Goal: Task Accomplishment & Management: Use online tool/utility

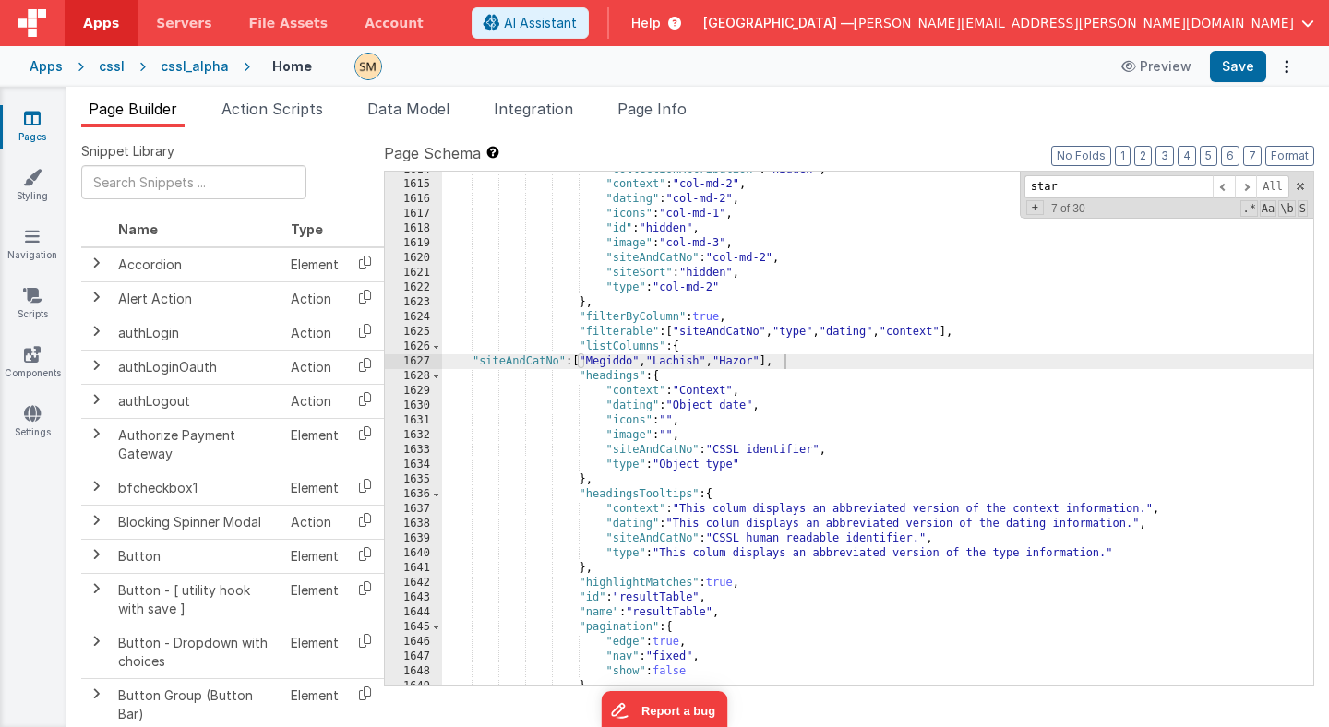
scroll to position [24987, 0]
click at [586, 360] on div ""collectionAttribution" : "hidden" , "context" : "col-md-2" , "dating" : "col-m…" at bounding box center [877, 433] width 871 height 543
click at [644, 363] on div ""collectionAttribution" : "hidden" , "context" : "col-md-2" , "dating" : "col-m…" at bounding box center [877, 433] width 871 height 543
drag, startPoint x: 585, startPoint y: 363, endPoint x: 643, endPoint y: 359, distance: 58.2
click at [643, 359] on div ""collectionAttribution" : "hidden" , "context" : "col-md-2" , "dating" : "col-m…" at bounding box center [877, 433] width 871 height 543
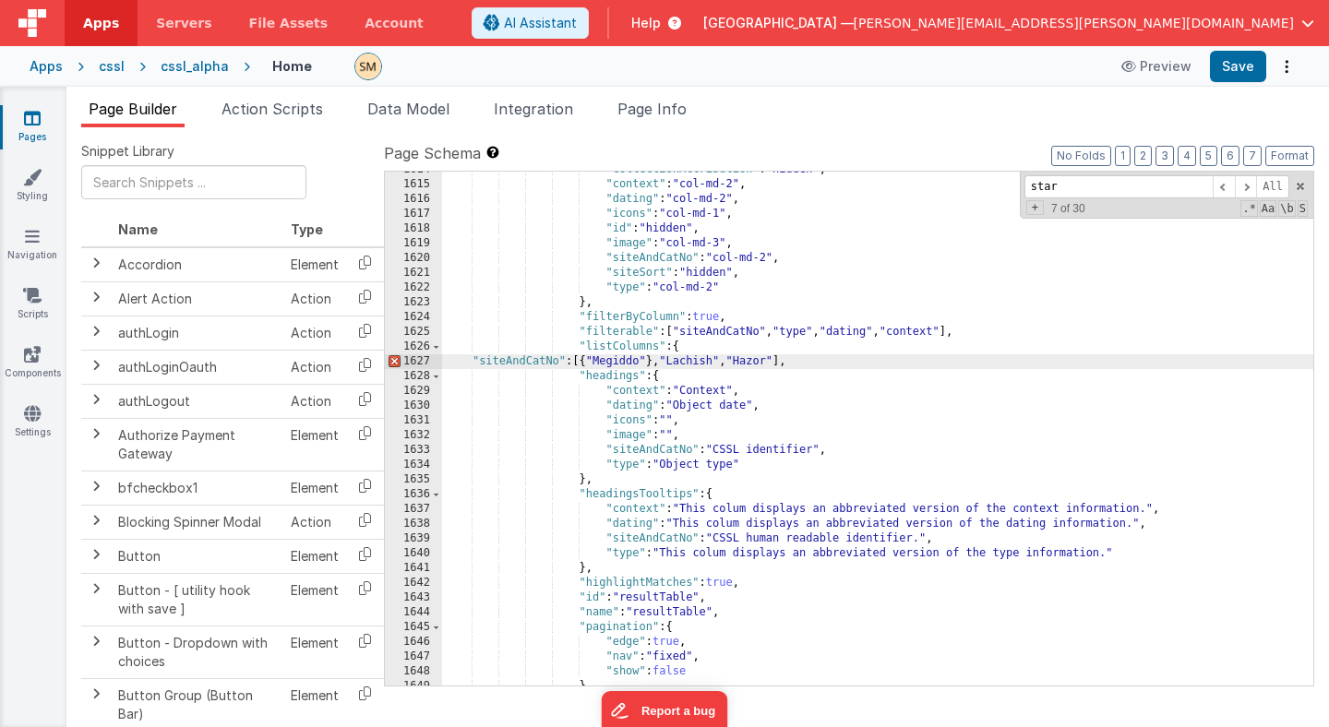
click at [592, 364] on div ""collectionAttribution" : "hidden" , "context" : "col-md-2" , "dating" : "col-m…" at bounding box center [877, 433] width 871 height 543
click at [691, 360] on div ""collectionAttribution" : "hidden" , "context" : "col-md-2" , "dating" : "col-m…" at bounding box center [877, 433] width 871 height 543
drag, startPoint x: 825, startPoint y: 362, endPoint x: 586, endPoint y: 363, distance: 239.0
click at [586, 363] on div ""collectionAttribution" : "hidden" , "context" : "col-md-2" , "dating" : "col-m…" at bounding box center [877, 433] width 871 height 543
click at [894, 363] on div ""collectionAttribution" : "hidden" , "context" : "col-md-2" , "dating" : "col-m…" at bounding box center [877, 433] width 871 height 543
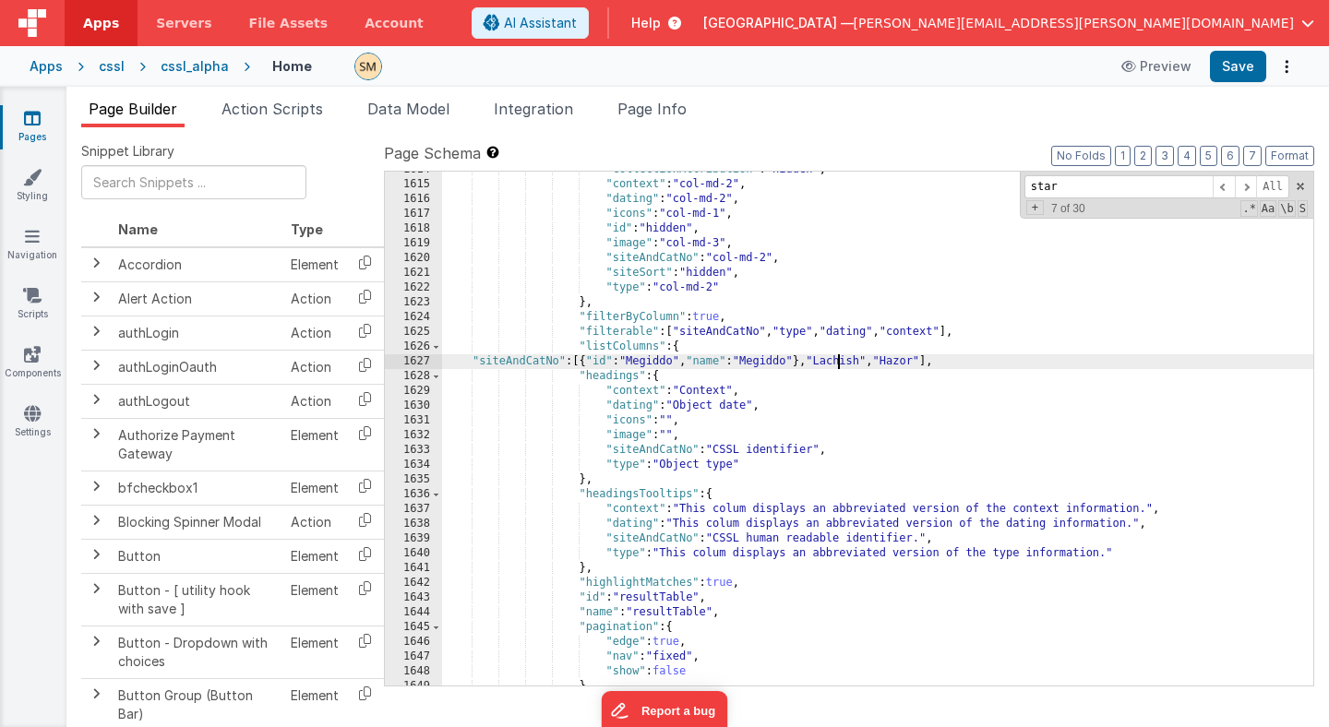
click at [837, 361] on div ""collectionAttribution" : "hidden" , "context" : "col-md-2" , "dating" : "col-m…" at bounding box center [877, 433] width 871 height 543
click at [1134, 361] on div ""collectionAttribution" : "hidden" , "context" : "col-md-2" , "dating" : "col-m…" at bounding box center [877, 433] width 871 height 543
click at [925, 361] on div ""collectionAttribution" : "hidden" , "context" : "col-md-2" , "dating" : "col-m…" at bounding box center [877, 433] width 871 height 543
drag, startPoint x: 942, startPoint y: 358, endPoint x: 885, endPoint y: 363, distance: 57.4
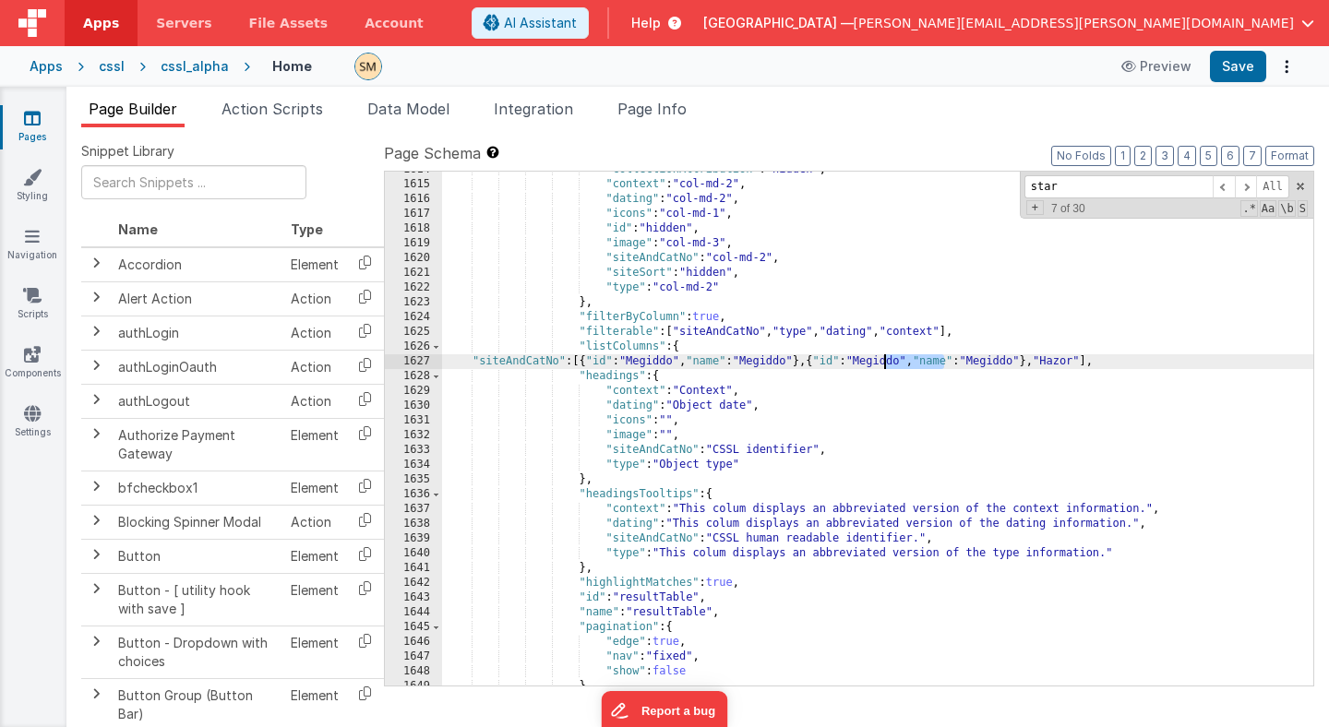
click at [885, 363] on div ""collectionAttribution" : "hidden" , "context" : "col-md-2" , "dating" : "col-m…" at bounding box center [877, 433] width 871 height 543
drag, startPoint x: 1070, startPoint y: 361, endPoint x: 1010, endPoint y: 366, distance: 60.2
click at [1010, 366] on div ""collectionAttribution" : "hidden" , "context" : "col-md-2" , "dating" : "col-m…" at bounding box center [877, 433] width 871 height 543
drag, startPoint x: 1076, startPoint y: 364, endPoint x: 840, endPoint y: 364, distance: 236.2
click at [840, 364] on div ""collectionAttribution" : "hidden" , "context" : "col-md-2" , "dating" : "col-m…" at bounding box center [877, 433] width 871 height 543
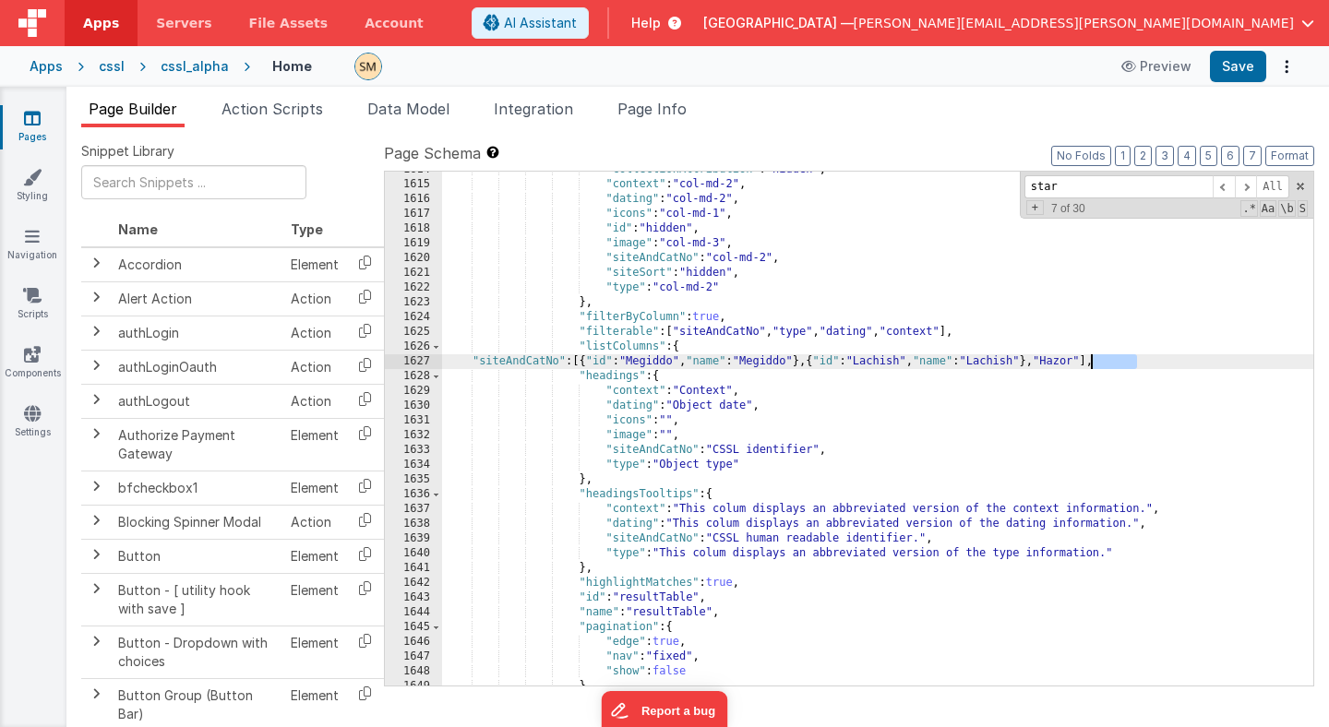
drag, startPoint x: 1136, startPoint y: 362, endPoint x: 1091, endPoint y: 362, distance: 45.2
click at [1091, 362] on div ""collectionAttribution" : "hidden" , "context" : "col-md-2" , "dating" : "col-m…" at bounding box center [877, 433] width 871 height 543
paste textarea
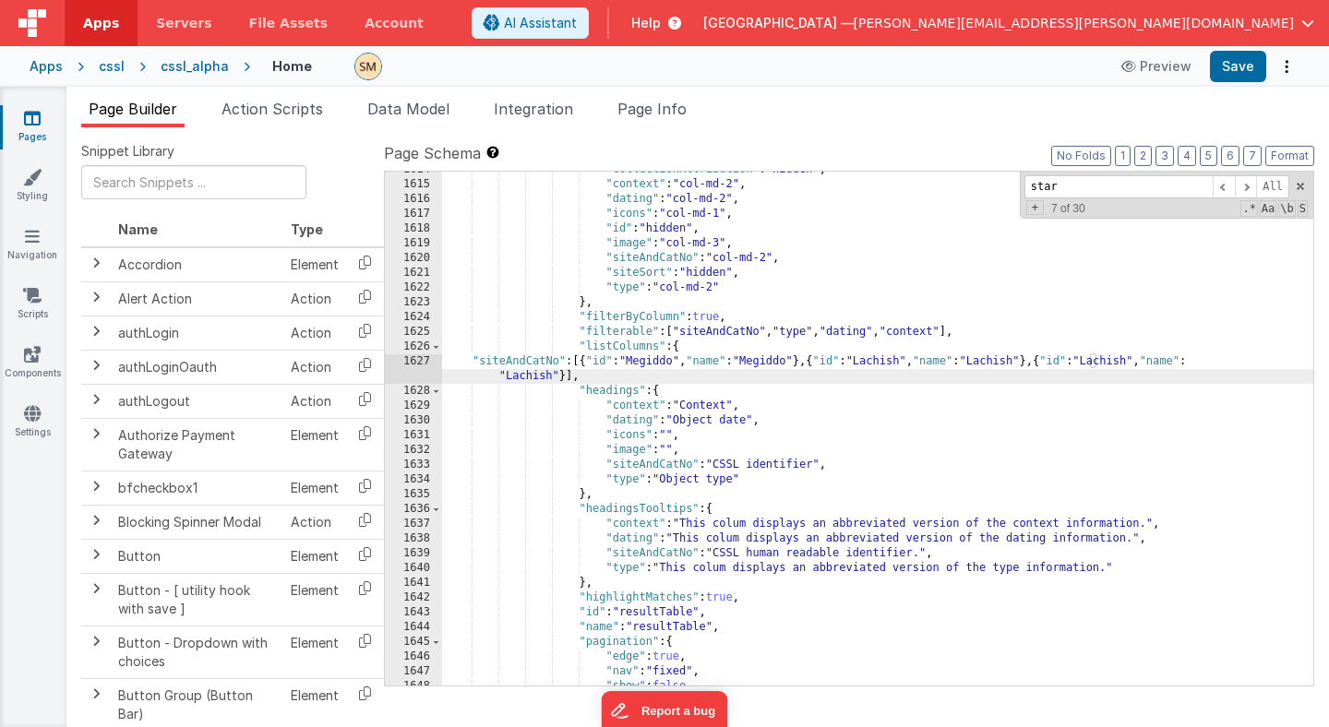
click at [1153, 362] on div ""collectionAttribution" : "hidden" , "context" : "col-md-2" , "dating" : "col-m…" at bounding box center [877, 433] width 871 height 543
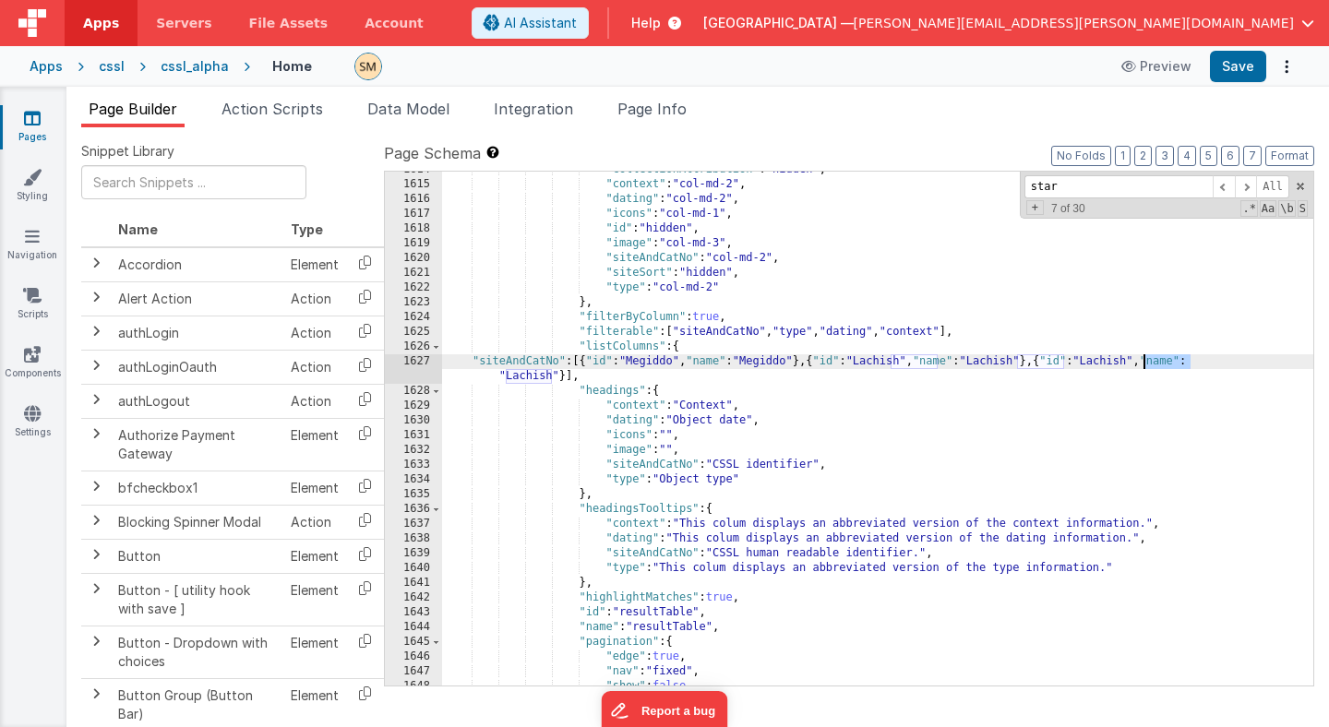
click at [1153, 362] on div ""collectionAttribution" : "hidden" , "context" : "col-md-2" , "dating" : "col-m…" at bounding box center [877, 433] width 871 height 543
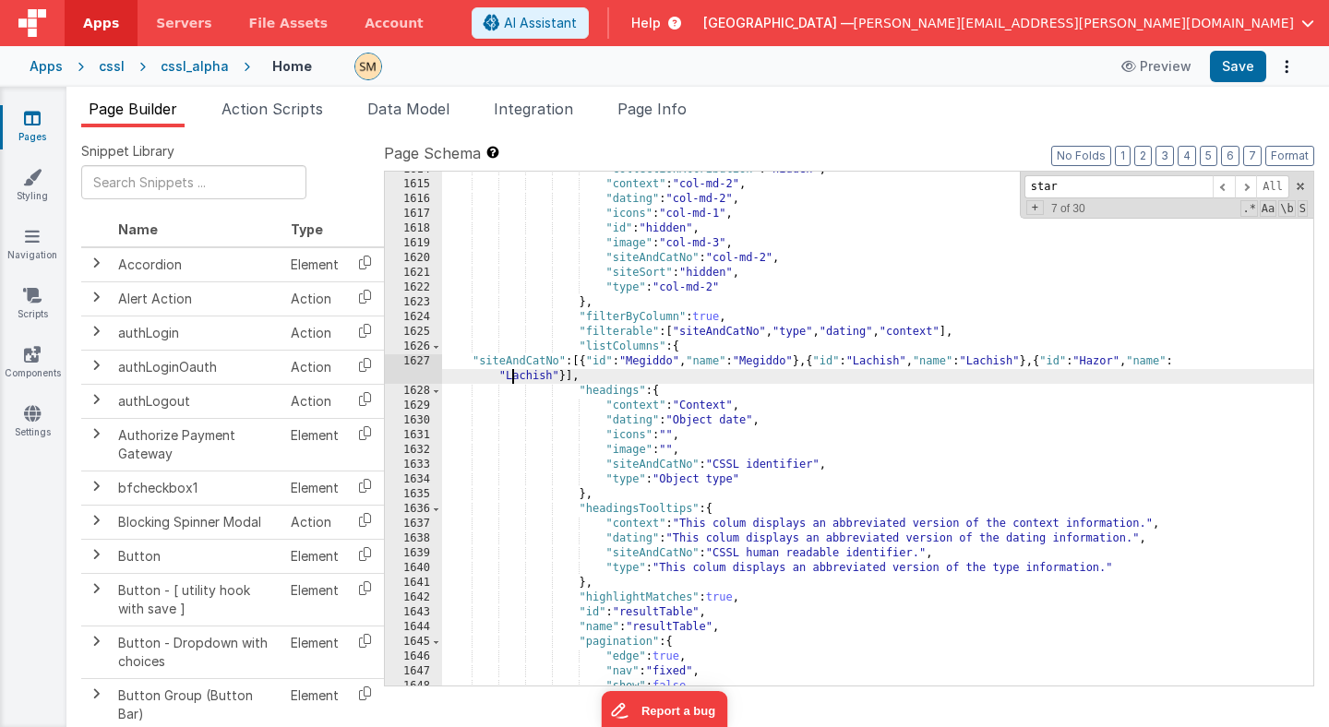
click at [515, 377] on div ""collectionAttribution" : "hidden" , "context" : "col-md-2" , "dating" : "col-m…" at bounding box center [877, 433] width 871 height 543
click at [1241, 64] on button "Save" at bounding box center [1238, 66] width 56 height 31
click at [1250, 72] on button "Save" at bounding box center [1238, 66] width 56 height 31
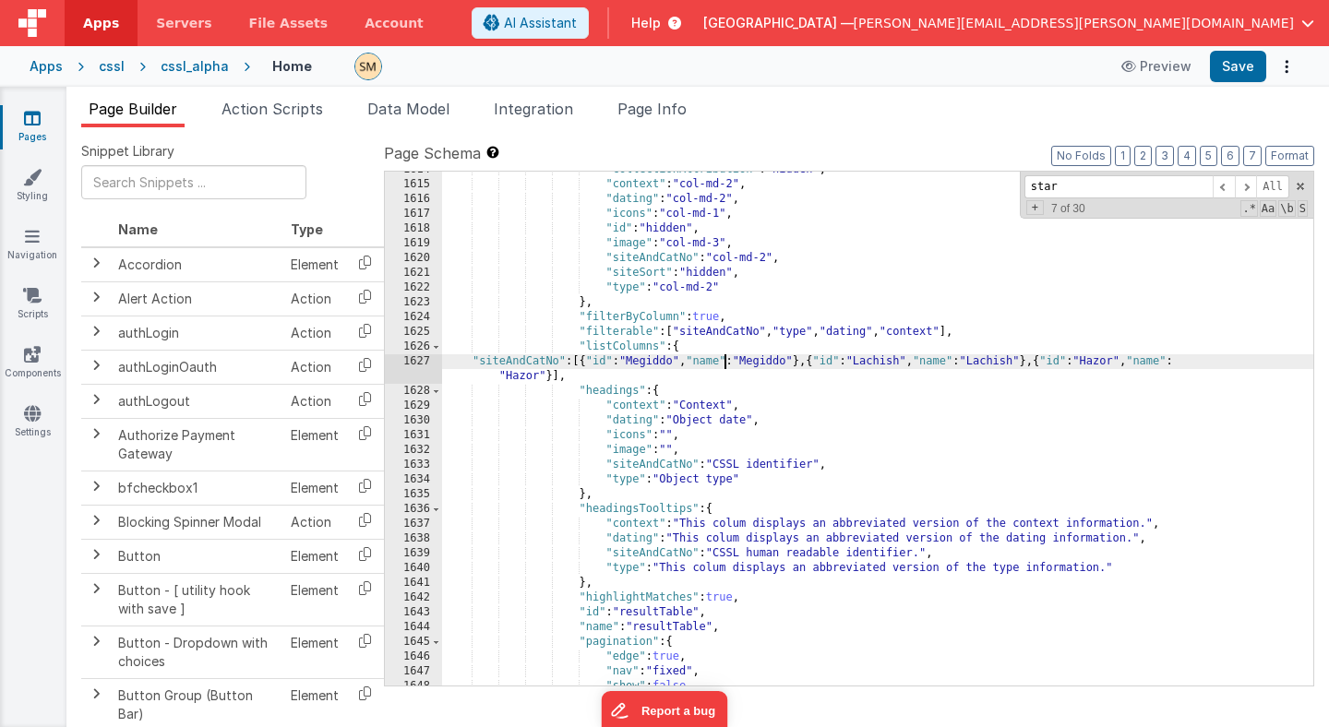
click at [726, 360] on div ""collectionAttribution" : "hidden" , "context" : "col-md-2" , "dating" : "col-m…" at bounding box center [877, 433] width 871 height 543
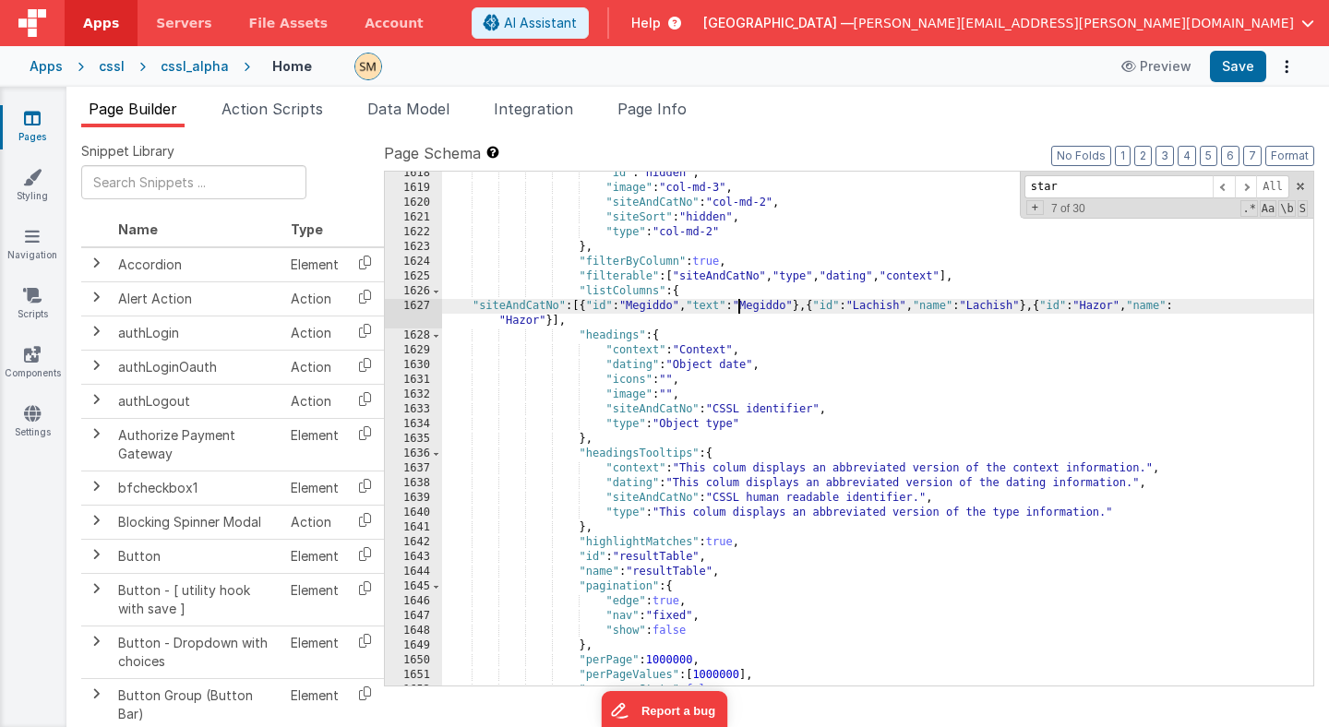
scroll to position [25100, 0]
click at [721, 307] on div ""id" : "hidden" , "image" : "col-md-3" , "siteAndCatNo" : "col-md-2" , "siteSor…" at bounding box center [877, 437] width 871 height 543
click at [984, 306] on div ""id" : "hidden" , "image" : "col-md-3" , "siteAndCatNo" : "col-md-2" , "siteSor…" at bounding box center [877, 437] width 871 height 543
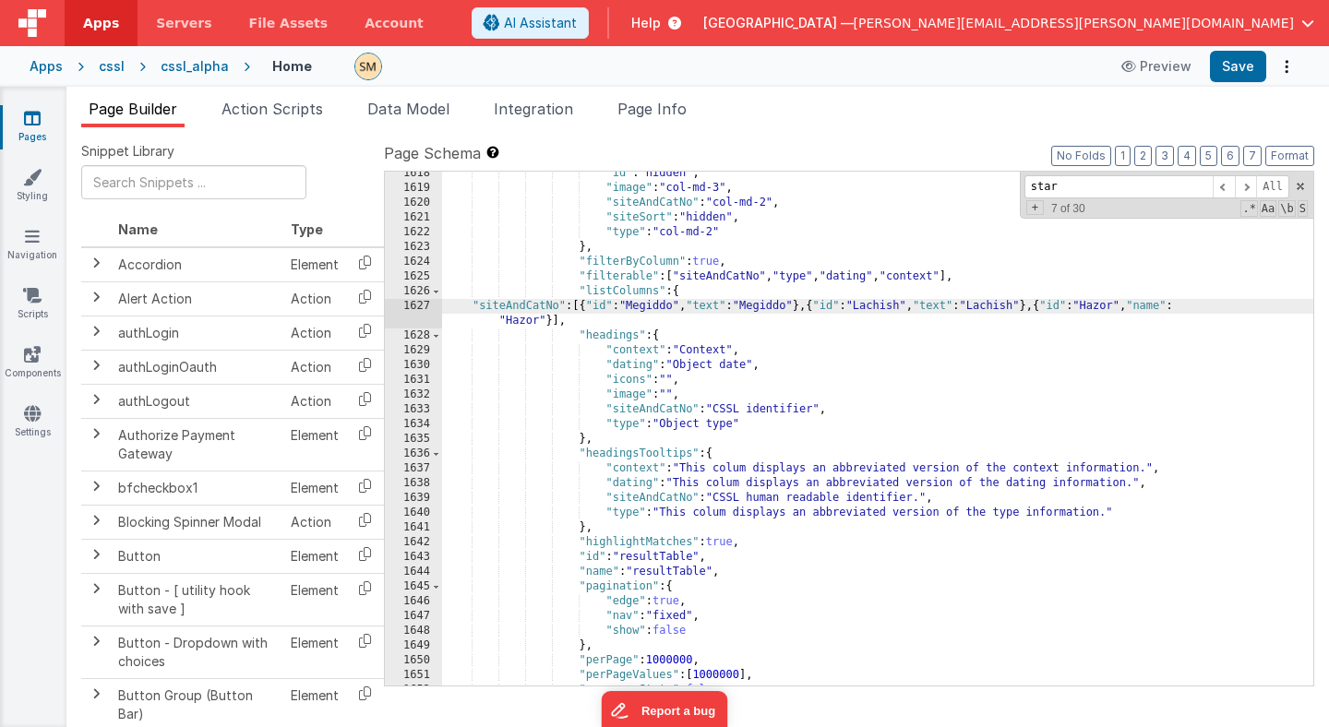
click at [1213, 303] on div ""id" : "hidden" , "image" : "col-md-3" , "siteAndCatNo" : "col-md-2" , "siteSor…" at bounding box center [877, 437] width 871 height 543
click at [1294, 154] on button "Format" at bounding box center [1289, 156] width 49 height 20
click at [963, 284] on div ""id" : "hidden" , "image" : "col-md-3" , "siteAndCatNo" : "col-md-2" , "siteSor…" at bounding box center [877, 437] width 871 height 543
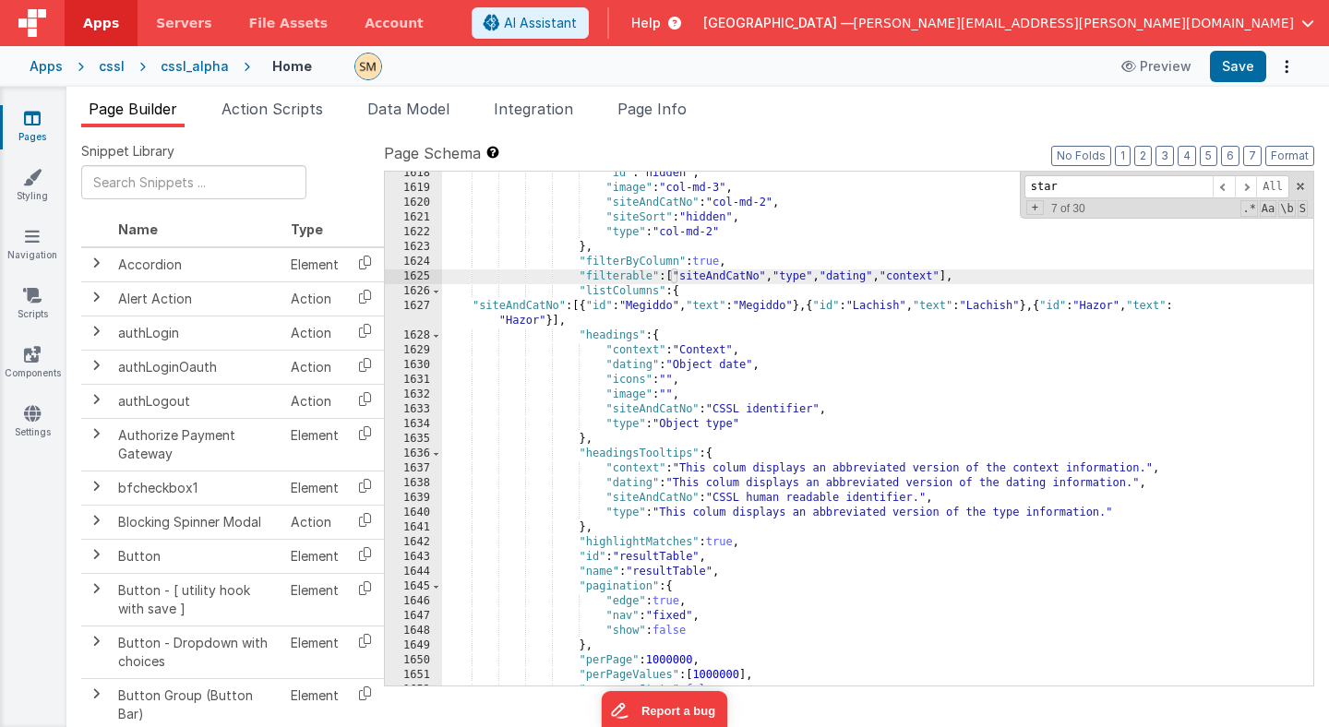
click at [734, 296] on div ""id" : "hidden" , "image" : "col-md-3" , "siteAndCatNo" : "col-md-2" , "siteSor…" at bounding box center [877, 437] width 871 height 543
click at [662, 310] on div ""id" : "hidden" , "image" : "col-md-3" , "siteAndCatNo" : "col-md-2" , "siteSor…" at bounding box center [877, 437] width 871 height 543
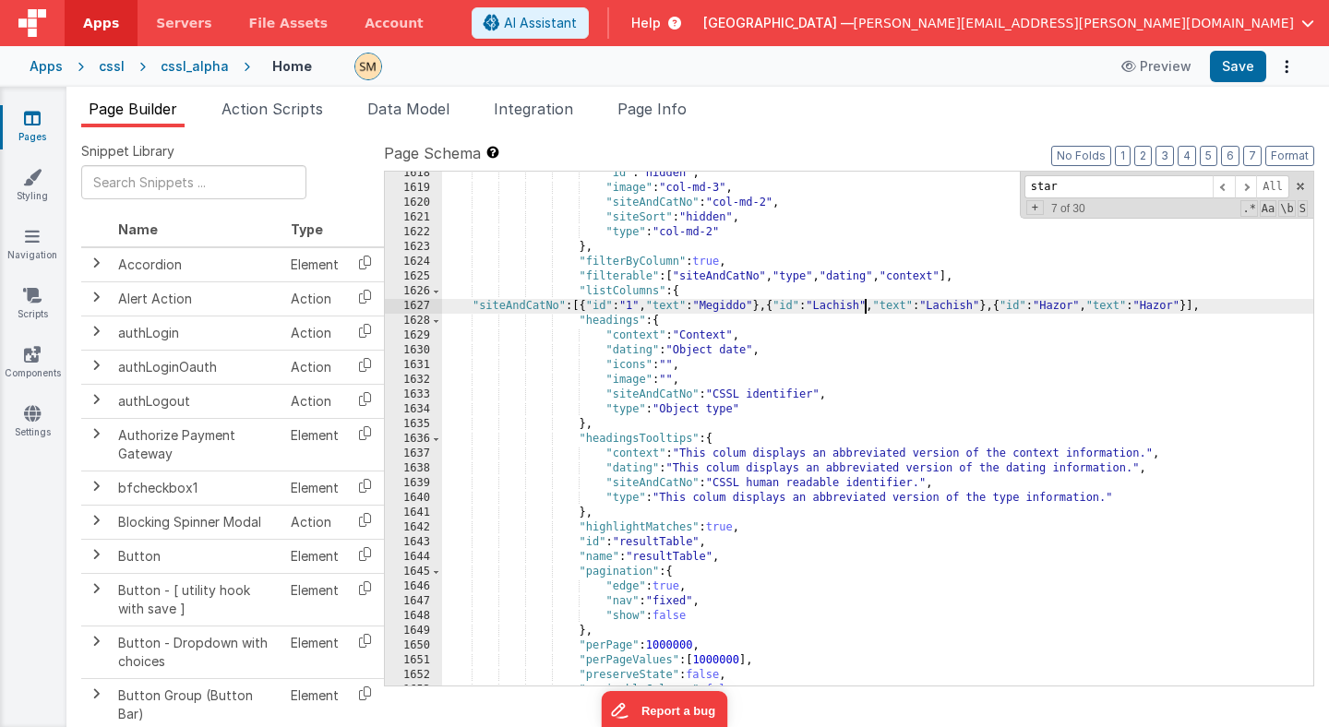
click at [866, 304] on div ""id" : "hidden" , "image" : "col-md-3" , "siteAndCatNo" : "col-md-2" , "siteSor…" at bounding box center [877, 437] width 871 height 543
click at [958, 309] on div ""id" : "hidden" , "image" : "col-md-3" , "siteAndCatNo" : "col-md-2" , "siteSor…" at bounding box center [877, 437] width 871 height 543
click at [1074, 306] on div ""id" : "hidden" , "image" : "col-md-3" , "siteAndCatNo" : "col-md-2" , "siteSor…" at bounding box center [877, 437] width 871 height 543
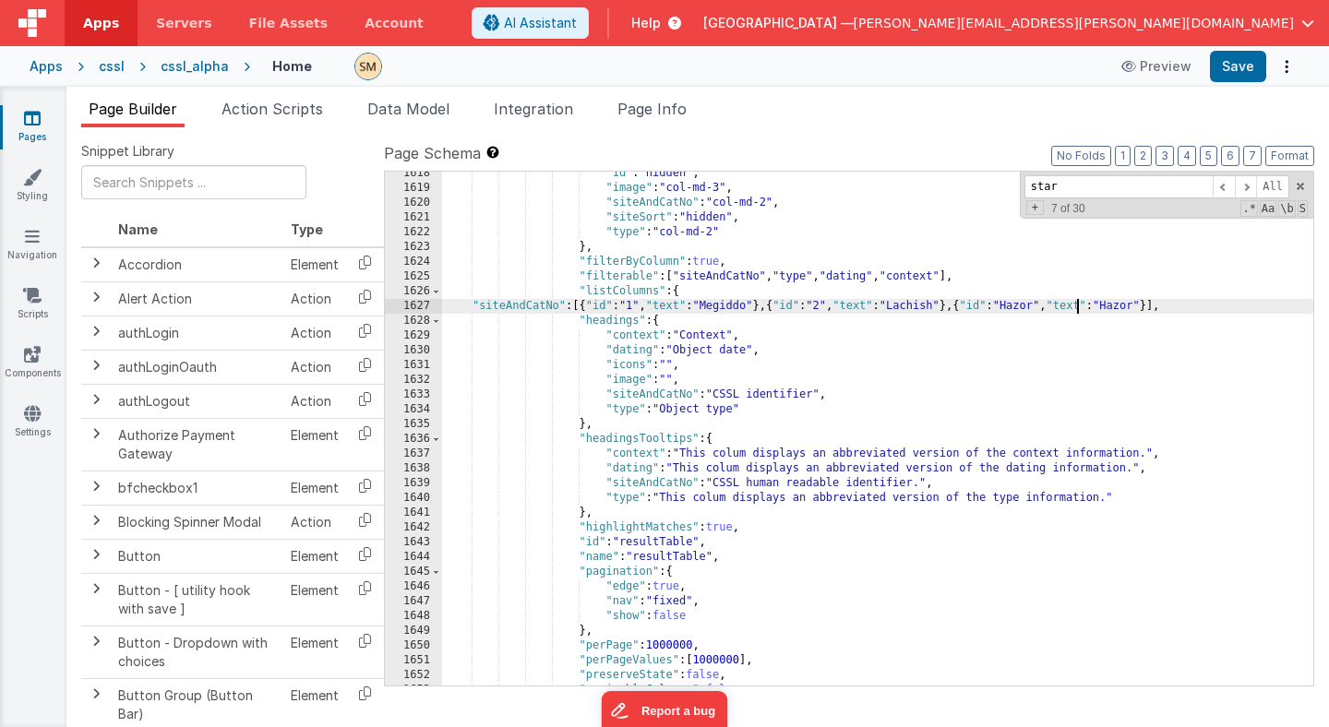
click at [1073, 306] on div ""id" : "hidden" , "image" : "col-md-3" , "siteAndCatNo" : "col-md-2" , "siteSor…" at bounding box center [877, 437] width 871 height 543
click at [1236, 67] on button "Save" at bounding box center [1238, 66] width 56 height 31
drag, startPoint x: 667, startPoint y: 308, endPoint x: 593, endPoint y: 305, distance: 73.9
click at [593, 305] on div ""id" : "hidden" , "image" : "col-md-3" , "siteAndCatNo" : "col-md-2" , "siteSor…" at bounding box center [877, 437] width 871 height 543
click at [690, 307] on div ""id" : "hidden" , "image" : "col-md-3" , "siteAndCatNo" : "col-md-2" , "siteSor…" at bounding box center [877, 437] width 871 height 543
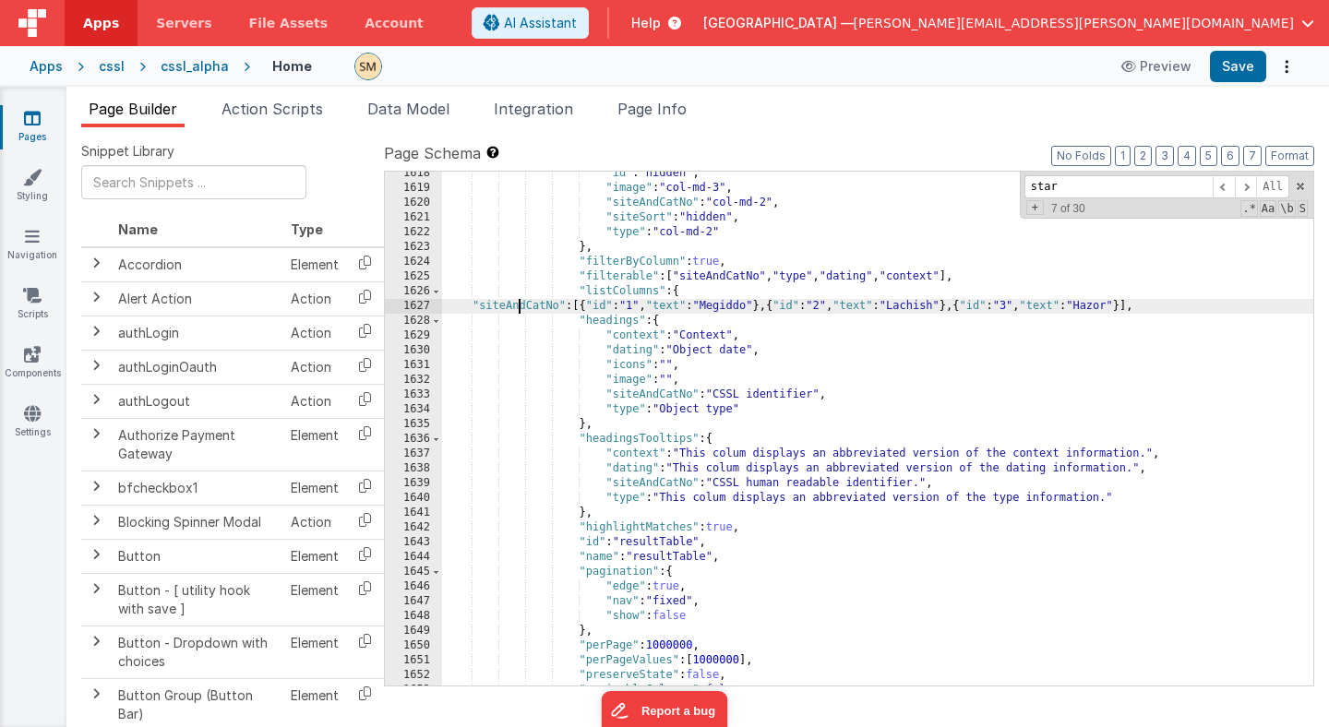
click at [517, 308] on div ""id" : "hidden" , "image" : "col-md-3" , "siteAndCatNo" : "col-md-2" , "siteSor…" at bounding box center [877, 437] width 871 height 543
click at [706, 277] on div ""id" : "hidden" , "image" : "col-md-3" , "siteAndCatNo" : "col-md-2" , "siteSor…" at bounding box center [877, 437] width 871 height 543
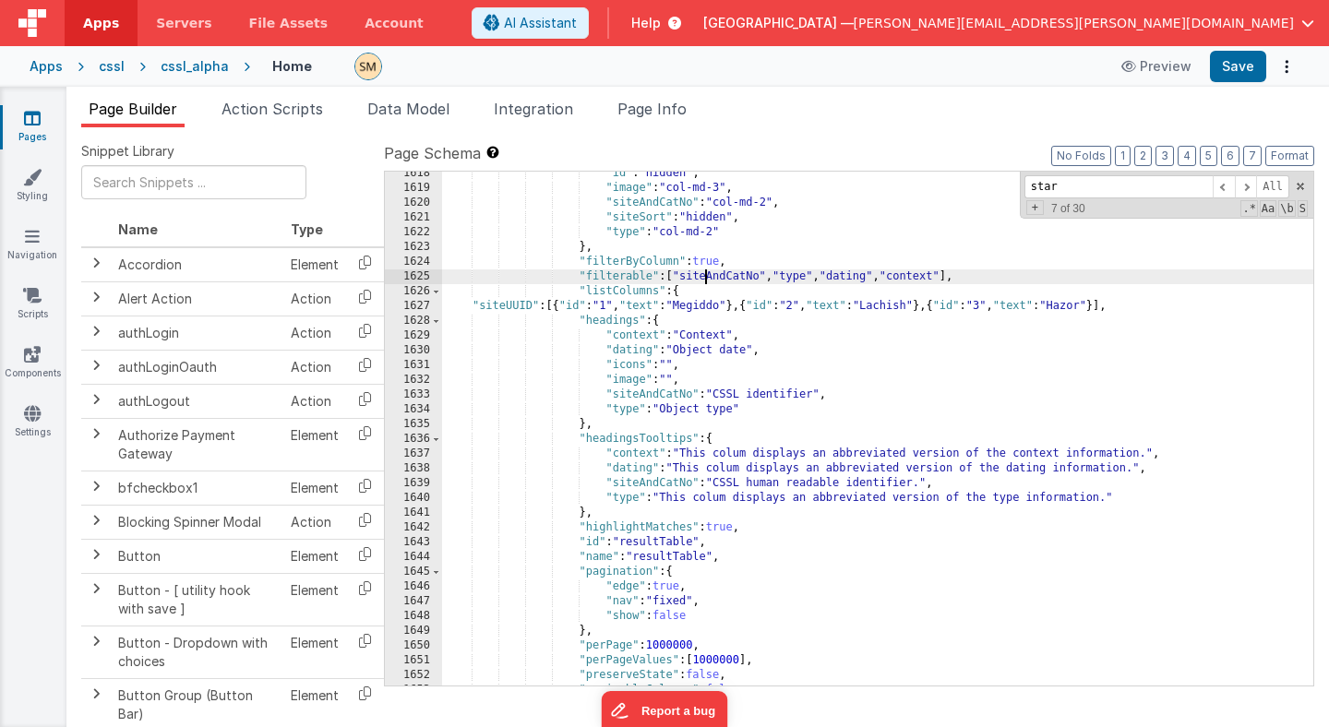
click at [706, 277] on div ""id" : "hidden" , "image" : "col-md-3" , "siteAndCatNo" : "col-md-2" , "siteSor…" at bounding box center [877, 437] width 871 height 543
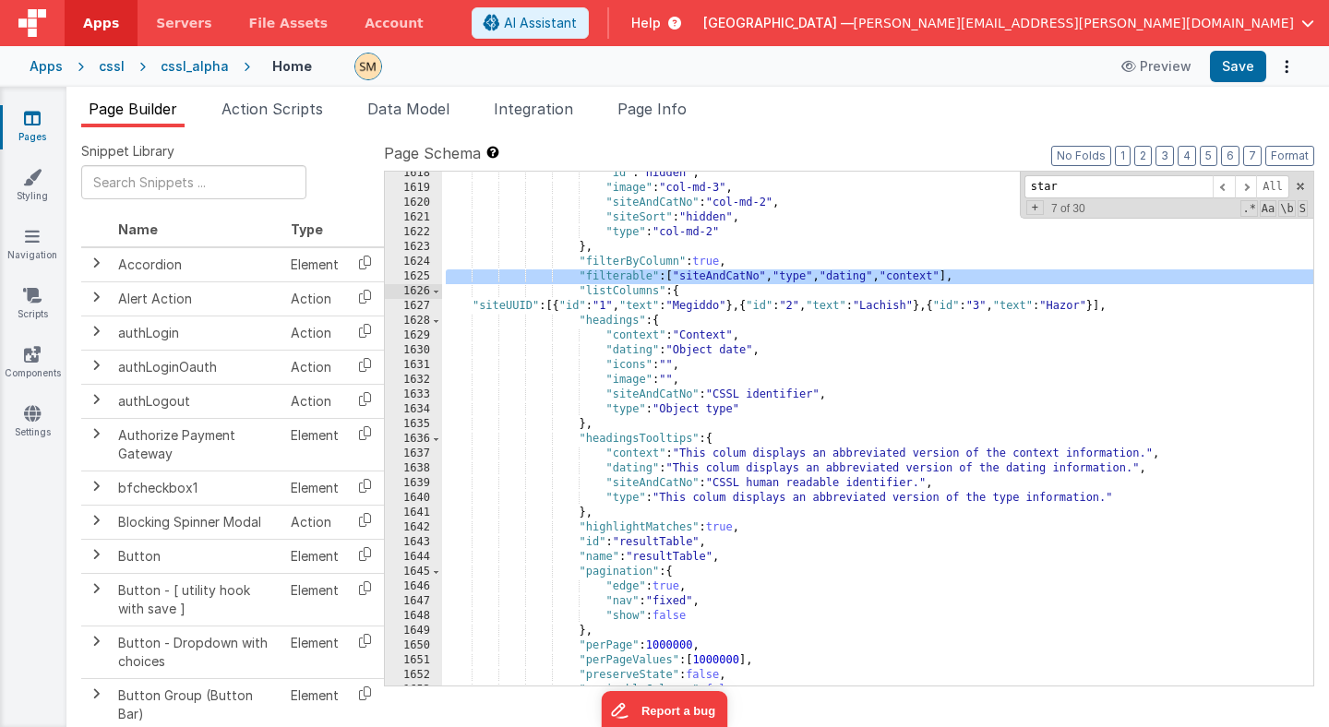
click at [706, 277] on div ""id" : "hidden" , "image" : "col-md-3" , "siteAndCatNo" : "col-md-2" , "siteSor…" at bounding box center [877, 437] width 871 height 543
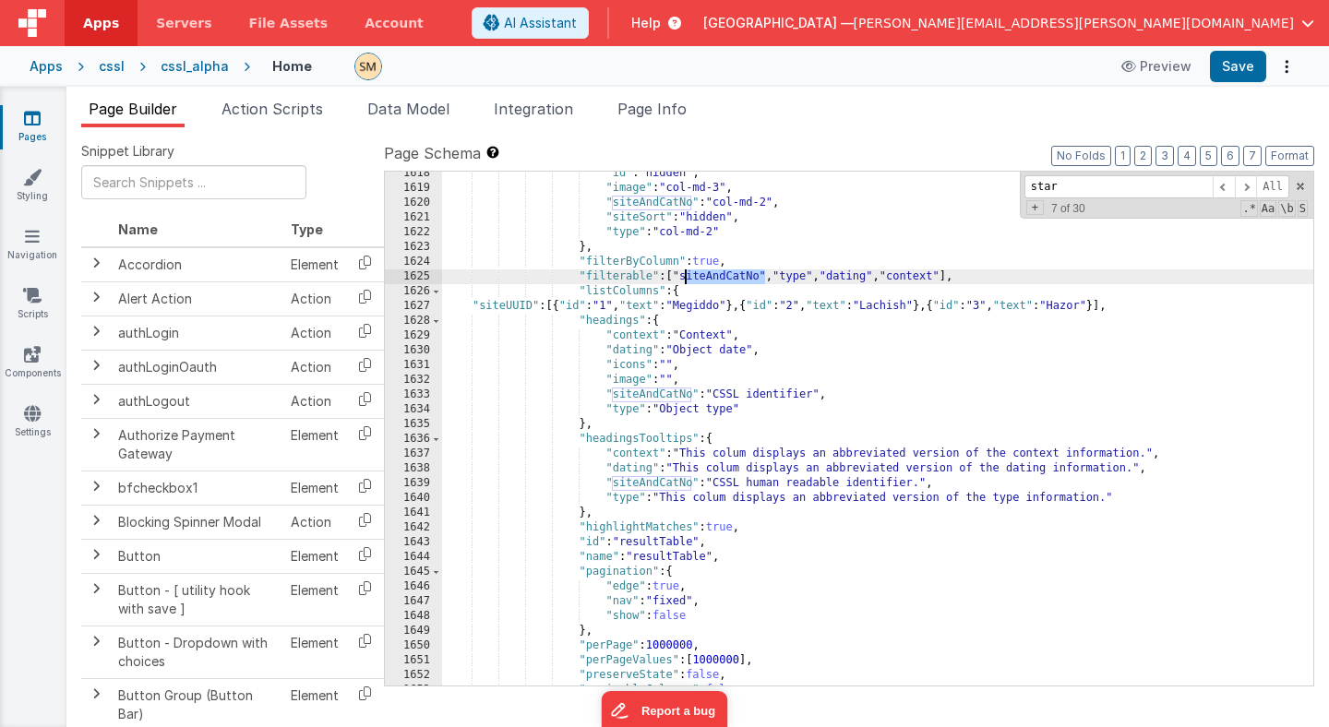
click at [706, 277] on div ""id" : "hidden" , "image" : "col-md-3" , "siteAndCatNo" : "col-md-2" , "siteSor…" at bounding box center [877, 437] width 871 height 543
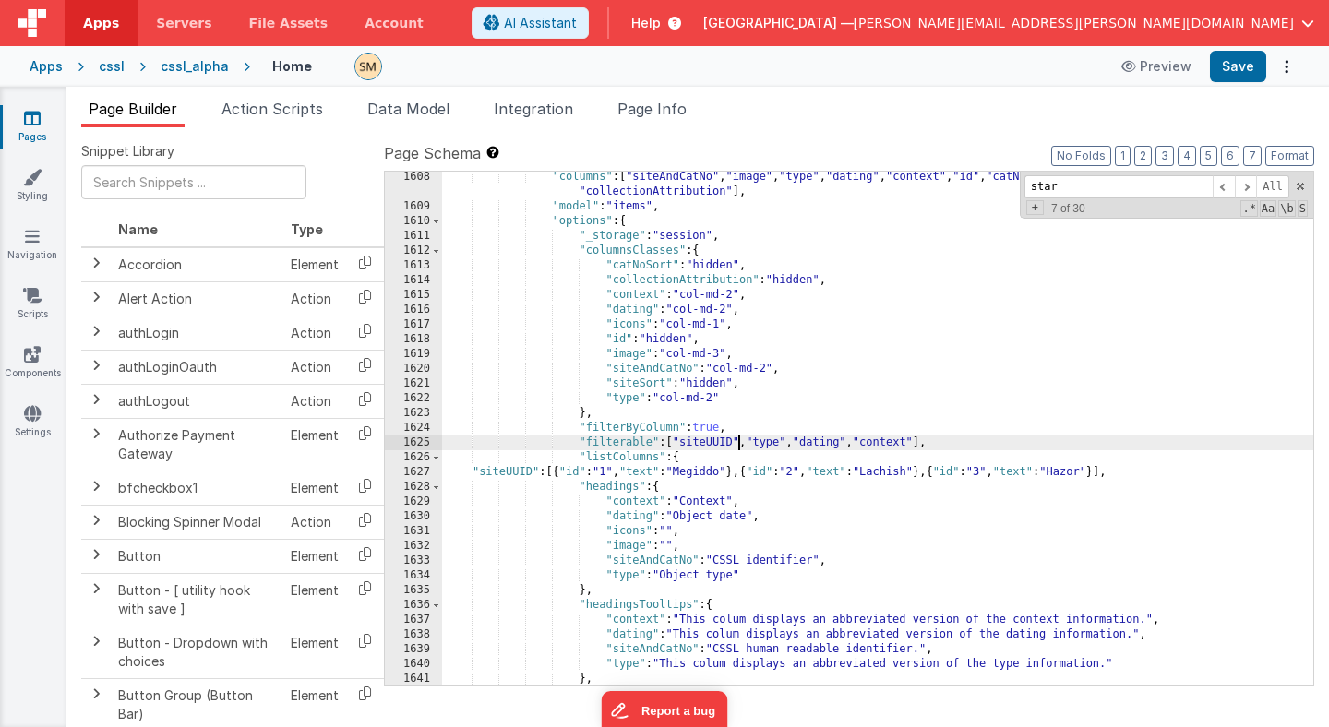
scroll to position [24928, 0]
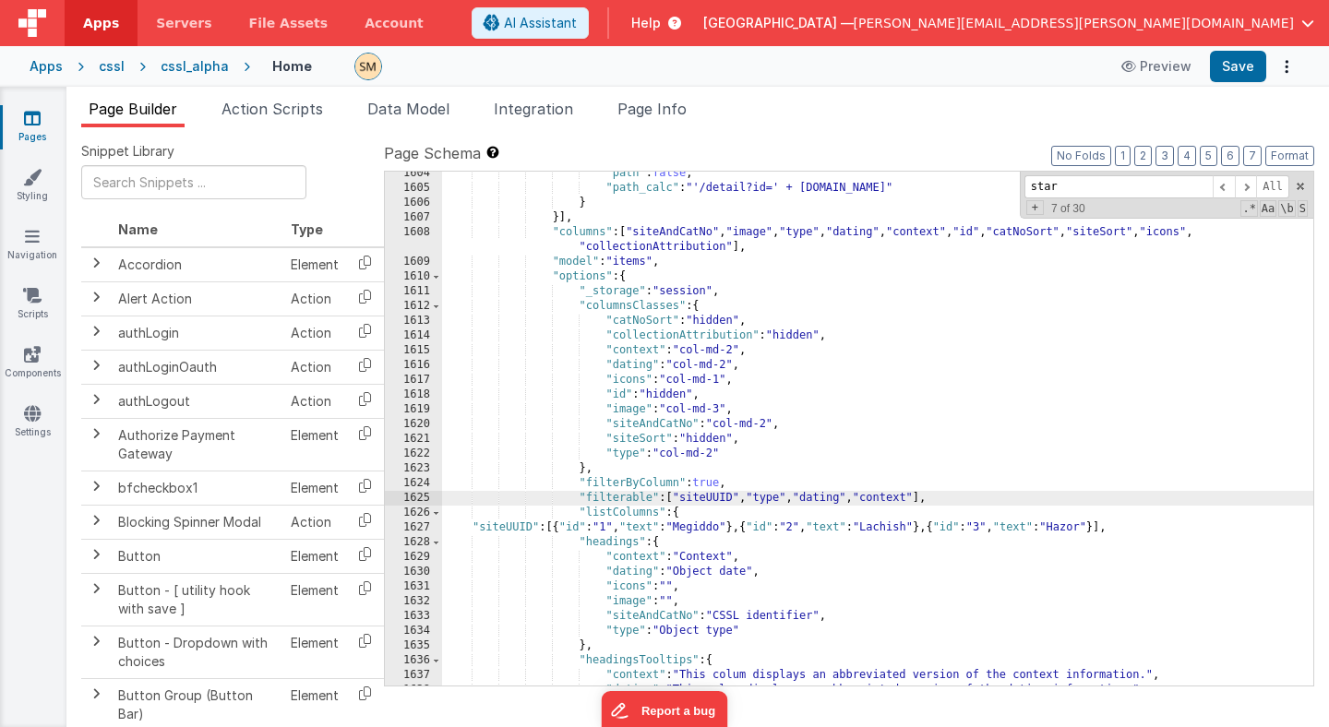
click at [738, 454] on div ""path" : false , "path_calc" : "'/detail?id=' + this.params.row.id" } }] , "col…" at bounding box center [877, 437] width 871 height 543
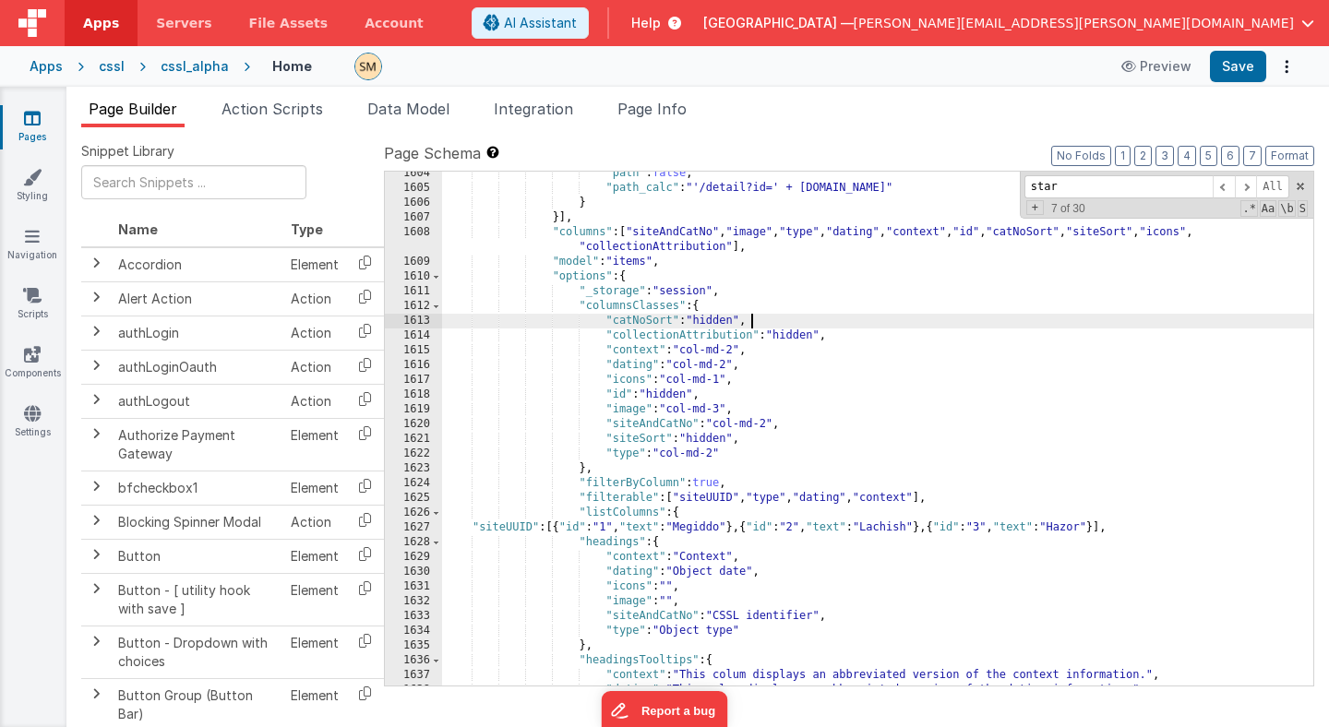
click at [758, 319] on div ""path" : false , "path_calc" : "'/detail?id=' + this.params.row.id" } }] , "col…" at bounding box center [877, 437] width 871 height 543
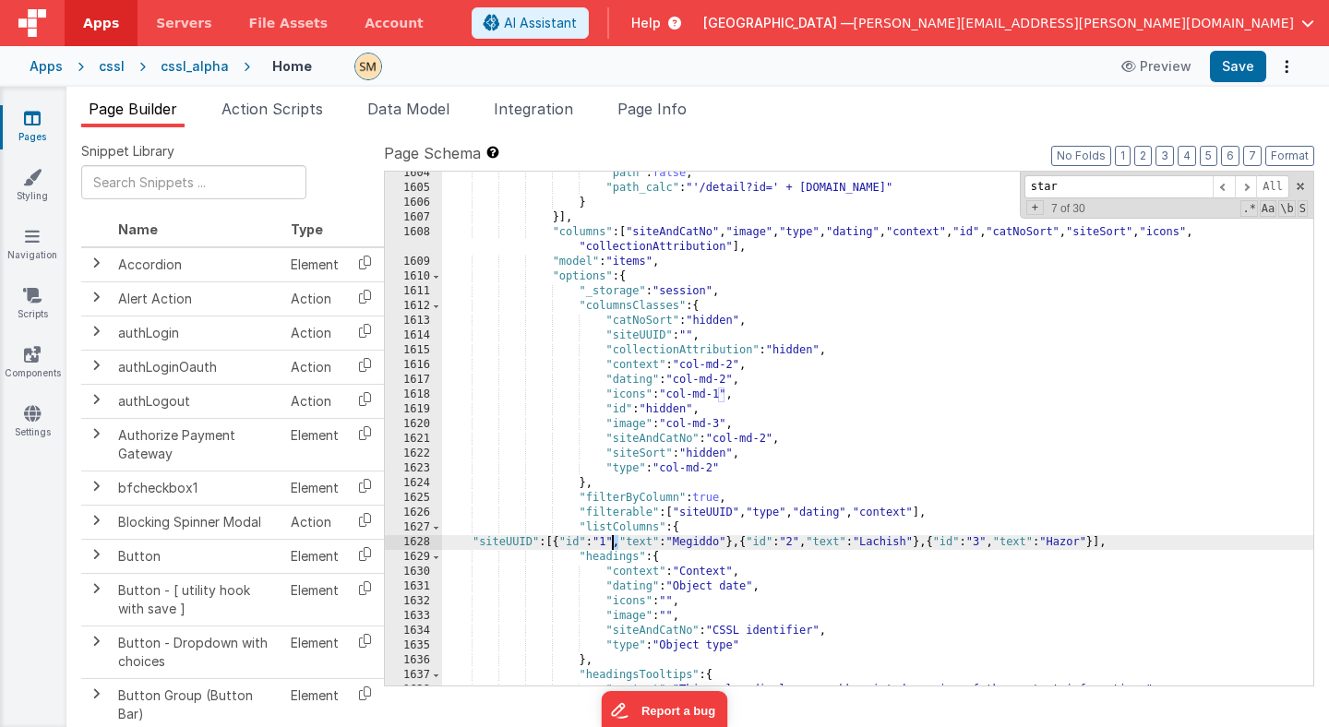
click at [613, 543] on div ""path" : false , "path_calc" : "'/detail?id=' + this.params.row.id" } }] , "col…" at bounding box center [877, 437] width 871 height 543
click at [620, 544] on div ""path" : false , "path_calc" : "'/detail?id=' + this.params.row.id" } }] , "col…" at bounding box center [877, 437] width 871 height 543
click at [614, 545] on div ""path" : false , "path_calc" : "'/detail?id=' + this.params.row.id" } }] , "col…" at bounding box center [877, 437] width 871 height 543
click at [618, 544] on div ""path" : false , "path_calc" : "'/detail?id=' + this.params.row.id" } }] , "col…" at bounding box center [877, 437] width 871 height 543
drag, startPoint x: 624, startPoint y: 542, endPoint x: 607, endPoint y: 543, distance: 16.6
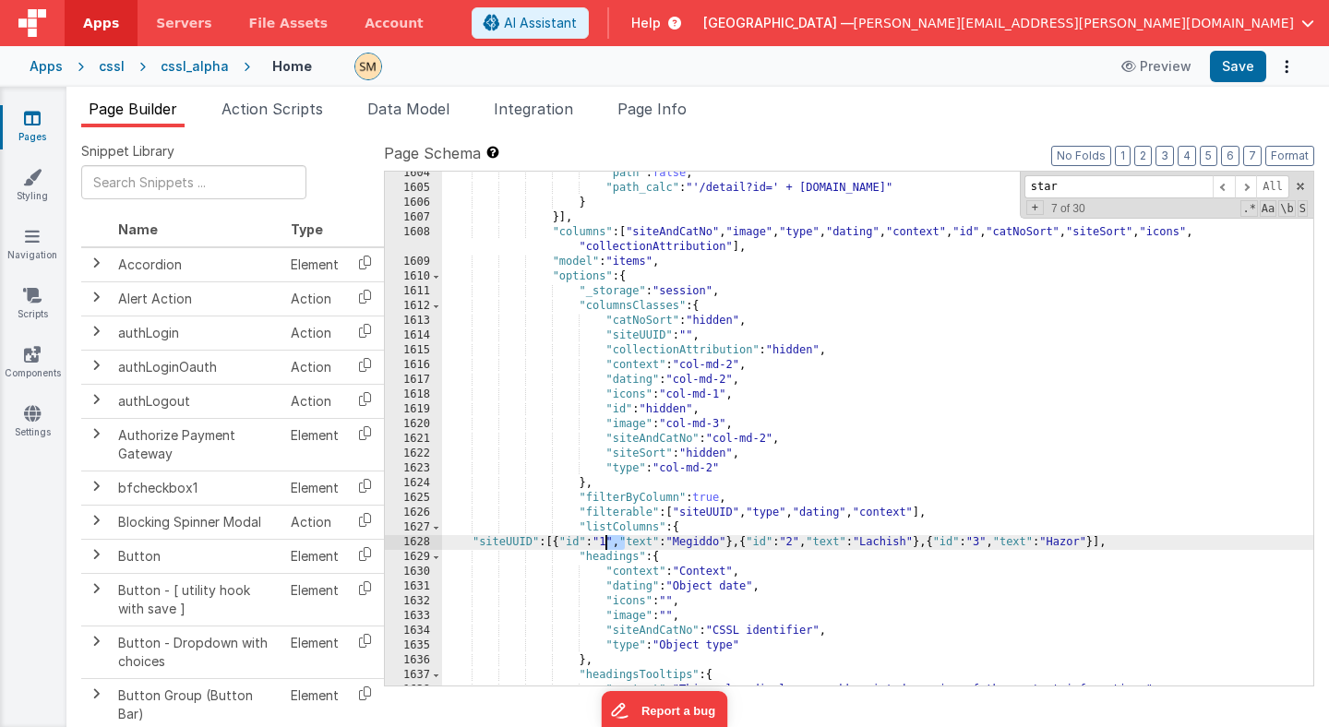
click at [607, 543] on div ""path" : false , "path_calc" : "'/detail?id=' + this.params.row.id" } }] , "col…" at bounding box center [877, 437] width 871 height 543
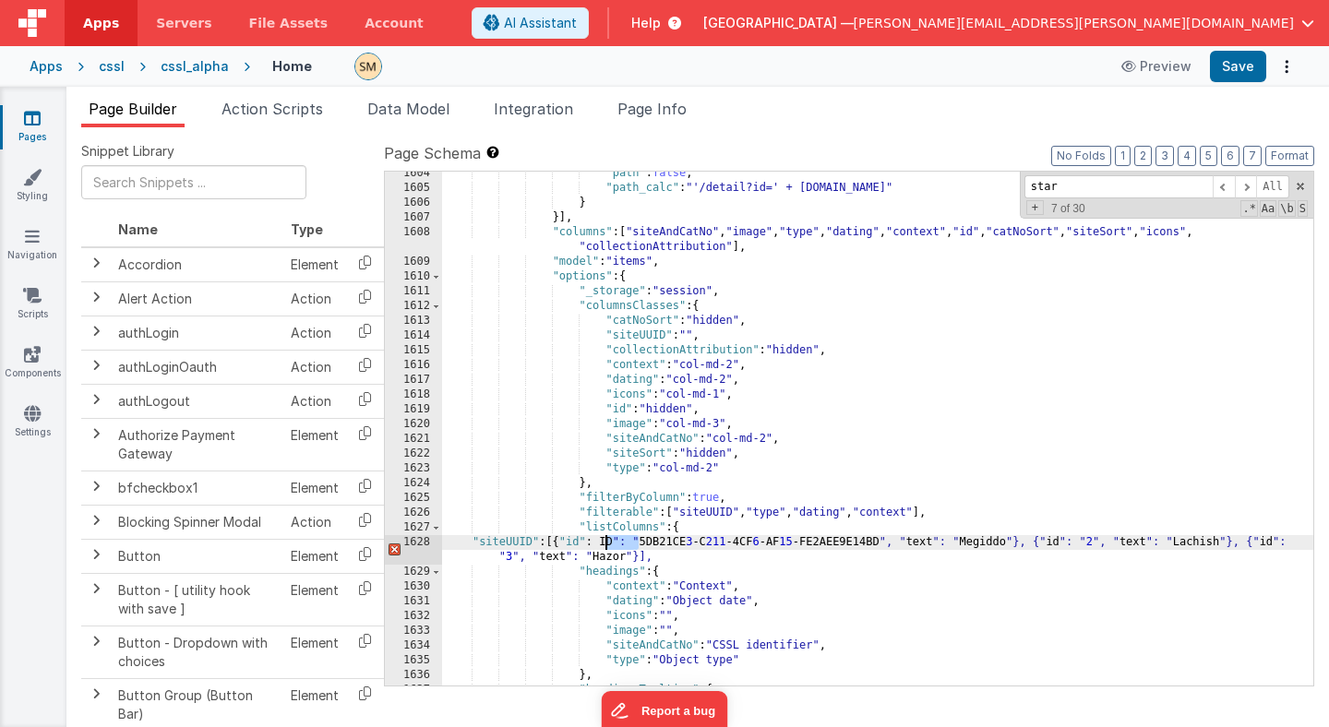
drag, startPoint x: 638, startPoint y: 542, endPoint x: 606, endPoint y: 548, distance: 32.0
click at [605, 545] on div ""path" : false , "path_calc" : "'/detail?id=' + this.params.row.id" } }] , "col…" at bounding box center [877, 437] width 871 height 543
click at [965, 543] on div ""path" : false , "path_calc" : "'/detail?id=' + this.params.row.id" } }] , "col…" at bounding box center [877, 437] width 871 height 543
click at [1216, 543] on div ""path" : false , "path_calc" : "'/detail?id=' + this.params.row.id" } }] , "col…" at bounding box center [877, 437] width 871 height 543
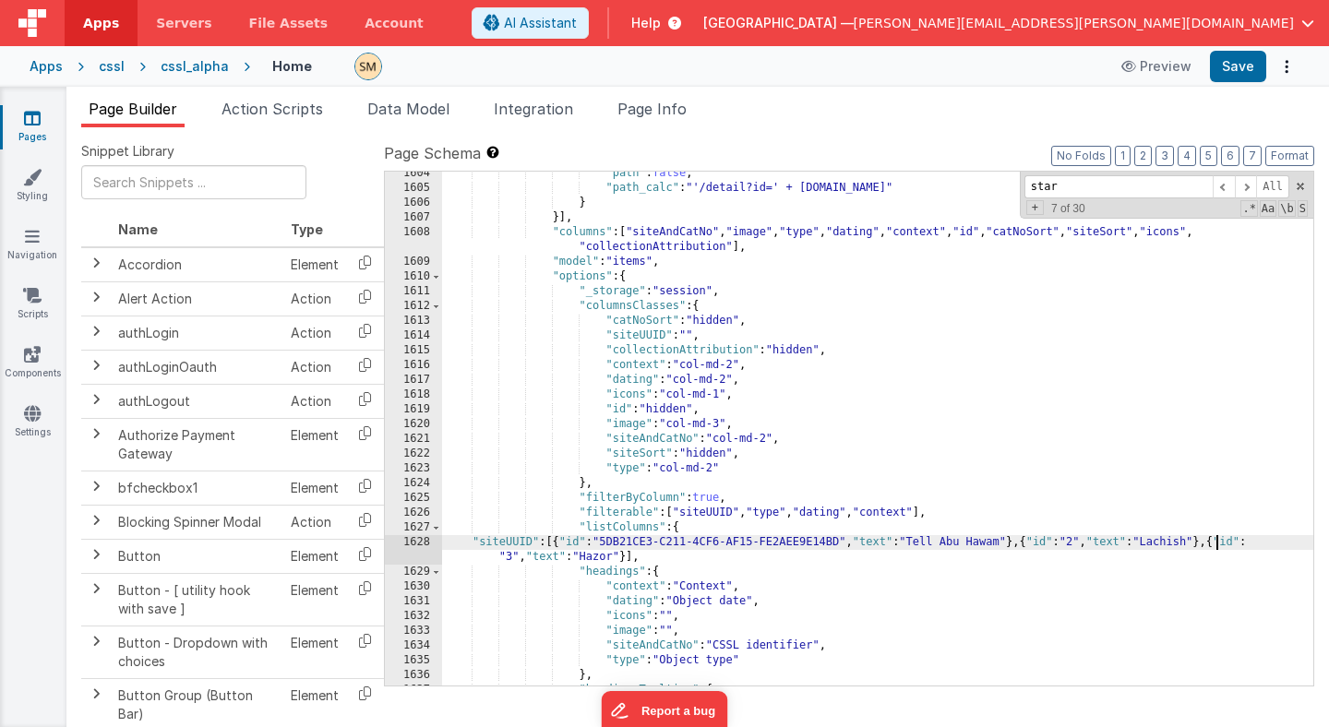
click at [1216, 543] on div ""path" : false , "path_calc" : "'/detail?id=' + this.params.row.id" } }] , "col…" at bounding box center [877, 437] width 871 height 543
paste textarea
click at [1104, 541] on div ""path" : false , "path_calc" : "'/detail?id=' + this.params.row.id" } }] , "col…" at bounding box center [877, 437] width 871 height 543
drag, startPoint x: 1133, startPoint y: 540, endPoint x: 1093, endPoint y: 539, distance: 39.7
click at [1093, 539] on div ""path" : false , "path_calc" : "'/detail?id=' + this.params.row.id" } }] , "col…" at bounding box center [877, 437] width 871 height 543
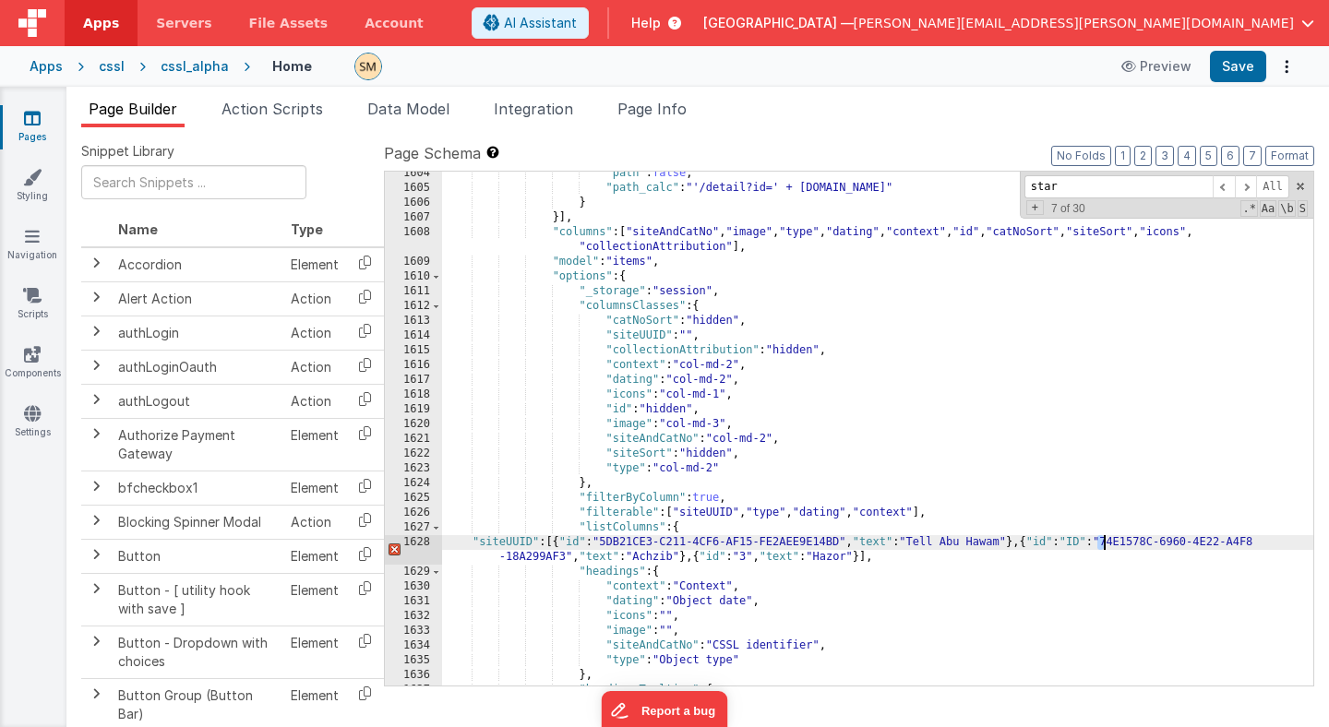
click at [1103, 544] on div ""path" : false , "path_calc" : "'/detail?id=' + this.params.row.id" } }] , "col…" at bounding box center [877, 437] width 871 height 543
click at [1095, 541] on div ""path" : false , "path_calc" : "'/detail?id=' + this.params.row.id" } }] , "col…" at bounding box center [877, 437] width 871 height 543
drag, startPoint x: 1095, startPoint y: 541, endPoint x: 1134, endPoint y: 541, distance: 38.8
click at [1134, 541] on div ""path" : false , "path_calc" : "'/detail?id=' + this.params.row.id" } }] , "col…" at bounding box center [877, 437] width 871 height 543
click at [1135, 541] on div ""path" : false , "path_calc" : "'/detail?id=' + this.params.row.id" } }] , "col…" at bounding box center [877, 437] width 871 height 543
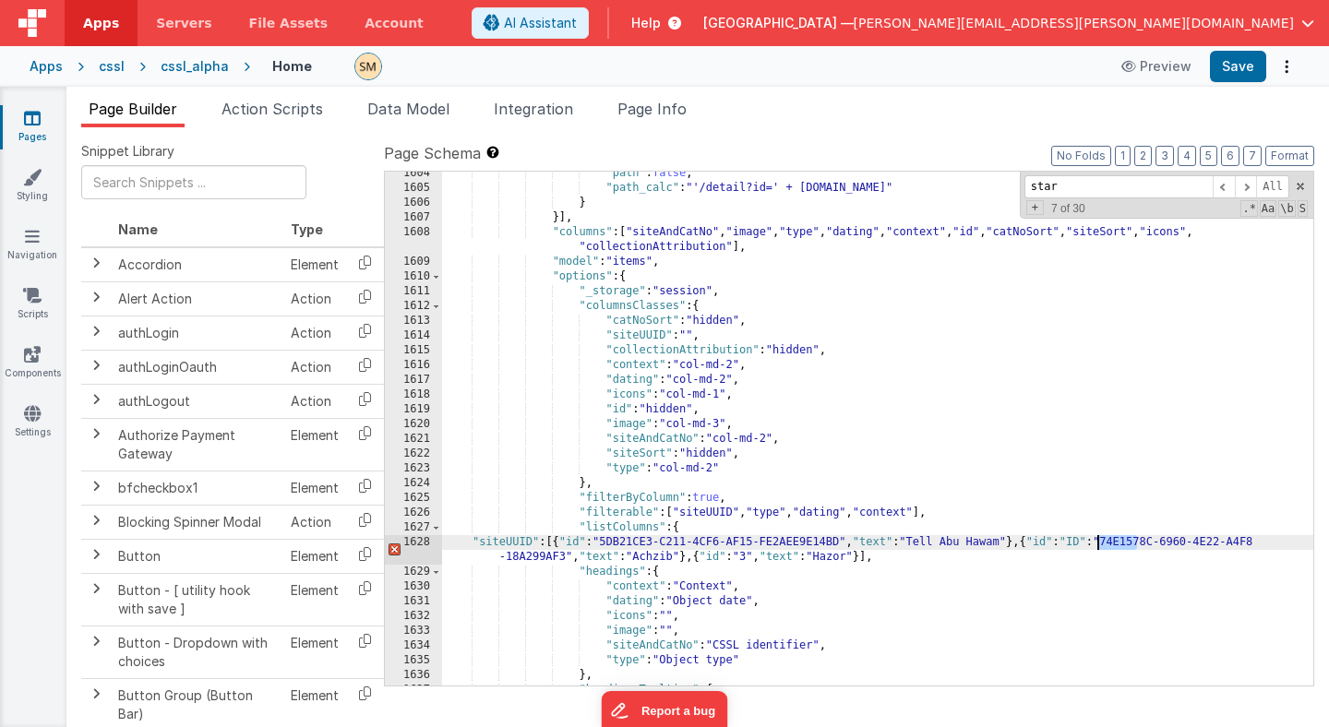
drag, startPoint x: 1137, startPoint y: 541, endPoint x: 1095, endPoint y: 543, distance: 41.6
click at [1095, 543] on div ""path" : false , "path_calc" : "'/detail?id=' + this.params.row.id" } }] , "col…" at bounding box center [877, 437] width 871 height 543
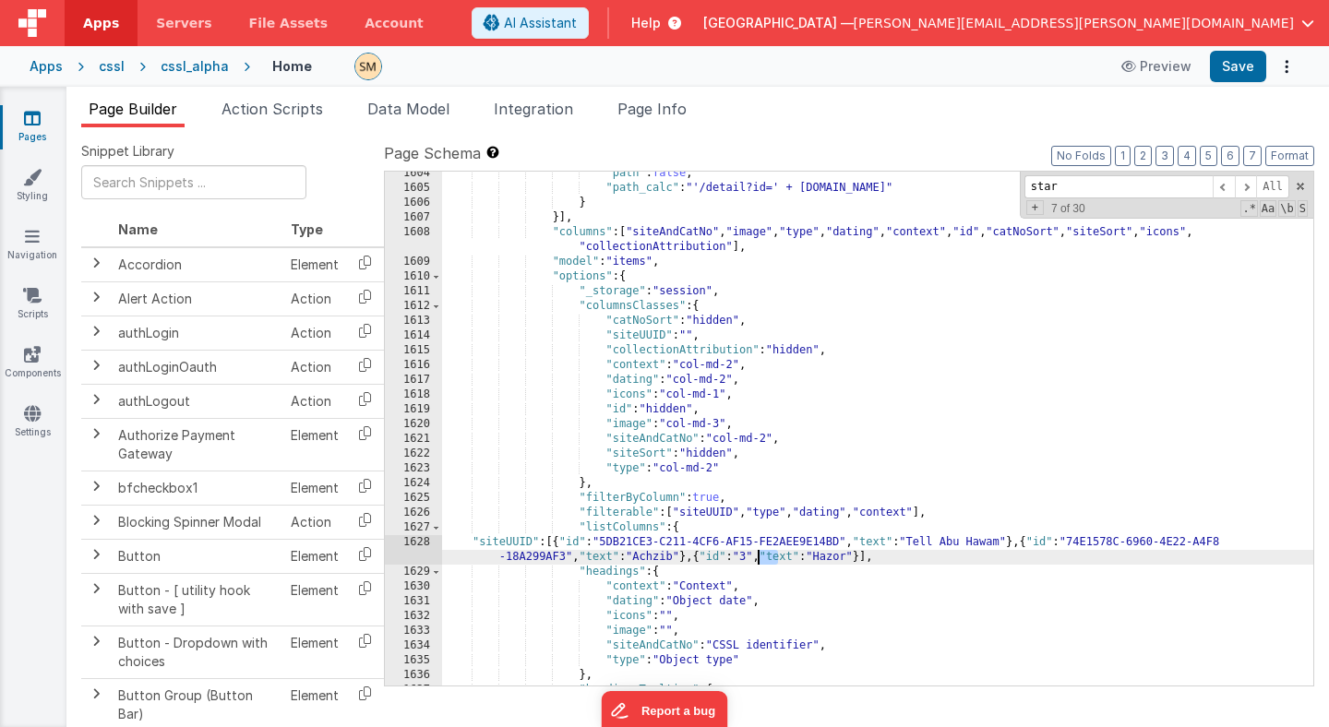
drag, startPoint x: 776, startPoint y: 559, endPoint x: 758, endPoint y: 555, distance: 17.9
click at [758, 555] on div ""path" : false , "path_calc" : "'/detail?id=' + this.params.row.id" } }] , "col…" at bounding box center [877, 437] width 871 height 543
drag, startPoint x: 790, startPoint y: 555, endPoint x: 760, endPoint y: 554, distance: 29.6
click at [760, 554] on div ""path" : false , "path_calc" : "'/detail?id=' + this.params.row.id" } }] , "col…" at bounding box center [877, 437] width 871 height 543
click at [1093, 559] on div ""path" : false , "path_calc" : "'/detail?id=' + this.params.row.id" } }] , "col…" at bounding box center [877, 437] width 871 height 543
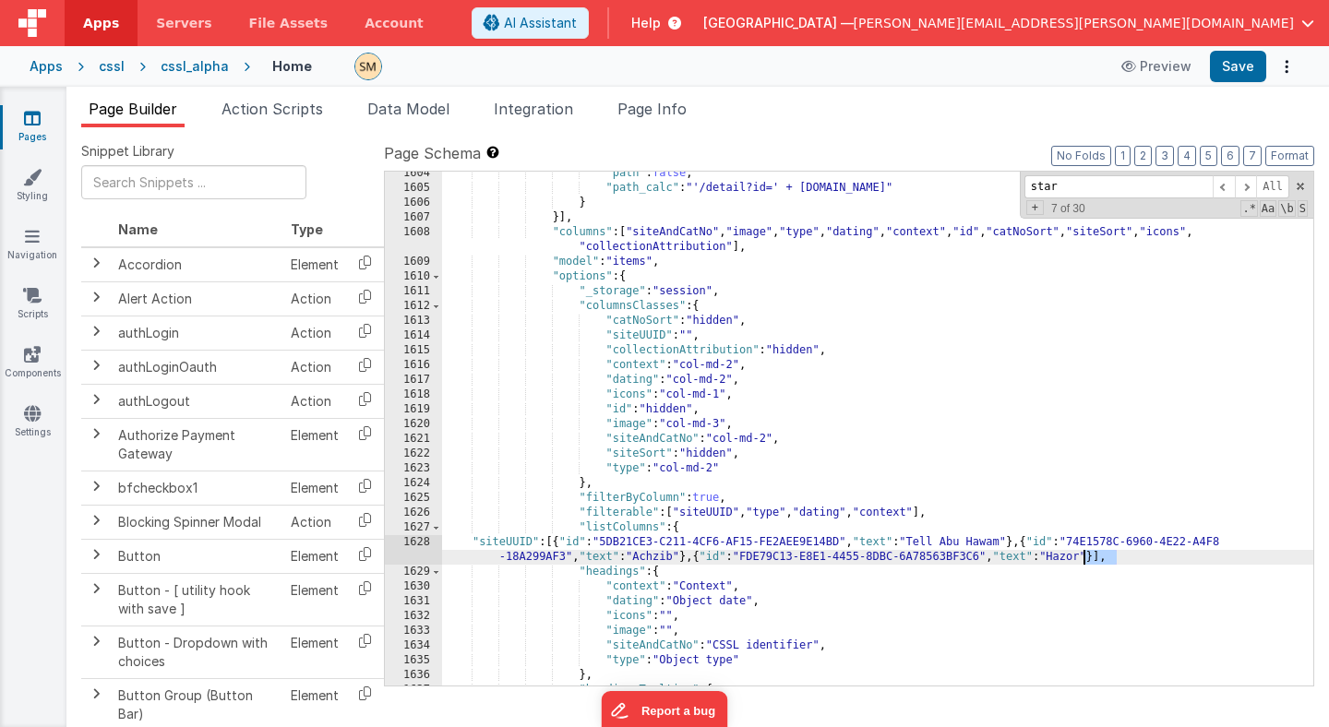
click at [1093, 559] on div ""path" : false , "path_calc" : "'/detail?id=' + this.params.row.id" } }] , "col…" at bounding box center [877, 437] width 871 height 543
click at [1228, 65] on button "Save" at bounding box center [1238, 66] width 56 height 31
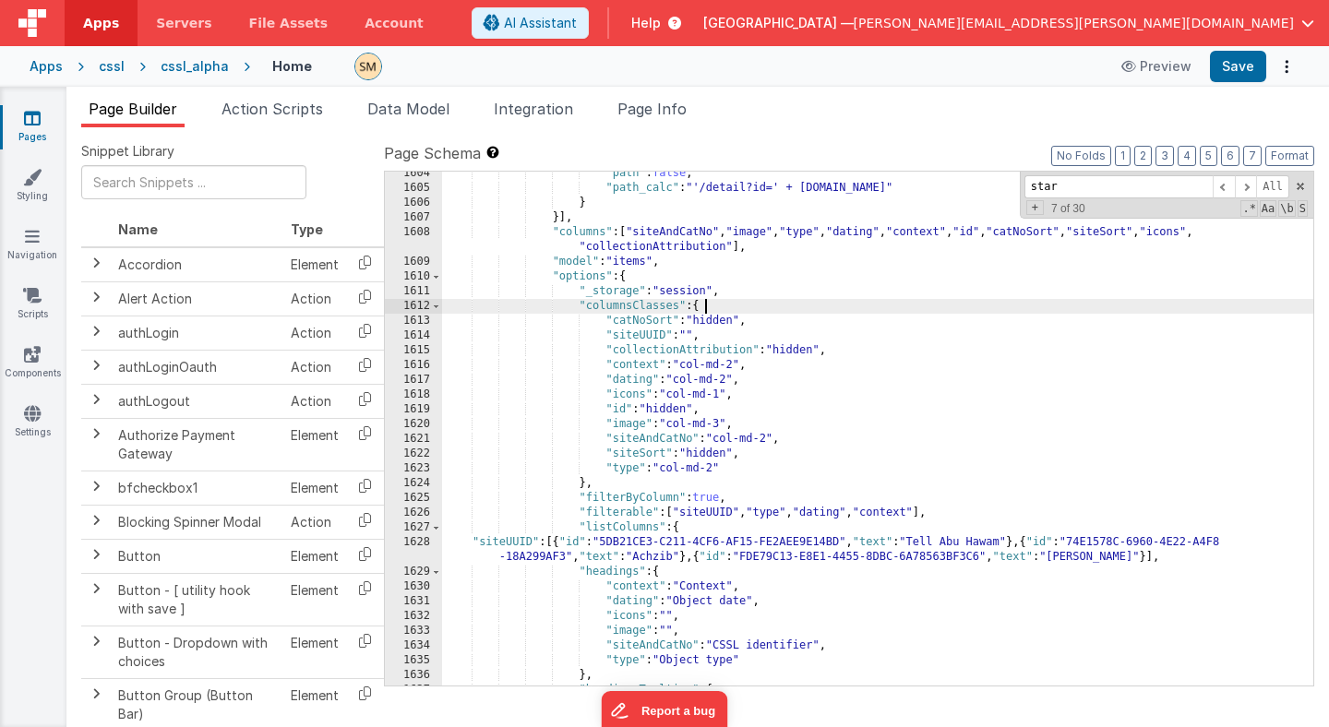
click at [812, 301] on div ""path" : false , "path_calc" : "'/detail?id=' + this.params.row.id" } }] , "col…" at bounding box center [877, 437] width 871 height 543
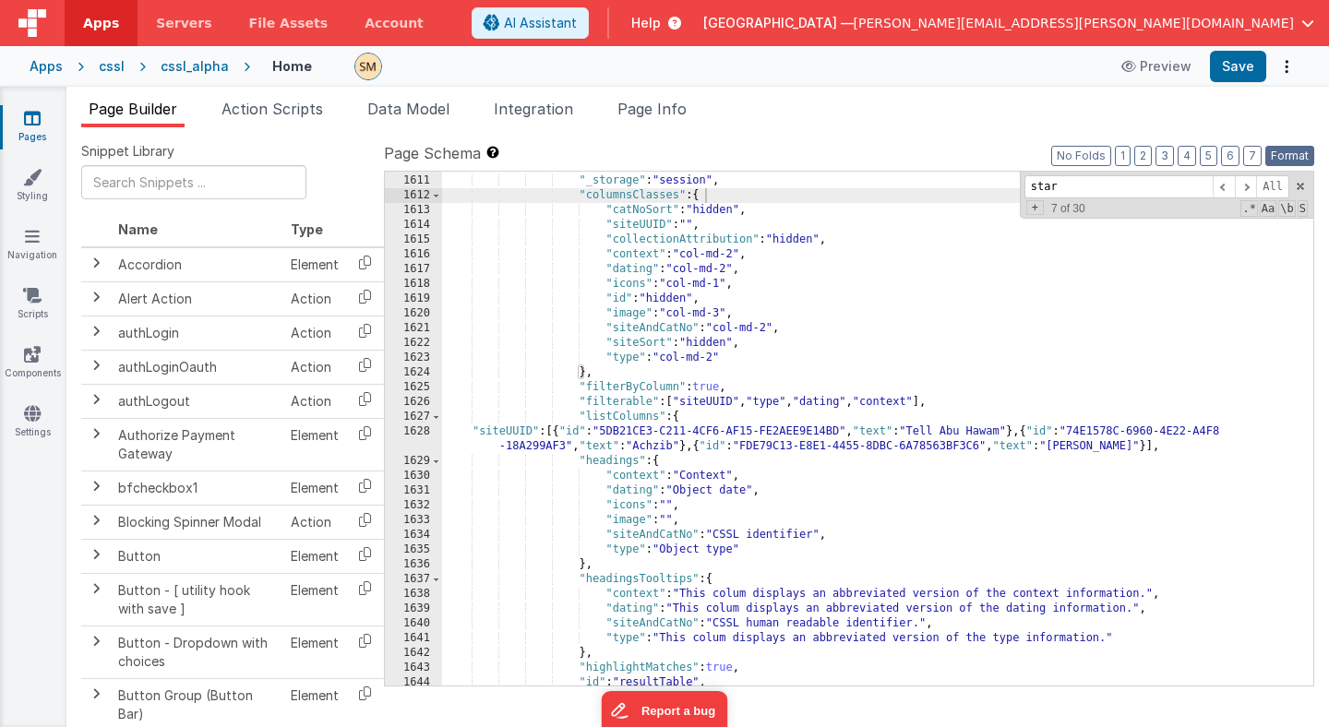
click at [1288, 153] on button "Format" at bounding box center [1289, 156] width 49 height 20
click at [797, 419] on div ""options" : { "_storage" : "session" , "columnsClasses" : { "catNoSort" : "hidd…" at bounding box center [877, 430] width 871 height 543
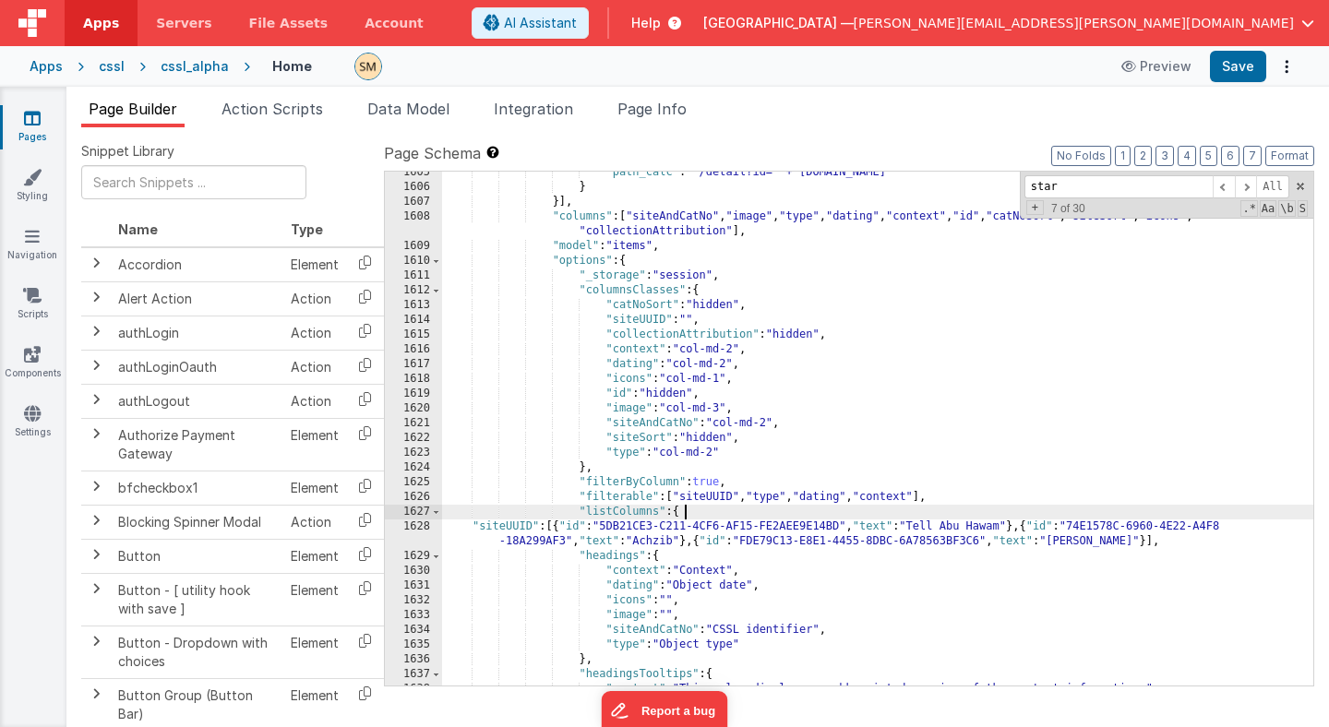
scroll to position [24875, 0]
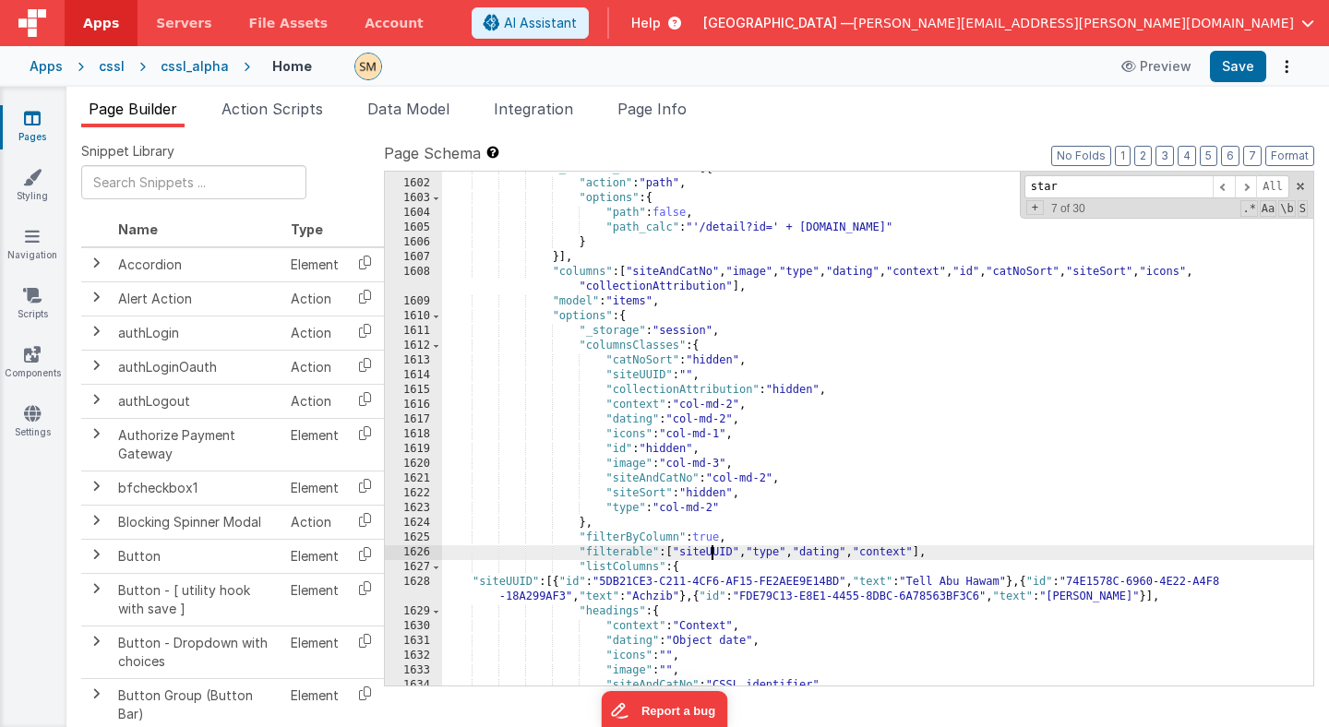
click at [712, 552] on div ""_actions_onRowClick" : [{ "action" : "path" , "options" : { "path" : false , "…" at bounding box center [877, 432] width 871 height 543
click at [745, 556] on div ""_actions_onRowClick" : [{ "action" : "path" , "options" : { "path" : false , "…" at bounding box center [877, 432] width 871 height 543
drag, startPoint x: 743, startPoint y: 555, endPoint x: 678, endPoint y: 555, distance: 64.6
click at [678, 555] on div ""_actions_onRowClick" : [{ "action" : "path" , "options" : { "path" : false , "…" at bounding box center [877, 432] width 871 height 543
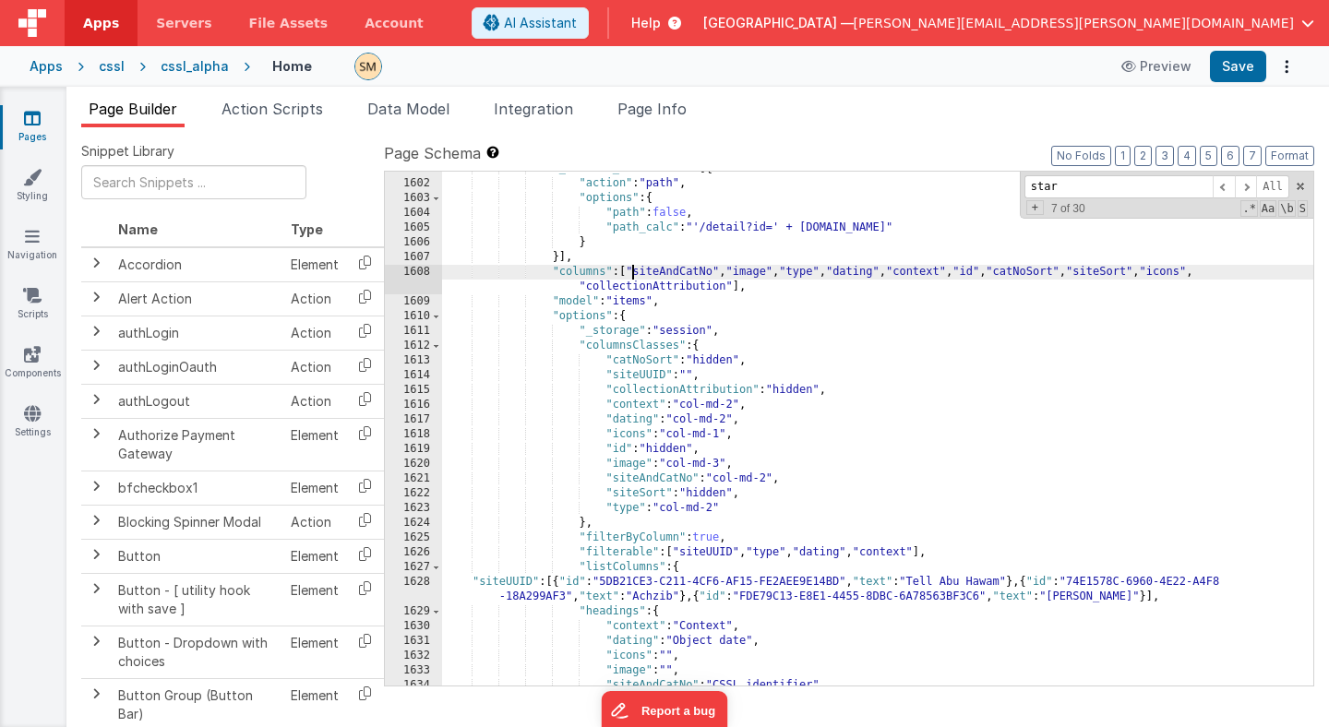
click at [631, 270] on div ""_actions_onRowClick" : [{ "action" : "path" , "options" : { "path" : false , "…" at bounding box center [877, 432] width 871 height 543
paste textarea
click at [1234, 71] on button "Save" at bounding box center [1238, 66] width 56 height 31
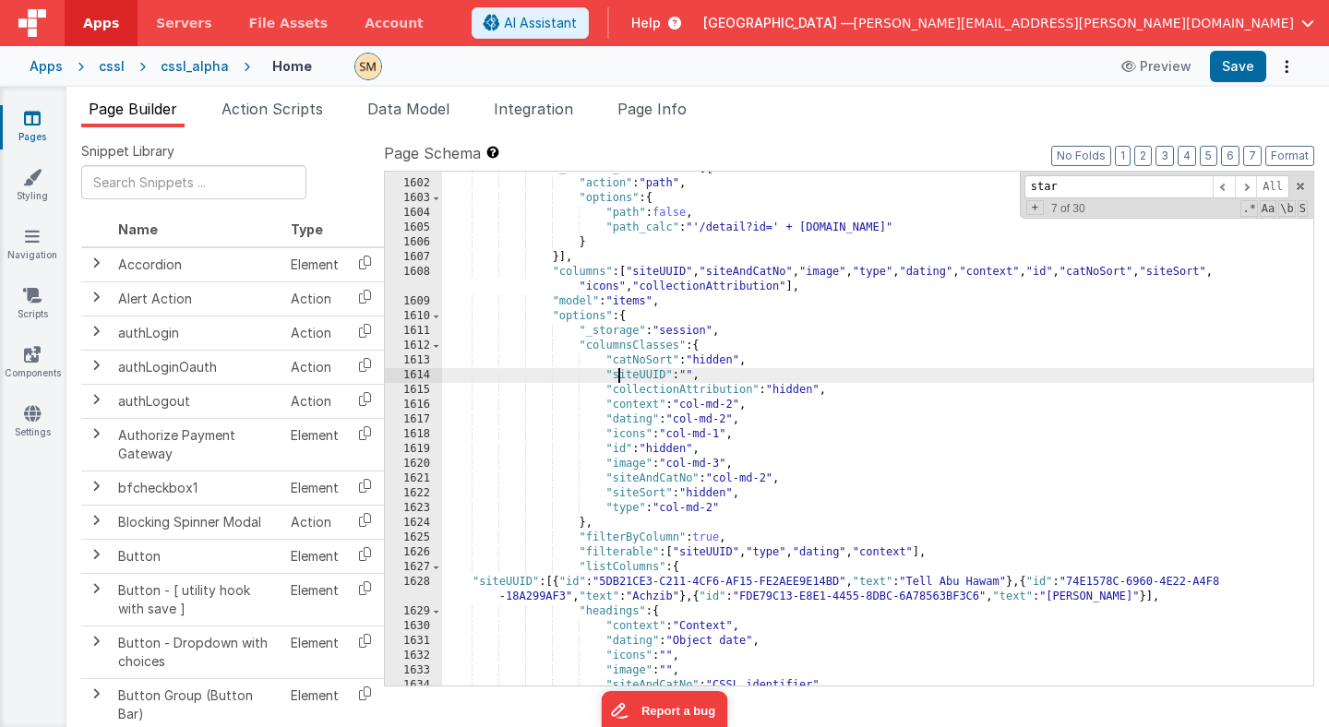
click at [620, 372] on div ""_actions_onRowClick" : [{ "action" : "path" , "options" : { "path" : false , "…" at bounding box center [877, 432] width 871 height 543
click at [734, 380] on div ""_actions_onRowClick" : [{ "action" : "path" , "options" : { "path" : false , "…" at bounding box center [877, 432] width 871 height 543
click at [692, 376] on div ""_actions_onRowClick" : [{ "action" : "path" , "options" : { "path" : false , "…" at bounding box center [877, 432] width 871 height 543
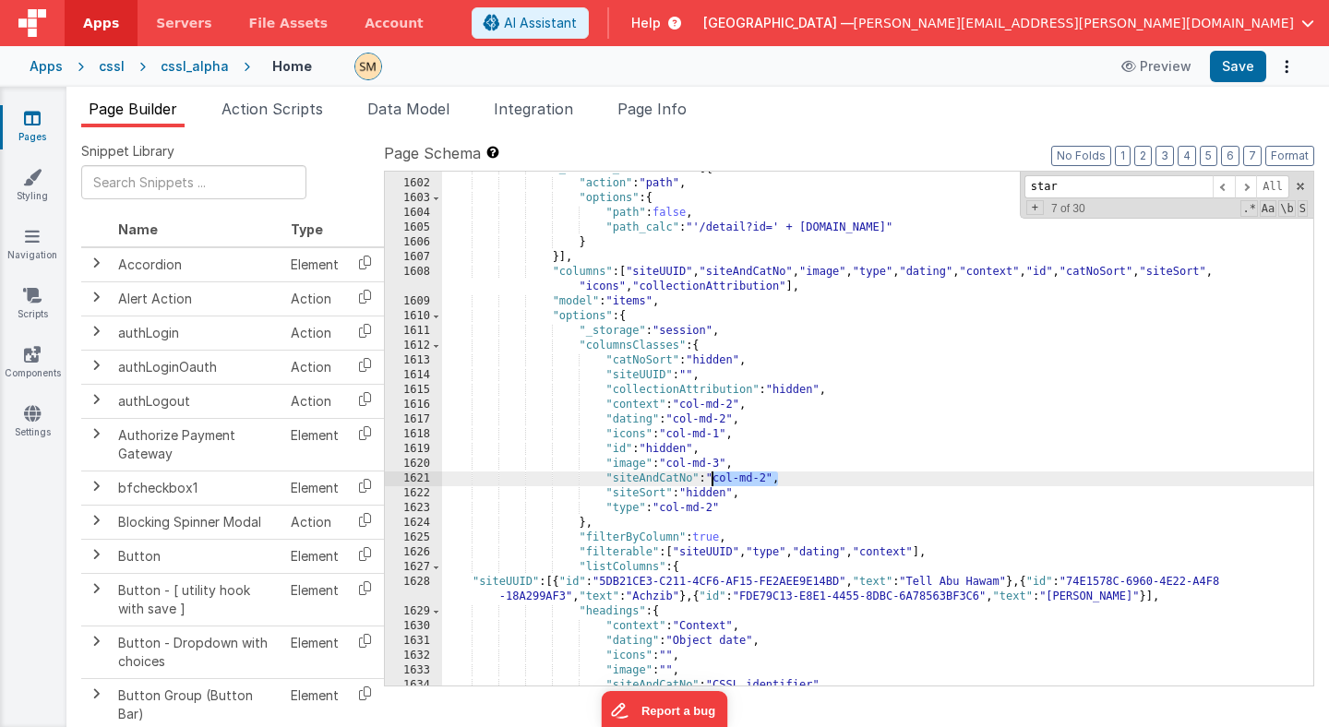
drag, startPoint x: 776, startPoint y: 481, endPoint x: 711, endPoint y: 482, distance: 64.6
click at [711, 482] on div ""_actions_onRowClick" : [{ "action" : "path" , "options" : { "path" : false , "…" at bounding box center [877, 432] width 871 height 543
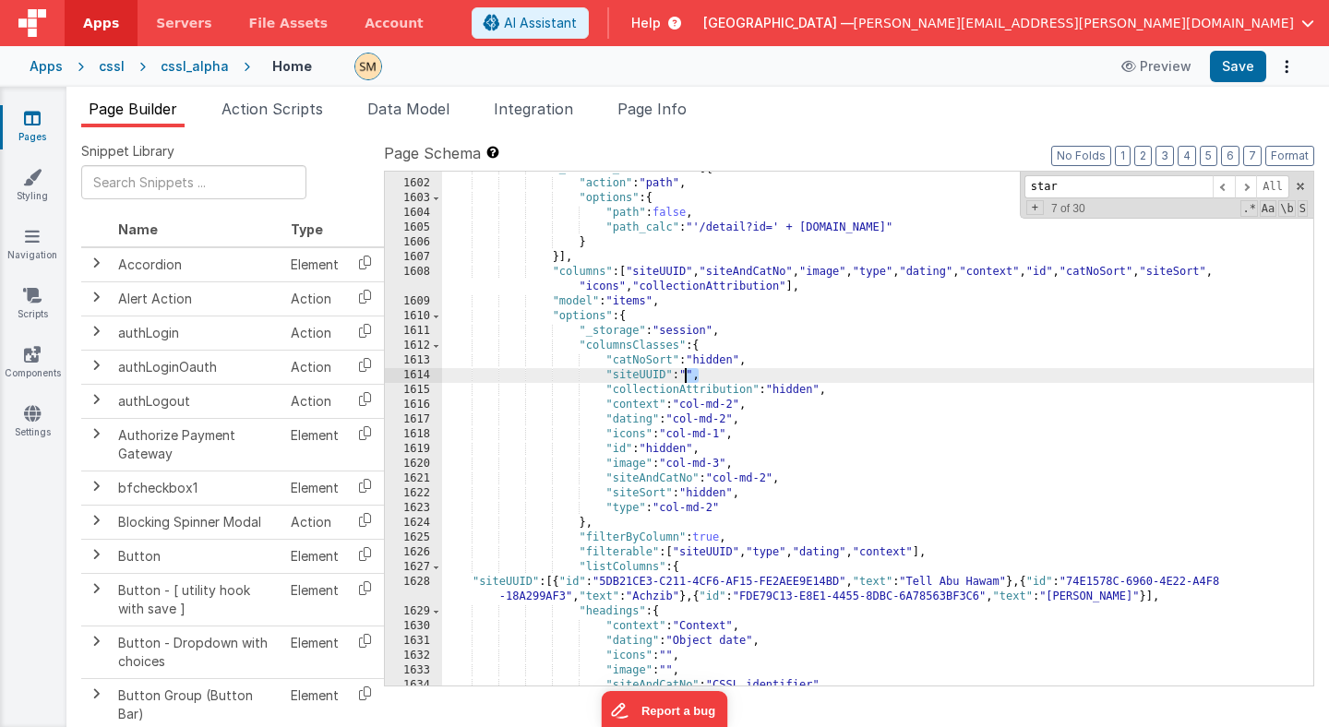
drag, startPoint x: 696, startPoint y: 377, endPoint x: 682, endPoint y: 378, distance: 13.9
click at [682, 378] on div ""_actions_onRowClick" : [{ "action" : "path" , "options" : { "path" : false , "…" at bounding box center [877, 432] width 871 height 543
click at [1238, 68] on button "Save" at bounding box center [1238, 66] width 56 height 31
click at [765, 376] on div ""_actions_onRowClick" : [{ "action" : "path" , "options" : { "path" : false , "…" at bounding box center [877, 432] width 871 height 543
drag, startPoint x: 765, startPoint y: 376, endPoint x: 602, endPoint y: 378, distance: 162.4
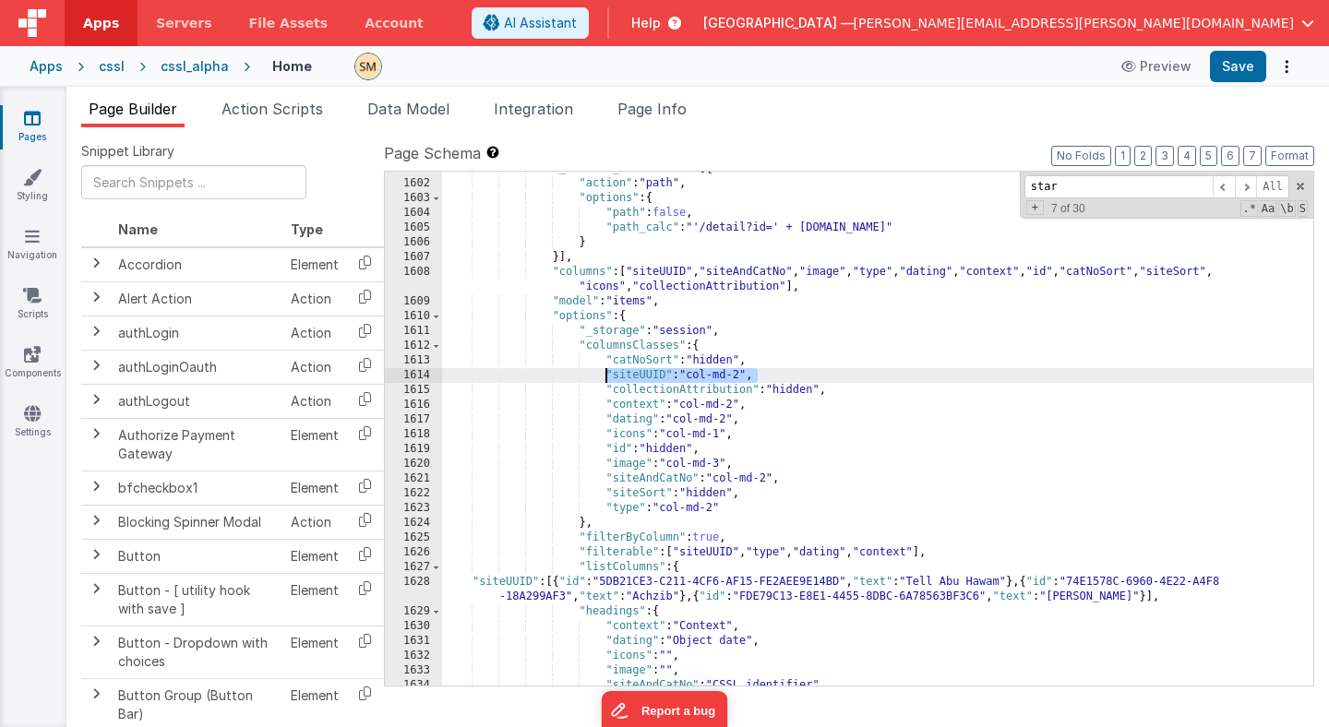
click at [602, 378] on div ""_actions_onRowClick" : [{ "action" : "path" , "options" : { "path" : false , "…" at bounding box center [877, 432] width 871 height 543
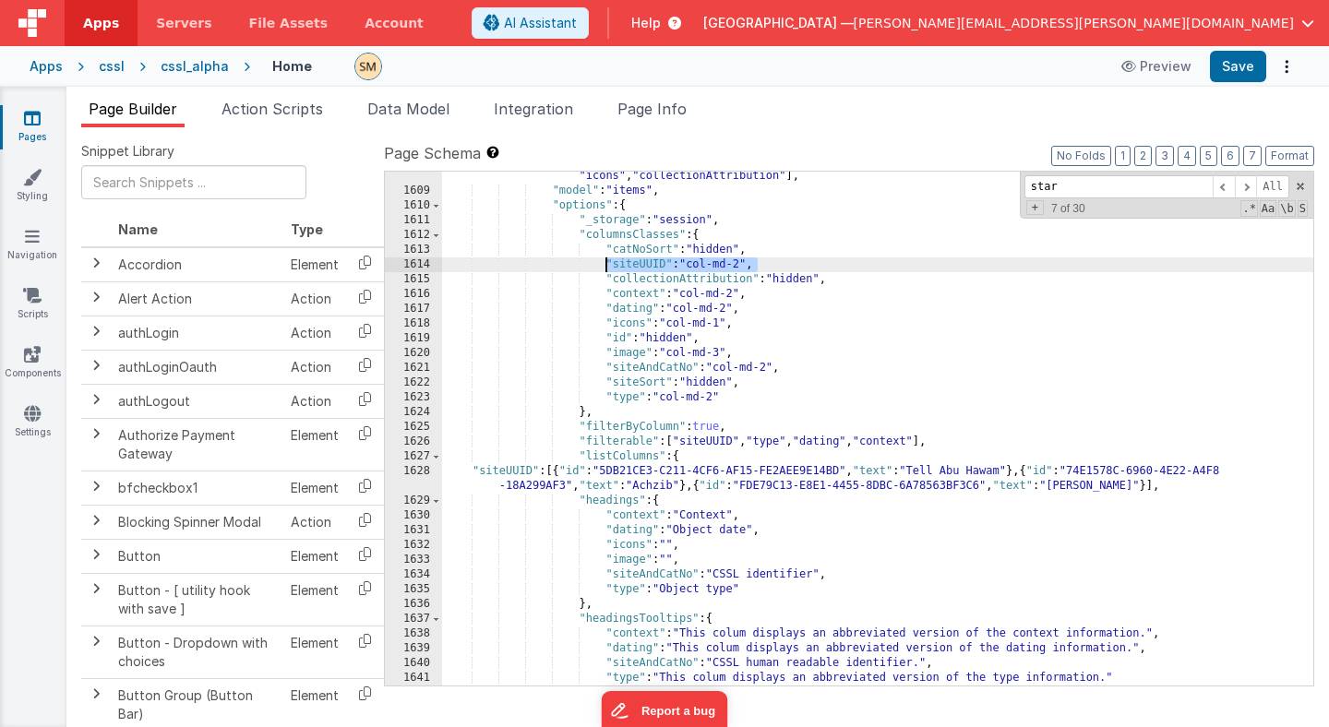
scroll to position [24967, 0]
click at [709, 504] on div ""columns" : [ "siteUUID" , "siteAndCatNo" , "image" , "type" , "dating" , "cont…" at bounding box center [877, 433] width 871 height 558
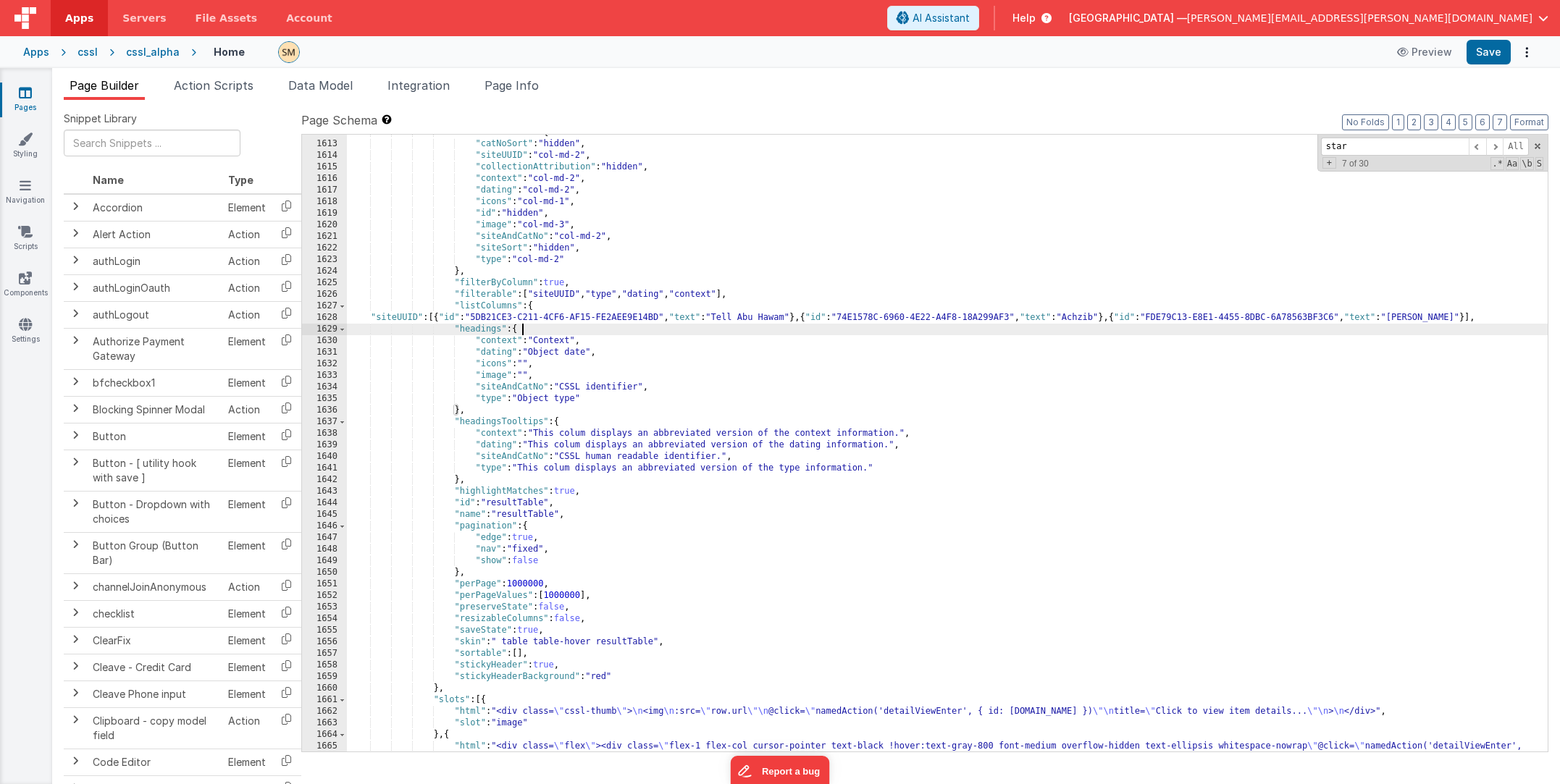
scroll to position [20513, 0]
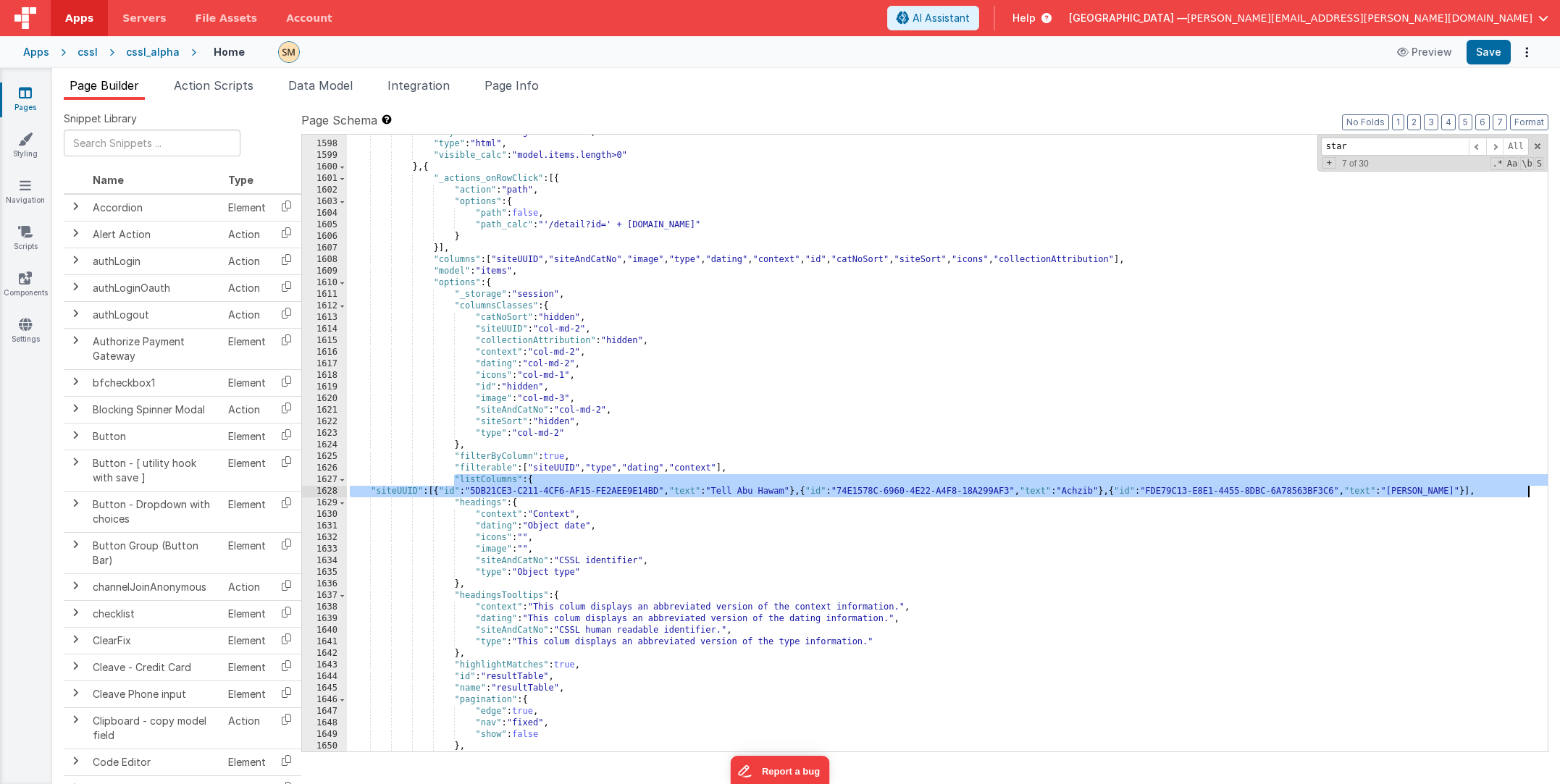
drag, startPoint x: 455, startPoint y: 477, endPoint x: 1533, endPoint y: 491, distance: 1078.1
click at [1043, 491] on div "1597 1598 1599 1600 1601 1602 1603 1604 1605 1606 1607 1608 1609 1610 1611 1612…" at bounding box center [925, 443] width 1248 height 618
click at [1043, 53] on button "Save" at bounding box center [1489, 52] width 44 height 24
click at [491, 480] on div ""styleClasses" : "bg-white mb-2" , "type" : "html" , "visible_calc" : "model.it…" at bounding box center [948, 447] width 1201 height 640
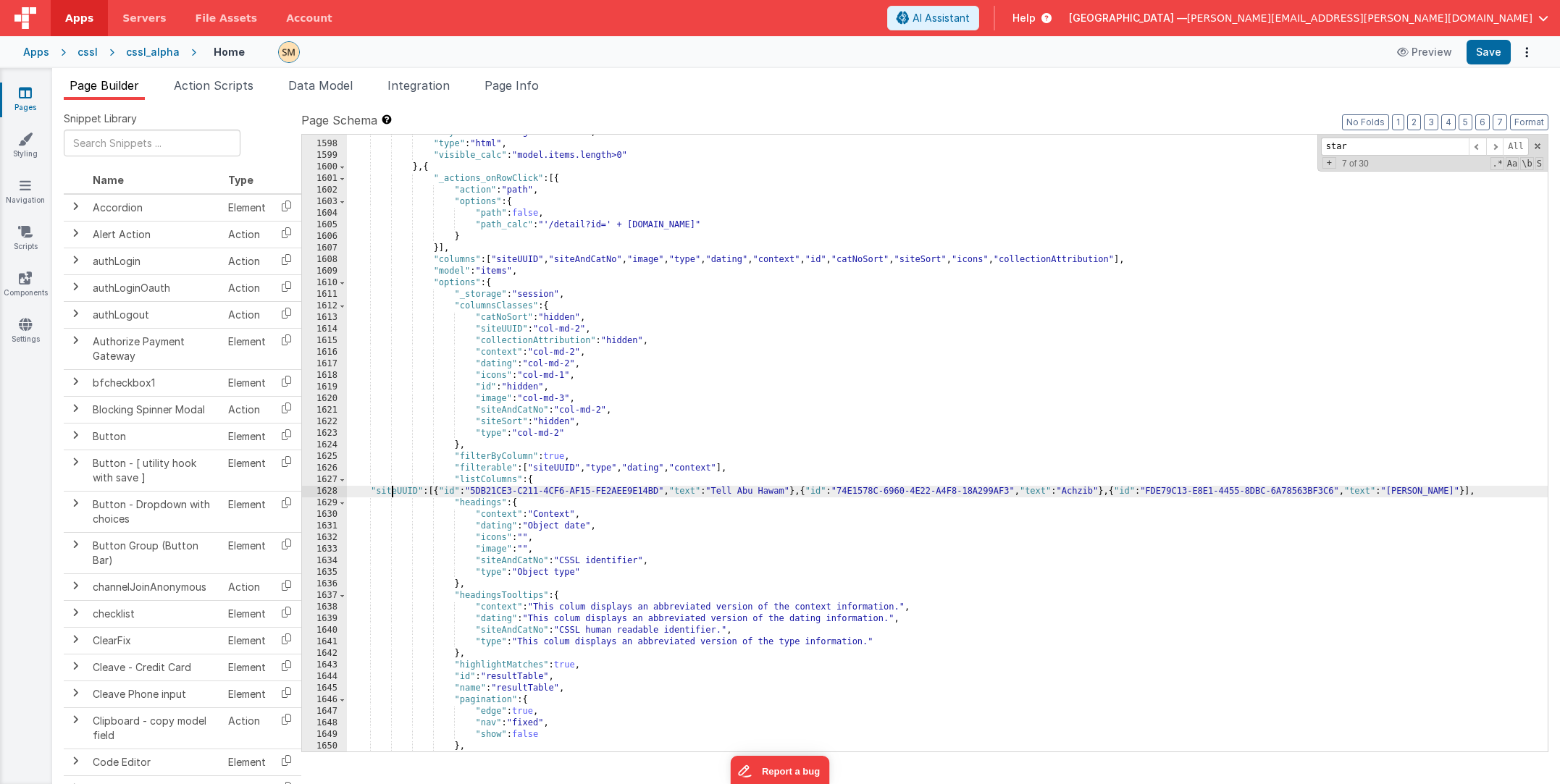
click at [392, 495] on div ""styleClasses" : "bg-white mb-2" , "type" : "html" , "visible_calc" : "model.it…" at bounding box center [948, 447] width 1201 height 640
click at [502, 563] on div ""styleClasses" : "bg-white mb-2" , "type" : "html" , "visible_calc" : "model.it…" at bounding box center [948, 447] width 1201 height 640
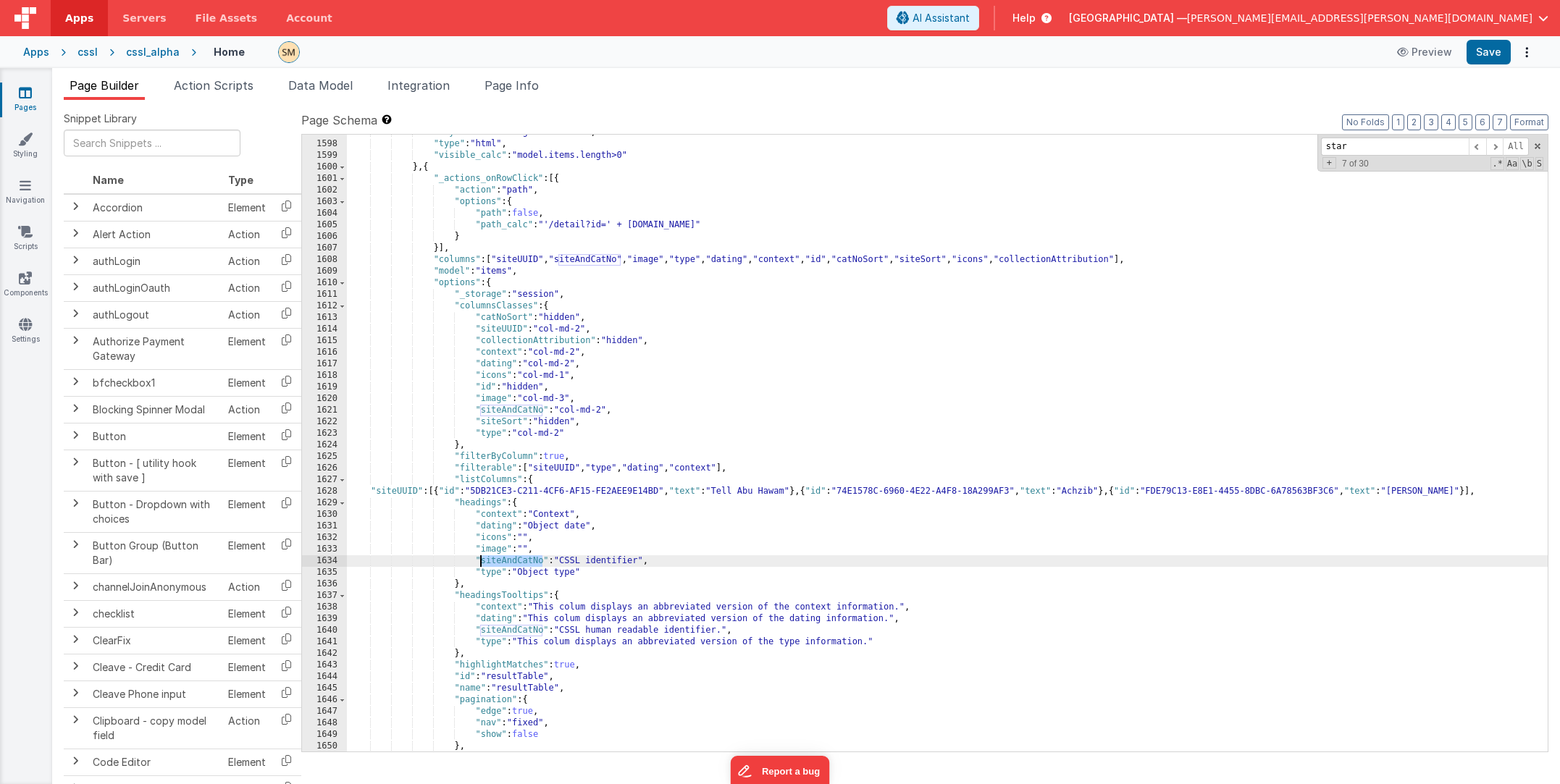
click at [502, 563] on div ""styleClasses" : "bg-white mb-2" , "type" : "html" , "visible_calc" : "model.it…" at bounding box center [948, 447] width 1201 height 640
click at [1043, 52] on button "Save" at bounding box center [1489, 52] width 44 height 24
click at [674, 327] on div ""styleClasses" : "bg-white mb-2" , "type" : "html" , "visible_calc" : "model.it…" at bounding box center [948, 447] width 1201 height 640
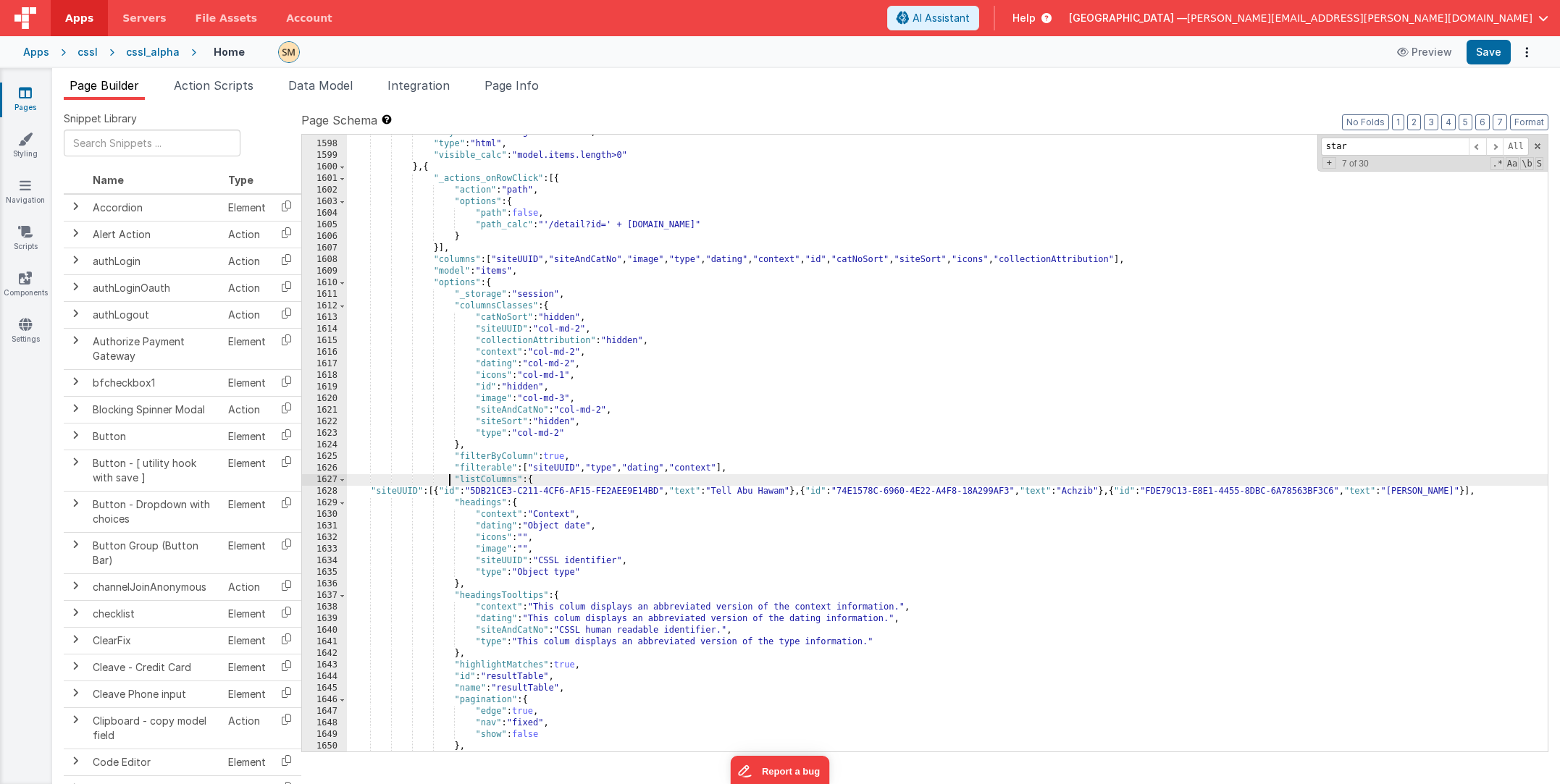
click at [451, 477] on div ""styleClasses" : "bg-white mb-2" , "type" : "html" , "visible_calc" : "model.it…" at bounding box center [948, 447] width 1201 height 640
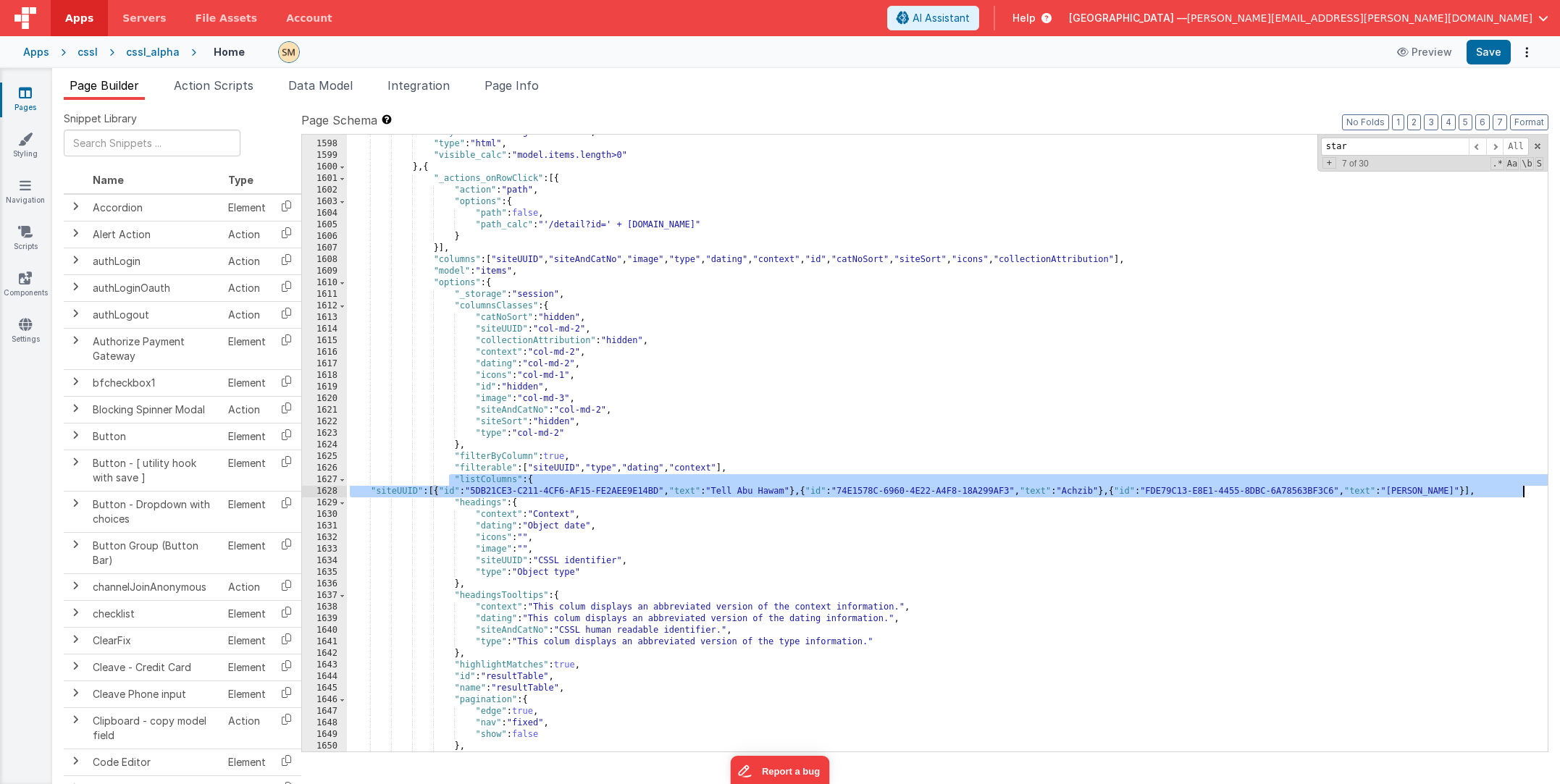
drag, startPoint x: 451, startPoint y: 477, endPoint x: 1522, endPoint y: 490, distance: 1071.1
click at [1043, 490] on div ""styleClasses" : "bg-white mb-2" , "type" : "html" , "visible_calc" : "model.it…" at bounding box center [948, 447] width 1201 height 640
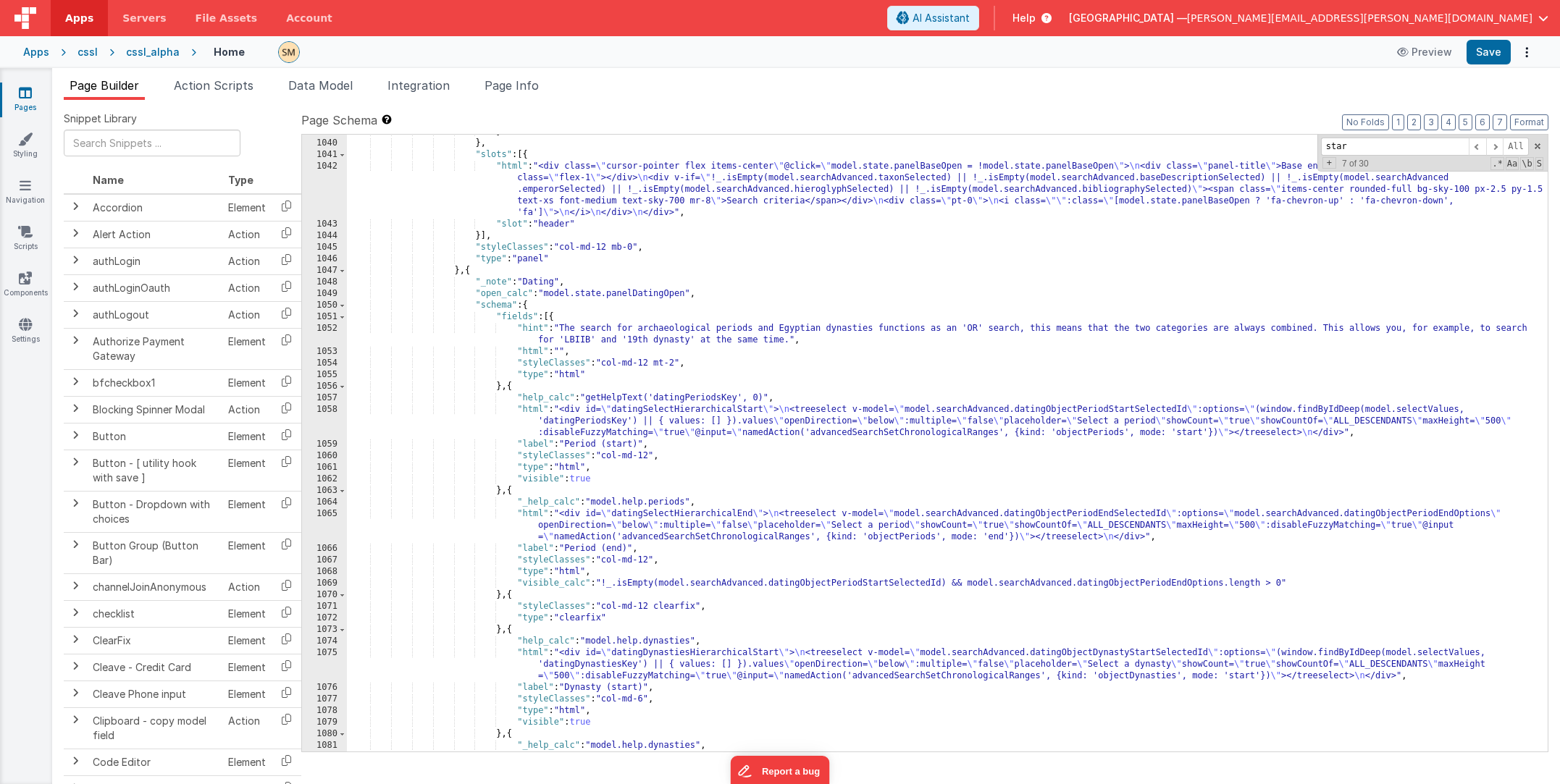
scroll to position [13281, 0]
click at [1043, 49] on button "Save" at bounding box center [1489, 52] width 44 height 24
click at [735, 273] on div "}] } , "slots" : [{ "html" : "<div class= \" cursor-pointer flex items-center \…" at bounding box center [948, 458] width 1201 height 663
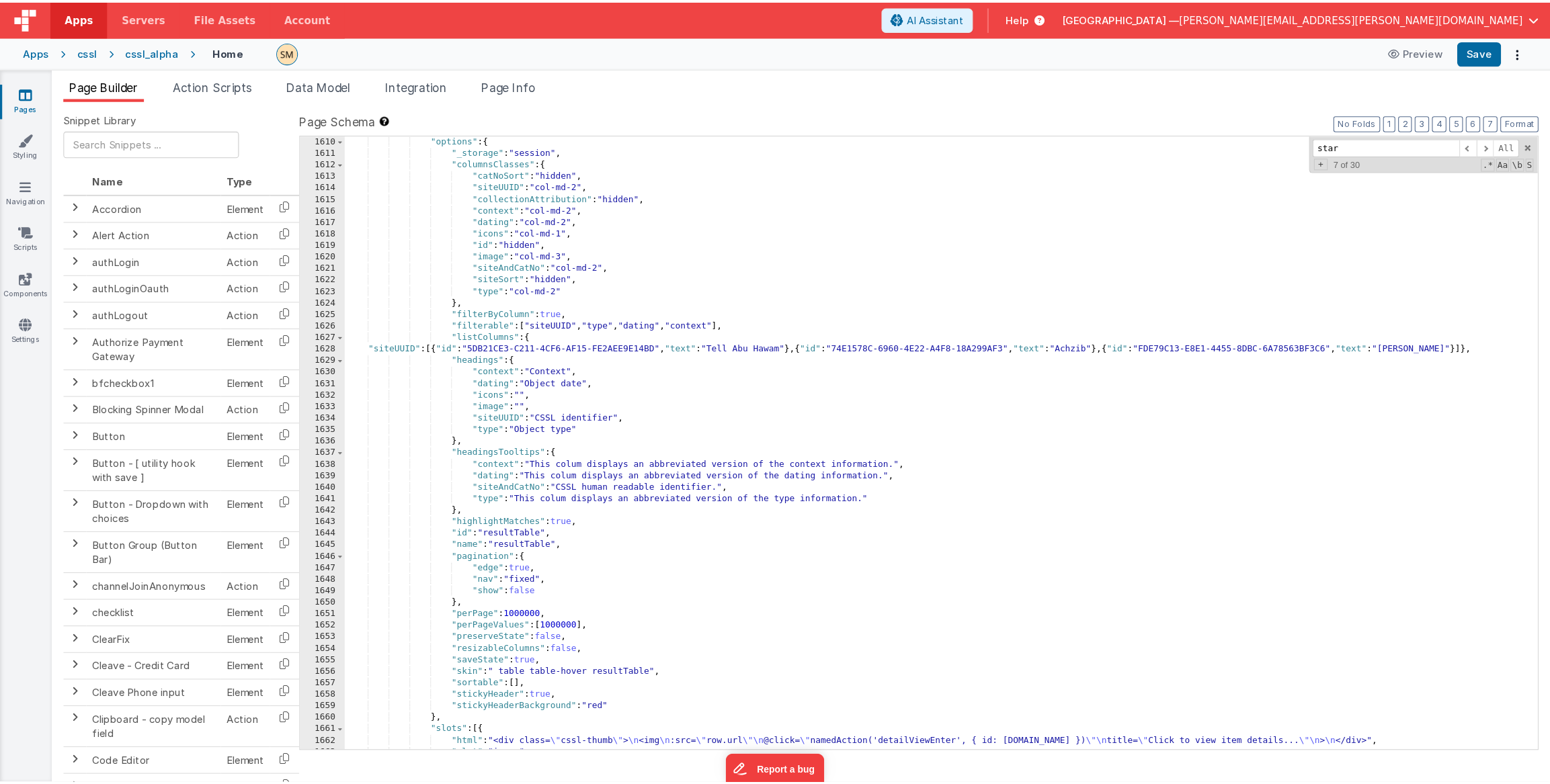
scroll to position [19120, 0]
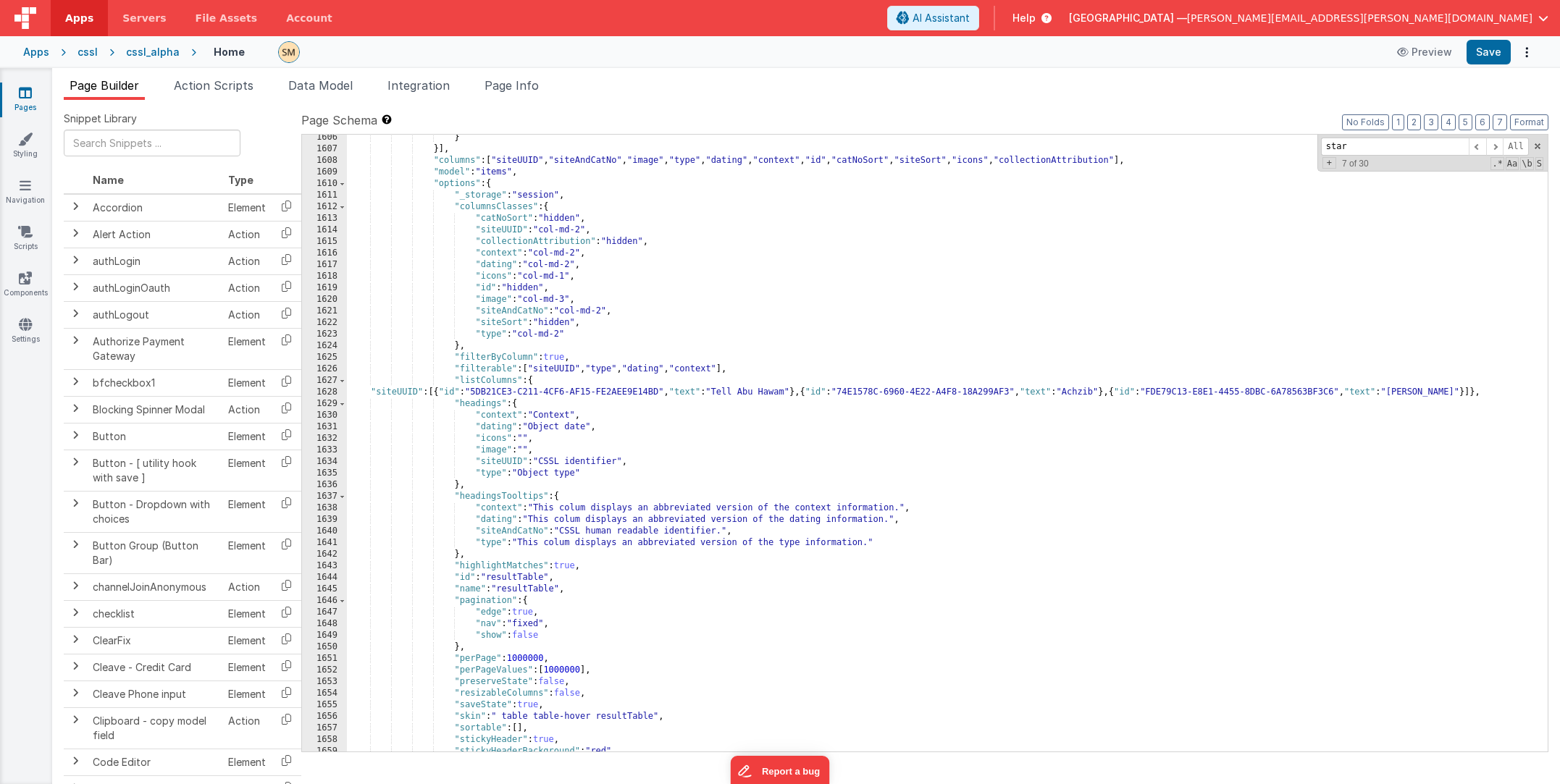
click at [585, 463] on div "} }] , "columns" : [ "siteUUID" , "siteAndCatNo" , "image" , "type" , "dating" …" at bounding box center [948, 452] width 1201 height 640
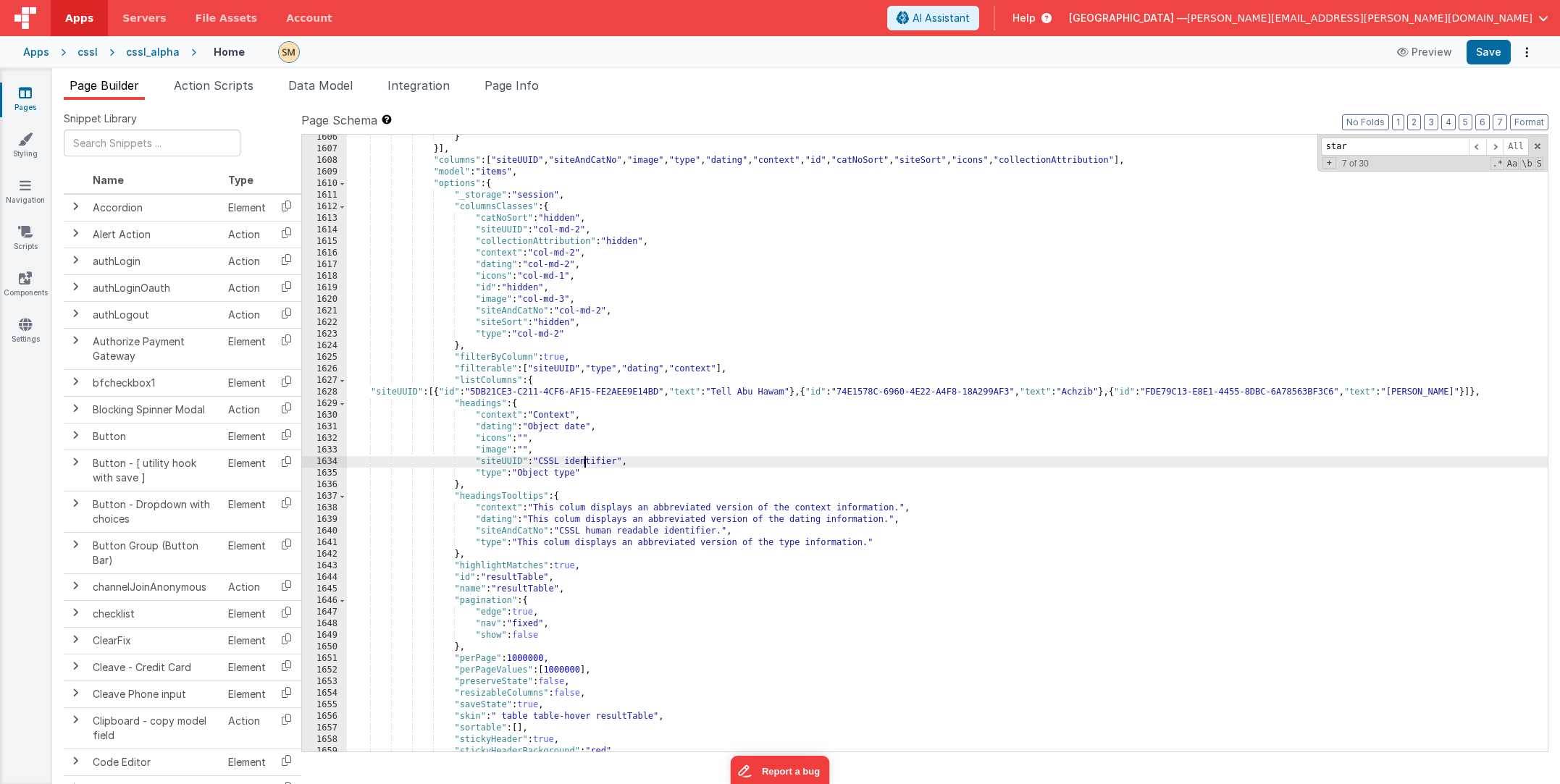
click at [585, 463] on div "} }] , "columns" : [ "siteUUID" , "siteAndCatNo" , "image" , "type" , "dating" …" at bounding box center [948, 452] width 1201 height 640
drag, startPoint x: 541, startPoint y: 463, endPoint x: 621, endPoint y: 463, distance: 80.0
click at [621, 463] on div "} }] , "columns" : [ "siteUUID" , "siteAndCatNo" , "image" , "type" , "dating" …" at bounding box center [948, 452] width 1201 height 640
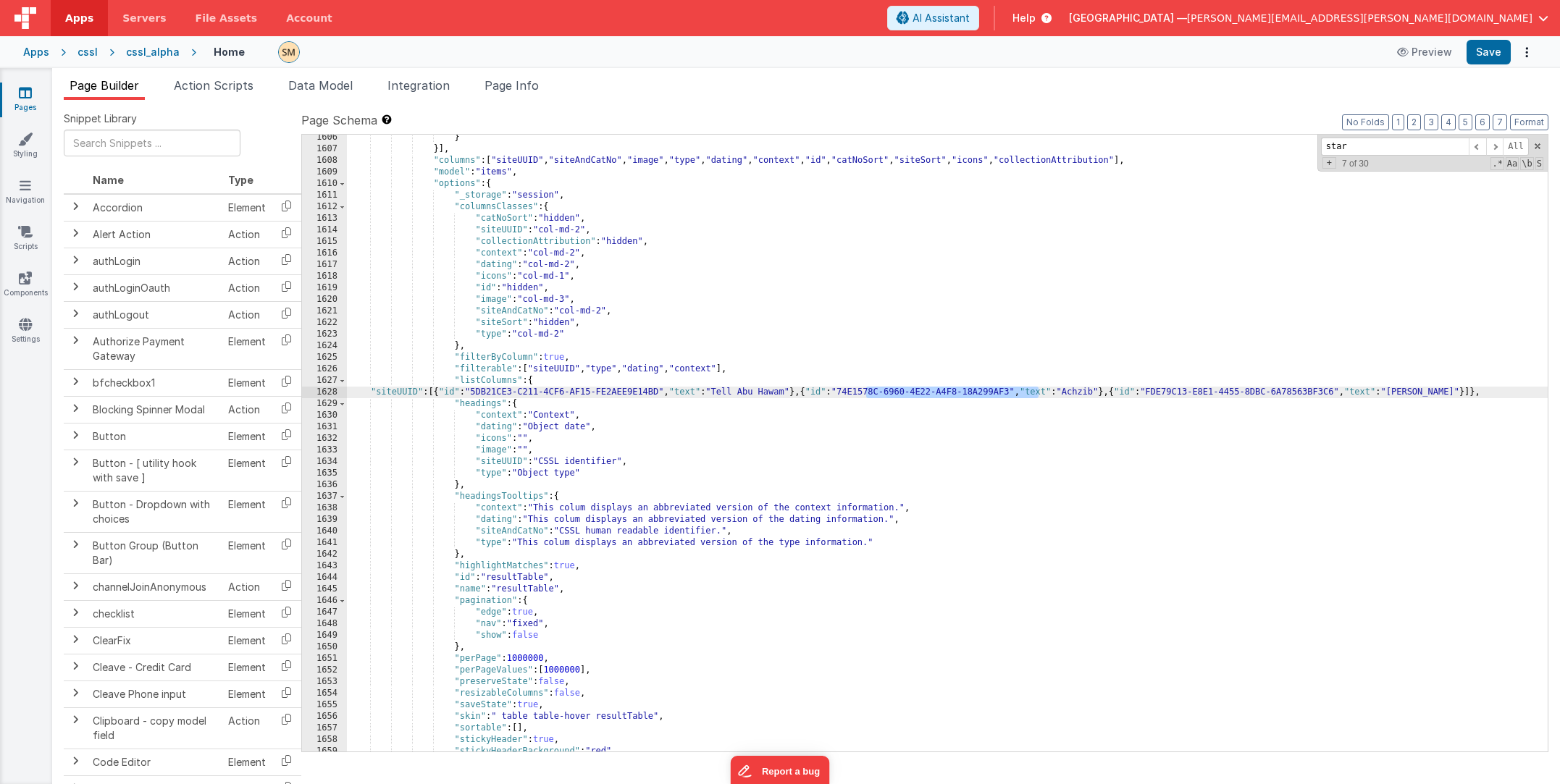
drag, startPoint x: 867, startPoint y: 392, endPoint x: 1041, endPoint y: 391, distance: 174.0
click at [1041, 391] on div "} }] , "columns" : [ "siteUUID" , "siteAndCatNo" , "image" , "type" , "dating" …" at bounding box center [948, 452] width 1201 height 640
click at [892, 391] on div "} }] , "columns" : [ "siteUUID" , "siteAndCatNo" , "image" , "type" , "dating" …" at bounding box center [948, 452] width 1201 height 640
drag, startPoint x: 1041, startPoint y: 392, endPoint x: 866, endPoint y: 395, distance: 175.0
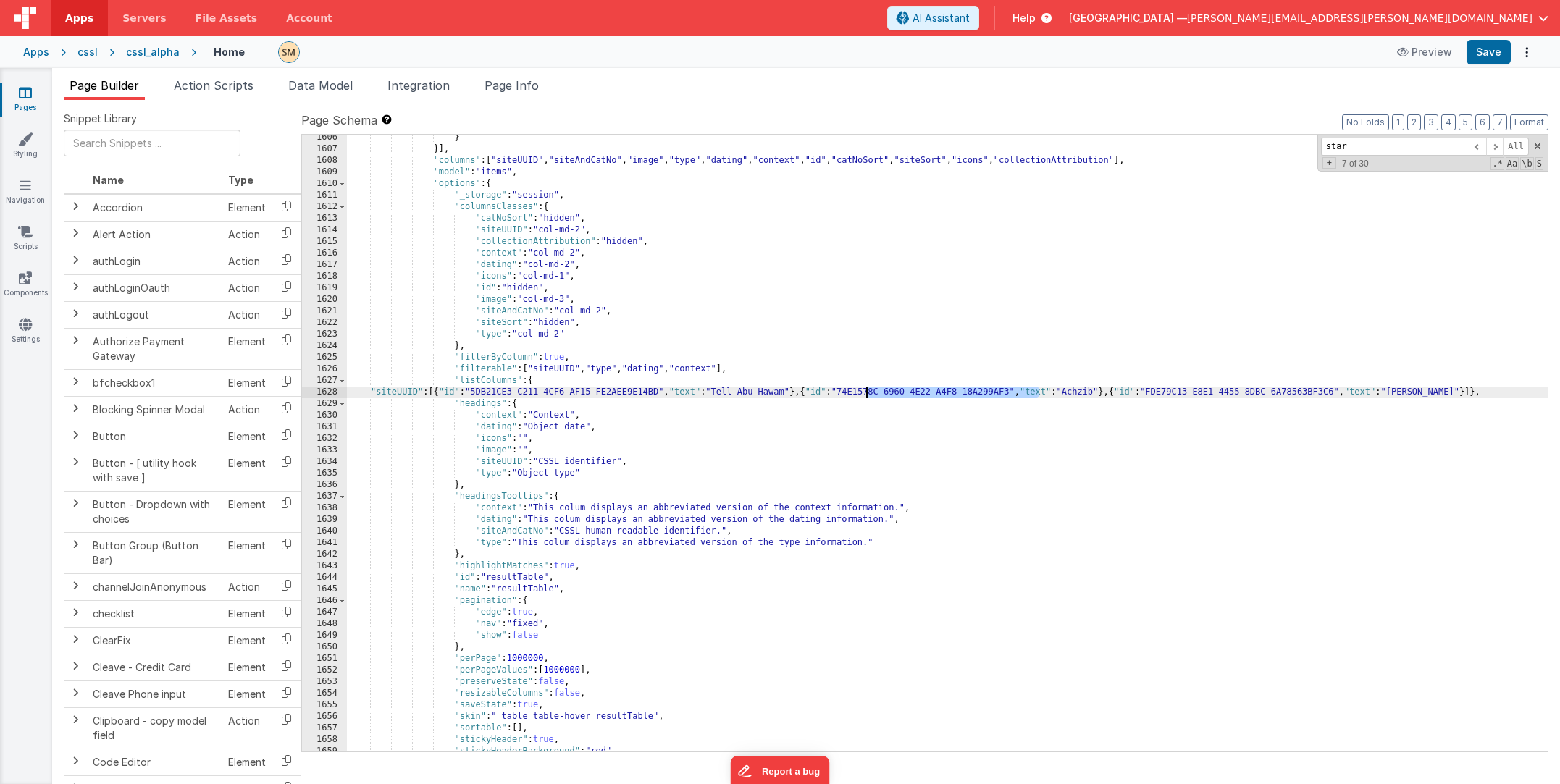
click at [866, 395] on div "} }] , "columns" : [ "siteUUID" , "siteAndCatNo" , "image" , "type" , "dating" …" at bounding box center [948, 452] width 1201 height 640
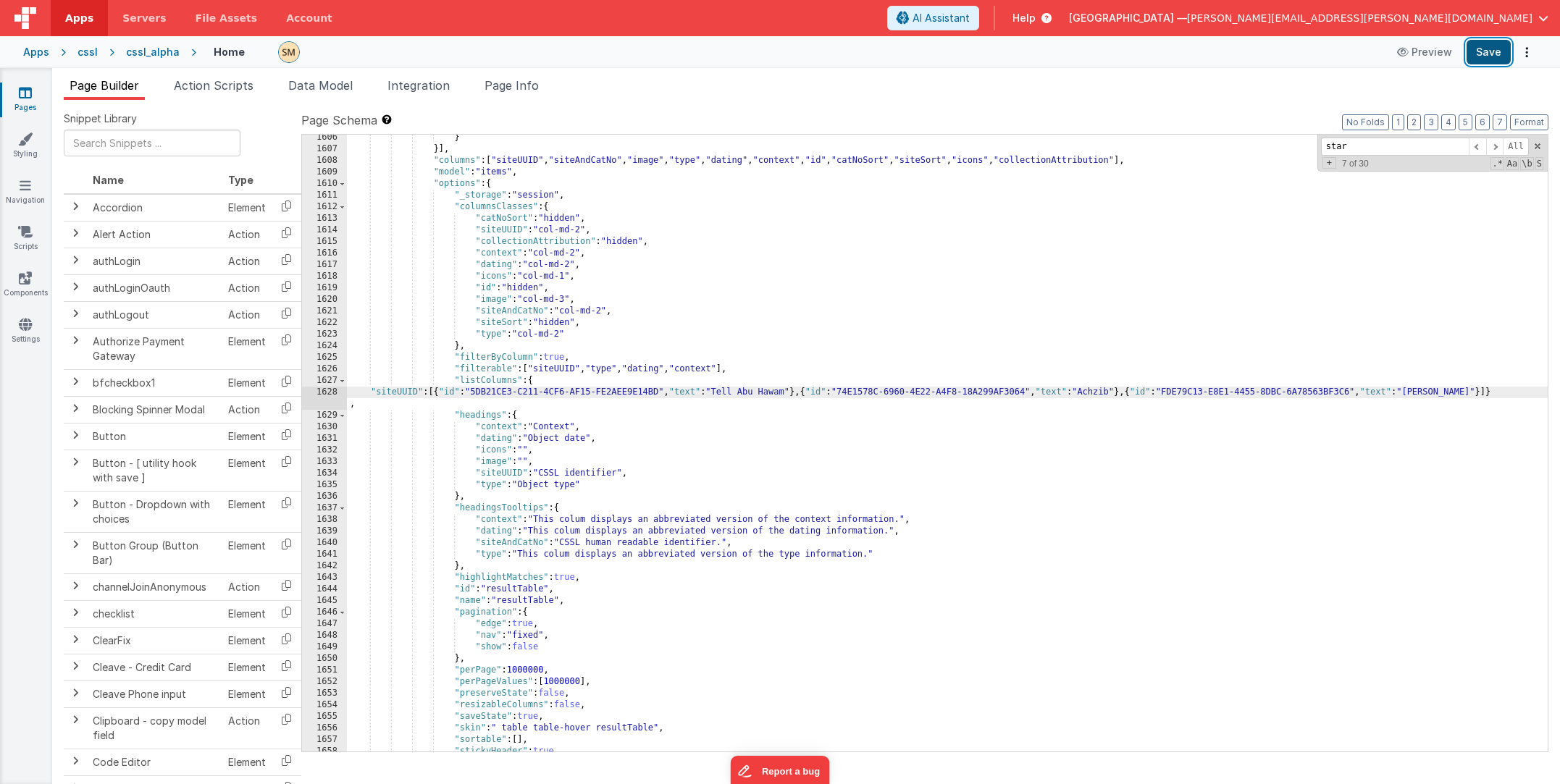
click at [1043, 53] on button "Save" at bounding box center [1489, 52] width 44 height 24
click at [516, 381] on div "} }] , "columns" : [ "siteUUID" , "siteAndCatNo" , "image" , "type" , "dating" …" at bounding box center [948, 452] width 1201 height 640
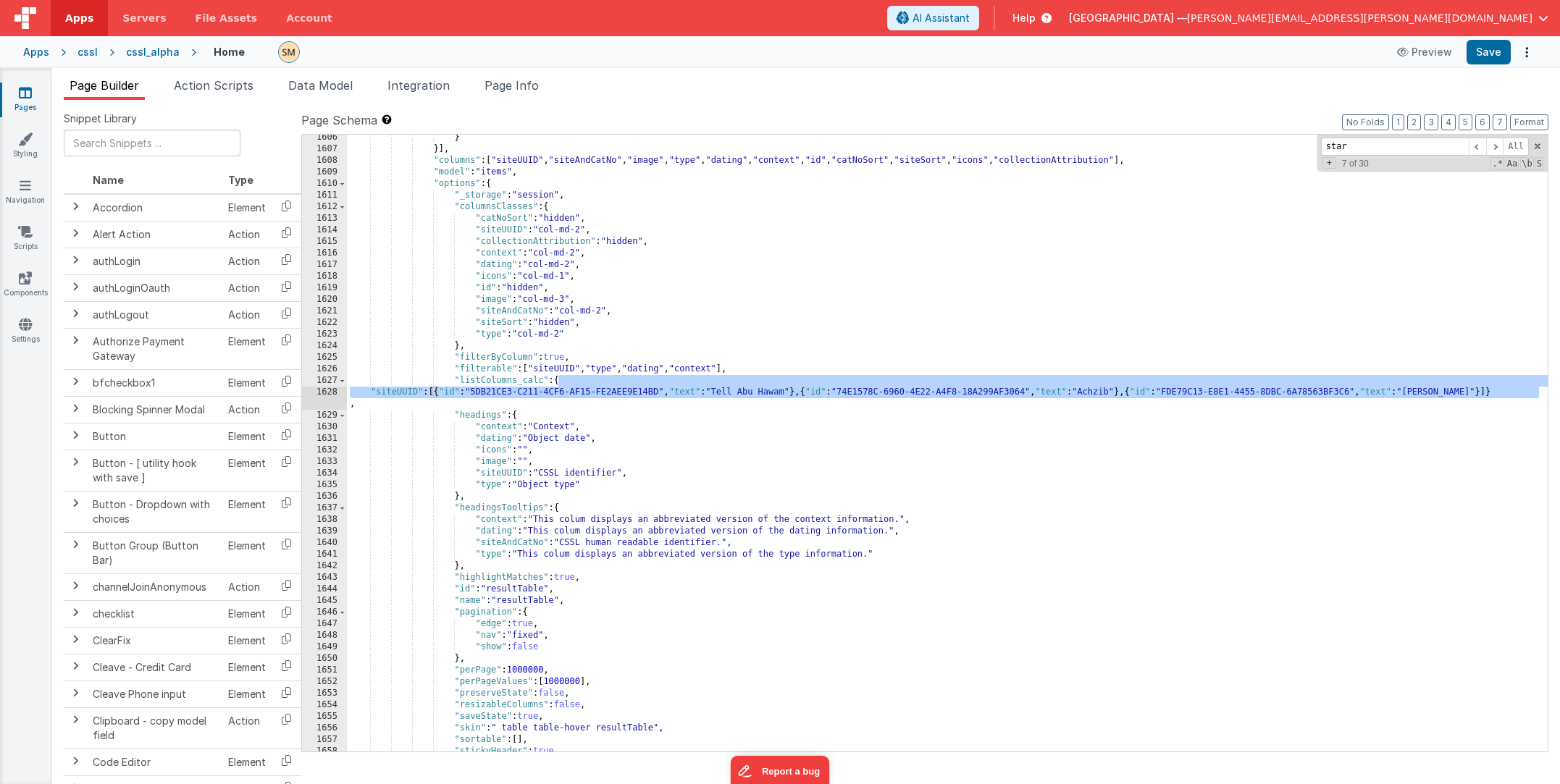
drag, startPoint x: 557, startPoint y: 381, endPoint x: 1555, endPoint y: 393, distance: 998.1
click at [1043, 393] on div "Snippet Library Name Type Accordion Element Alert Action Action authLogin Actio…" at bounding box center [806, 453] width 1508 height 707
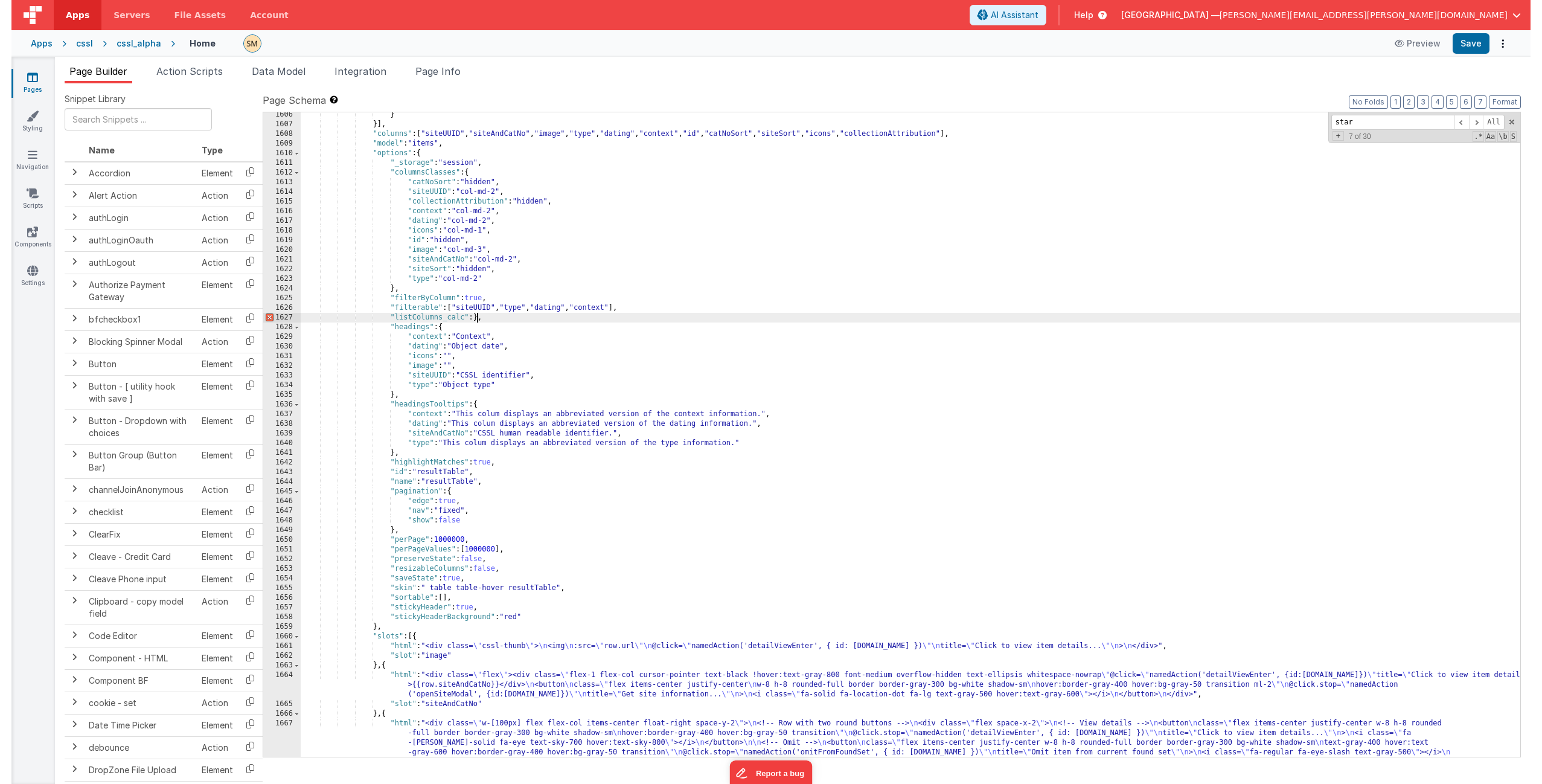
scroll to position [16764, 0]
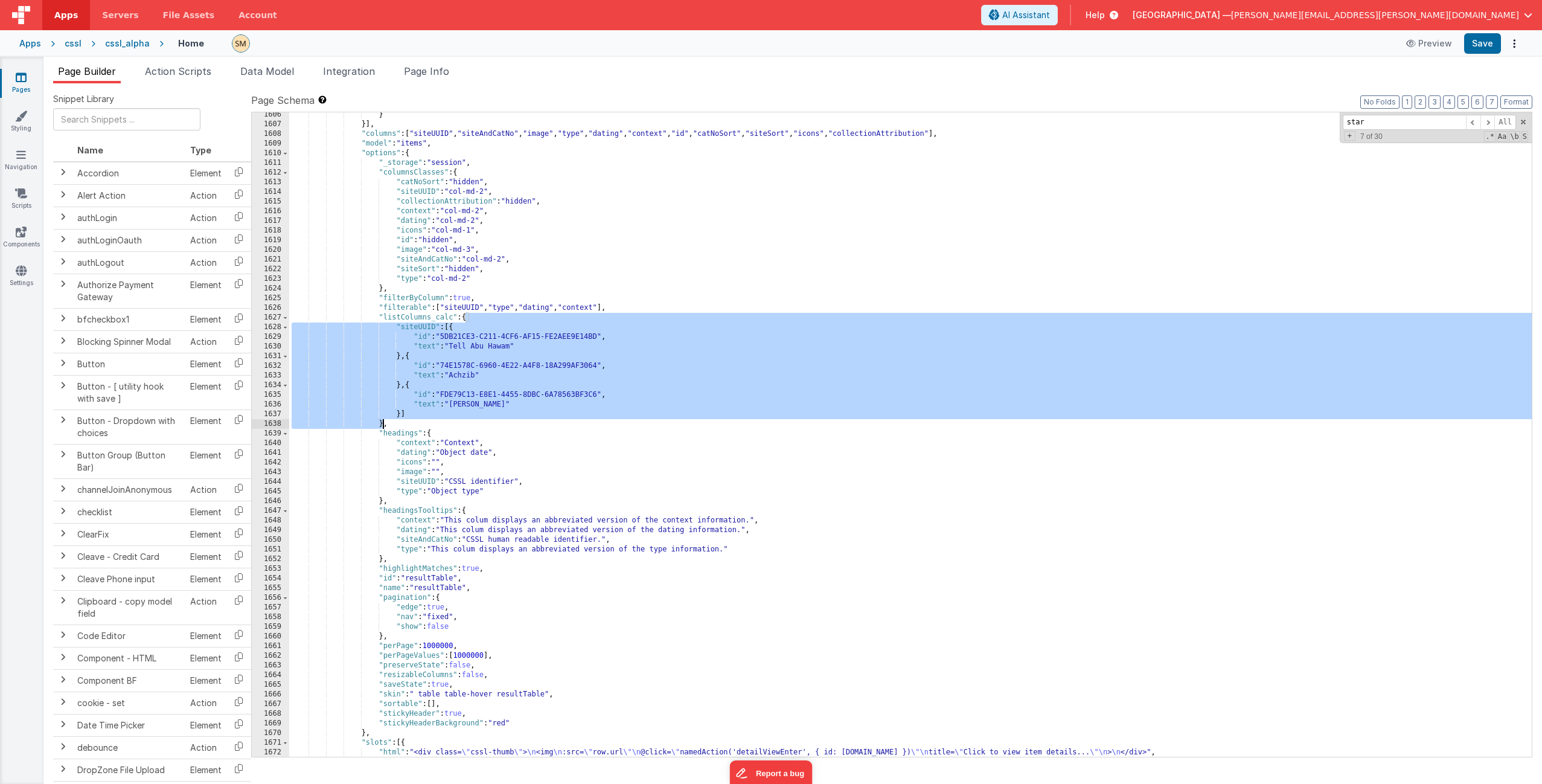
drag, startPoint x: 465, startPoint y: 318, endPoint x: 382, endPoint y: 423, distance: 133.8
click at [382, 423] on div "} }] , "columns" : [ "siteUUID" , "siteAndCatNo" , "image" , "type" , "dating" …" at bounding box center [910, 442] width 1243 height 664
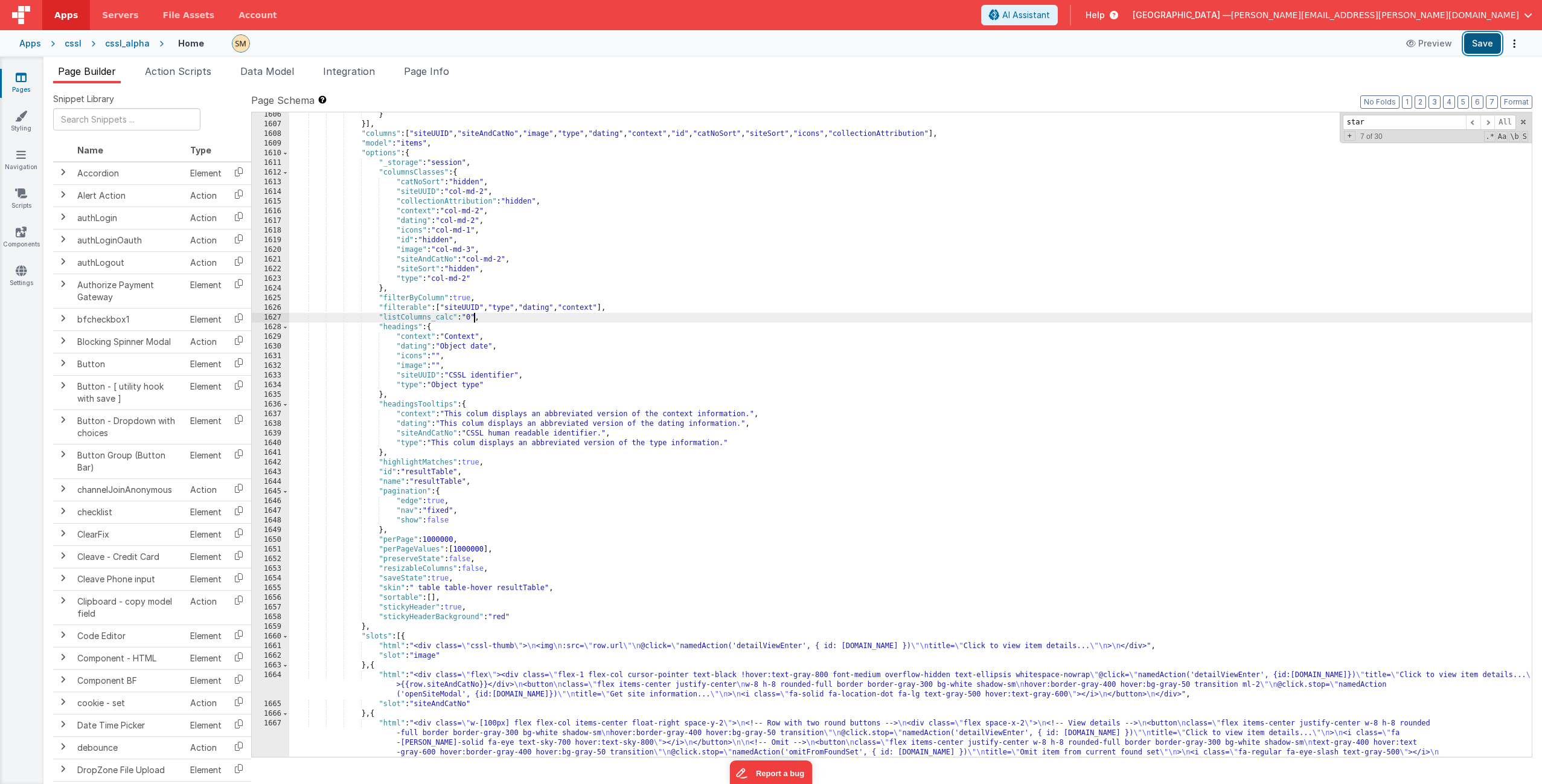
click at [869, 42] on button "Save" at bounding box center [1482, 43] width 37 height 20
click at [478, 315] on div "} }] , "columns" : [ "siteUUID" , "siteAndCatNo" , "image" , "type" , "dating" …" at bounding box center [910, 553] width 1243 height 886
drag, startPoint x: 475, startPoint y: 317, endPoint x: 469, endPoint y: 316, distance: 6.1
click at [469, 316] on div "} }] , "columns" : [ "siteUUID" , "siteAndCatNo" , "image" , "type" , "dating" …" at bounding box center [910, 553] width 1243 height 886
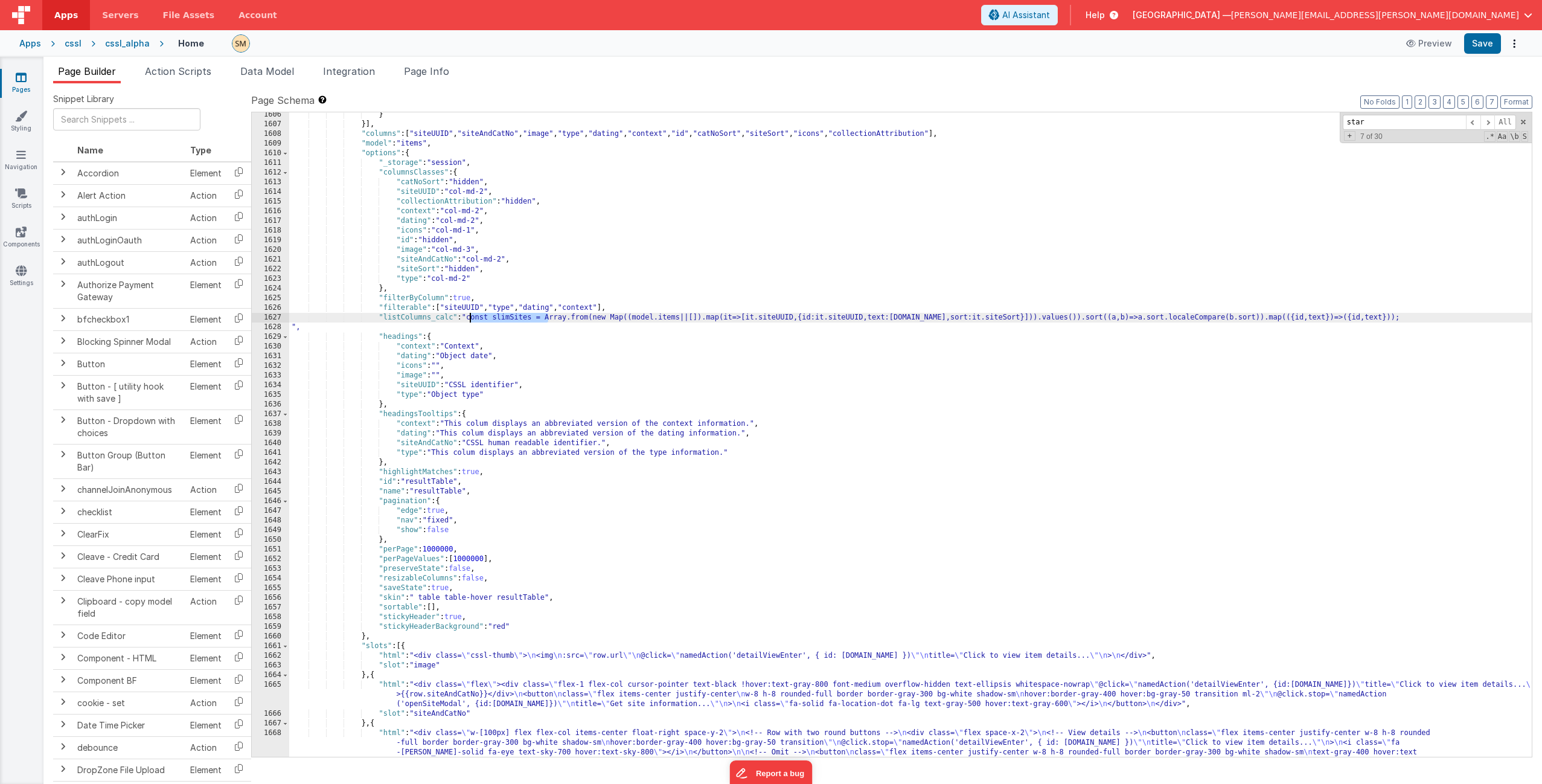
drag, startPoint x: 550, startPoint y: 317, endPoint x: 471, endPoint y: 317, distance: 79.0
click at [471, 317] on div "} }] , "columns" : [ "siteUUID" , "siteAndCatNo" , "image" , "type" , "dating" …" at bounding box center [910, 553] width 1243 height 886
click at [291, 328] on div "} }] , "columns" : [ "siteUUID" , "siteAndCatNo" , "image" , "type" , "dating" …" at bounding box center [910, 553] width 1243 height 886
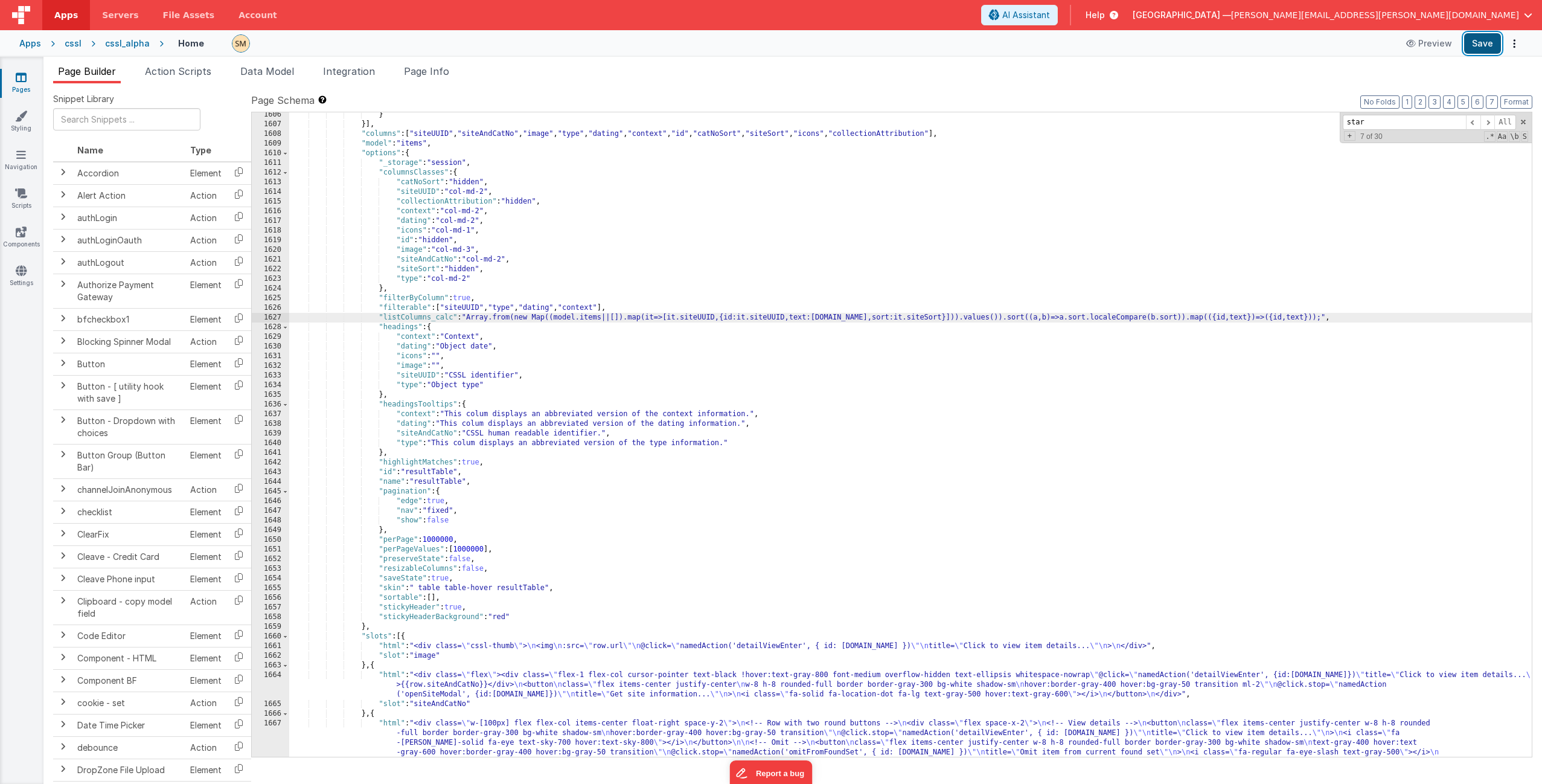
click at [869, 43] on button "Save" at bounding box center [1482, 43] width 37 height 20
drag, startPoint x: 431, startPoint y: 317, endPoint x: 452, endPoint y: 315, distance: 21.1
click at [452, 315] on div "} }] , "columns" : [ "siteUUID" , "siteAndCatNo" , "image" , "type" , "dating" …" at bounding box center [910, 553] width 1243 height 886
click at [384, 316] on div "} }] , "columns" : [ "siteUUID" , "siteAndCatNo" , "image" , "type" , "dating" …" at bounding box center [910, 553] width 1243 height 886
click at [622, 306] on div "} }] , "columns" : [ "siteUUID" , "siteAndCatNo" , "image" , "type" , "dating" …" at bounding box center [910, 553] width 1243 height 886
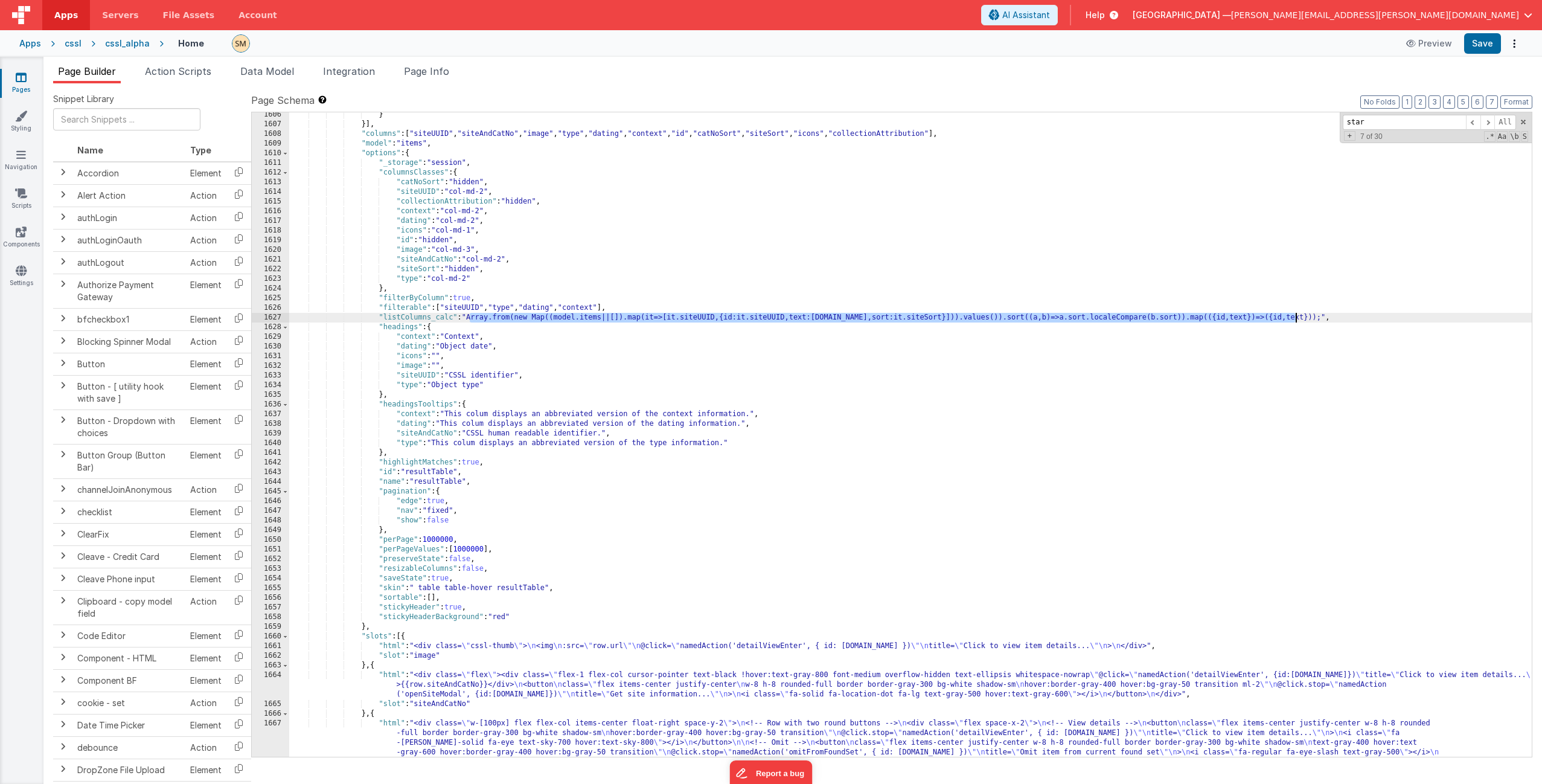
drag, startPoint x: 471, startPoint y: 320, endPoint x: 1299, endPoint y: 319, distance: 828.0
click at [869, 319] on div "} }] , "columns" : [ "siteUUID" , "siteAndCatNo" , "image" , "type" , "dating" …" at bounding box center [910, 553] width 1243 height 886
click at [557, 319] on div "} }] , "columns" : [ "siteUUID" , "siteAndCatNo" , "image" , "type" , "dating" …" at bounding box center [910, 553] width 1243 height 886
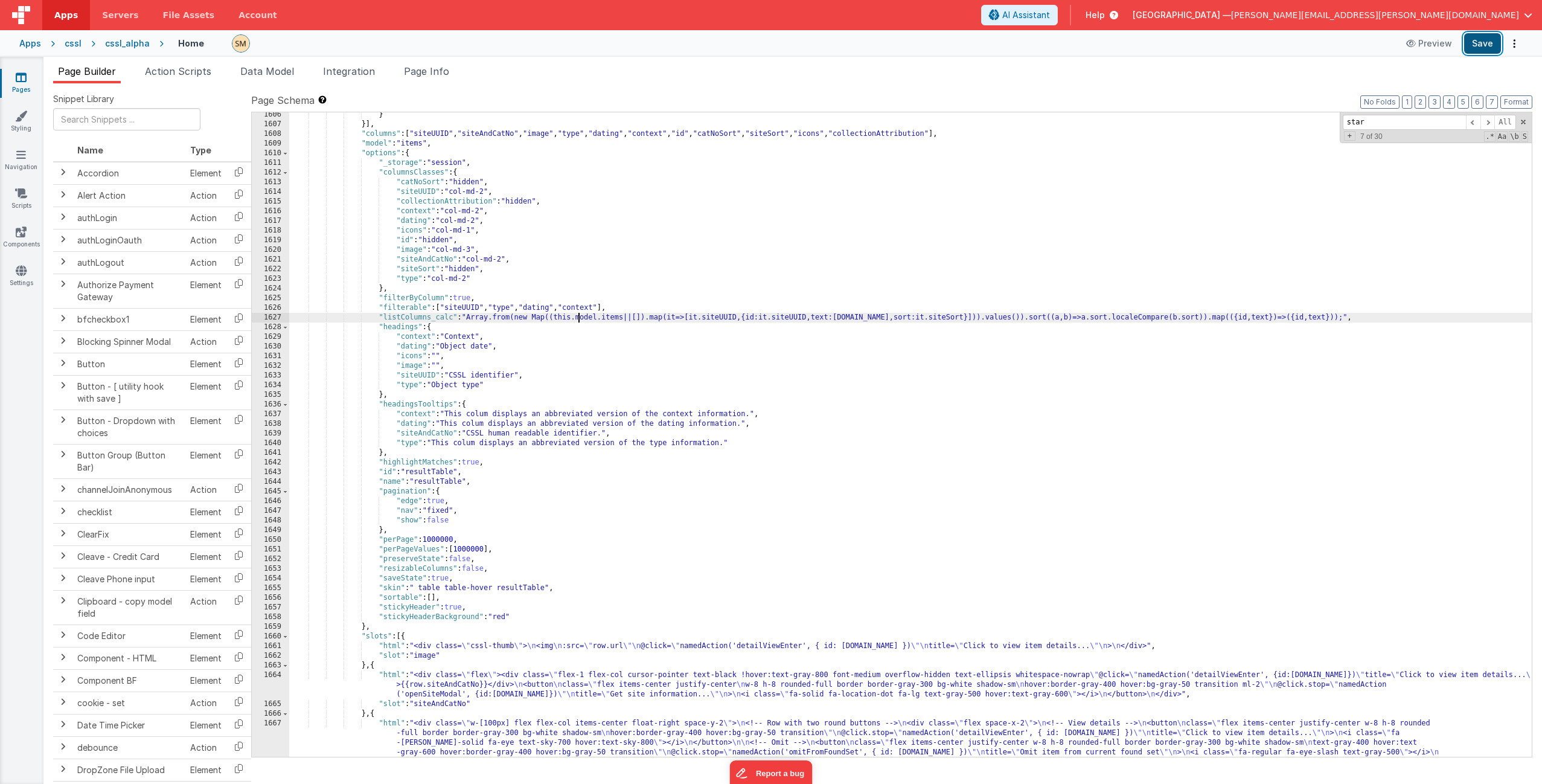
click at [869, 45] on button "Save" at bounding box center [1482, 43] width 37 height 20
click at [473, 319] on div "} }] , "columns" : [ "siteUUID" , "siteAndCatNo" , "image" , "type" , "dating" …" at bounding box center [910, 553] width 1243 height 886
click at [471, 320] on div "} }] , "columns" : [ "siteUUID" , "siteAndCatNo" , "image" , "type" , "dating" …" at bounding box center [910, 553] width 1243 height 886
drag, startPoint x: 605, startPoint y: 316, endPoint x: 558, endPoint y: 319, distance: 47.1
click at [558, 319] on div "} }] , "columns" : [ "siteUUID" , "siteAndCatNo" , "image" , "type" , "dating" …" at bounding box center [910, 553] width 1243 height 886
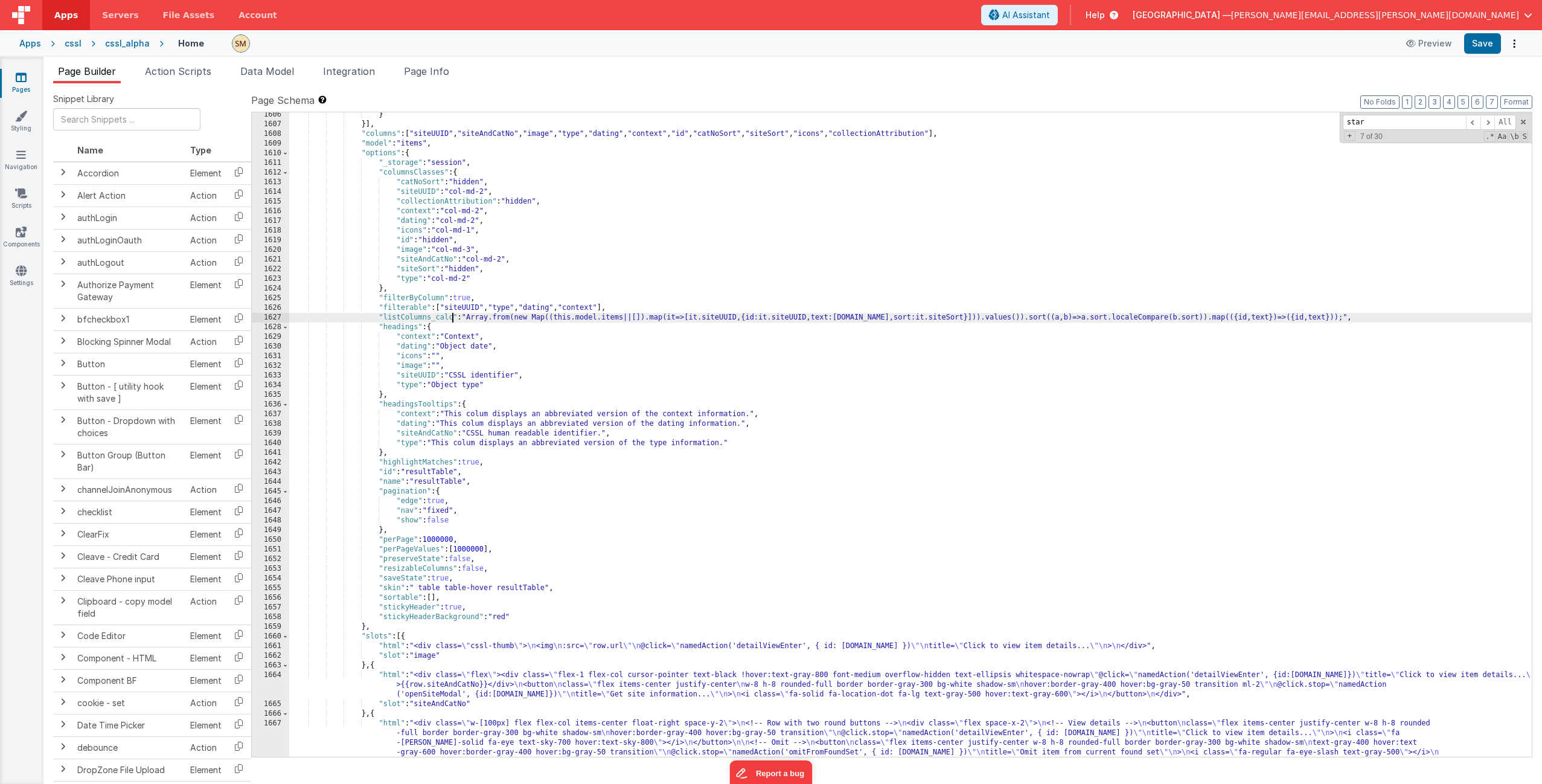
click at [453, 317] on div "} }] , "columns" : [ "siteUUID" , "siteAndCatNo" , "image" , "type" , "dating" …" at bounding box center [910, 553] width 1243 height 886
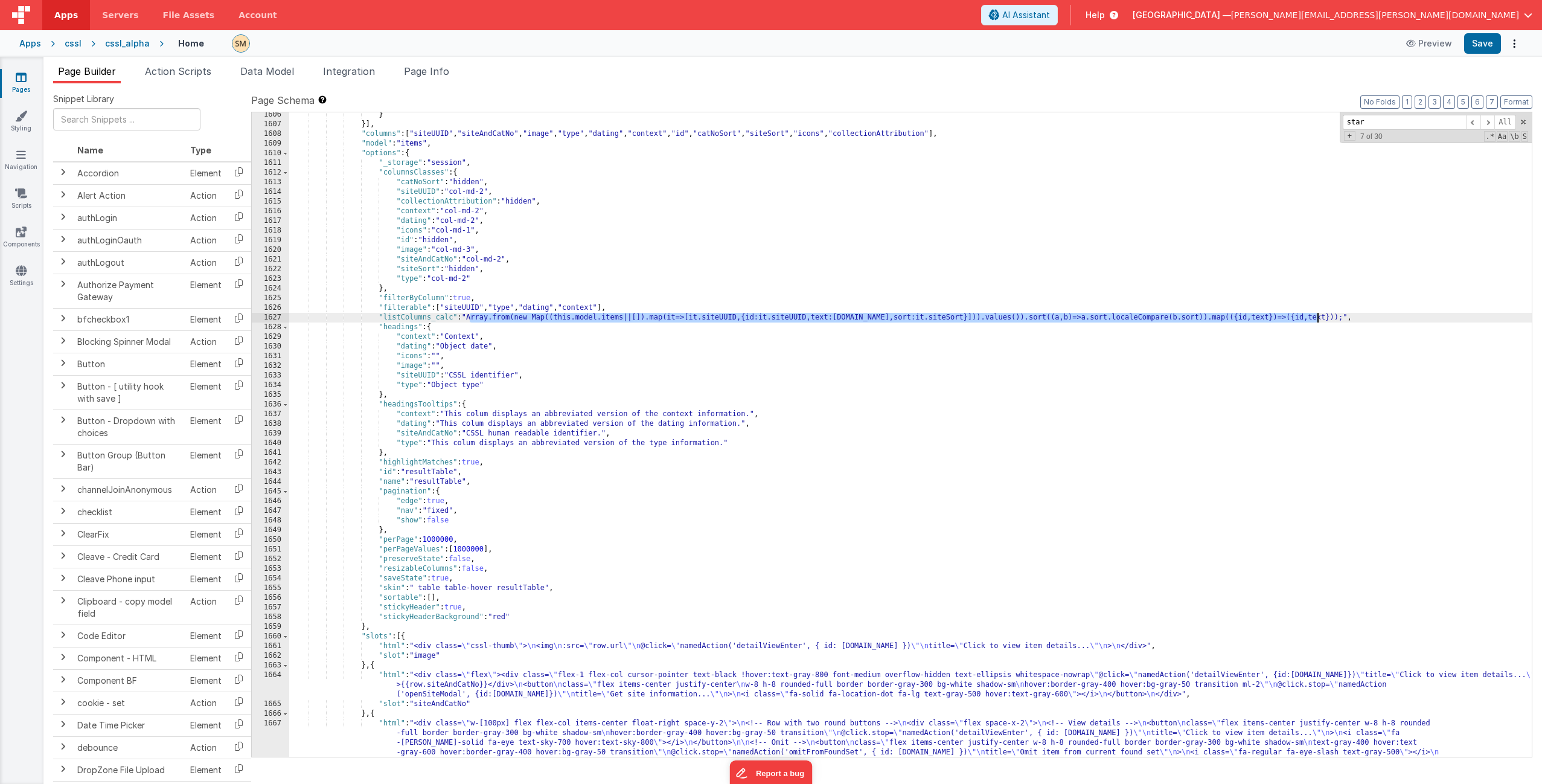
drag, startPoint x: 469, startPoint y: 319, endPoint x: 1317, endPoint y: 316, distance: 848.0
click at [869, 316] on div "} }] , "columns" : [ "siteUUID" , "siteAndCatNo" , "image" , "type" , "dating" …" at bounding box center [910, 553] width 1243 height 886
click at [432, 75] on span "Page Info" at bounding box center [426, 71] width 45 height 12
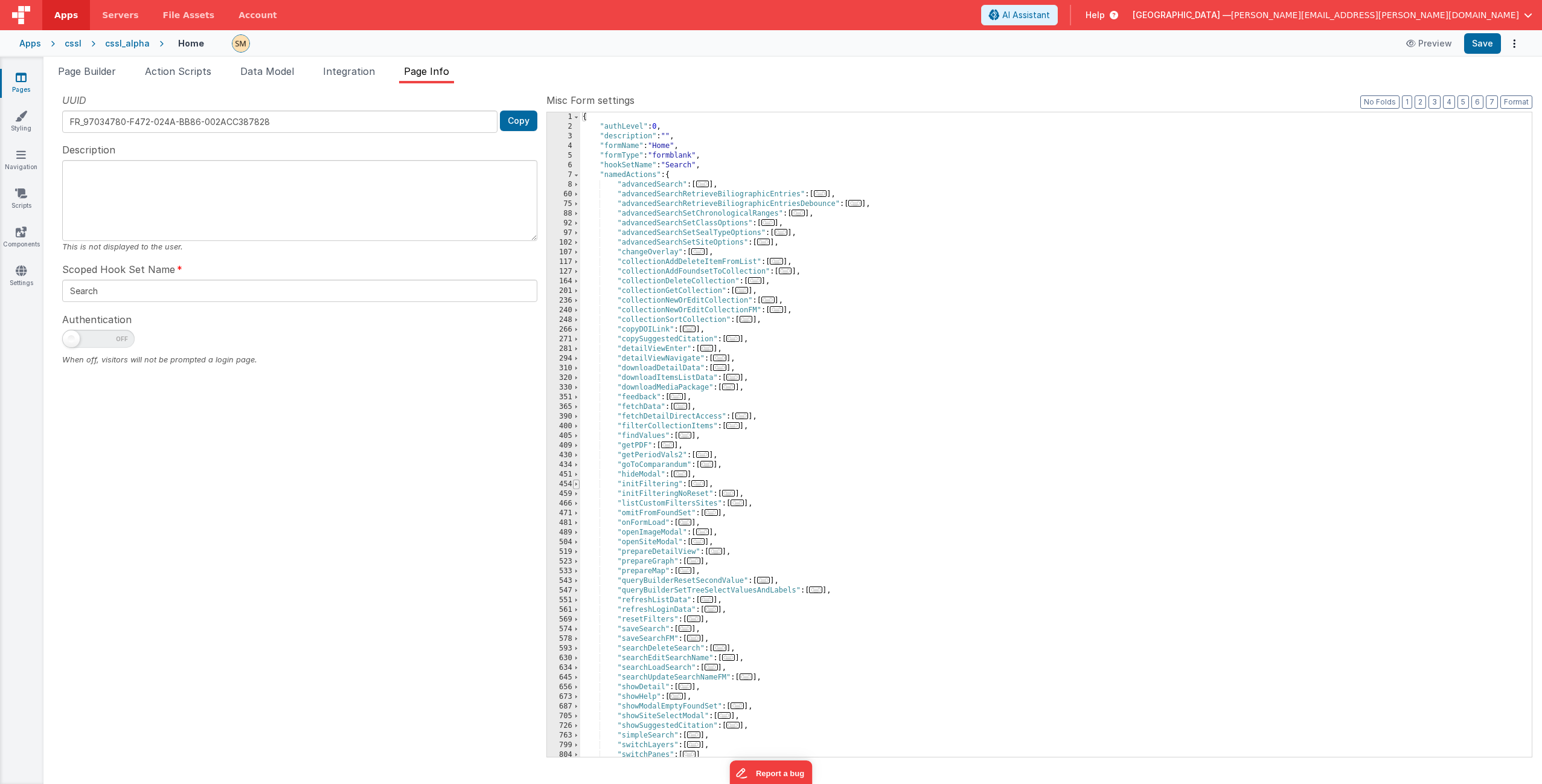
click at [576, 475] on span at bounding box center [577, 484] width 7 height 10
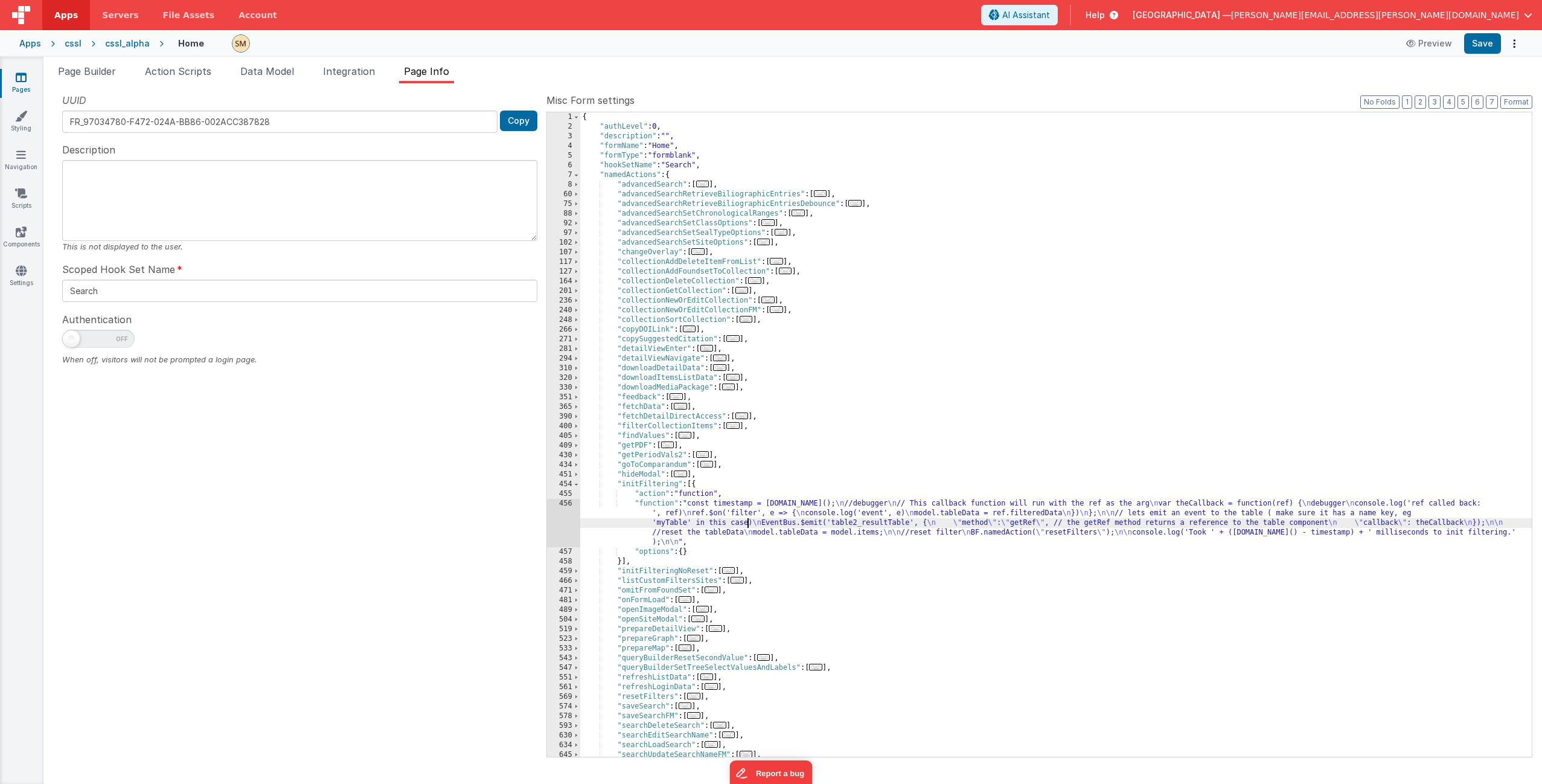
drag, startPoint x: 748, startPoint y: 519, endPoint x: 740, endPoint y: 520, distance: 8.1
click at [748, 475] on div "{ "authLevel" : 0 , "description" : "" , "formName" : "Home" , "formType" : "fo…" at bounding box center [1056, 444] width 952 height 664
click at [561, 475] on div "456" at bounding box center [564, 523] width 33 height 48
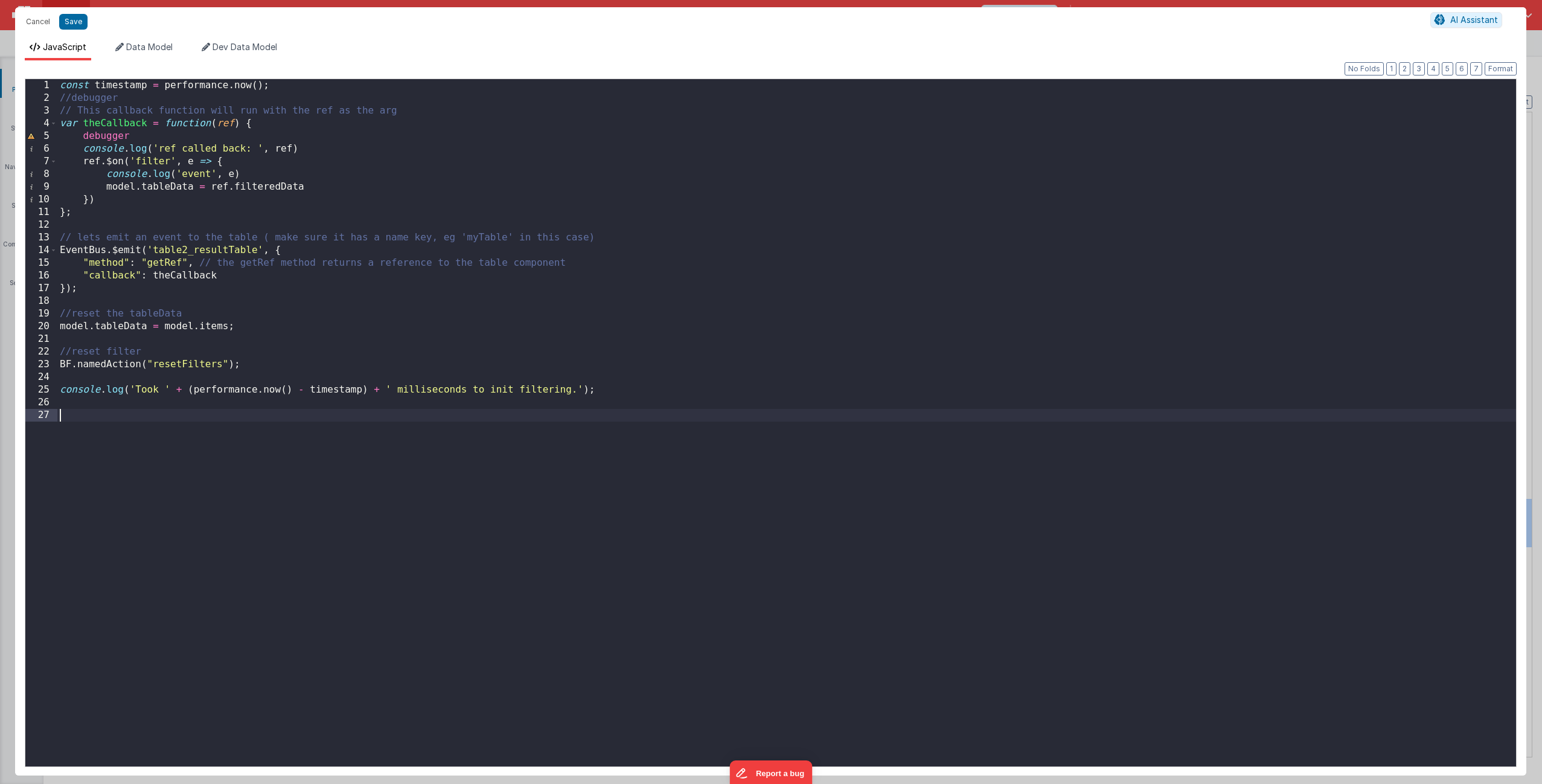
click at [555, 475] on div "const timestamp = performance . now ( ) ; //debugger // This callback function …" at bounding box center [787, 435] width 1459 height 711
paste textarea
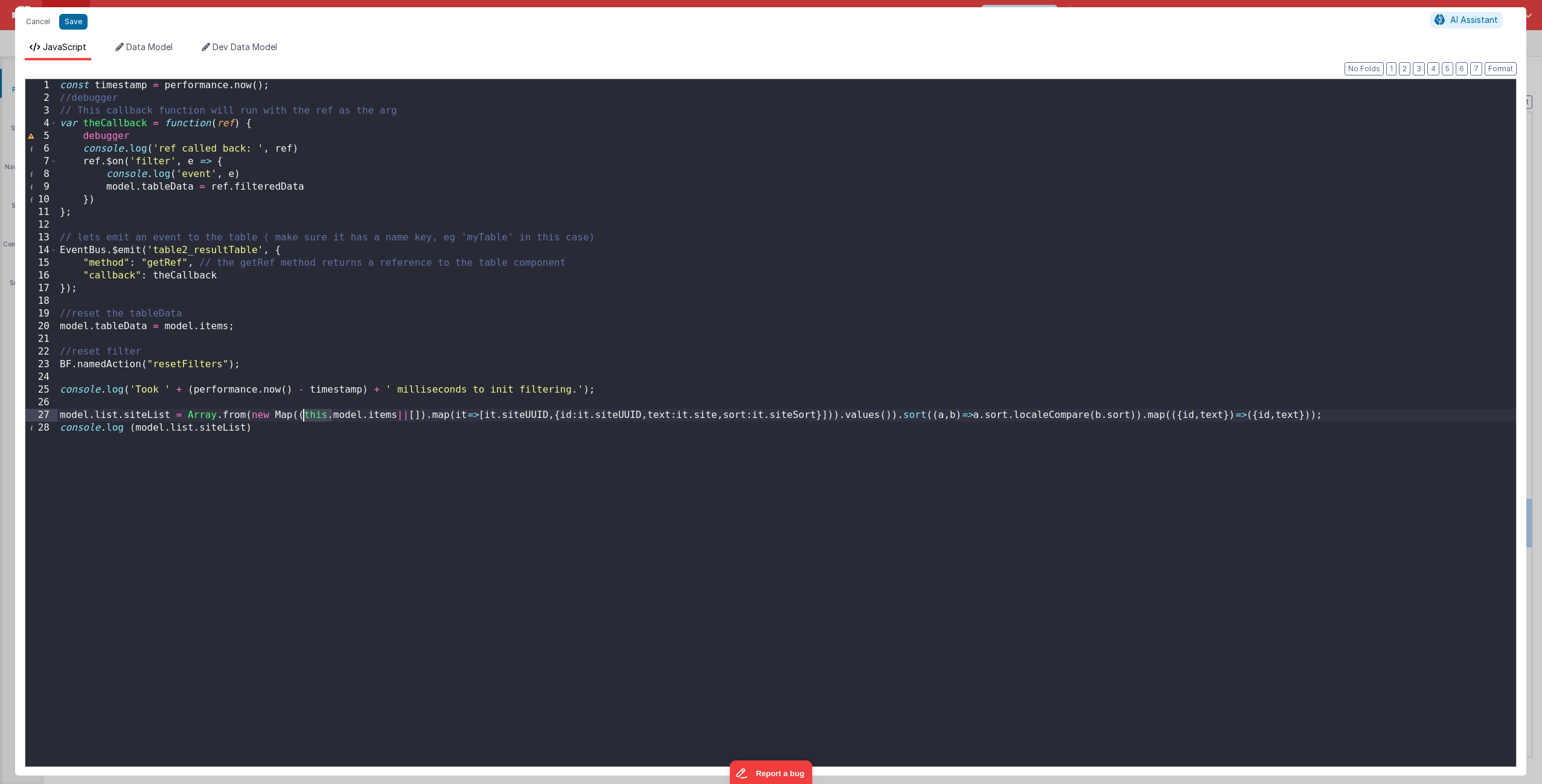
drag, startPoint x: 332, startPoint y: 415, endPoint x: 304, endPoint y: 417, distance: 28.1
click at [304, 417] on div "const timestamp = performance . now ( ) ; //debugger // This callback function …" at bounding box center [787, 435] width 1459 height 711
drag, startPoint x: 126, startPoint y: 416, endPoint x: 170, endPoint y: 420, distance: 44.2
click at [170, 420] on div "const timestamp = performance . now ( ) ; //debugger // This callback function …" at bounding box center [787, 435] width 1459 height 711
click at [152, 44] on span "Data Model" at bounding box center [149, 47] width 46 height 10
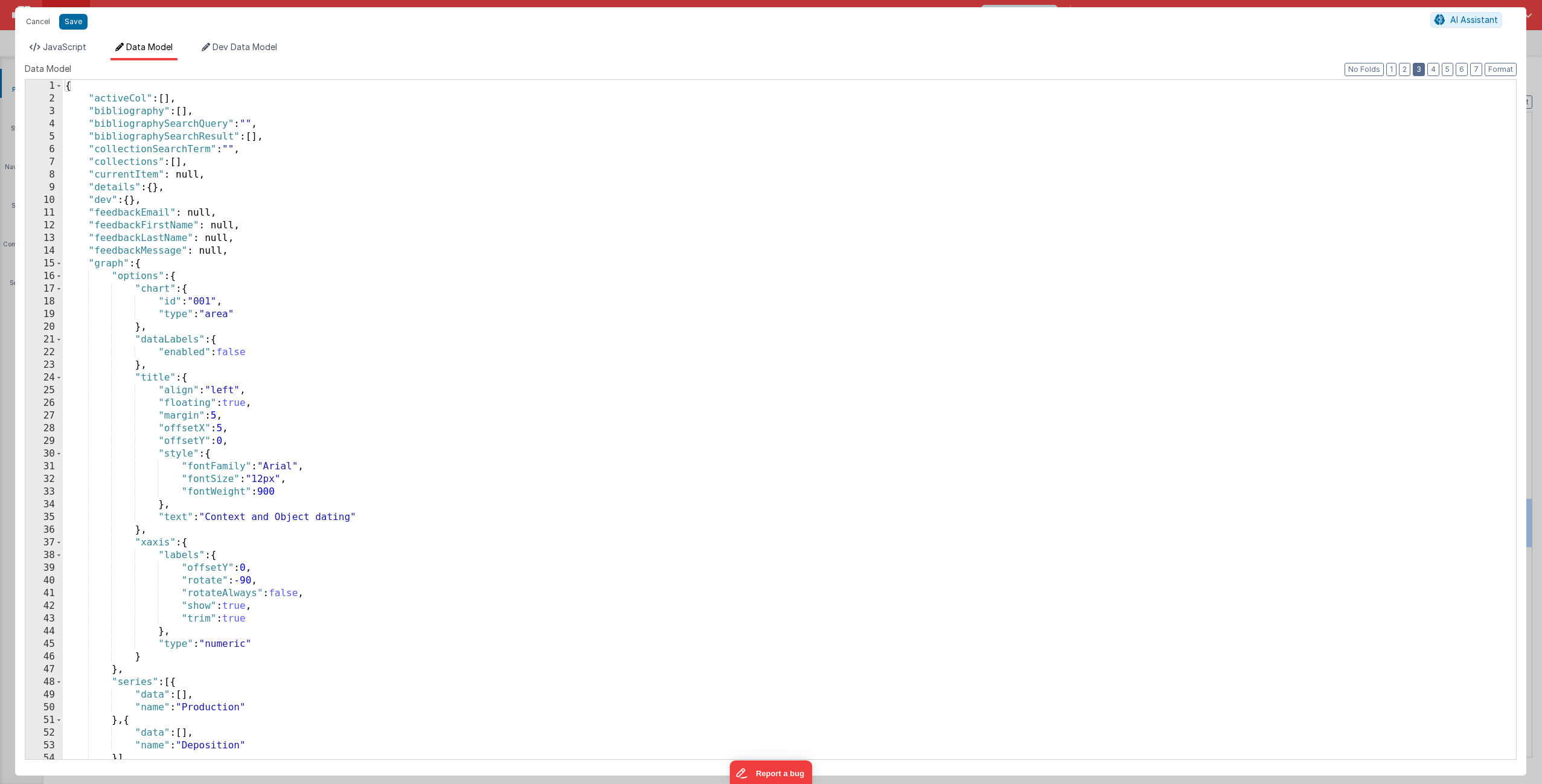
click at [869, 69] on button "3" at bounding box center [1419, 69] width 12 height 13
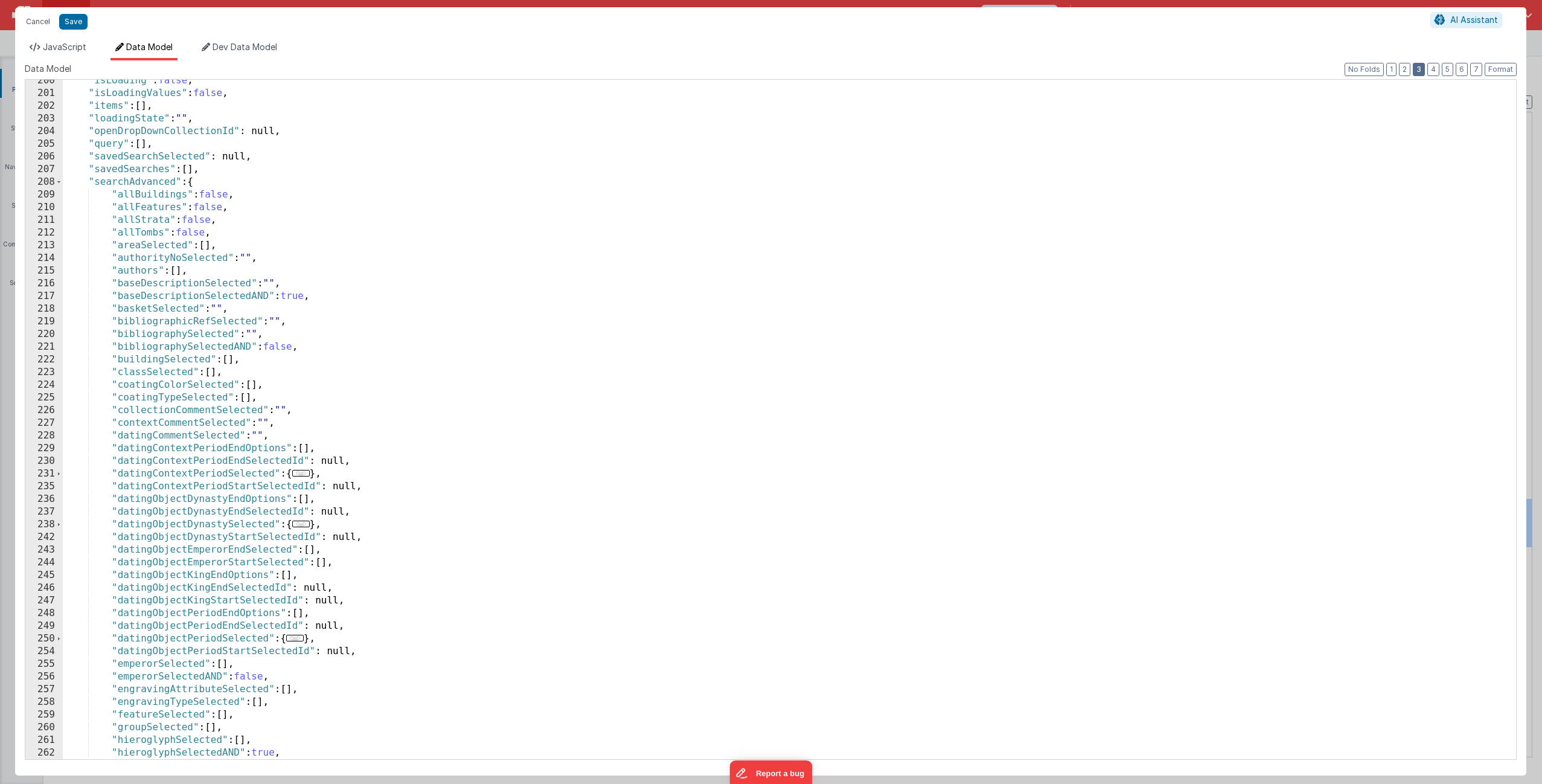
scroll to position [399, 0]
click at [60, 185] on span at bounding box center [59, 181] width 7 height 12
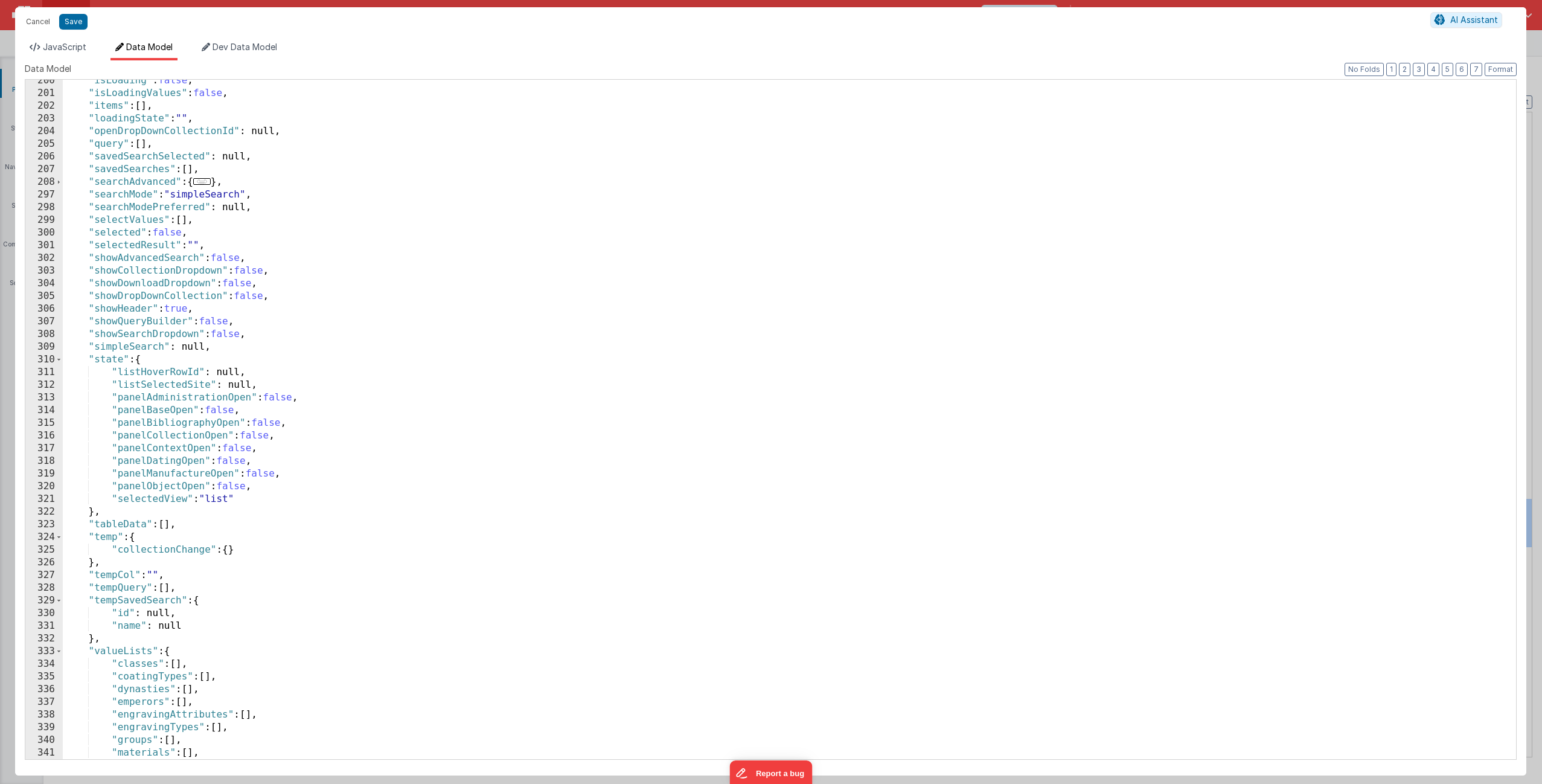
click at [178, 378] on div ""isLoading" : false , "isLoadingValues" : false , "items" : [ ] , "loadingState…" at bounding box center [785, 426] width 1444 height 705
click at [264, 384] on div ""isLoading" : false , "isLoadingValues" : false , "items" : [ ] , "loadingState…" at bounding box center [785, 426] width 1444 height 705
click at [75, 48] on span "JavaScript" at bounding box center [65, 47] width 43 height 10
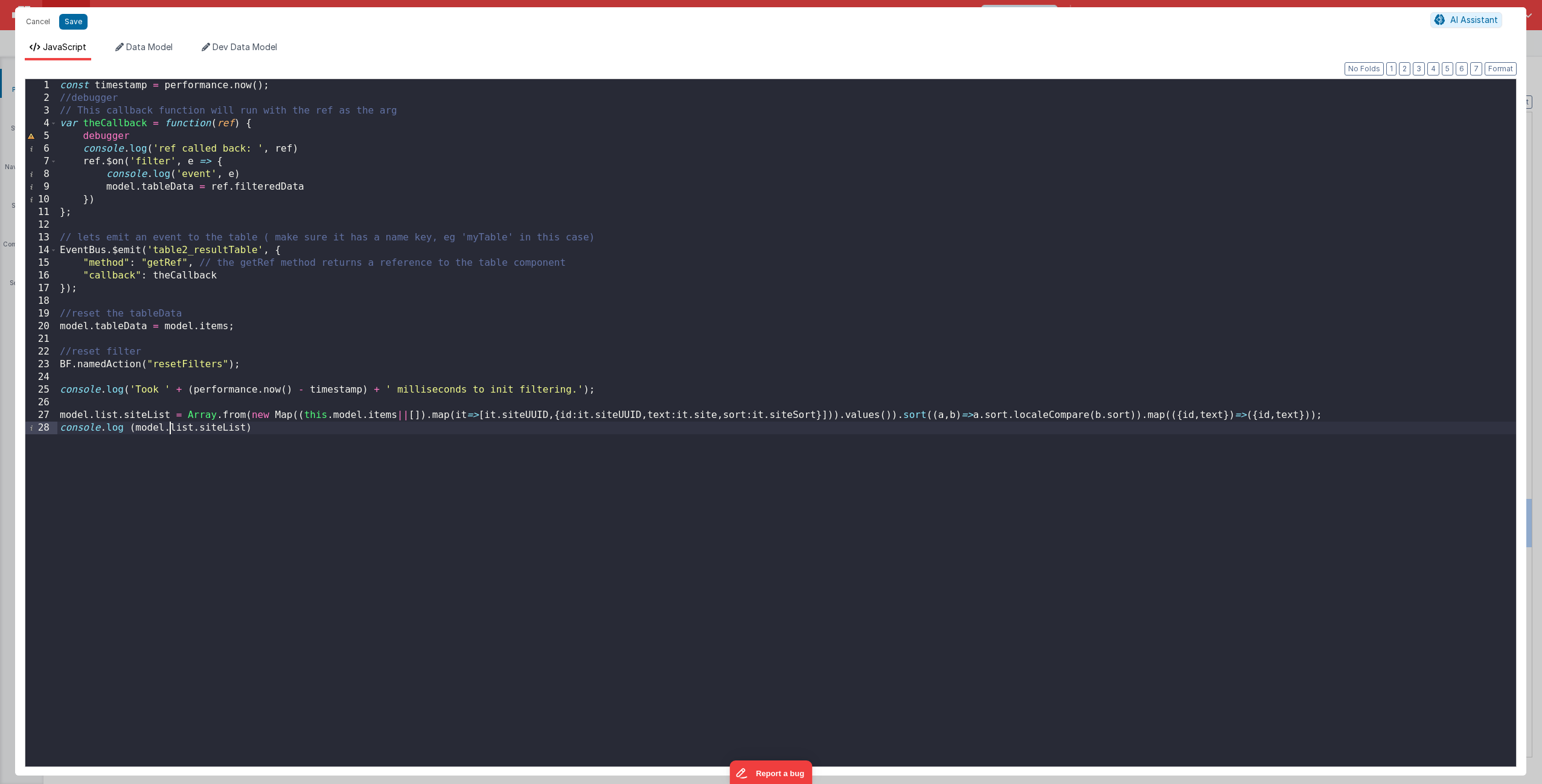
click at [168, 430] on div "const timestamp = performance . now ( ) ; //debugger // This callback function …" at bounding box center [787, 435] width 1459 height 711
drag, startPoint x: 169, startPoint y: 429, endPoint x: 192, endPoint y: 427, distance: 23.1
click at [192, 427] on div "const timestamp = performance . now ( ) ; //debugger // This callback function …" at bounding box center [787, 435] width 1459 height 711
click at [170, 427] on div "const timestamp = performance . now ( ) ; //debugger // This callback function …" at bounding box center [787, 435] width 1459 height 711
click at [168, 46] on span "Data Model" at bounding box center [149, 47] width 46 height 10
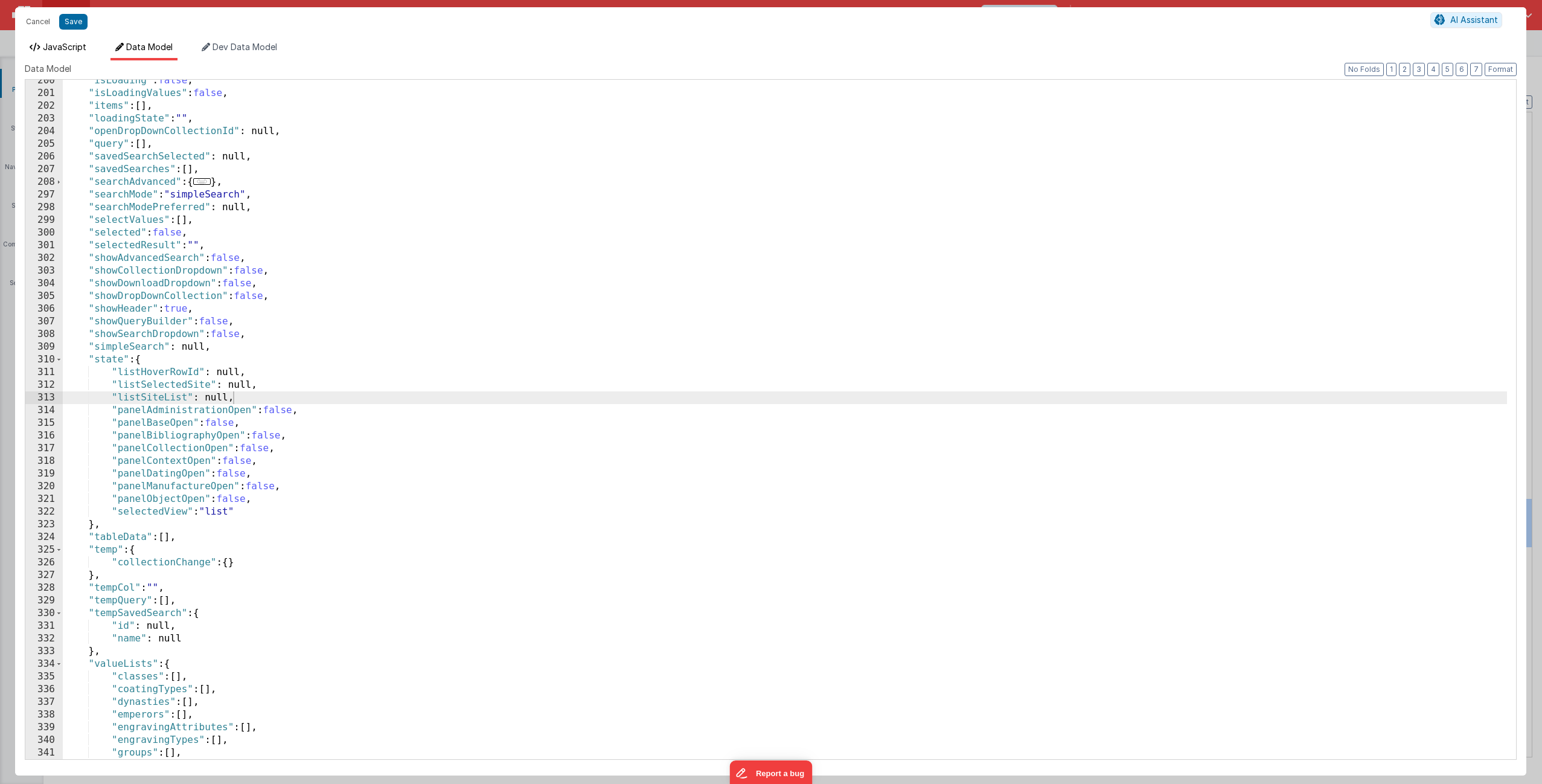
click at [73, 46] on span "JavaScript" at bounding box center [65, 47] width 43 height 10
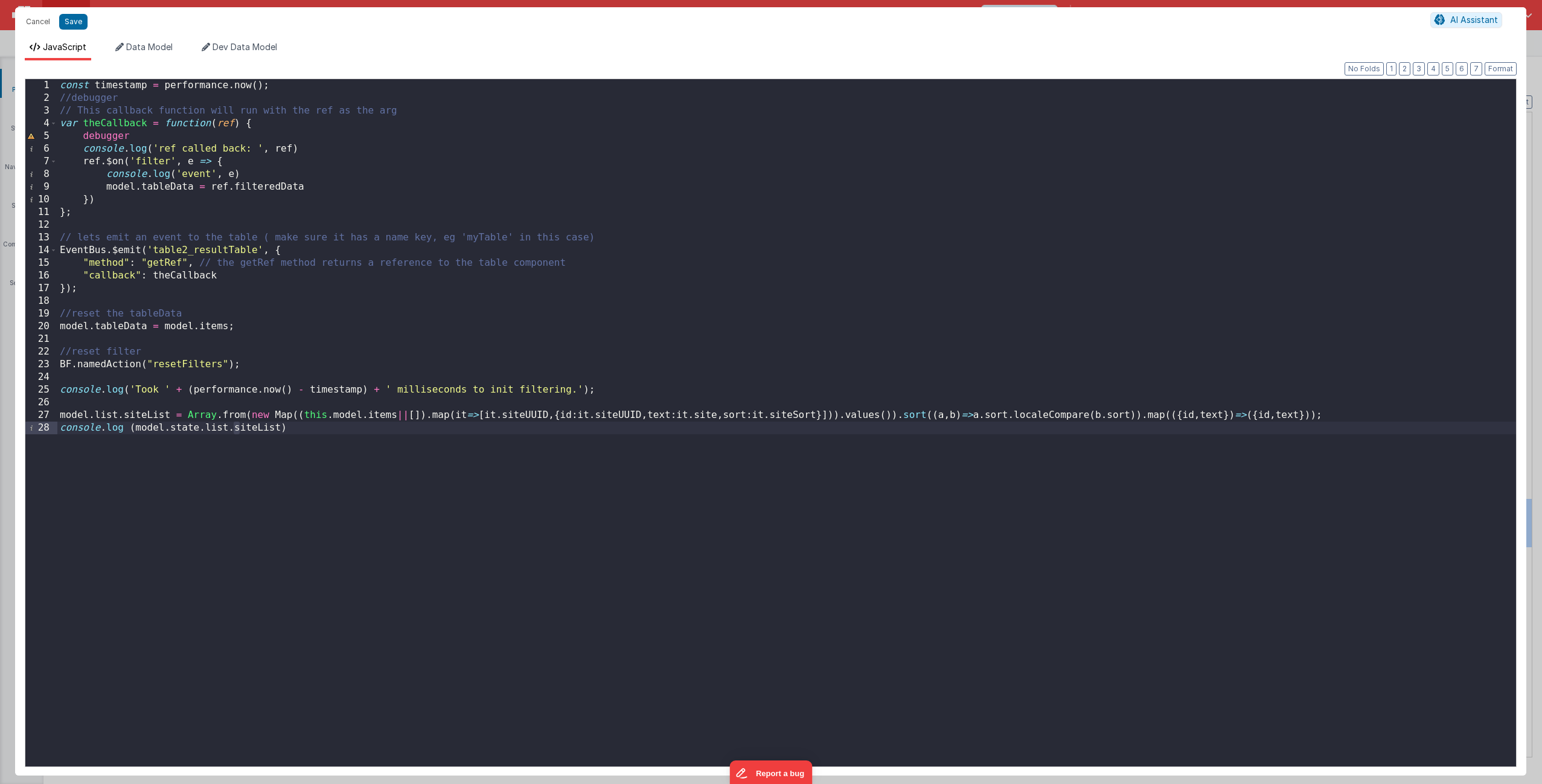
click at [238, 430] on div "const timestamp = performance . now ( ) ; //debugger // This callback function …" at bounding box center [787, 435] width 1459 height 711
click at [152, 47] on span "Data Model" at bounding box center [149, 47] width 46 height 10
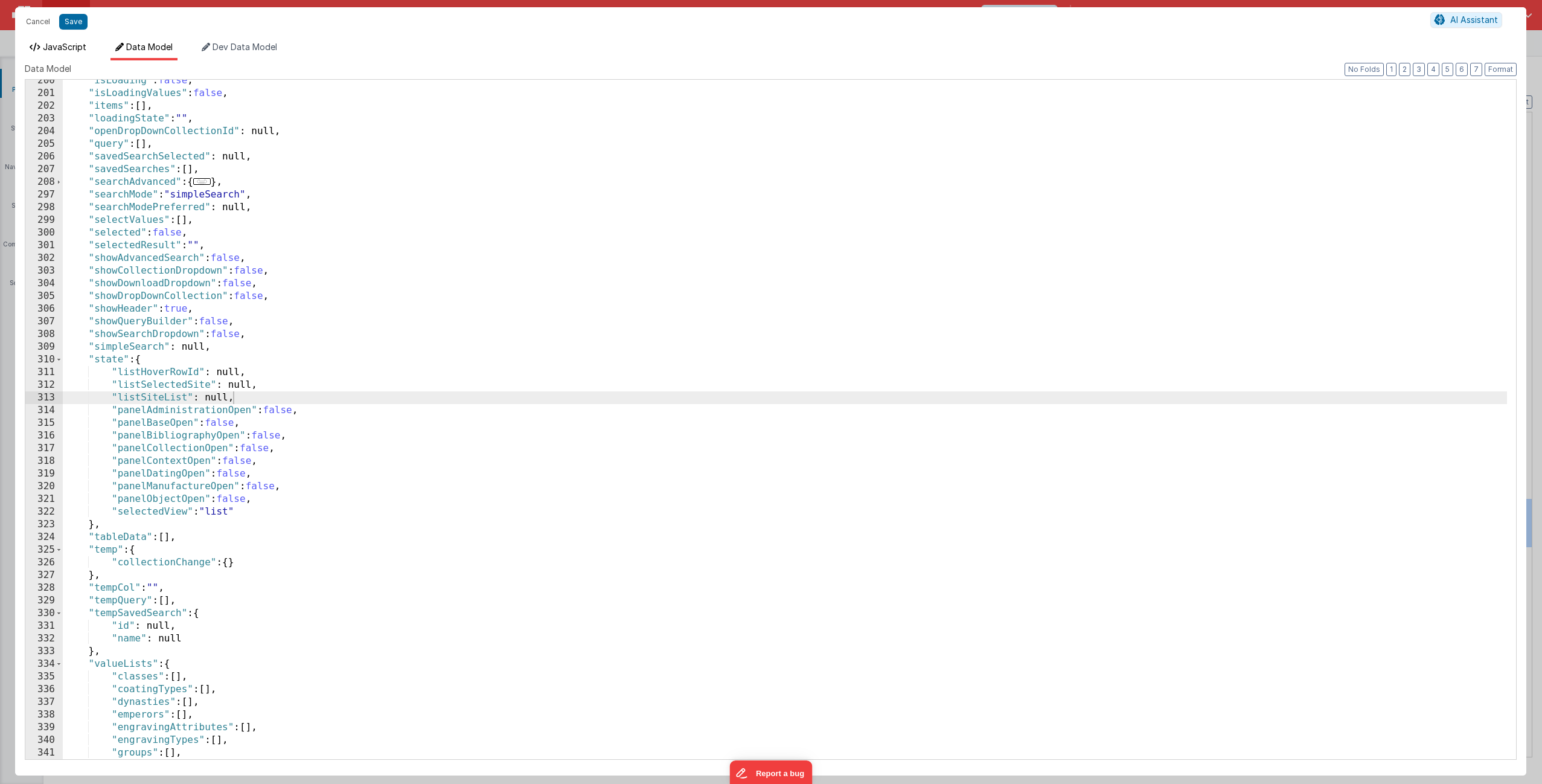
click at [67, 45] on span "JavaScript" at bounding box center [65, 47] width 43 height 10
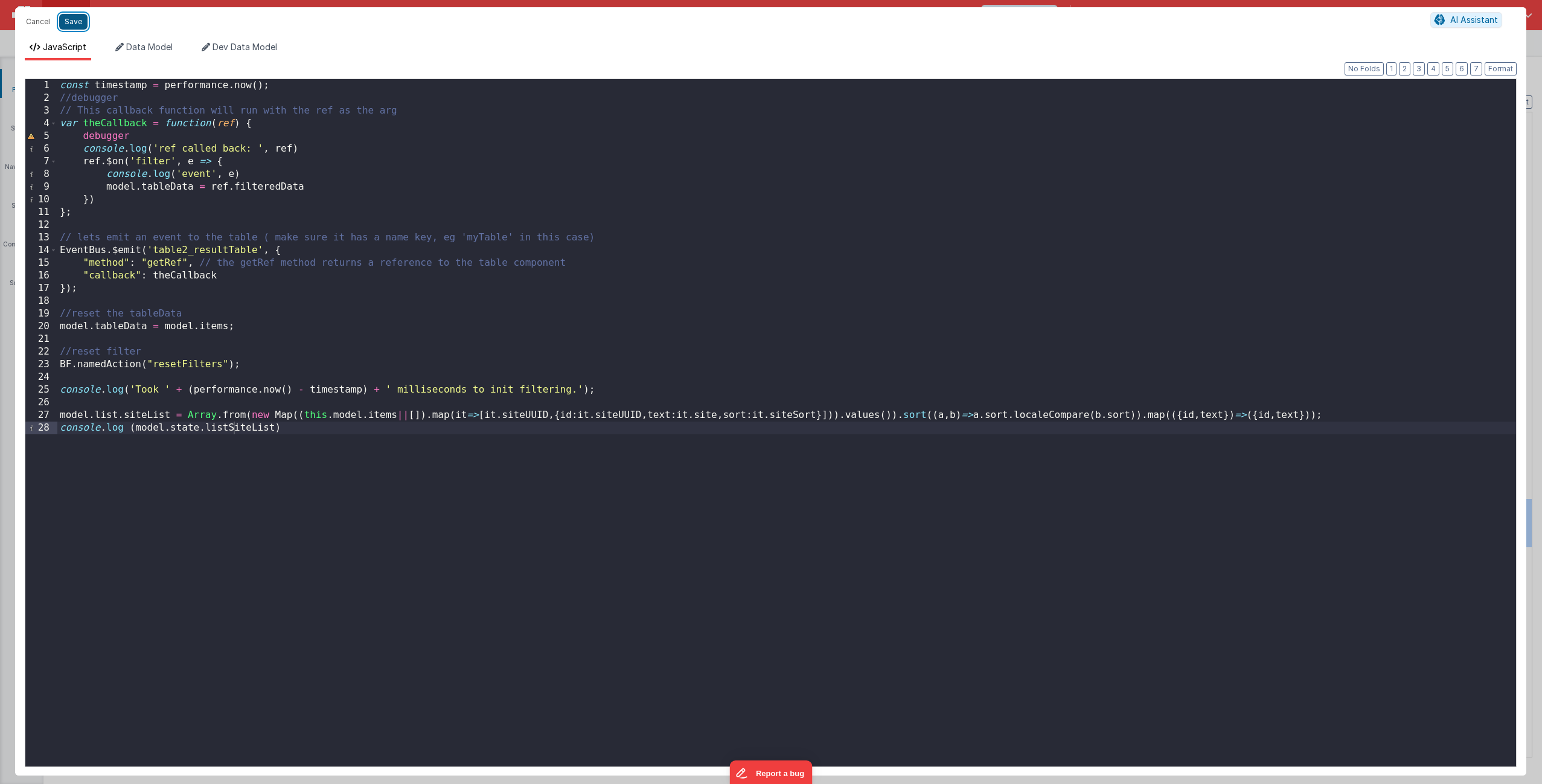
click at [68, 19] on button "Save" at bounding box center [73, 22] width 28 height 16
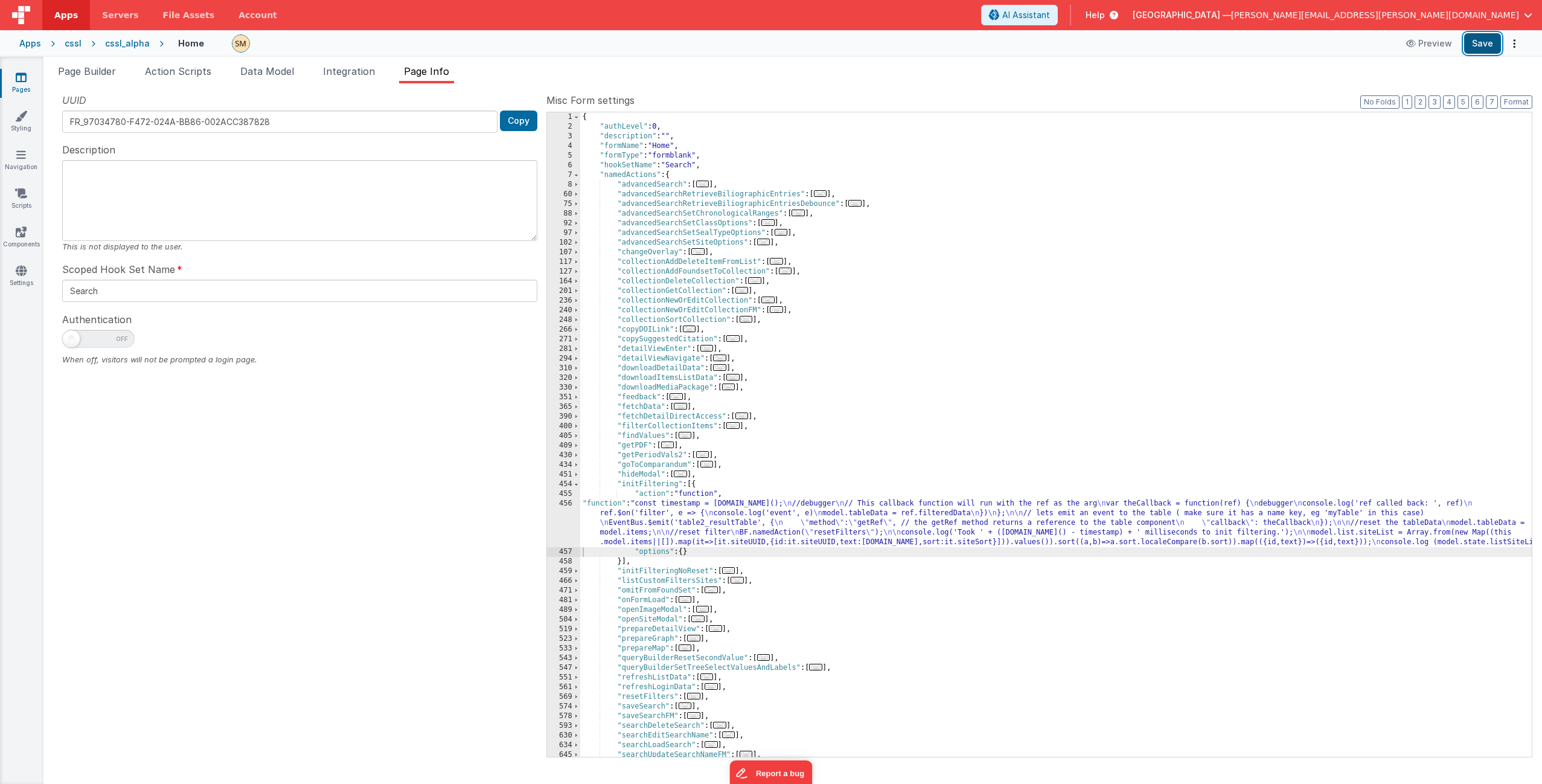
click at [869, 42] on button "Save" at bounding box center [1482, 43] width 37 height 20
click at [706, 475] on div "{ "authLevel" : 0 , "description" : "" , "formName" : "Home" , "formType" : "fo…" at bounding box center [1056, 444] width 952 height 664
click at [565, 475] on div "456" at bounding box center [564, 523] width 33 height 48
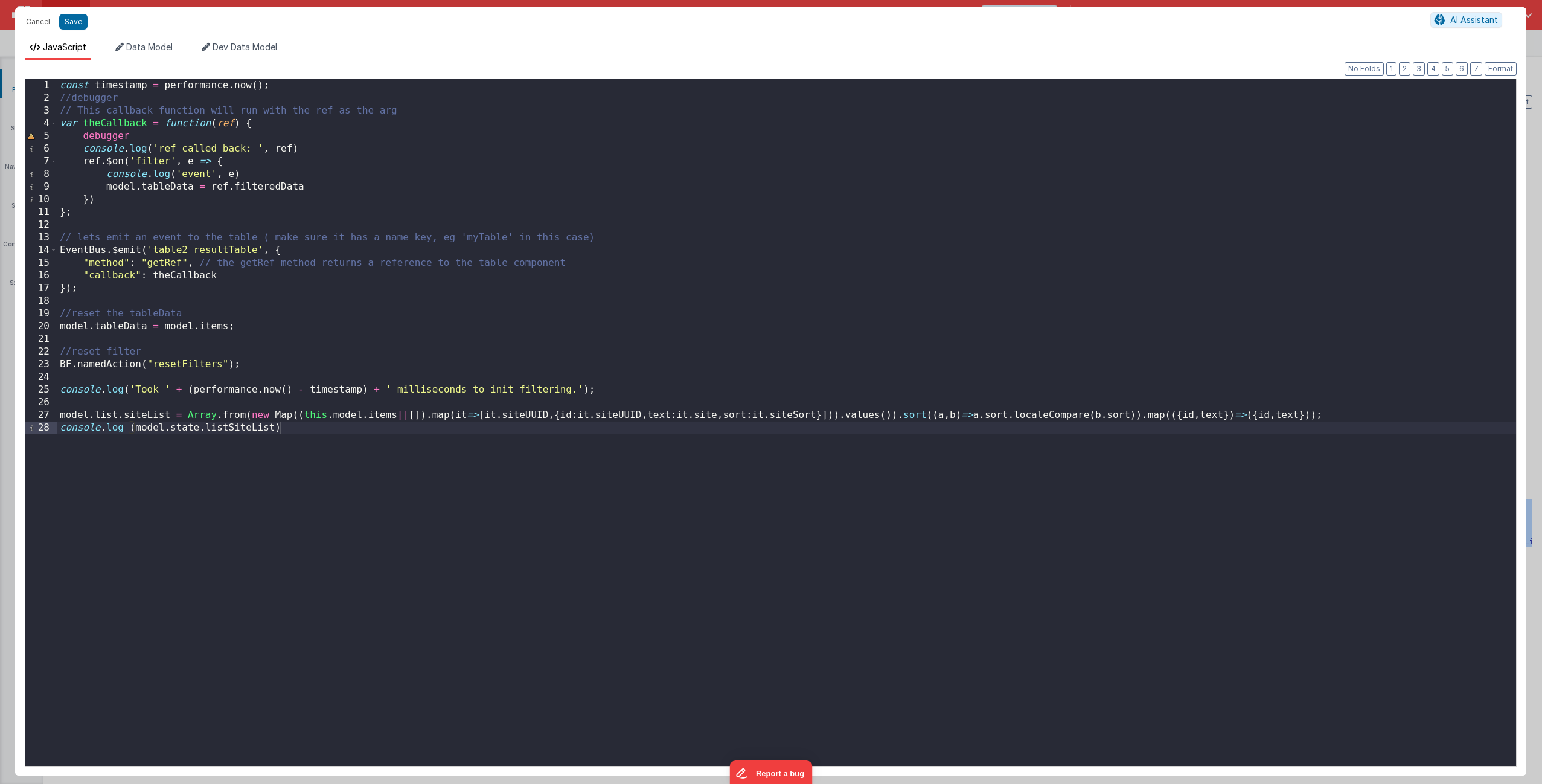
click at [277, 429] on div "const timestamp = performance . now ( ) ; //debugger // This callback function …" at bounding box center [787, 435] width 1459 height 713
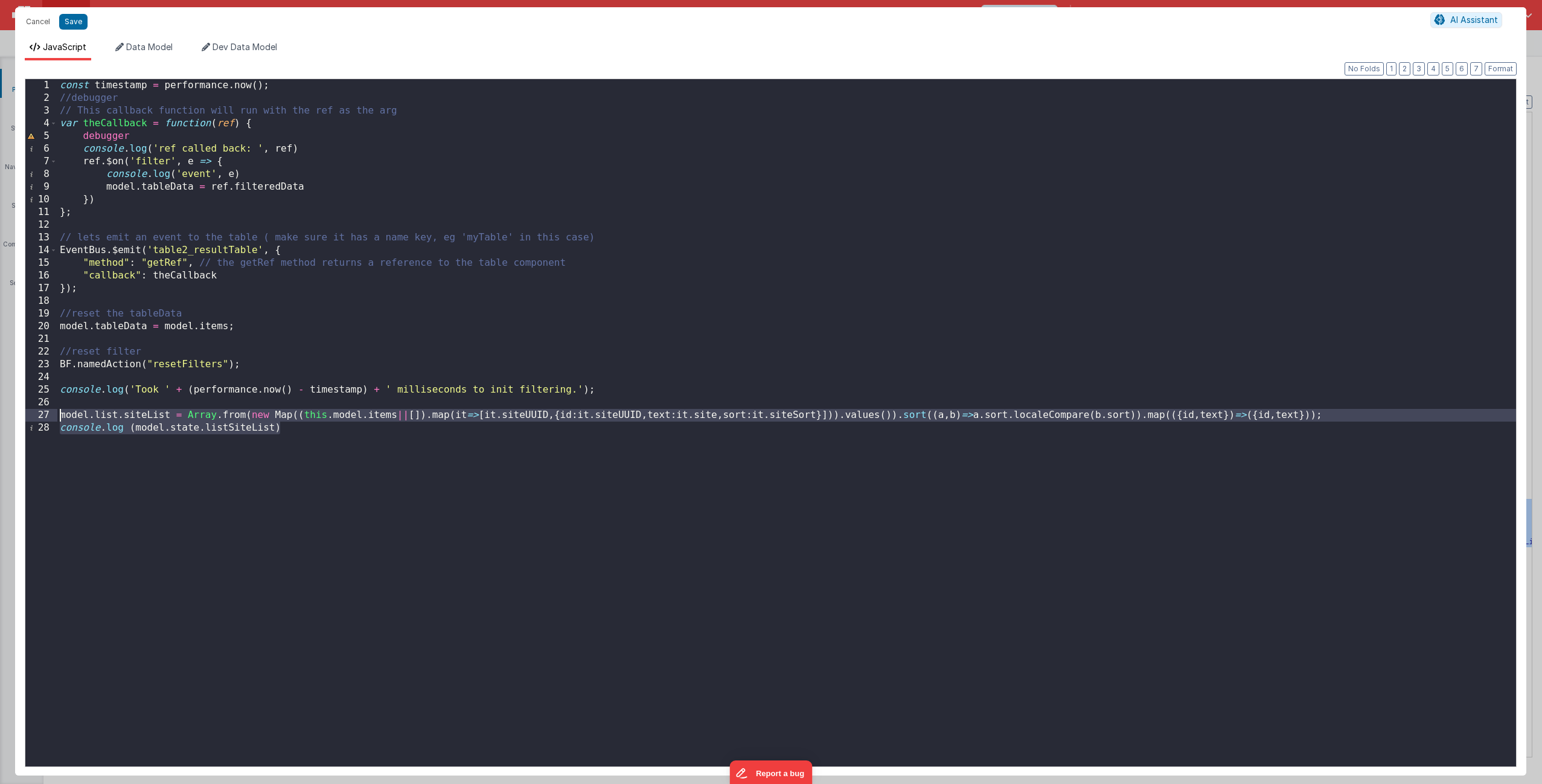
drag, startPoint x: 298, startPoint y: 431, endPoint x: 47, endPoint y: 415, distance: 251.5
click at [47, 415] on div "1 2 3 4 5 6 7 8 9 10 11 12 13 14 15 16 17 18 19 20 21 22 23 24 25 26 27 28 cons…" at bounding box center [771, 423] width 1492 height 688
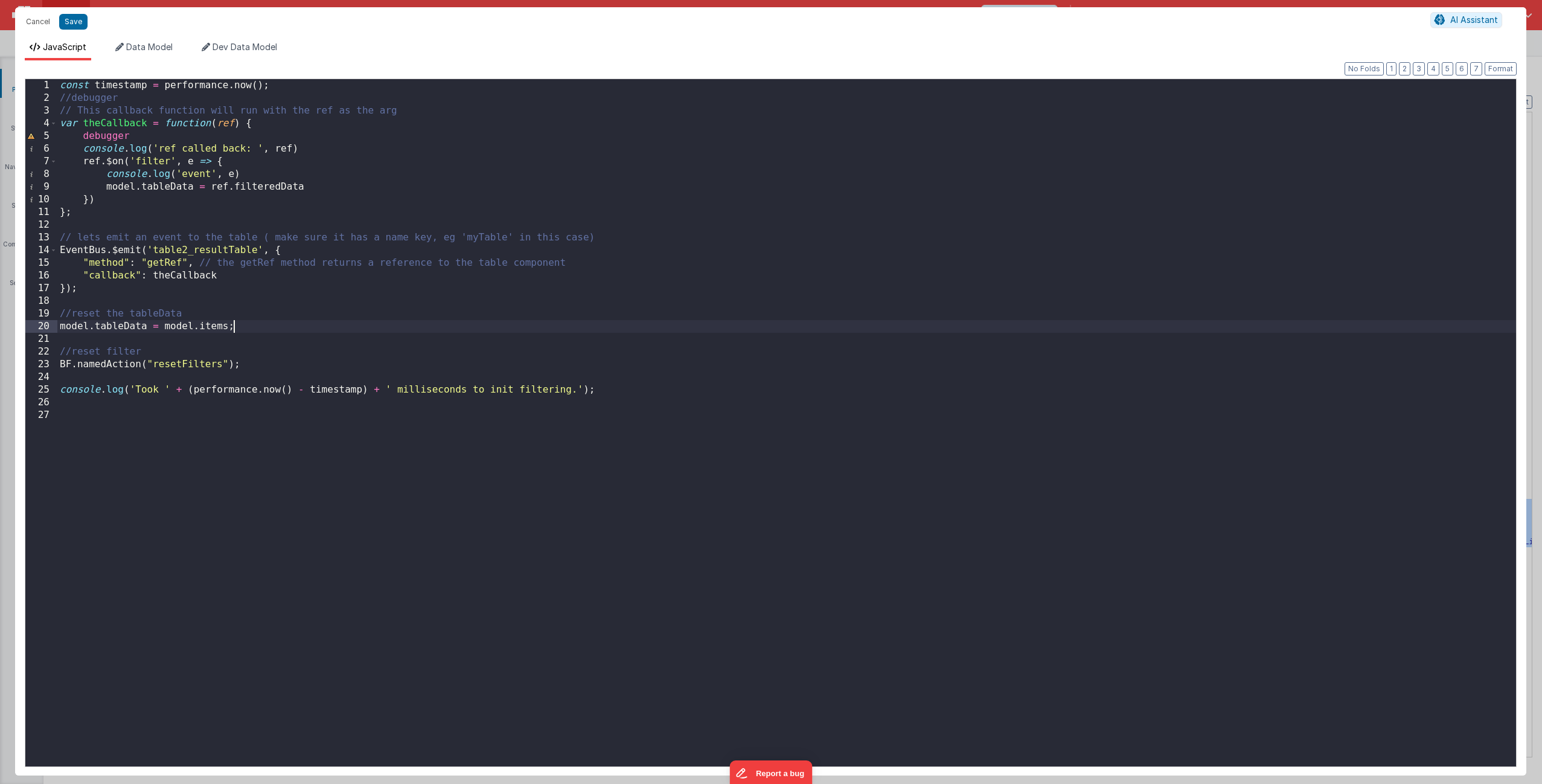
click at [266, 329] on div "const timestamp = performance . now ( ) ; //debugger // This callback function …" at bounding box center [787, 435] width 1459 height 713
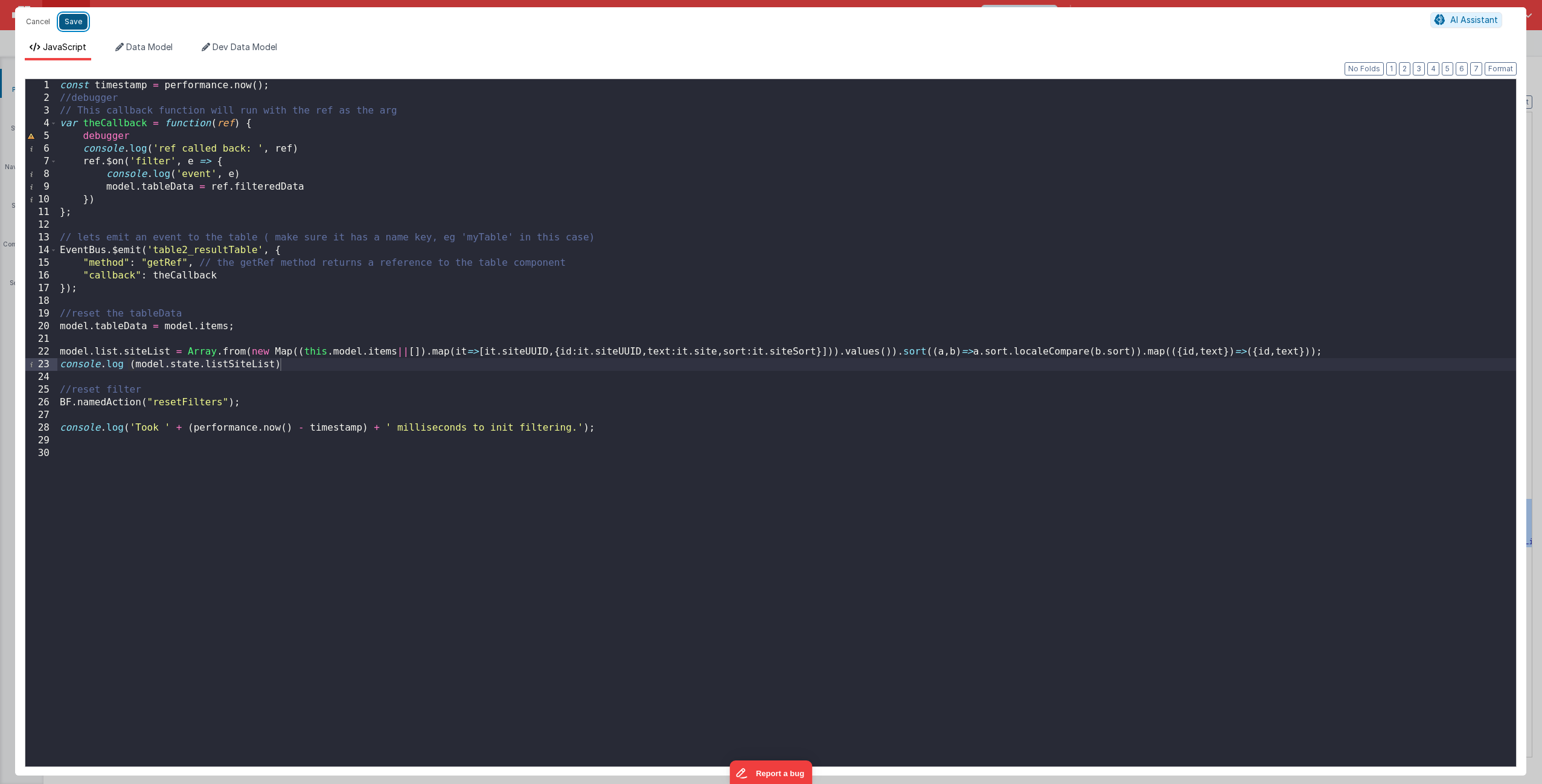
click at [72, 24] on button "Save" at bounding box center [73, 22] width 28 height 16
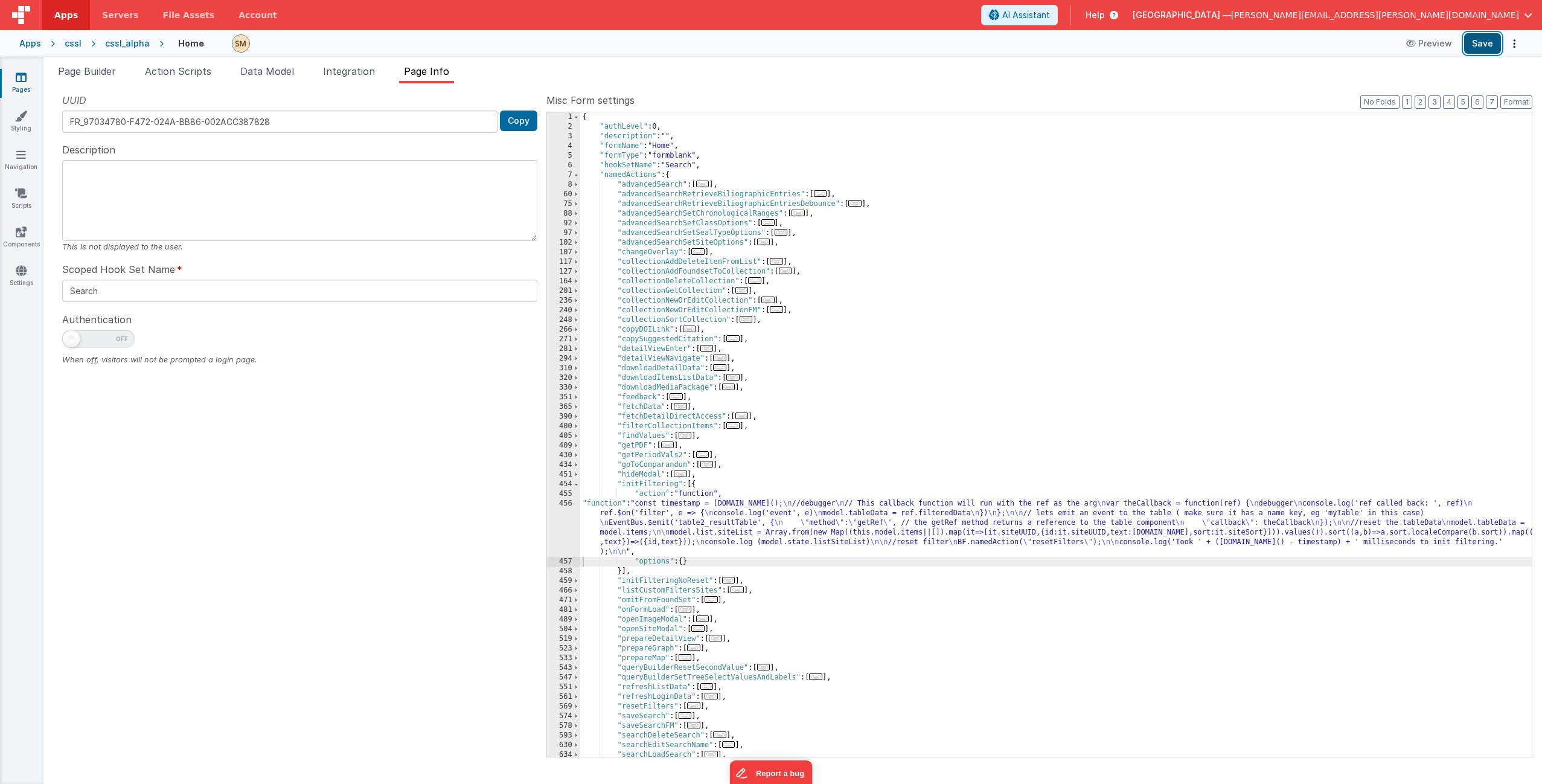
click at [869, 46] on button "Save" at bounding box center [1482, 43] width 37 height 20
click at [565, 475] on div "456" at bounding box center [564, 527] width 33 height 58
click at [567, 475] on div "456" at bounding box center [564, 527] width 33 height 58
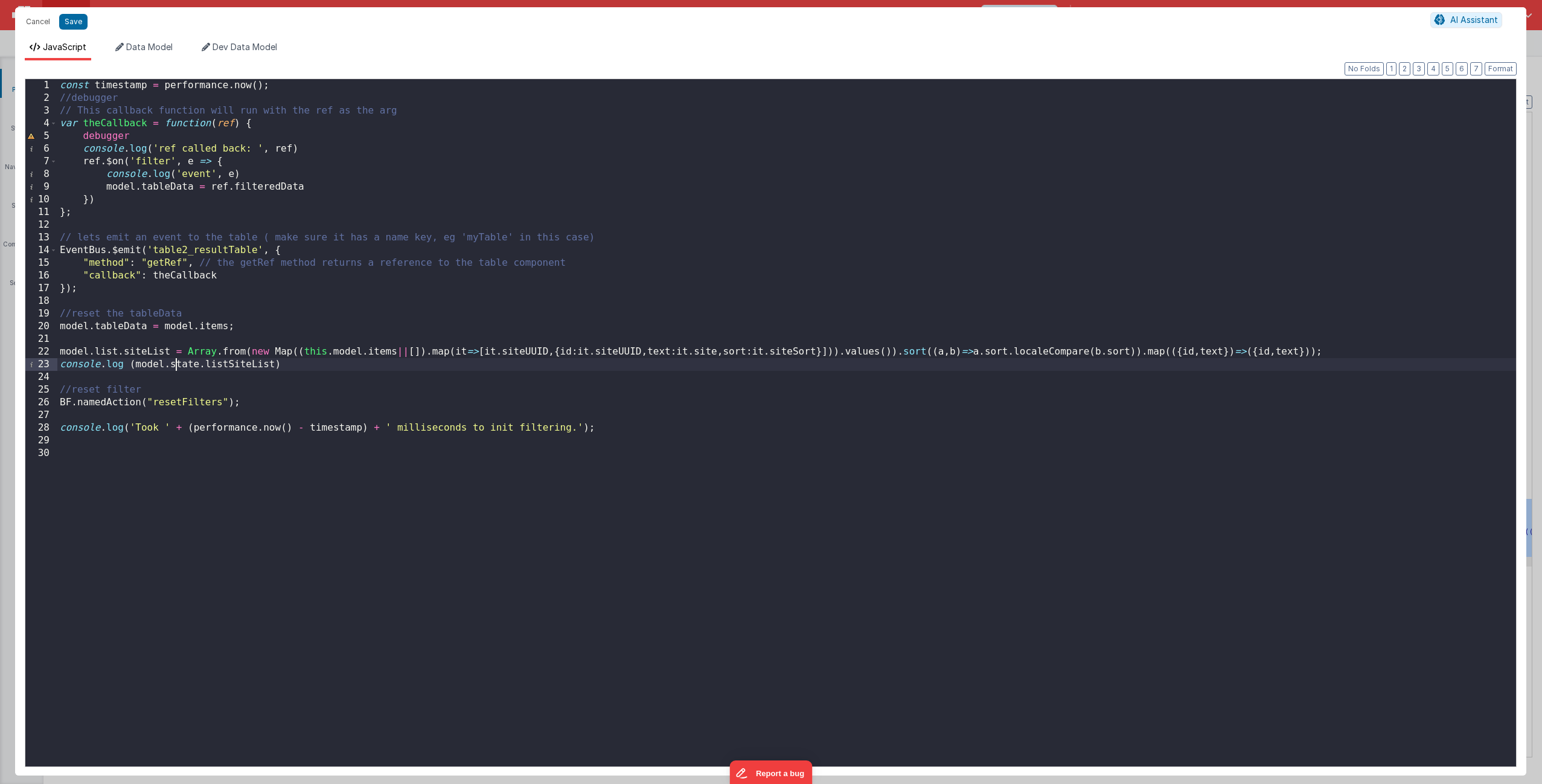
click at [174, 365] on div "const timestamp = performance . now ( ) ; //debugger // This callback function …" at bounding box center [787, 435] width 1459 height 713
drag, startPoint x: 334, startPoint y: 353, endPoint x: 310, endPoint y: 362, distance: 25.6
click at [304, 357] on div "const timestamp = performance . now ( ) ; //debugger // This callback function …" at bounding box center [787, 435] width 1459 height 713
click at [73, 22] on button "Save" at bounding box center [73, 22] width 28 height 16
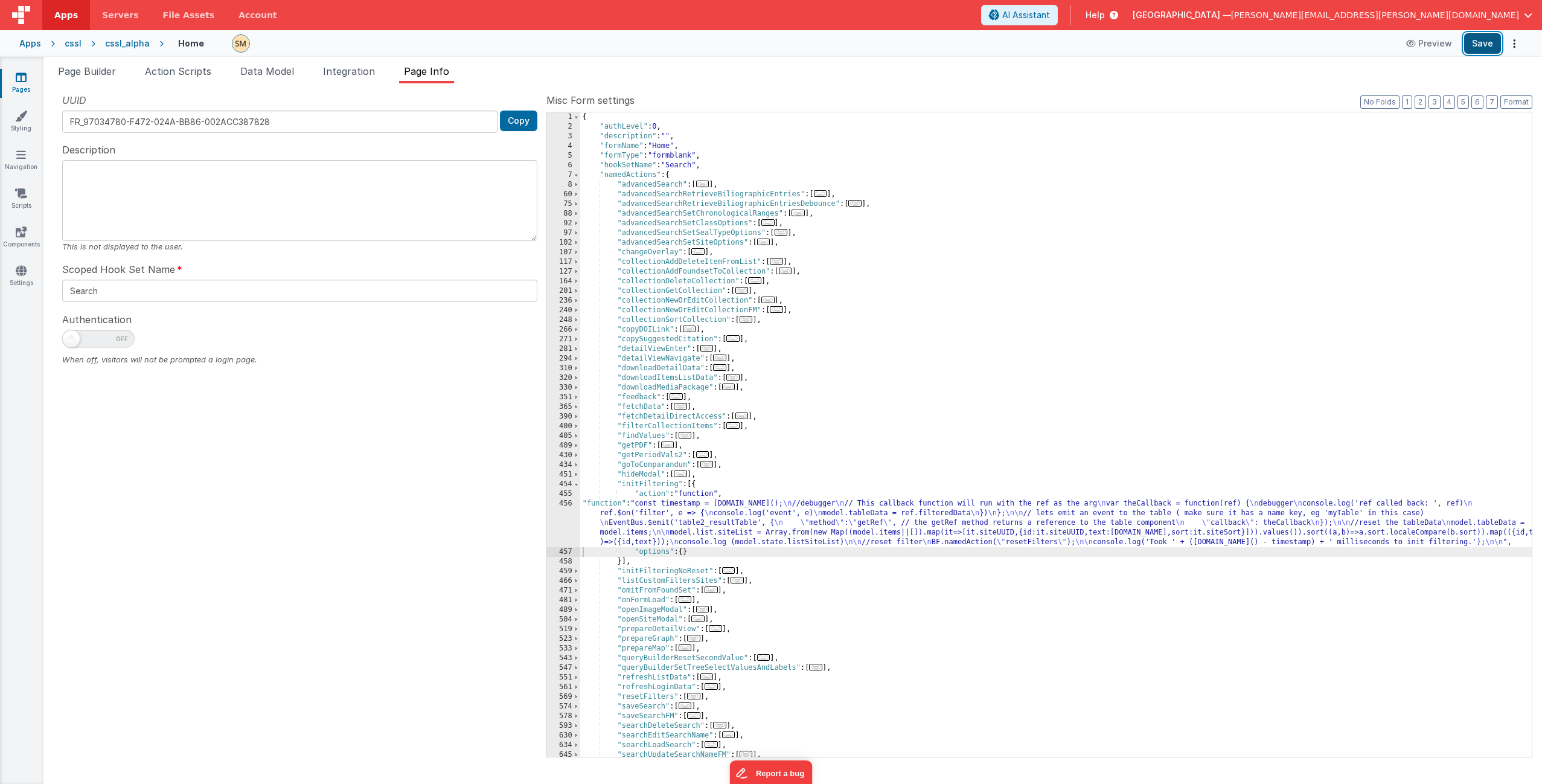
click at [869, 45] on button "Save" at bounding box center [1482, 43] width 37 height 20
click at [685, 475] on div "{ "authLevel" : 0 , "description" : "" , "formName" : "Home" , "formType" : "fo…" at bounding box center [1056, 444] width 952 height 664
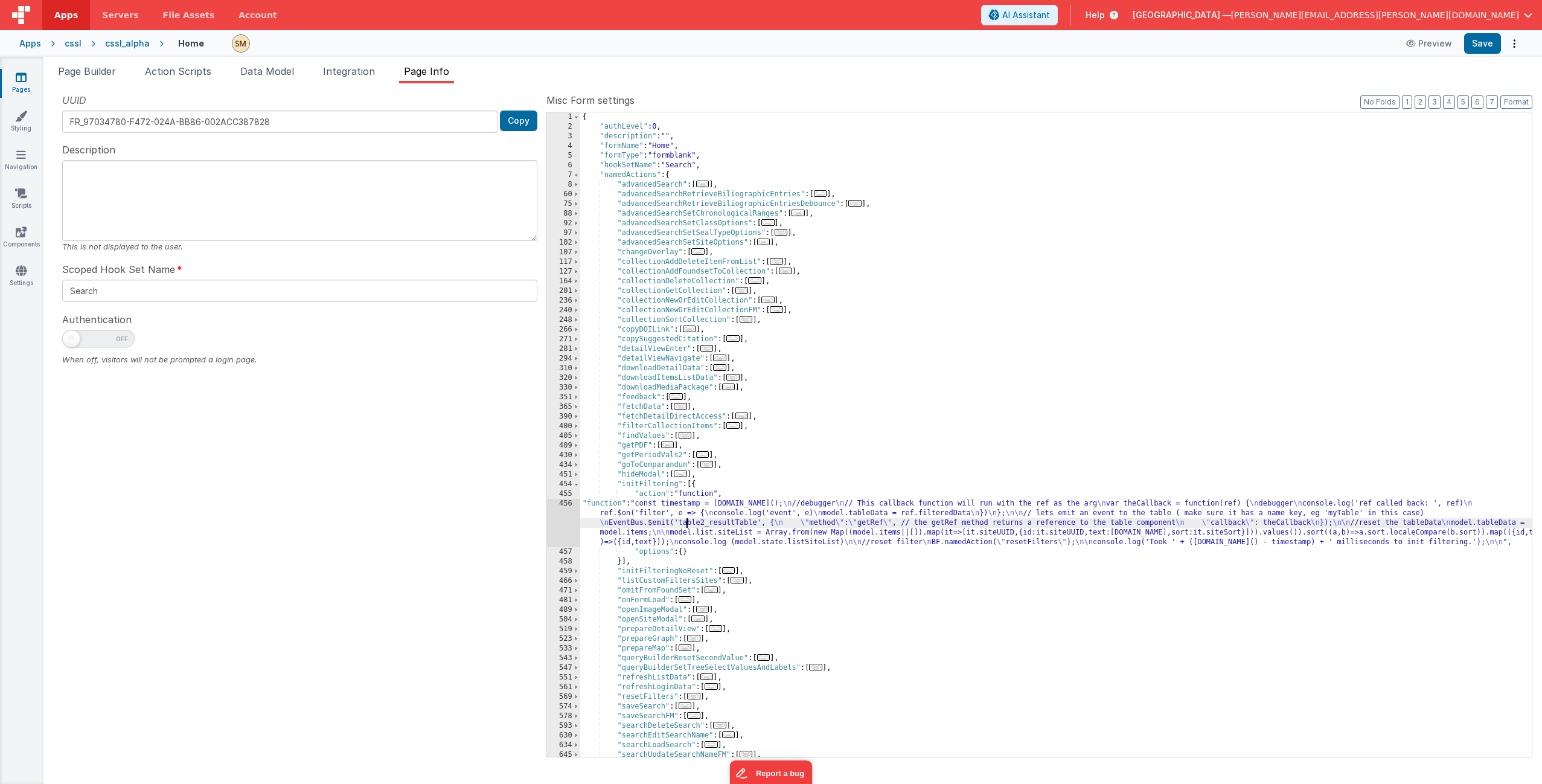
click at [562, 475] on div "456" at bounding box center [564, 523] width 33 height 48
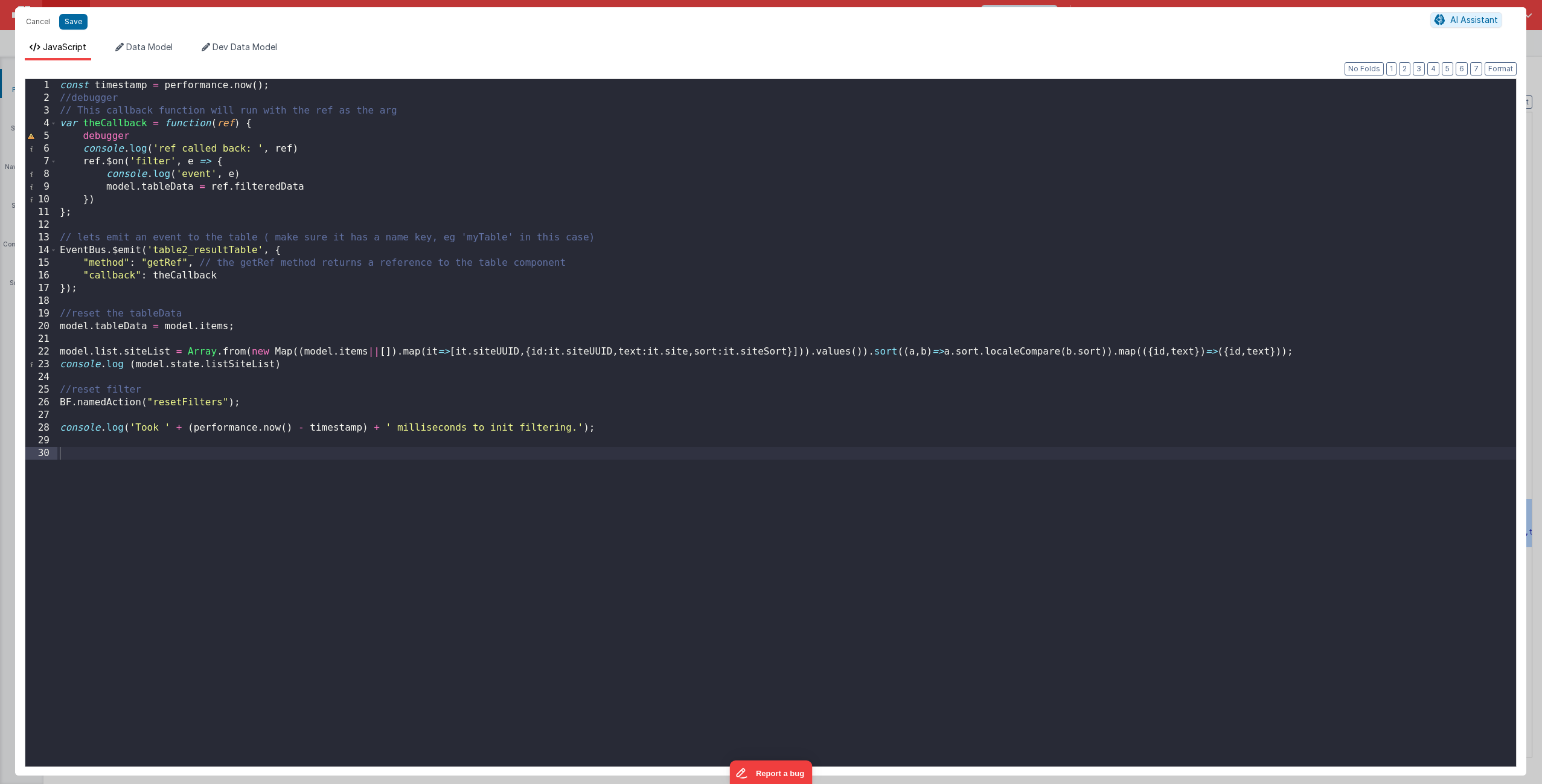
click at [253, 349] on div "const timestamp = performance . now ( ) ; //debugger // This callback function …" at bounding box center [787, 435] width 1459 height 713
click at [105, 353] on div "const timestamp = performance . now ( ) ; //debugger // This callback function …" at bounding box center [787, 435] width 1459 height 713
drag, startPoint x: 170, startPoint y: 365, endPoint x: 275, endPoint y: 364, distance: 105.0
click at [275, 364] on div "const timestamp = performance . now ( ) ; //debugger // This callback function …" at bounding box center [787, 435] width 1459 height 713
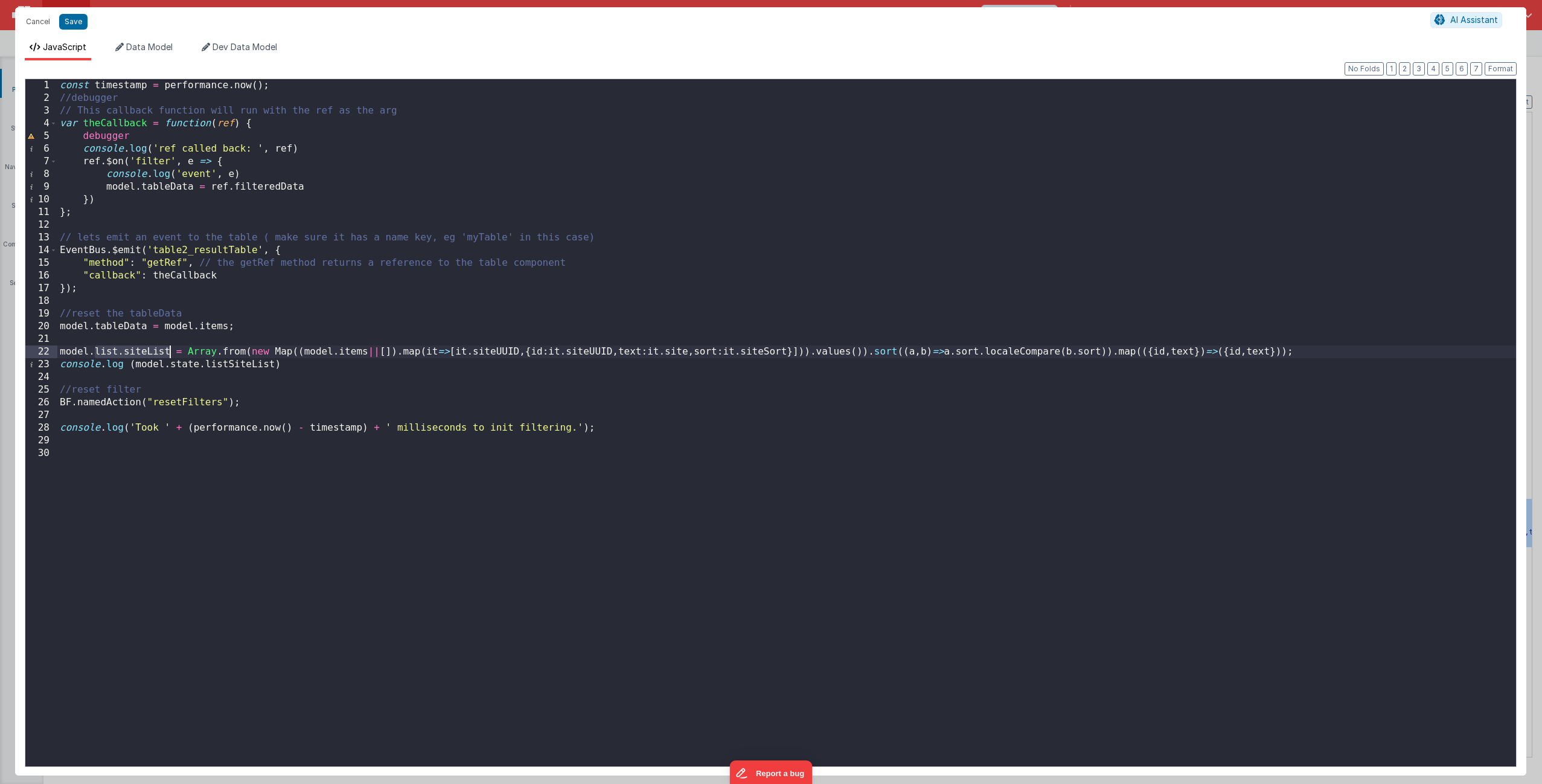
drag, startPoint x: 98, startPoint y: 351, endPoint x: 170, endPoint y: 353, distance: 72.0
click at [170, 353] on div "const timestamp = performance . now ( ) ; //debugger // This callback function …" at bounding box center [787, 435] width 1459 height 713
click at [67, 21] on button "Save" at bounding box center [73, 22] width 28 height 16
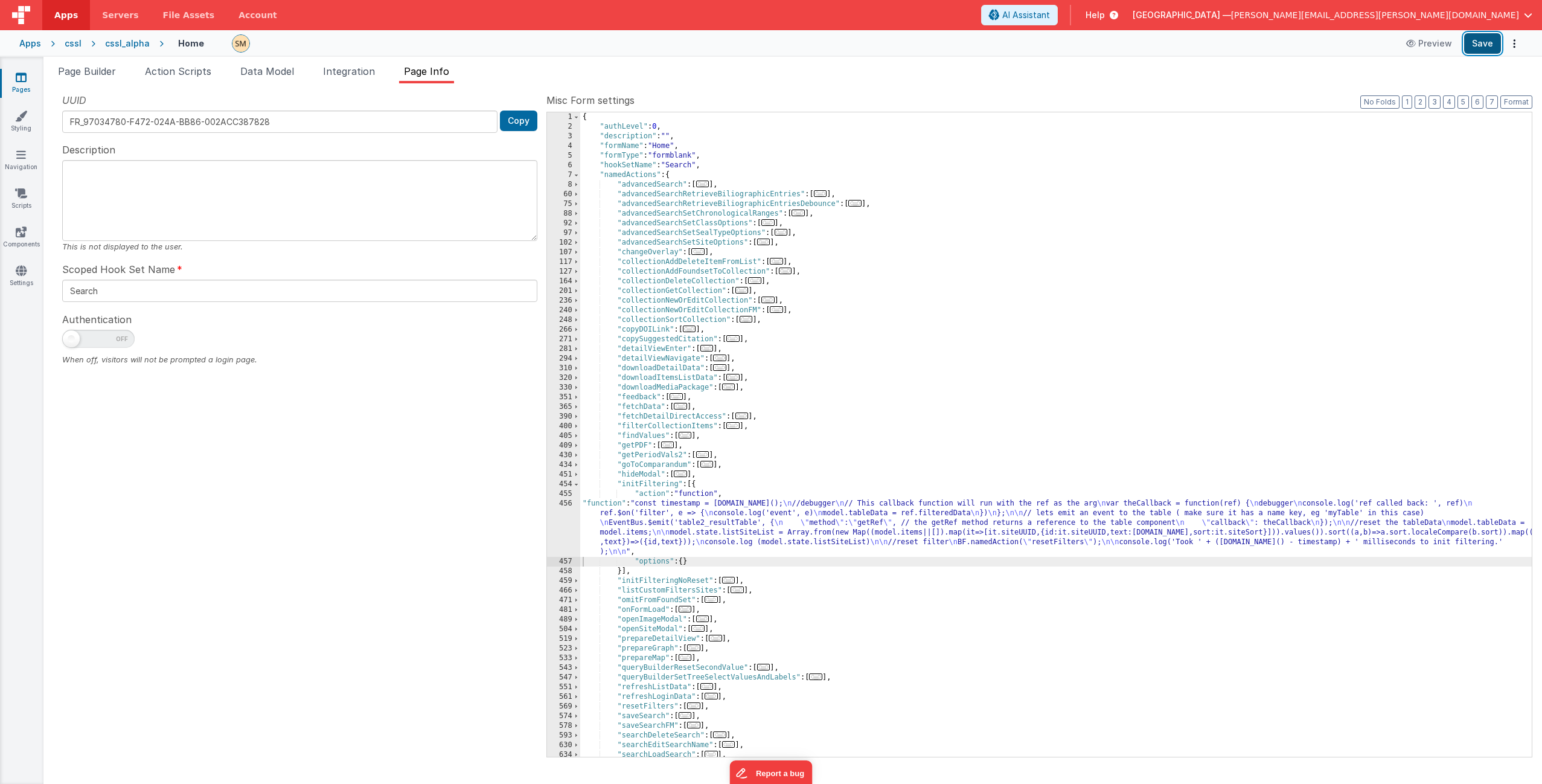
click at [869, 47] on button "Save" at bounding box center [1482, 43] width 37 height 20
click at [293, 74] on span "Data Model" at bounding box center [267, 71] width 54 height 12
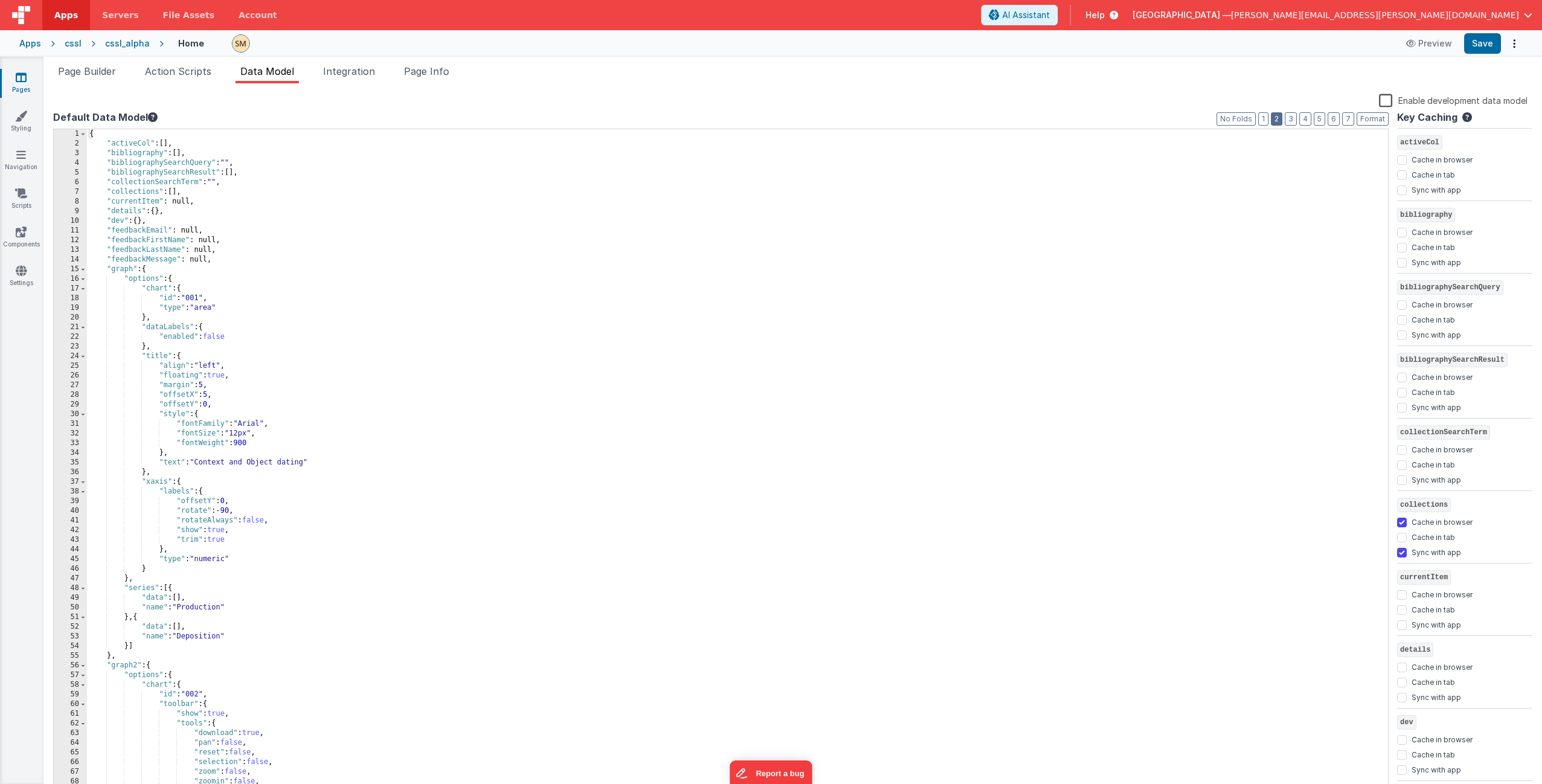
click at [869, 119] on button "2" at bounding box center [1277, 119] width 12 height 13
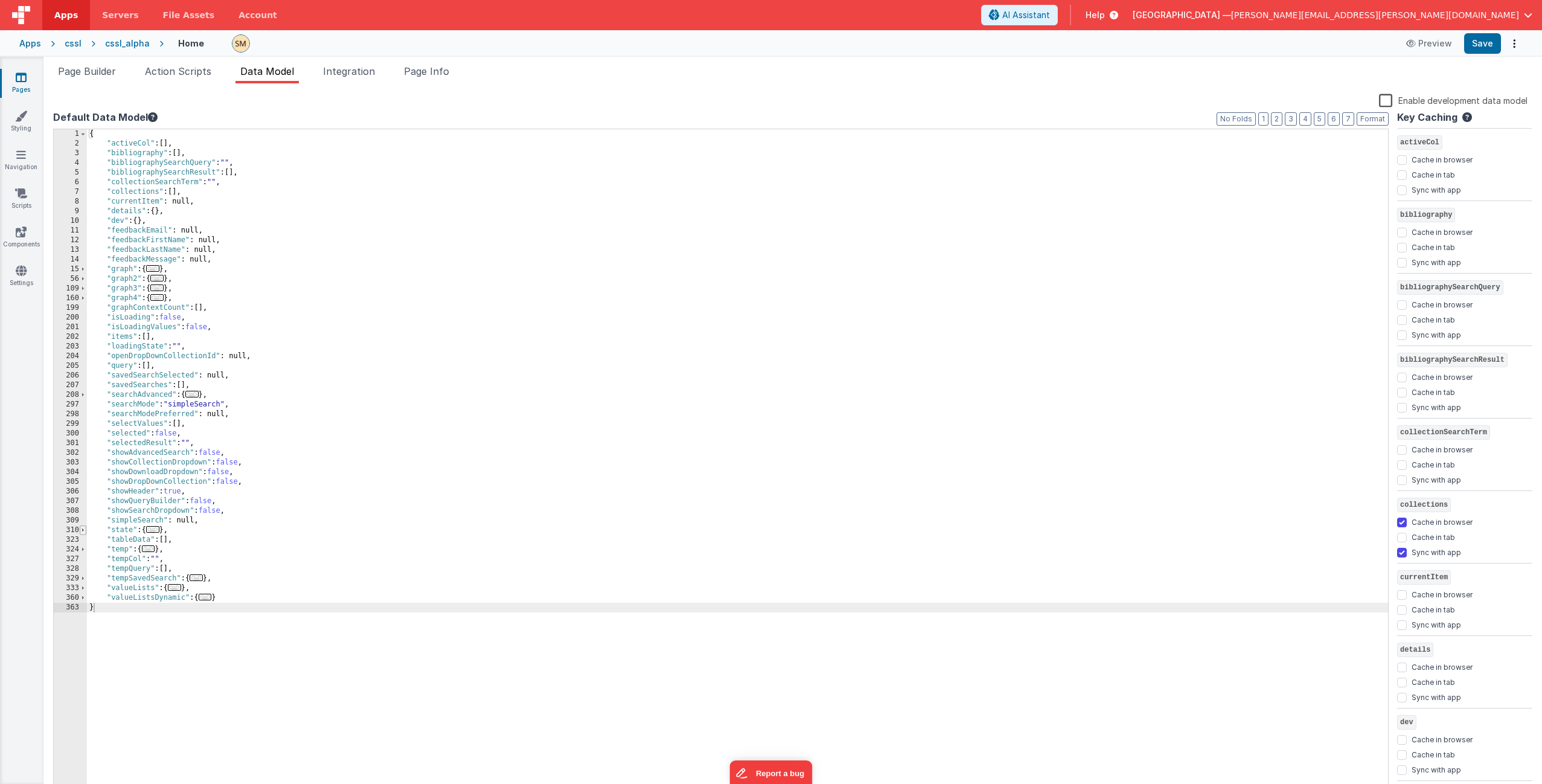
click at [82, 475] on span at bounding box center [83, 530] width 7 height 10
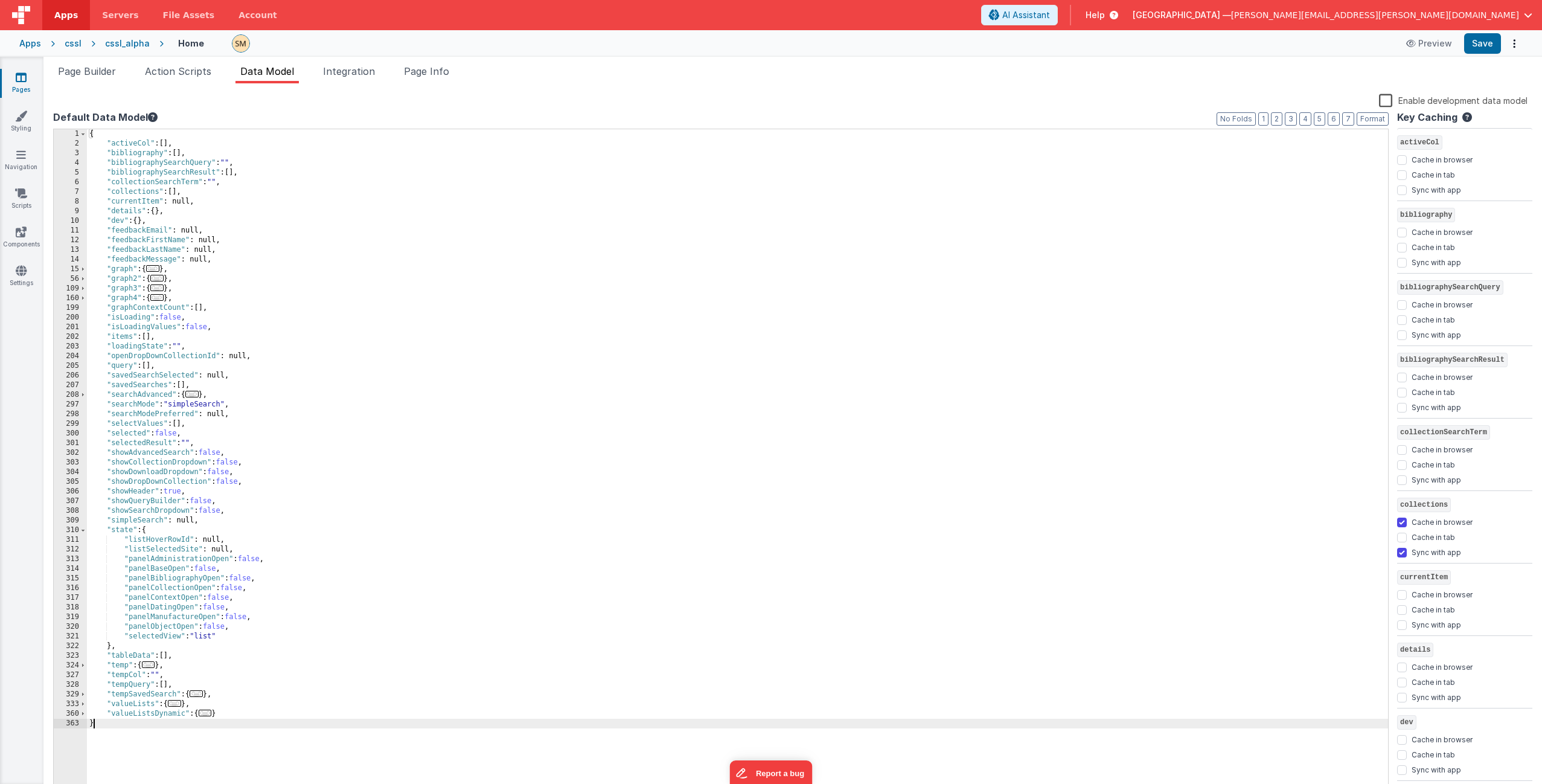
click at [252, 475] on div "{ "activeCol" : [ ] , "bibliography" : [ ] , "bibliographySearchQuery" : "" , "…" at bounding box center [738, 471] width 1301 height 684
click at [869, 40] on button "Save" at bounding box center [1482, 43] width 37 height 20
click at [172, 475] on div "{ "activeCol" : [ ] , "bibliography" : [ ] , "bibliographySearchQuery" : "" , "…" at bounding box center [738, 471] width 1301 height 684
click at [101, 69] on span "Page Builder" at bounding box center [87, 71] width 58 height 12
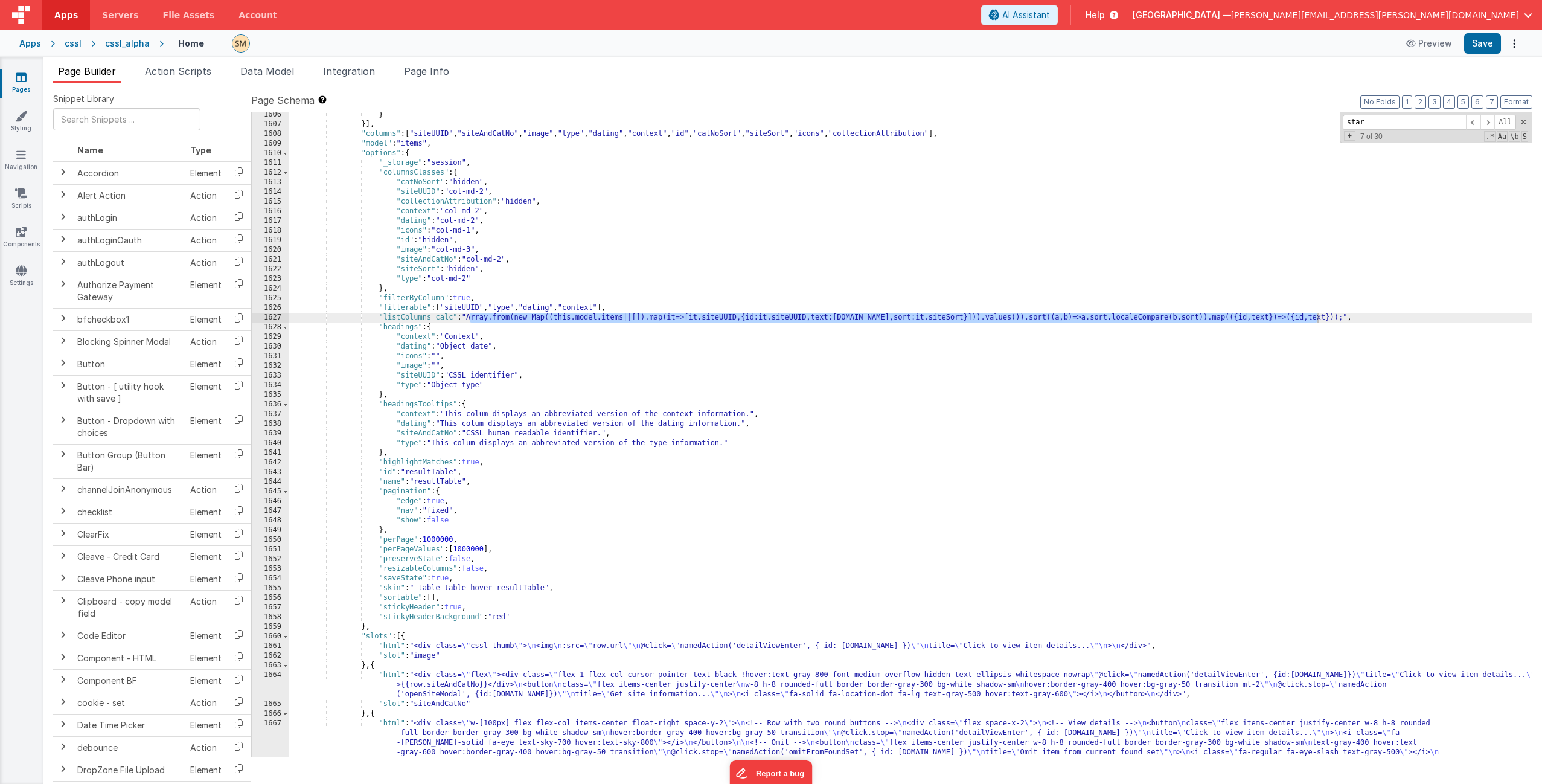
click at [482, 319] on div "} }] , "columns" : [ "siteUUID" , "siteAndCatNo" , "image" , "type" , "dating" …" at bounding box center [910, 553] width 1243 height 886
drag, startPoint x: 469, startPoint y: 319, endPoint x: 1318, endPoint y: 319, distance: 849.0
click at [869, 319] on div "} }] , "columns" : [ "siteUUID" , "siteAndCatNo" , "image" , "type" , "dating" …" at bounding box center [910, 553] width 1243 height 886
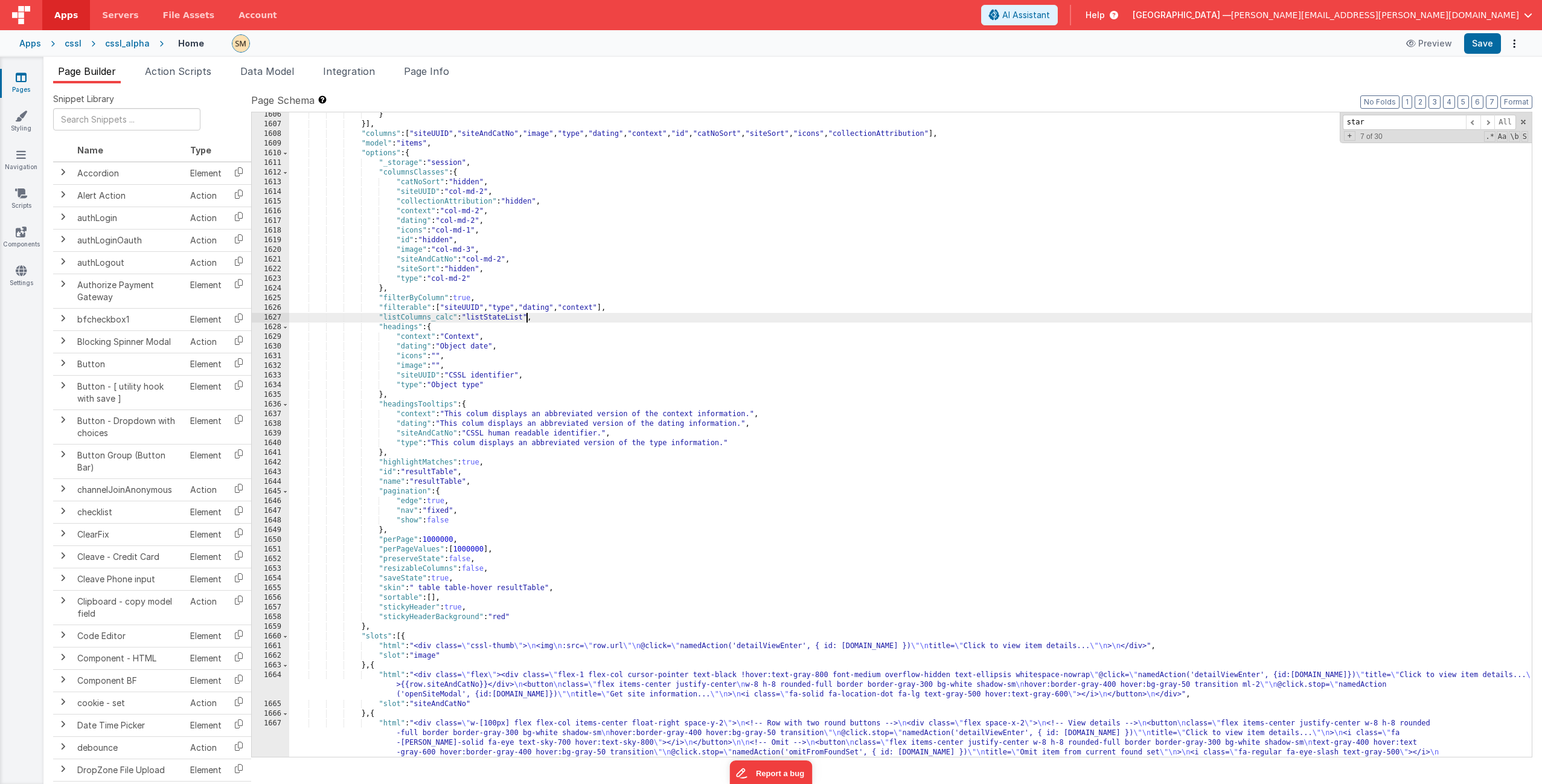
click at [470, 317] on div "} }] , "columns" : [ "siteUUID" , "siteAndCatNo" , "image" , "type" , "dating" …" at bounding box center [910, 553] width 1243 height 886
click at [869, 43] on button "Save" at bounding box center [1482, 43] width 37 height 20
click at [266, 75] on span "Data Model" at bounding box center [267, 71] width 54 height 12
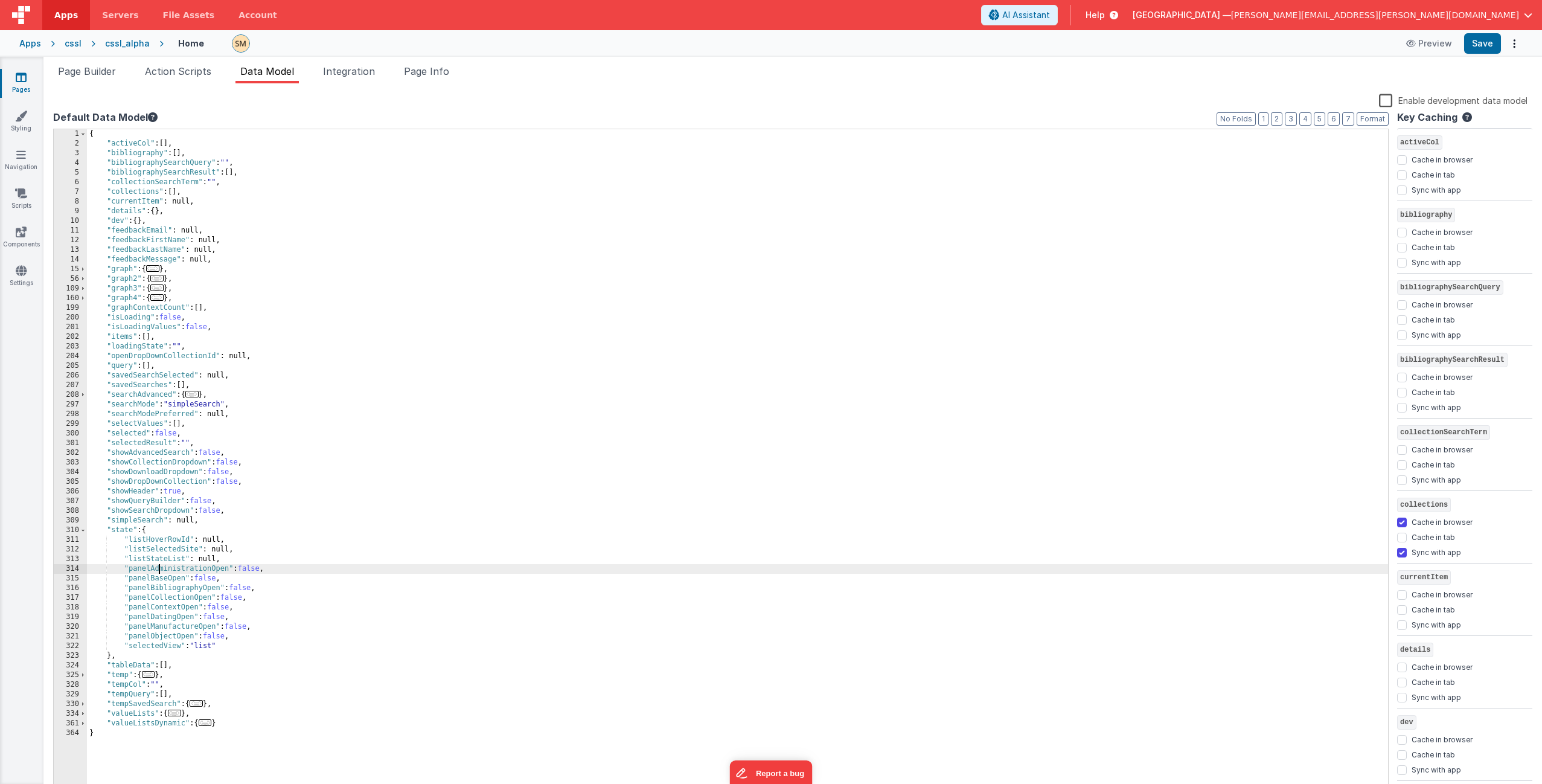
click at [160, 475] on div "{ "activeCol" : [ ] , "bibliography" : [ ] , "bibliographySearchQuery" : "" , "…" at bounding box center [738, 471] width 1301 height 684
drag, startPoint x: 168, startPoint y: 561, endPoint x: 146, endPoint y: 561, distance: 22.0
click at [146, 475] on div "{ "activeCol" : [ ] , "bibliography" : [ ] , "bibliographySearchQuery" : "" , "…" at bounding box center [738, 471] width 1301 height 684
click at [145, 475] on div "{ "activeCol" : [ ] , "bibliography" : [ ] , "bibliographySearchQuery" : "" , "…" at bounding box center [738, 471] width 1301 height 684
click at [156, 475] on div "{ "activeCol" : [ ] , "bibliography" : [ ] , "bibliographySearchQuery" : "" , "…" at bounding box center [738, 471] width 1301 height 684
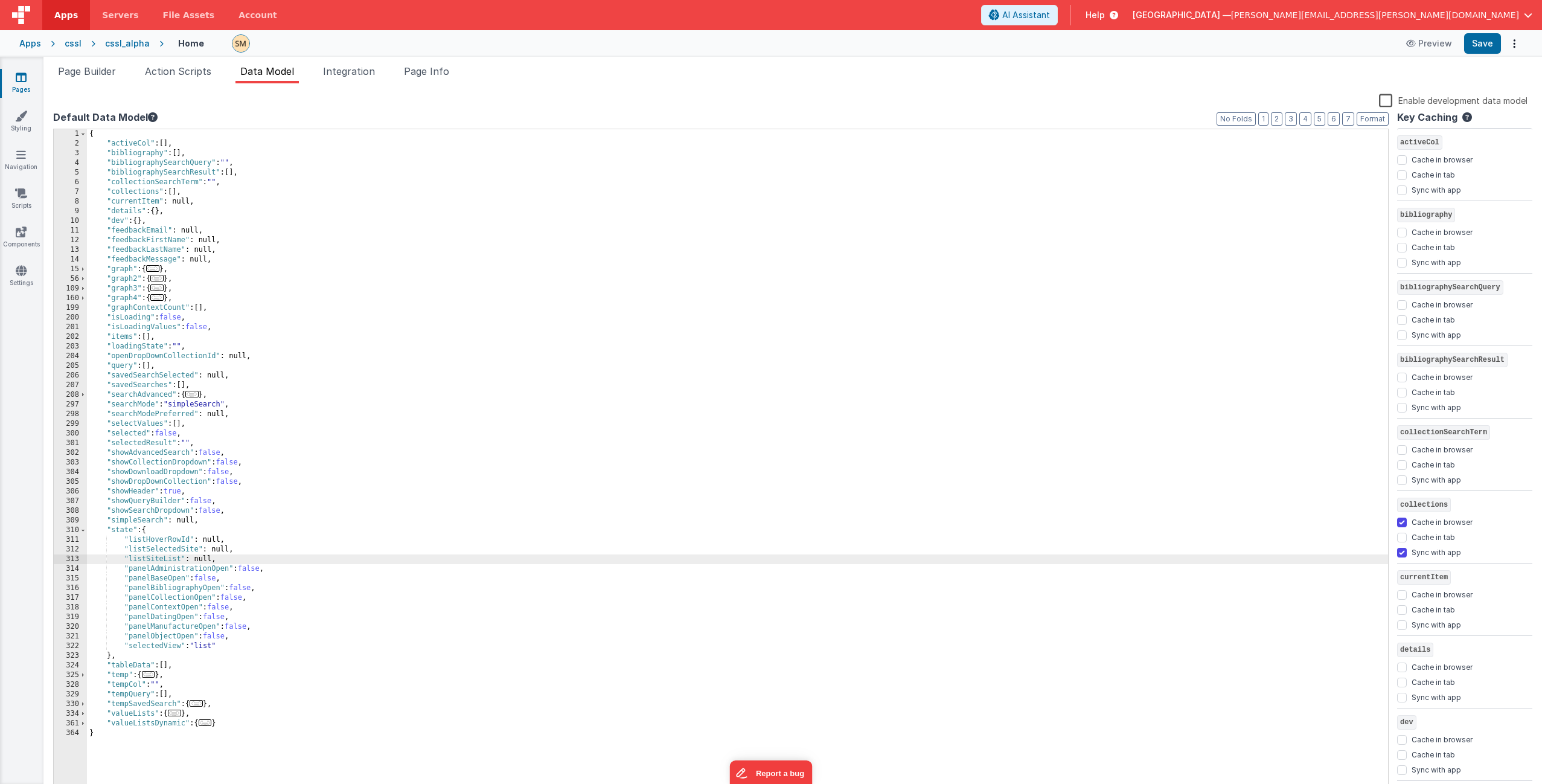
click at [156, 475] on div "{ "activeCol" : [ ] , "bibliography" : [ ] , "bibliographySearchQuery" : "" , "…" at bounding box center [738, 471] width 1301 height 684
click at [103, 74] on span "Page Builder" at bounding box center [87, 71] width 58 height 12
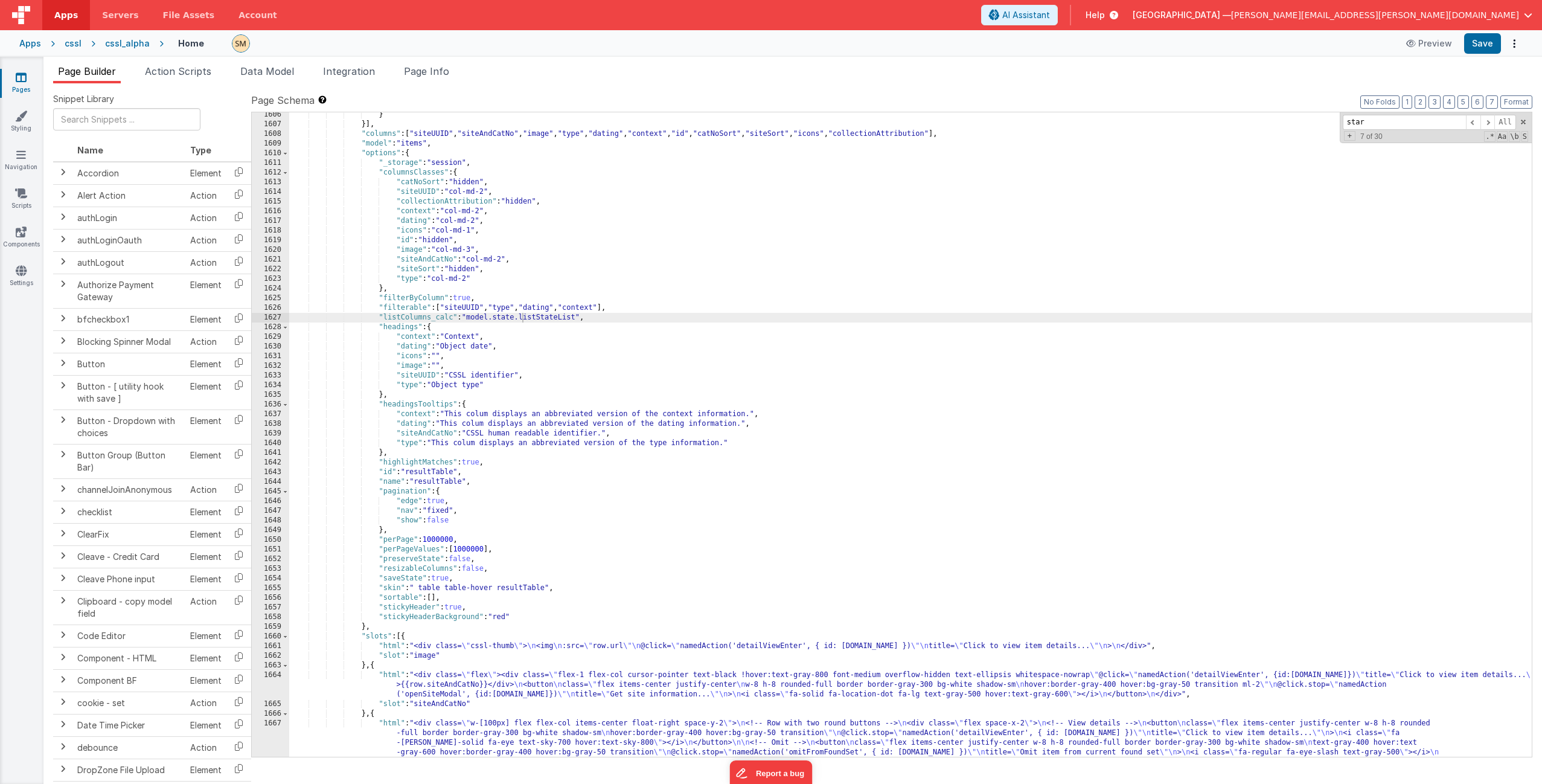
click at [535, 317] on div "} }] , "columns" : [ "siteUUID" , "siteAndCatNo" , "image" , "type" , "dating" …" at bounding box center [910, 553] width 1243 height 886
click at [447, 73] on span "Page Info" at bounding box center [426, 71] width 45 height 12
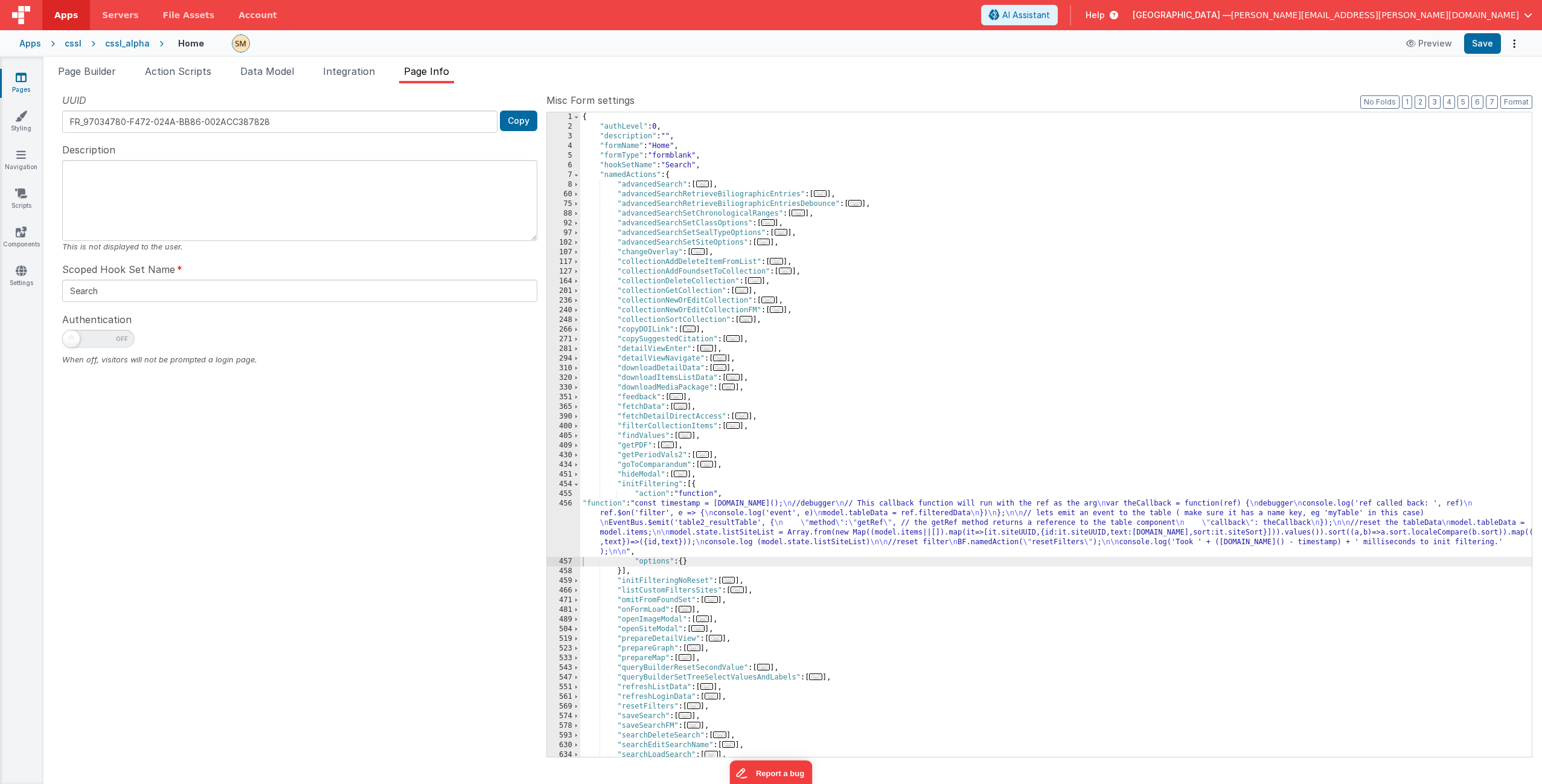
click at [648, 475] on div "{ "authLevel" : 0 , "description" : "" , "formName" : "Home" , "formType" : "fo…" at bounding box center [1056, 444] width 952 height 664
click at [565, 475] on div "456" at bounding box center [564, 527] width 33 height 58
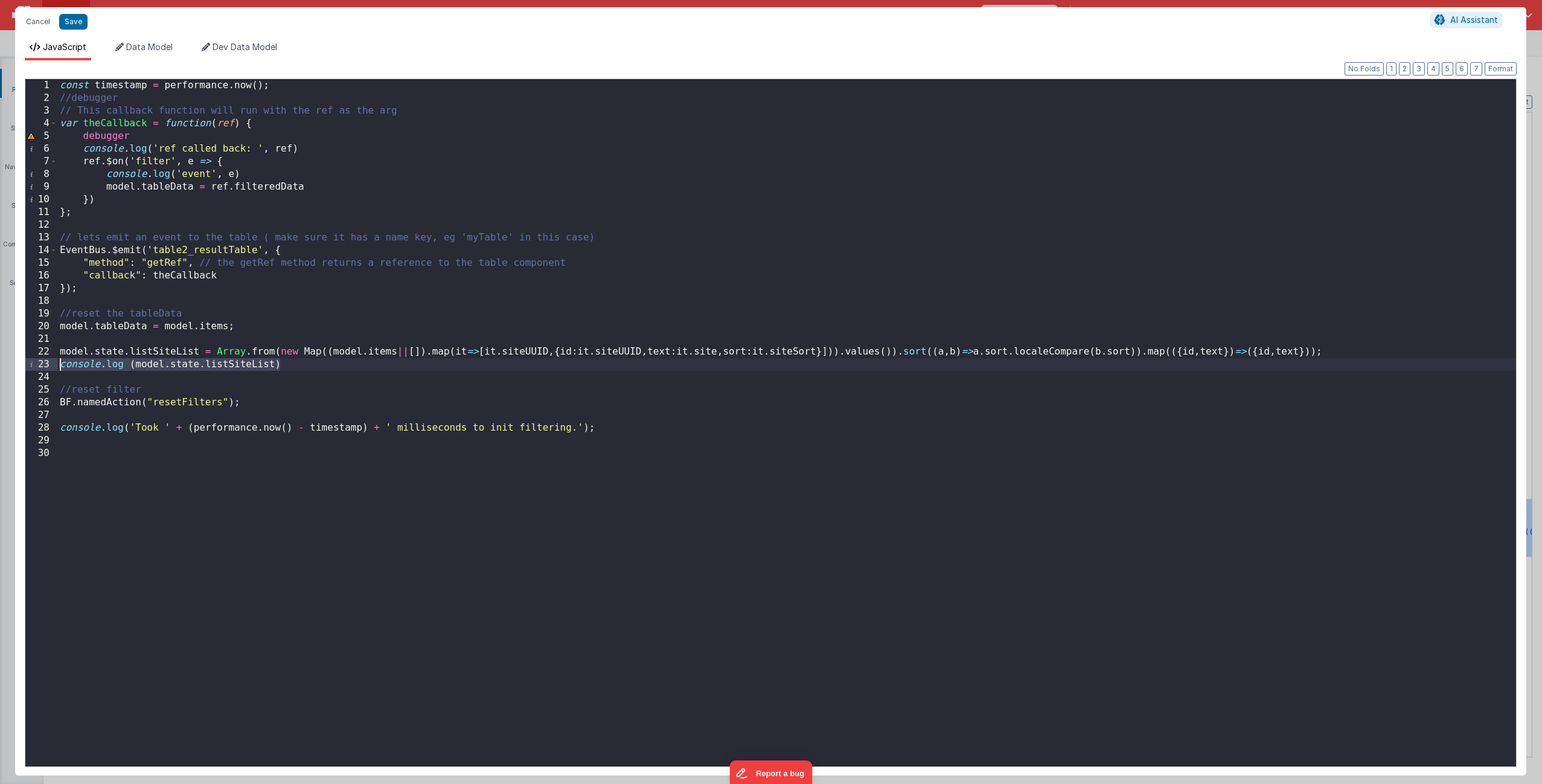
drag, startPoint x: 297, startPoint y: 367, endPoint x: 45, endPoint y: 360, distance: 252.1
click at [45, 360] on div "1 2 3 4 5 6 7 8 9 10 11 12 13 14 15 16 17 18 19 20 21 22 23 24 25 26 27 28 29 3…" at bounding box center [771, 423] width 1492 height 688
click at [84, 339] on div "const timestamp = performance . now ( ) ; //debugger // This callback function …" at bounding box center [787, 435] width 1459 height 713
click at [78, 20] on button "Save" at bounding box center [73, 22] width 28 height 16
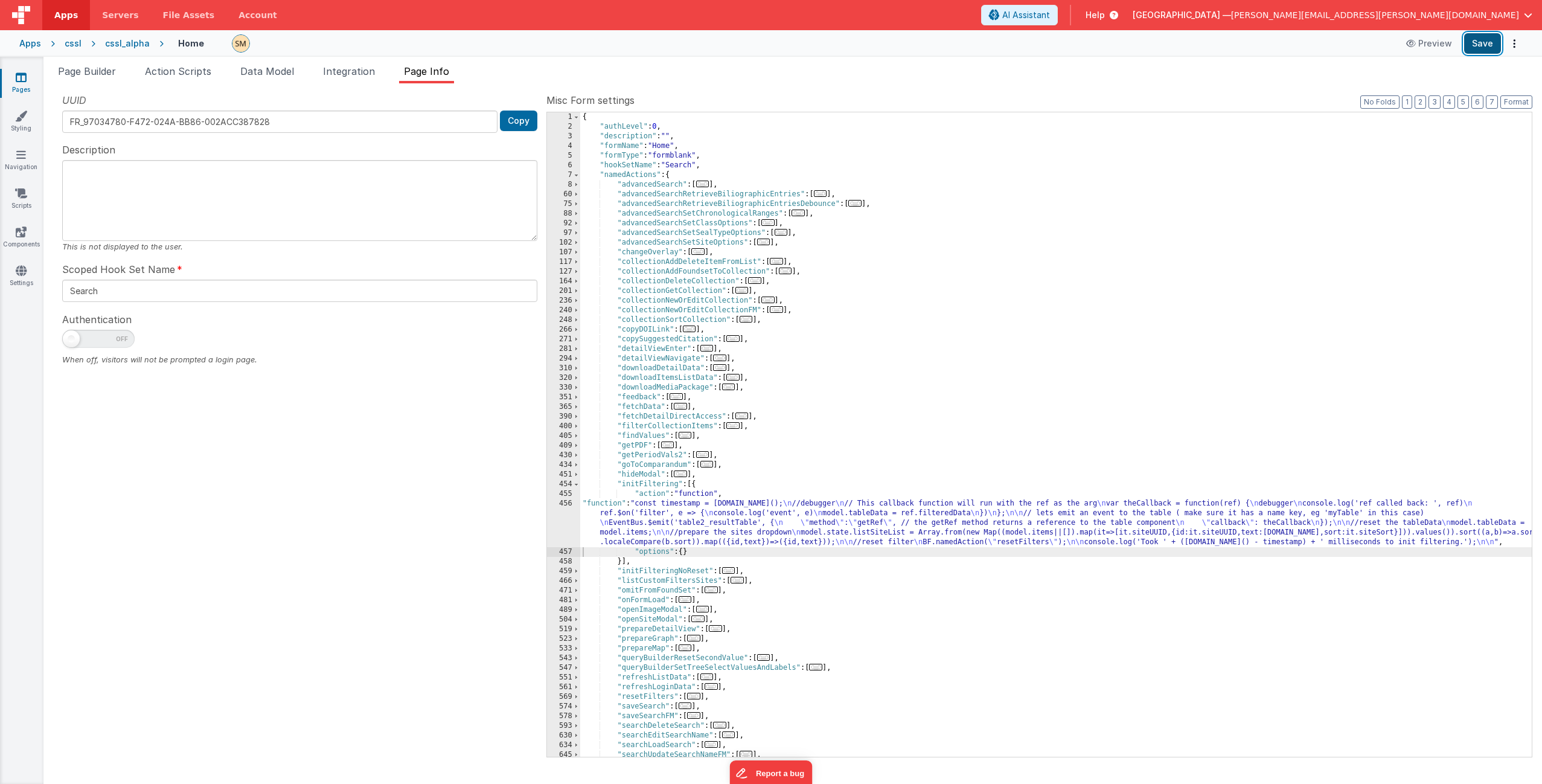
click at [869, 39] on button "Save" at bounding box center [1482, 43] width 37 height 20
click at [102, 74] on span "Page Builder" at bounding box center [87, 71] width 58 height 12
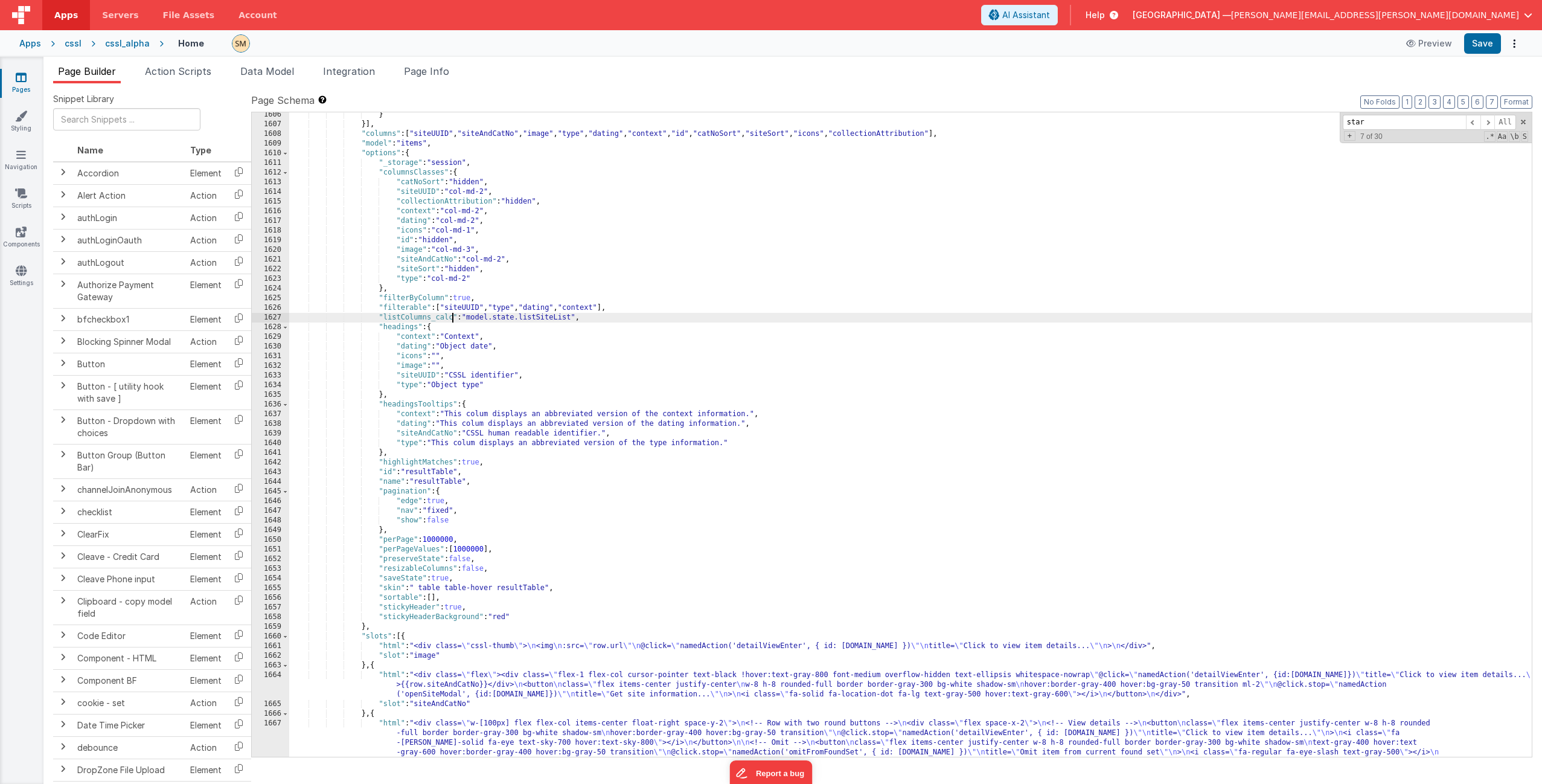
click at [453, 319] on div "} }] , "columns" : [ "siteUUID" , "siteAndCatNo" , "image" , "type" , "dating" …" at bounding box center [910, 553] width 1243 height 886
click at [869, 46] on button "Save" at bounding box center [1482, 43] width 37 height 20
drag, startPoint x: 588, startPoint y: 319, endPoint x: 475, endPoint y: 317, distance: 113.0
click at [475, 317] on div "} }] , "columns" : [ "siteUUID" , "siteAndCatNo" , "image" , "type" , "dating" …" at bounding box center [910, 553] width 1243 height 886
click at [460, 320] on div "} }] , "columns" : [ "siteUUID" , "siteAndCatNo" , "image" , "type" , "dating" …" at bounding box center [910, 553] width 1243 height 886
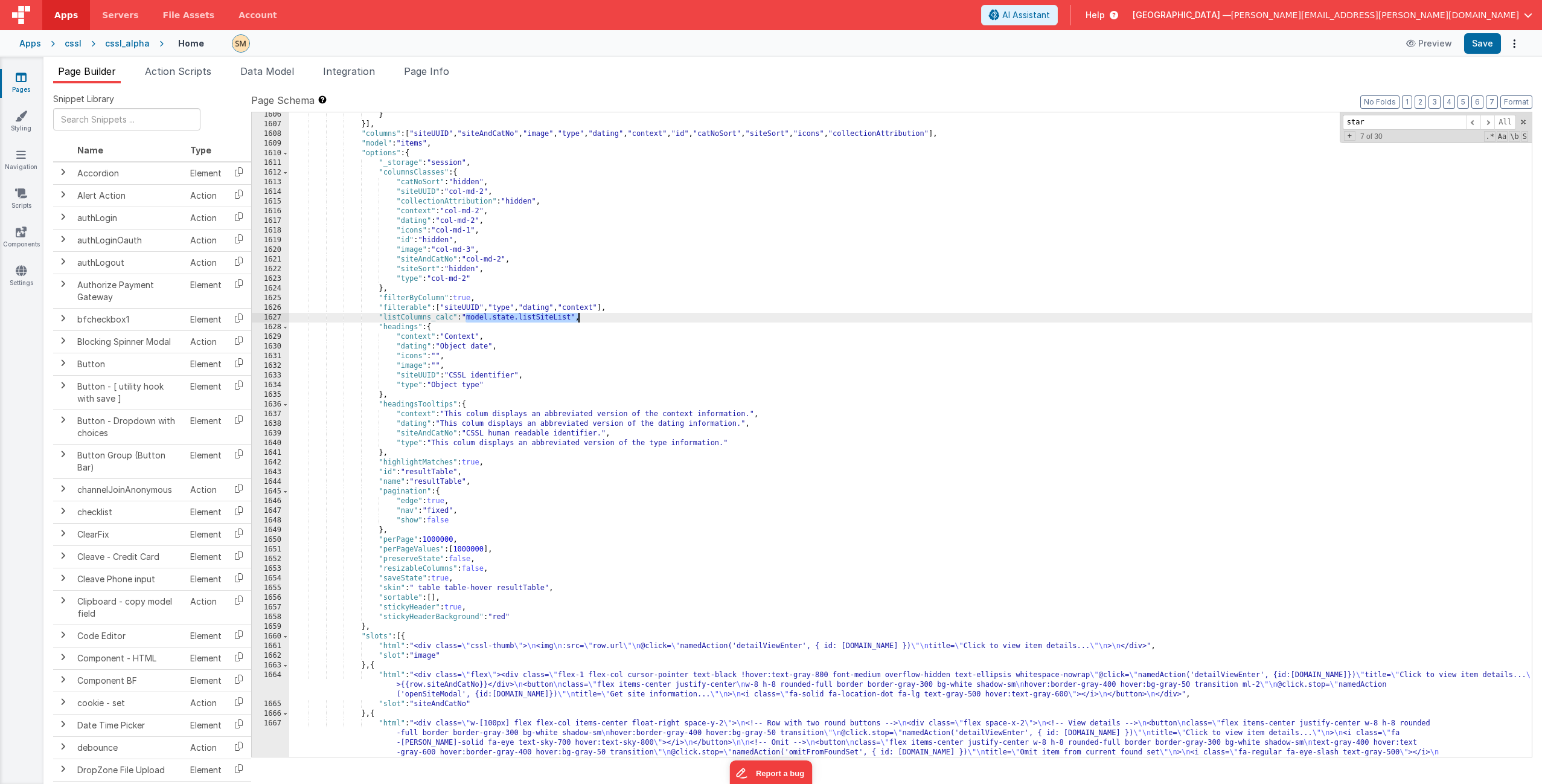
click at [577, 318] on div "} }] , "columns" : [ "siteUUID" , "siteAndCatNo" , "image" , "type" , "dating" …" at bounding box center [910, 553] width 1243 height 886
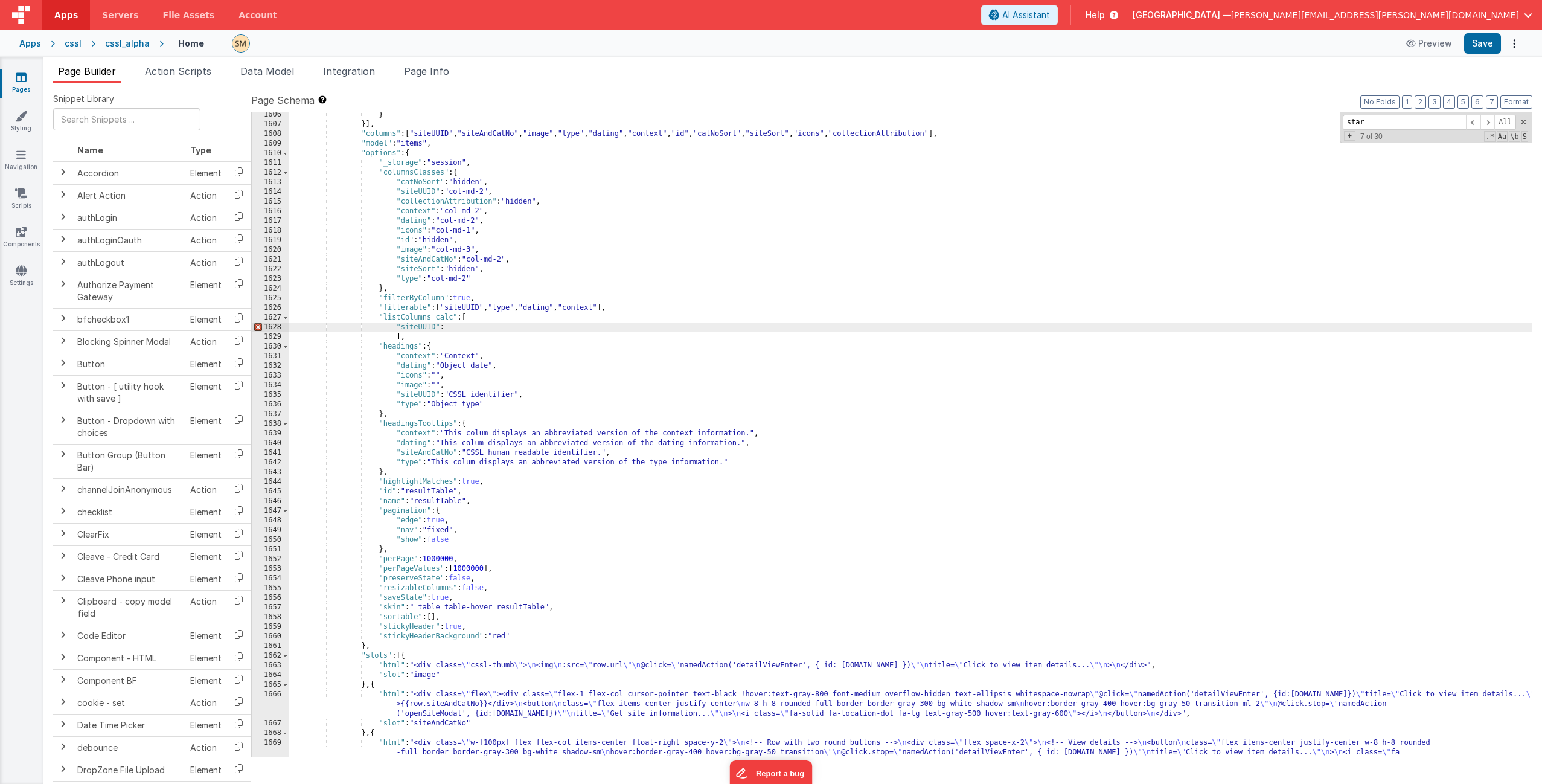
paste textarea
click at [489, 319] on div "} }] , "columns" : [ "siteUUID" , "siteAndCatNo" , "image" , "type" , "dating" …" at bounding box center [910, 553] width 1243 height 886
click at [396, 340] on div "} }] , "columns" : [ "siteUUID" , "siteAndCatNo" , "image" , "type" , "dating" …" at bounding box center [910, 553] width 1243 height 886
click at [436, 328] on div "} }] , "columns" : [ "siteUUID" , "siteAndCatNo" , "image" , "type" , "dating" …" at bounding box center [910, 553] width 1243 height 886
drag, startPoint x: 452, startPoint y: 318, endPoint x: 432, endPoint y: 319, distance: 20.0
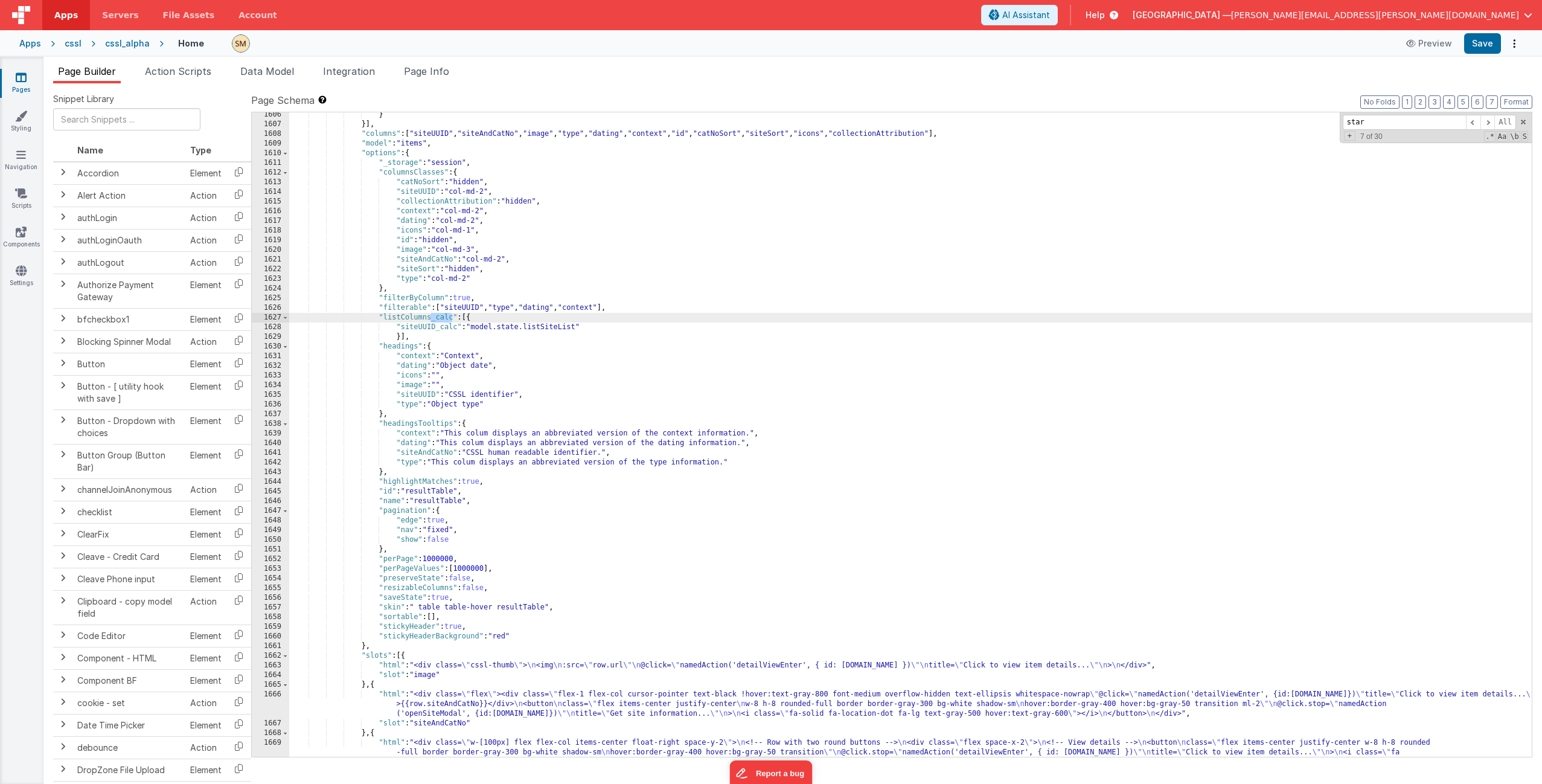
click at [432, 319] on div "} }] , "columns" : [ "siteUUID" , "siteAndCatNo" , "image" , "type" , "dating" …" at bounding box center [910, 553] width 1243 height 886
click at [869, 44] on button "Save" at bounding box center [1482, 43] width 37 height 20
click at [869, 16] on icon at bounding box center [1111, 15] width 13 height 12
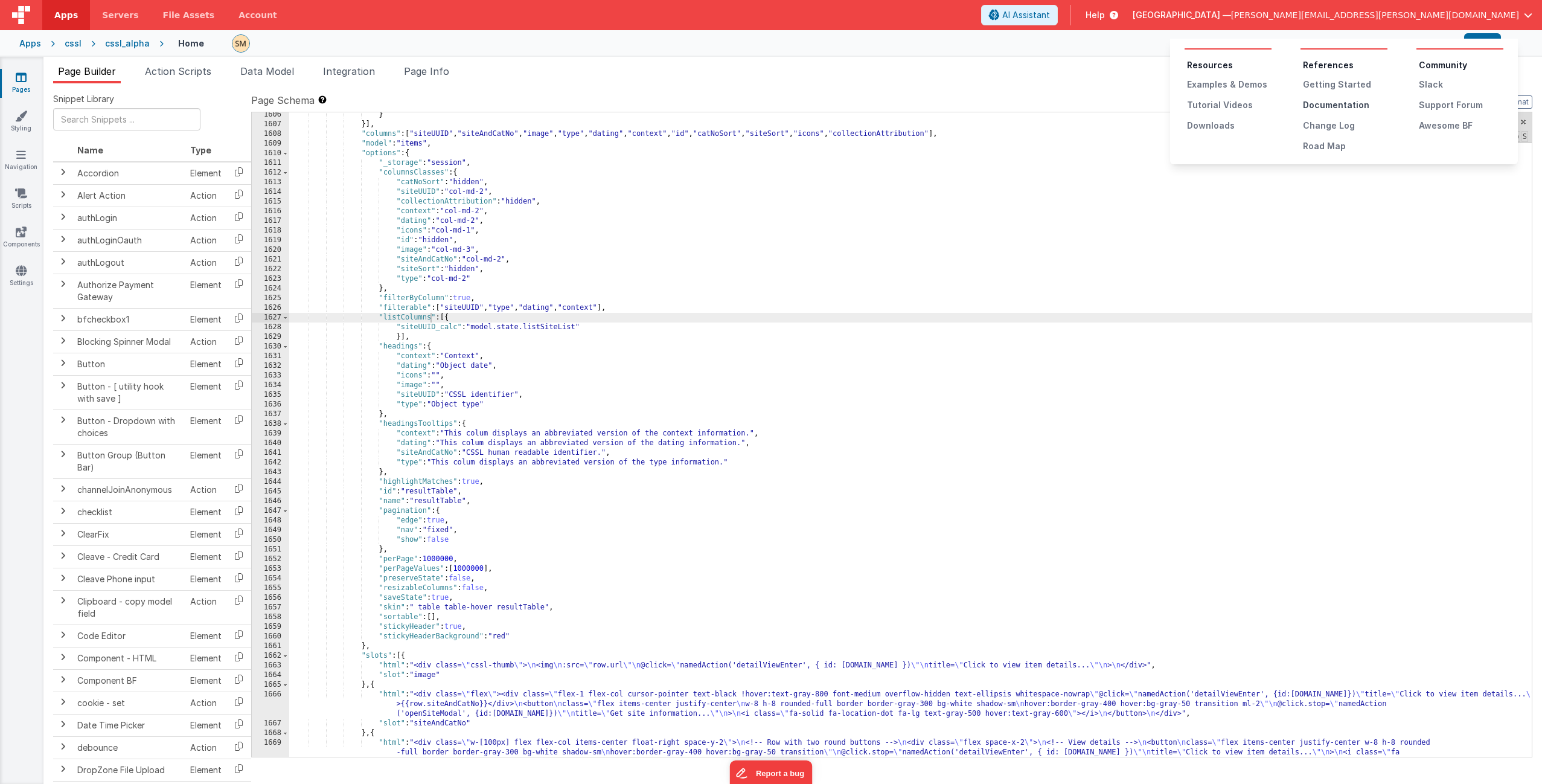
click at [869, 102] on div "Documentation" at bounding box center [1345, 105] width 84 height 12
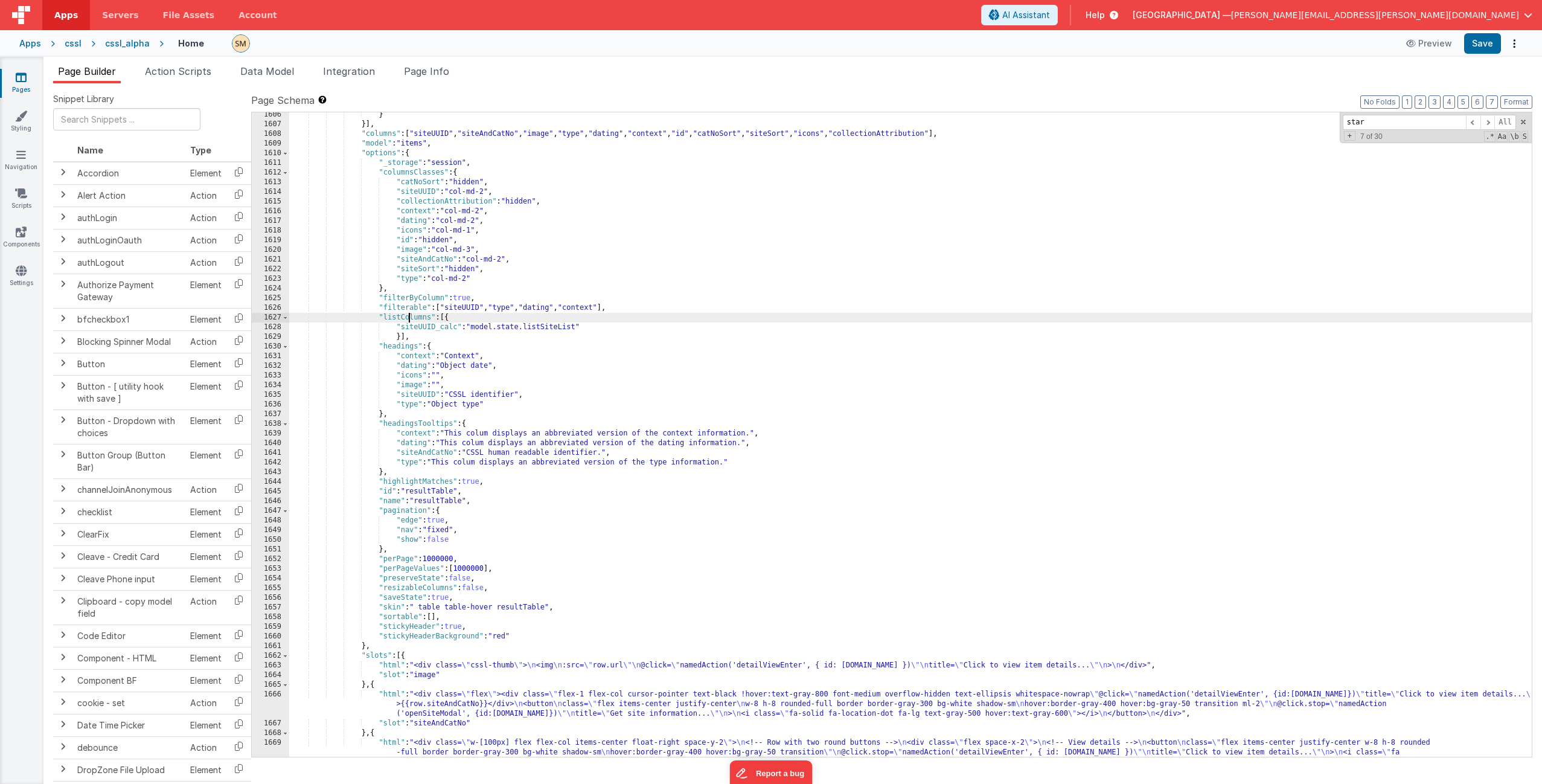
click at [408, 317] on div "} }] , "columns" : [ "siteUUID" , "siteAndCatNo" , "image" , "type" , "dating" …" at bounding box center [910, 553] width 1243 height 886
click at [444, 317] on div "} }] , "columns" : [ "siteUUID" , "siteAndCatNo" , "image" , "type" , "dating" …" at bounding box center [910, 553] width 1243 height 886
click at [409, 342] on div "} }] , "columns" : [ "siteUUID" , "siteAndCatNo" , "image" , "type" , "dating" …" at bounding box center [910, 553] width 1243 height 886
click at [405, 338] on div "} }] , "columns" : [ "siteUUID" , "siteAndCatNo" , "image" , "type" , "dating" …" at bounding box center [910, 553] width 1243 height 886
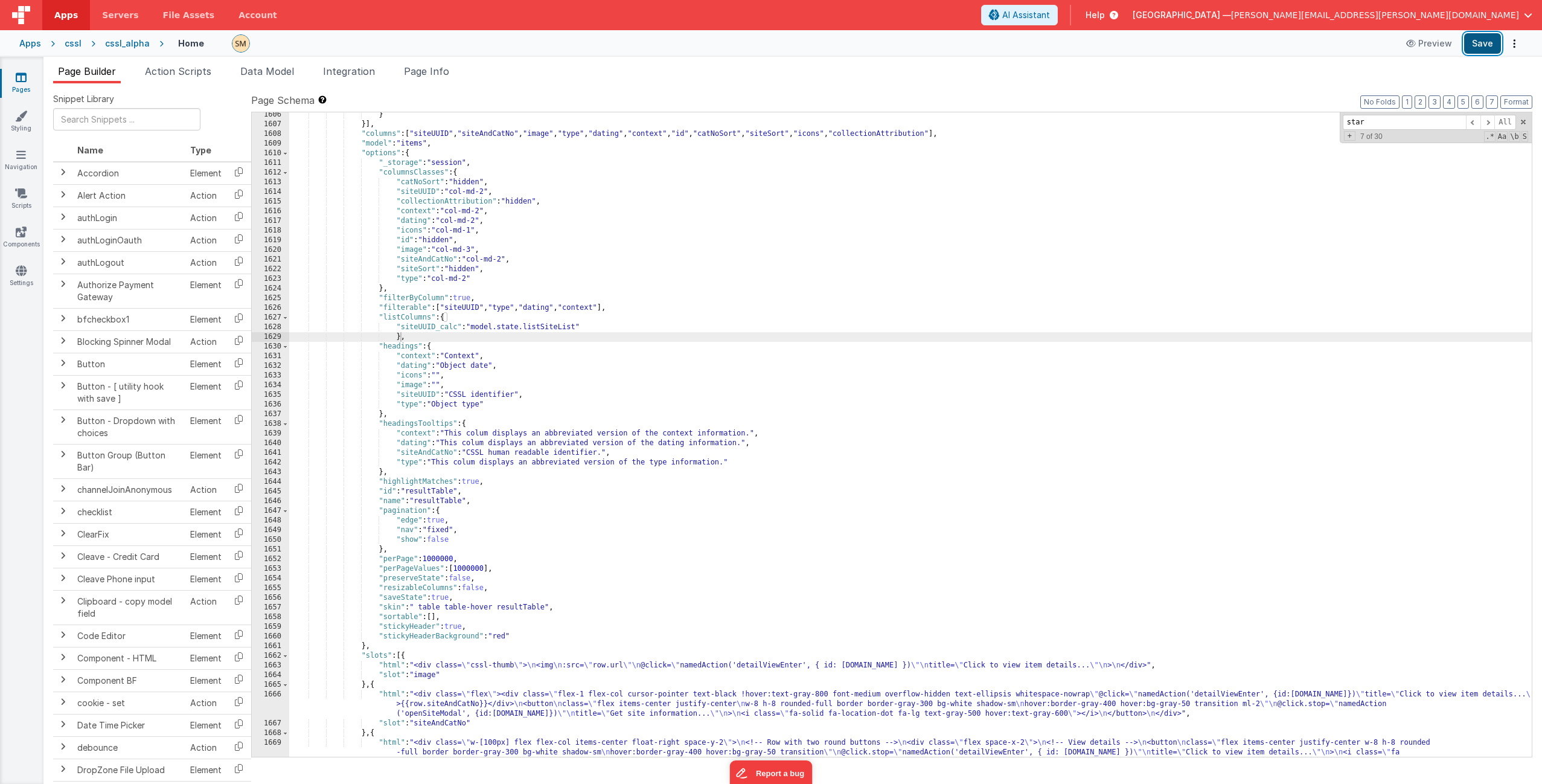
click at [869, 45] on button "Save" at bounding box center [1482, 43] width 37 height 20
click at [457, 327] on div "} }] , "columns" : [ "siteUUID" , "siteAndCatNo" , "image" , "type" , "dating" …" at bounding box center [910, 553] width 1243 height 886
click at [437, 328] on div "} }] , "columns" : [ "siteUUID" , "siteAndCatNo" , "image" , "type" , "dating" …" at bounding box center [910, 553] width 1243 height 886
click at [463, 325] on div "} }] , "columns" : [ "siteUUID" , "siteAndCatNo" , "image" , "type" , "dating" …" at bounding box center [910, 553] width 1243 height 886
click at [869, 43] on button "Save" at bounding box center [1482, 43] width 37 height 20
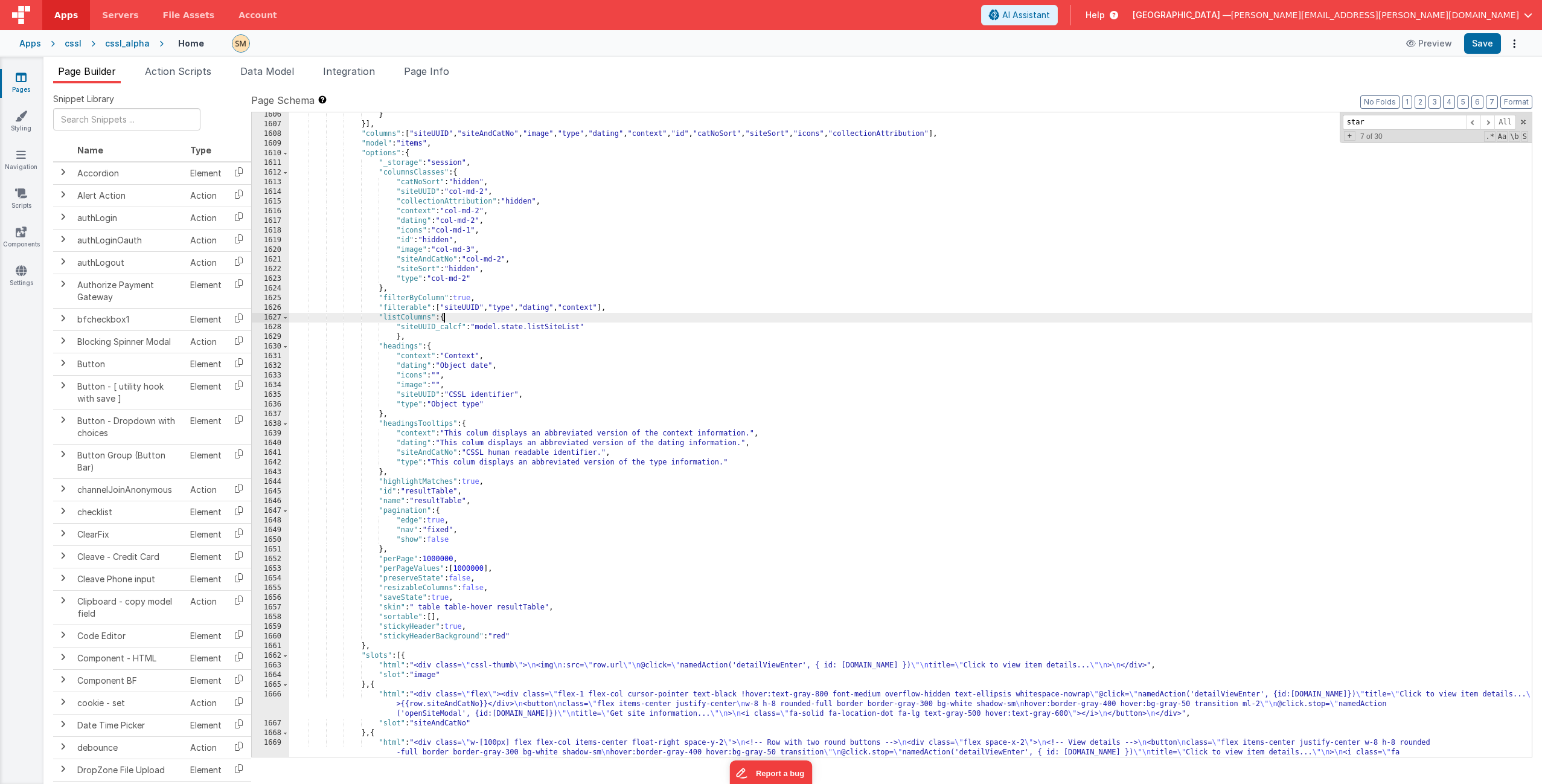
click at [444, 319] on div "} }] , "columns" : [ "siteUUID" , "siteAndCatNo" , "image" , "type" , "dating" …" at bounding box center [910, 553] width 1243 height 886
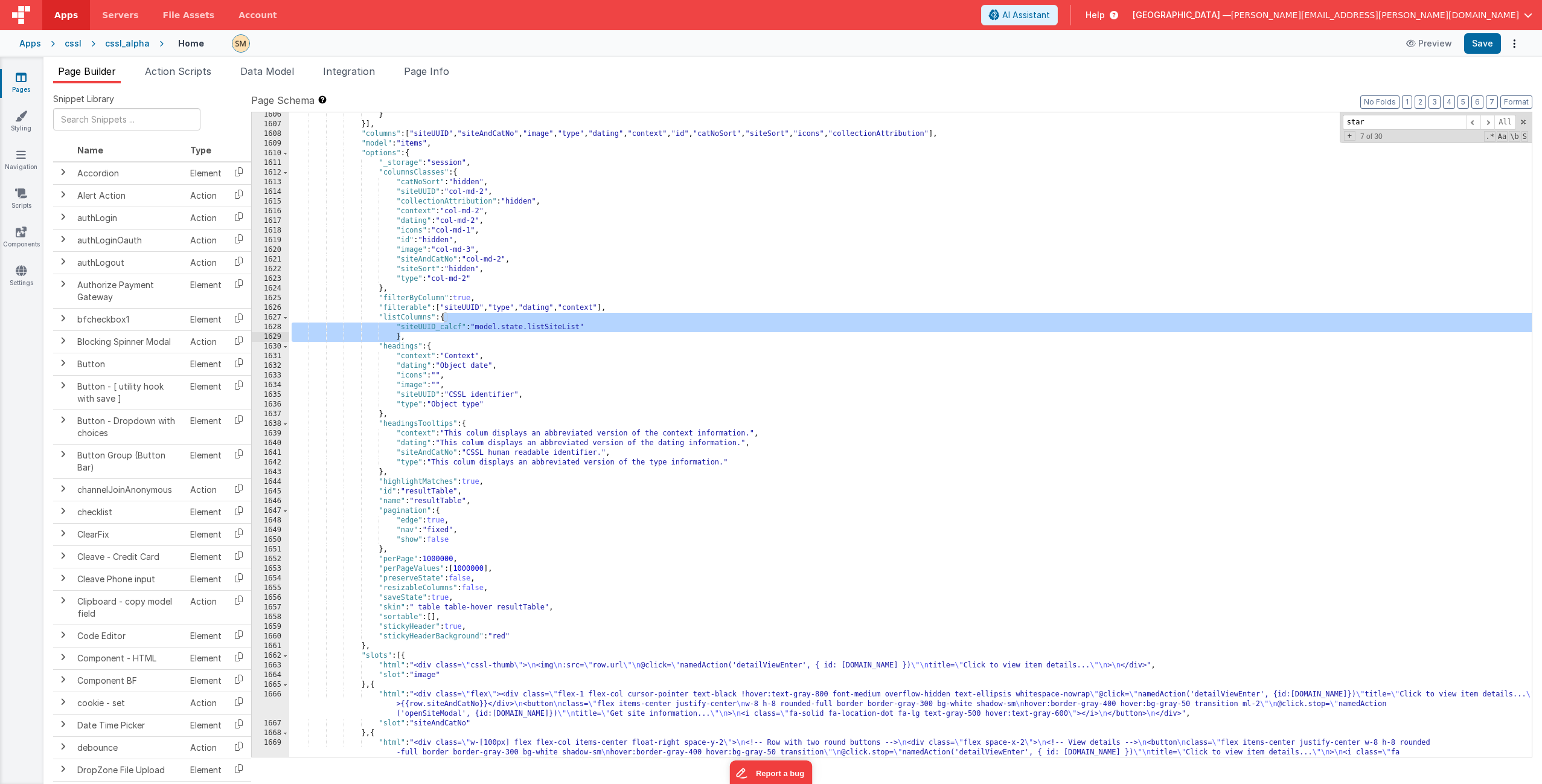
drag, startPoint x: 443, startPoint y: 318, endPoint x: 400, endPoint y: 337, distance: 47.0
click at [400, 338] on div "} }] , "columns" : [ "siteUUID" , "siteAndCatNo" , "image" , "type" , "dating" …" at bounding box center [910, 553] width 1243 height 886
click at [435, 327] on div "} }] , "columns" : [ "siteUUID" , "siteAndCatNo" , "image" , "type" , "dating" …" at bounding box center [910, 553] width 1243 height 886
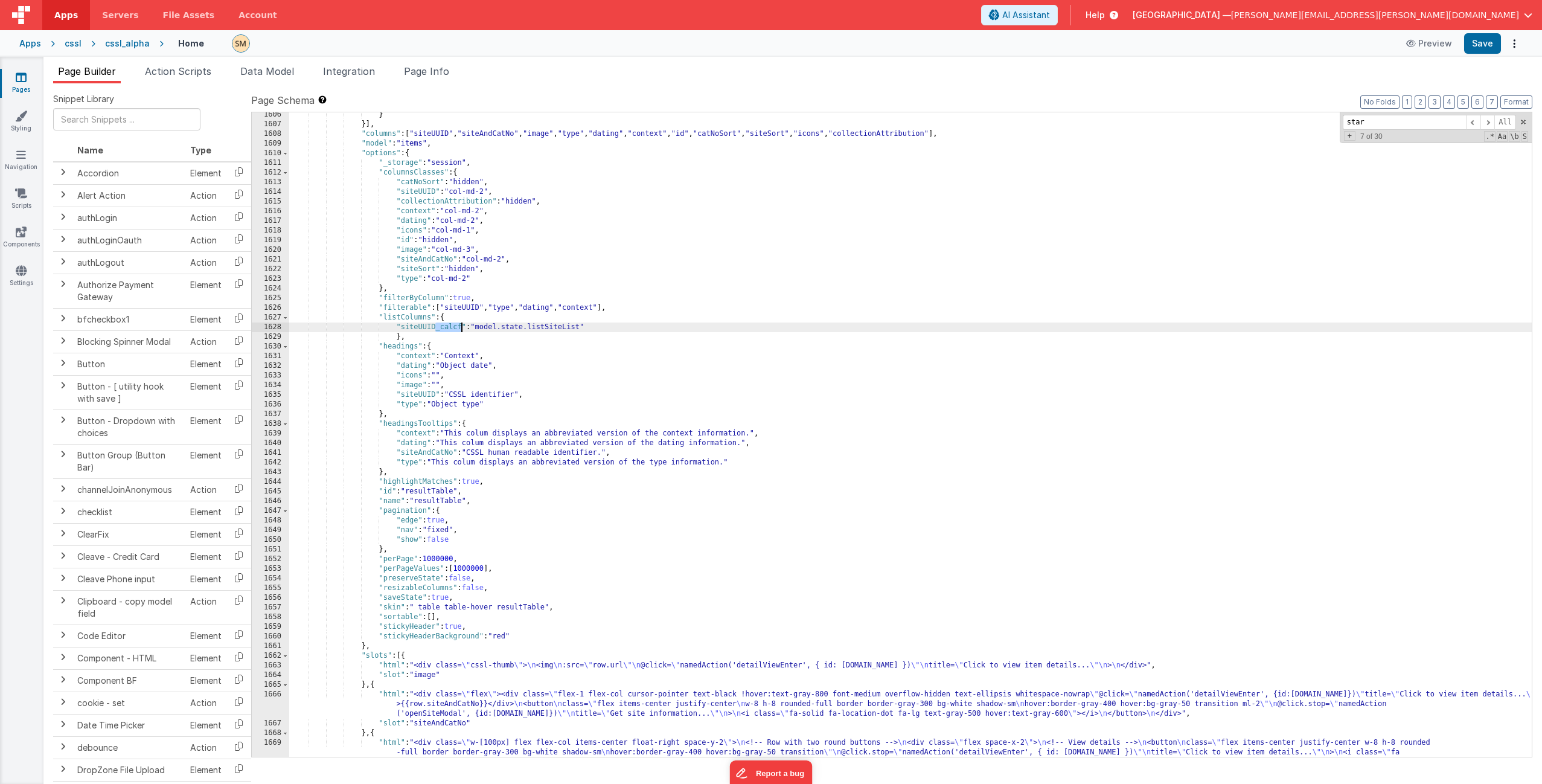
drag, startPoint x: 435, startPoint y: 327, endPoint x: 460, endPoint y: 328, distance: 25.0
click at [460, 328] on div "} }] , "columns" : [ "siteUUID" , "siteAndCatNo" , "image" , "type" , "dating" …" at bounding box center [910, 553] width 1243 height 886
click at [488, 330] on div "} }] , "columns" : [ "siteUUID" , "siteAndCatNo" , "image" , "type" , "dating" …" at bounding box center [910, 553] width 1243 height 886
click at [869, 41] on button "Save" at bounding box center [1482, 43] width 37 height 20
click at [427, 329] on div "} }] , "columns" : [ "siteUUID" , "siteAndCatNo" , "image" , "type" , "dating" …" at bounding box center [910, 553] width 1243 height 886
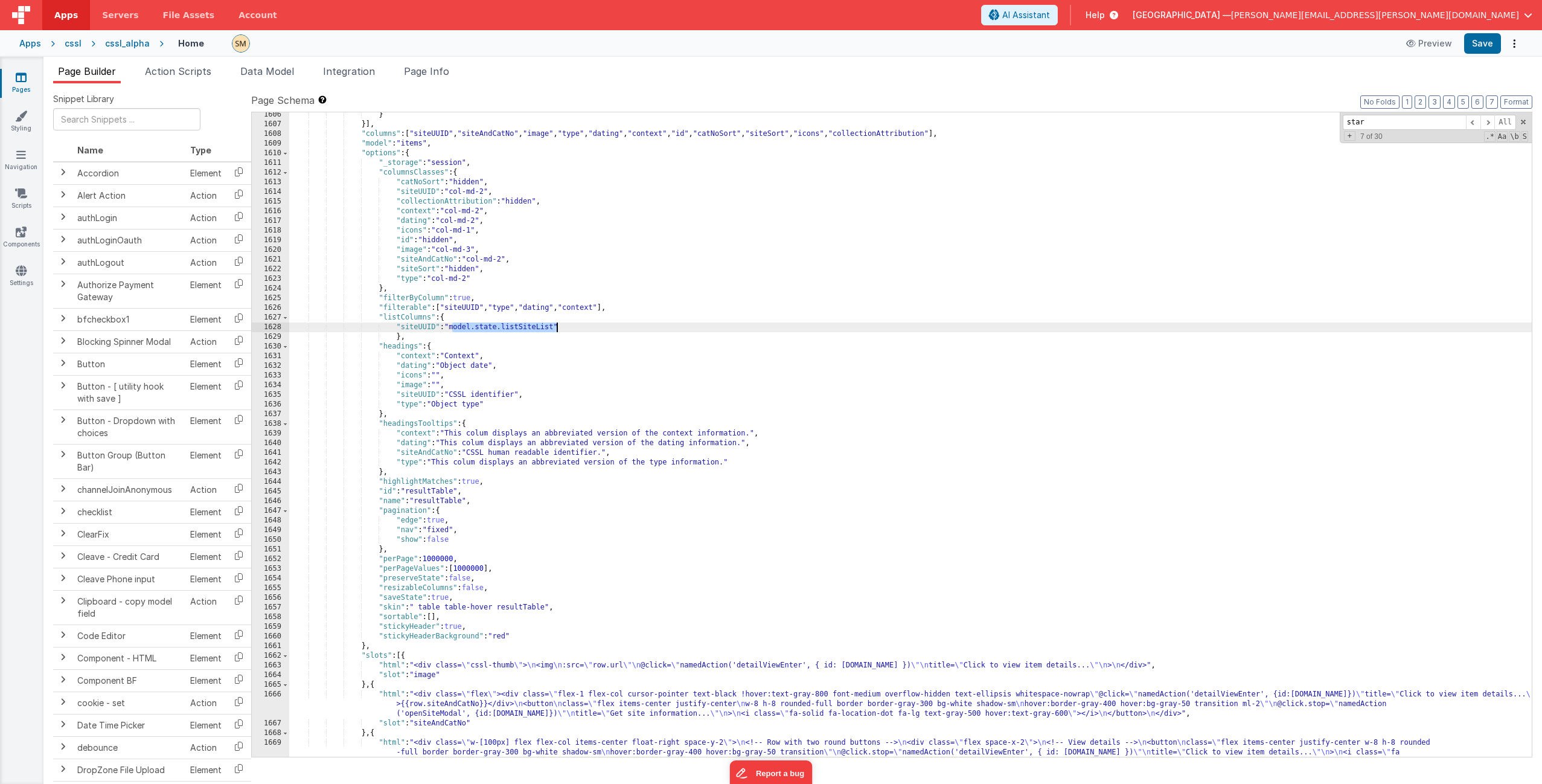
drag, startPoint x: 453, startPoint y: 328, endPoint x: 556, endPoint y: 327, distance: 103.0
click at [556, 327] on div "} }] , "columns" : [ "siteUUID" , "siteAndCatNo" , "image" , "type" , "dating" …" at bounding box center [910, 553] width 1243 height 886
click at [869, 42] on button "Save" at bounding box center [1482, 43] width 37 height 20
click at [454, 327] on div "} }] , "columns" : [ "siteUUID" , "siteAndCatNo" , "image" , "type" , "dating" …" at bounding box center [910, 553] width 1243 height 886
drag, startPoint x: 450, startPoint y: 327, endPoint x: 459, endPoint y: 327, distance: 9.0
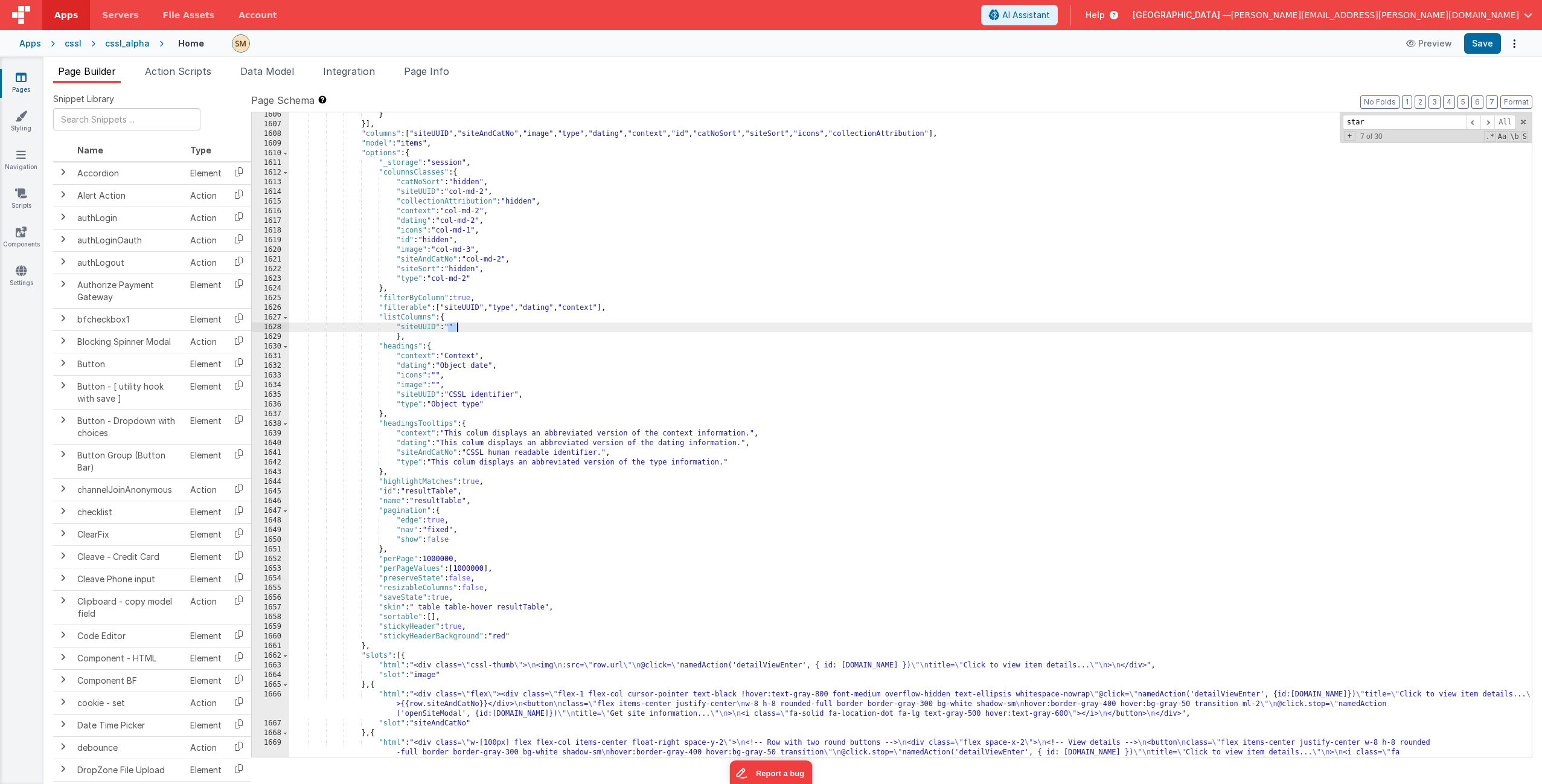
click at [459, 327] on div "} }] , "columns" : [ "siteUUID" , "siteAndCatNo" , "image" , "type" , "dating" …" at bounding box center [910, 553] width 1243 height 886
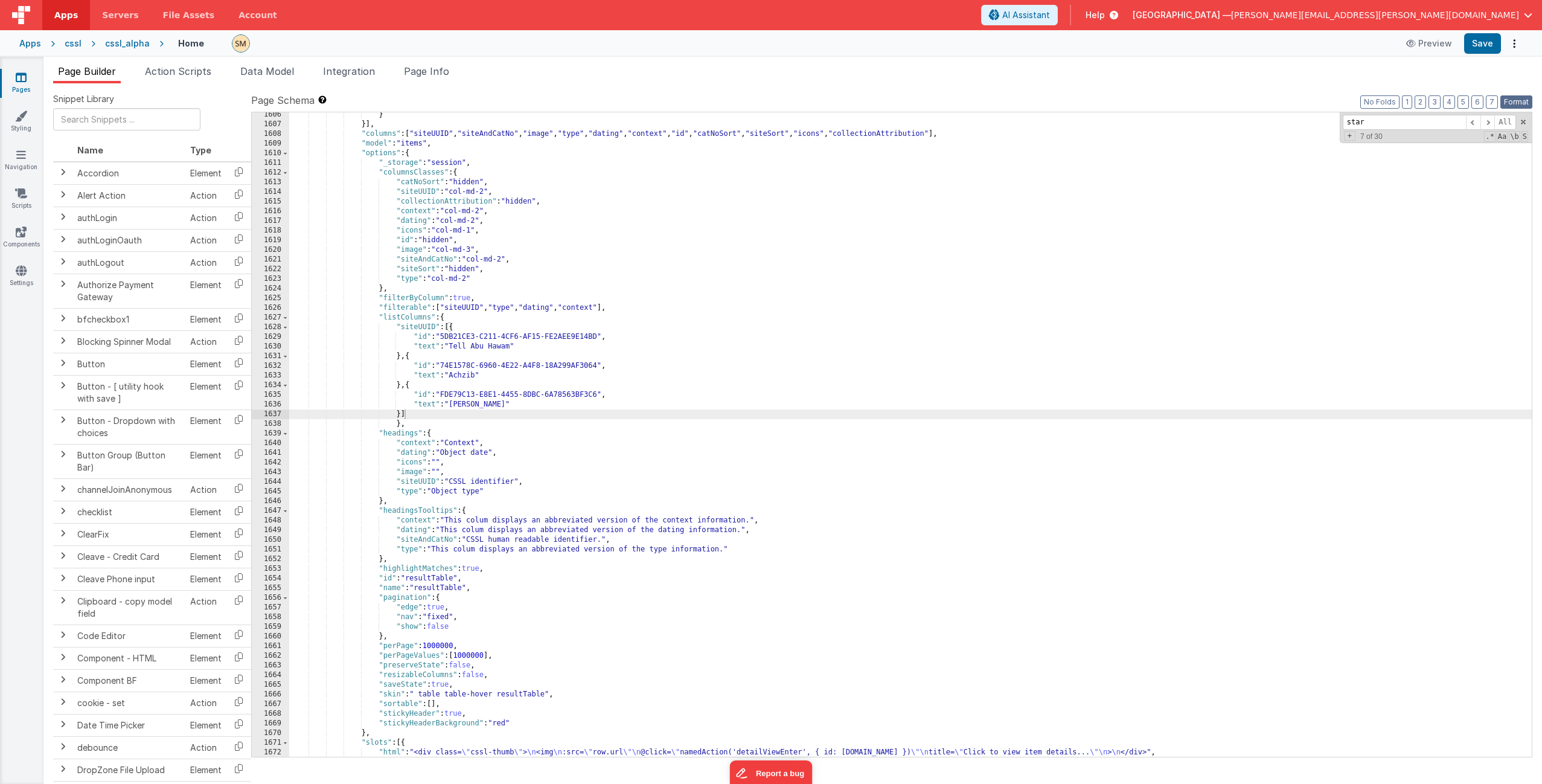
click at [869, 103] on button "Format" at bounding box center [1516, 102] width 32 height 13
click at [869, 43] on button "Save" at bounding box center [1482, 43] width 37 height 20
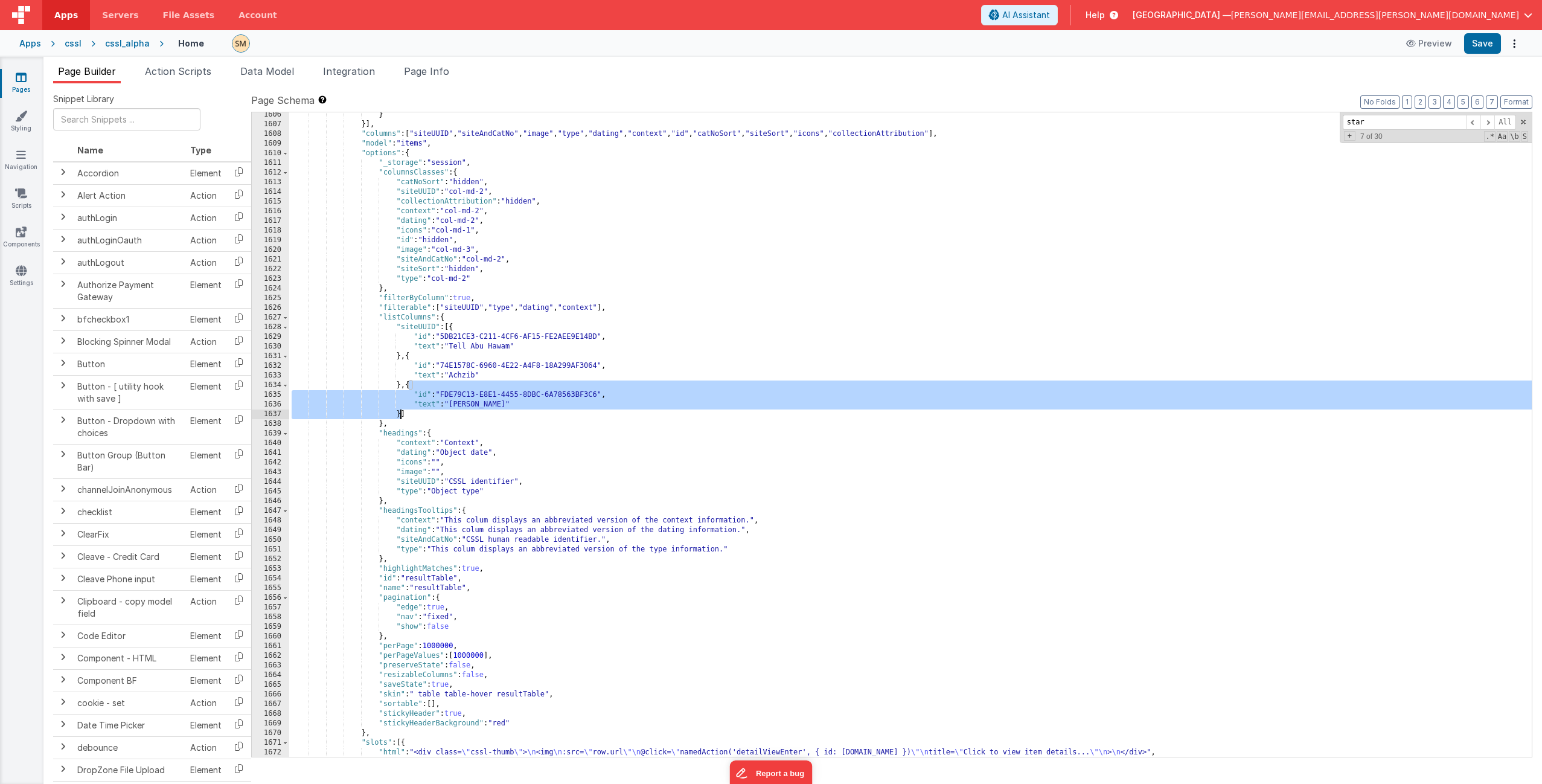
drag, startPoint x: 410, startPoint y: 382, endPoint x: 400, endPoint y: 414, distance: 33.5
click at [400, 414] on div "} }] , "columns" : [ "siteUUID" , "siteAndCatNo" , "image" , "type" , "dating" …" at bounding box center [910, 442] width 1243 height 664
drag, startPoint x: 399, startPoint y: 412, endPoint x: 409, endPoint y: 425, distance: 16.4
click at [399, 412] on div "} }] , "columns" : [ "siteUUID" , "siteAndCatNo" , "image" , "type" , "dating" …" at bounding box center [910, 442] width 1243 height 664
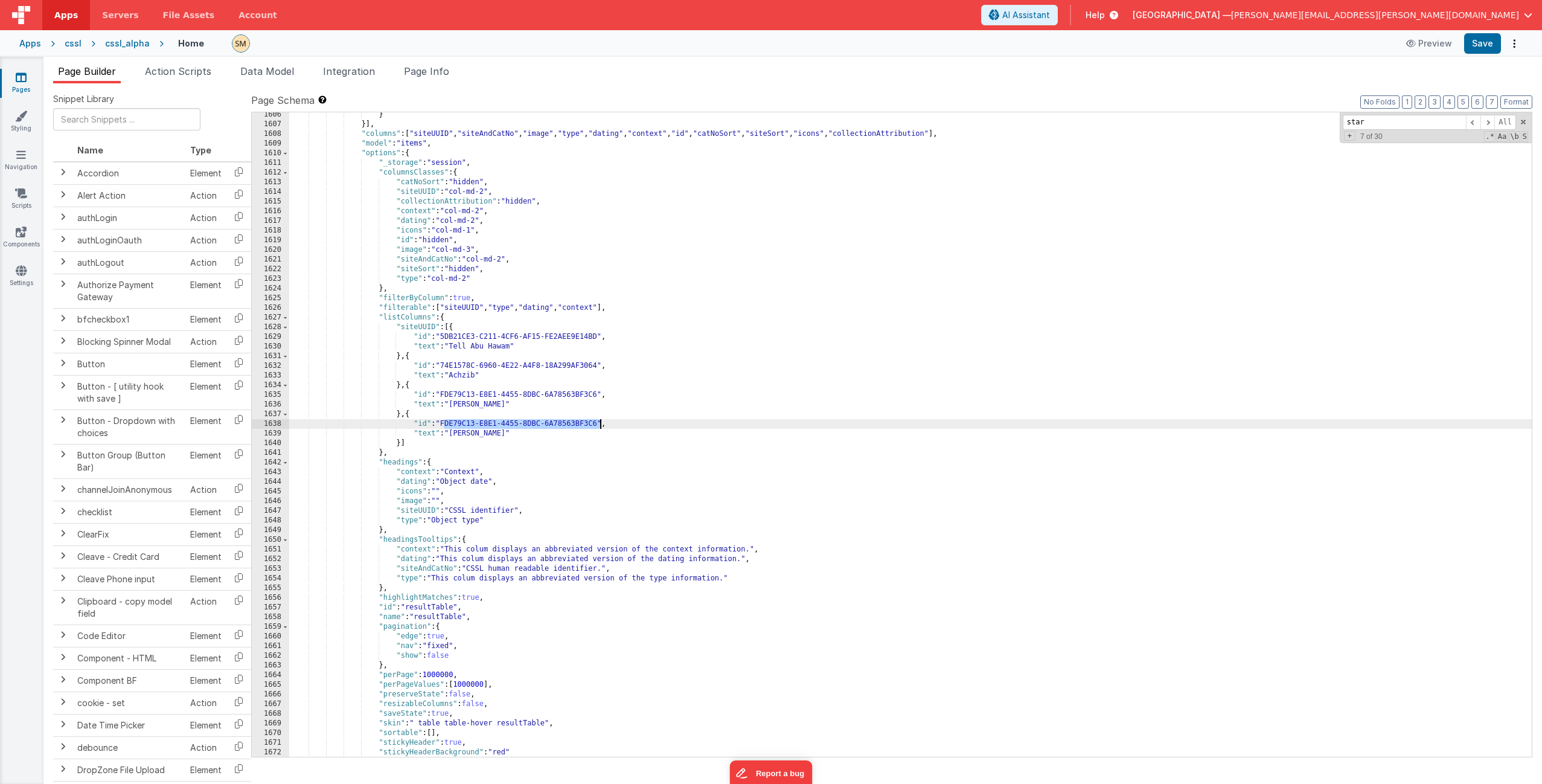
drag, startPoint x: 444, startPoint y: 425, endPoint x: 599, endPoint y: 423, distance: 155.0
click at [599, 423] on div "} }] , "columns" : [ "siteUUID" , "siteAndCatNo" , "image" , "type" , "dating" …" at bounding box center [910, 442] width 1243 height 664
drag, startPoint x: 505, startPoint y: 435, endPoint x: 452, endPoint y: 434, distance: 53.0
click at [452, 434] on div "} }] , "columns" : [ "siteUUID" , "siteAndCatNo" , "image" , "type" , "dating" …" at bounding box center [910, 442] width 1243 height 664
click at [869, 45] on button "Save" at bounding box center [1482, 43] width 37 height 20
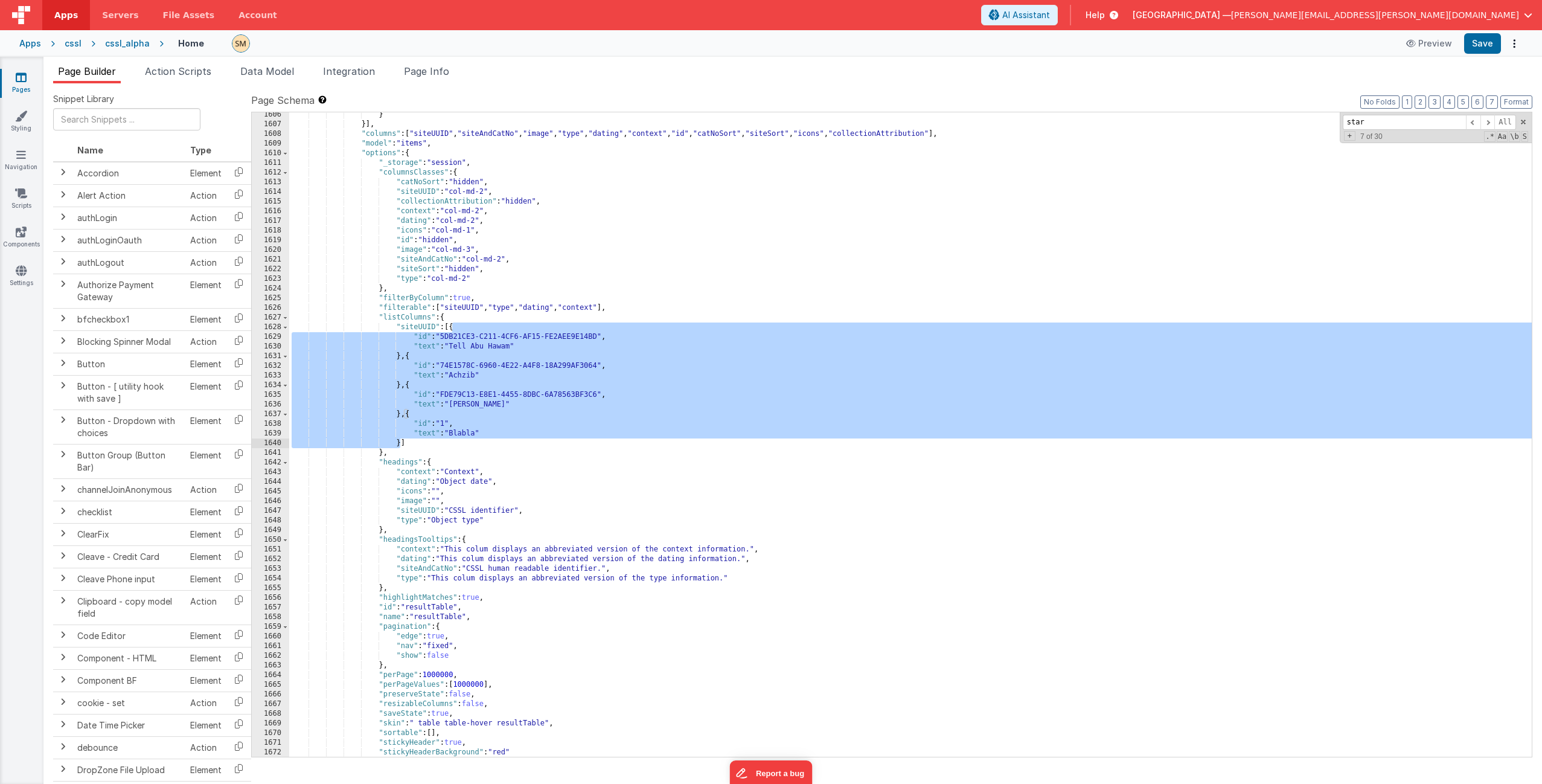
drag, startPoint x: 453, startPoint y: 327, endPoint x: 401, endPoint y: 442, distance: 126.2
click at [401, 442] on div "} }] , "columns" : [ "siteUUID" , "siteAndCatNo" , "image" , "type" , "dating" …" at bounding box center [910, 442] width 1243 height 664
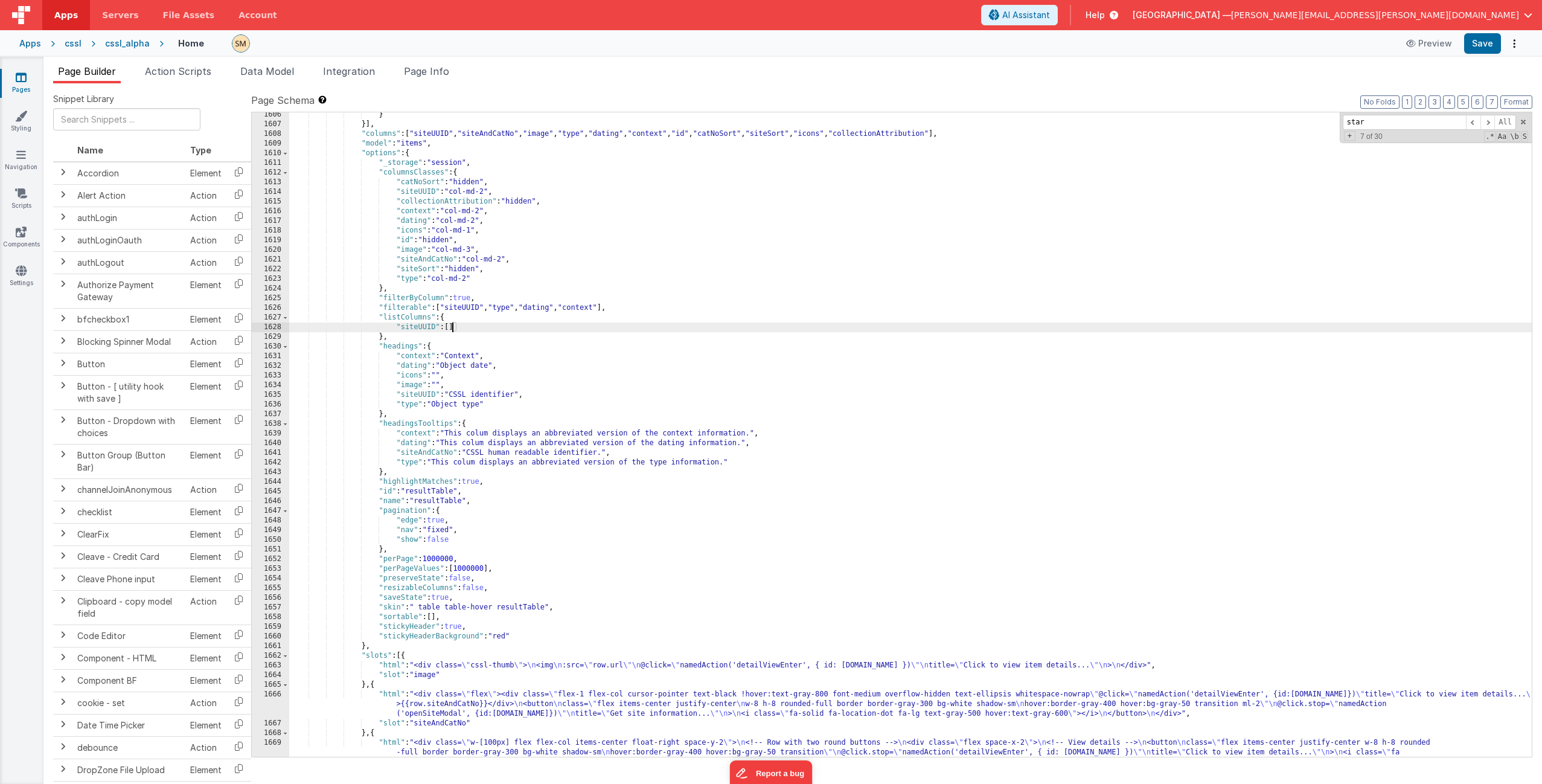
click at [446, 327] on div "} }] , "columns" : [ "siteUUID" , "siteAndCatNo" , "image" , "type" , "dating" …" at bounding box center [910, 553] width 1243 height 886
click at [869, 46] on button "Save" at bounding box center [1482, 43] width 37 height 20
click at [457, 330] on div "} }] , "columns" : [ "siteUUID" , "siteAndCatNo" , "image" , "type" , "dating" …" at bounding box center [910, 553] width 1243 height 886
click at [460, 329] on div "} }] , "columns" : [ "siteUUID" , "siteAndCatNo" , "image" , "type" , "dating" …" at bounding box center [910, 553] width 1243 height 886
click at [466, 328] on div "} }] , "columns" : [ "siteUUID" , "siteAndCatNo" , "image" , "type" , "dating" …" at bounding box center [910, 553] width 1243 height 886
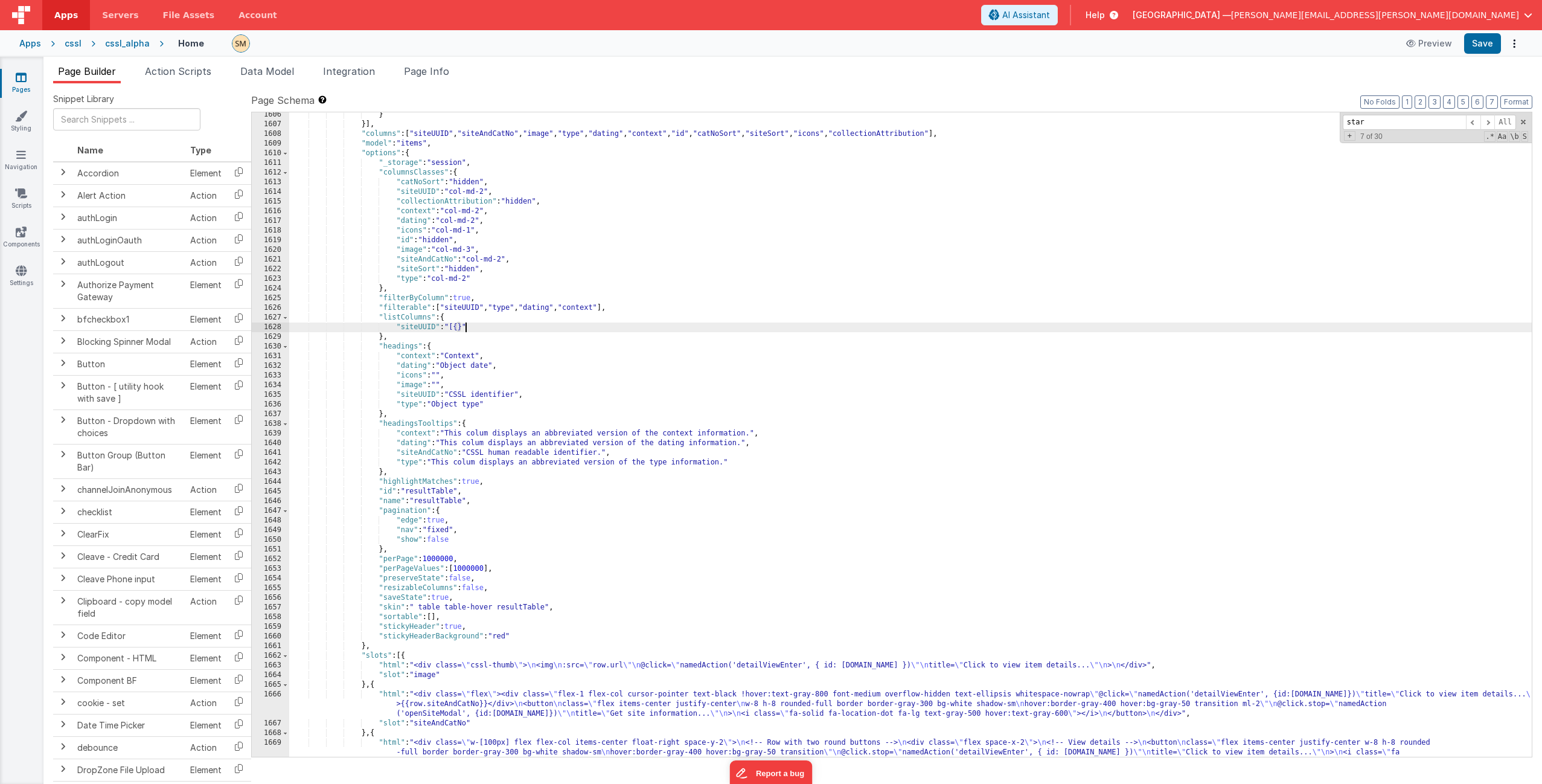
click at [470, 340] on div "} }] , "columns" : [ "siteUUID" , "siteAndCatNo" , "image" , "type" , "dating" …" at bounding box center [910, 553] width 1243 height 886
click at [467, 329] on div "} }] , "columns" : [ "siteUUID" , "siteAndCatNo" , "image" , "type" , "dating" …" at bounding box center [910, 553] width 1243 height 886
click at [470, 328] on div "} }] , "columns" : [ "siteUUID" , "siteAndCatNo" , "image" , "type" , "dating" …" at bounding box center [910, 553] width 1243 height 886
click at [478, 326] on div "} }] , "columns" : [ "siteUUID" , "siteAndCatNo" , "image" , "type" , "dating" …" at bounding box center [910, 553] width 1243 height 886
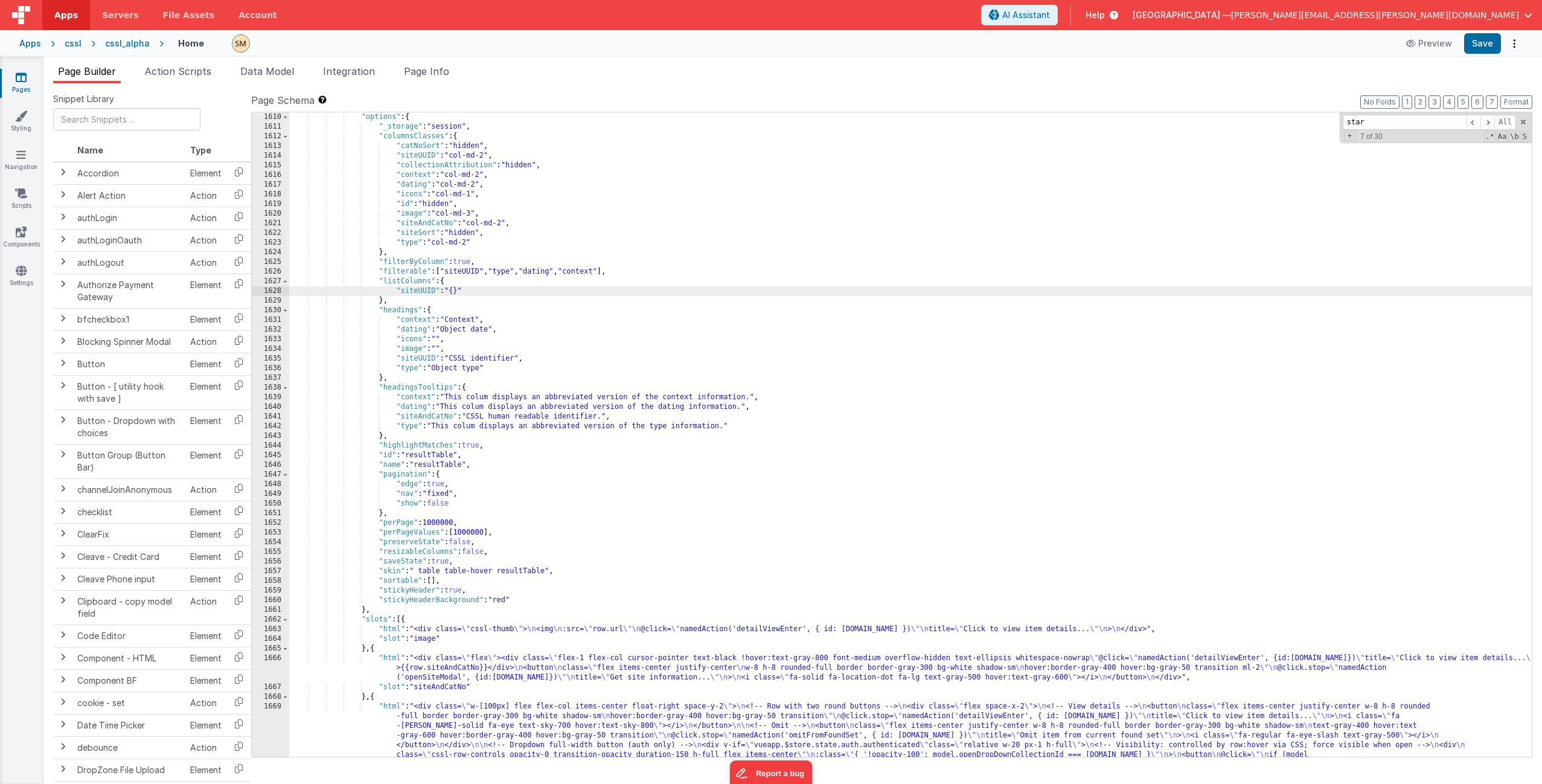
click at [436, 289] on div ""options" : { "_storage" : "session" , "columnsClasses" : { "catNoSort" : "hidd…" at bounding box center [910, 556] width 1243 height 886
click at [869, 41] on button "Save" at bounding box center [1482, 43] width 37 height 20
drag, startPoint x: 482, startPoint y: 292, endPoint x: 475, endPoint y: 293, distance: 7.1
click at [475, 293] on div ""options" : { "_storage" : "session" , "columnsClasses" : { "catNoSort" : "hidd…" at bounding box center [910, 556] width 1243 height 886
click at [869, 43] on button "Save" at bounding box center [1482, 43] width 37 height 20
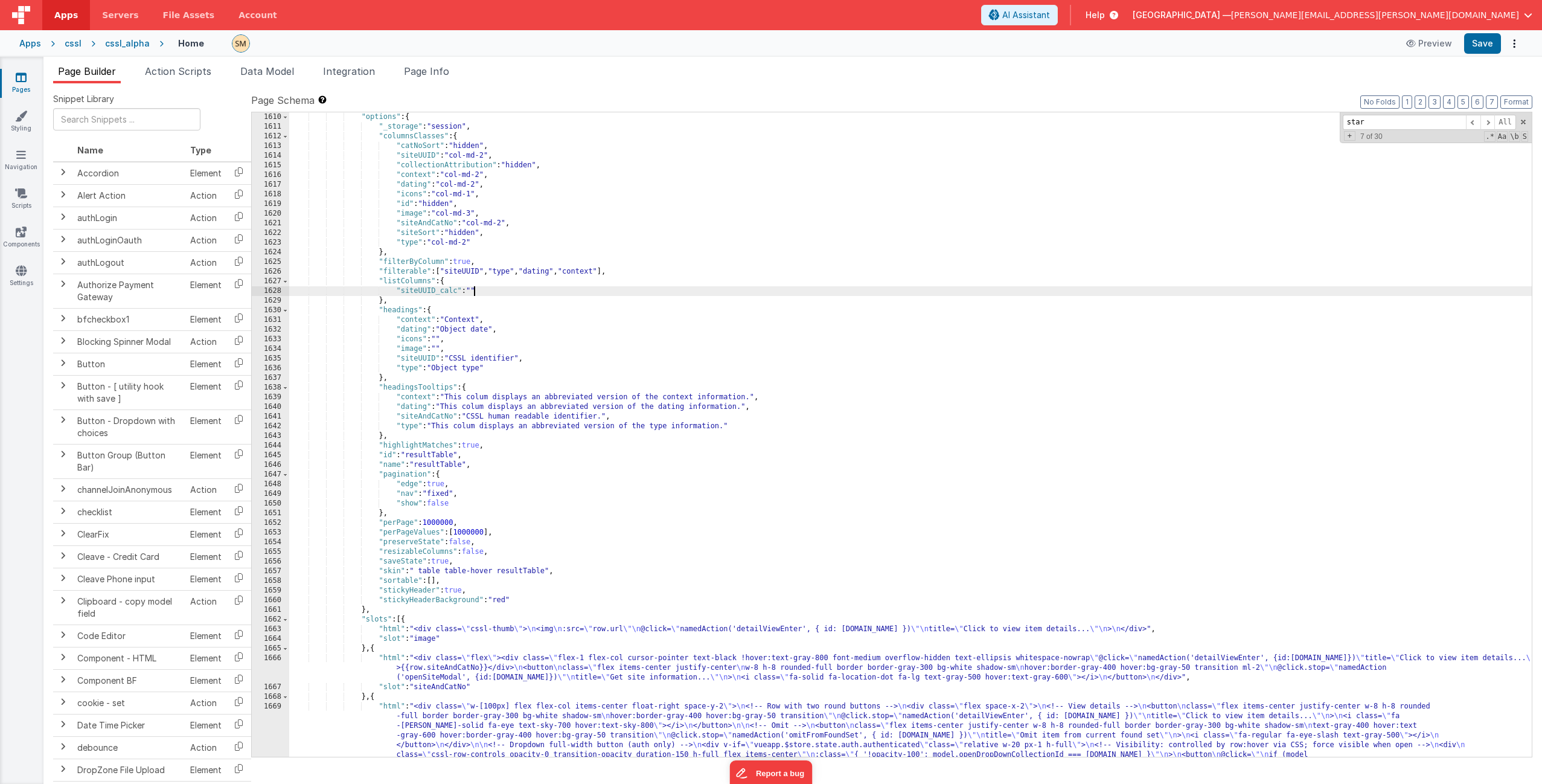
click at [473, 291] on div ""options" : { "_storage" : "session" , "columnsClasses" : { "catNoSort" : "hidd…" at bounding box center [910, 556] width 1243 height 886
drag, startPoint x: 478, startPoint y: 291, endPoint x: 470, endPoint y: 291, distance: 8.0
click at [470, 291] on div ""options" : { "_storage" : "session" , "columnsClasses" : { "catNoSort" : "hidd…" at bounding box center [910, 556] width 1243 height 886
click at [474, 290] on div ""options" : { "_storage" : "session" , "columnsClasses" : { "catNoSort" : "hidd…" at bounding box center [910, 556] width 1243 height 886
drag, startPoint x: 478, startPoint y: 293, endPoint x: 468, endPoint y: 292, distance: 10.0
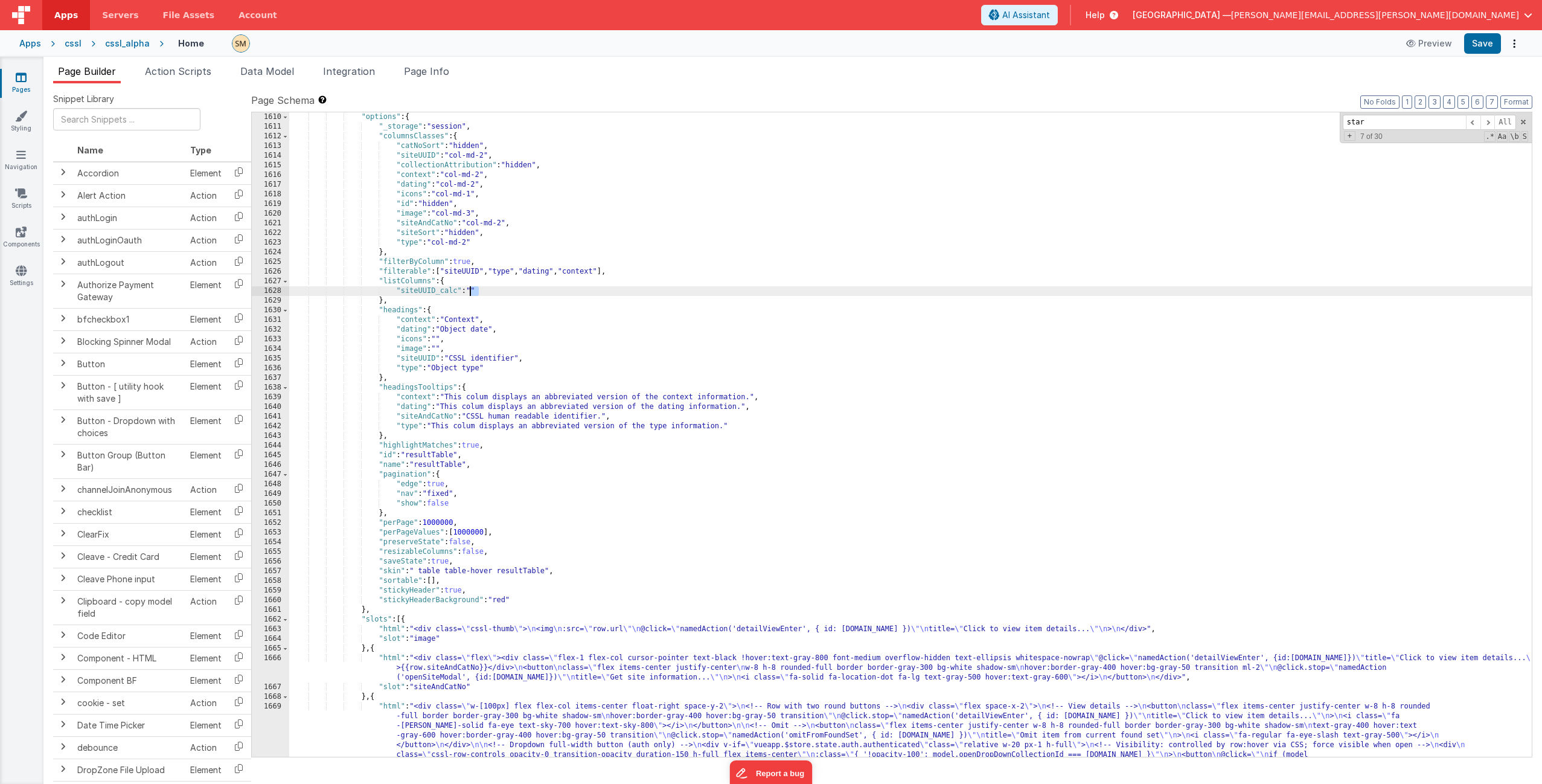
click at [468, 292] on div ""options" : { "_storage" : "session" , "columnsClasses" : { "catNoSort" : "hidd…" at bounding box center [910, 556] width 1243 height 886
drag, startPoint x: 457, startPoint y: 293, endPoint x: 436, endPoint y: 293, distance: 21.0
click at [436, 293] on div ""options" : { "_storage" : "session" , "columnsClasses" : { "catNoSort" : "hidd…" at bounding box center [910, 556] width 1243 height 886
click at [869, 41] on button "Save" at bounding box center [1482, 43] width 37 height 20
click at [434, 292] on div ""options" : { "_storage" : "session" , "columnsClasses" : { "catNoSort" : "hidd…" at bounding box center [910, 556] width 1243 height 886
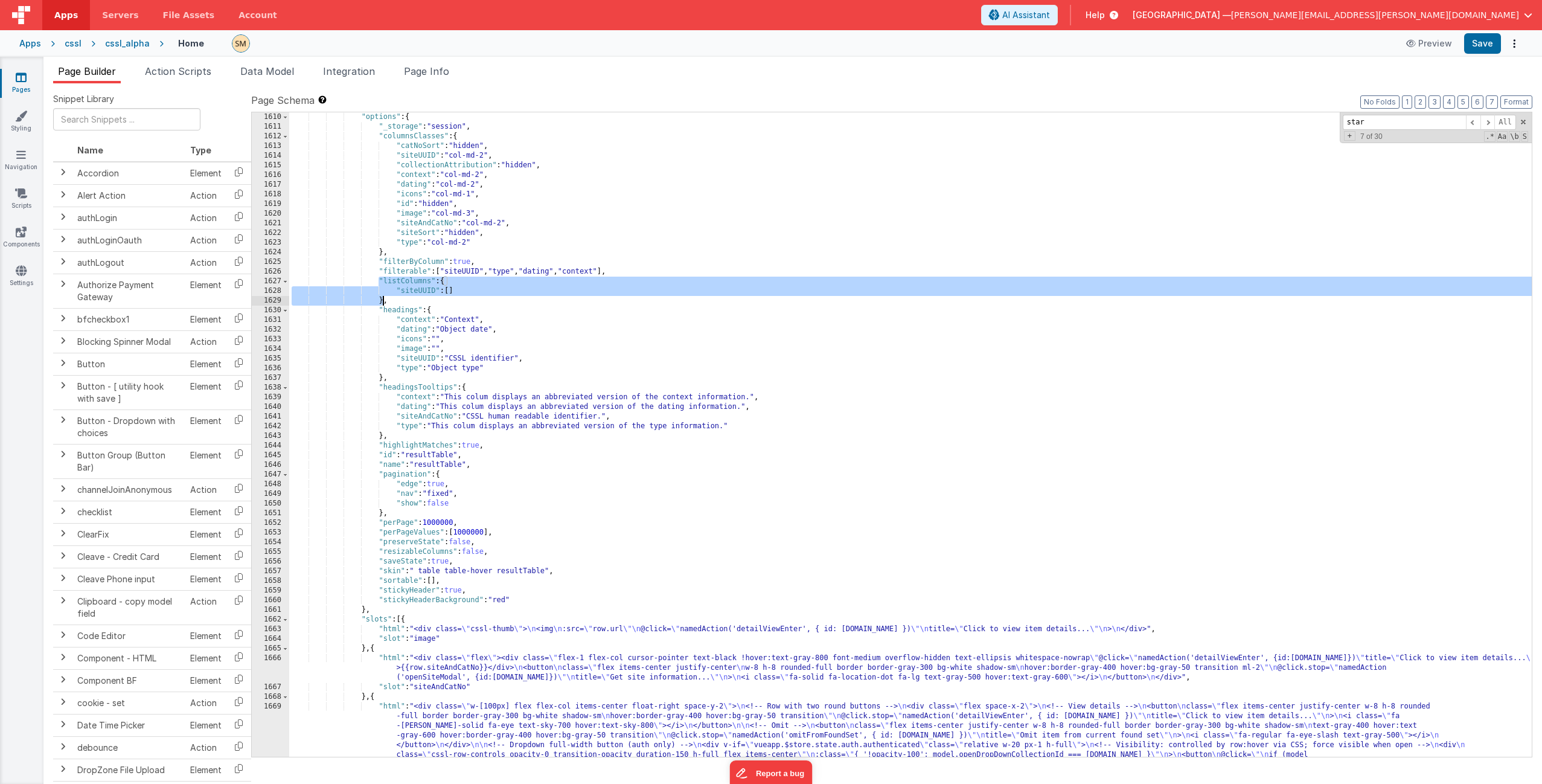
drag, startPoint x: 378, startPoint y: 277, endPoint x: 383, endPoint y: 300, distance: 23.5
click at [383, 300] on div ""options" : { "_storage" : "session" , "columnsClasses" : { "catNoSort" : "hidd…" at bounding box center [910, 556] width 1243 height 886
click at [377, 281] on div ""options" : { "_storage" : "session" , "columnsClasses" : { "catNoSort" : "hidd…" at bounding box center [910, 556] width 1243 height 886
drag, startPoint x: 378, startPoint y: 281, endPoint x: 382, endPoint y: 302, distance: 21.4
click at [382, 302] on div ""options" : { "_storage" : "session" , "columnsClasses" : { "catNoSort" : "hidd…" at bounding box center [910, 556] width 1243 height 886
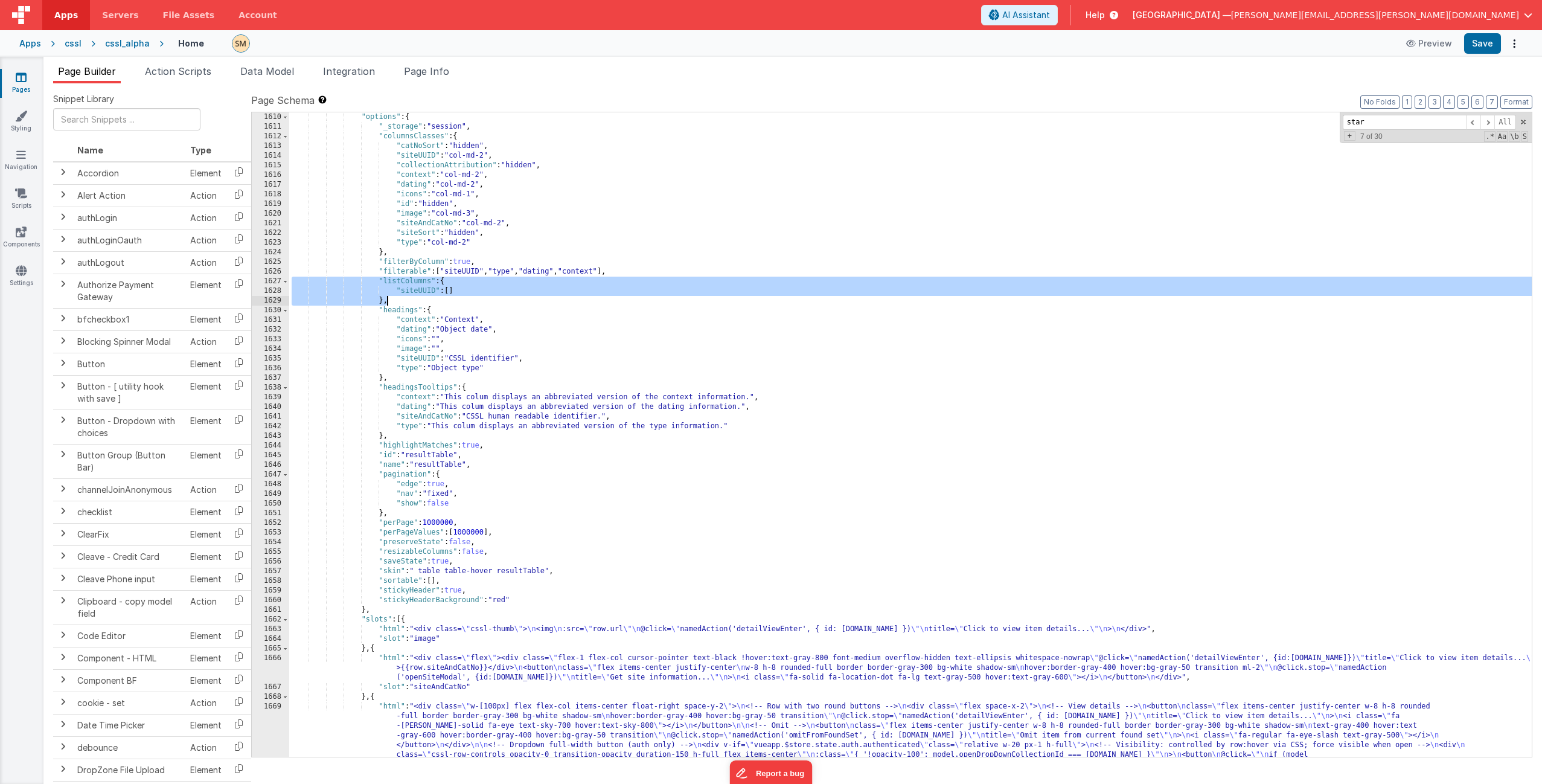
click at [456, 298] on div ""options" : { "_storage" : "session" , "columnsClasses" : { "catNoSort" : "hidd…" at bounding box center [910, 556] width 1243 height 886
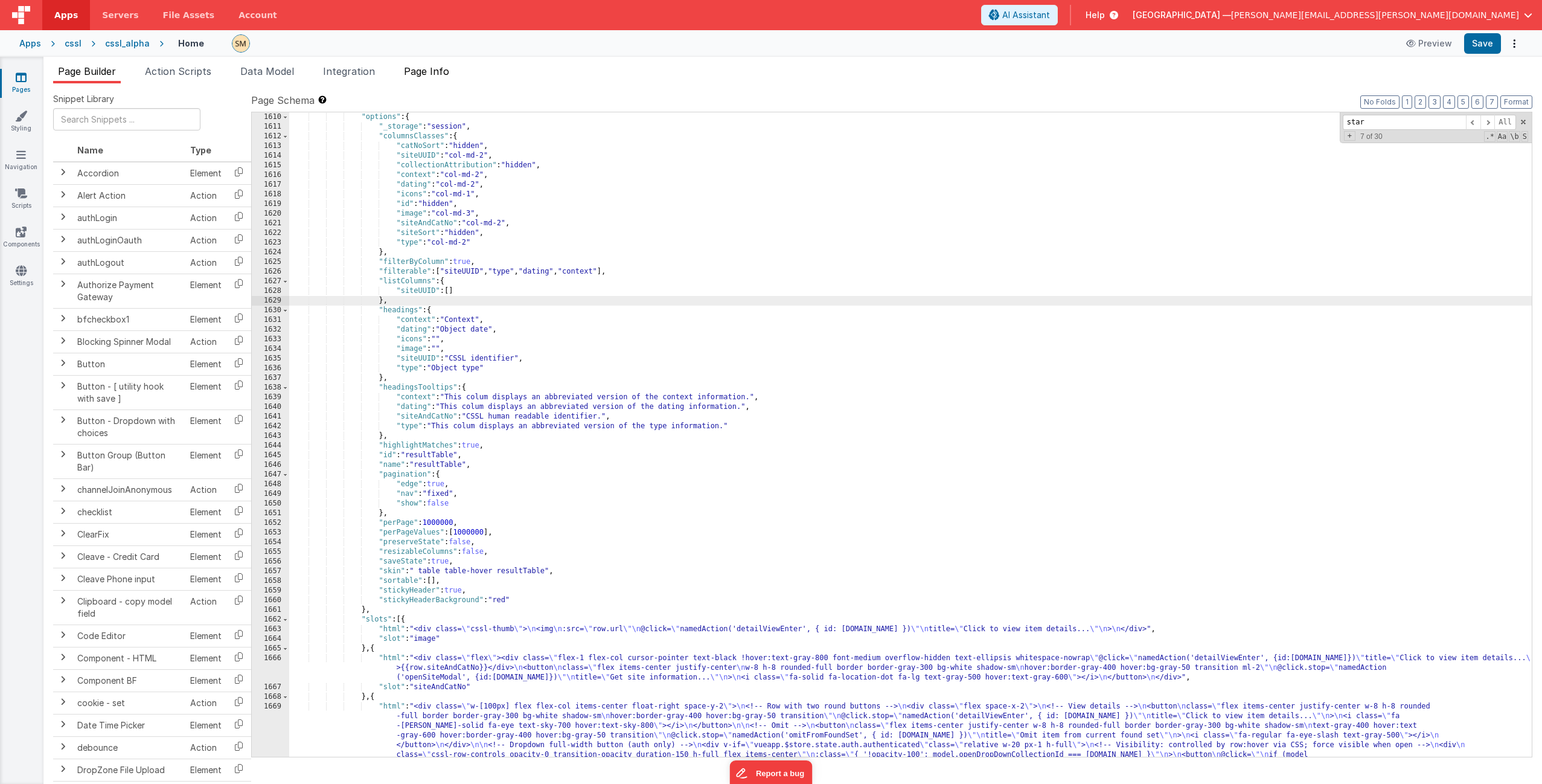
click at [437, 73] on span "Page Info" at bounding box center [426, 71] width 45 height 12
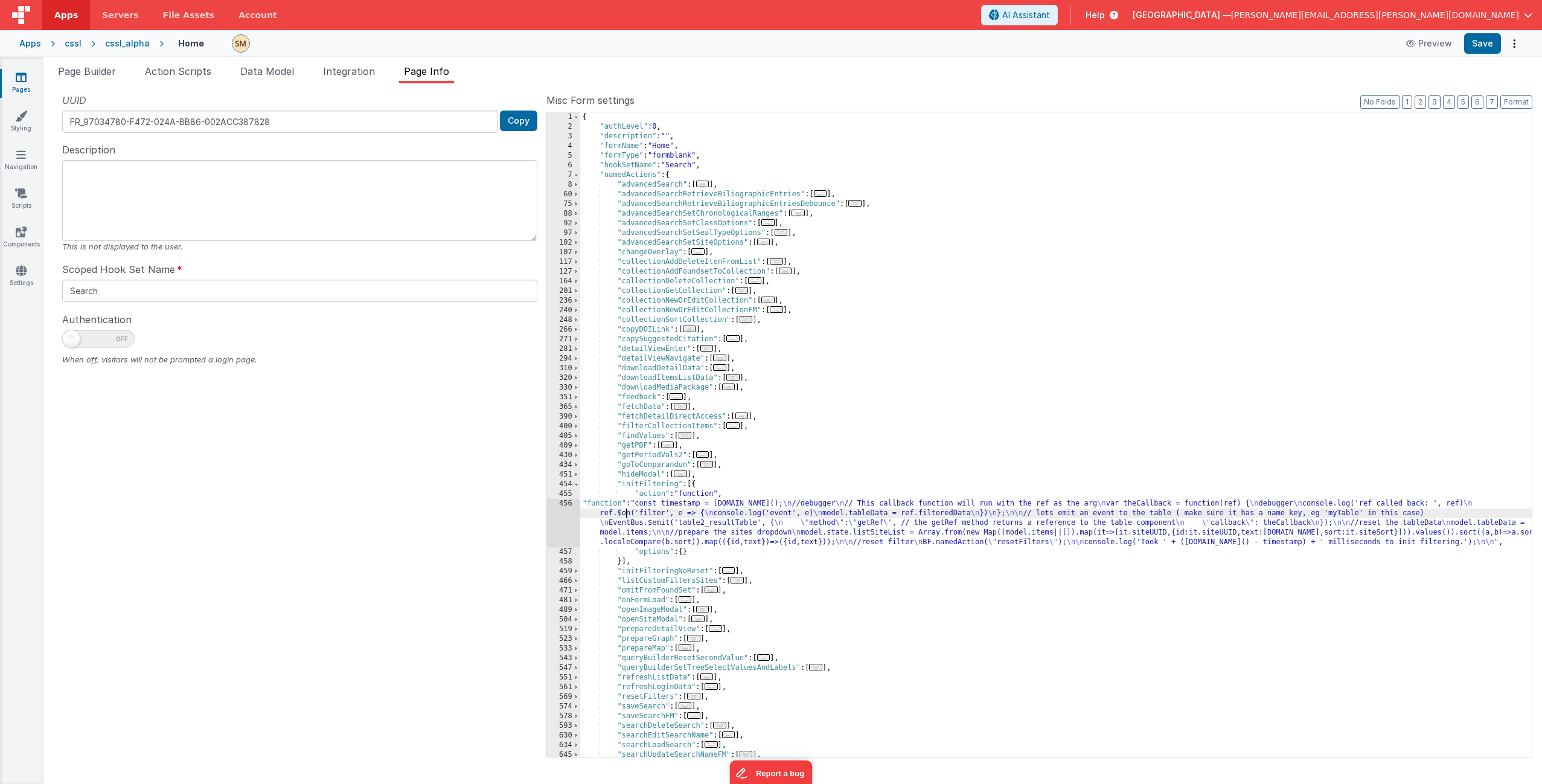
click at [628, 475] on div "{ "authLevel" : 0 , "description" : "" , "formName" : "Home" , "formType" : "fo…" at bounding box center [1056, 444] width 952 height 664
click at [565, 475] on div "456" at bounding box center [564, 523] width 33 height 48
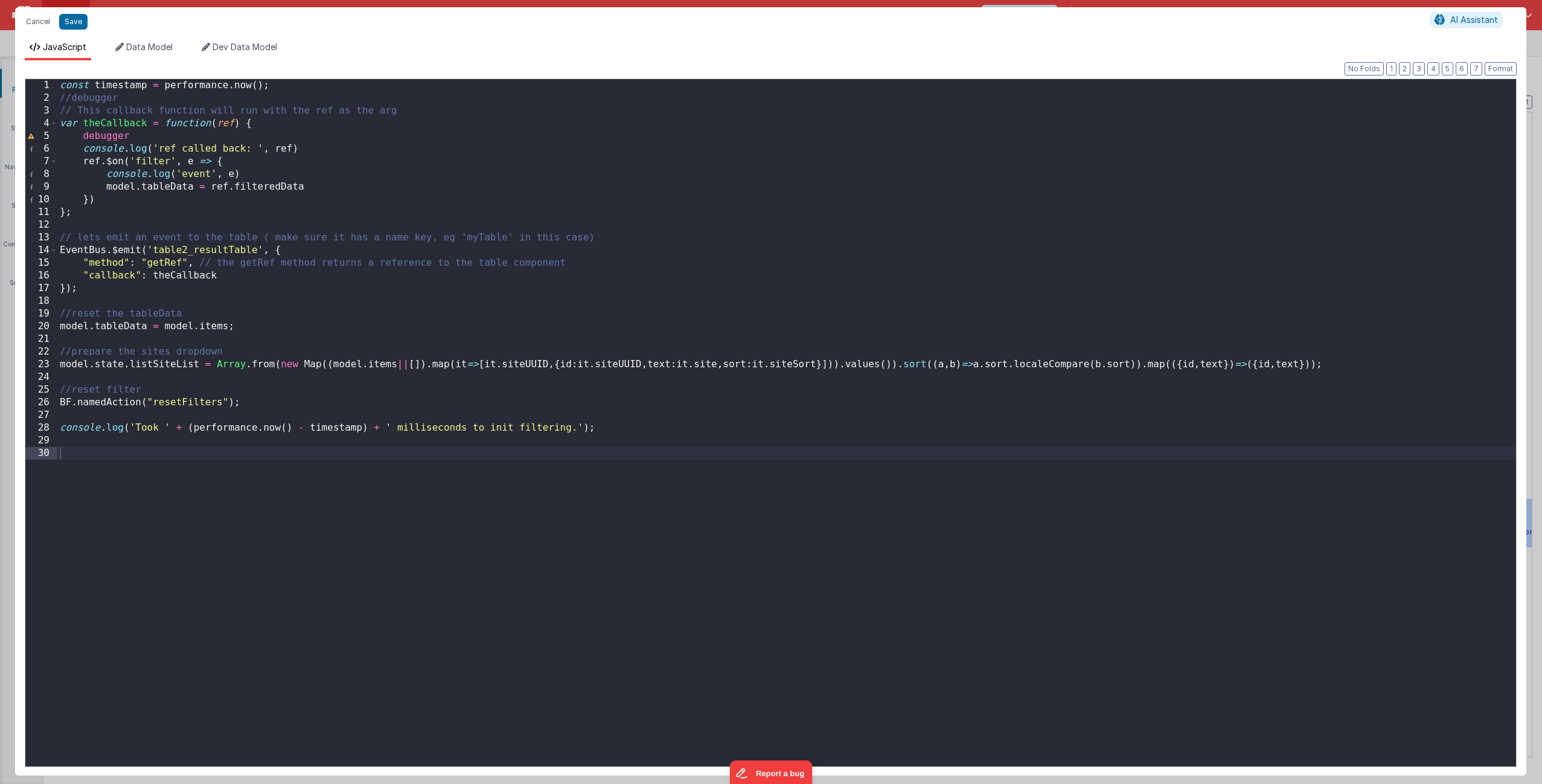
click at [869, 365] on div "const timestamp = performance . now ( ) ; //debugger // This callback function …" at bounding box center [787, 435] width 1459 height 713
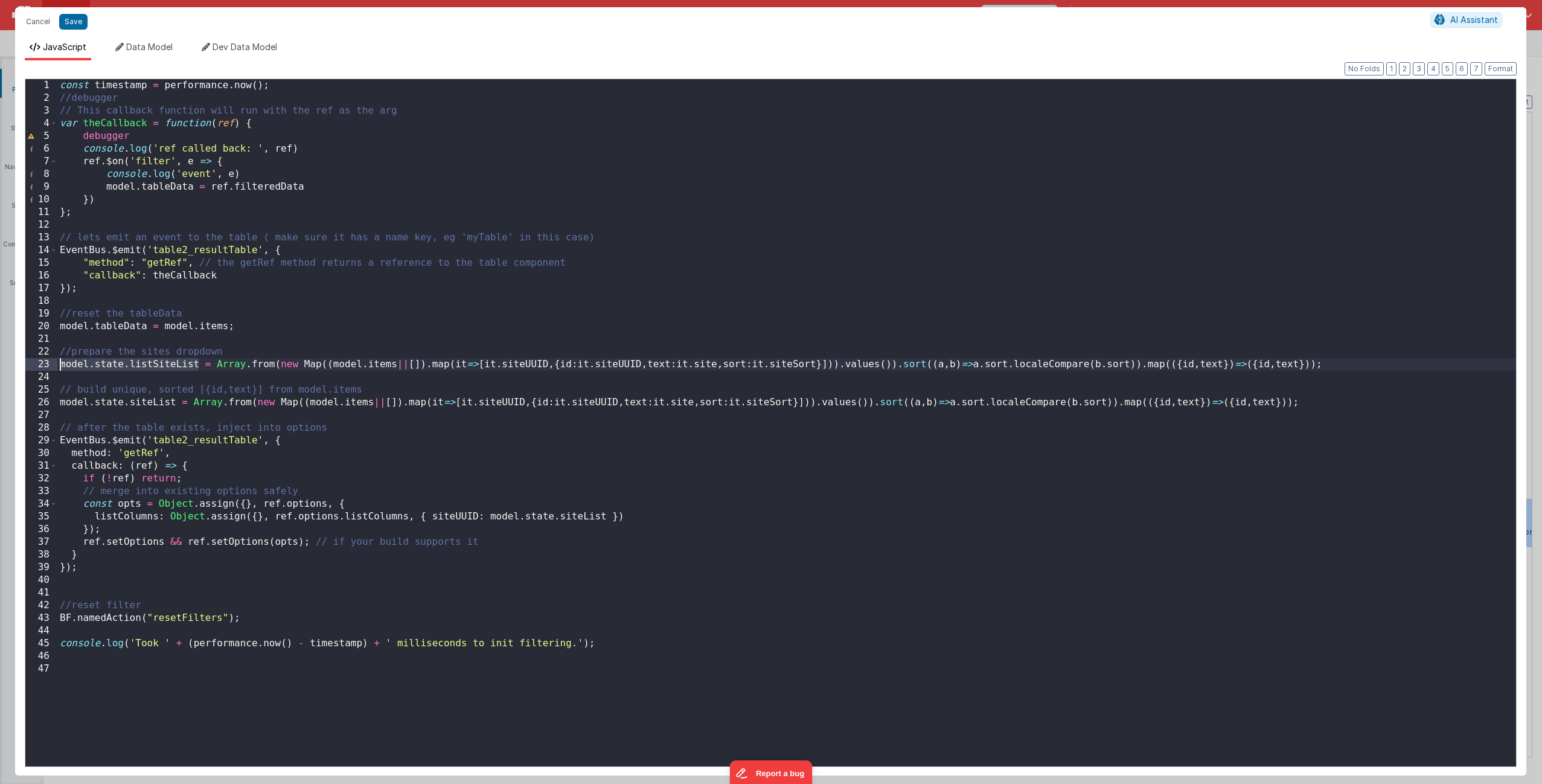
drag, startPoint x: 199, startPoint y: 366, endPoint x: 52, endPoint y: 363, distance: 147.0
click at [52, 363] on div "1 2 3 4 5 6 7 8 9 10 11 12 13 14 15 16 17 18 19 20 21 22 23 24 25 26 27 28 29 3…" at bounding box center [771, 423] width 1492 height 688
drag, startPoint x: 605, startPoint y: 518, endPoint x: 490, endPoint y: 516, distance: 115.0
click at [490, 475] on div "const timestamp = performance . now ( ) ; //debugger // This callback function …" at bounding box center [787, 435] width 1459 height 713
drag, startPoint x: 1331, startPoint y: 364, endPoint x: 89, endPoint y: 374, distance: 1242.0
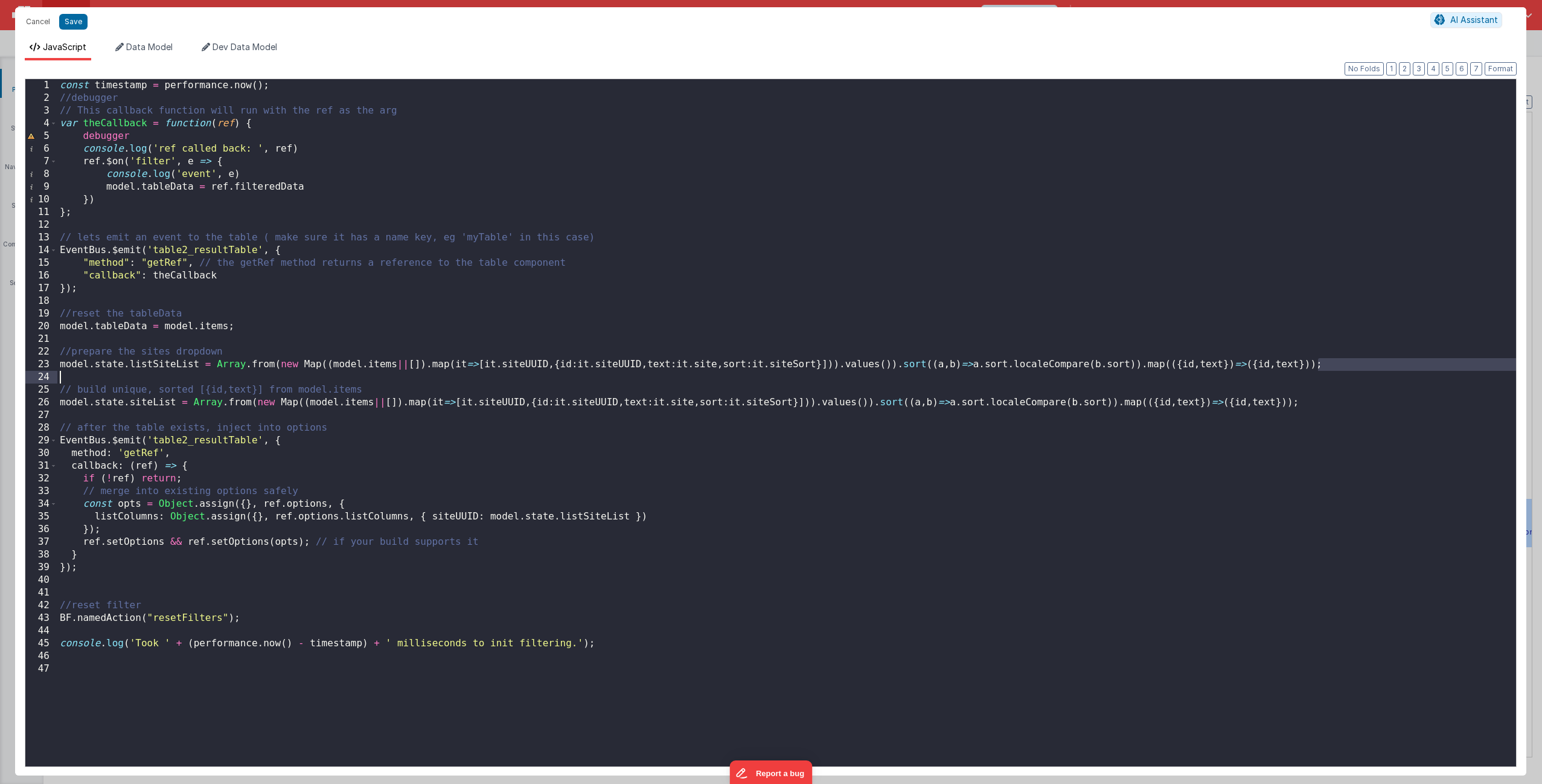
click at [89, 374] on div "const timestamp = performance . now ( ) ; //debugger // This callback function …" at bounding box center [787, 435] width 1459 height 713
drag, startPoint x: 175, startPoint y: 402, endPoint x: 60, endPoint y: 402, distance: 115.0
click at [60, 402] on div "const timestamp = performance . now ( ) ; //debugger // This callback function …" at bounding box center [787, 435] width 1459 height 713
drag, startPoint x: 1316, startPoint y: 367, endPoint x: 84, endPoint y: 371, distance: 1232.0
click at [90, 372] on div "const timestamp = performance . now ( ) ; //debugger // This callback function …" at bounding box center [787, 435] width 1459 height 713
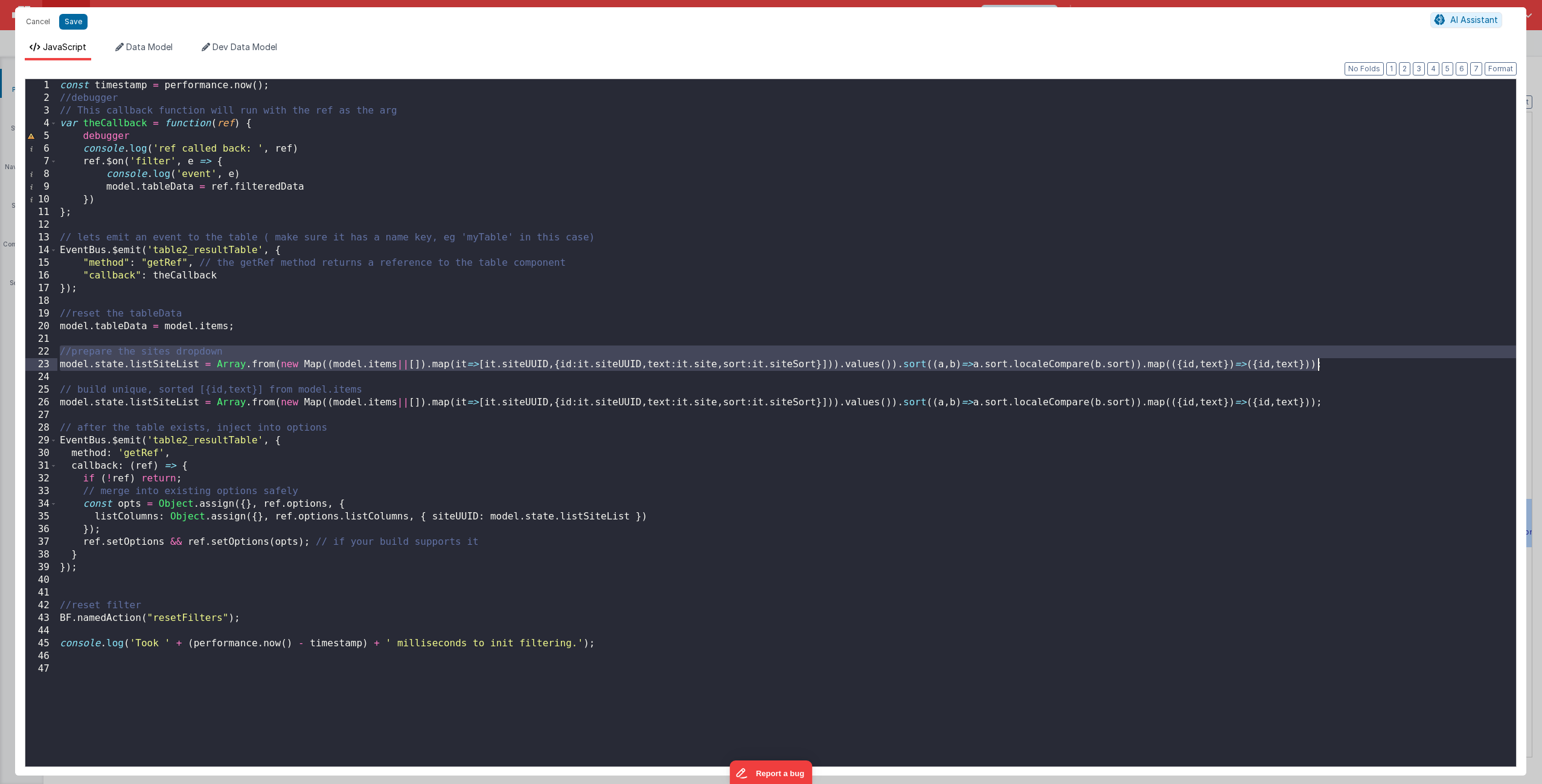
drag, startPoint x: 60, startPoint y: 353, endPoint x: 1332, endPoint y: 366, distance: 1272.1
click at [869, 366] on div "const timestamp = performance . now ( ) ; //debugger // This callback function …" at bounding box center [787, 435] width 1459 height 713
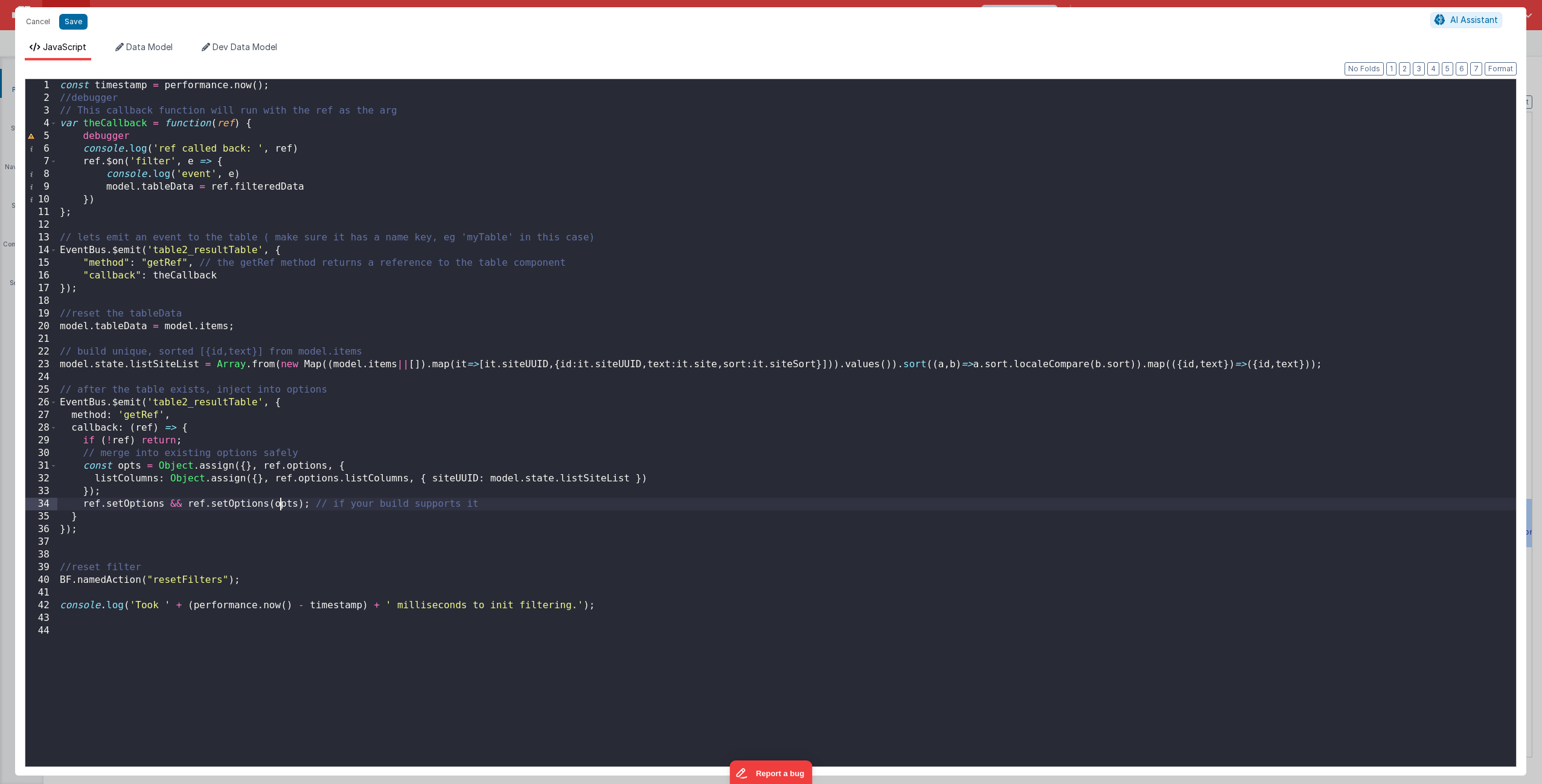
click at [282, 475] on div "const timestamp = performance . now ( ) ; //debugger // This callback function …" at bounding box center [787, 435] width 1459 height 713
click at [71, 21] on button "Save" at bounding box center [73, 22] width 28 height 16
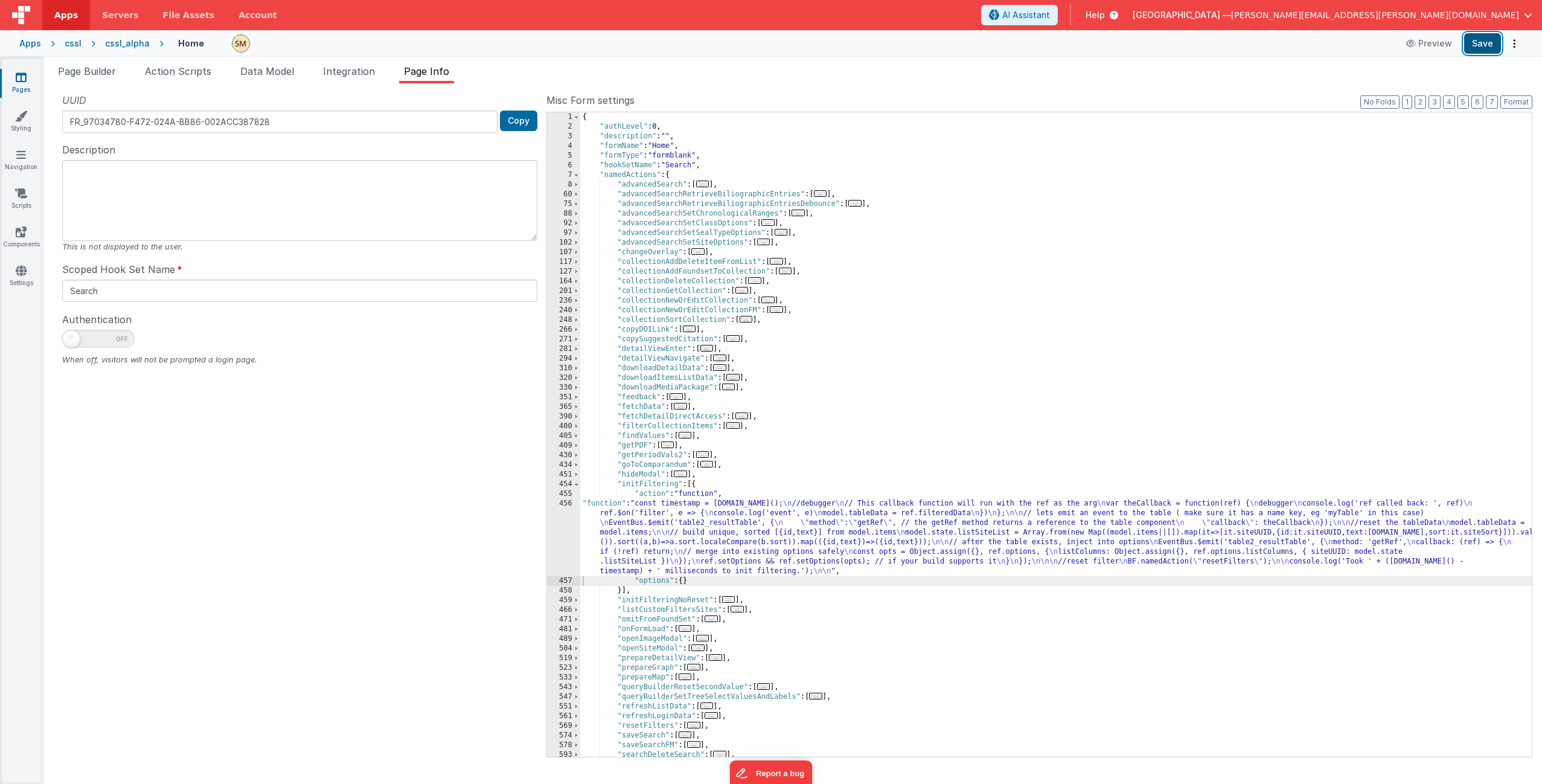
click at [869, 45] on button "Save" at bounding box center [1482, 43] width 37 height 20
click at [830, 234] on div "{ "authLevel" : 0 , "description" : "" , "formName" : "Home" , "formType" : "fo…" at bounding box center [1056, 444] width 952 height 664
click at [745, 475] on div "{ "authLevel" : 0 , "description" : "" , "formName" : "Home" , "formType" : "fo…" at bounding box center [1056, 444] width 952 height 664
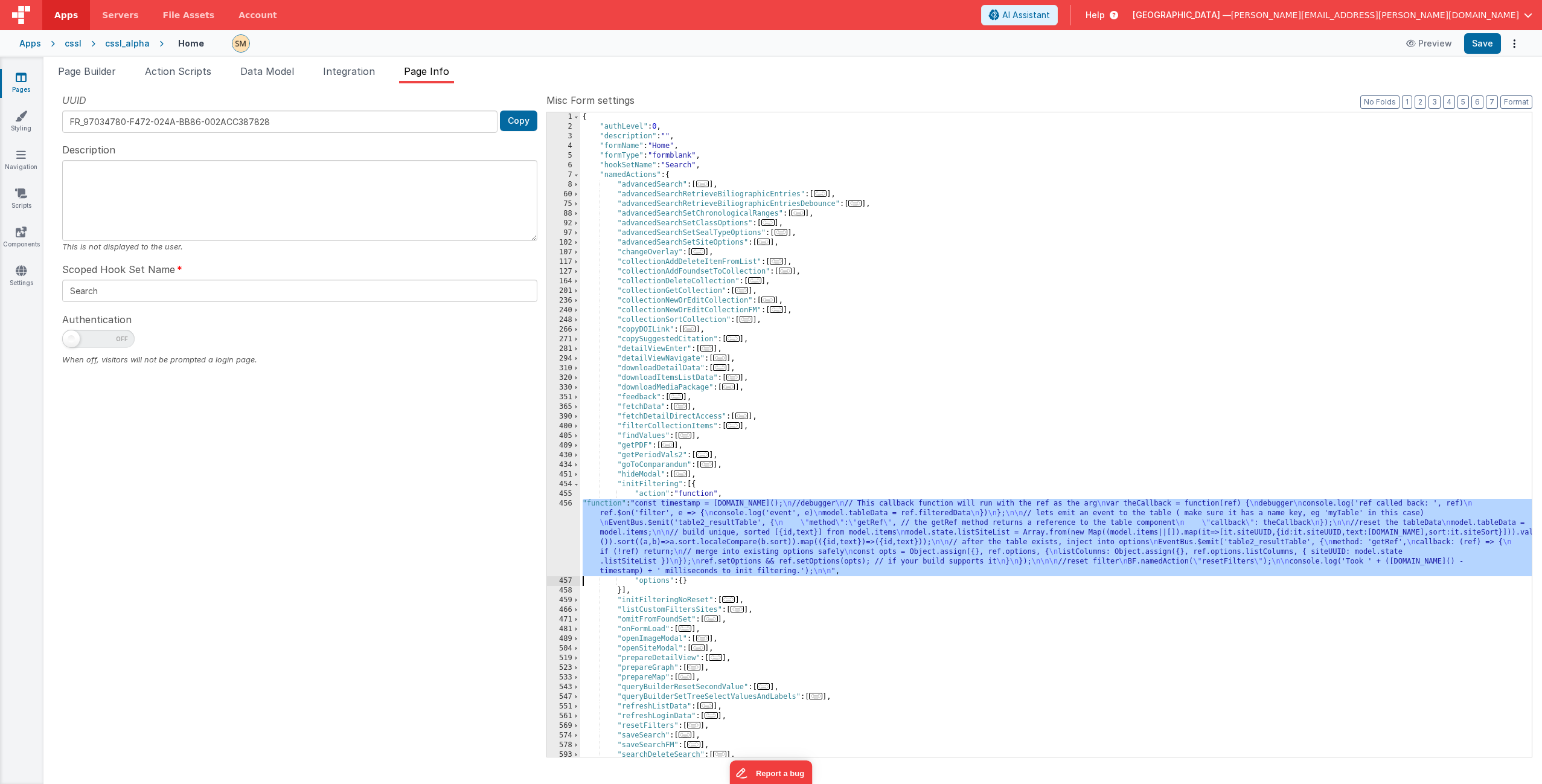
click at [563, 475] on div "456" at bounding box center [564, 537] width 33 height 77
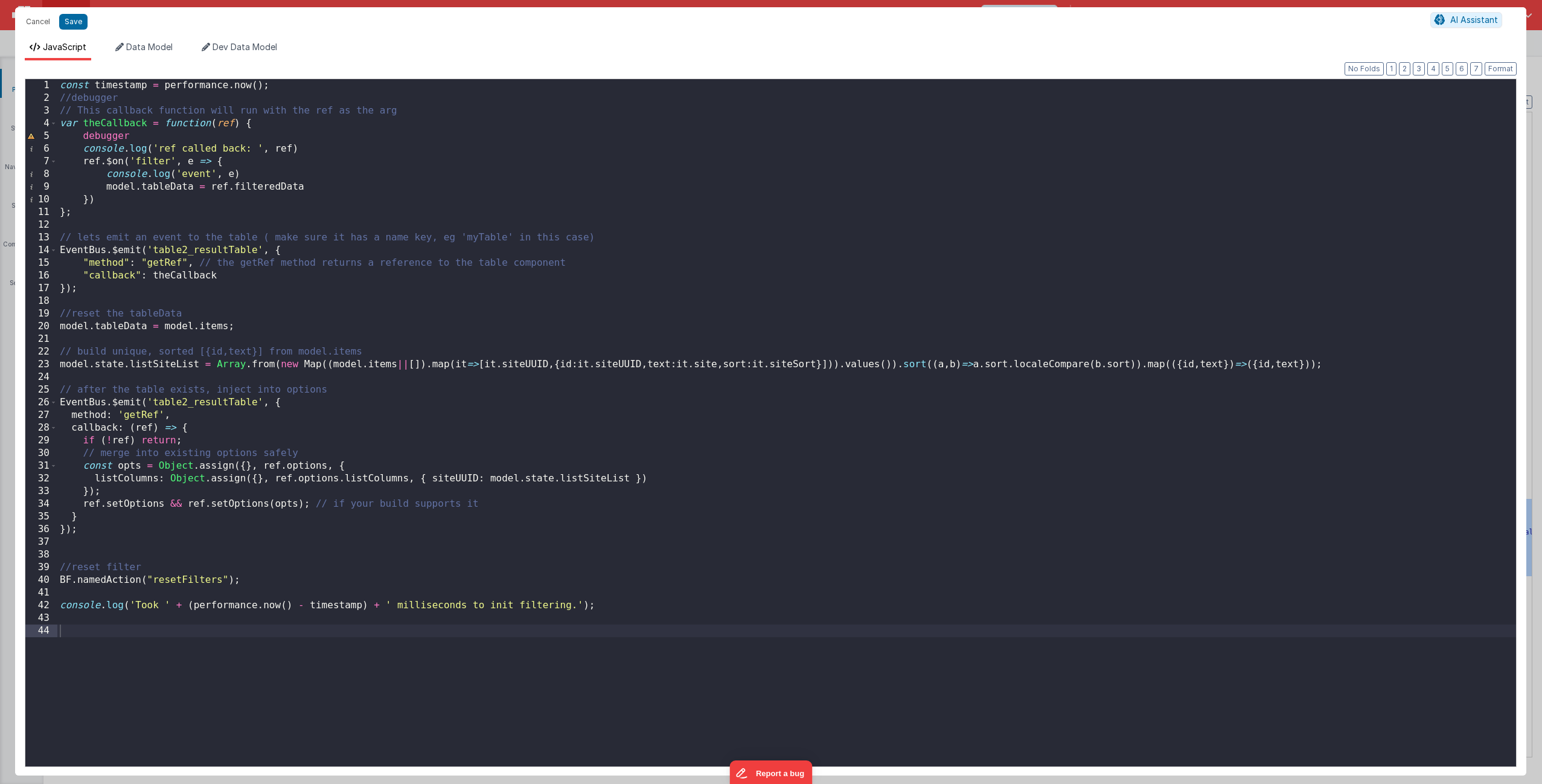
click at [60, 350] on div "const timestamp = performance . now ( ) ; //debugger // This callback function …" at bounding box center [787, 435] width 1459 height 713
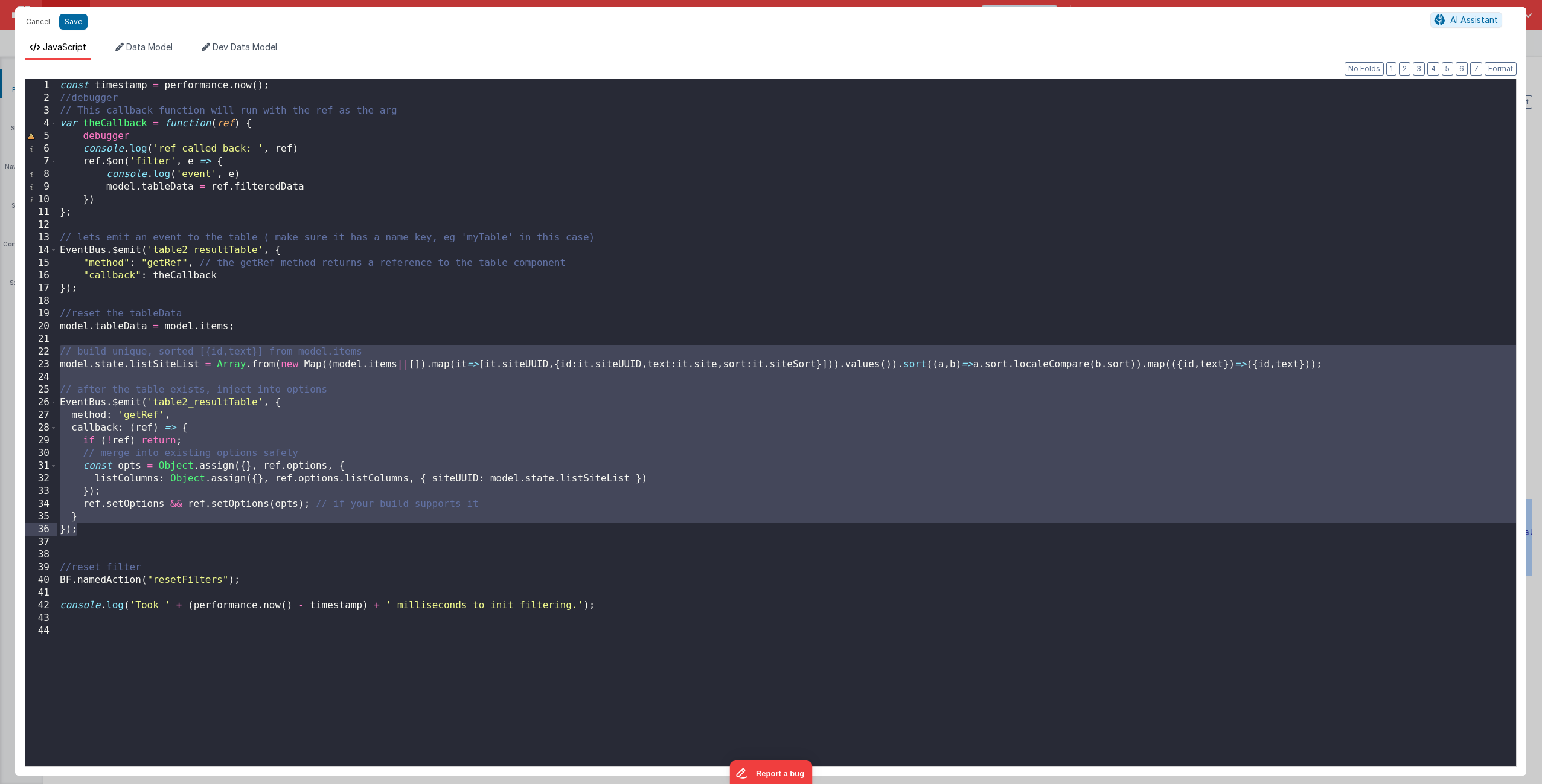
drag, startPoint x: 59, startPoint y: 350, endPoint x: 94, endPoint y: 530, distance: 183.4
click at [94, 475] on div "const timestamp = performance . now ( ) ; //debugger // This callback function …" at bounding box center [787, 435] width 1459 height 713
click at [212, 475] on div "const timestamp = performance . now ( ) ; //debugger // This callback function …" at bounding box center [787, 435] width 1459 height 713
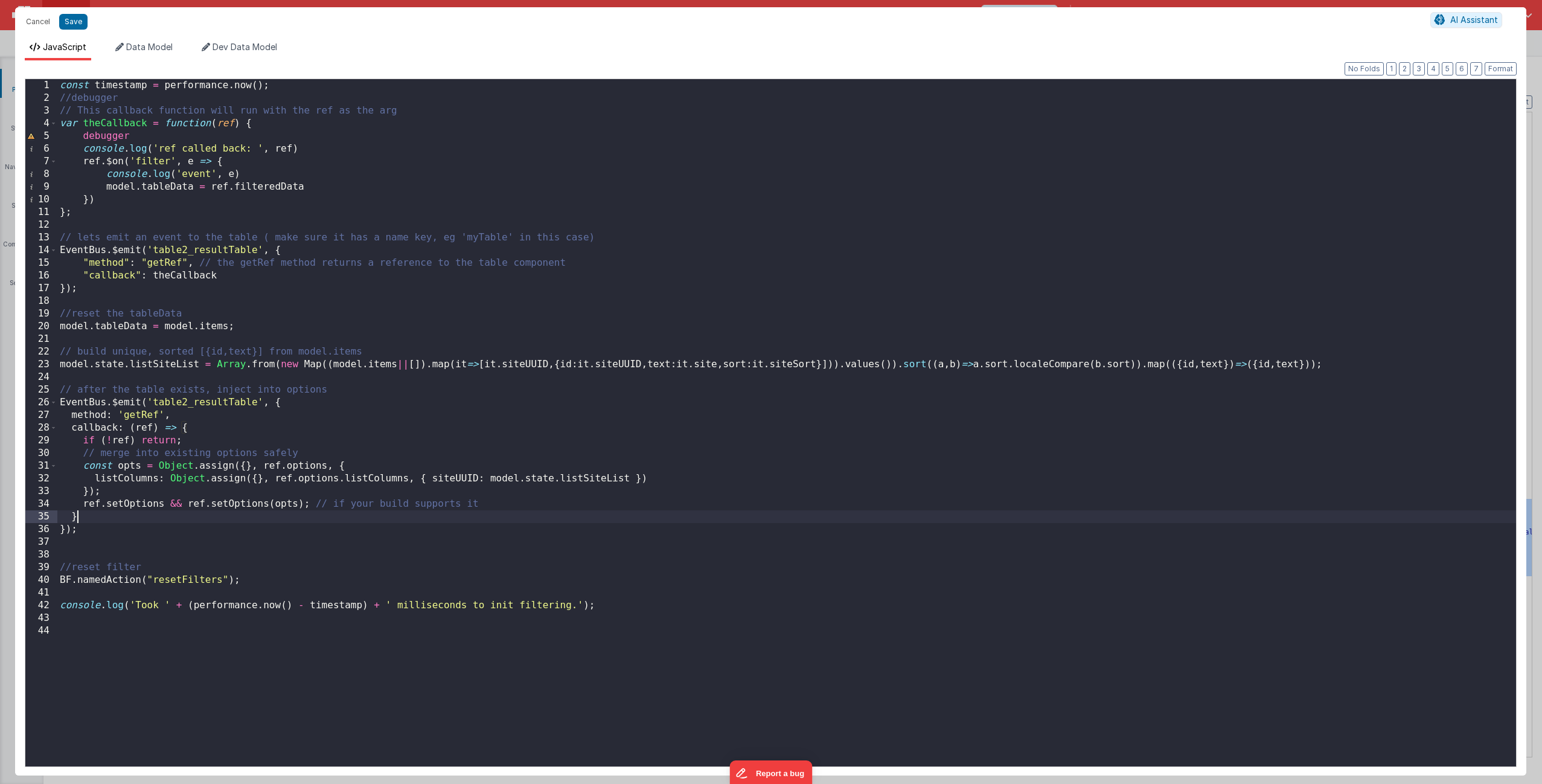
drag, startPoint x: 199, startPoint y: 519, endPoint x: 181, endPoint y: 519, distance: 18.0
click at [197, 475] on div "const timestamp = performance . now ( ) ; //debugger // This callback function …" at bounding box center [787, 435] width 1459 height 713
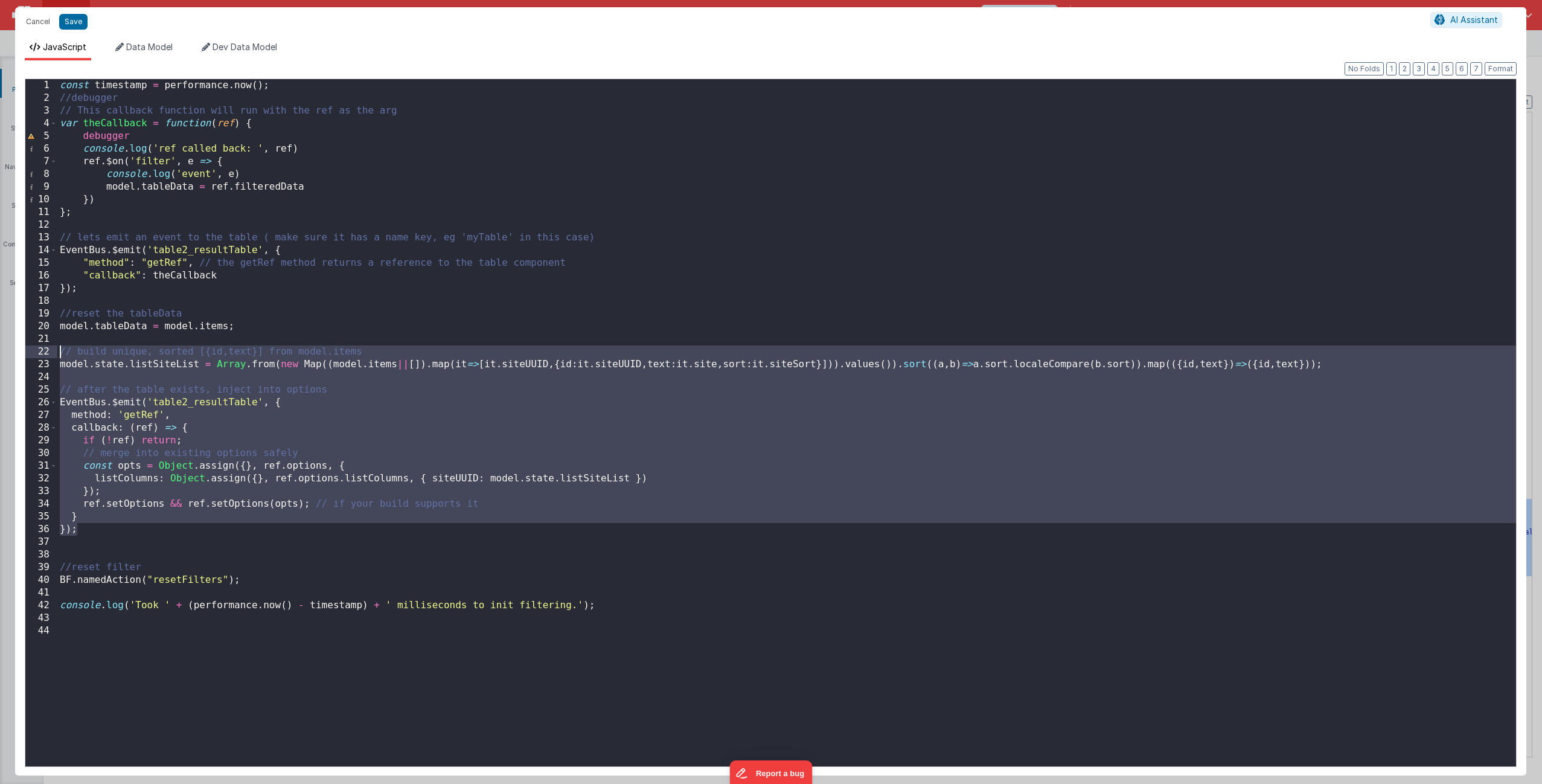
drag, startPoint x: 128, startPoint y: 532, endPoint x: 21, endPoint y: 347, distance: 213.7
click at [21, 347] on div "Format 7 6 5 4 3 2 1 No Folds 1 2 3 4 5 6 7 8 9 10 11 12 13 14 15 16 17 18 19 2…" at bounding box center [770, 418] width 1511 height 715
click at [72, 20] on button "Save" at bounding box center [73, 22] width 28 height 16
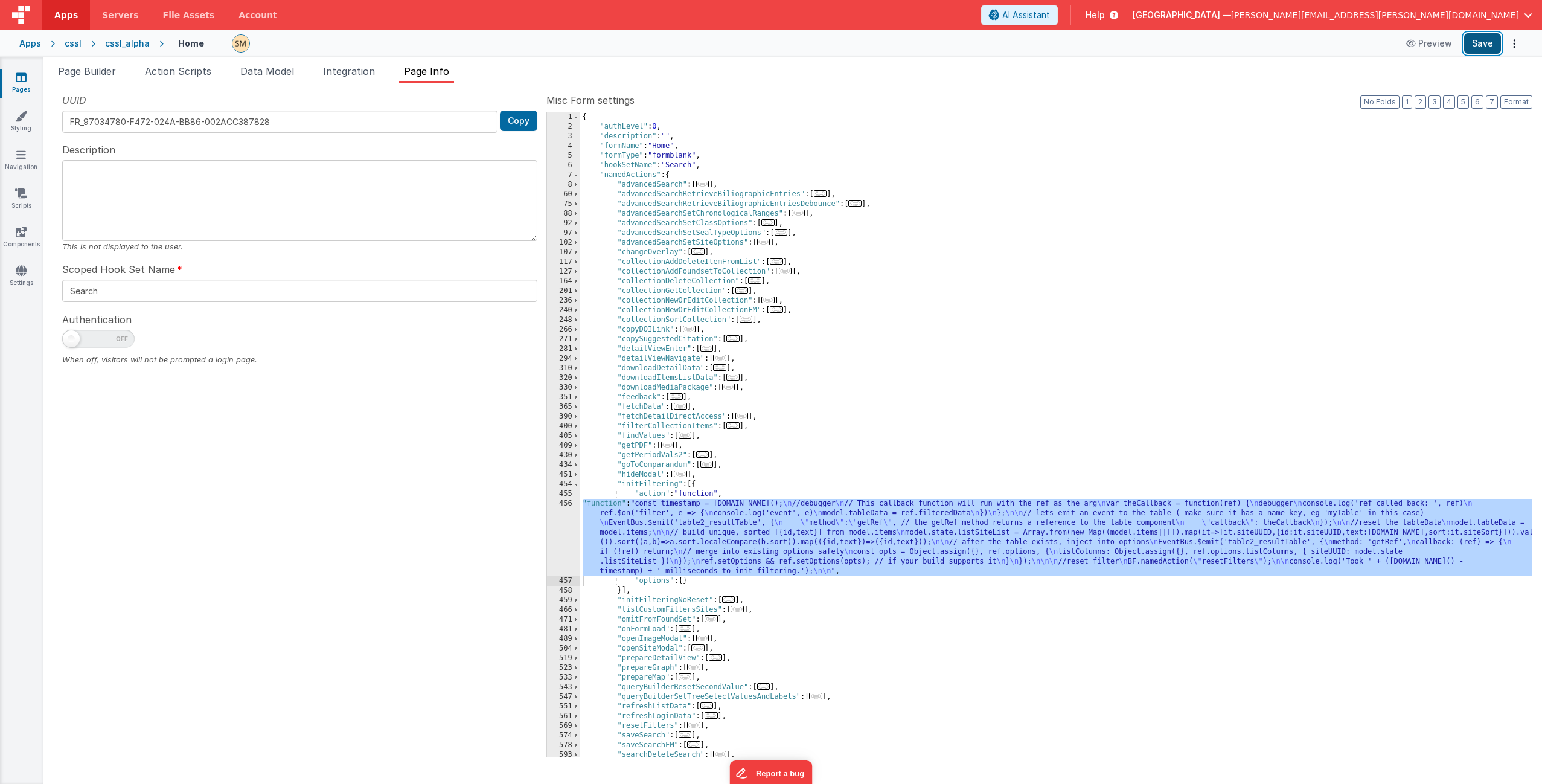
click at [869, 46] on button "Save" at bounding box center [1482, 43] width 37 height 20
click at [567, 475] on div "456" at bounding box center [564, 537] width 33 height 77
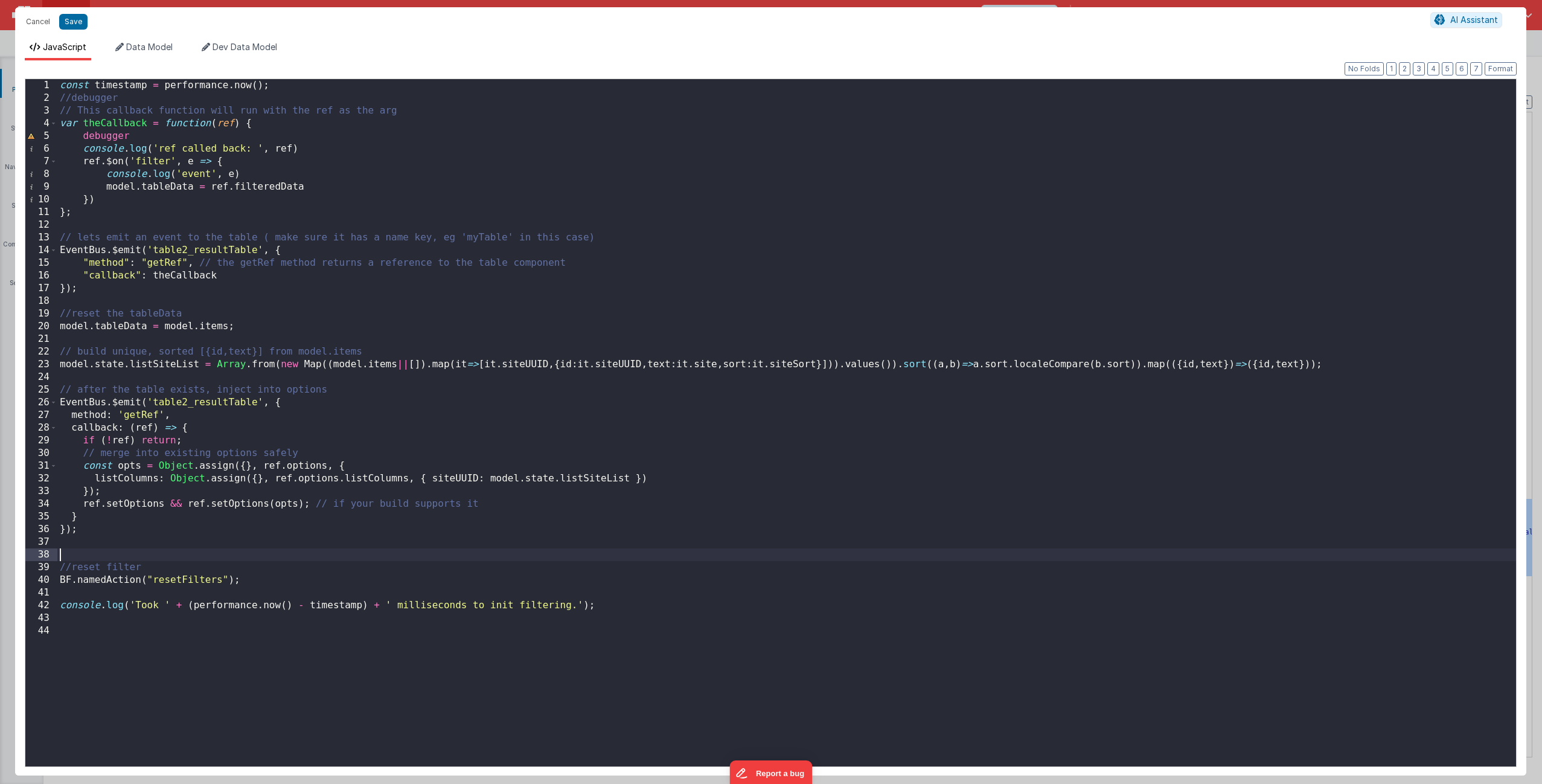
click at [275, 475] on div "const timestamp = performance . now ( ) ; //debugger // This callback function …" at bounding box center [787, 435] width 1459 height 713
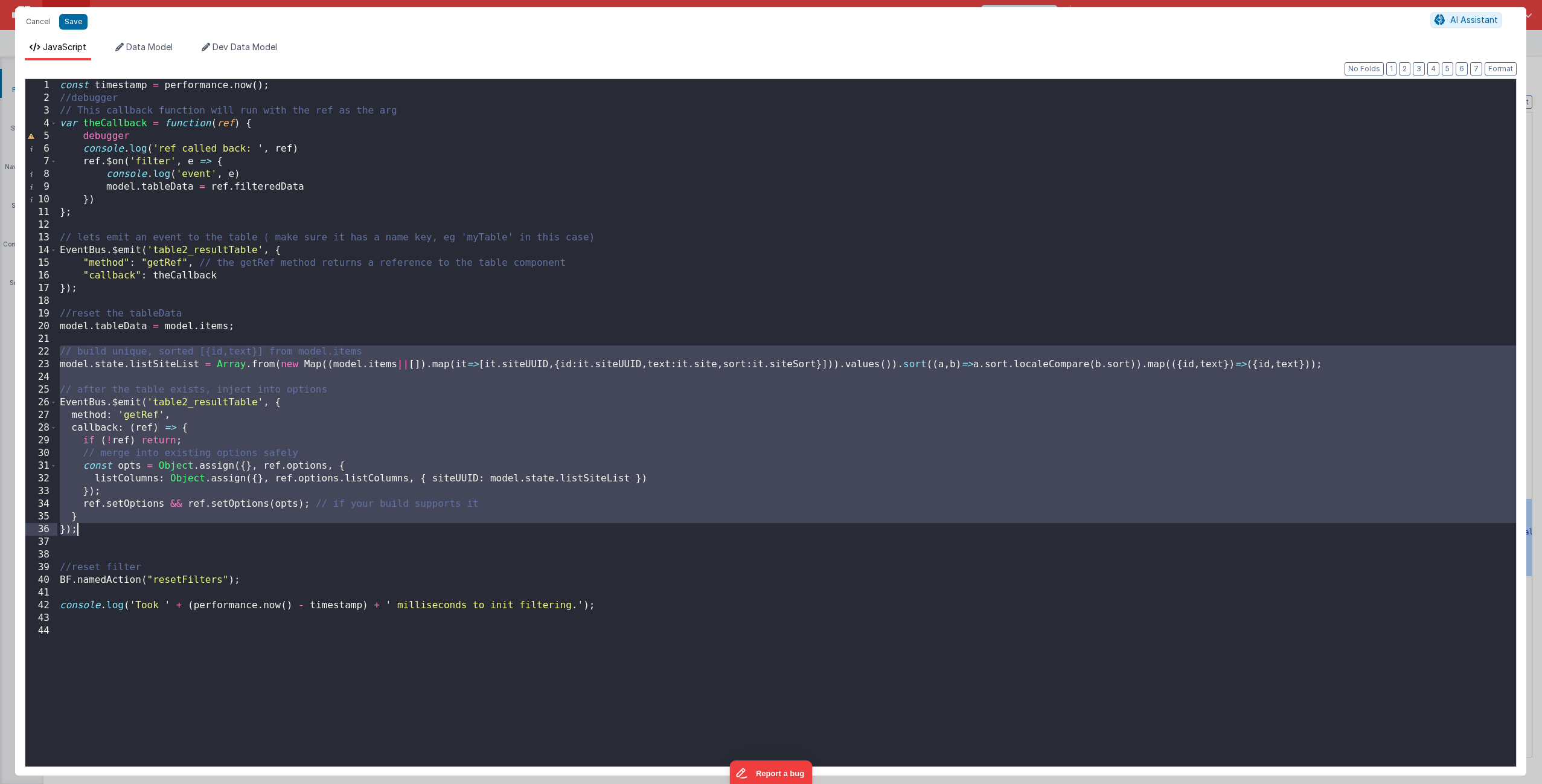
drag, startPoint x: 58, startPoint y: 350, endPoint x: 125, endPoint y: 528, distance: 190.2
click at [125, 475] on div "const timestamp = performance . now ( ) ; //debugger // This callback function …" at bounding box center [787, 435] width 1459 height 713
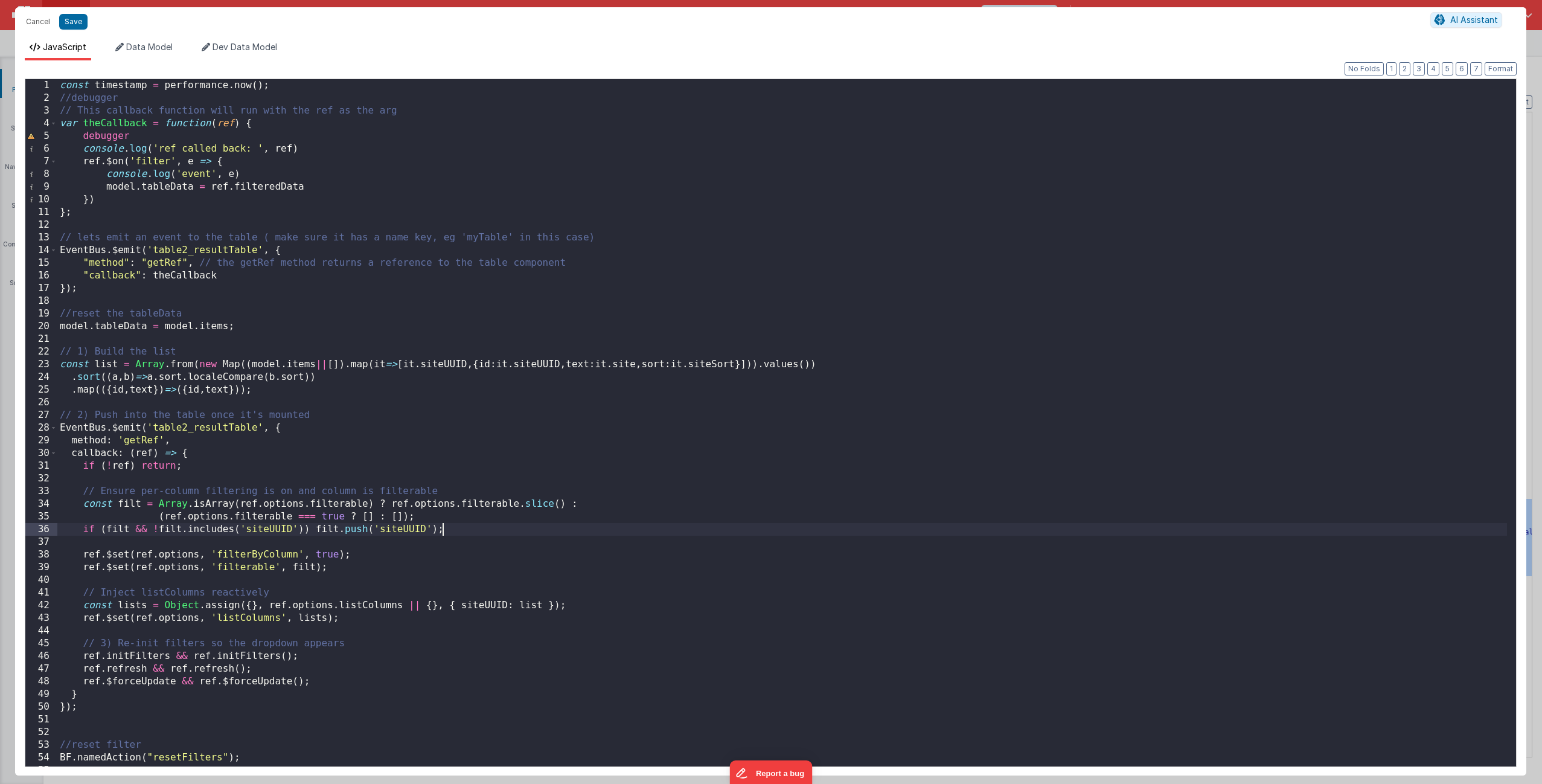
click at [457, 475] on div "const timestamp = performance . now ( ) ; //debugger // This callback function …" at bounding box center [782, 435] width 1450 height 713
drag, startPoint x: 456, startPoint y: 531, endPoint x: 82, endPoint y: 527, distance: 374.0
click at [82, 475] on div "const timestamp = performance . now ( ) ; //debugger // This callback function …" at bounding box center [782, 435] width 1450 height 713
click at [367, 475] on div "const timestamp = performance . now ( ) ; //debugger // This callback function …" at bounding box center [782, 435] width 1450 height 713
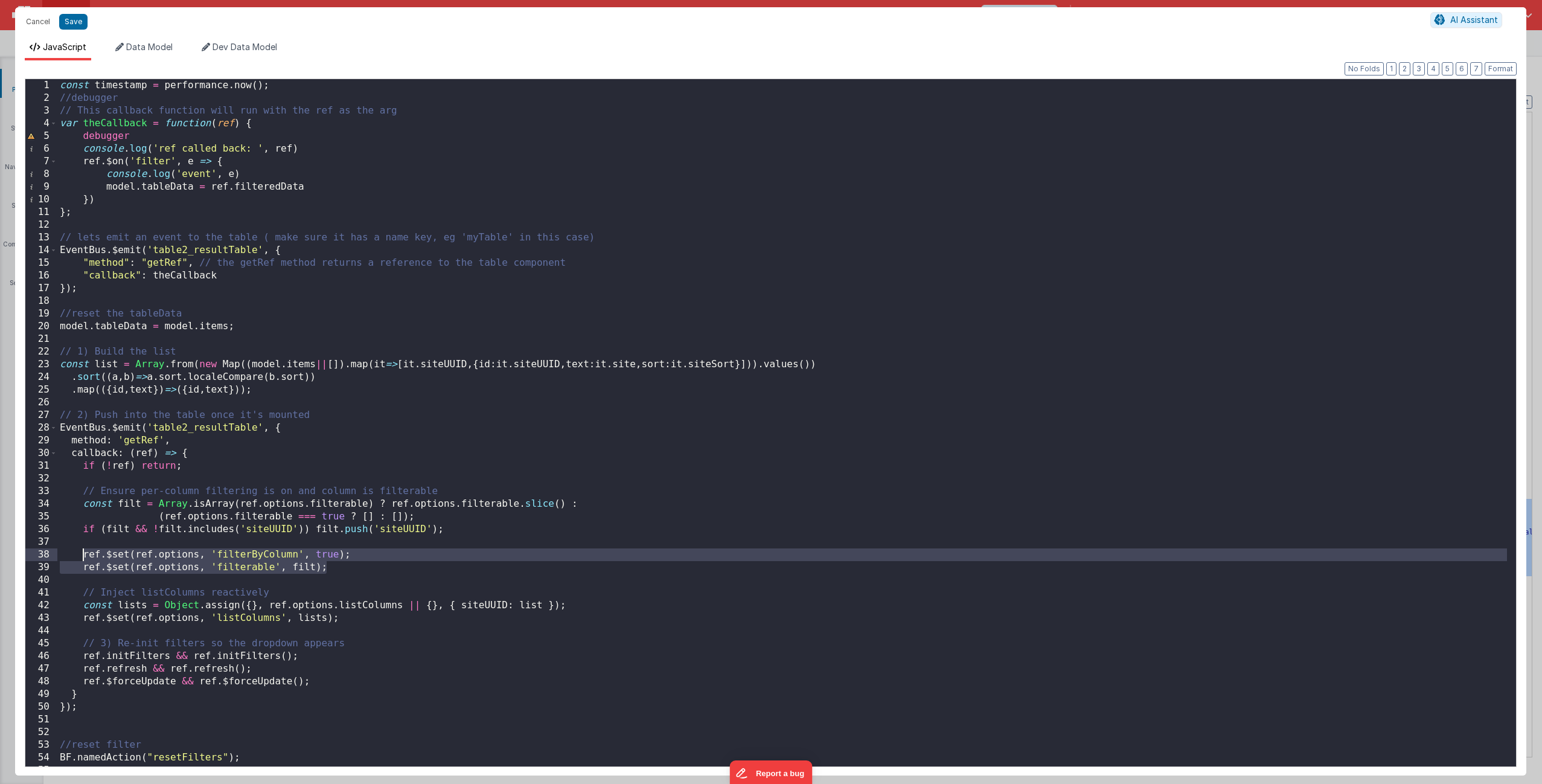
drag, startPoint x: 365, startPoint y: 567, endPoint x: 82, endPoint y: 556, distance: 283.2
click at [82, 475] on div "const timestamp = performance . now ( ) ; //debugger // This callback function …" at bounding box center [782, 435] width 1450 height 713
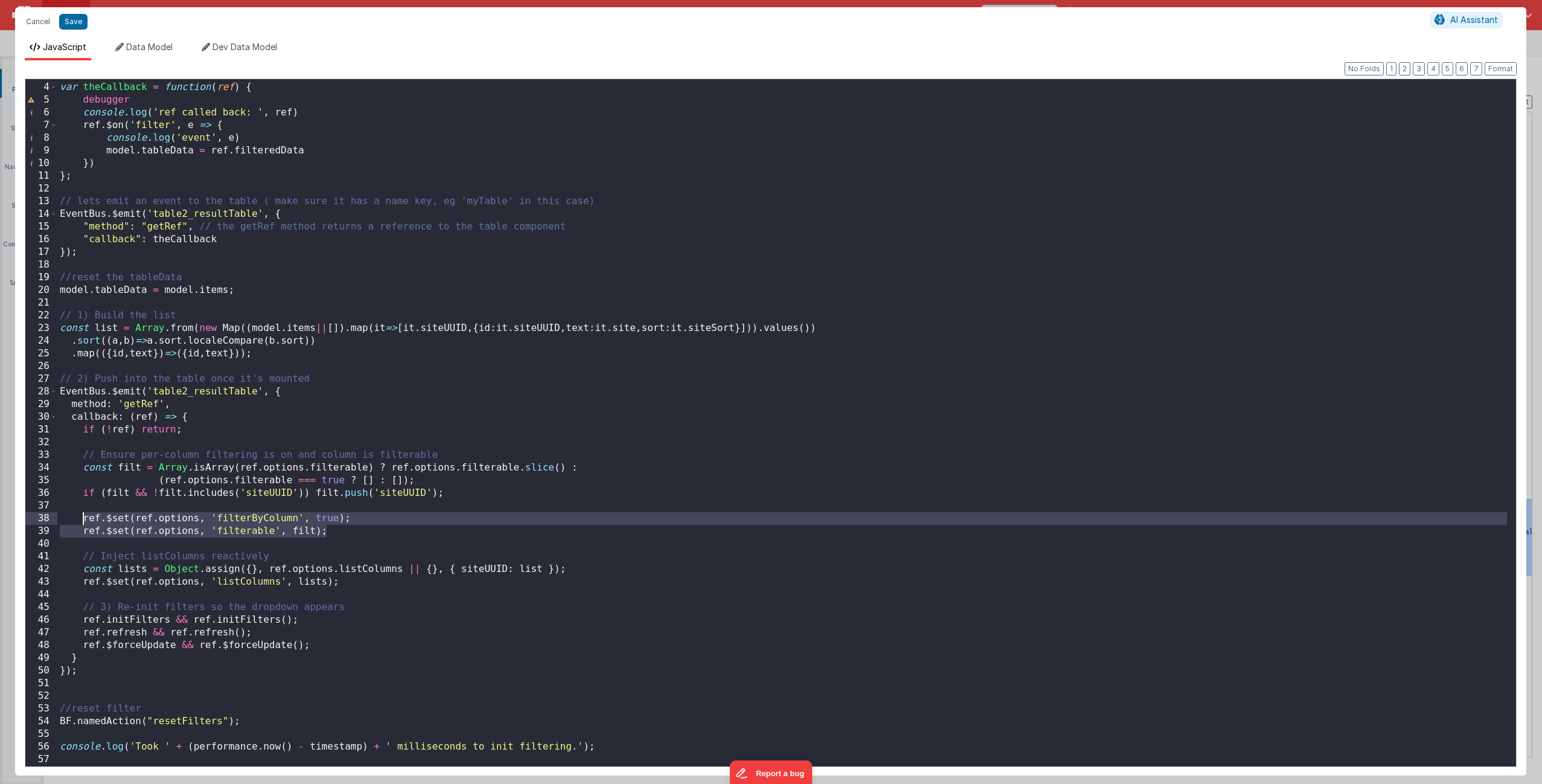
scroll to position [48, 0]
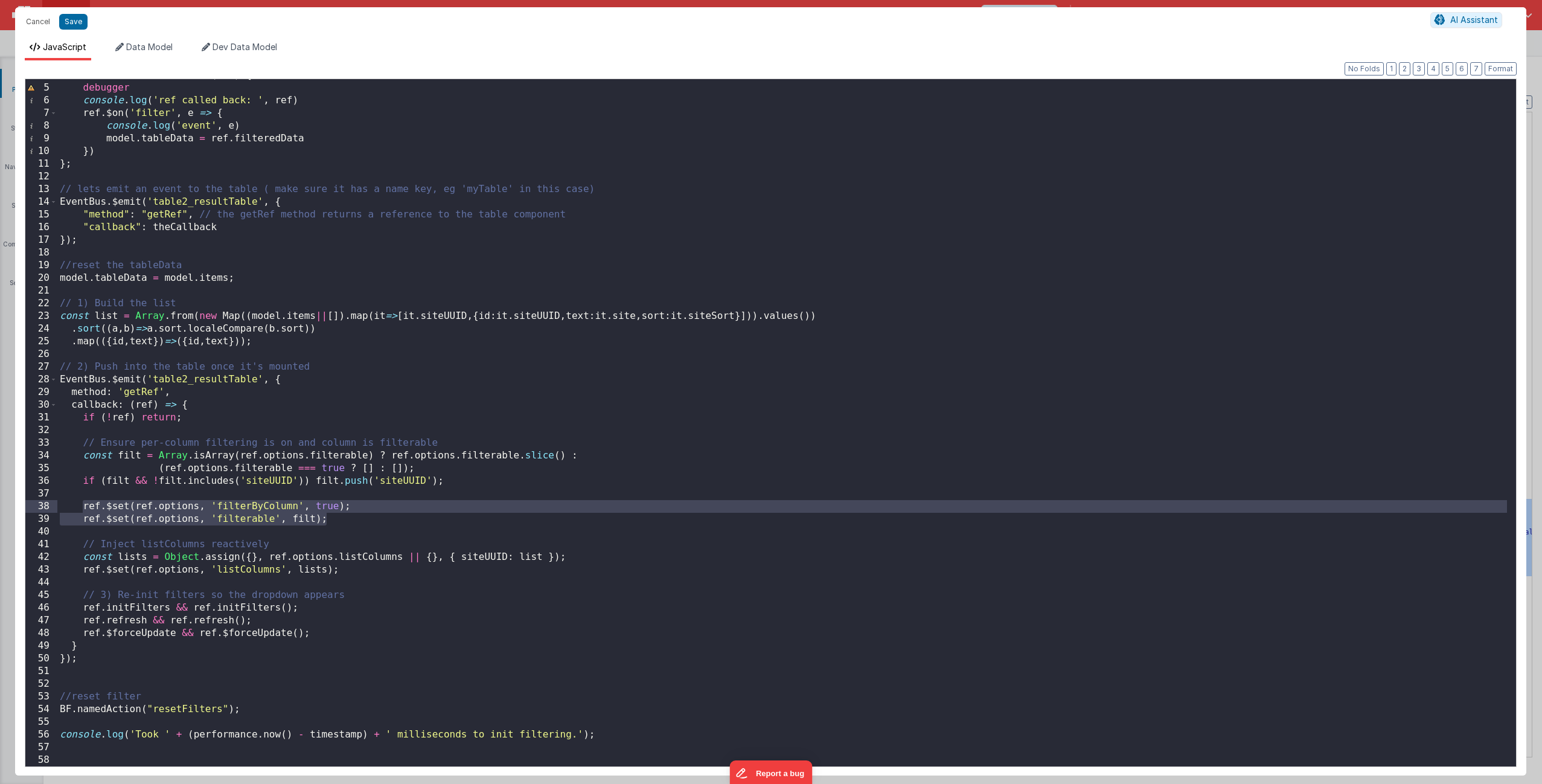
click at [365, 475] on div "var theCallback = function ( ref ) { debugger console . log ( 'ref called back:…" at bounding box center [782, 425] width 1450 height 713
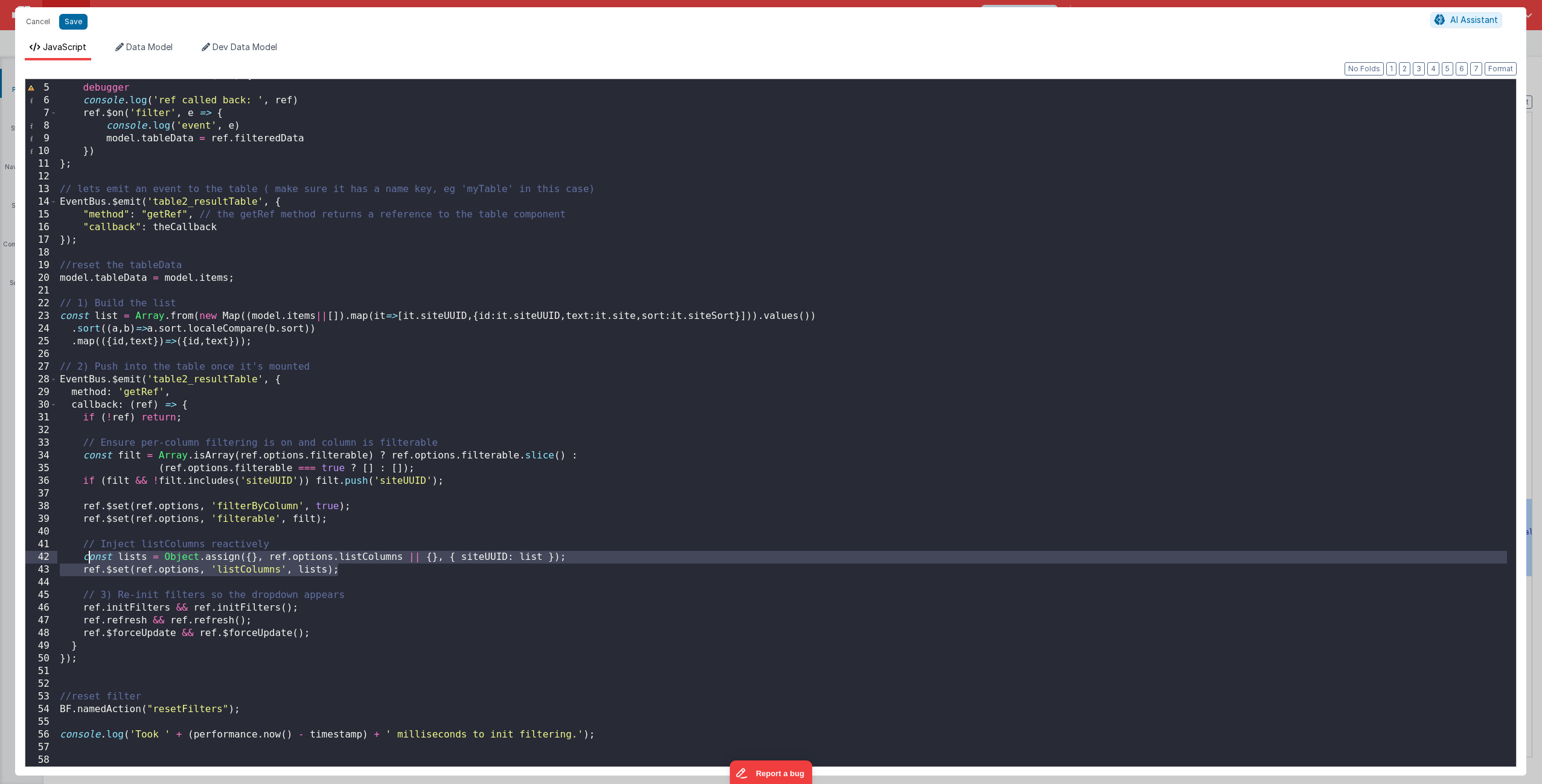
drag, startPoint x: 365, startPoint y: 571, endPoint x: 90, endPoint y: 558, distance: 275.3
click at [90, 475] on div "var theCallback = function ( ref ) { debugger console . log ( 'ref called back:…" at bounding box center [782, 425] width 1450 height 713
click at [119, 475] on div "var theCallback = function ( ref ) { debugger console . log ( 'ref called back:…" at bounding box center [782, 425] width 1450 height 713
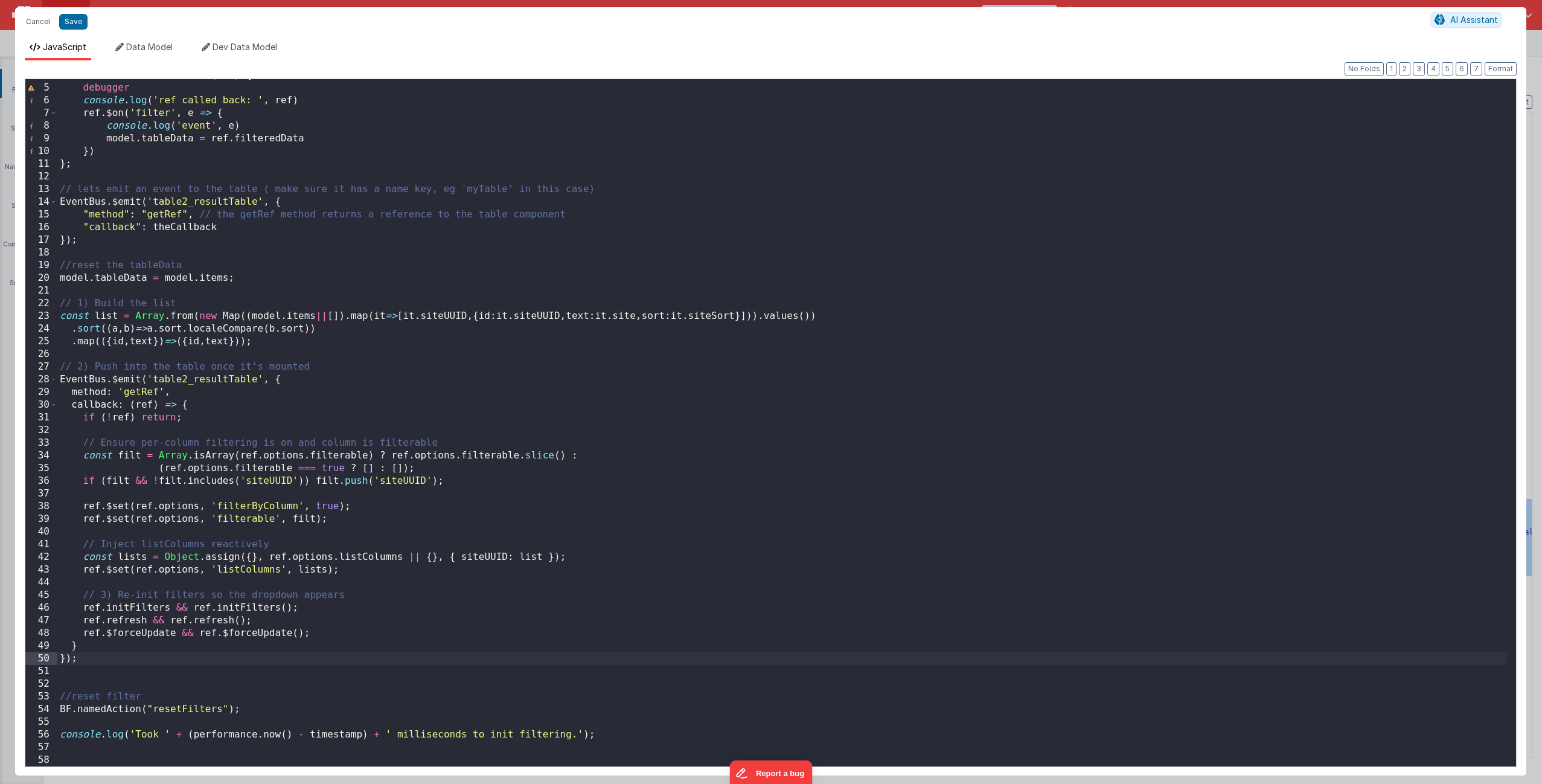
click at [117, 475] on div "var theCallback = function ( ref ) { debugger console . log ( 'ref called back:…" at bounding box center [782, 425] width 1450 height 713
click at [75, 21] on button "Save" at bounding box center [73, 22] width 28 height 16
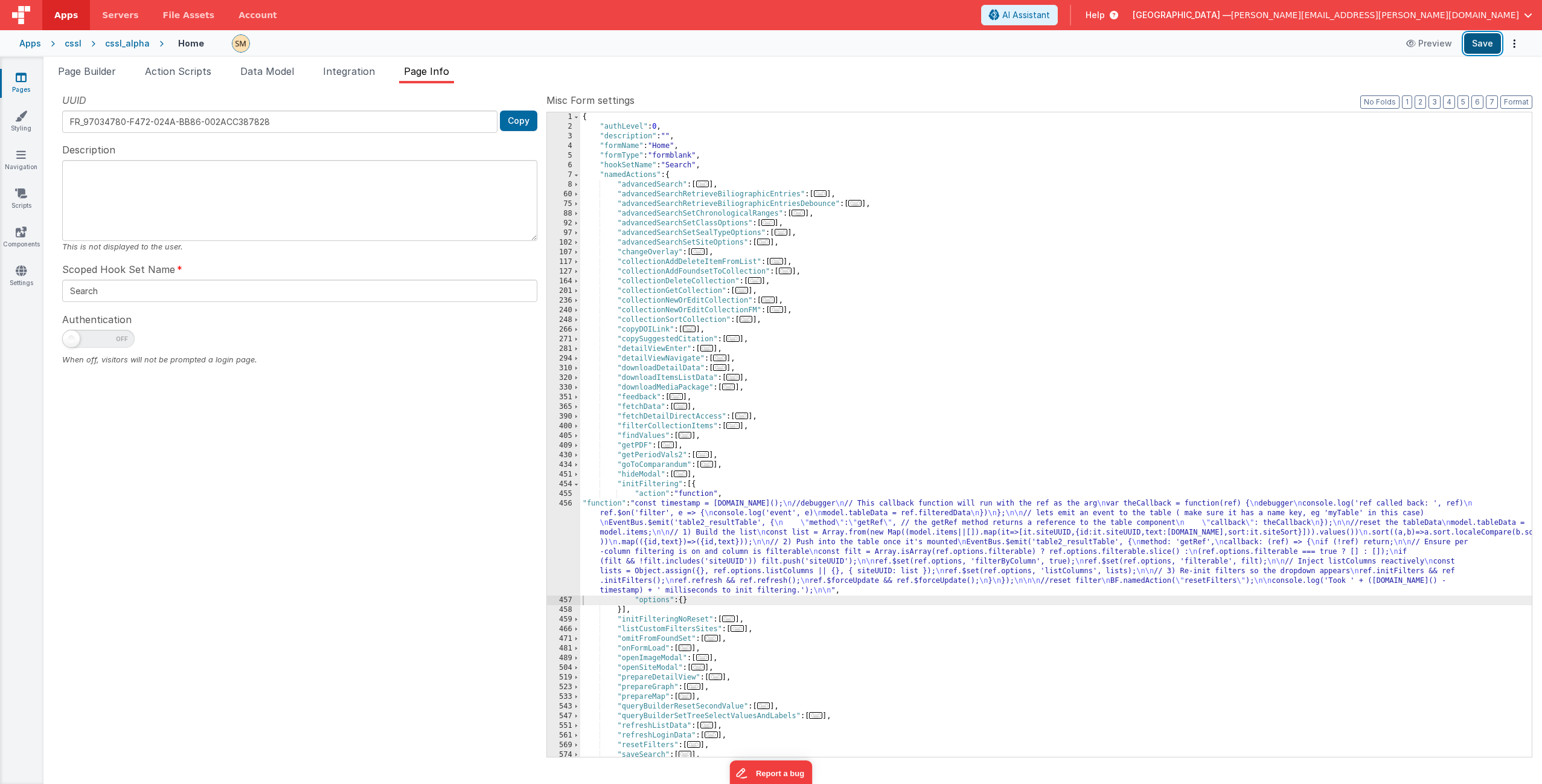
click at [869, 42] on button "Save" at bounding box center [1482, 43] width 37 height 20
click at [111, 72] on span "Page Builder" at bounding box center [87, 71] width 58 height 12
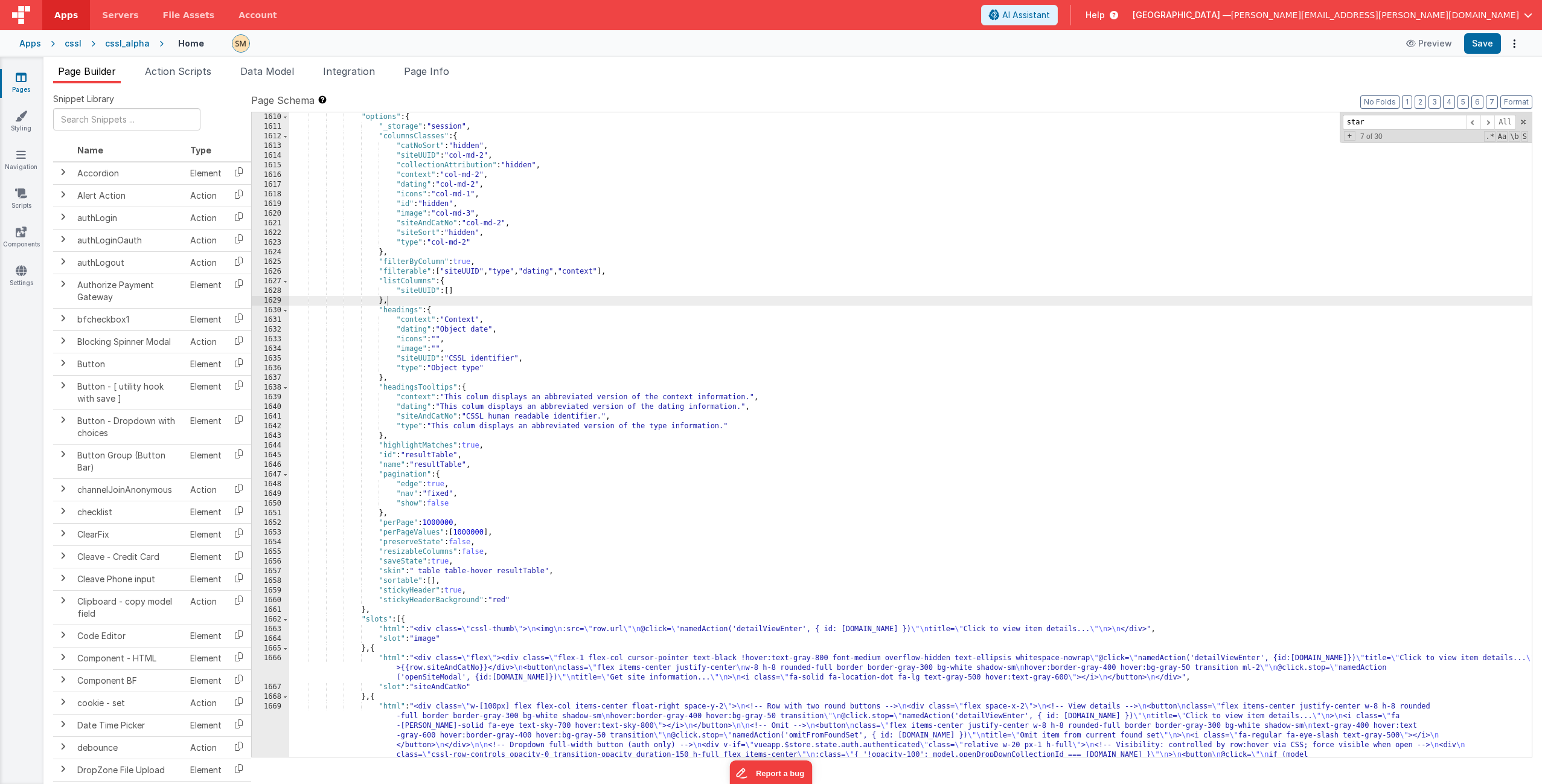
click at [469, 269] on div ""options" : { "_storage" : "session" , "columnsClasses" : { "catNoSort" : "hidd…" at bounding box center [910, 556] width 1243 height 886
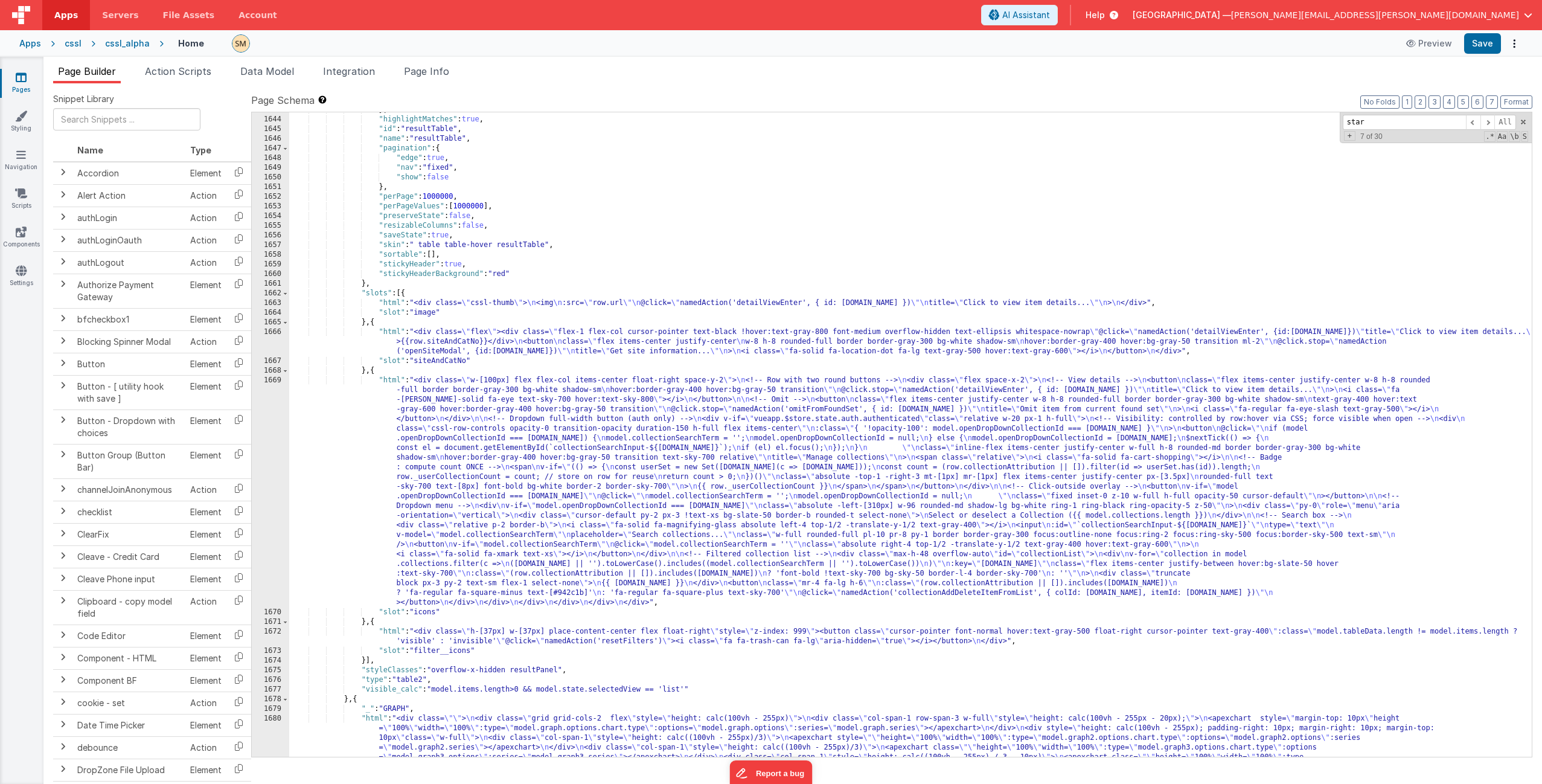
scroll to position [17126, 0]
click at [448, 363] on div "} , "highlightMatches" : true , "id" : "resultTable" , "name" : "resultTable" ,…" at bounding box center [910, 490] width 1243 height 770
click at [869, 46] on button "Save" at bounding box center [1482, 43] width 37 height 20
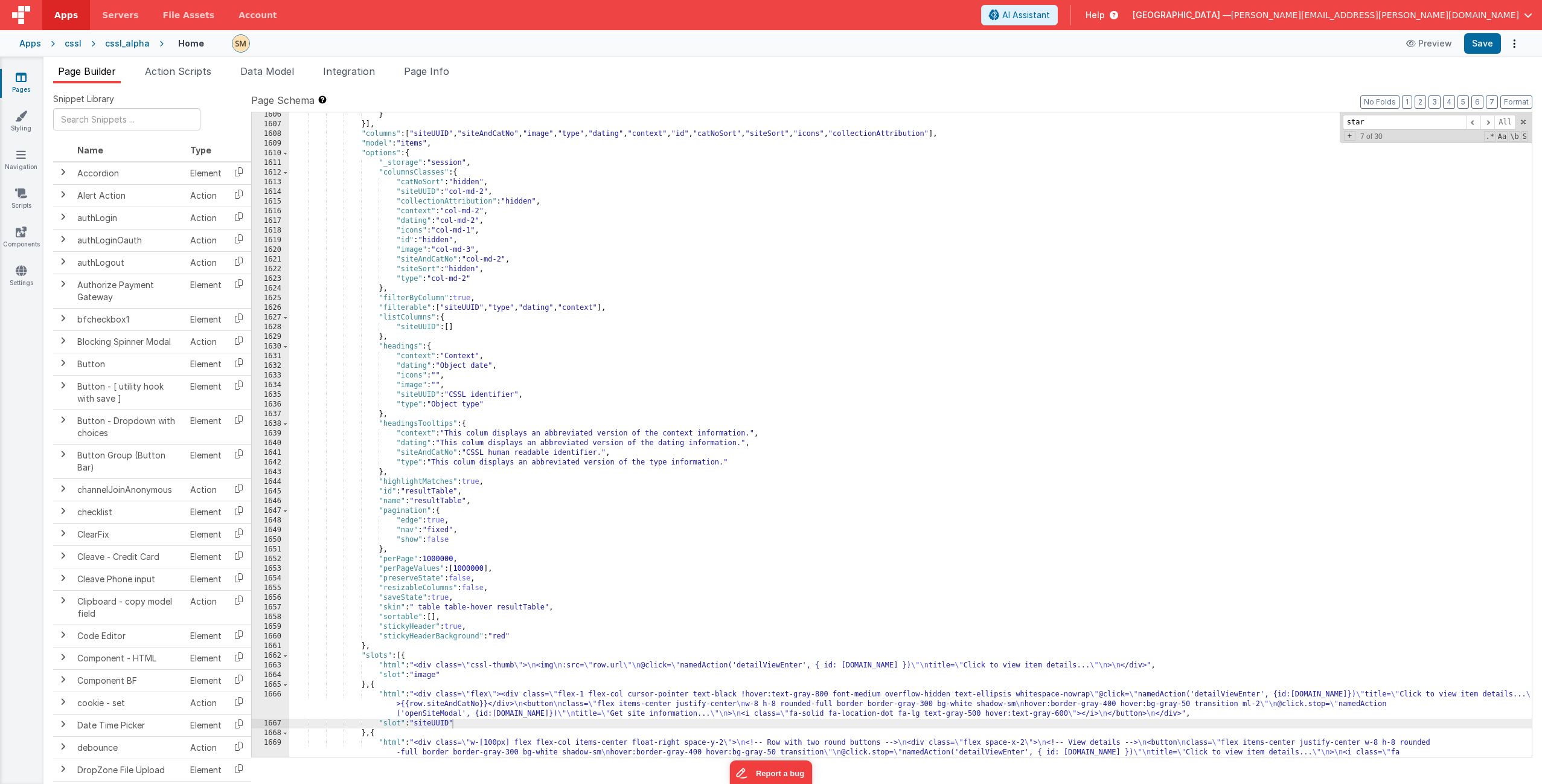
scroll to position [16764, 0]
drag, startPoint x: 526, startPoint y: 258, endPoint x: 266, endPoint y: 260, distance: 260.0
click at [266, 260] on div "1606 1607 1608 1609 1610 1611 1612 1613 1614 1615 1616 1617 1618 1619 1620 1621…" at bounding box center [892, 435] width 1282 height 645
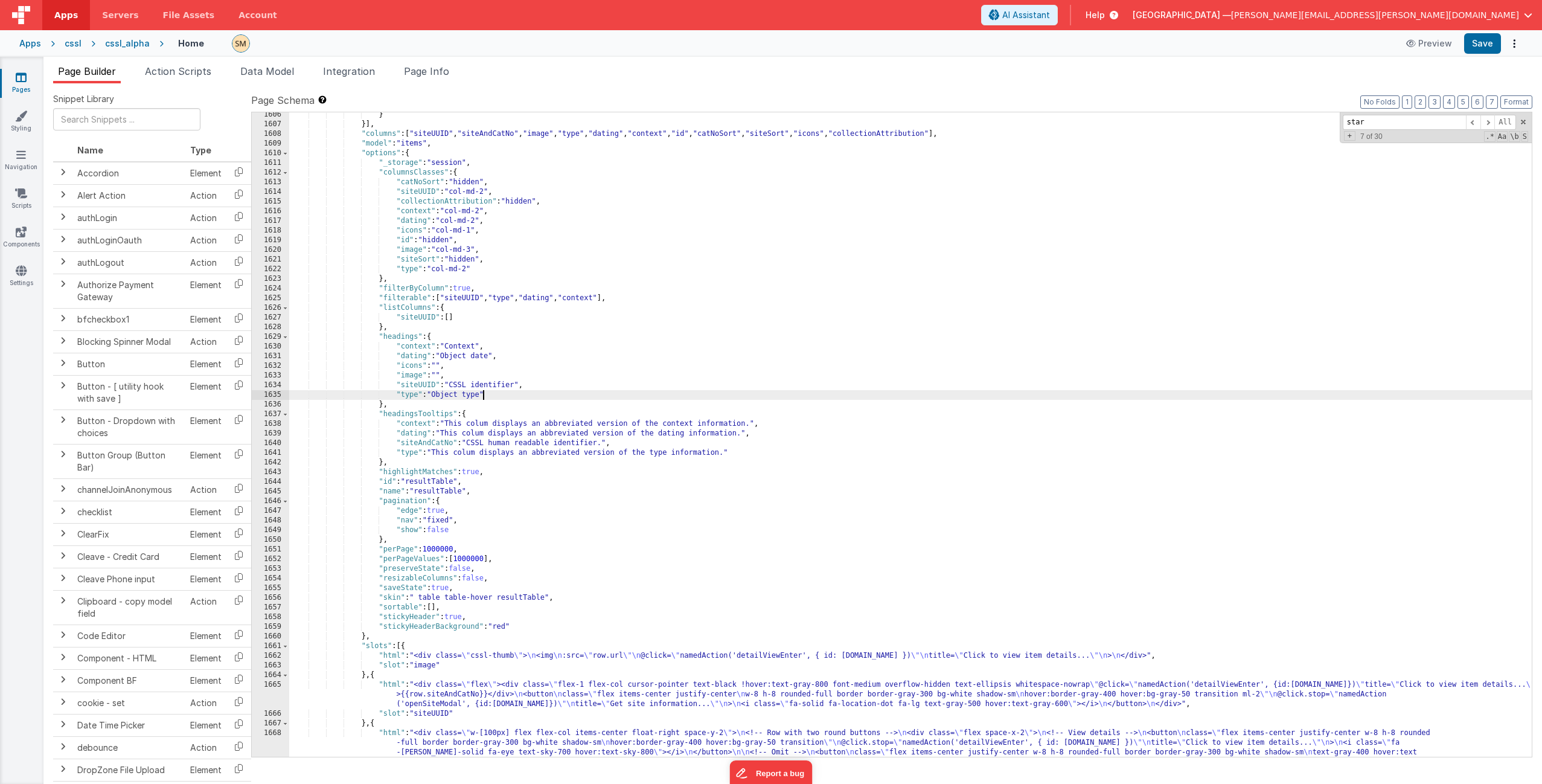
click at [481, 396] on div "} }] , "columns" : [ "siteUUID" , "siteAndCatNo" , "image" , "type" , "dating" …" at bounding box center [910, 553] width 1243 height 886
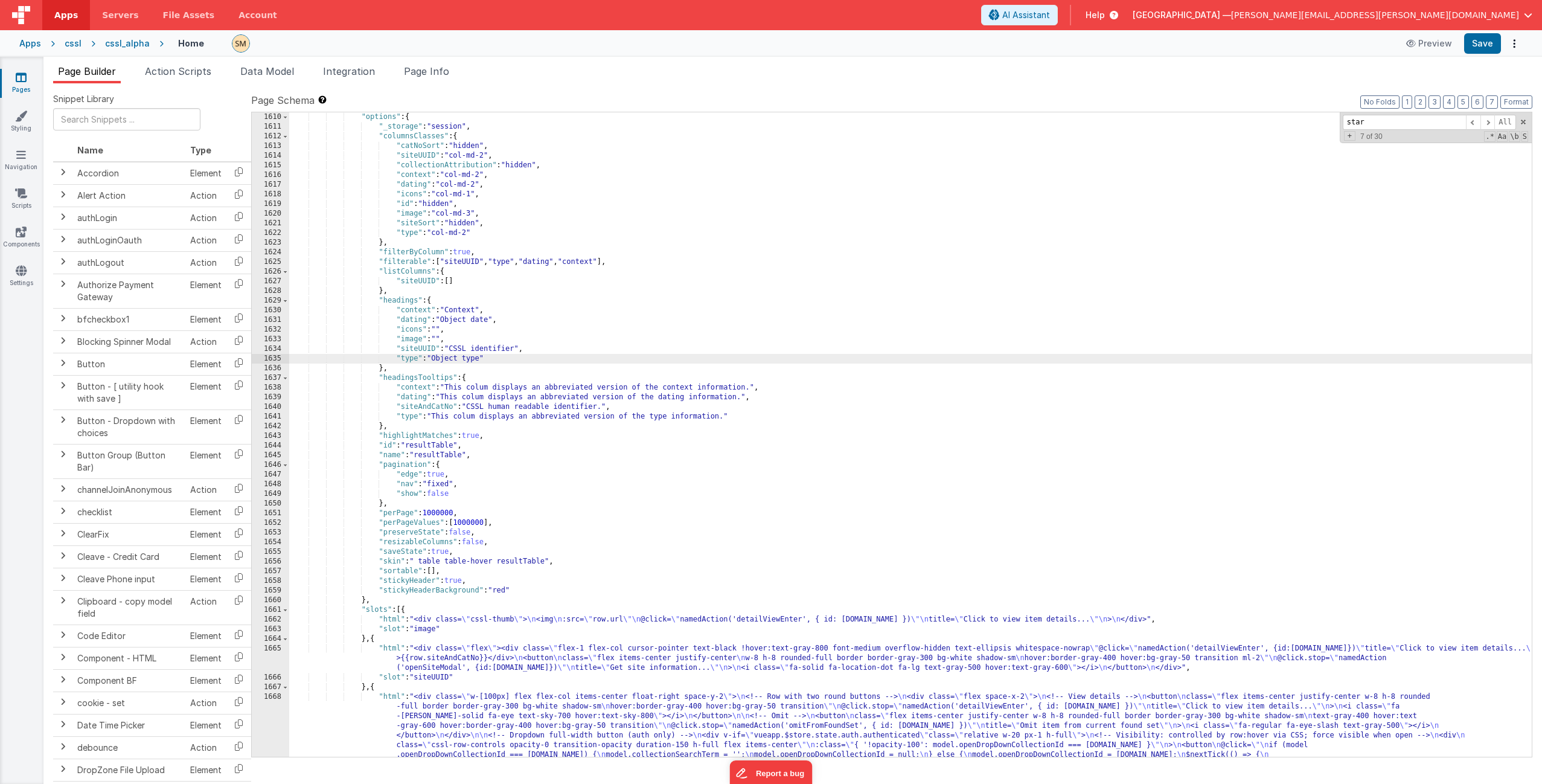
scroll to position [16836, 0]
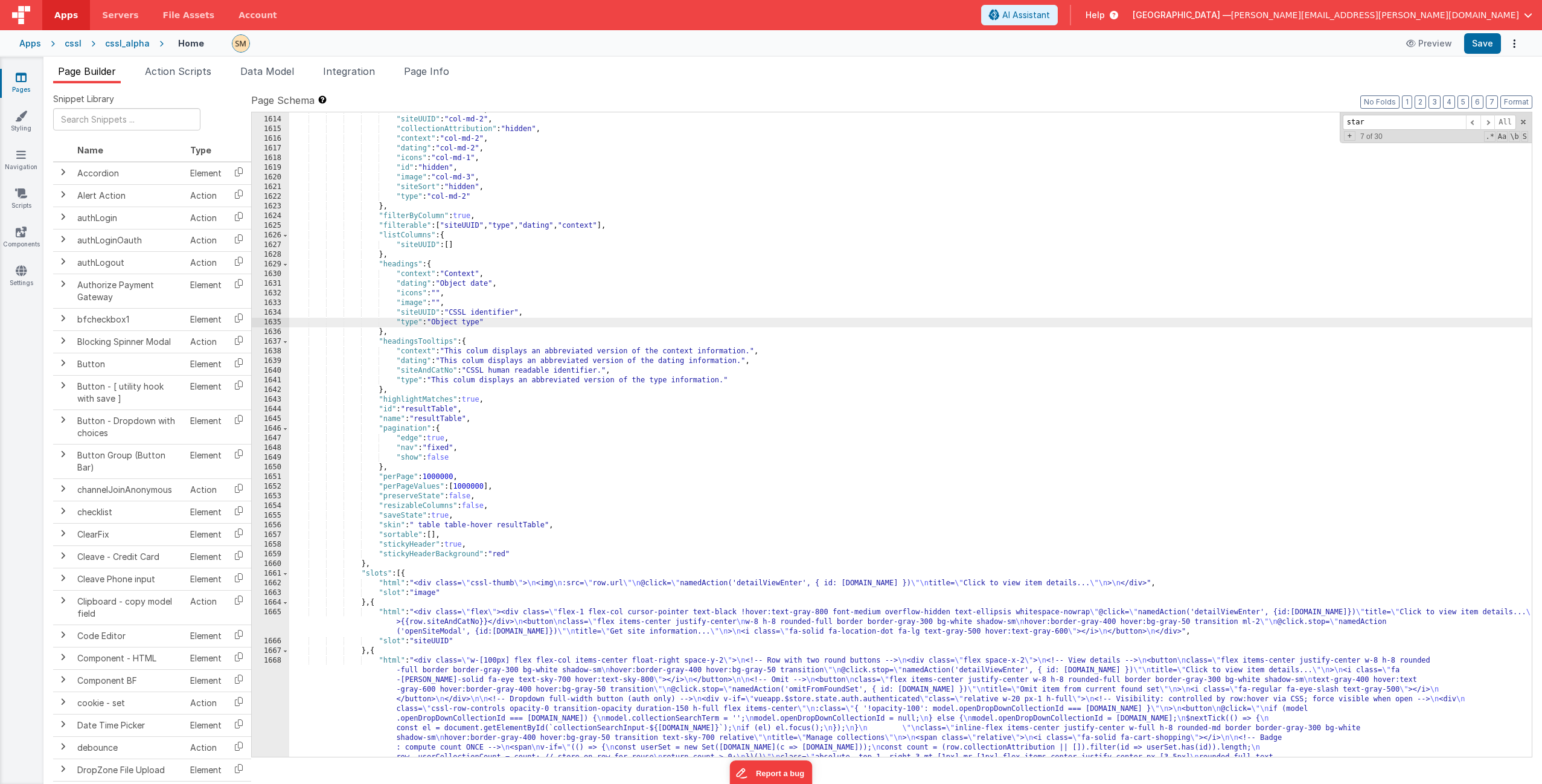
click at [410, 316] on div ""catNoSort" : "hidden" , "siteUUID" : "col-md-2" , "collectionAttribution" : "h…" at bounding box center [910, 548] width 1243 height 886
click at [420, 371] on div ""catNoSort" : "hidden" , "siteUUID" : "col-md-2" , "collectionAttribution" : "h…" at bounding box center [910, 548] width 1243 height 886
click at [869, 43] on button "Save" at bounding box center [1482, 43] width 37 height 20
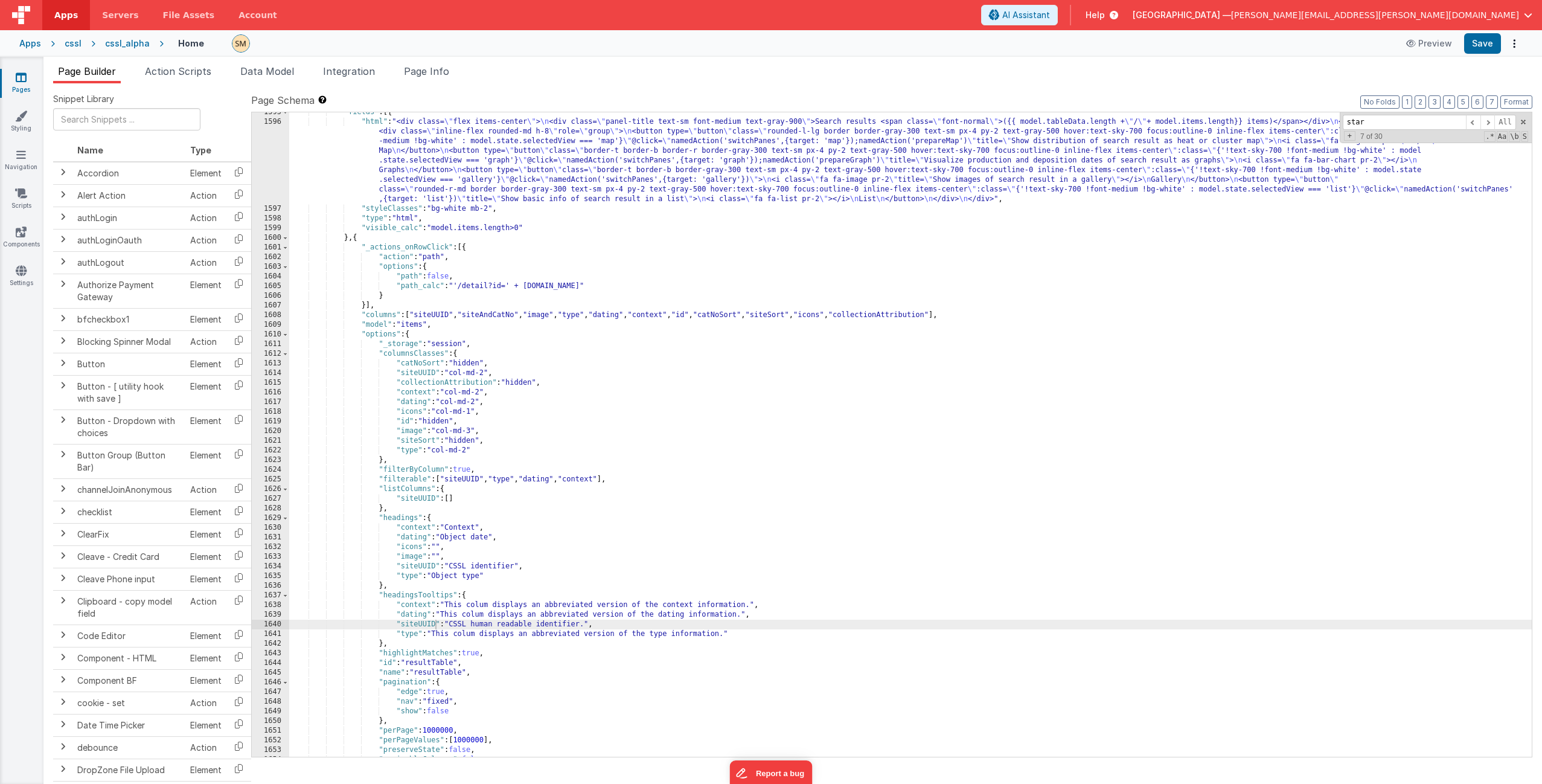
scroll to position [16438, 0]
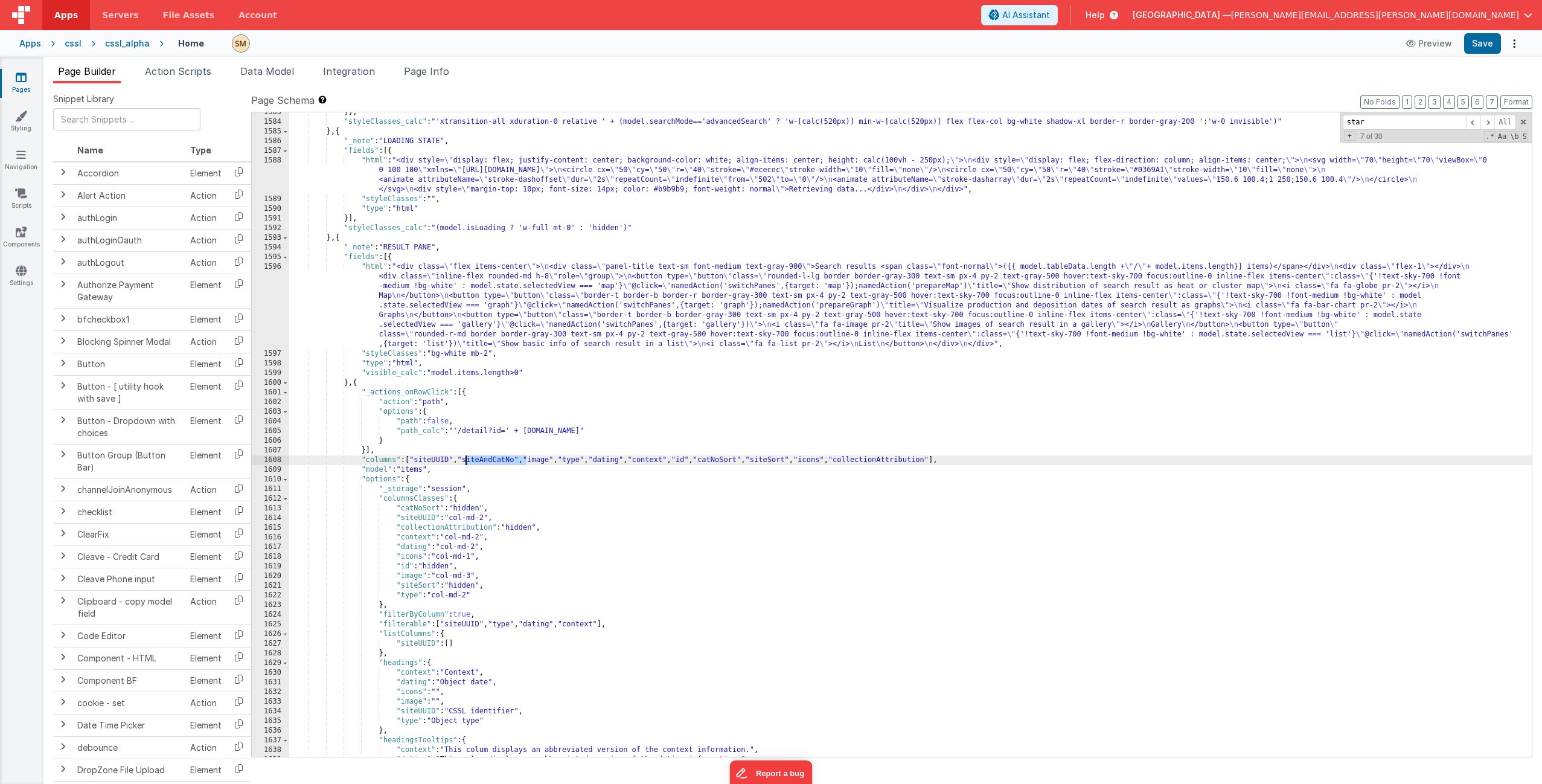
drag, startPoint x: 528, startPoint y: 459, endPoint x: 465, endPoint y: 459, distance: 63.0
click at [465, 459] on div "}] , "styleClasses_calc" : "'xtransition-all xduration-0 relative ' + (model.se…" at bounding box center [910, 439] width 1243 height 664
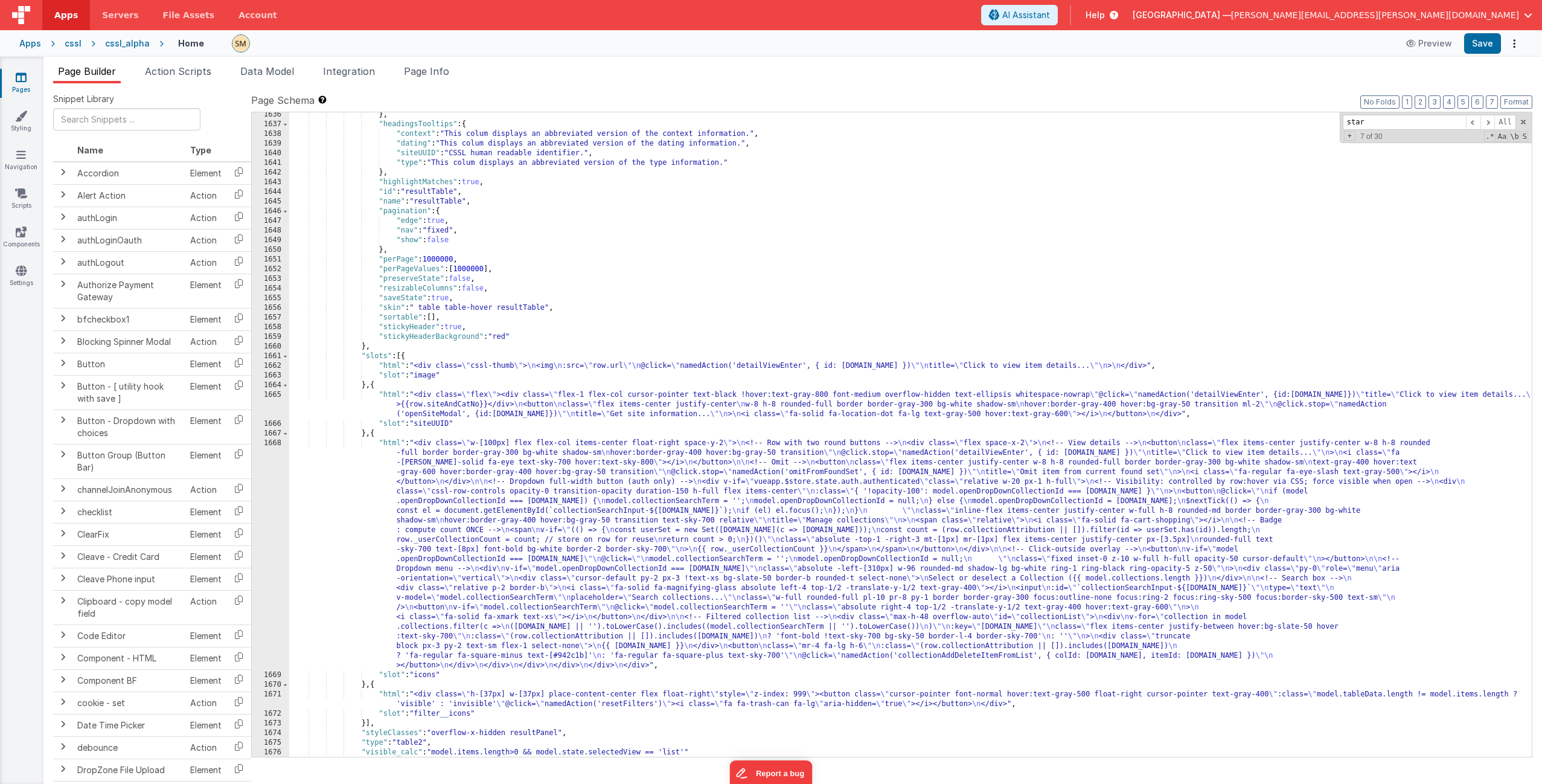
scroll to position [17054, 0]
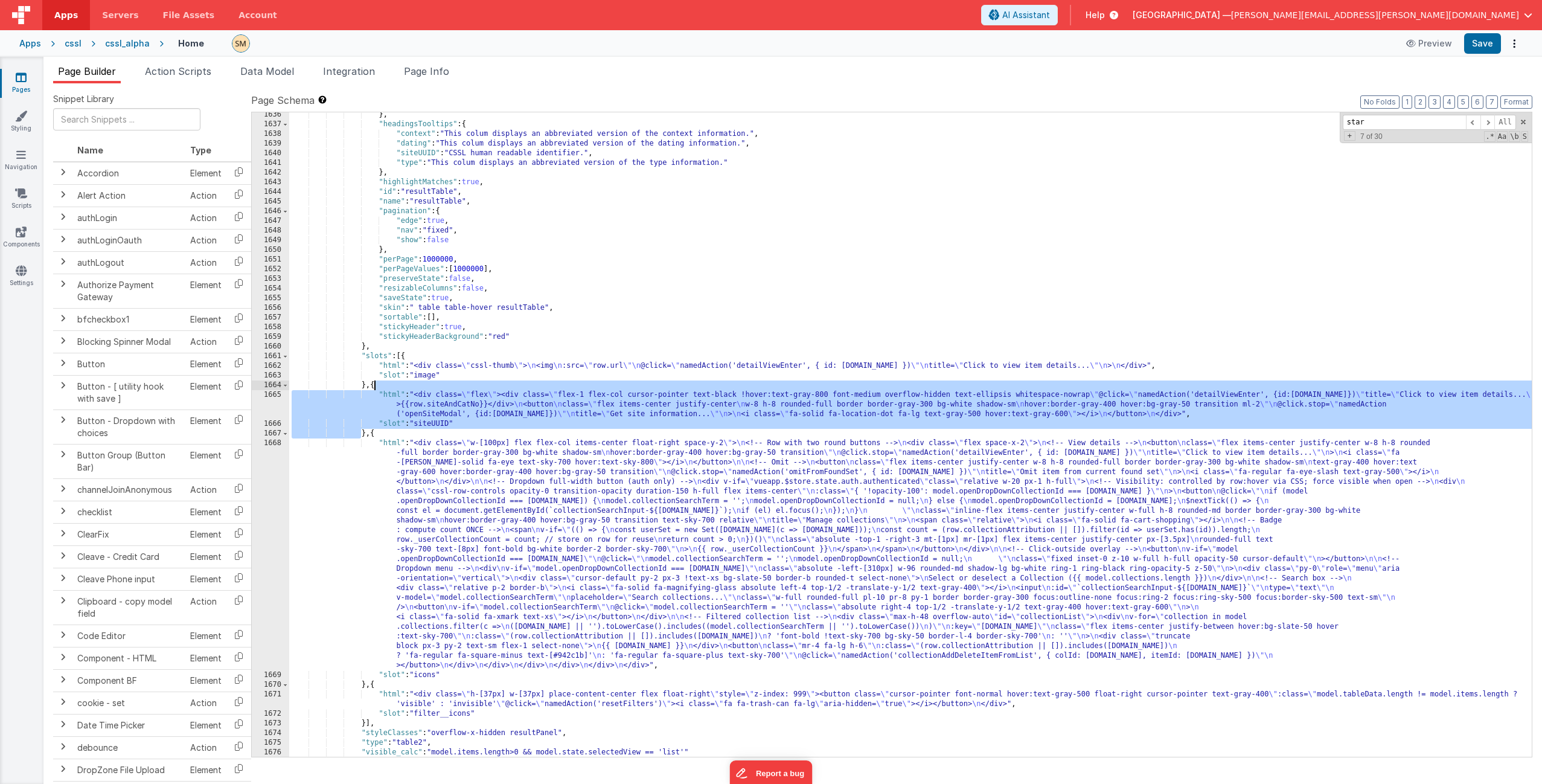
drag, startPoint x: 359, startPoint y: 435, endPoint x: 372, endPoint y: 387, distance: 49.7
click at [372, 387] on div "} , "headingsTooltips" : { "context" : "This colum displays an abbreviated vers…" at bounding box center [910, 442] width 1243 height 664
drag, startPoint x: 369, startPoint y: 437, endPoint x: 376, endPoint y: 384, distance: 53.5
click at [376, 384] on div "} , "headingsTooltips" : { "context" : "This colum displays an abbreviated vers…" at bounding box center [910, 442] width 1243 height 664
click at [368, 433] on div "} , "headingsTooltips" : { "context" : "This colum displays an abbreviated vers…" at bounding box center [910, 442] width 1243 height 664
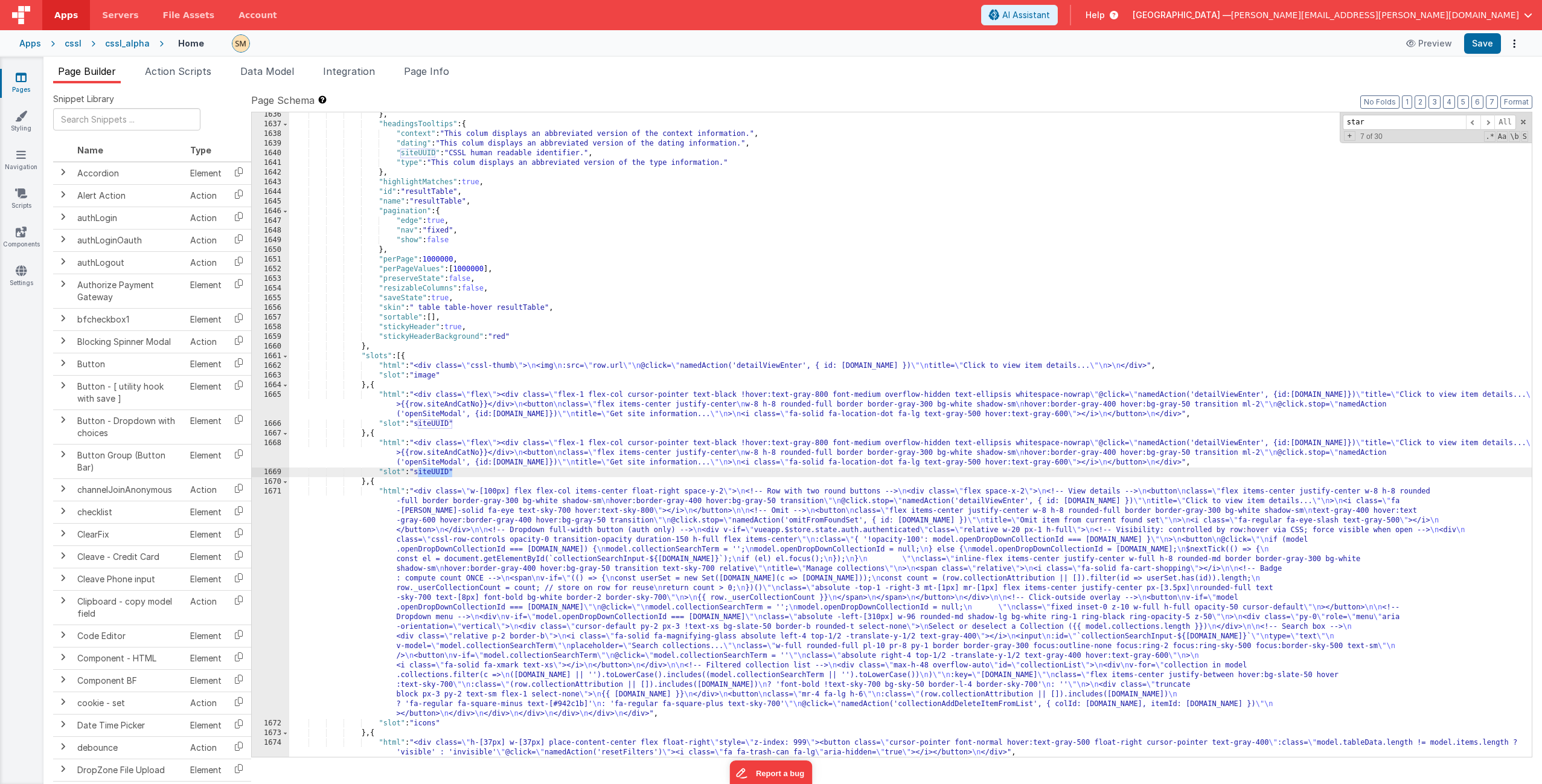
drag, startPoint x: 418, startPoint y: 470, endPoint x: 452, endPoint y: 469, distance: 34.0
click at [452, 469] on div "} , "headingsTooltips" : { "context" : "This colum displays an abbreviated vers…" at bounding box center [910, 442] width 1243 height 664
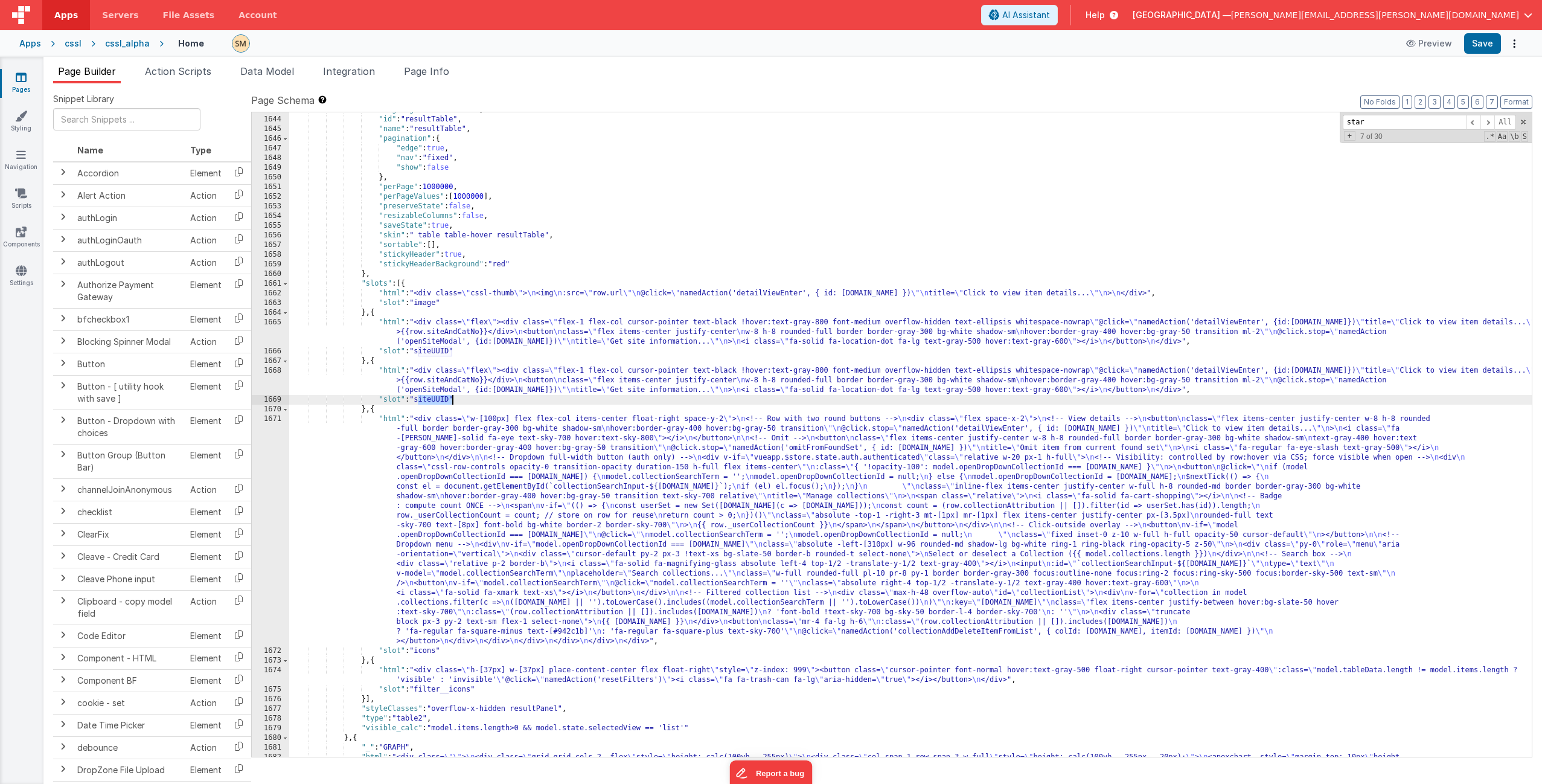
scroll to position [17162, 0]
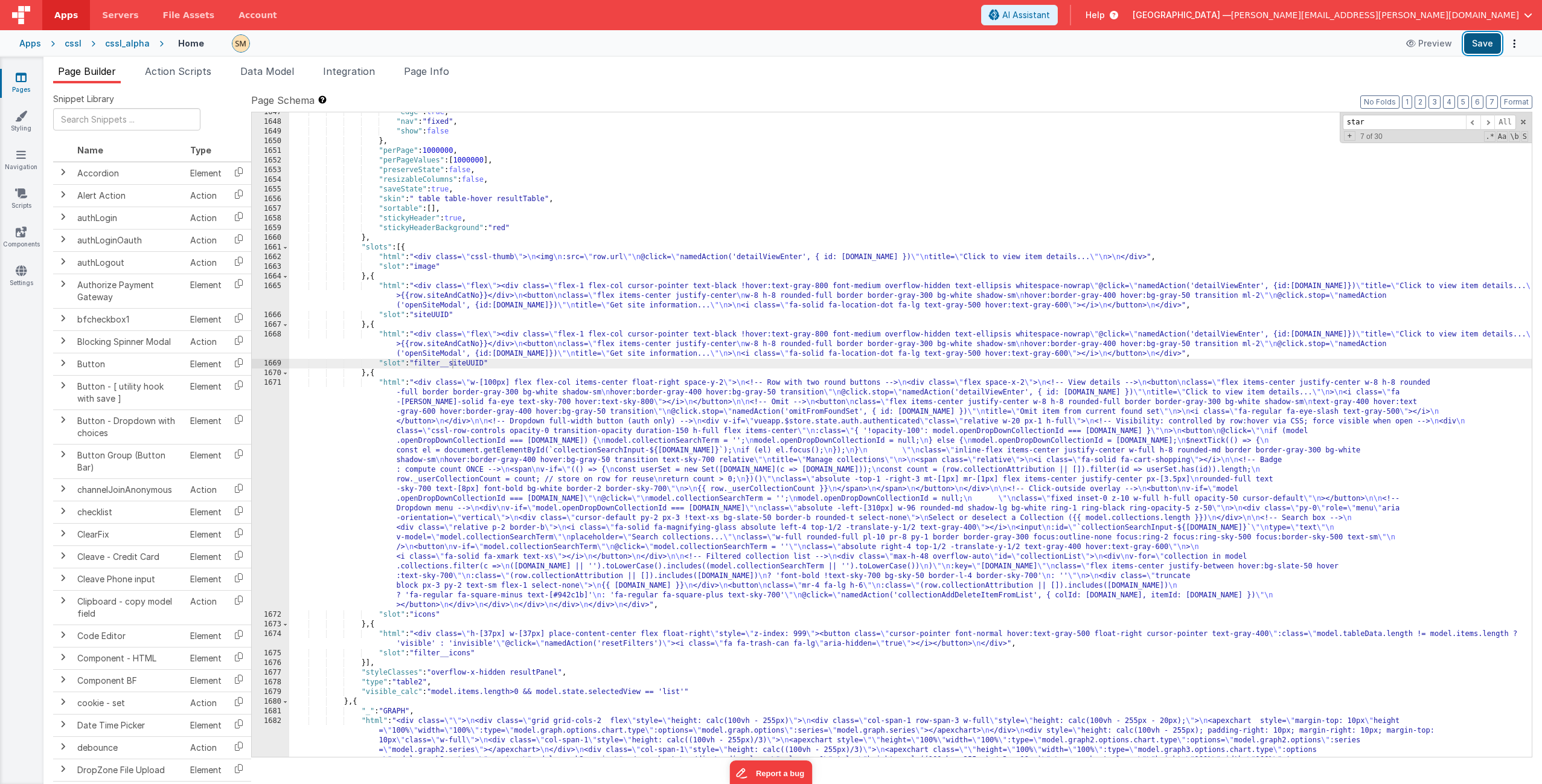
click at [869, 44] on button "Save" at bounding box center [1482, 43] width 37 height 20
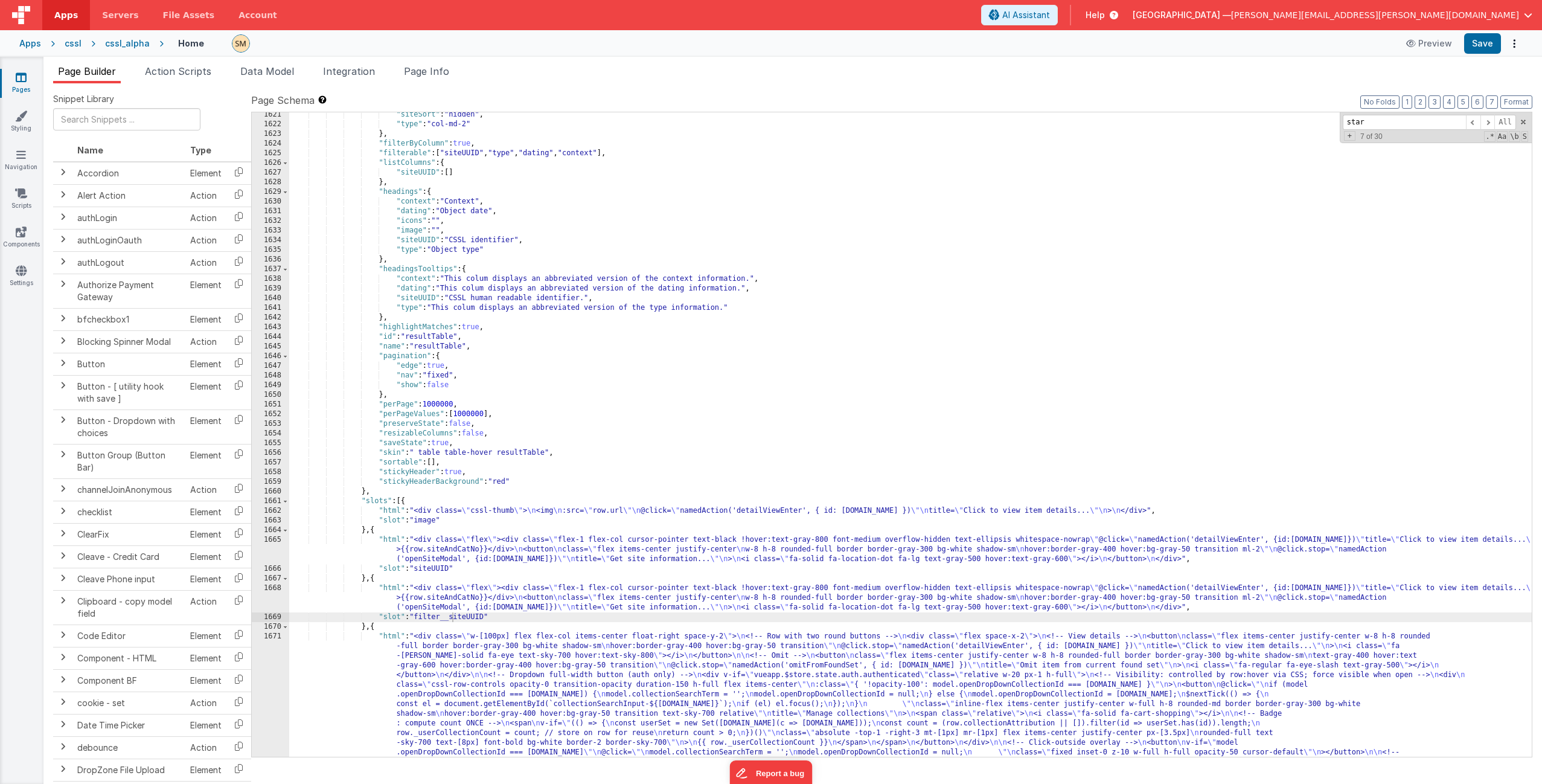
scroll to position [16909, 0]
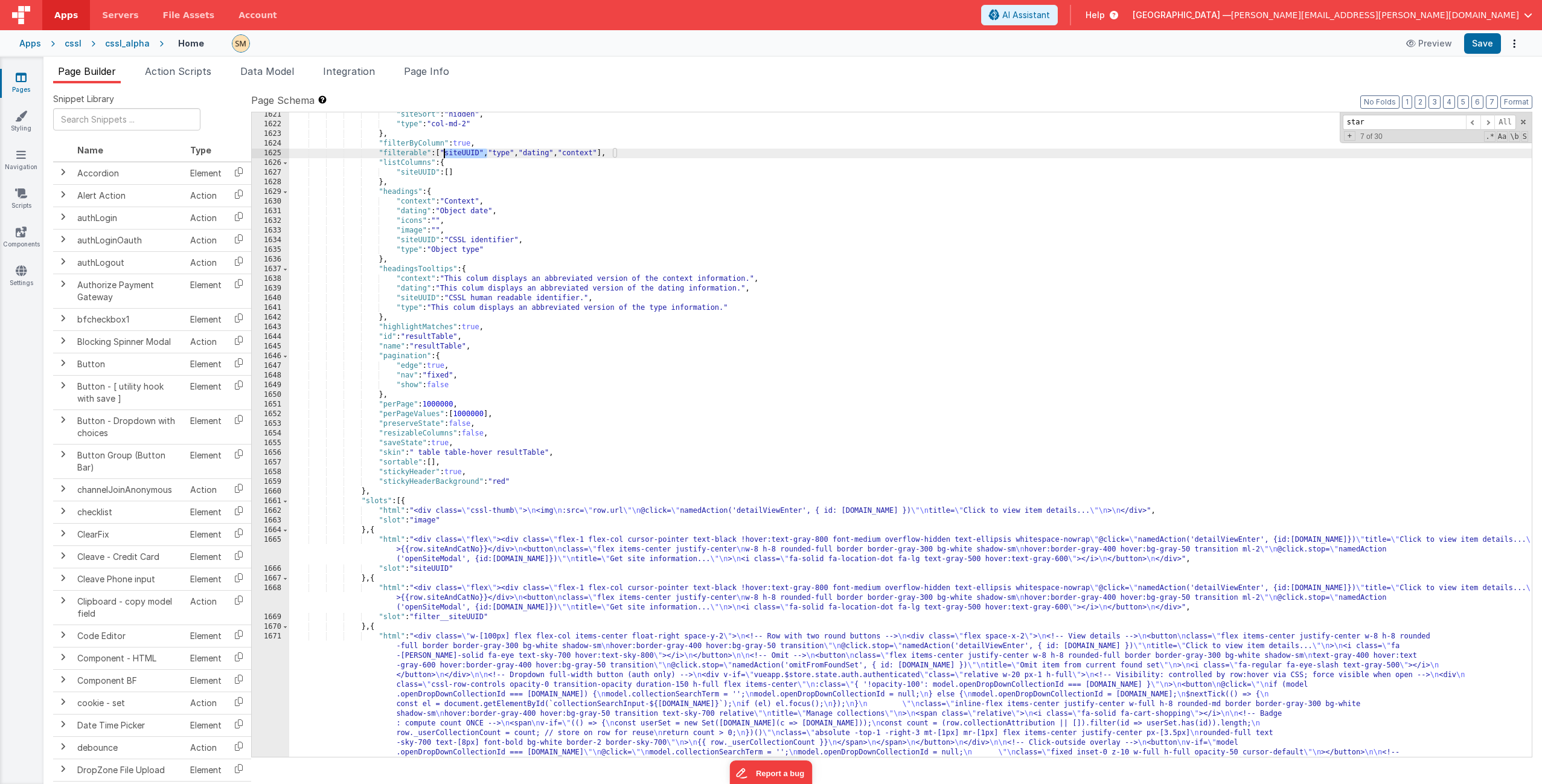
drag, startPoint x: 486, startPoint y: 152, endPoint x: 444, endPoint y: 154, distance: 42.0
click at [444, 154] on div ""siteSort" : "hidden" , "type" : "col-md-2" } , "filterByColumn" : true , "filt…" at bounding box center [910, 553] width 1243 height 886
drag, startPoint x: 495, startPoint y: 152, endPoint x: 442, endPoint y: 153, distance: 53.0
click at [443, 152] on div ""siteSort" : "hidden" , "type" : "col-md-2" } , "filterByColumn" : true , "filt…" at bounding box center [910, 553] width 1243 height 886
click at [869, 42] on button "Save" at bounding box center [1482, 43] width 37 height 20
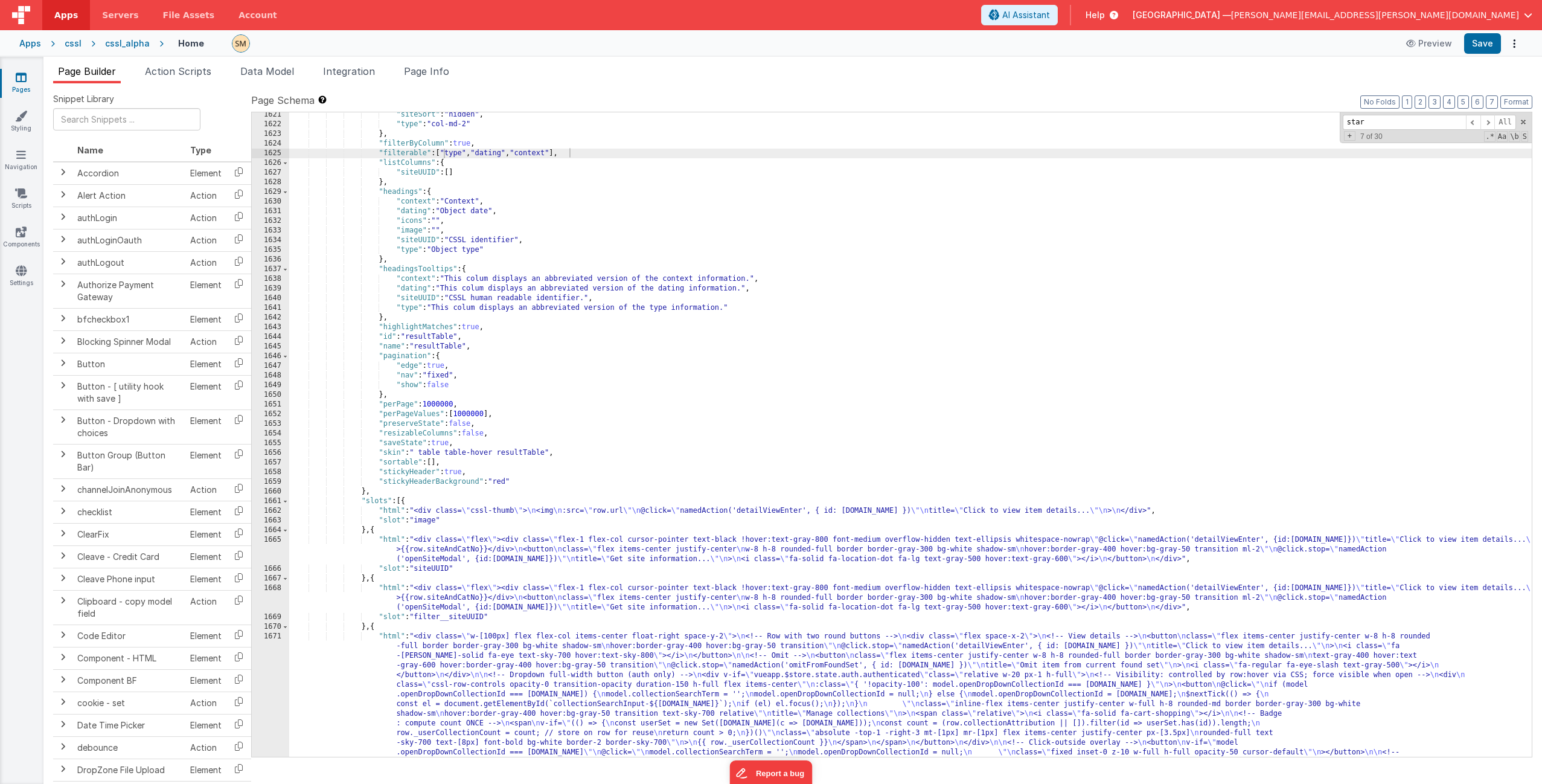
click at [446, 152] on div ""siteSort" : "hidden" , "type" : "col-md-2" } , "filterByColumn" : true , "filt…" at bounding box center [910, 553] width 1243 height 886
click at [518, 204] on div ""siteSort" : "hidden" , "type" : "col-md-2" } , "filterByColumn" : true , "filt…" at bounding box center [910, 553] width 1243 height 886
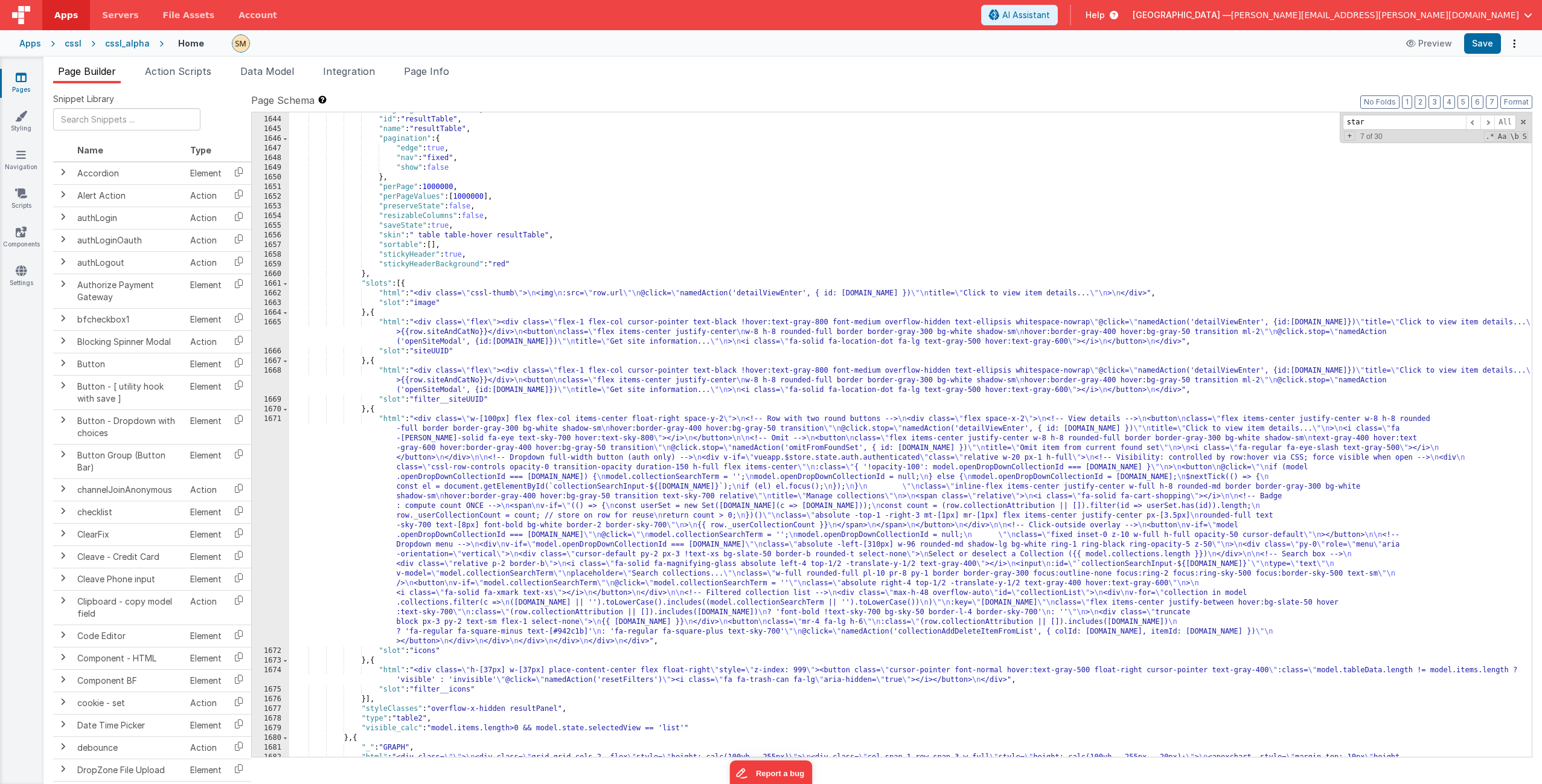
scroll to position [17162, 0]
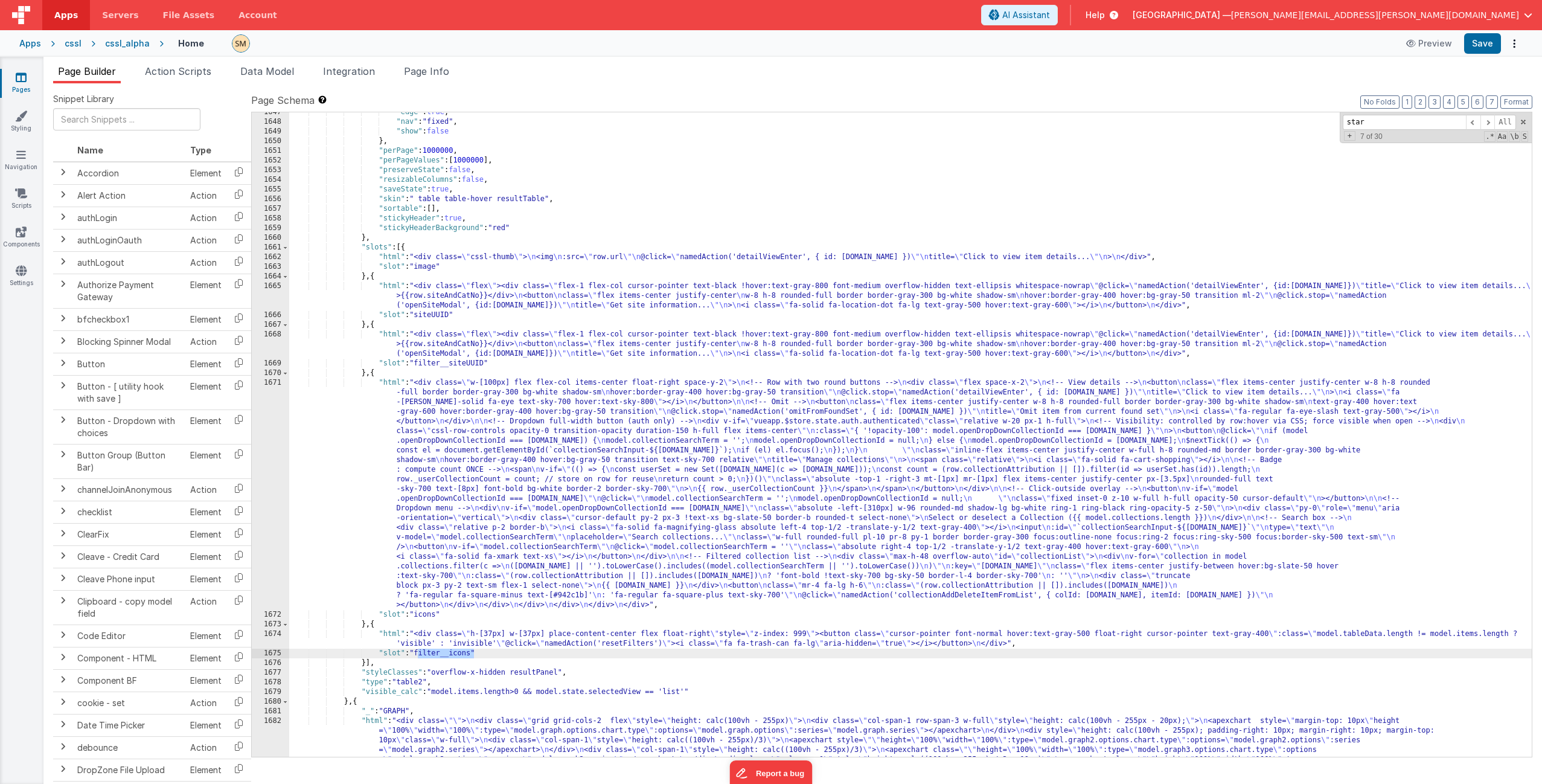
drag, startPoint x: 474, startPoint y: 655, endPoint x: 417, endPoint y: 654, distance: 57.0
click at [417, 475] on div ""edge" : true , "nav" : "fixed" , "show" : false } , "perPage" : 1000000 , "per…" at bounding box center [910, 492] width 1243 height 770
drag, startPoint x: 450, startPoint y: 365, endPoint x: 418, endPoint y: 363, distance: 32.1
click at [418, 363] on div ""edge" : true , "nav" : "fixed" , "show" : false } , "perPage" : 1000000 , "per…" at bounding box center [910, 492] width 1243 height 770
click at [569, 340] on div ""edge" : true , "nav" : "fixed" , "show" : false } , "perPage" : 1000000 , "per…" at bounding box center [910, 492] width 1243 height 770
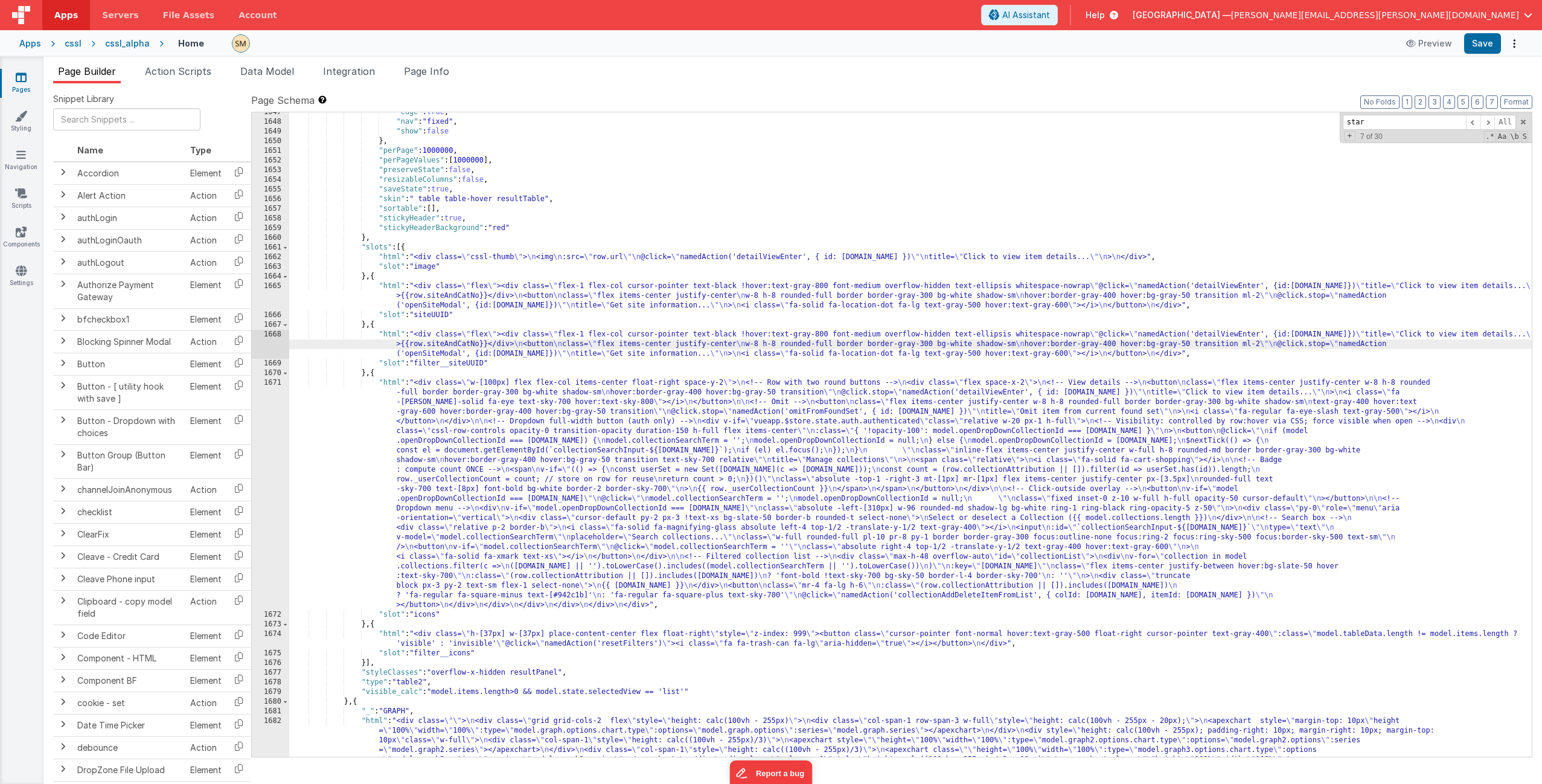
click at [394, 345] on div ""edge" : true , "nav" : "fixed" , "show" : false } , "perPage" : 1000000 , "per…" at bounding box center [910, 492] width 1243 height 770
click at [276, 343] on div "1668" at bounding box center [270, 344] width 37 height 29
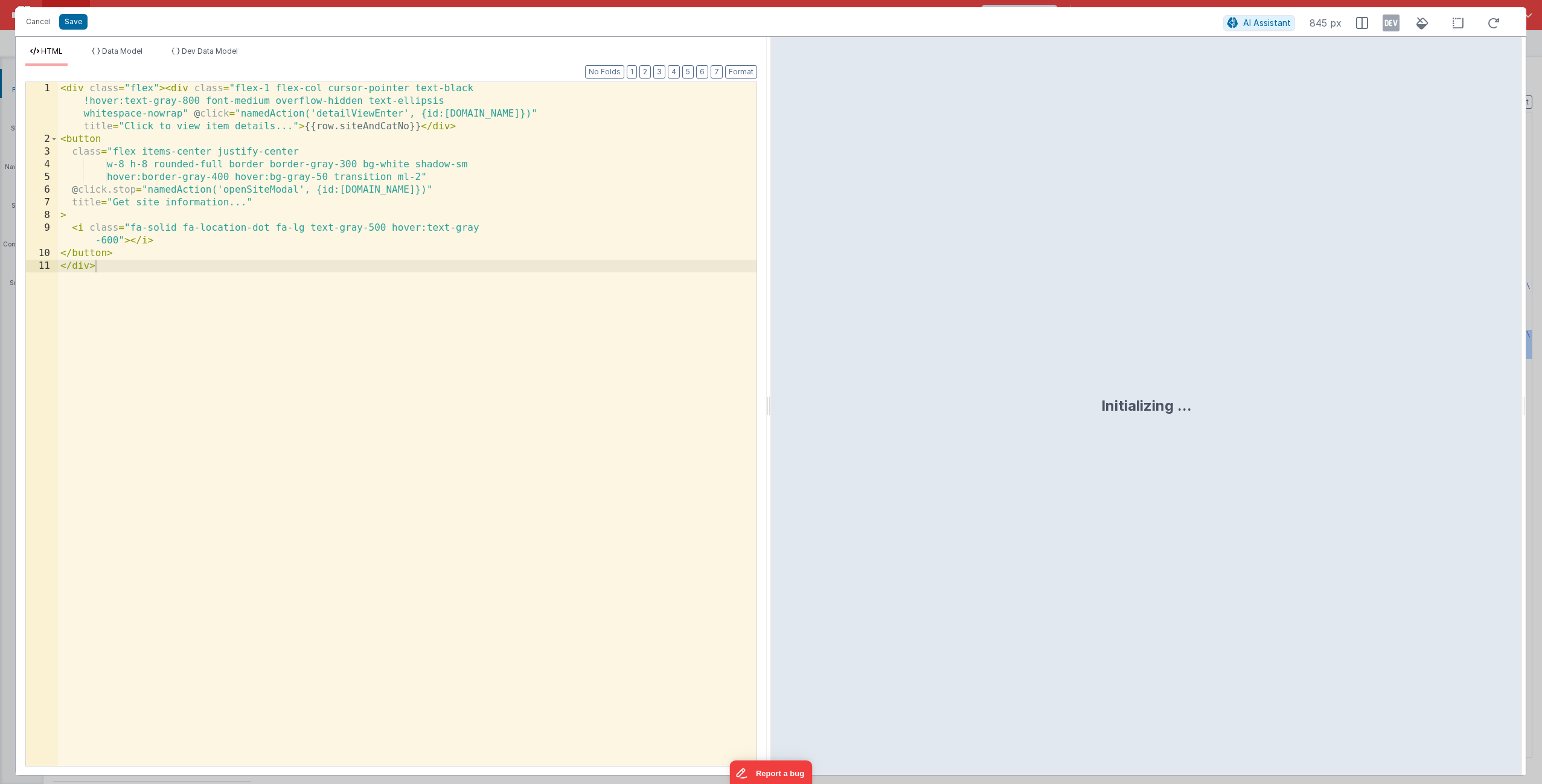
click at [273, 328] on div "< div class = "flex" > < div class = "flex-1 flex-col cursor-pointer text-black…" at bounding box center [407, 462] width 698 height 761
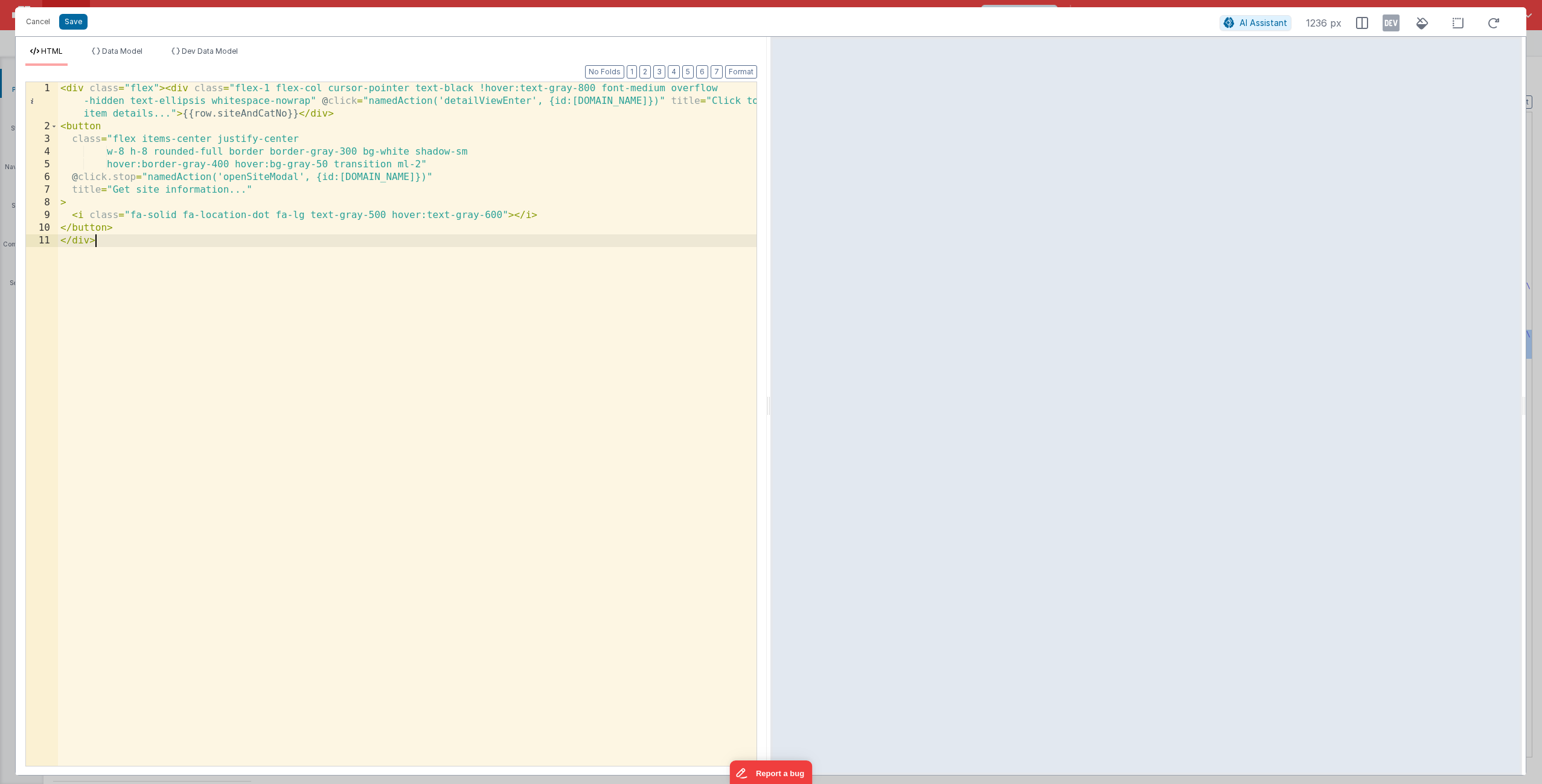
click at [324, 286] on div "< div class = "flex" > < div class = "flex-1 flex-col cursor-pointer text-black…" at bounding box center [407, 449] width 698 height 734
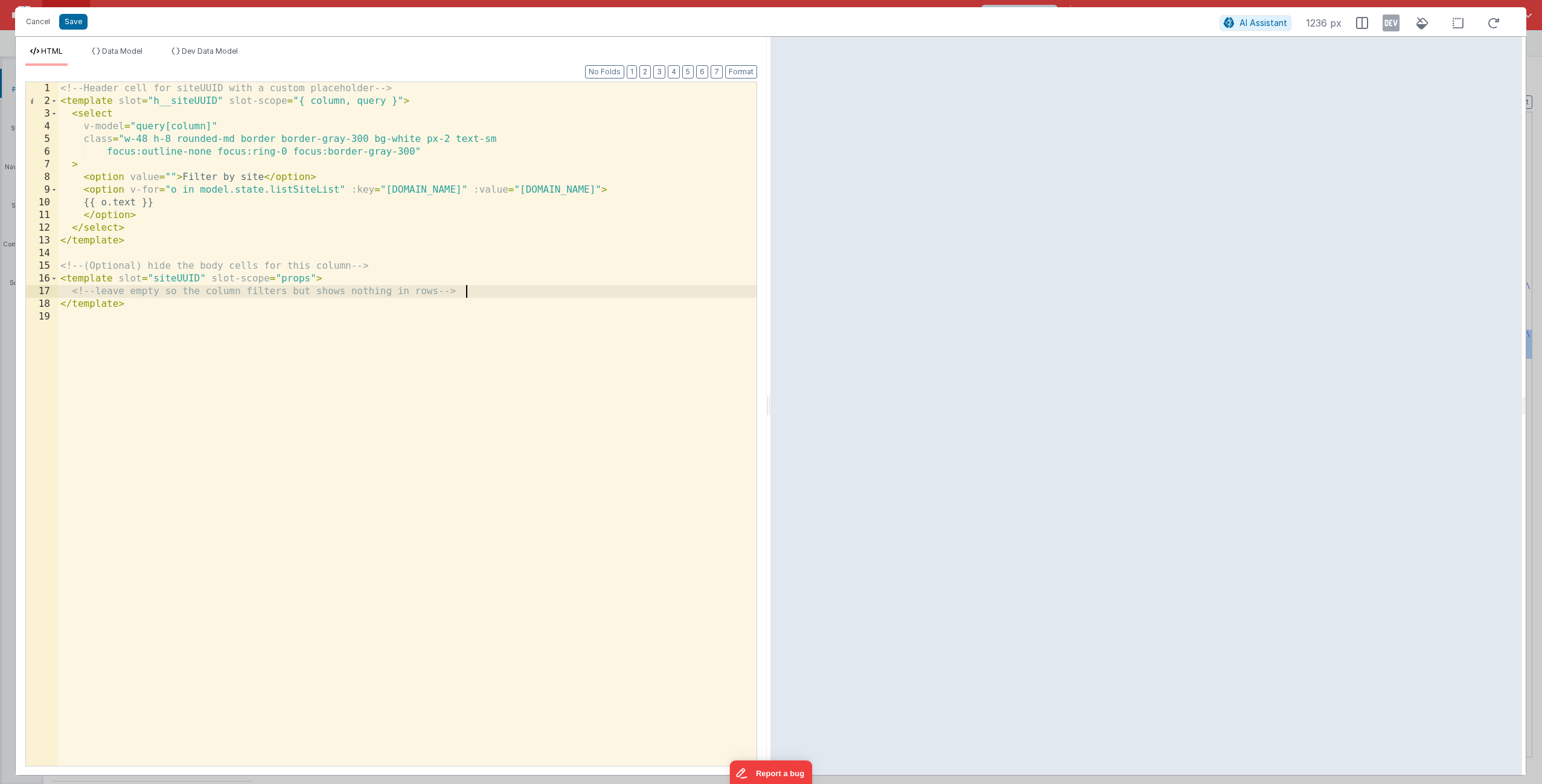
click at [481, 289] on div "<!-- Header cell for siteUUID with a custom placeholder --> < template slot = "…" at bounding box center [407, 436] width 698 height 709
drag, startPoint x: 481, startPoint y: 290, endPoint x: 32, endPoint y: 291, distance: 449.0
click at [32, 291] on div "1 2 3 4 5 6 7 8 9 10 11 12 13 14 15 16 17 18 19 <!-- Header cell for siteUUID w…" at bounding box center [391, 424] width 732 height 685
click at [64, 265] on div "<!-- Header cell for siteUUID with a custom placeholder --> < template slot = "…" at bounding box center [407, 436] width 698 height 709
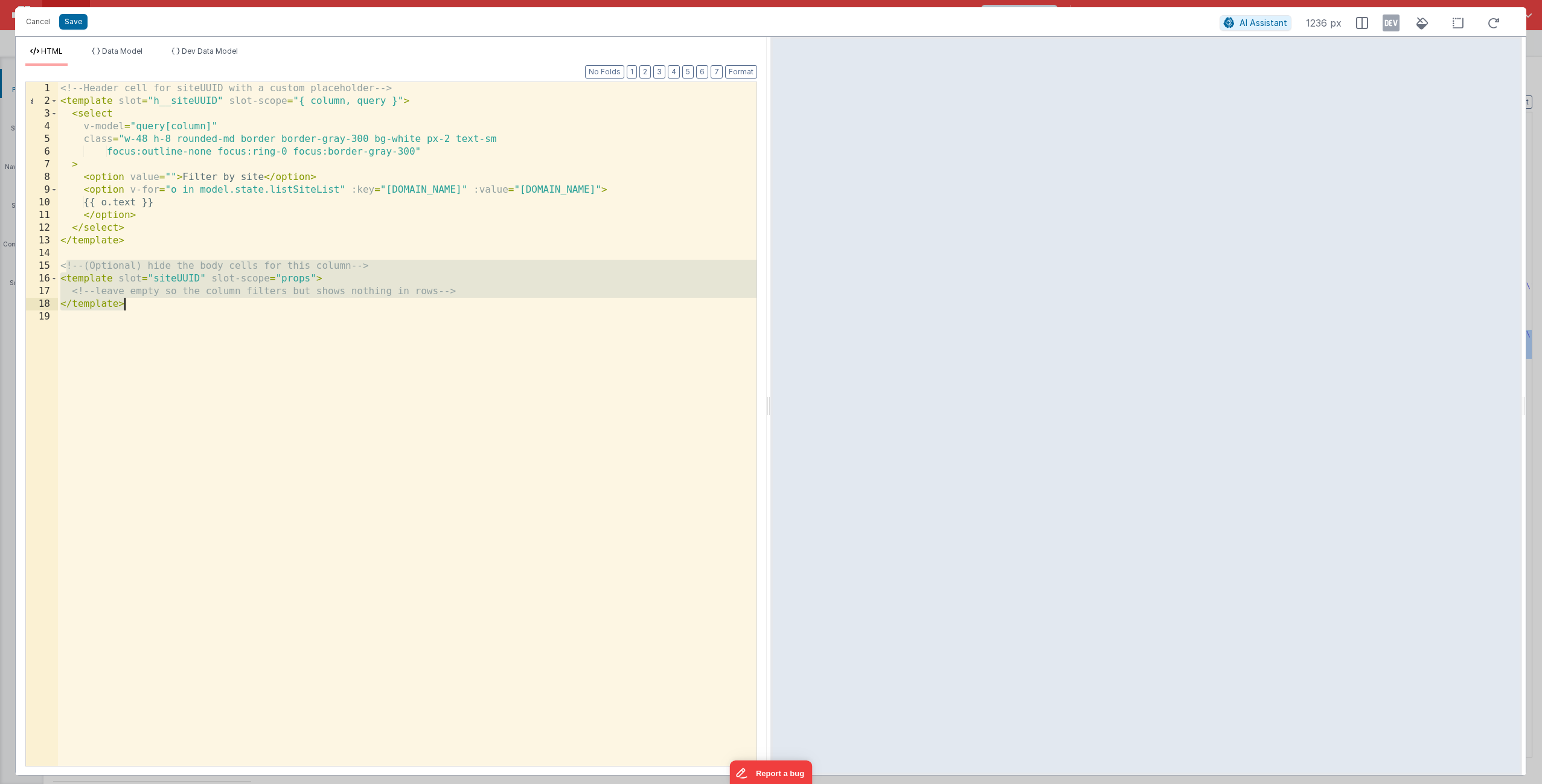
drag, startPoint x: 64, startPoint y: 265, endPoint x: 137, endPoint y: 305, distance: 83.2
click at [137, 305] on div "<!-- Header cell for siteUUID with a custom placeholder --> < template slot = "…" at bounding box center [407, 436] width 698 height 709
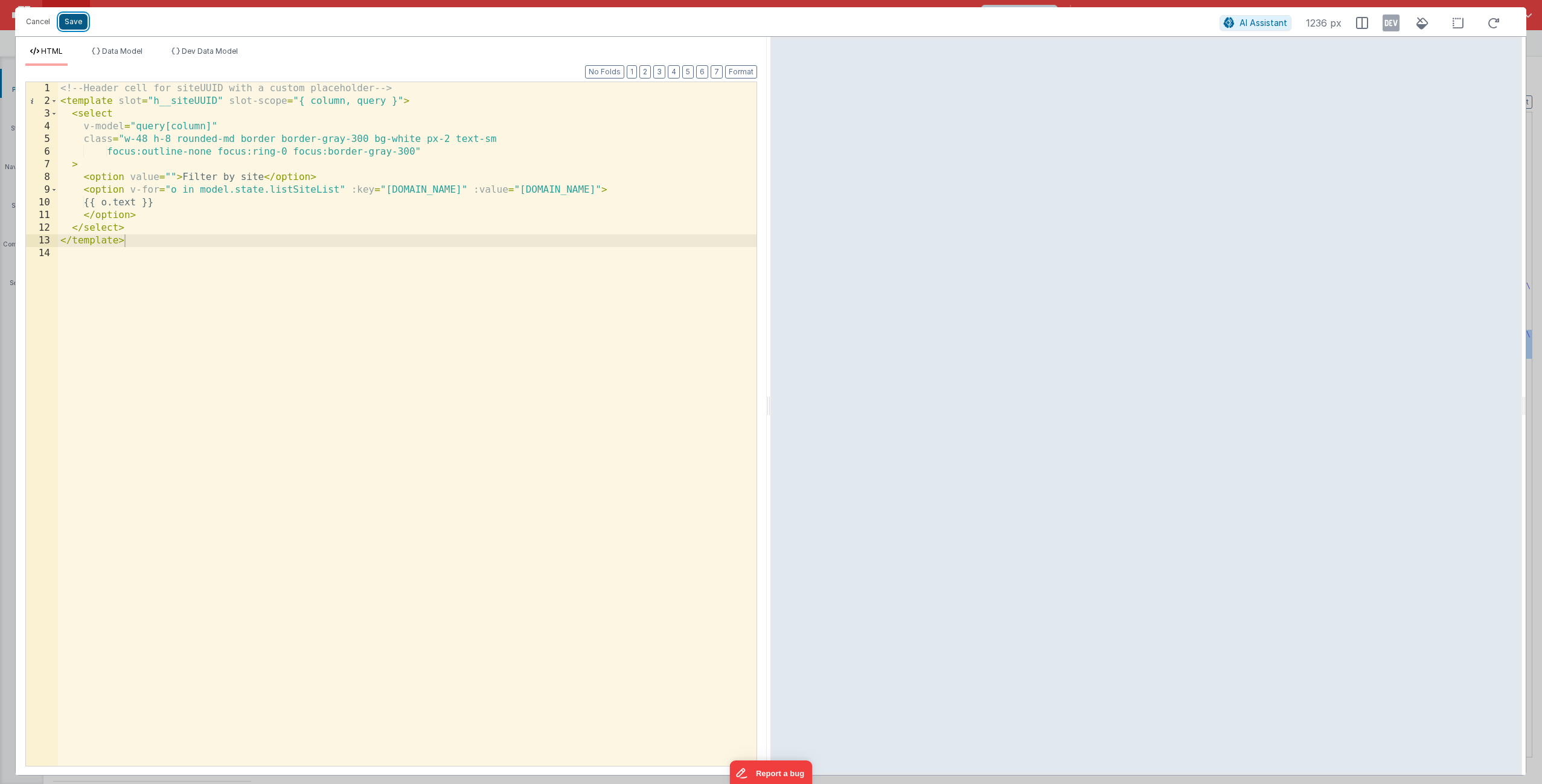
click at [74, 24] on button "Save" at bounding box center [73, 22] width 28 height 16
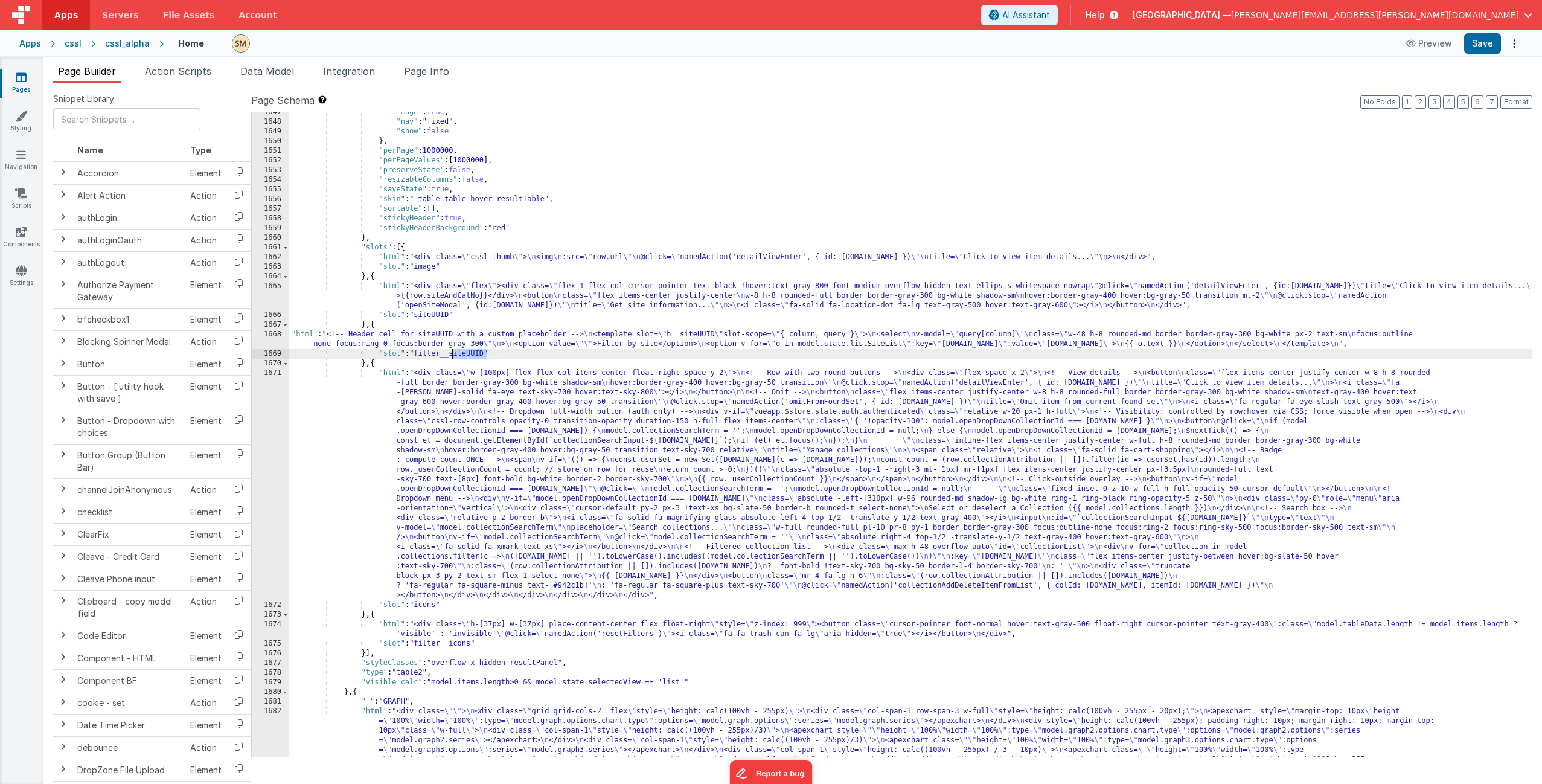
drag, startPoint x: 488, startPoint y: 354, endPoint x: 453, endPoint y: 353, distance: 35.0
click at [453, 353] on div ""edge" : true , "nav" : "fixed" , "show" : false } , "perPage" : 1000000 , "per…" at bounding box center [910, 492] width 1243 height 770
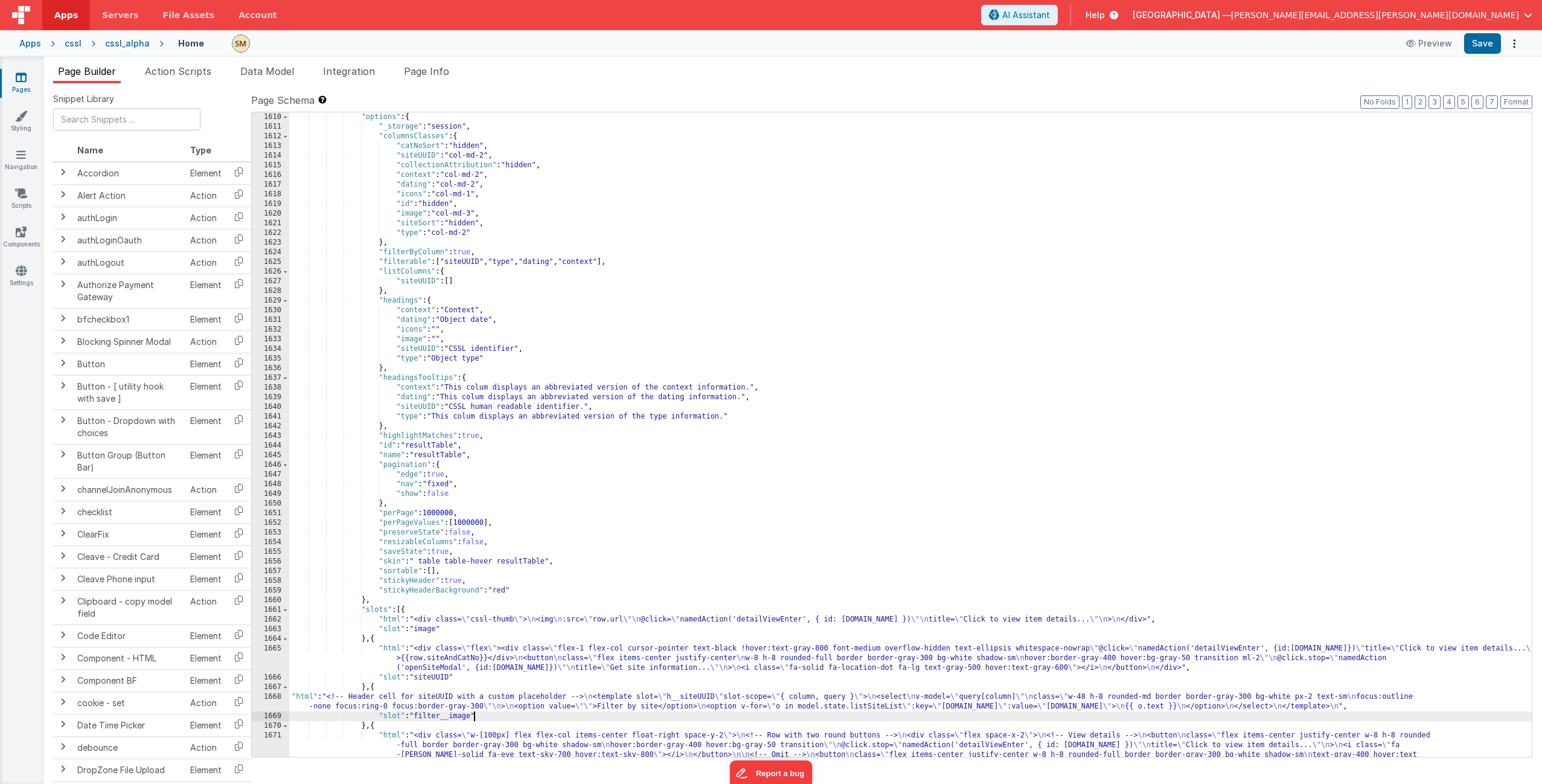
scroll to position [16800, 0]
click at [869, 44] on button "Save" at bounding box center [1482, 43] width 37 height 20
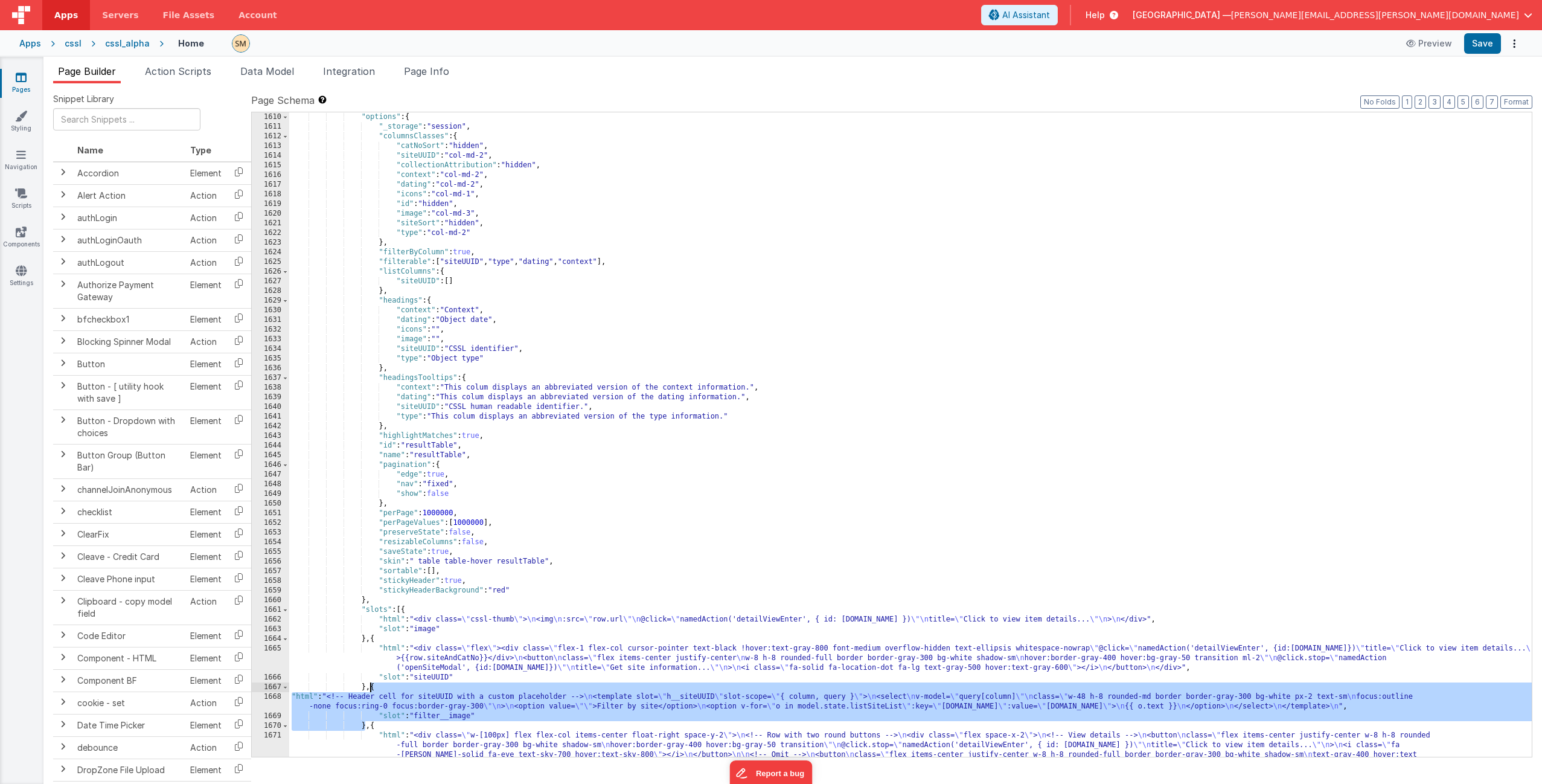
drag, startPoint x: 366, startPoint y: 728, endPoint x: 370, endPoint y: 688, distance: 40.2
click at [370, 475] on div ""options" : { "_storage" : "session" , "columnsClasses" : { "catNoSort" : "hidd…" at bounding box center [910, 556] width 1243 height 886
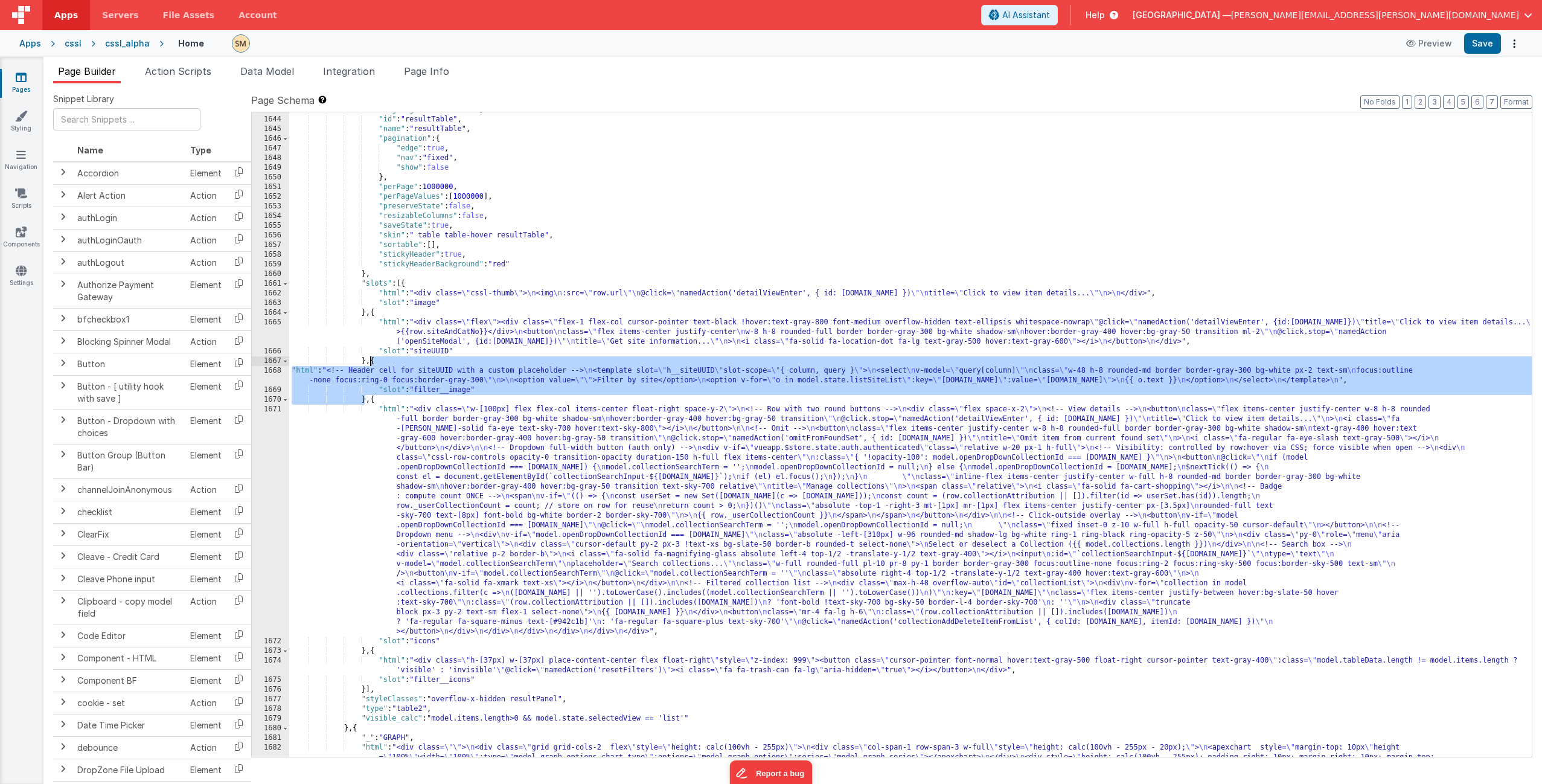
scroll to position [17199, 0]
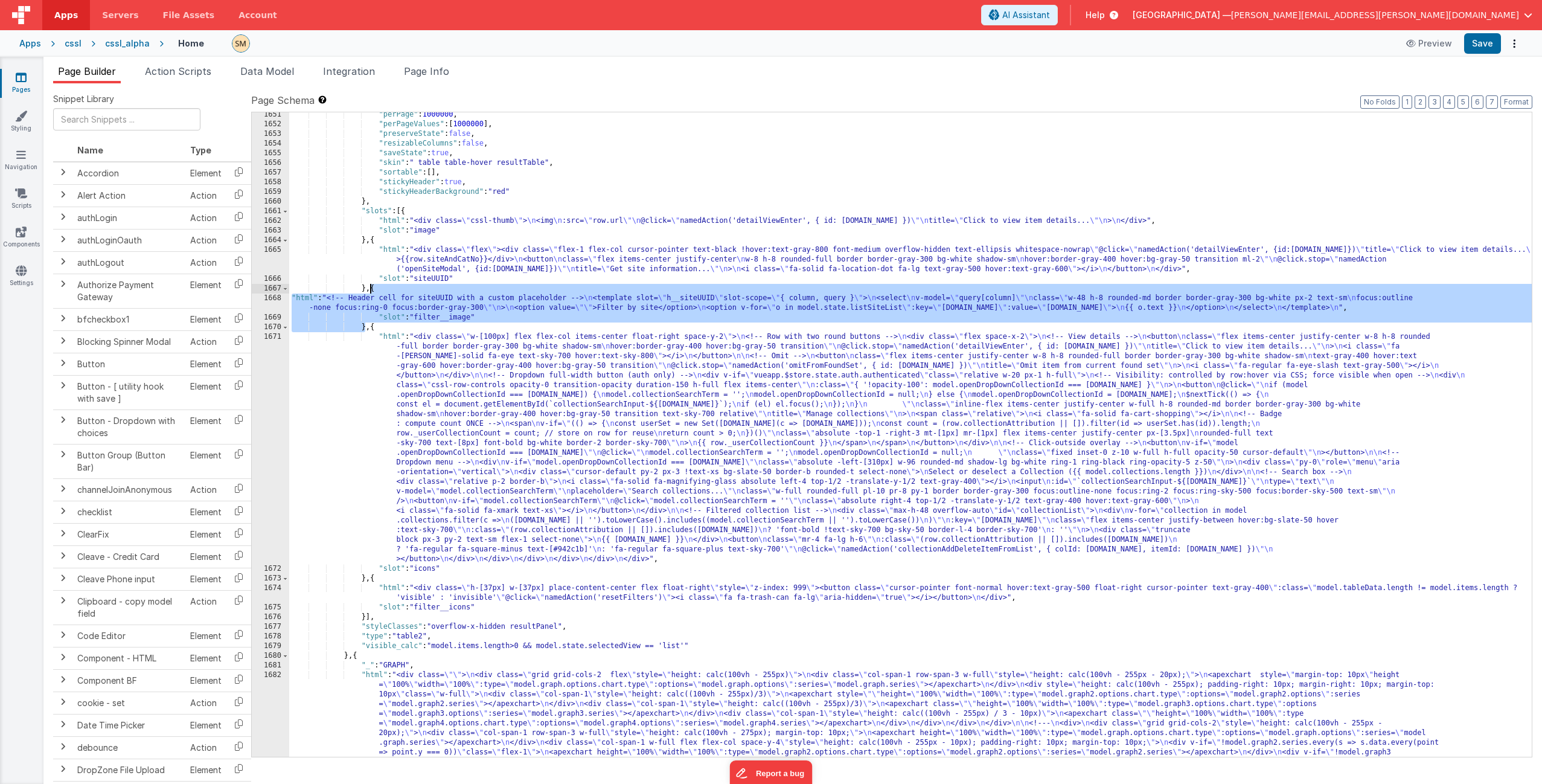
click at [370, 330] on div ""perPage" : 1000000 , "perPageValues" : [ 1000000 ] , "preserveState" : false ,…" at bounding box center [910, 495] width 1243 height 770
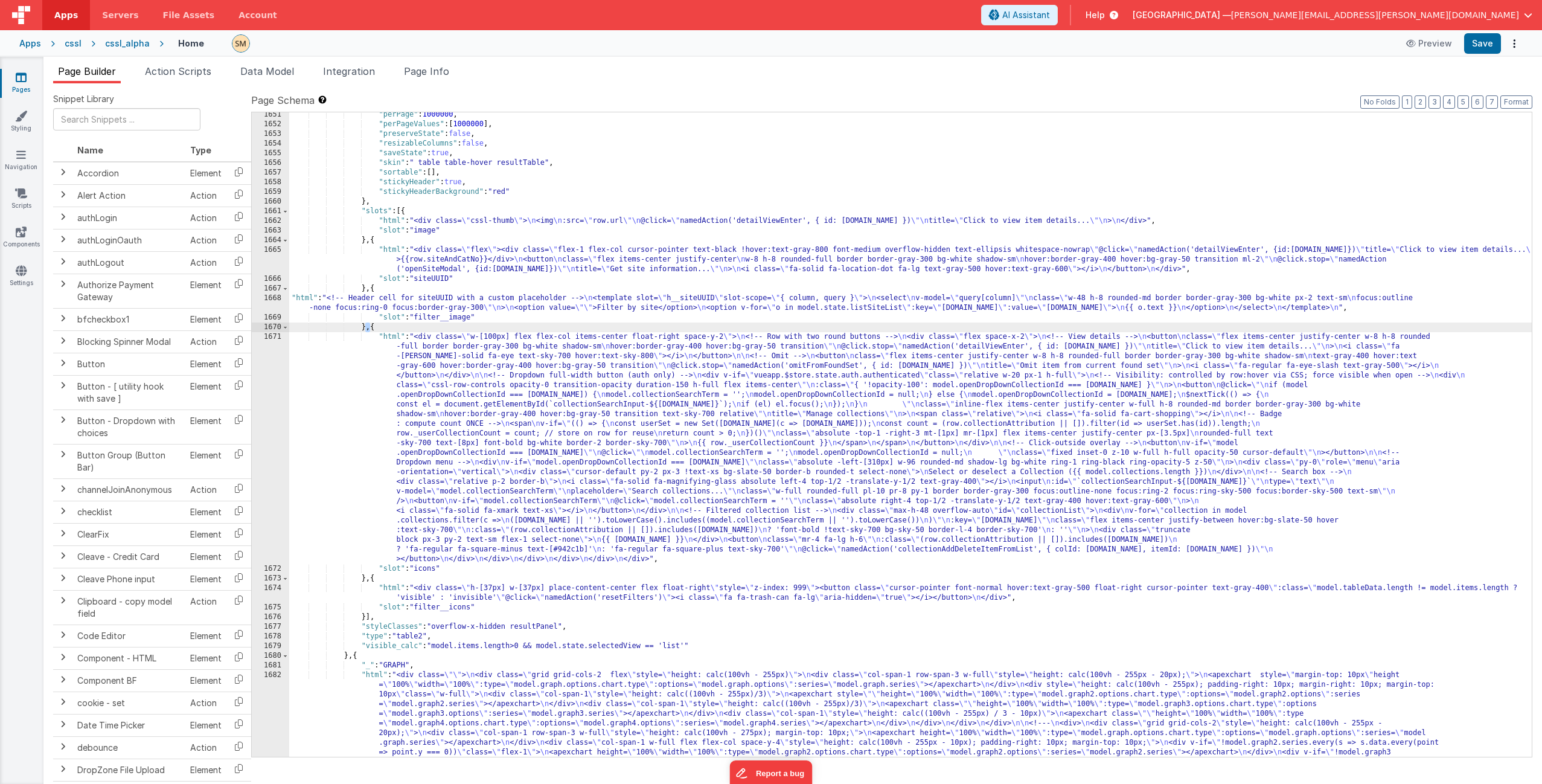
click at [369, 331] on div ""perPage" : 1000000 , "perPageValues" : [ 1000000 ] , "preserveState" : false ,…" at bounding box center [910, 495] width 1243 height 770
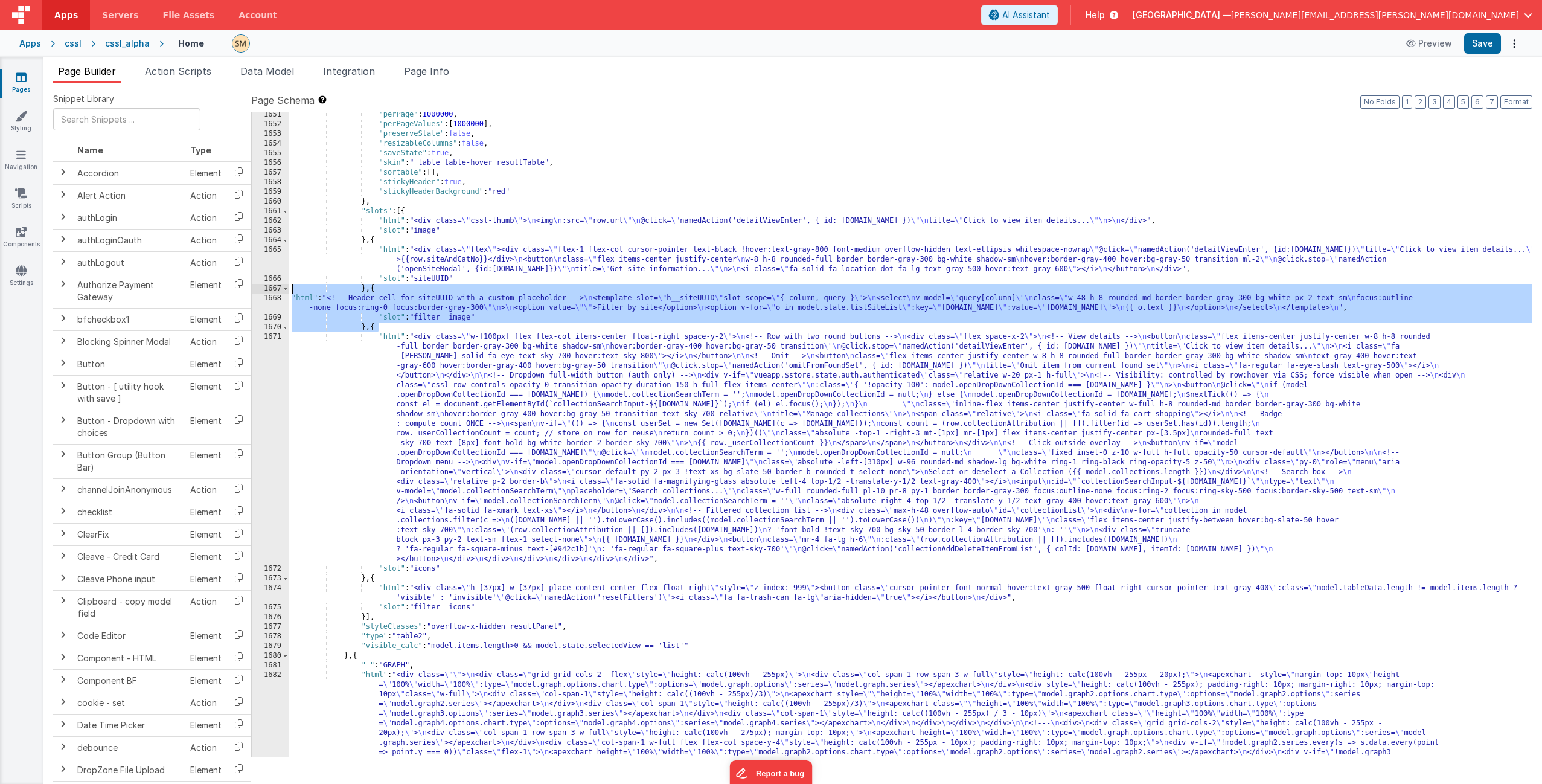
drag, startPoint x: 370, startPoint y: 330, endPoint x: 368, endPoint y: 293, distance: 37.1
click at [368, 293] on div ""perPage" : 1000000 , "perPageValues" : [ 1000000 ] , "preserveState" : false ,…" at bounding box center [910, 495] width 1243 height 770
click at [369, 291] on div ""perPage" : 1000000 , "perPageValues" : [ 1000000 ] , "preserveState" : false ,…" at bounding box center [910, 495] width 1243 height 770
drag, startPoint x: 370, startPoint y: 291, endPoint x: 368, endPoint y: 326, distance: 35.1
click at [368, 326] on div ""perPage" : 1000000 , "perPageValues" : [ 1000000 ] , "preserveState" : false ,…" at bounding box center [910, 495] width 1243 height 770
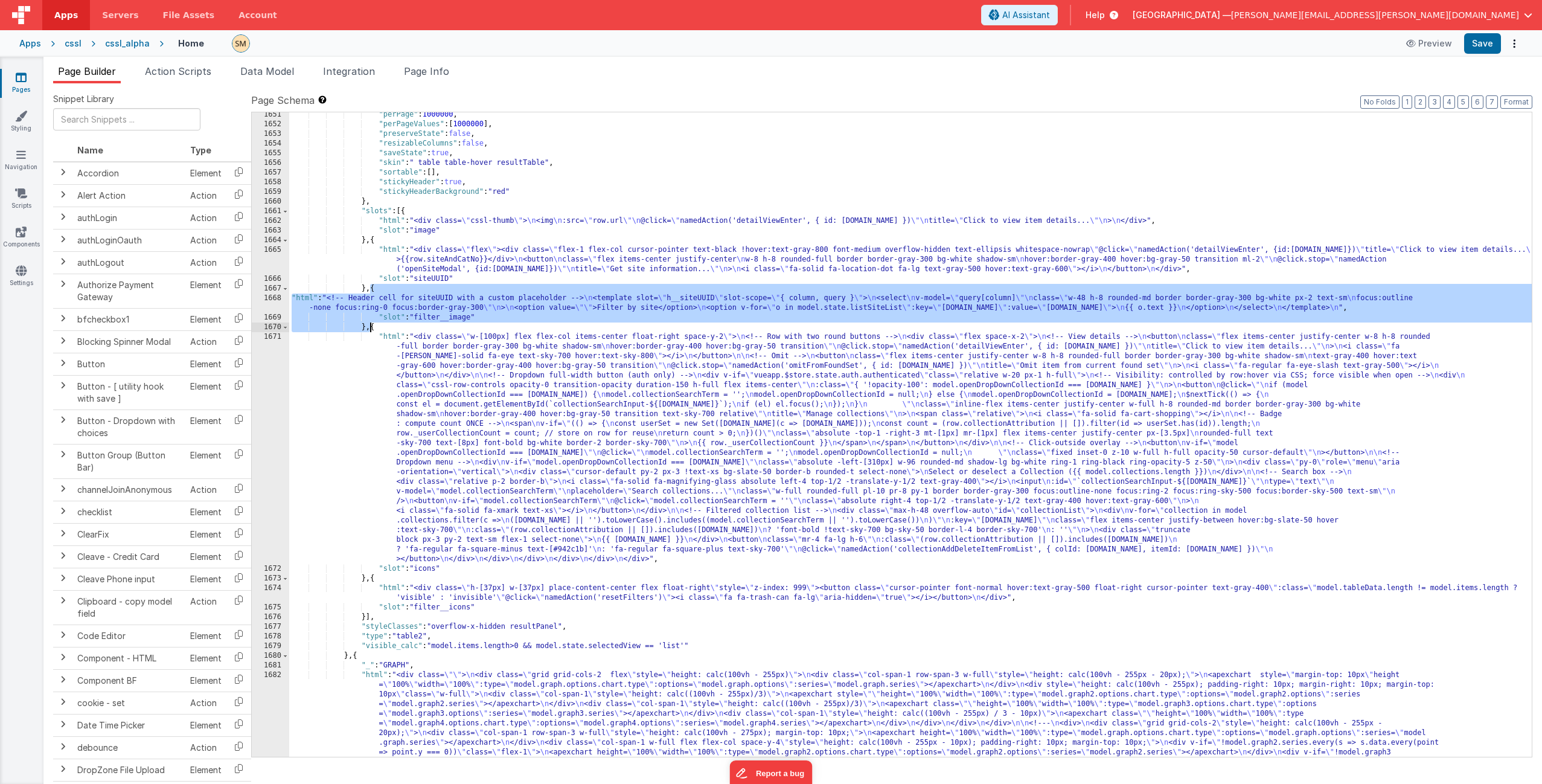
click at [109, 45] on div "cssl_alpha" at bounding box center [128, 43] width 45 height 12
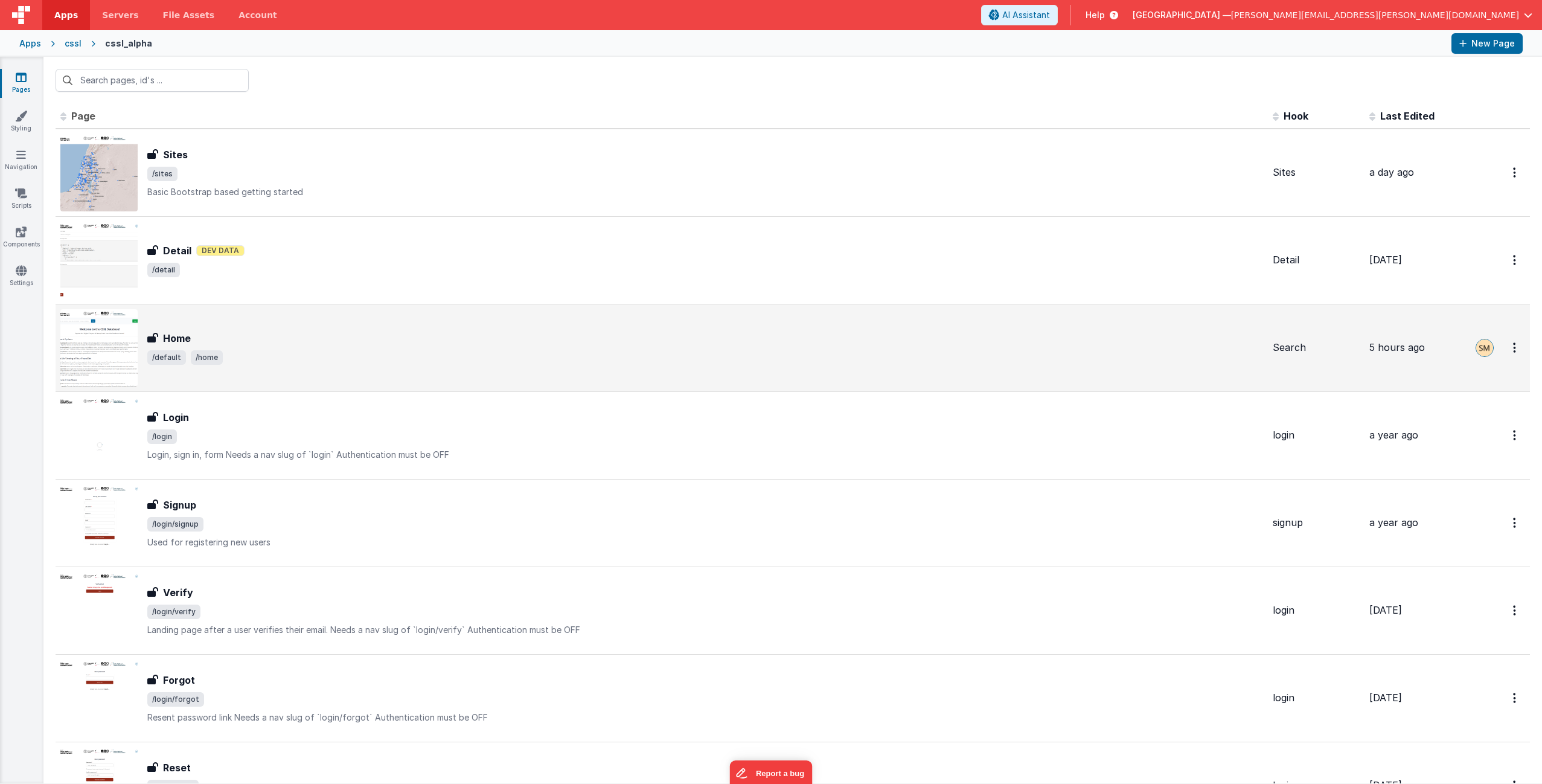
click at [178, 339] on h3 "Home" at bounding box center [177, 338] width 27 height 14
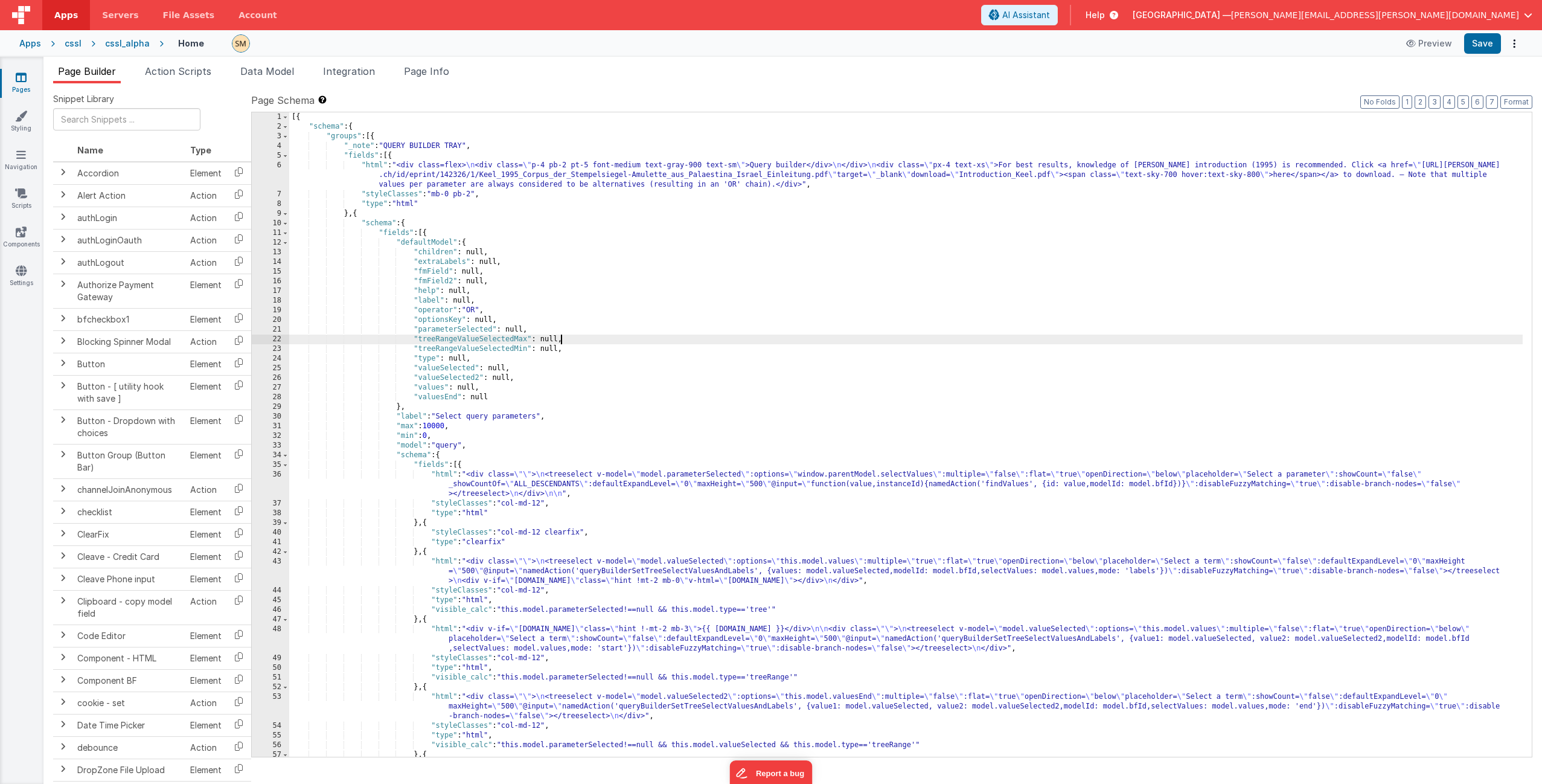
click at [869, 337] on div "[{ "schema" : { "groups" : [{ "_note" : "QUERY BUILDER TRAY" , "fields" : [{ "h…" at bounding box center [906, 444] width 1234 height 664
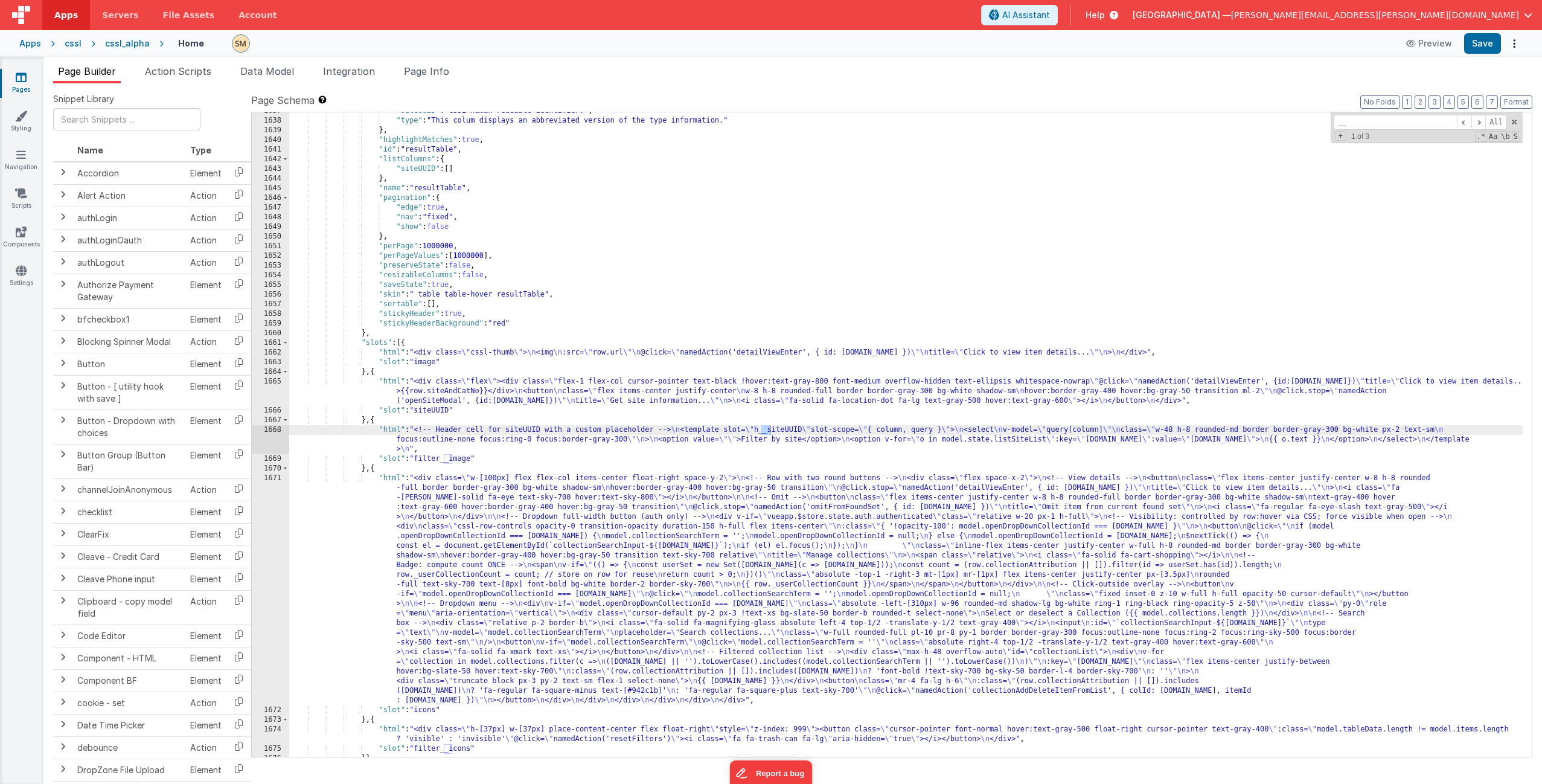
scroll to position [17077, 0]
type input "__ico"
click at [440, 465] on div ""siteUUID" : "CSSL human readable identifier." , "type" : "This colum displays …" at bounding box center [906, 438] width 1234 height 664
click at [495, 461] on div ""siteUUID" : "CSSL human readable identifier." , "type" : "This colum displays …" at bounding box center [906, 438] width 1234 height 664
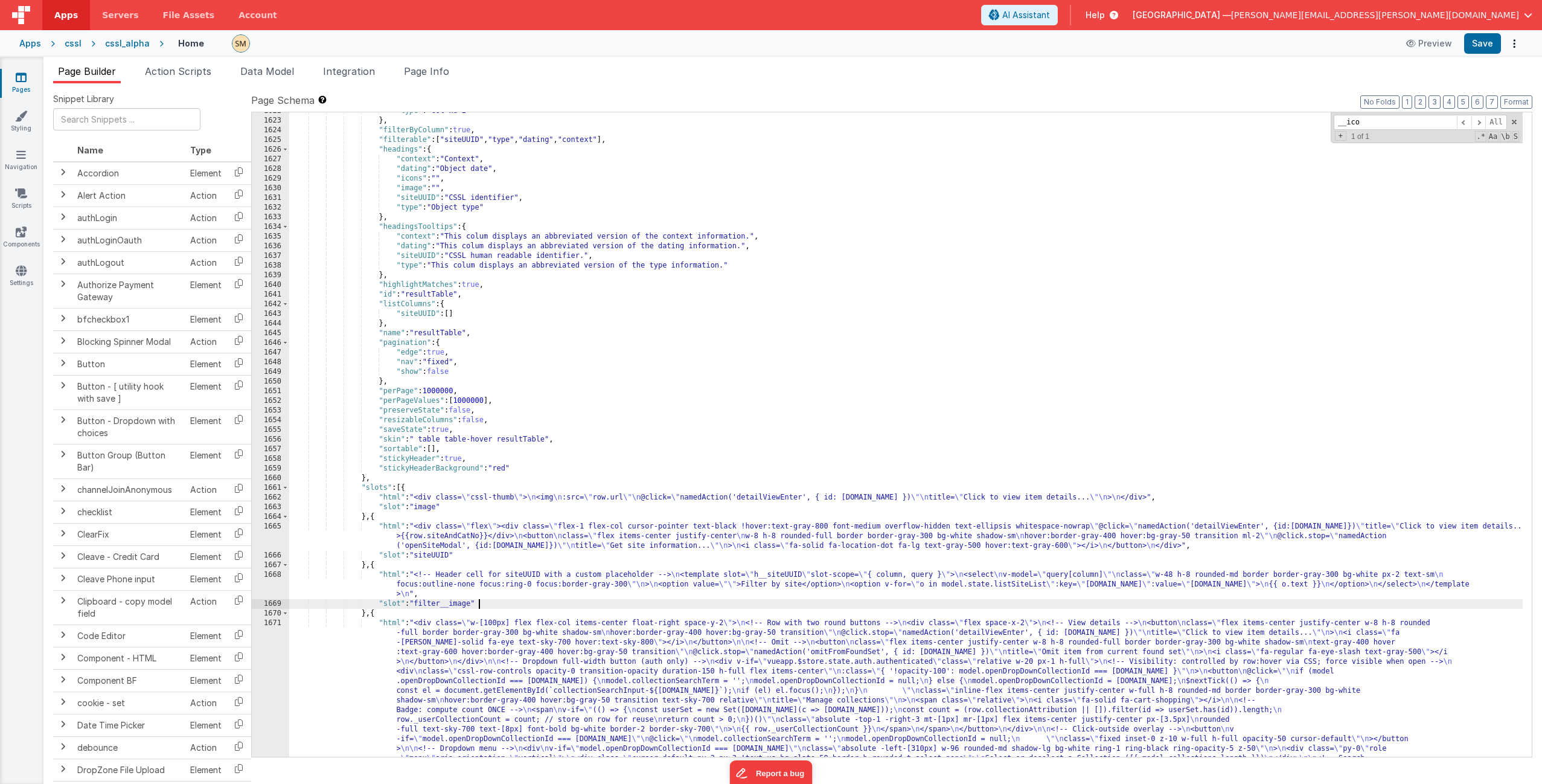
scroll to position [16824, 0]
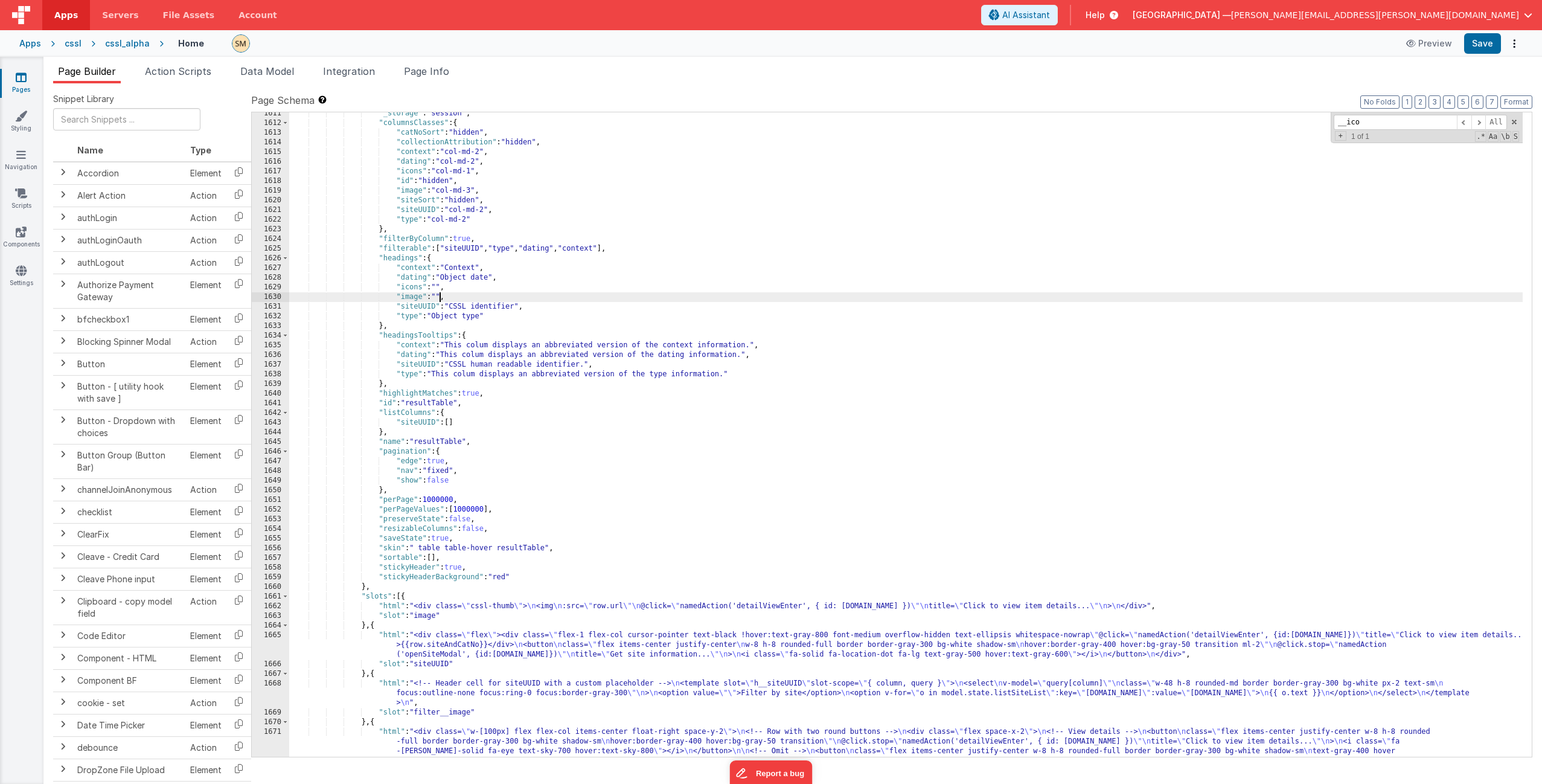
click at [439, 297] on div ""_storage" : "session" , "columnsClasses" : { "catNoSort" : "hidden" , "collect…" at bounding box center [906, 552] width 1234 height 886
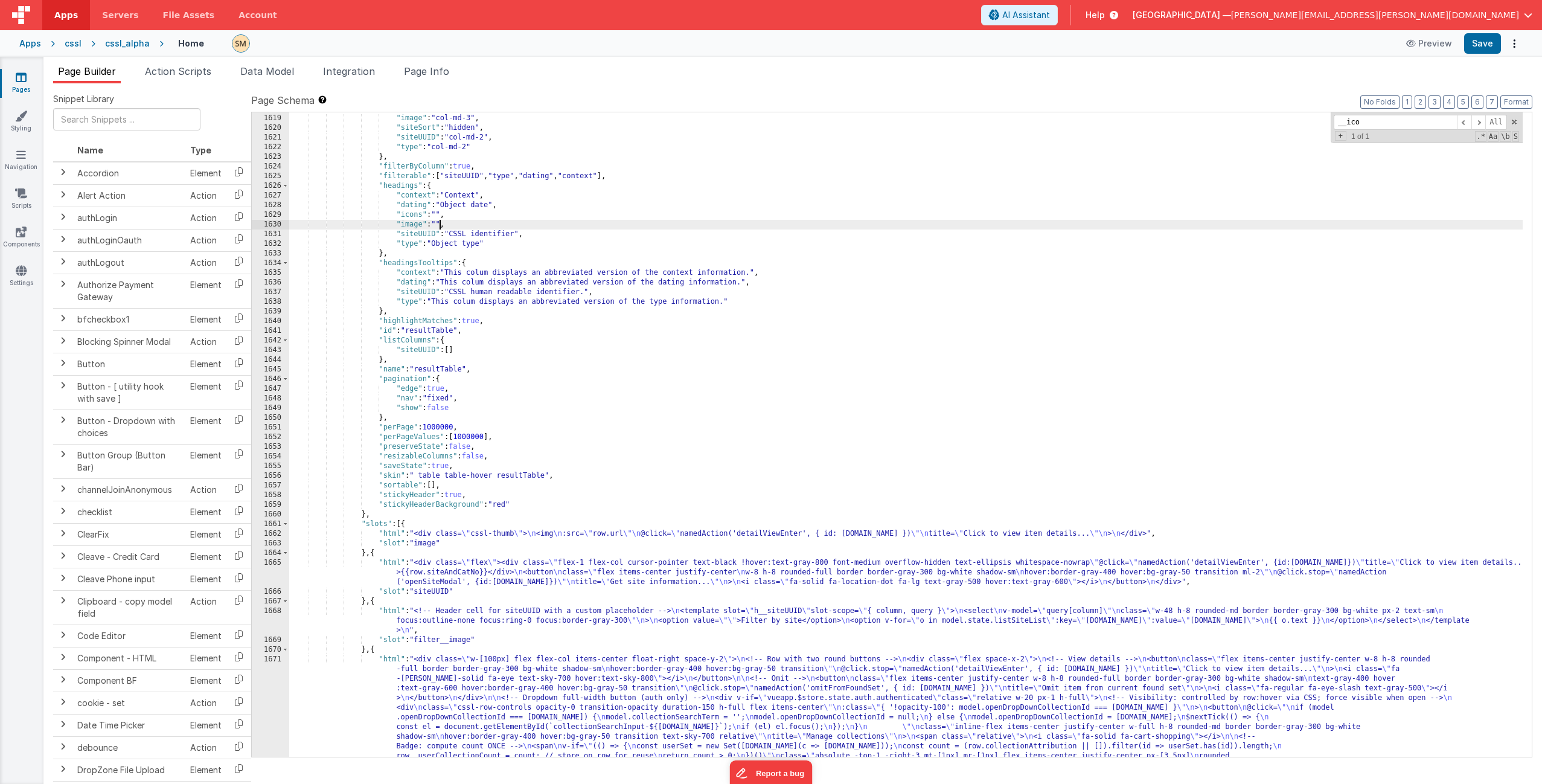
scroll to position [16860, 0]
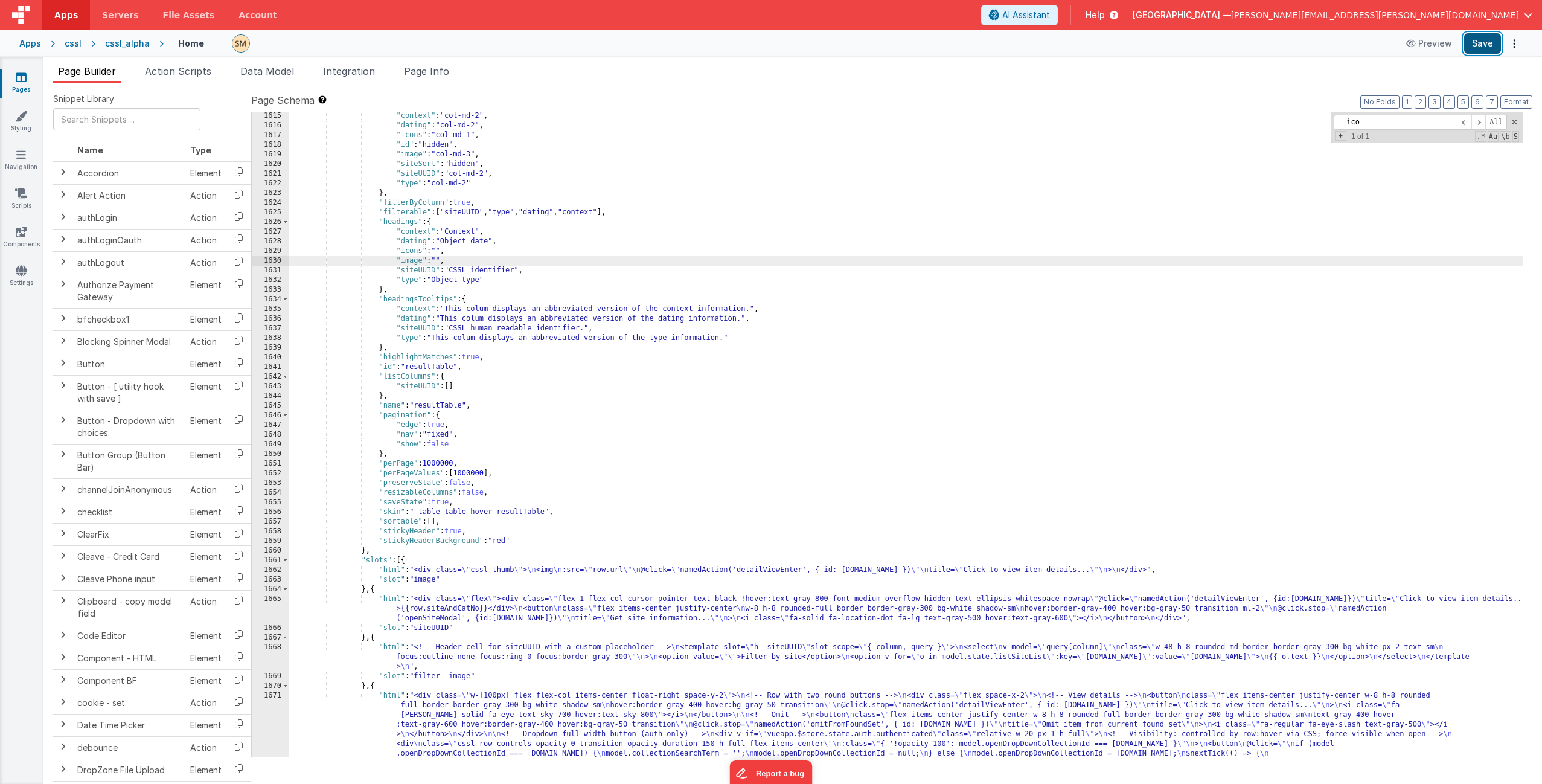
click at [869, 46] on button "Save" at bounding box center [1482, 43] width 37 height 20
click at [486, 281] on div ""context" : "col-md-2" , "dating" : "col-md-2" , "icons" : "col-md-1" , "id" : …" at bounding box center [906, 554] width 1234 height 886
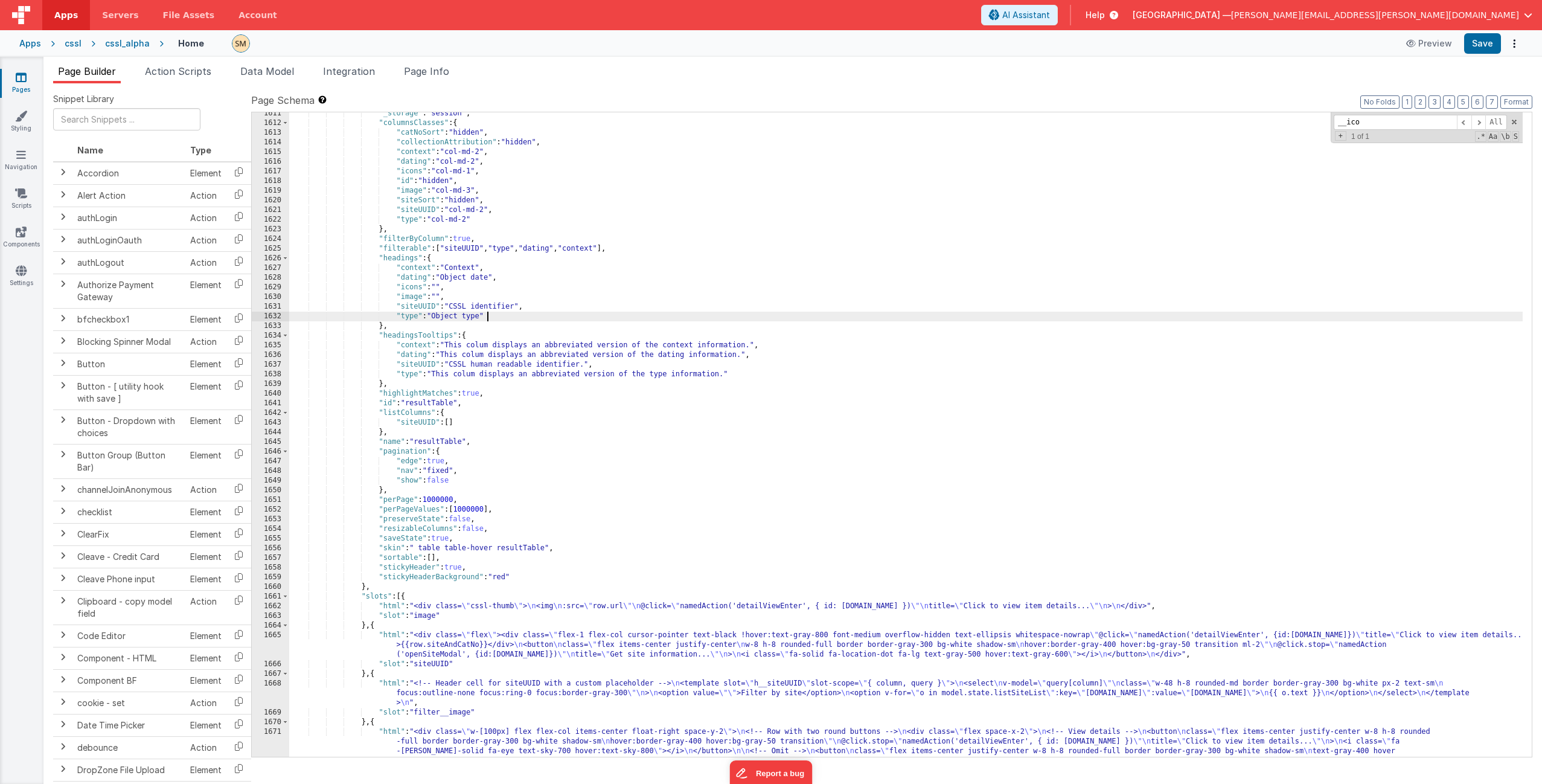
scroll to position [16896, 0]
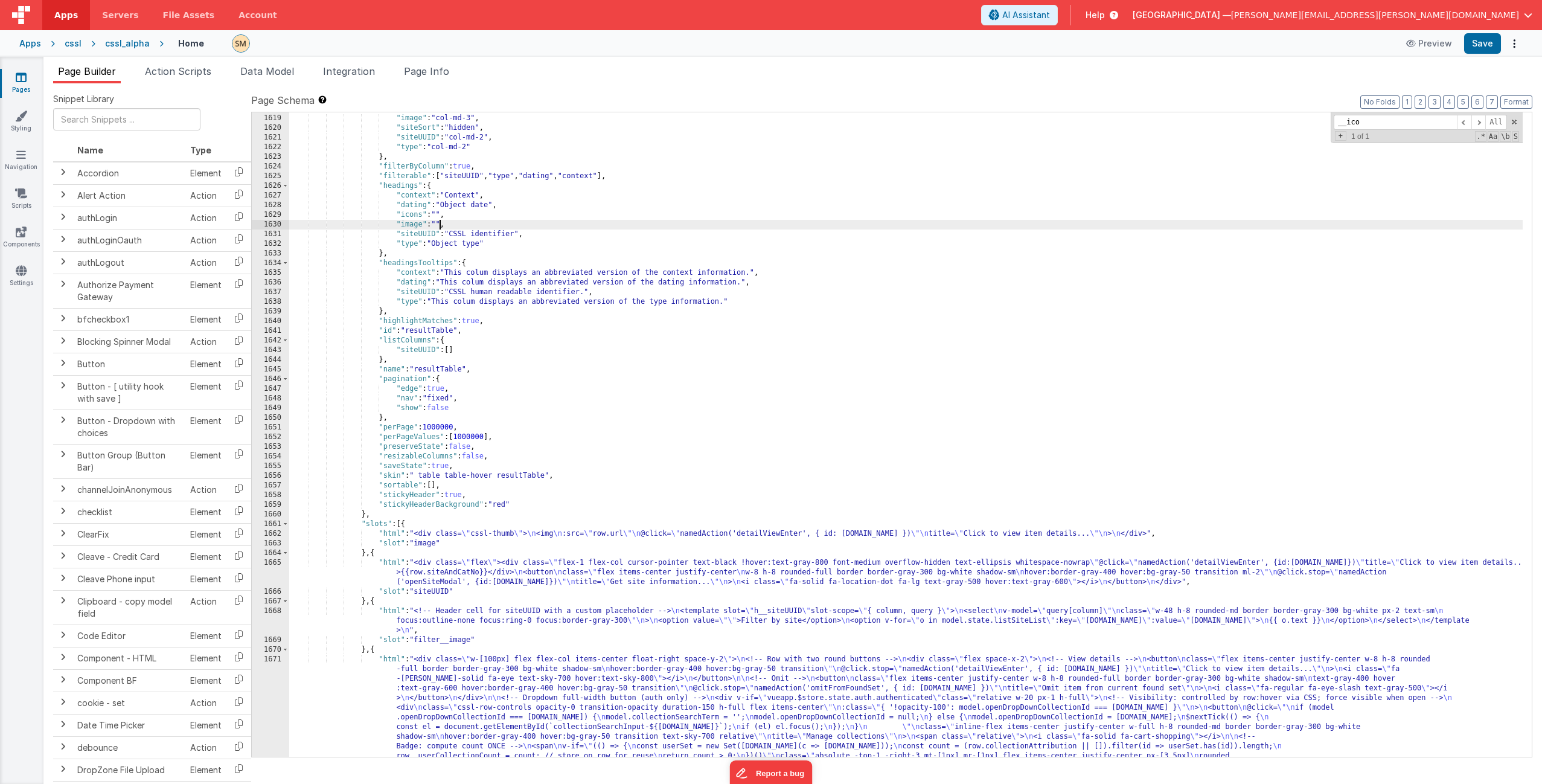
click at [440, 224] on div ""id" : "hidden" , "image" : "col-md-3" , "siteSort" : "hidden" , "siteUUID" : "…" at bounding box center [906, 547] width 1234 height 886
click at [869, 43] on button "Save" at bounding box center [1482, 43] width 37 height 20
click at [469, 475] on div ""id" : "hidden" , "image" : "col-md-3" , "siteSort" : "hidden" , "siteUUID" : "…" at bounding box center [906, 547] width 1234 height 886
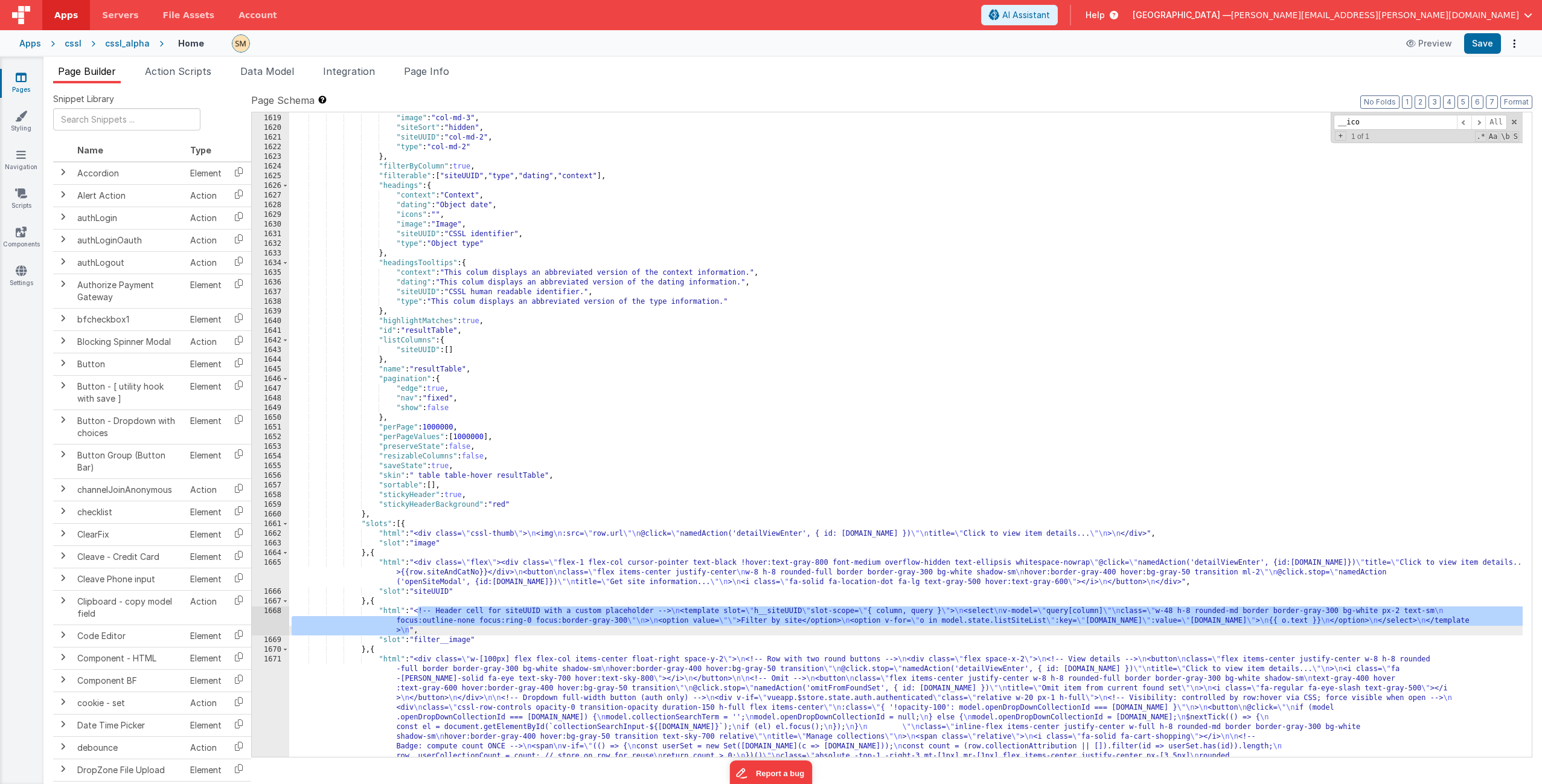
drag, startPoint x: 418, startPoint y: 609, endPoint x: 410, endPoint y: 632, distance: 24.4
click at [410, 475] on div ""id" : "hidden" , "image" : "col-md-3" , "siteSort" : "hidden" , "siteUUID" : "…" at bounding box center [906, 547] width 1234 height 886
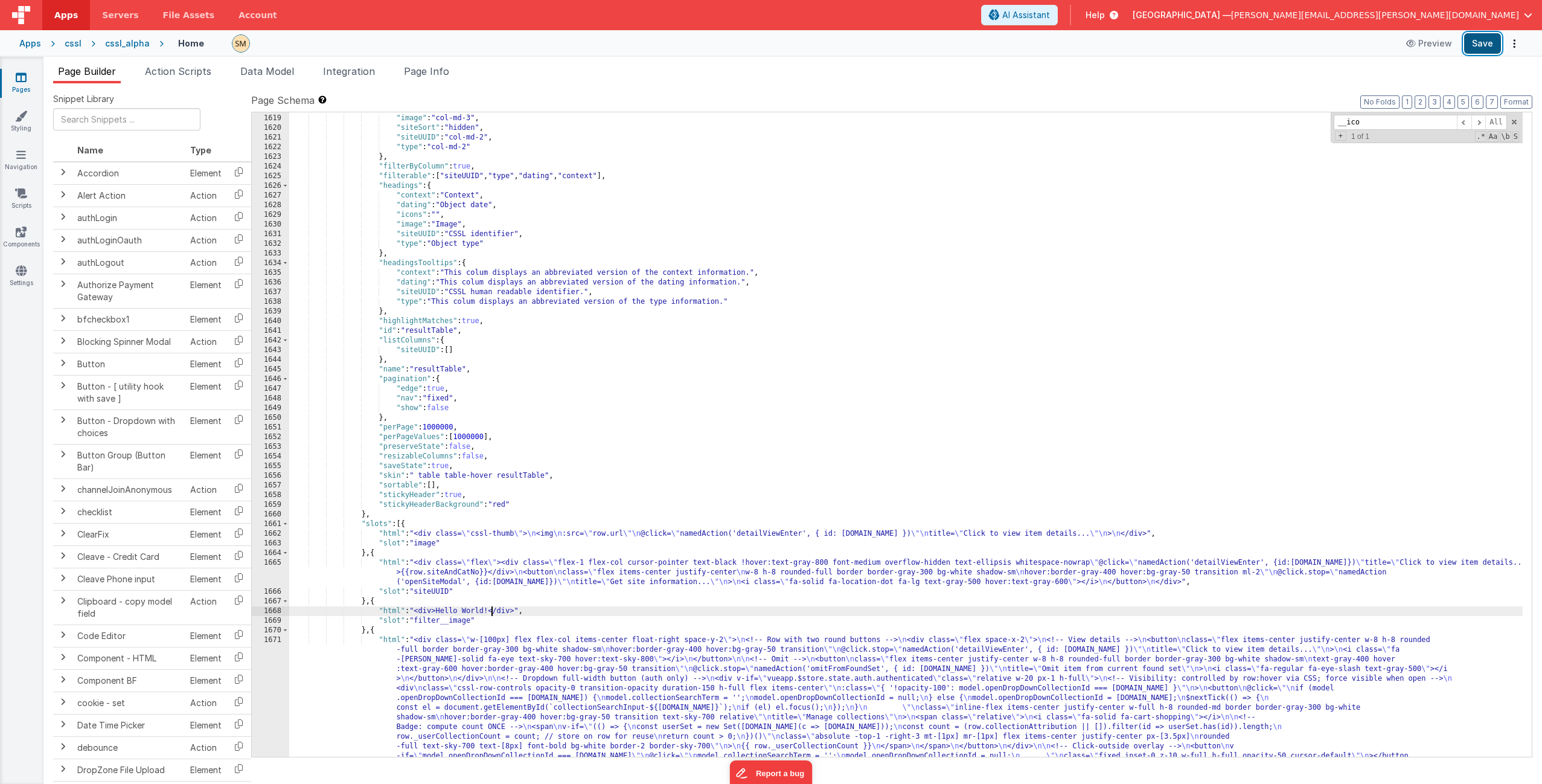
click at [869, 43] on button "Save" at bounding box center [1482, 43] width 37 height 20
click at [259, 475] on div "1668" at bounding box center [270, 611] width 37 height 10
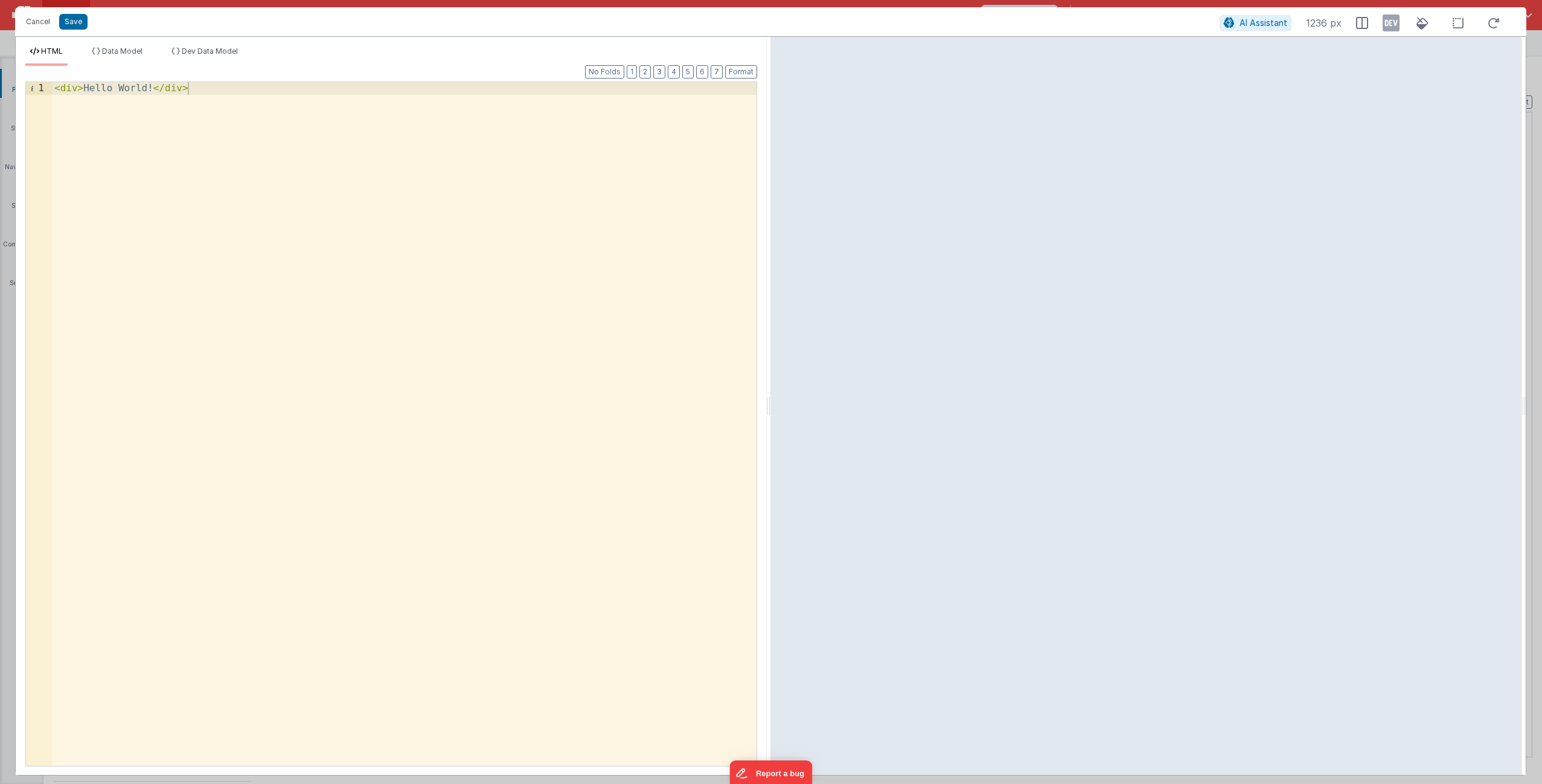
click at [520, 346] on div "< div > Hello World! </ div >" at bounding box center [404, 436] width 705 height 709
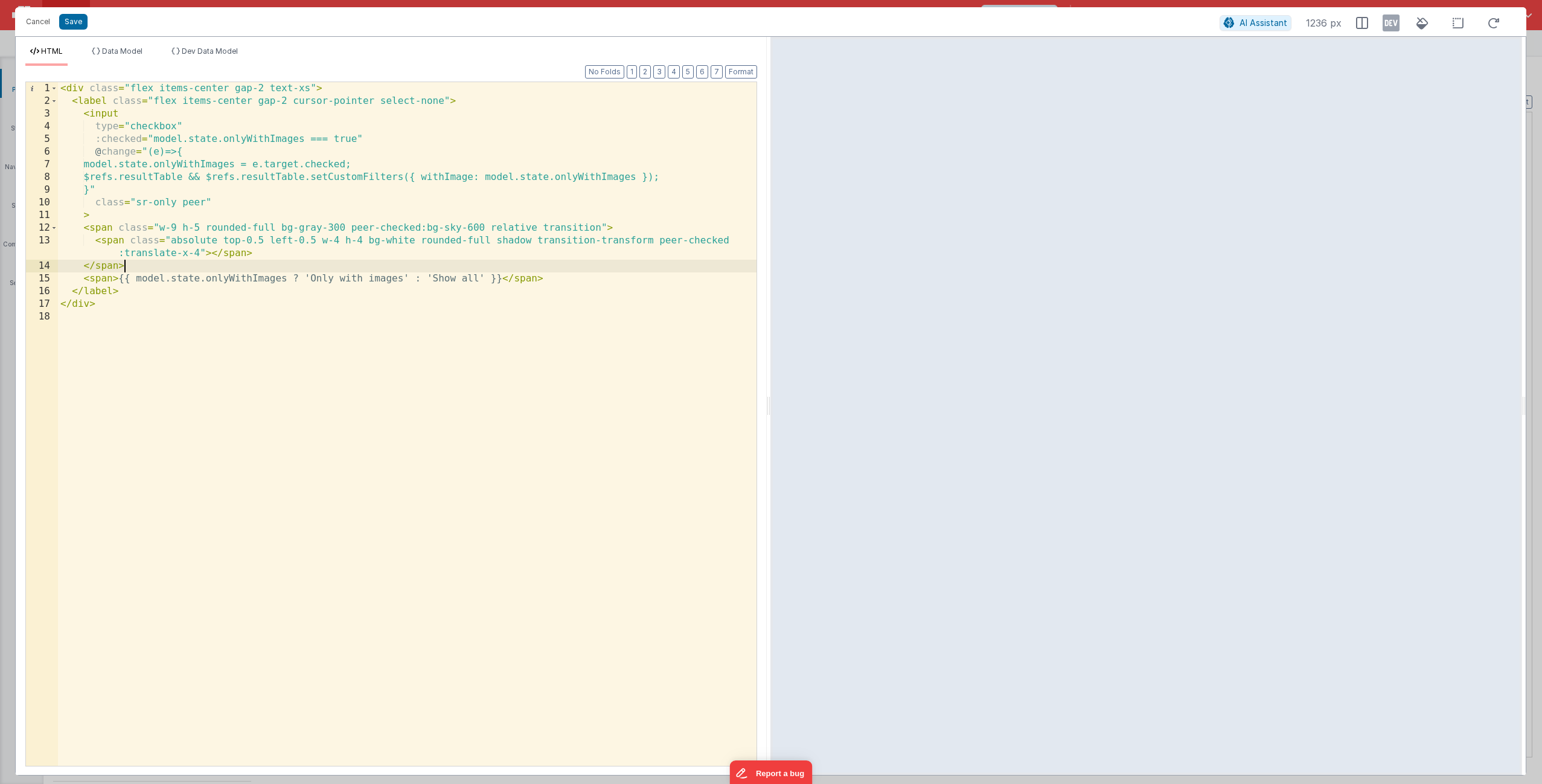
click at [448, 269] on div "< div class = "flex items-center gap-2 text-xs" > < label class = "flex items-c…" at bounding box center [407, 436] width 698 height 709
drag, startPoint x: 285, startPoint y: 279, endPoint x: 205, endPoint y: 280, distance: 80.0
click at [205, 280] on div "< div class = "flex items-center gap-2 text-xs" > < label class = "flex items-c…" at bounding box center [407, 436] width 698 height 709
click at [205, 282] on div "< div class = "flex items-center gap-2 text-xs" > < label class = "flex items-c…" at bounding box center [407, 436] width 698 height 709
click at [526, 277] on div "< div class = "flex items-center gap-2 text-xs" > < label class = "flex items-c…" at bounding box center [407, 436] width 698 height 709
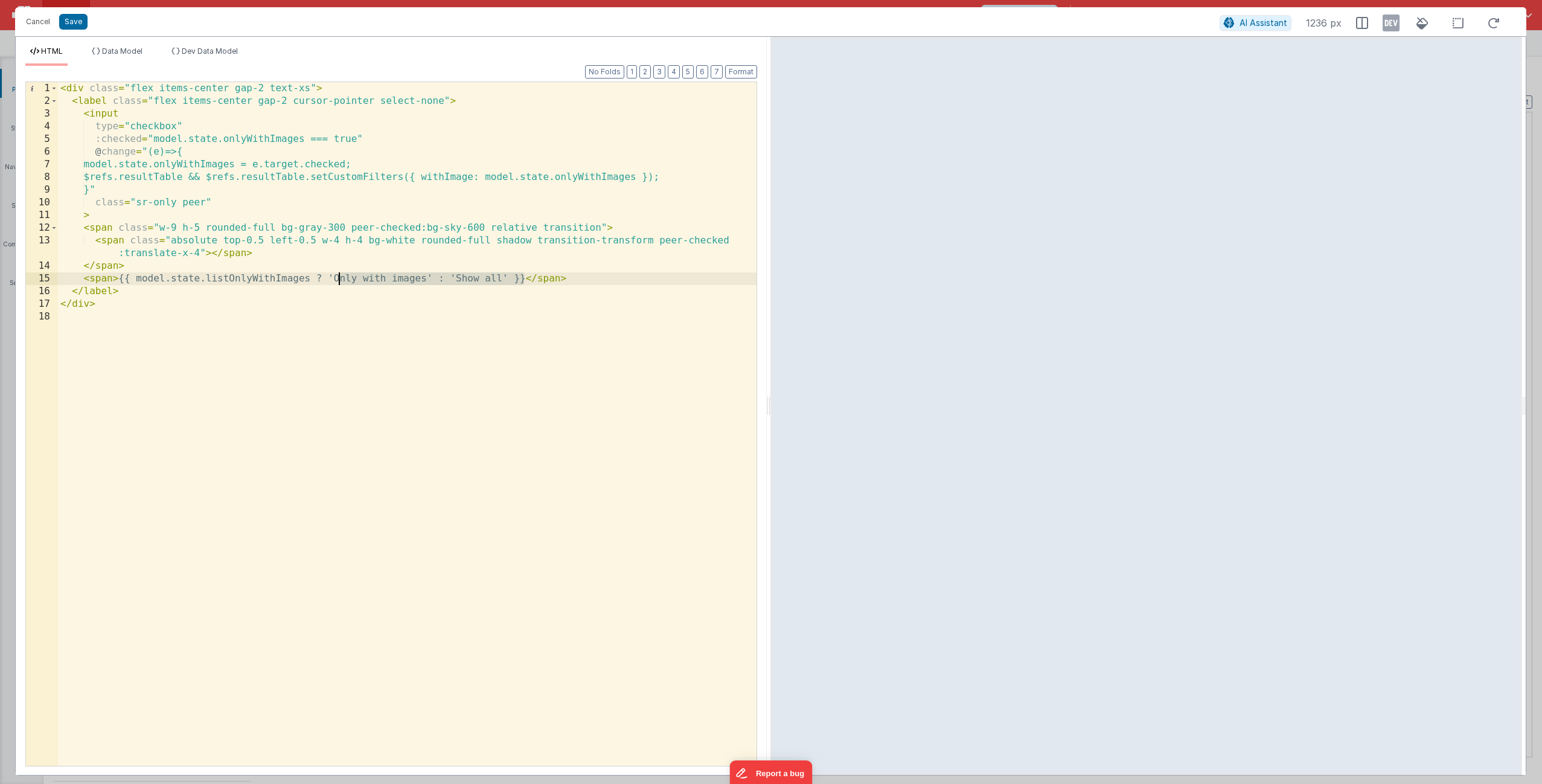
drag, startPoint x: 524, startPoint y: 281, endPoint x: 277, endPoint y: 283, distance: 247.0
click at [277, 283] on div "< div class = "flex items-center gap-2 text-xs" > < label class = "flex items-c…" at bounding box center [407, 436] width 698 height 709
click at [272, 283] on div "< div class = "flex items-center gap-2 text-xs" > < label class = "flex items-c…" at bounding box center [407, 436] width 698 height 709
drag, startPoint x: 309, startPoint y: 279, endPoint x: 205, endPoint y: 278, distance: 104.0
click at [205, 278] on div "< div class = "flex items-center gap-2 text-xs" > < label class = "flex items-c…" at bounding box center [407, 436] width 698 height 709
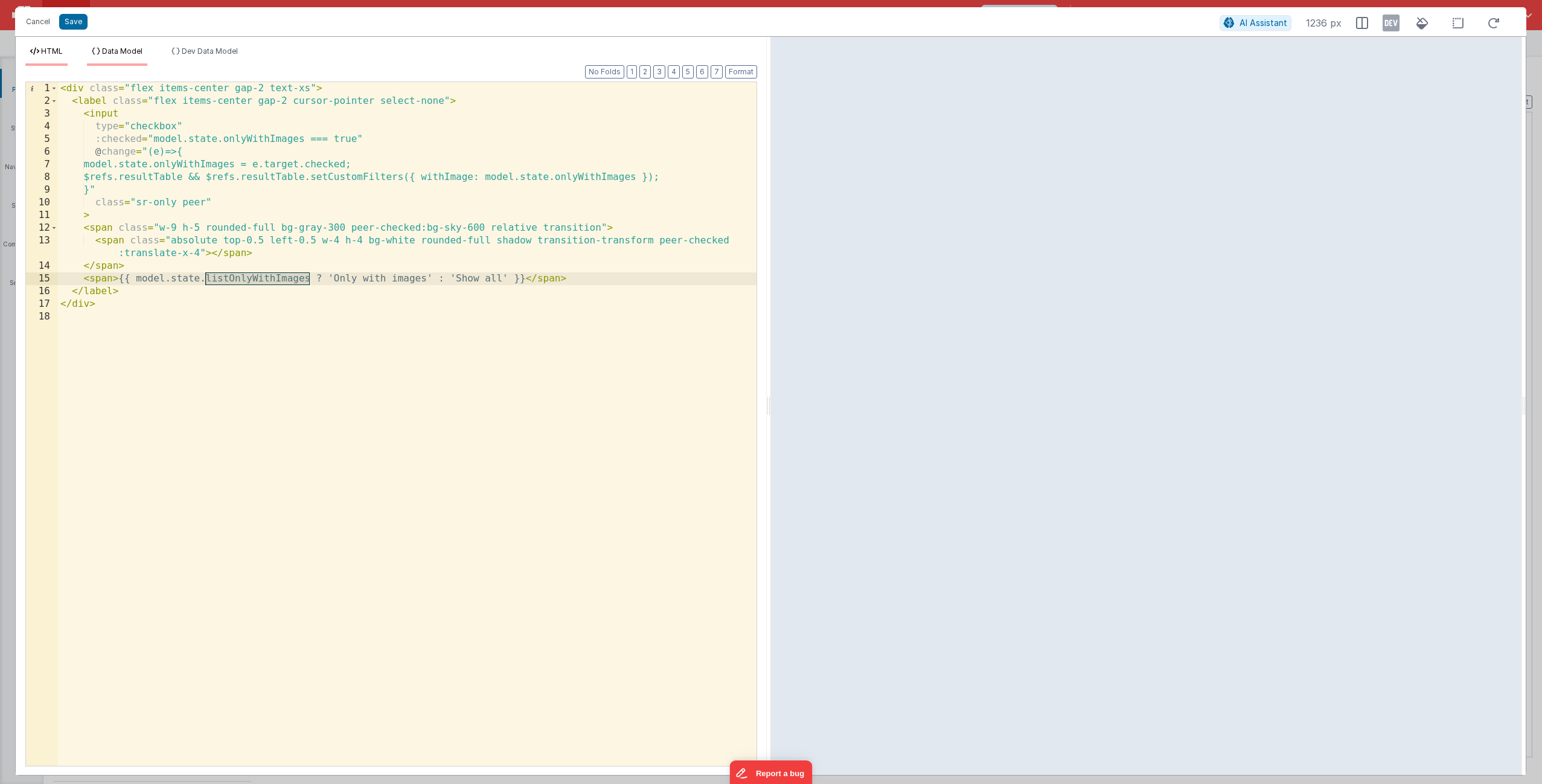
click at [136, 54] on span "Data Model" at bounding box center [122, 51] width 41 height 9
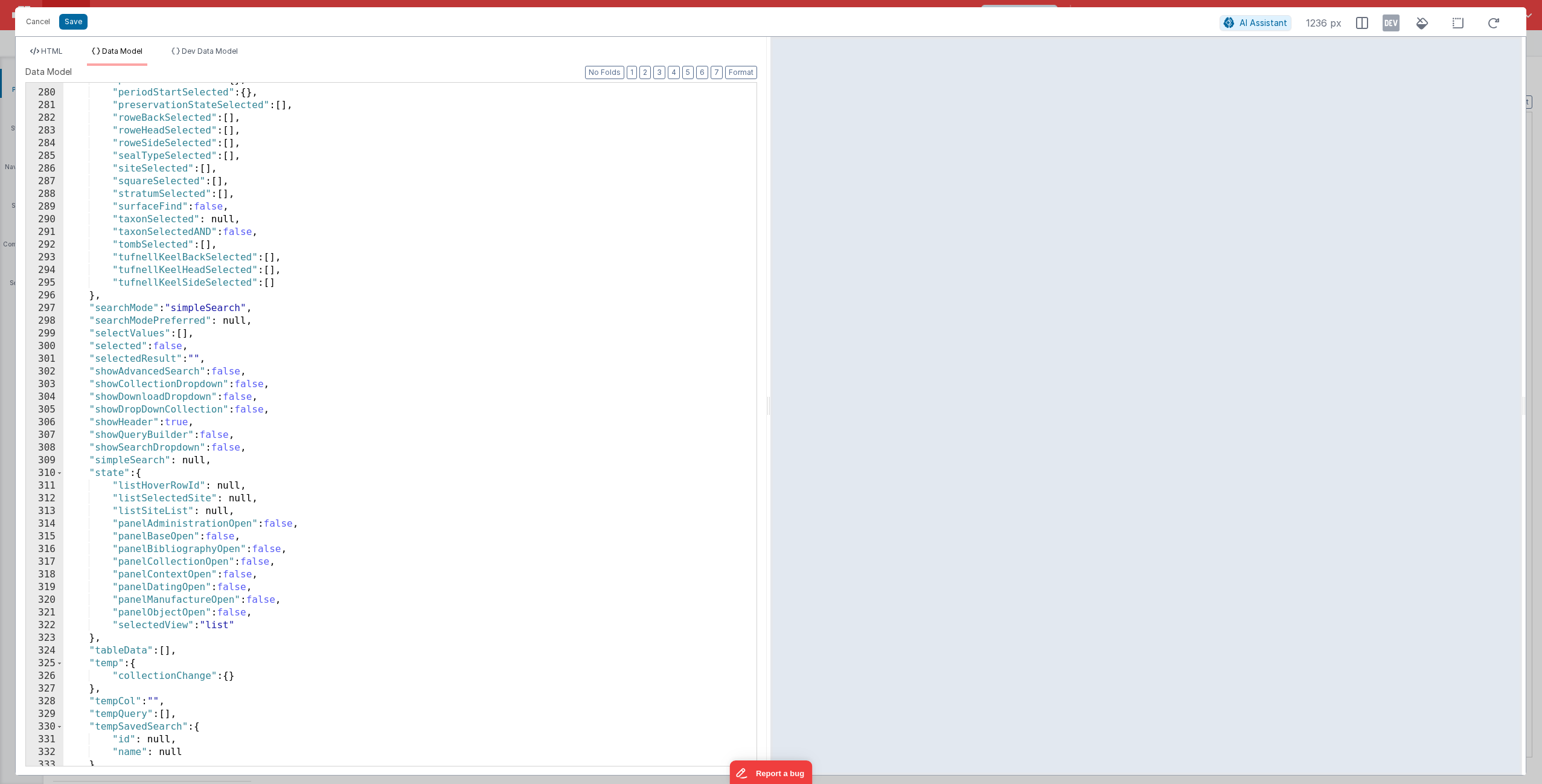
scroll to position [3679, 0]
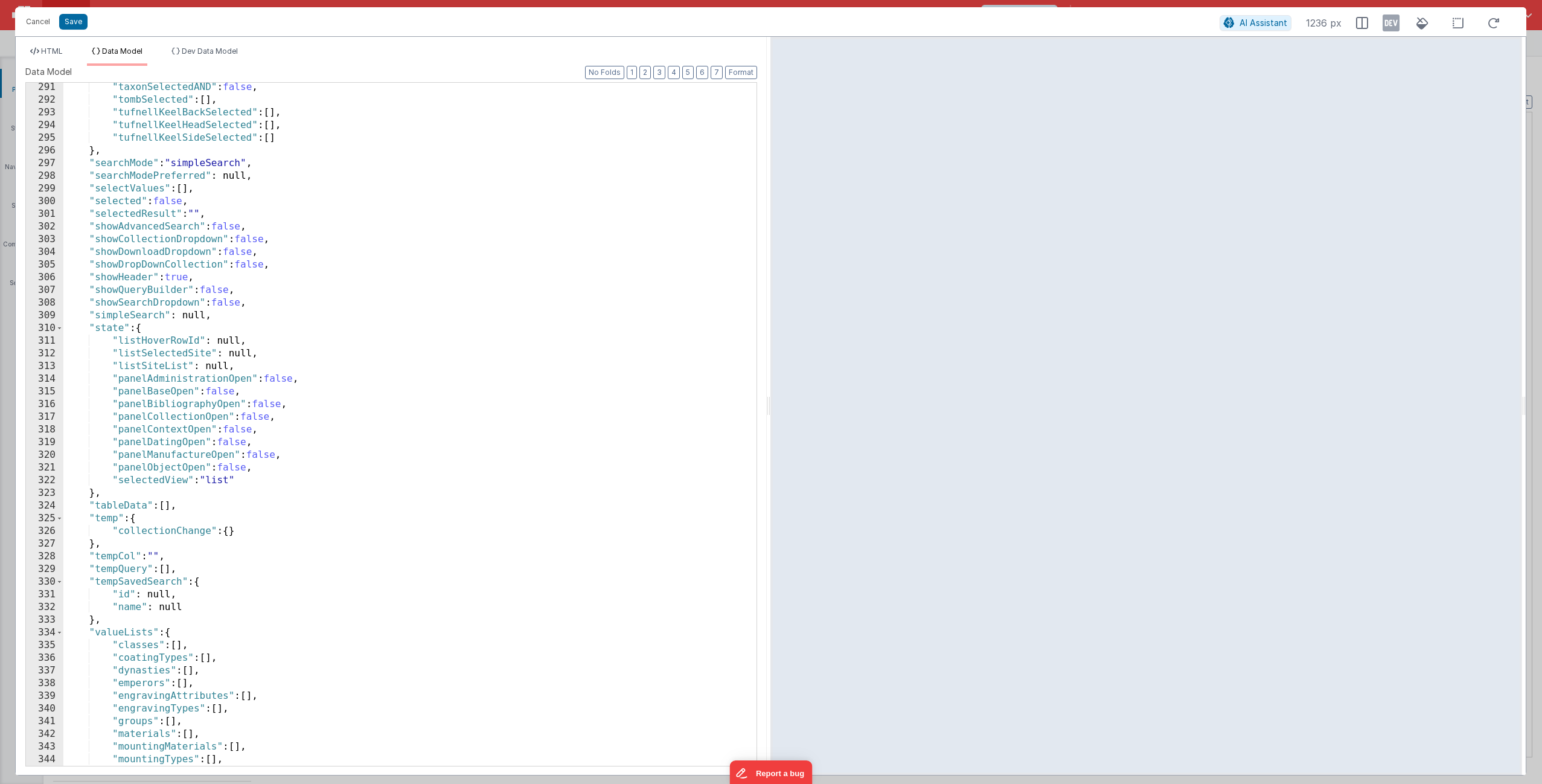
click at [253, 370] on div ""taxonSelectedAND" : false , "tombSelected" : [ ] , "tufnellKeelBackSelected" :…" at bounding box center [405, 435] width 684 height 708
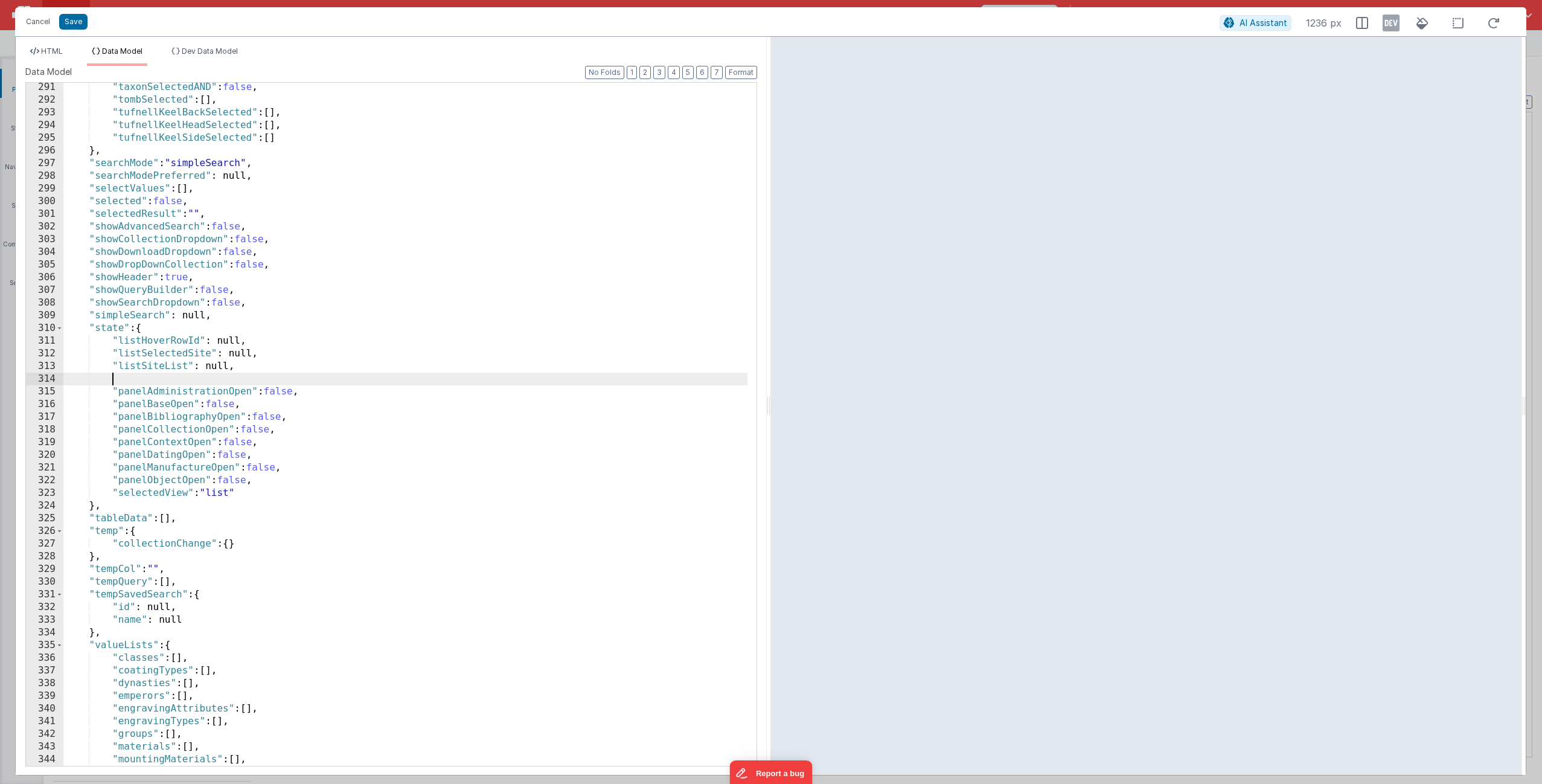
paste textarea
click at [50, 51] on span "HTML" at bounding box center [52, 51] width 22 height 9
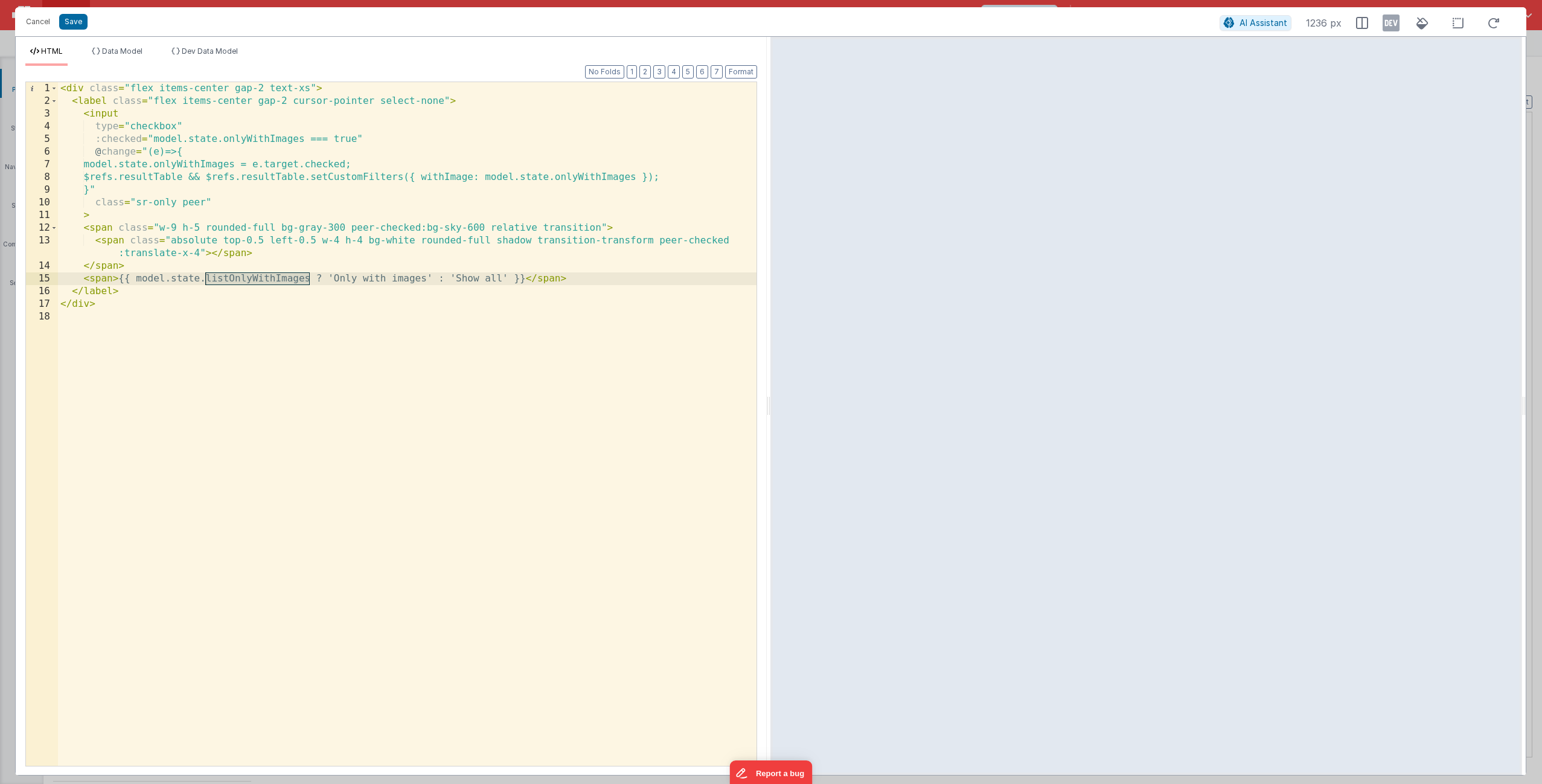
click at [609, 268] on div "< div class = "flex items-center gap-2 text-xs" > < label class = "flex items-c…" at bounding box center [407, 436] width 698 height 709
click at [507, 287] on div "< div class = "flex items-center gap-2 text-xs" > < label class = "flex items-c…" at bounding box center [407, 436] width 698 height 709
click at [230, 282] on div "< div class = "flex items-center gap-2 text-xs" > < label class = "flex items-c…" at bounding box center [407, 436] width 698 height 709
click at [72, 22] on button "Save" at bounding box center [73, 22] width 28 height 16
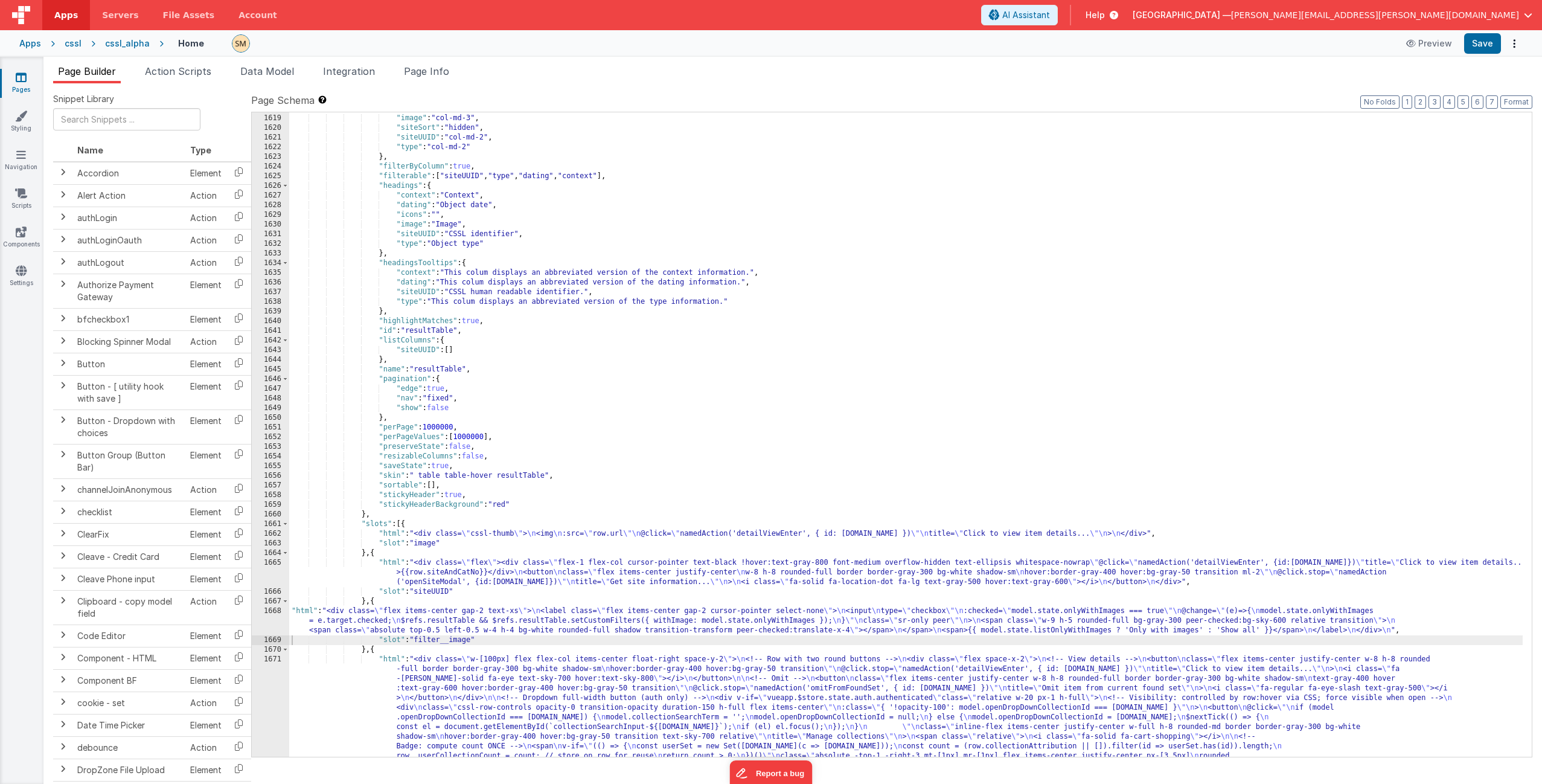
click at [440, 475] on div ""id" : "hidden" , "image" : "col-md-3" , "siteSort" : "hidden" , "siteUUID" : "…" at bounding box center [906, 547] width 1234 height 886
click at [276, 475] on div "1668" at bounding box center [270, 620] width 37 height 29
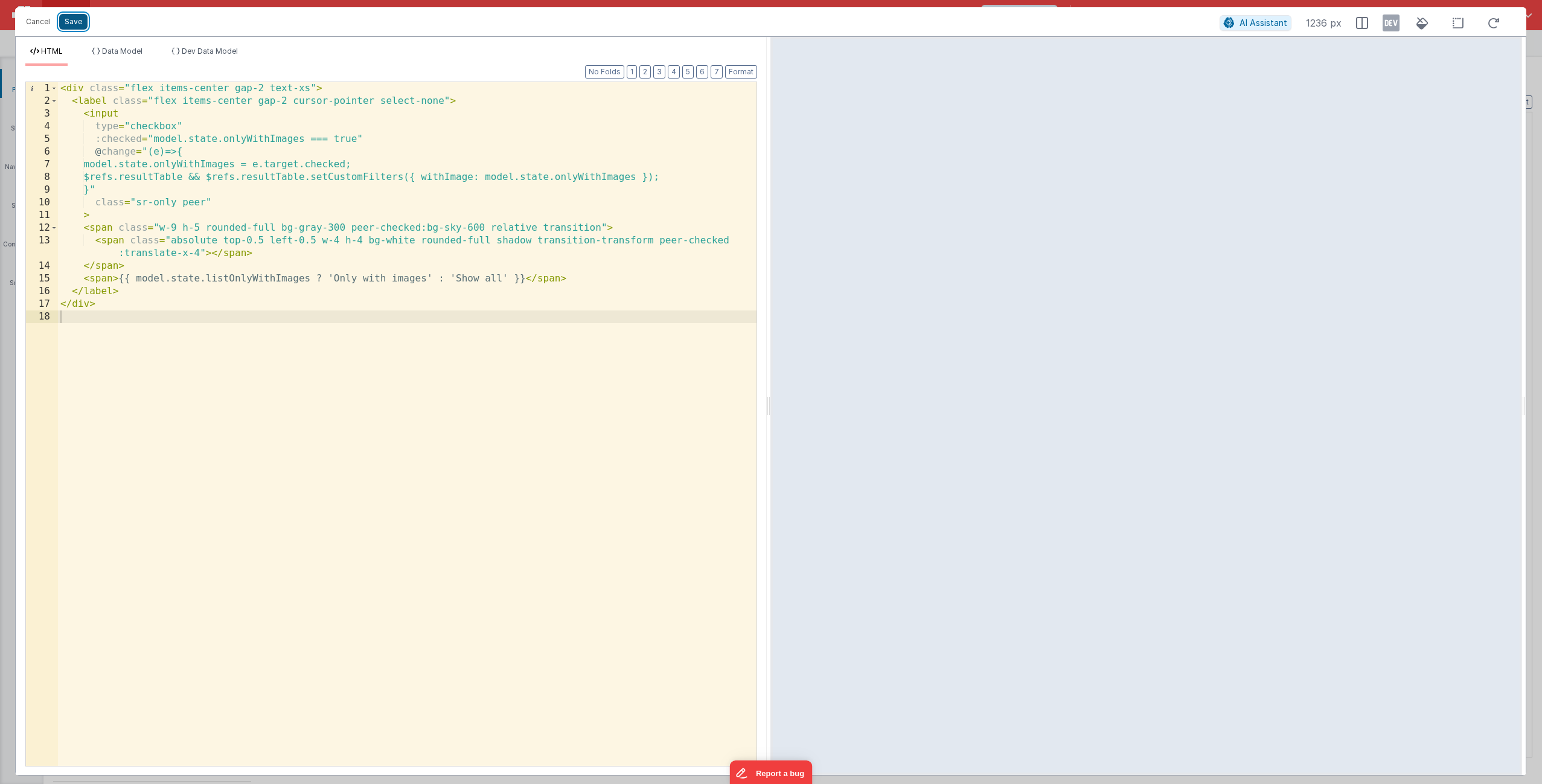
click at [69, 26] on button "Save" at bounding box center [73, 22] width 28 height 16
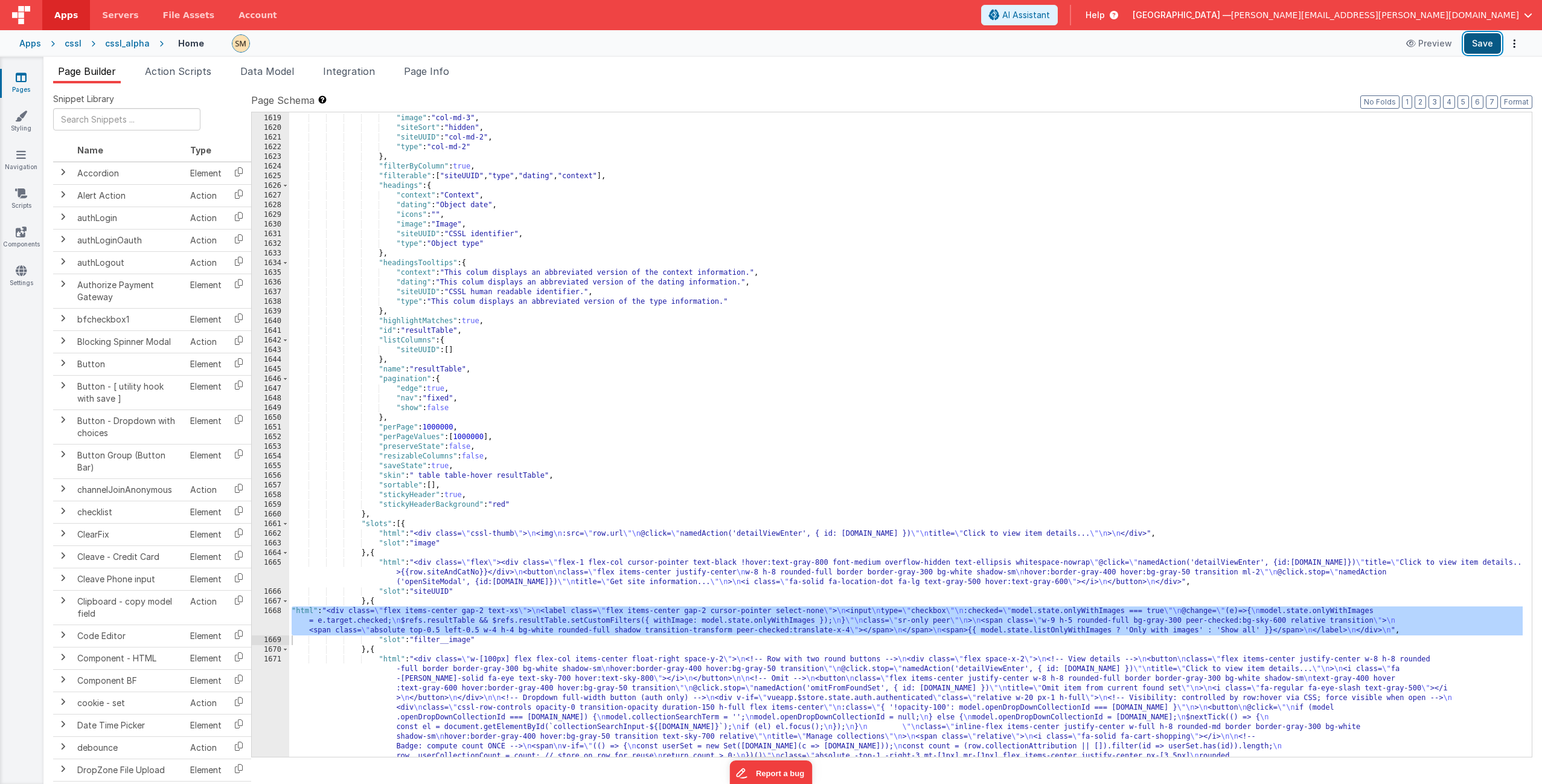
click at [869, 43] on button "Save" at bounding box center [1482, 43] width 37 height 20
click at [581, 475] on div ""id" : "hidden" , "image" : "col-md-3" , "siteSort" : "hidden" , "siteUUID" : "…" at bounding box center [906, 547] width 1234 height 886
click at [273, 475] on div "1668" at bounding box center [270, 620] width 37 height 29
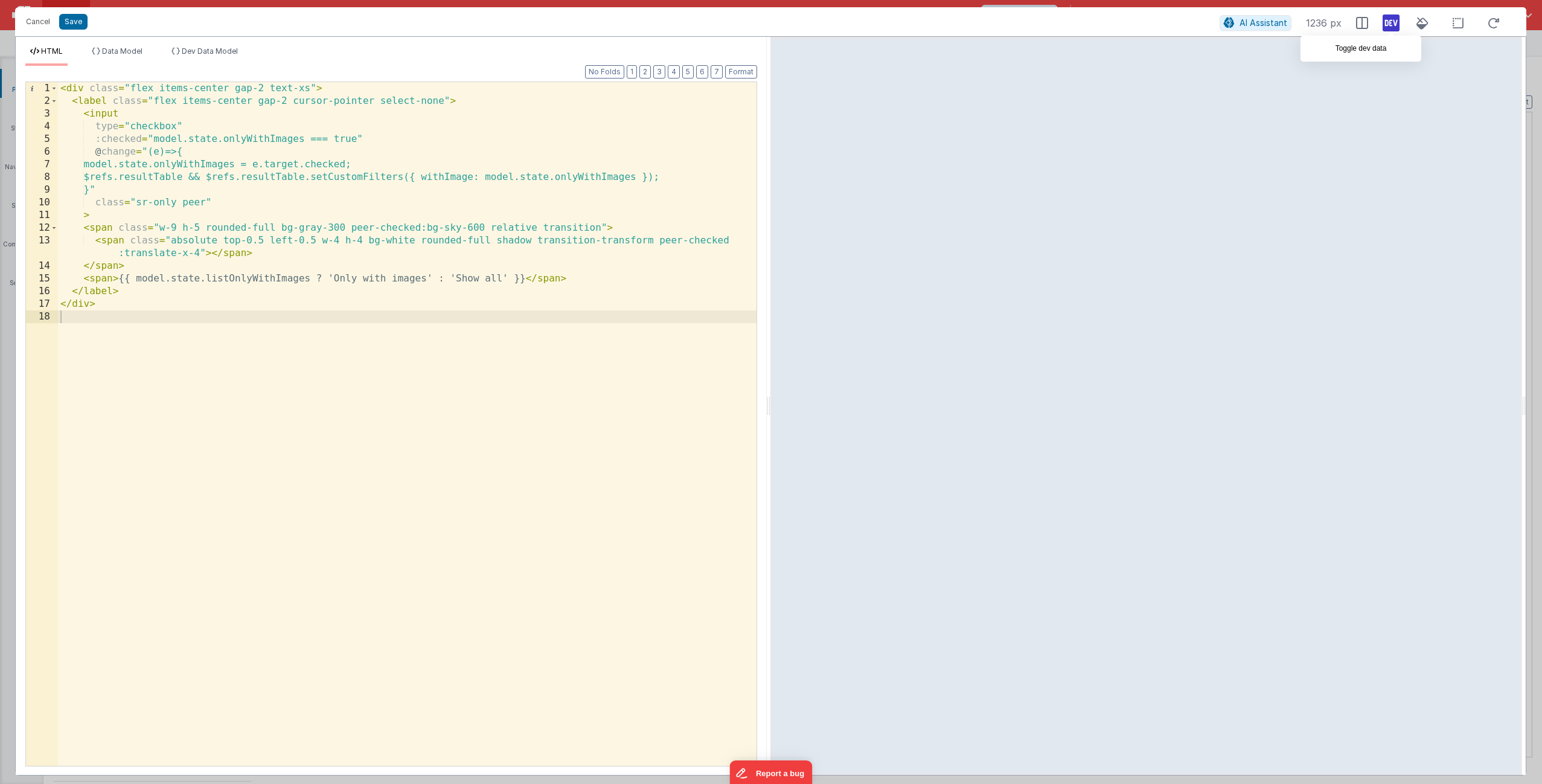
click at [869, 25] on icon at bounding box center [1391, 23] width 17 height 20
click at [128, 52] on span "Data Model" at bounding box center [122, 51] width 41 height 9
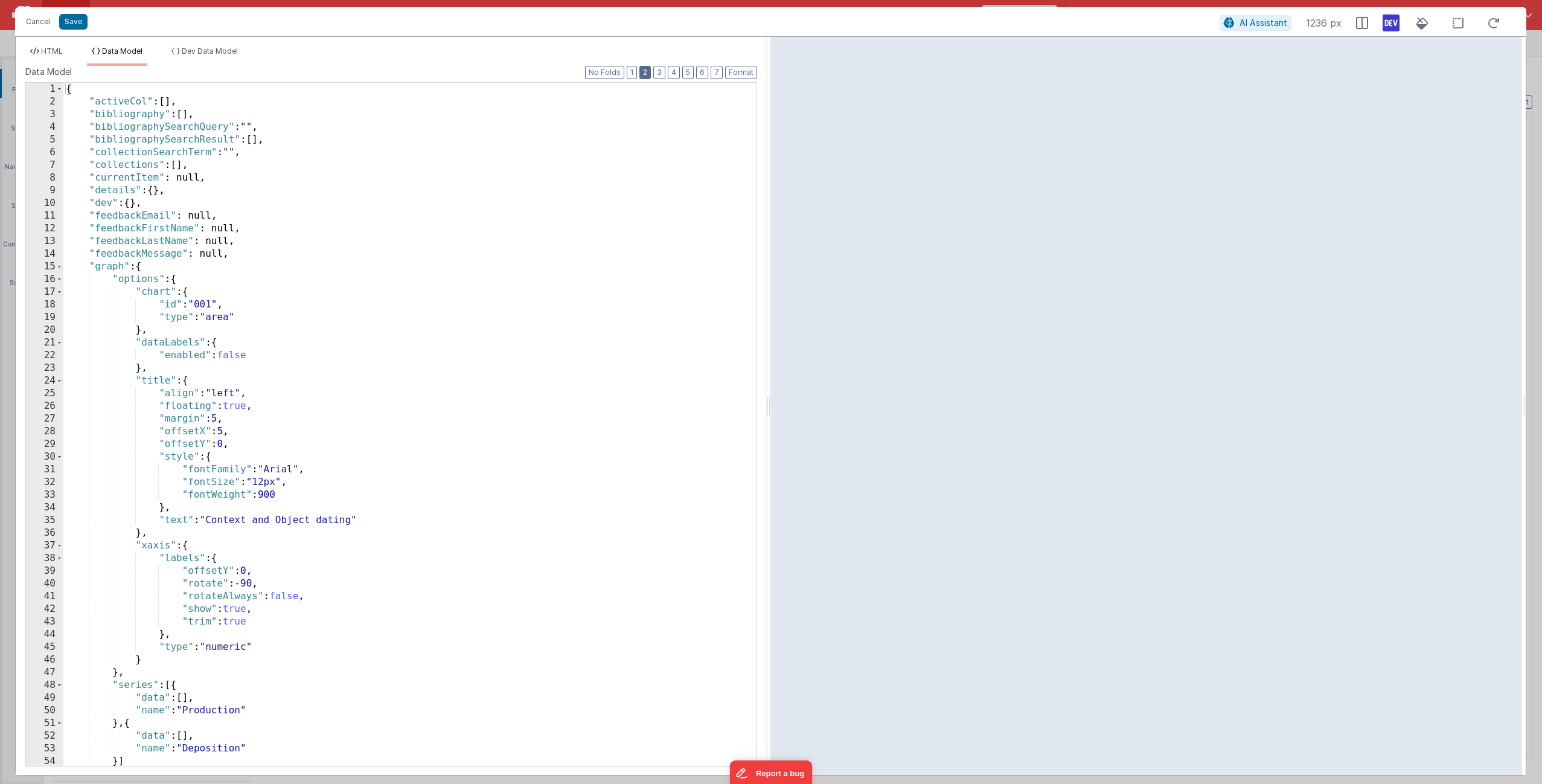
click at [647, 73] on button "2" at bounding box center [645, 73] width 12 height 13
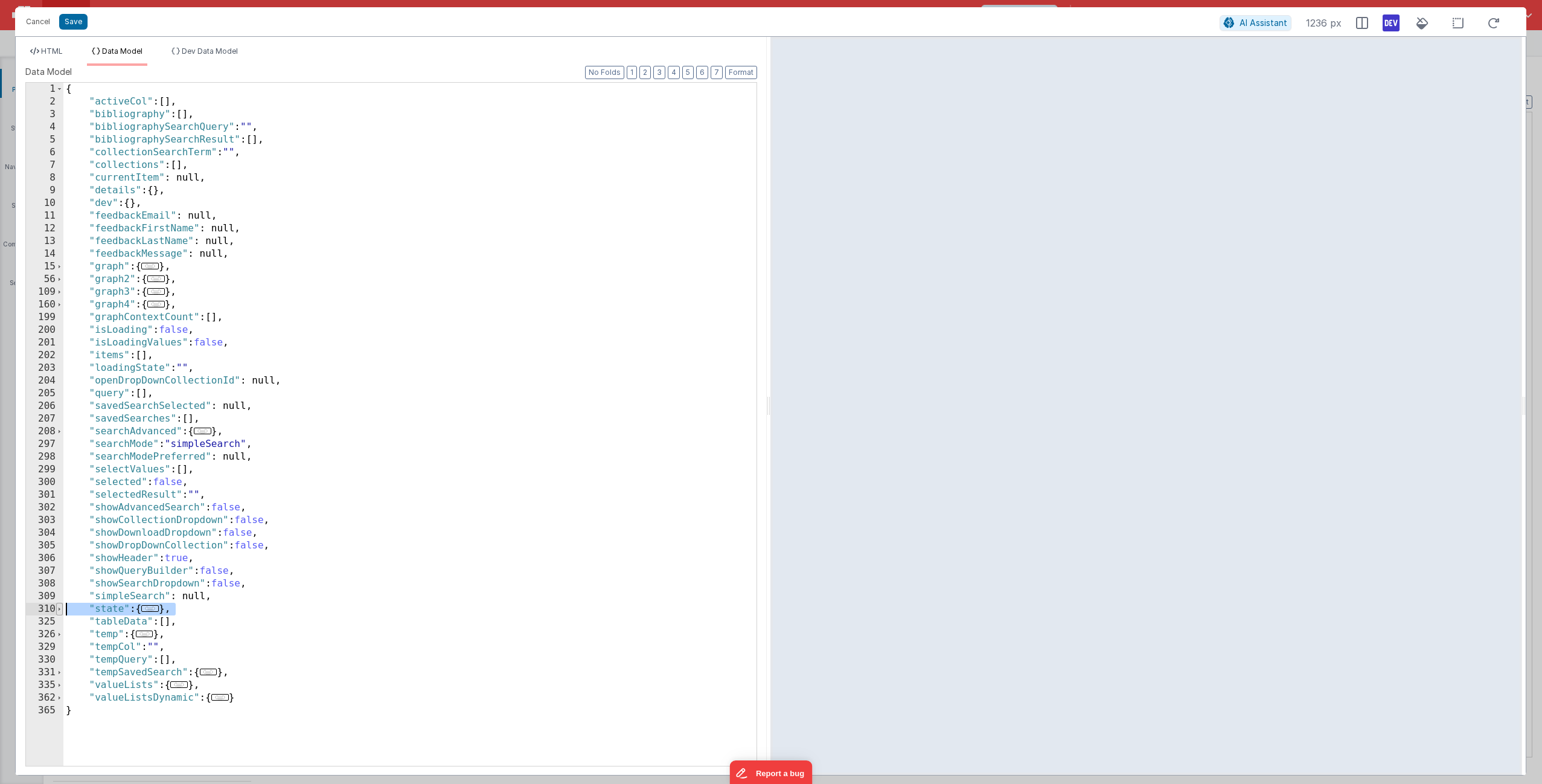
drag, startPoint x: 177, startPoint y: 610, endPoint x: 62, endPoint y: 613, distance: 115.0
click at [62, 475] on div "1 2 3 4 5 6 7 8 9 10 11 12 13 14 15 56 109 160 199 200 201 202 203 204 205 206 …" at bounding box center [391, 423] width 732 height 684
click at [204, 53] on span "Dev Data Model" at bounding box center [210, 51] width 56 height 9
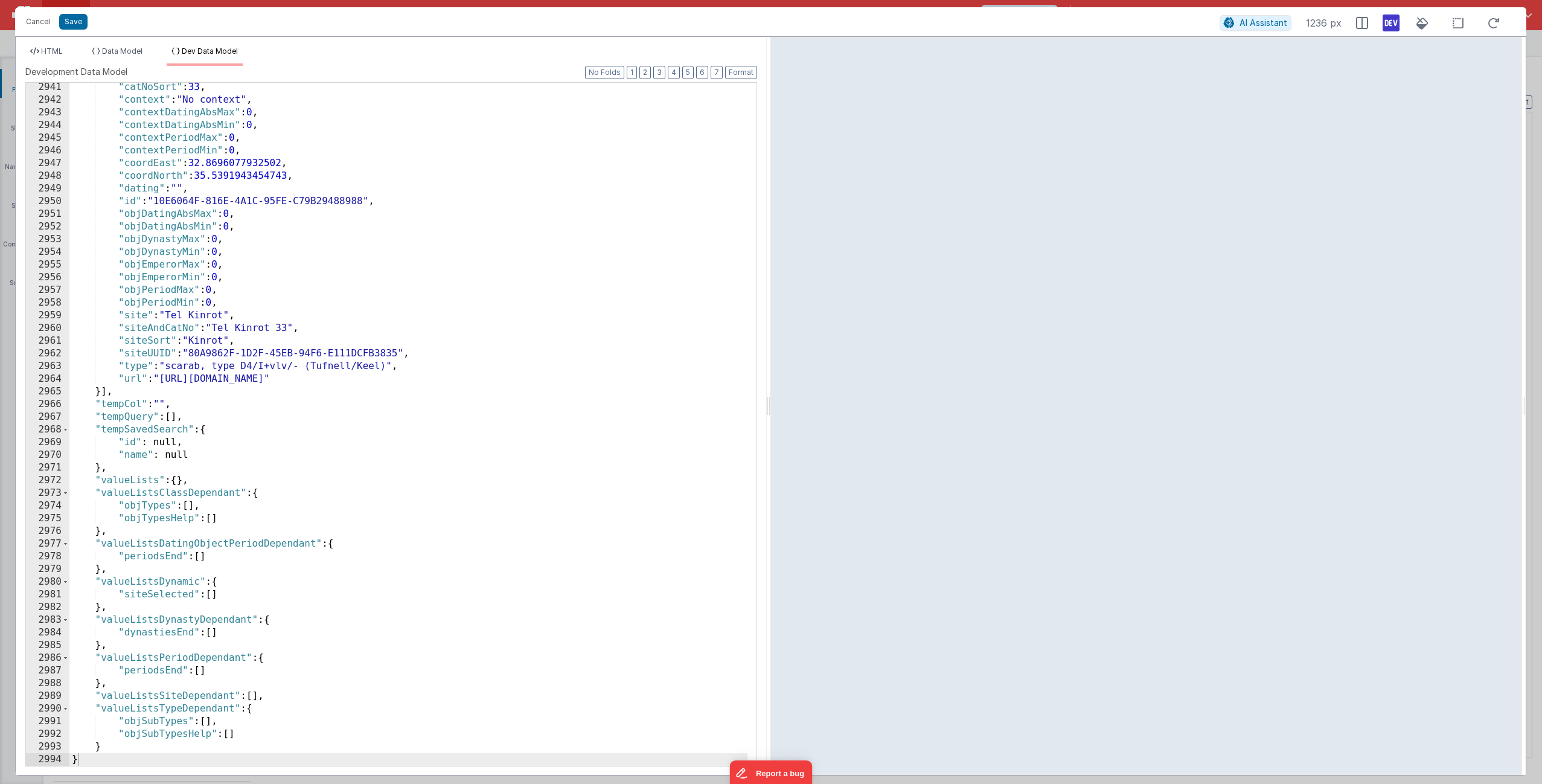
scroll to position [19103, 0]
click at [649, 71] on button "2" at bounding box center [645, 73] width 12 height 13
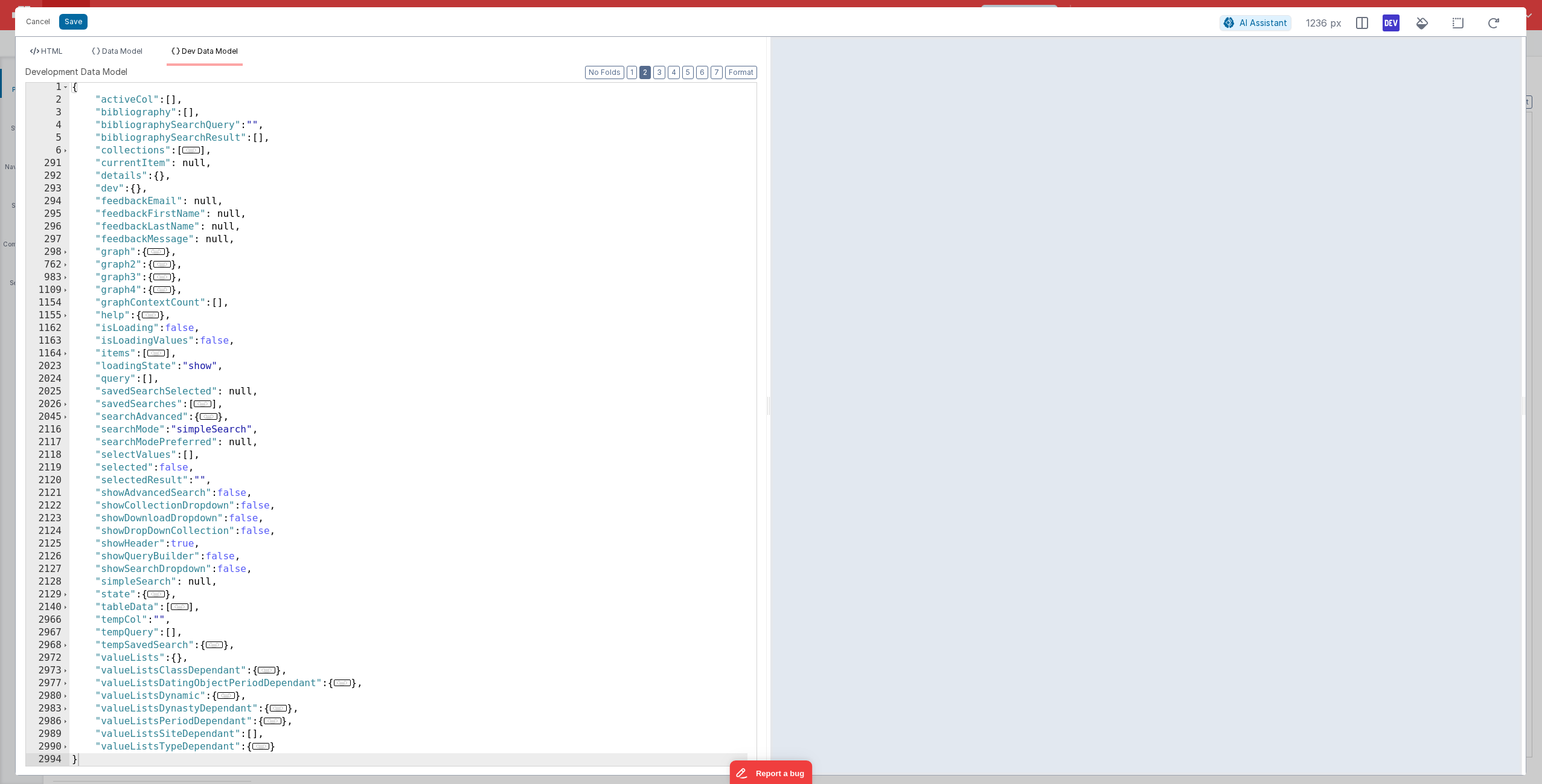
scroll to position [2, 0]
drag, startPoint x: 192, startPoint y: 593, endPoint x: 56, endPoint y: 594, distance: 136.0
click at [57, 475] on div "1 2 3 4 5 6 291 292 293 294 295 296 297 298 762 983 1109 1154 1155 1162 1163 11…" at bounding box center [391, 423] width 732 height 684
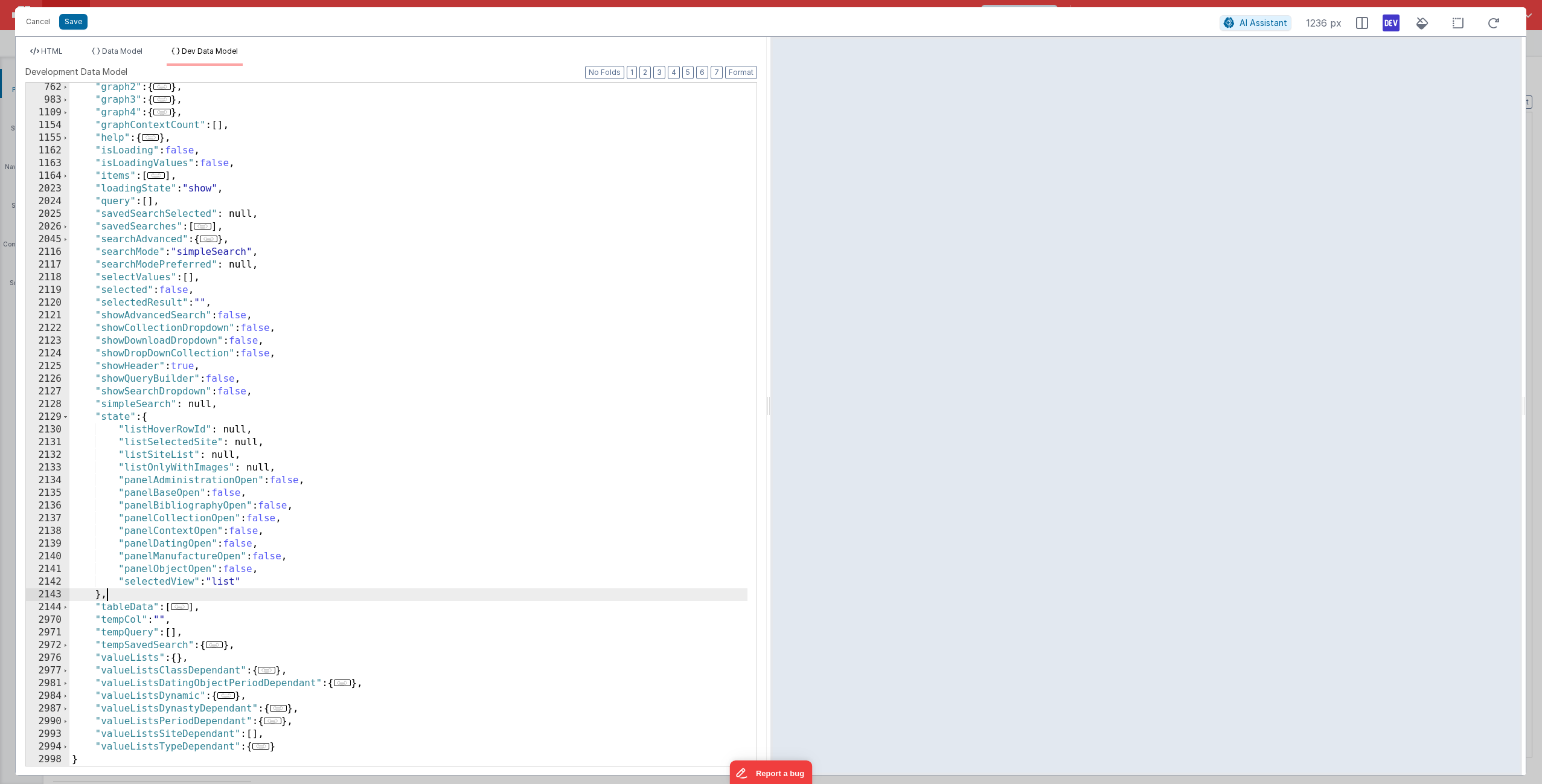
scroll to position [179, 0]
click at [68, 24] on button "Save" at bounding box center [73, 22] width 28 height 16
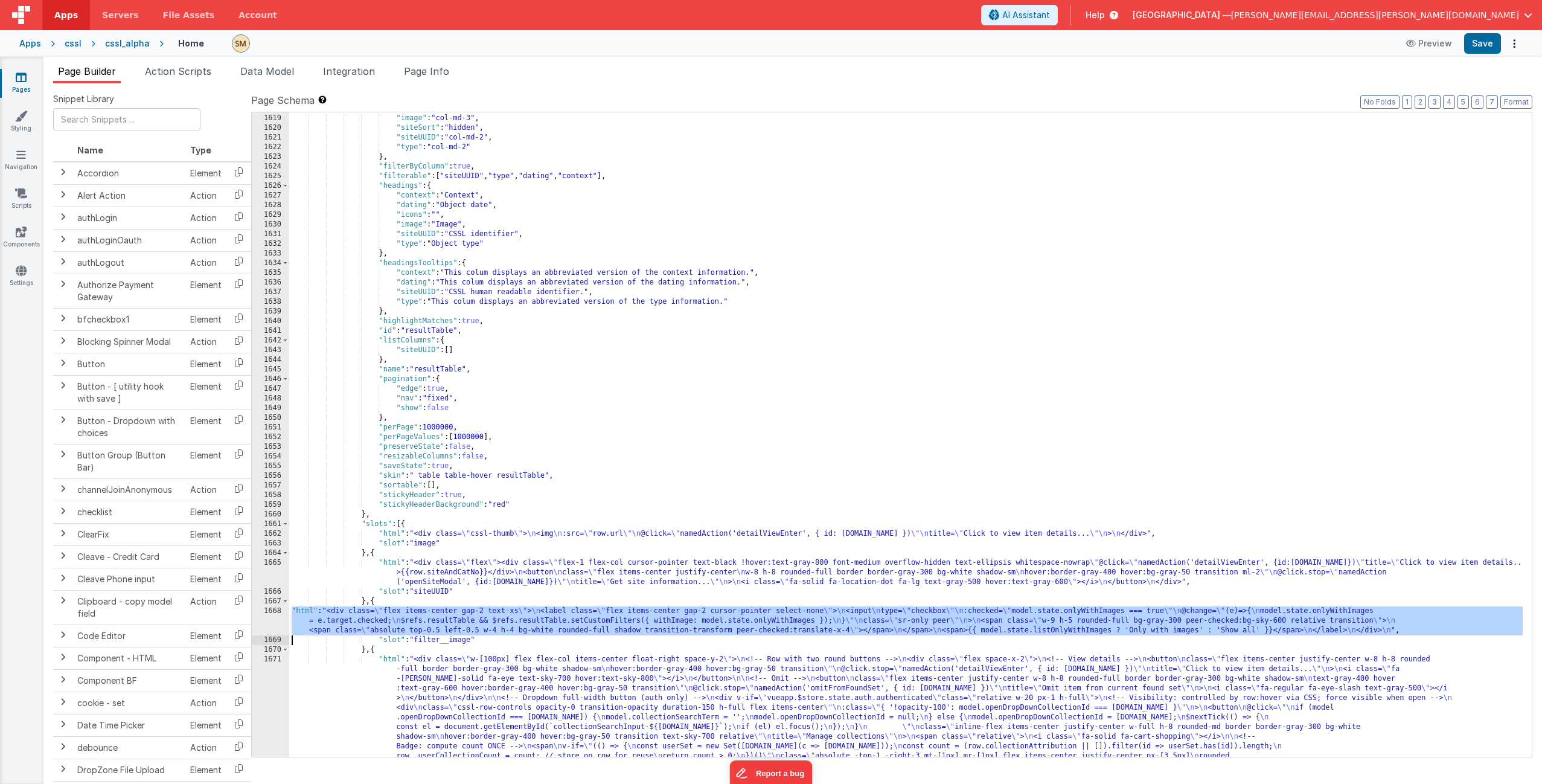
click at [277, 475] on div "1668" at bounding box center [270, 620] width 37 height 29
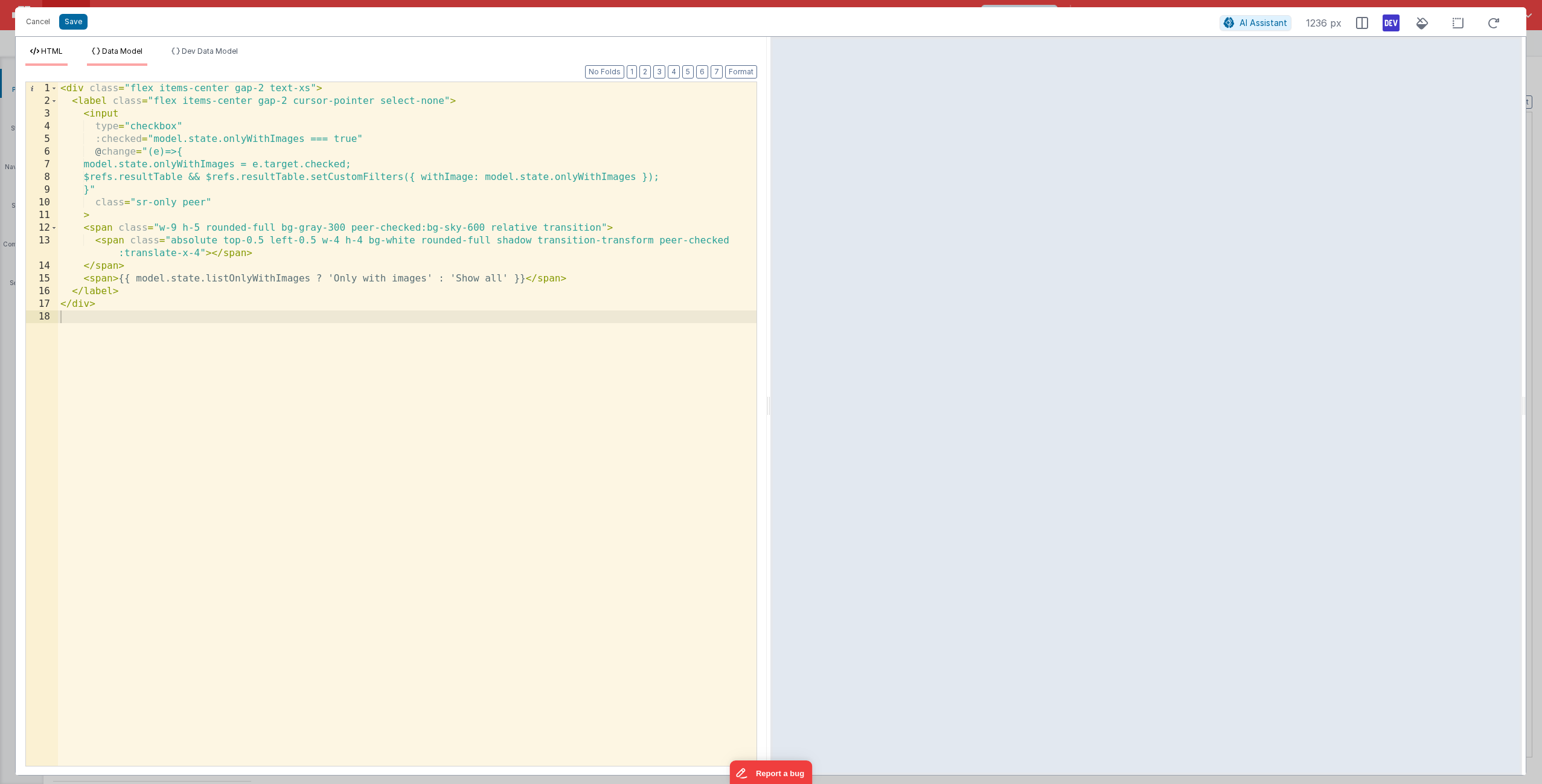
click at [120, 53] on span "Data Model" at bounding box center [122, 51] width 41 height 9
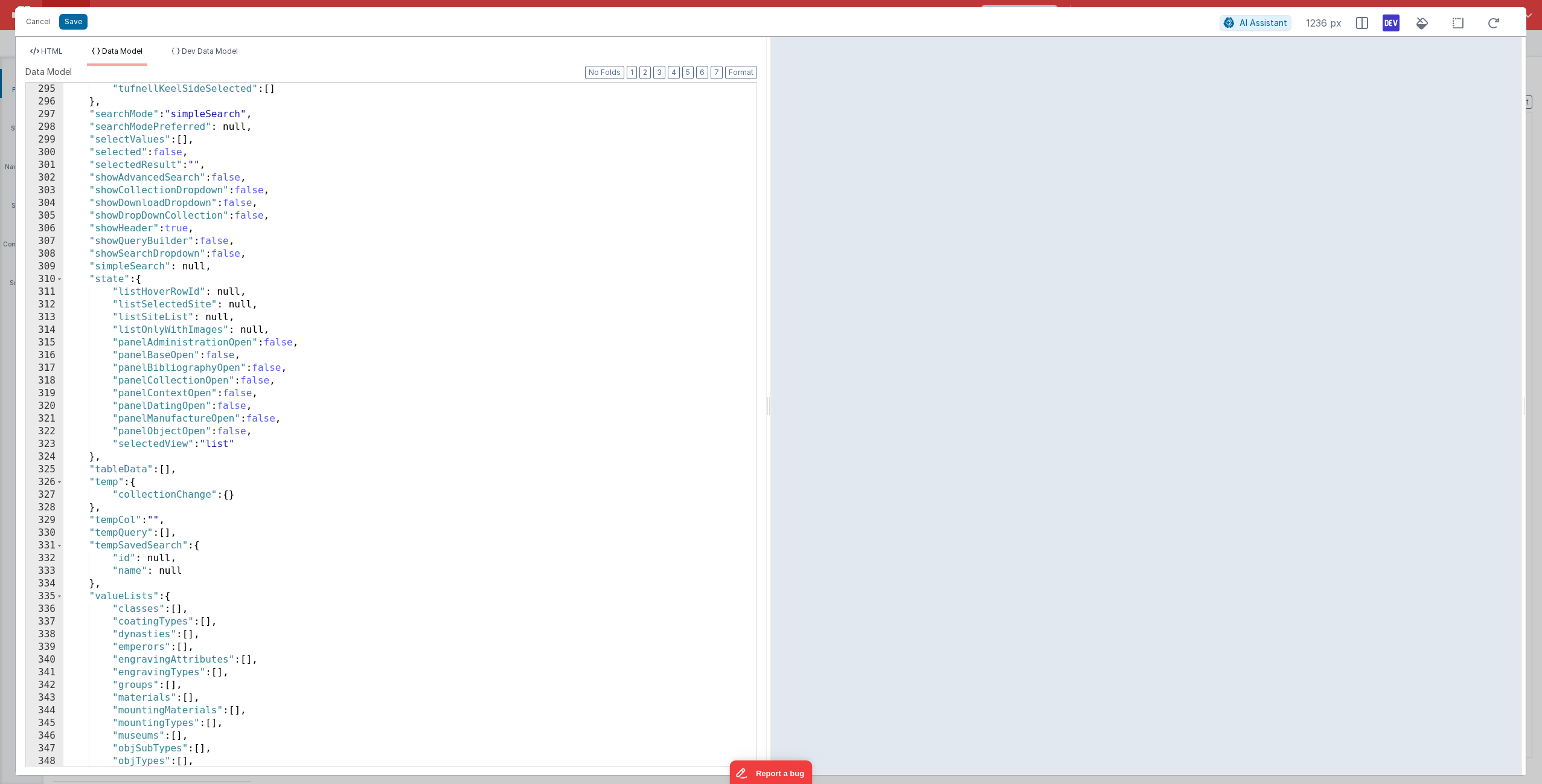
scroll to position [3728, 0]
click at [253, 329] on div ""tufnellKeelSideSelected" : [ ] } , "searchMode" : "simpleSearch" , "searchMode…" at bounding box center [405, 437] width 684 height 708
click at [222, 52] on span "Dev Data Model" at bounding box center [210, 51] width 56 height 9
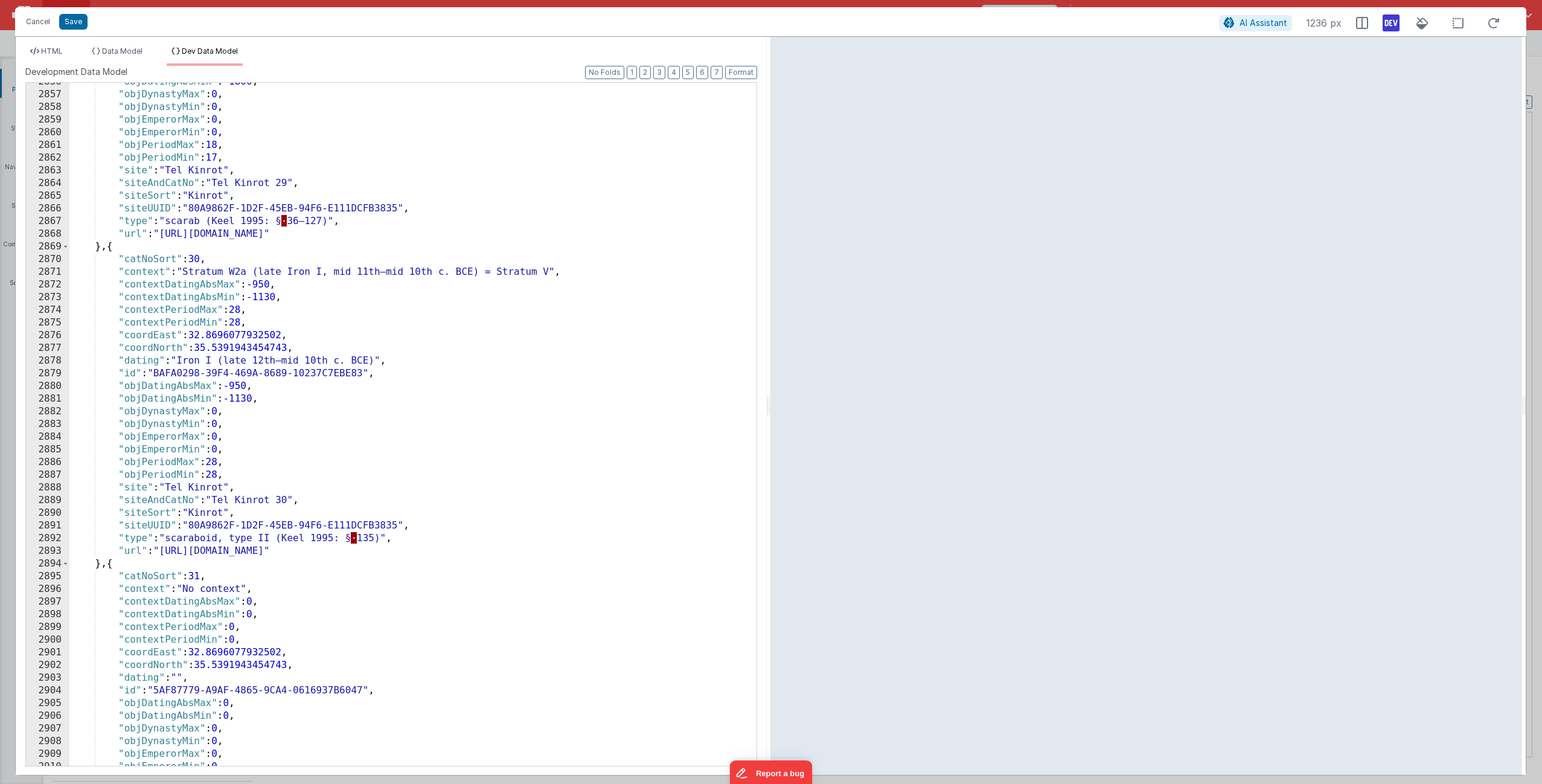
scroll to position [19103, 0]
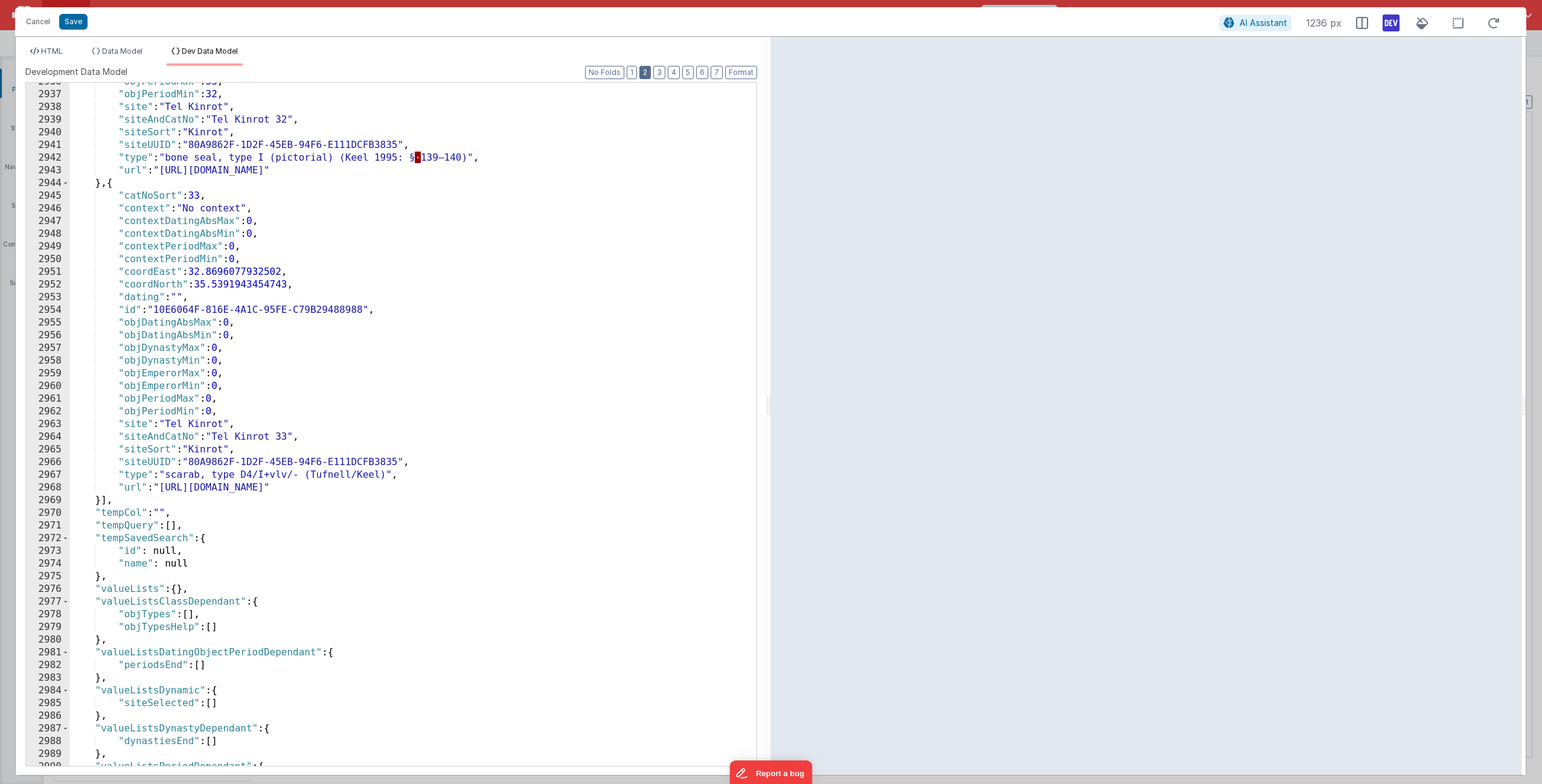
click at [647, 73] on button "2" at bounding box center [645, 73] width 12 height 13
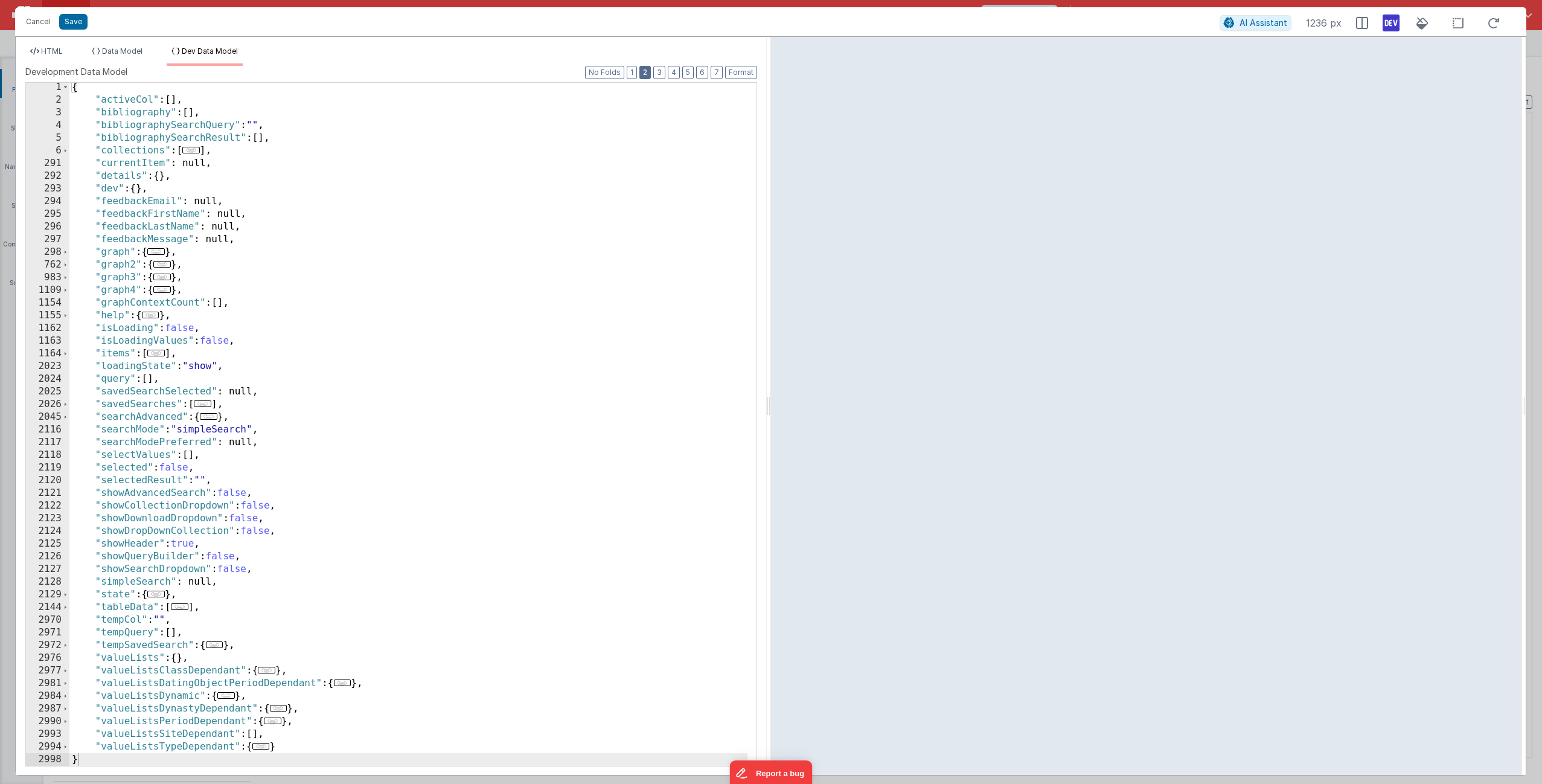
scroll to position [2, 0]
click at [65, 475] on span at bounding box center [65, 594] width 7 height 12
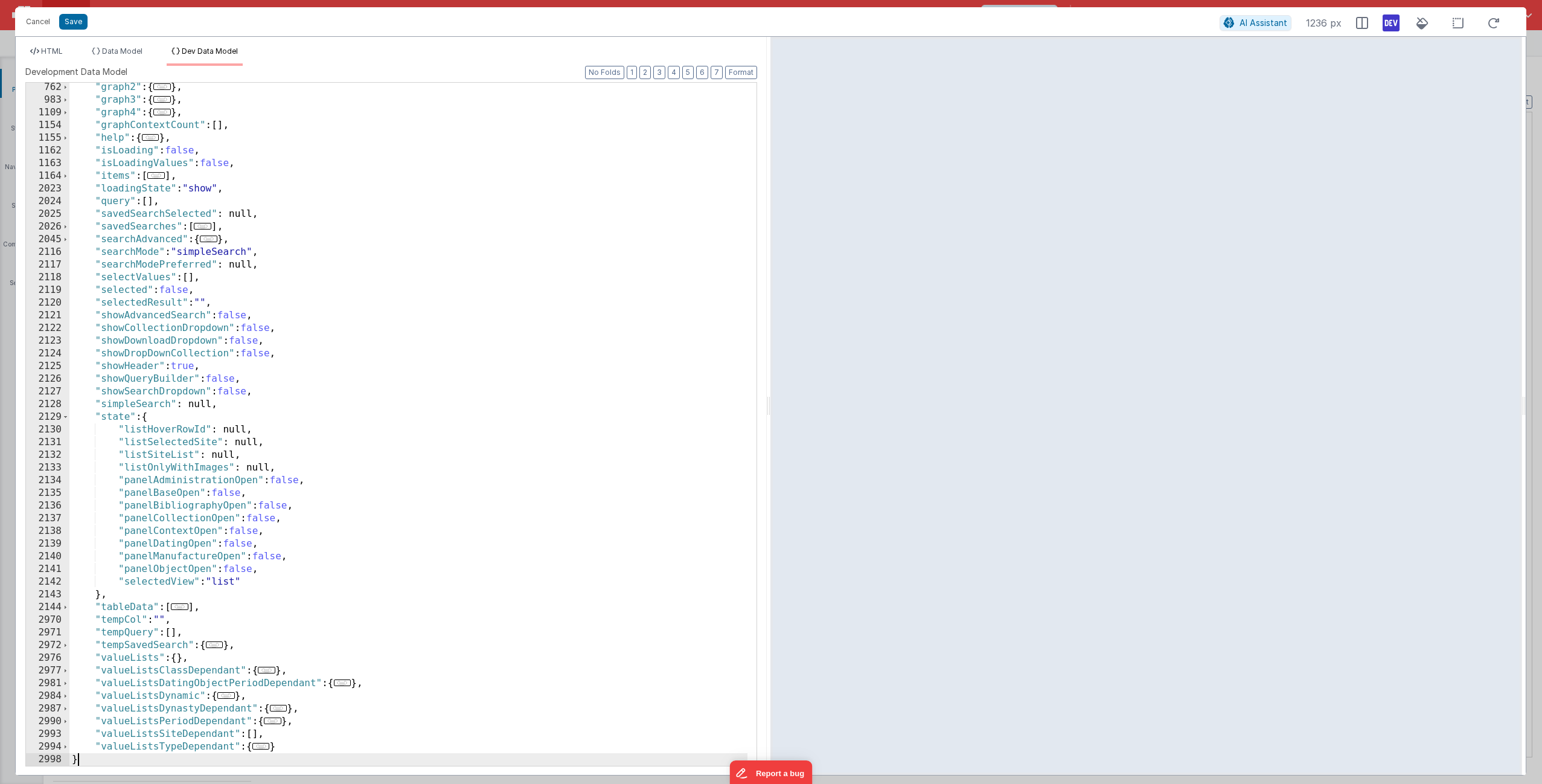
scroll to position [179, 0]
click at [253, 470] on div ""graph2" : { ... } , "graph3" : { ... } , "graph4" : { ... } , "graphContextCou…" at bounding box center [408, 435] width 678 height 708
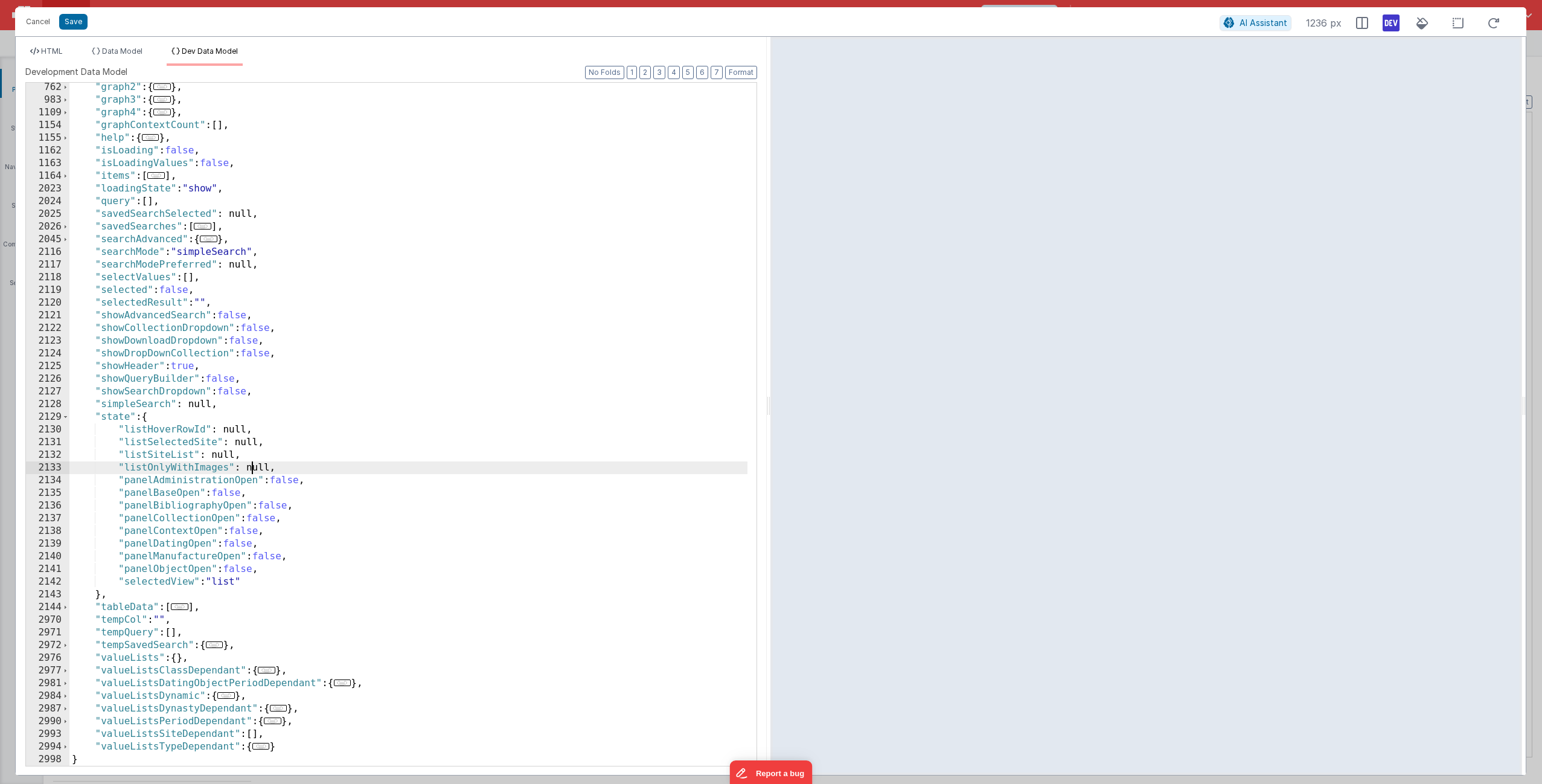
click at [253, 470] on div ""graph2" : { ... } , "graph3" : { ... } , "graph4" : { ... } , "graphContextCou…" at bounding box center [408, 435] width 678 height 708
click at [37, 24] on button "Cancel" at bounding box center [37, 22] width 36 height 17
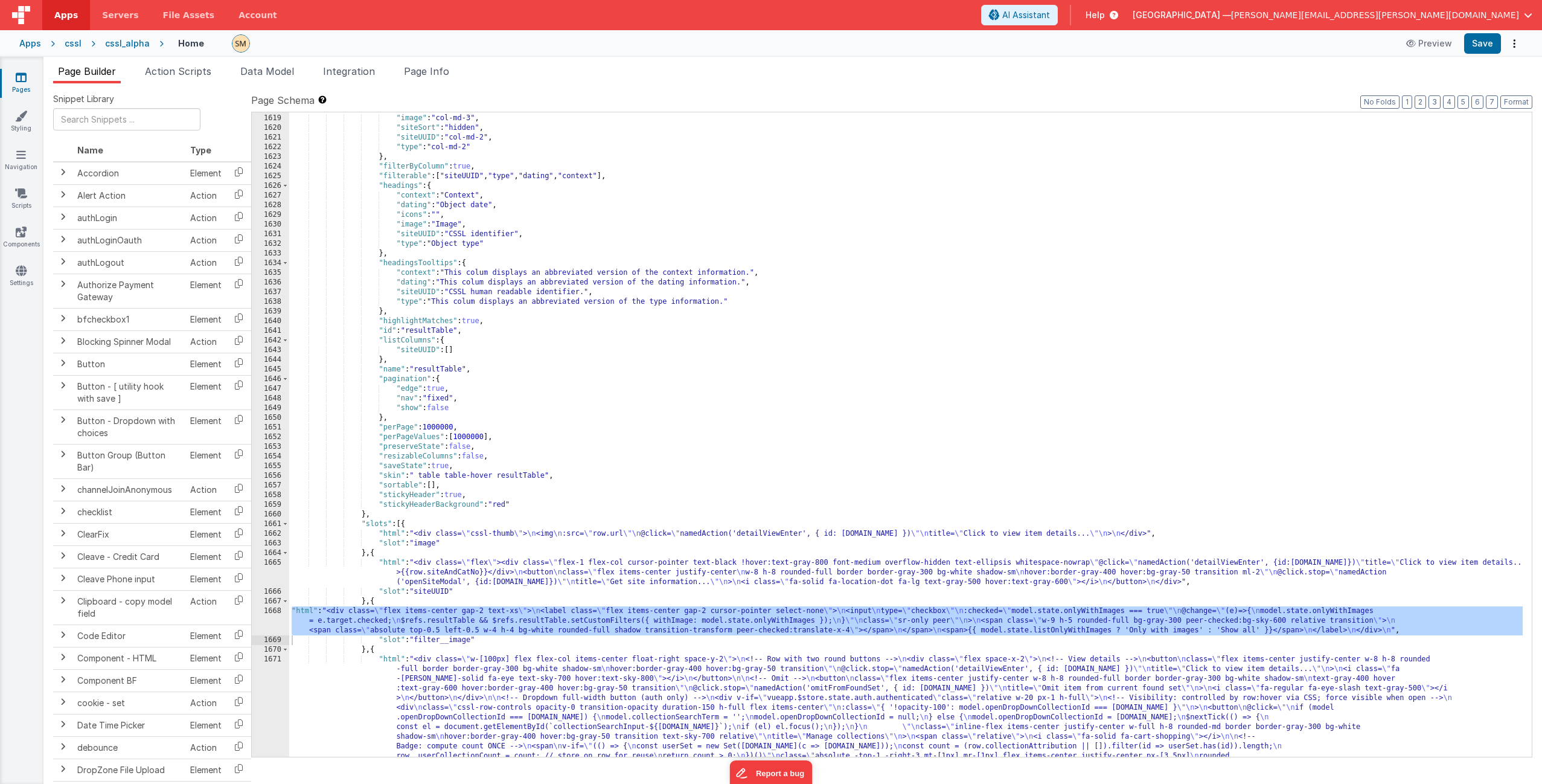
click at [269, 475] on div "1668" at bounding box center [270, 620] width 37 height 29
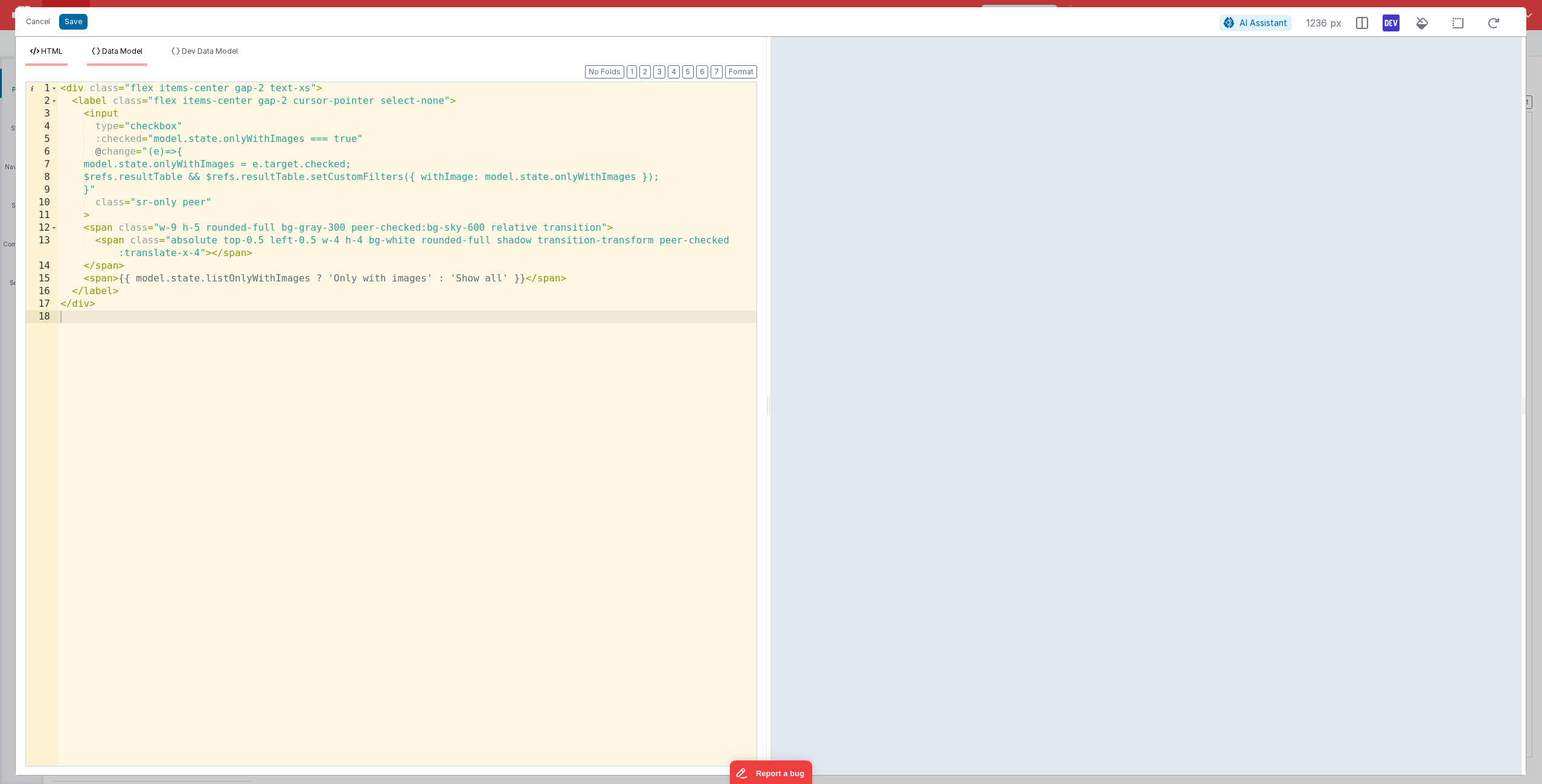
click at [125, 52] on span "Data Model" at bounding box center [122, 51] width 41 height 9
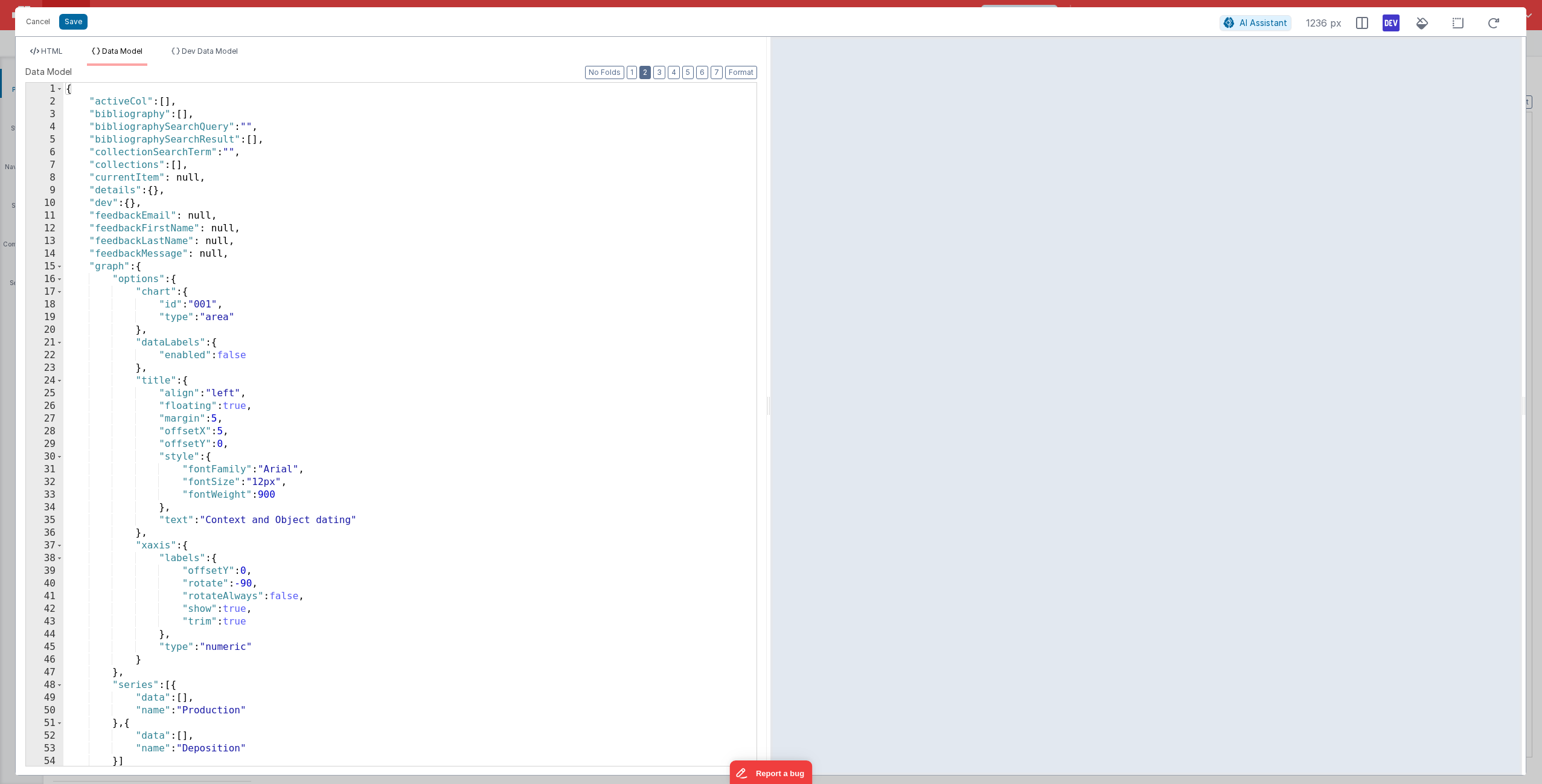
click at [649, 72] on button "2" at bounding box center [645, 73] width 12 height 13
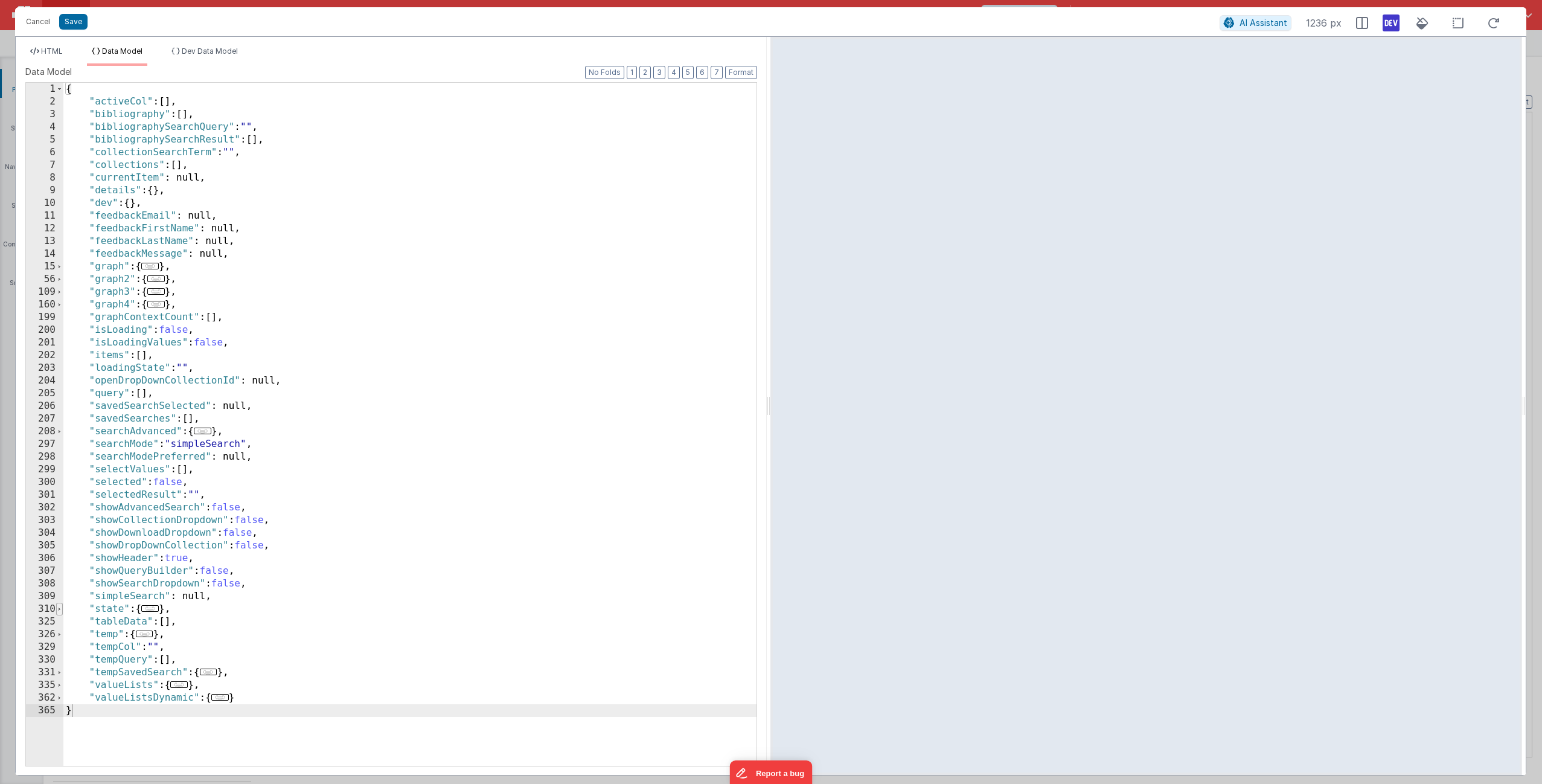
click at [58, 475] on span at bounding box center [60, 609] width 7 height 12
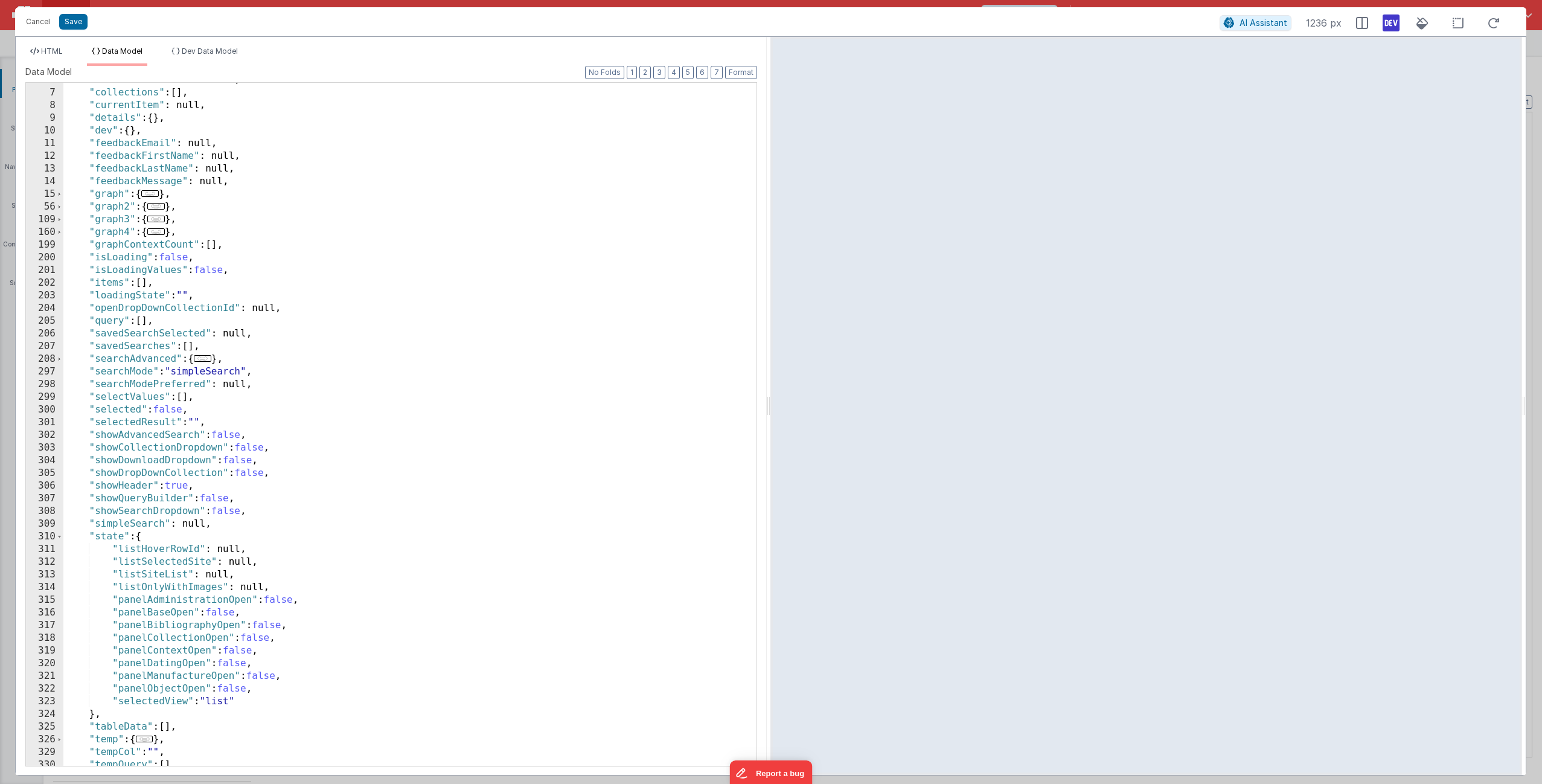
scroll to position [73, 0]
click at [251, 475] on div ""collectionSearchTerm" : "" , "collections" : [ ] , "currentItem" : null, "deta…" at bounding box center [405, 428] width 684 height 708
click at [250, 475] on div ""collectionSearchTerm" : "" , "collections" : [ ] , "currentItem" : null, "deta…" at bounding box center [405, 428] width 684 height 708
click at [196, 52] on span "Dev Data Model" at bounding box center [210, 51] width 56 height 9
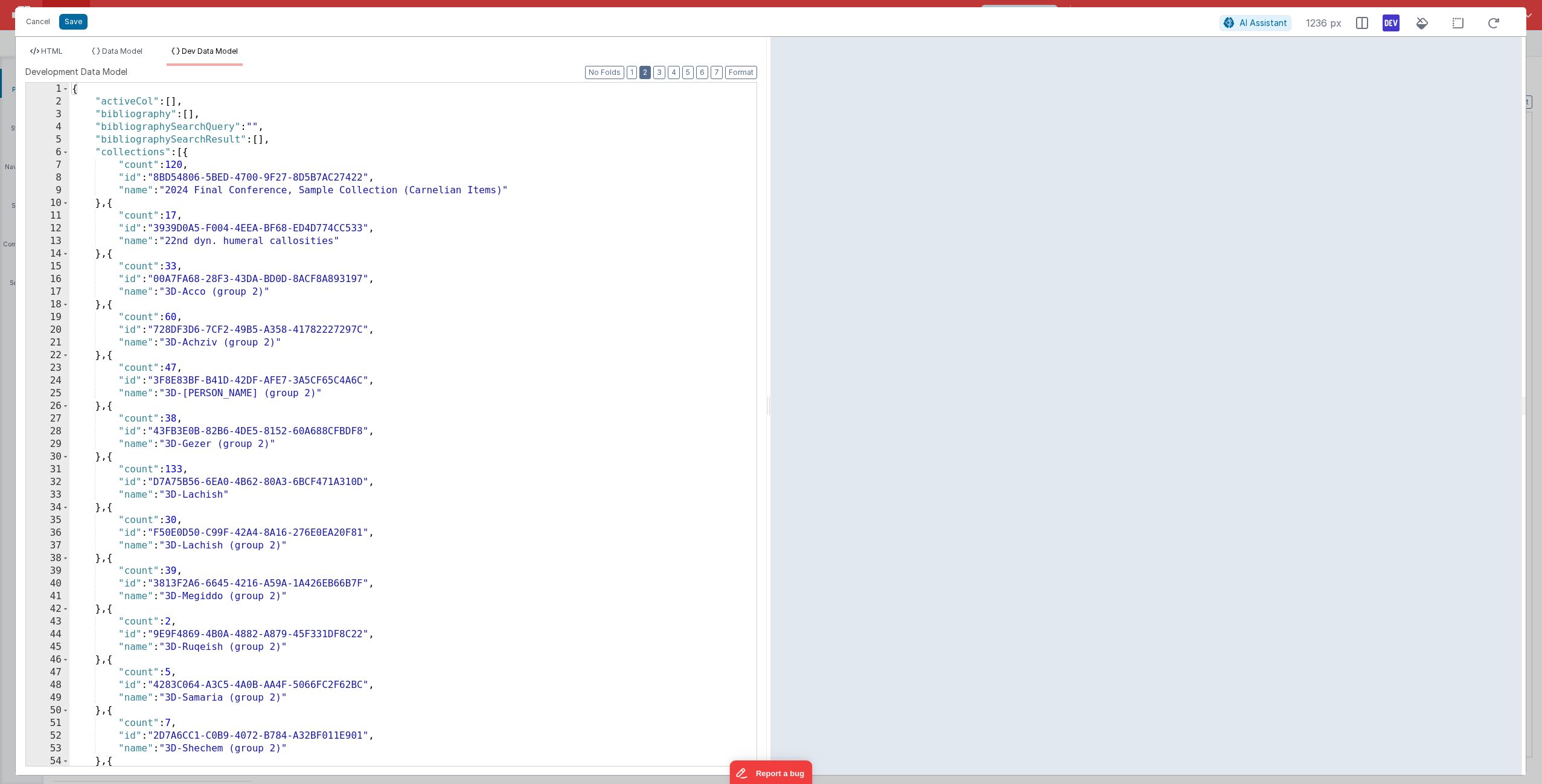
click at [647, 71] on button "2" at bounding box center [645, 73] width 12 height 13
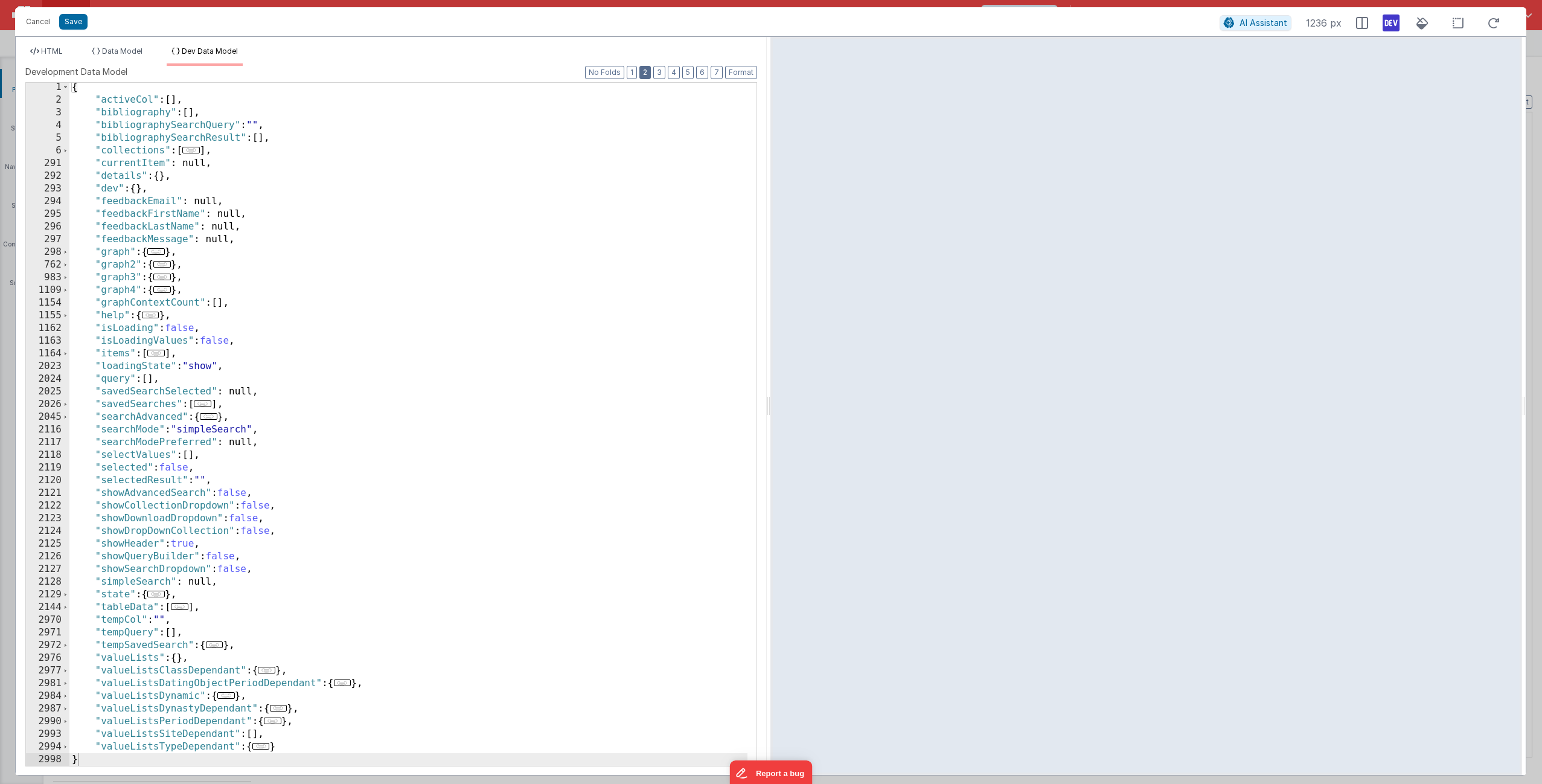
scroll to position [2, 0]
click at [66, 475] on span at bounding box center [65, 594] width 7 height 12
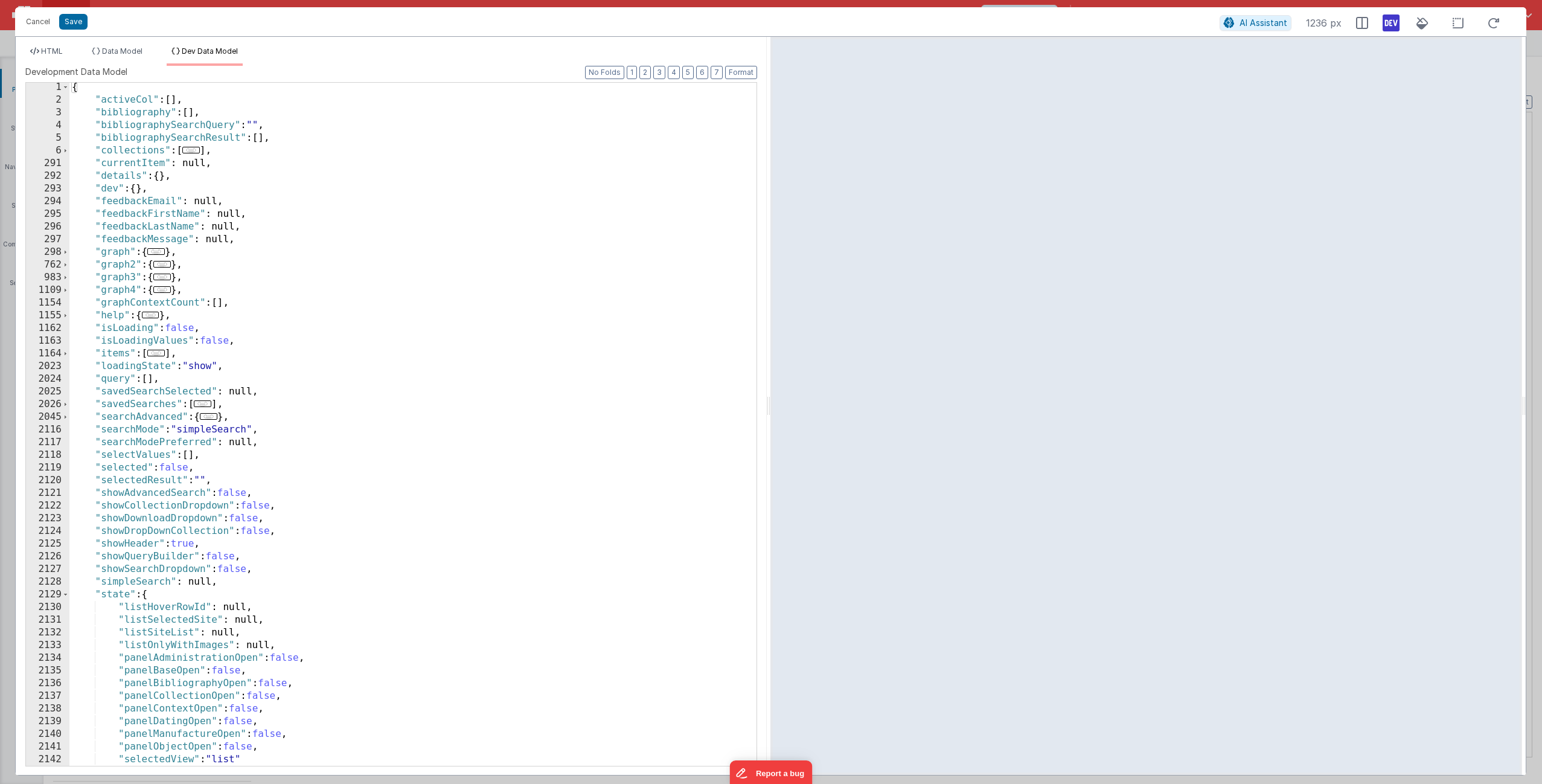
scroll to position [179, 0]
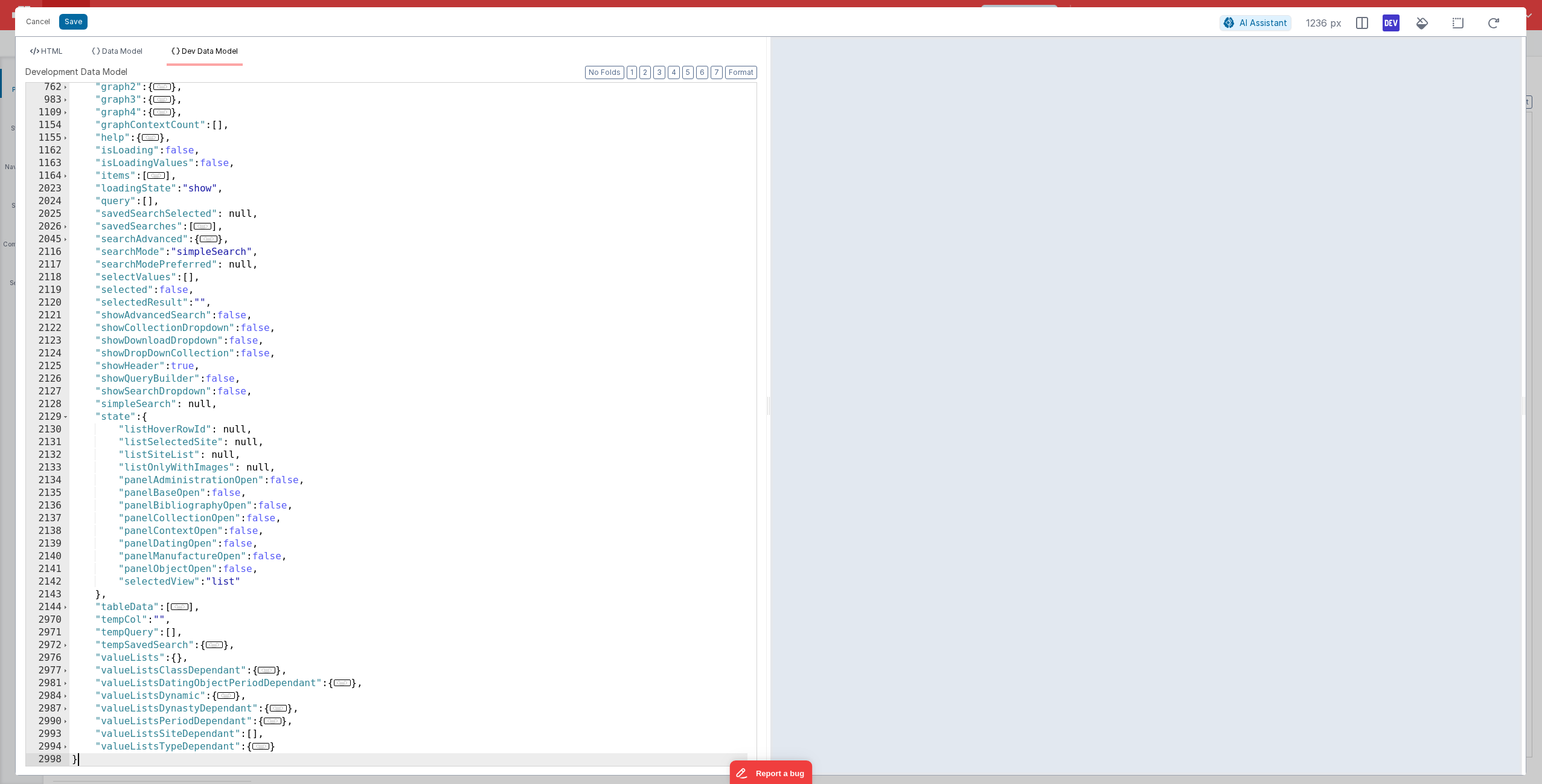
click at [255, 468] on div ""graph2" : { ... } , "graph3" : { ... } , "graph4" : { ... } , "graphContextCou…" at bounding box center [408, 435] width 678 height 708
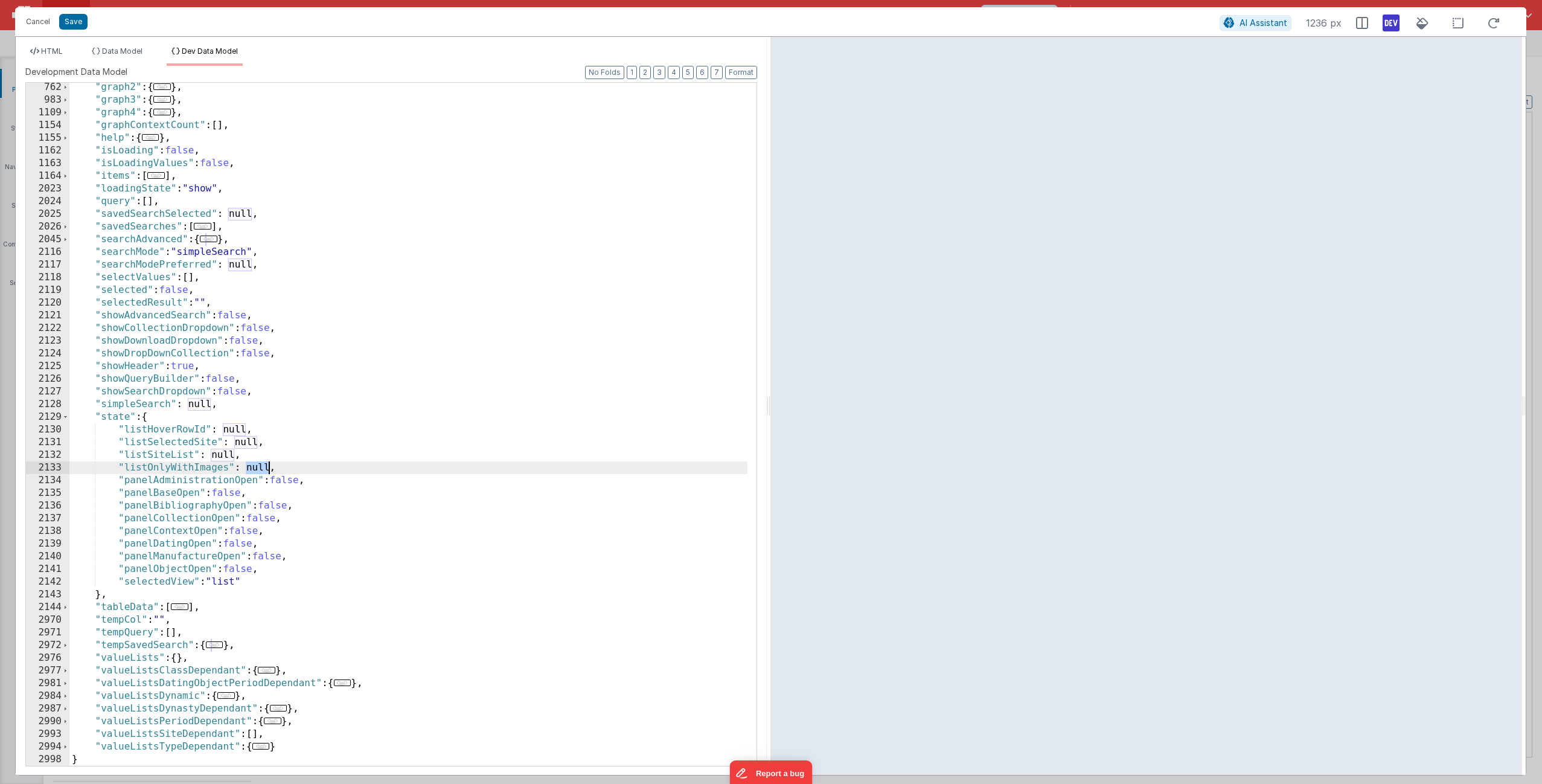
click at [255, 468] on div ""graph2" : { ... } , "graph3" : { ... } , "graph4" : { ... } , "graphContextCou…" at bounding box center [408, 435] width 678 height 708
click at [69, 23] on button "Save" at bounding box center [73, 22] width 28 height 16
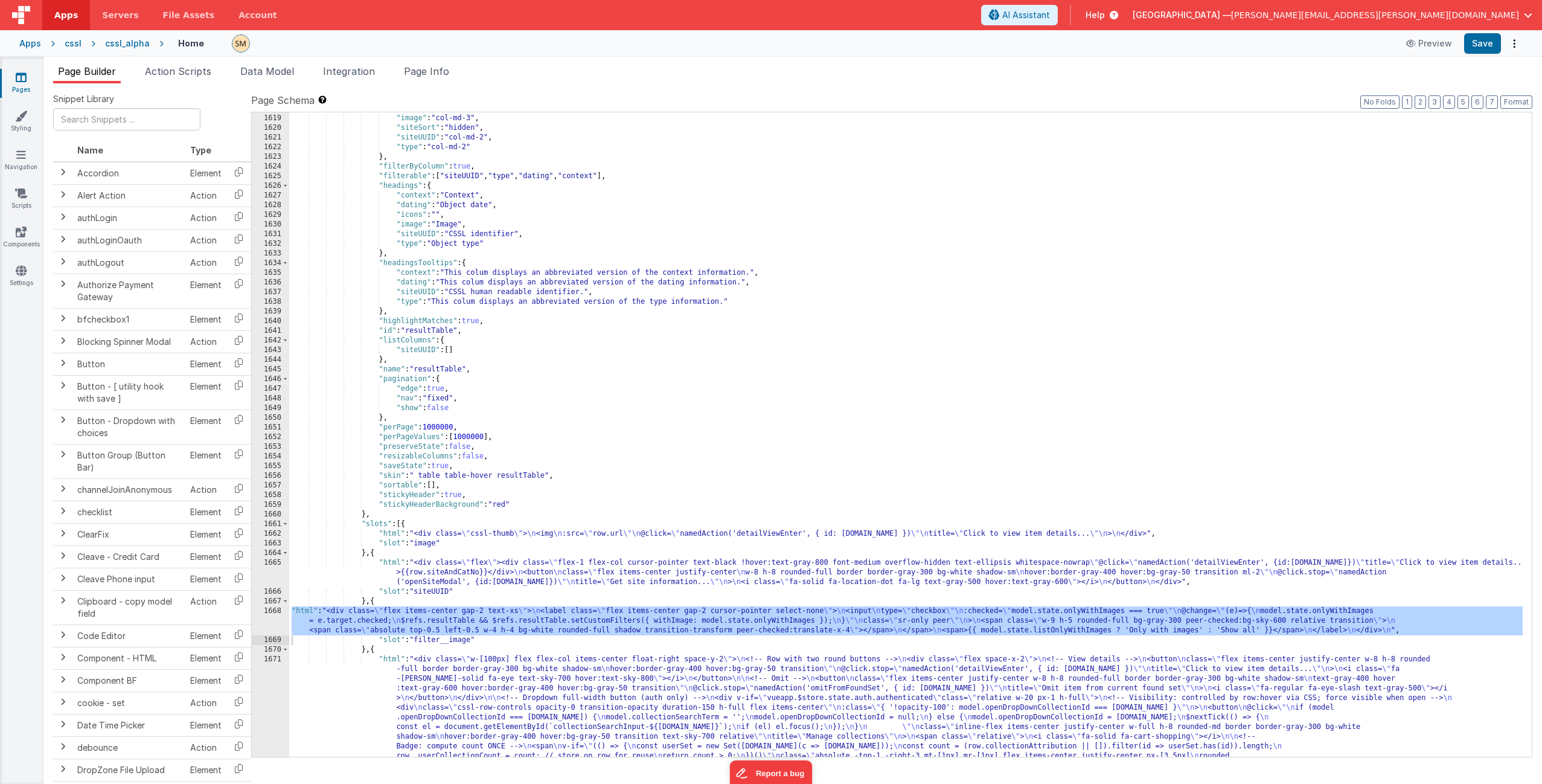
click at [281, 475] on div "1668" at bounding box center [270, 620] width 37 height 29
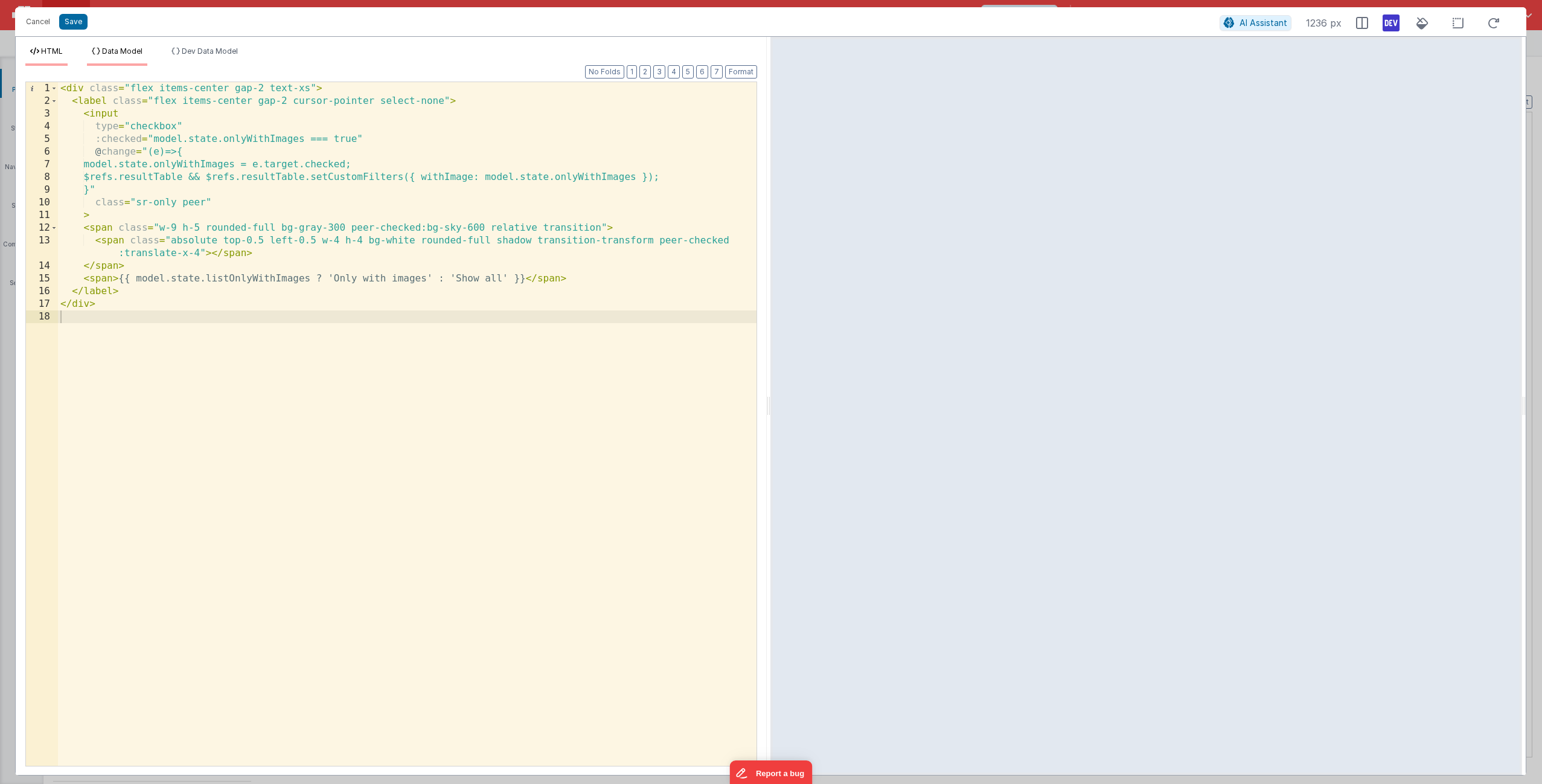
click at [139, 50] on span "Data Model" at bounding box center [122, 51] width 41 height 9
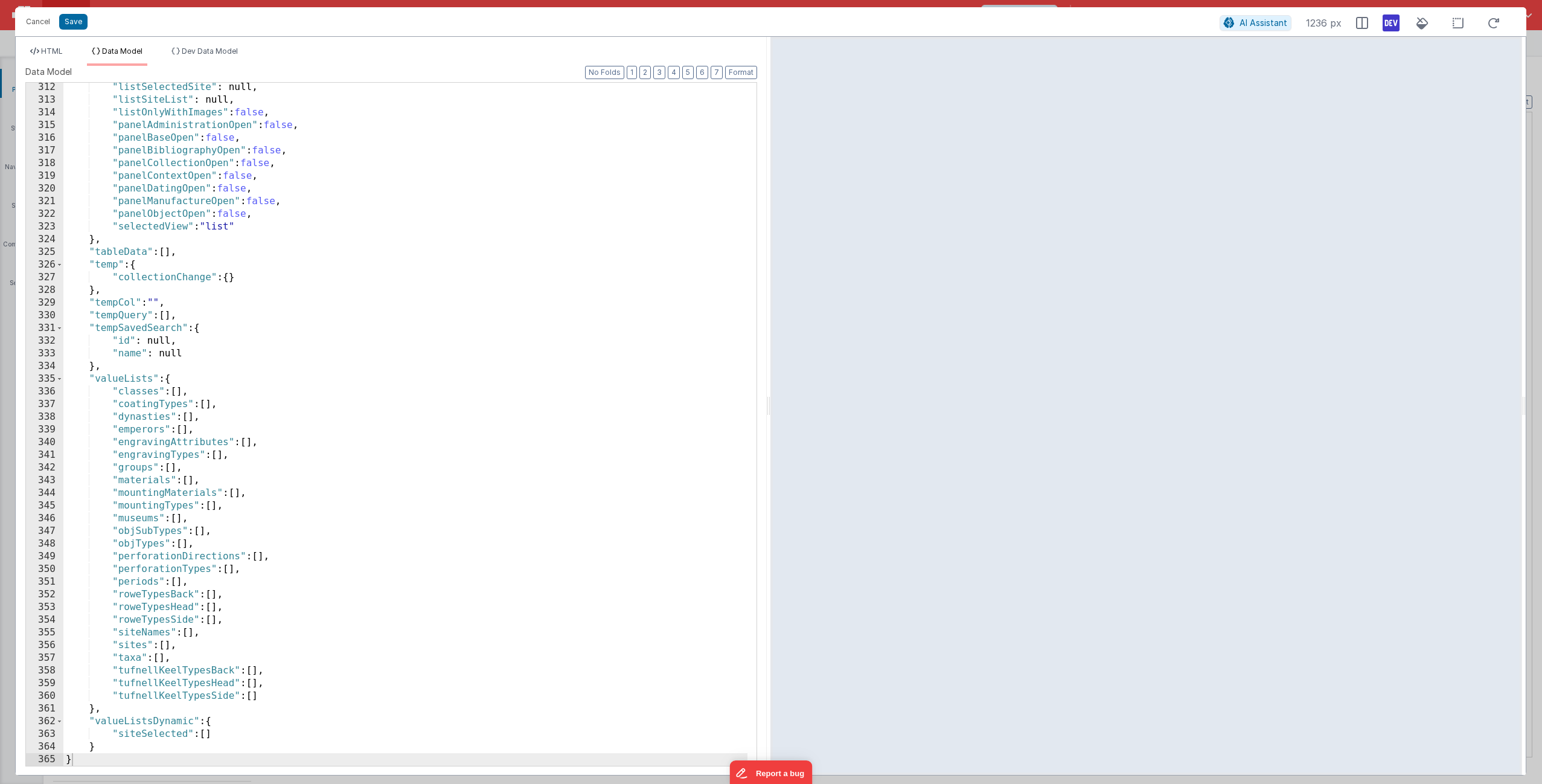
scroll to position [3692, 0]
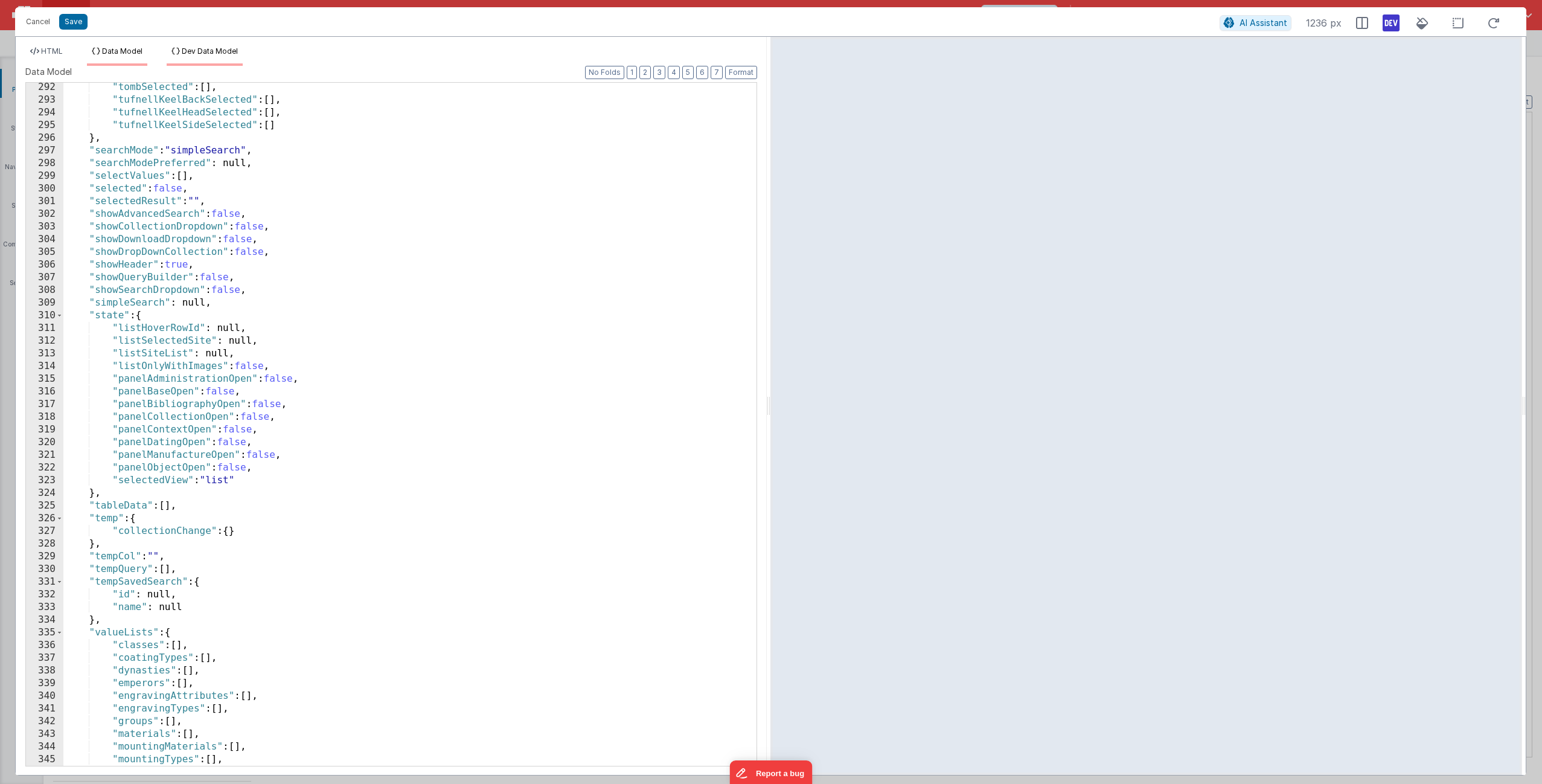
click at [213, 50] on span "Dev Data Model" at bounding box center [210, 51] width 56 height 9
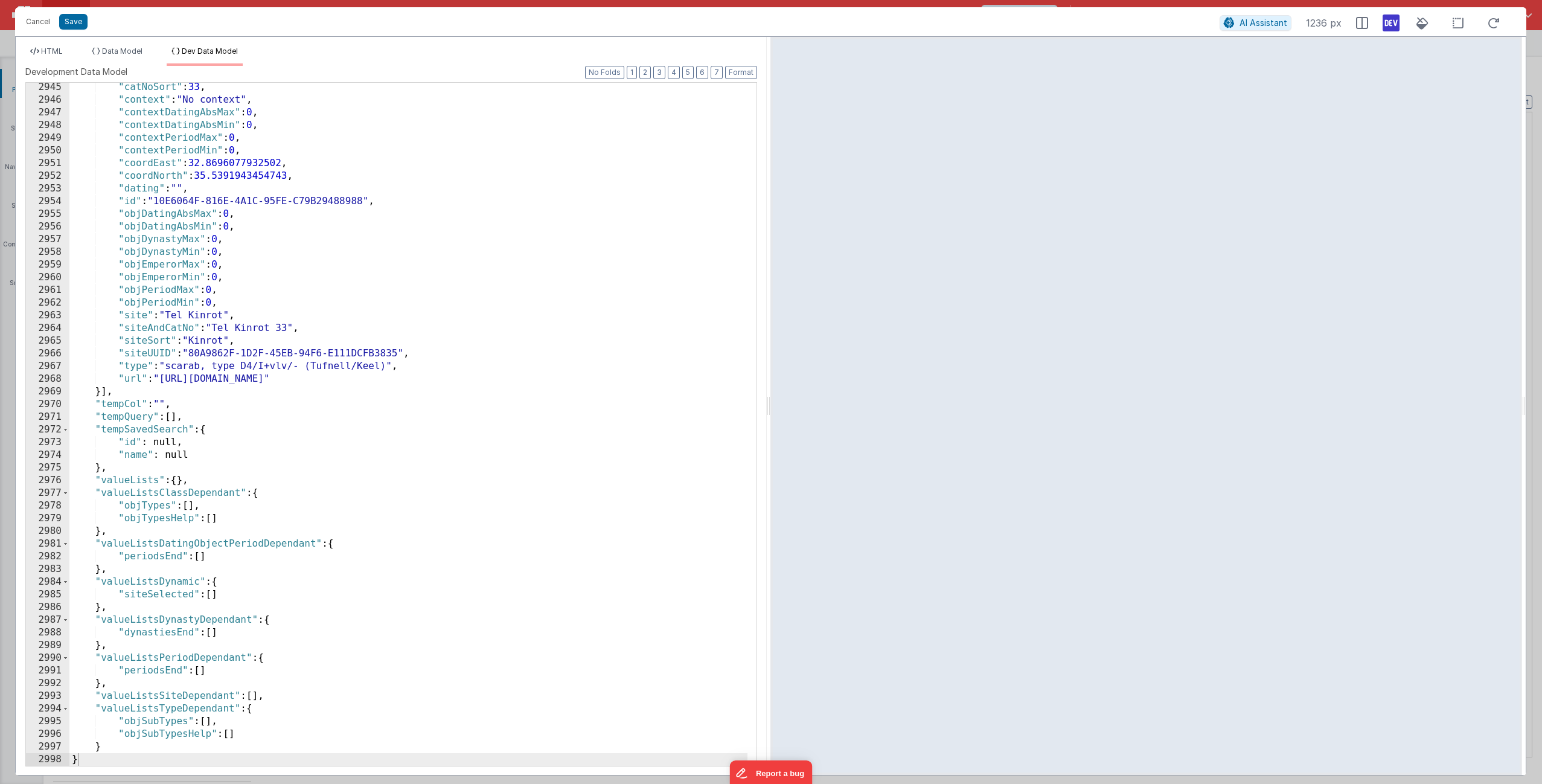
scroll to position [19103, 0]
drag, startPoint x: 753, startPoint y: 94, endPoint x: 21, endPoint y: 7, distance: 737.2
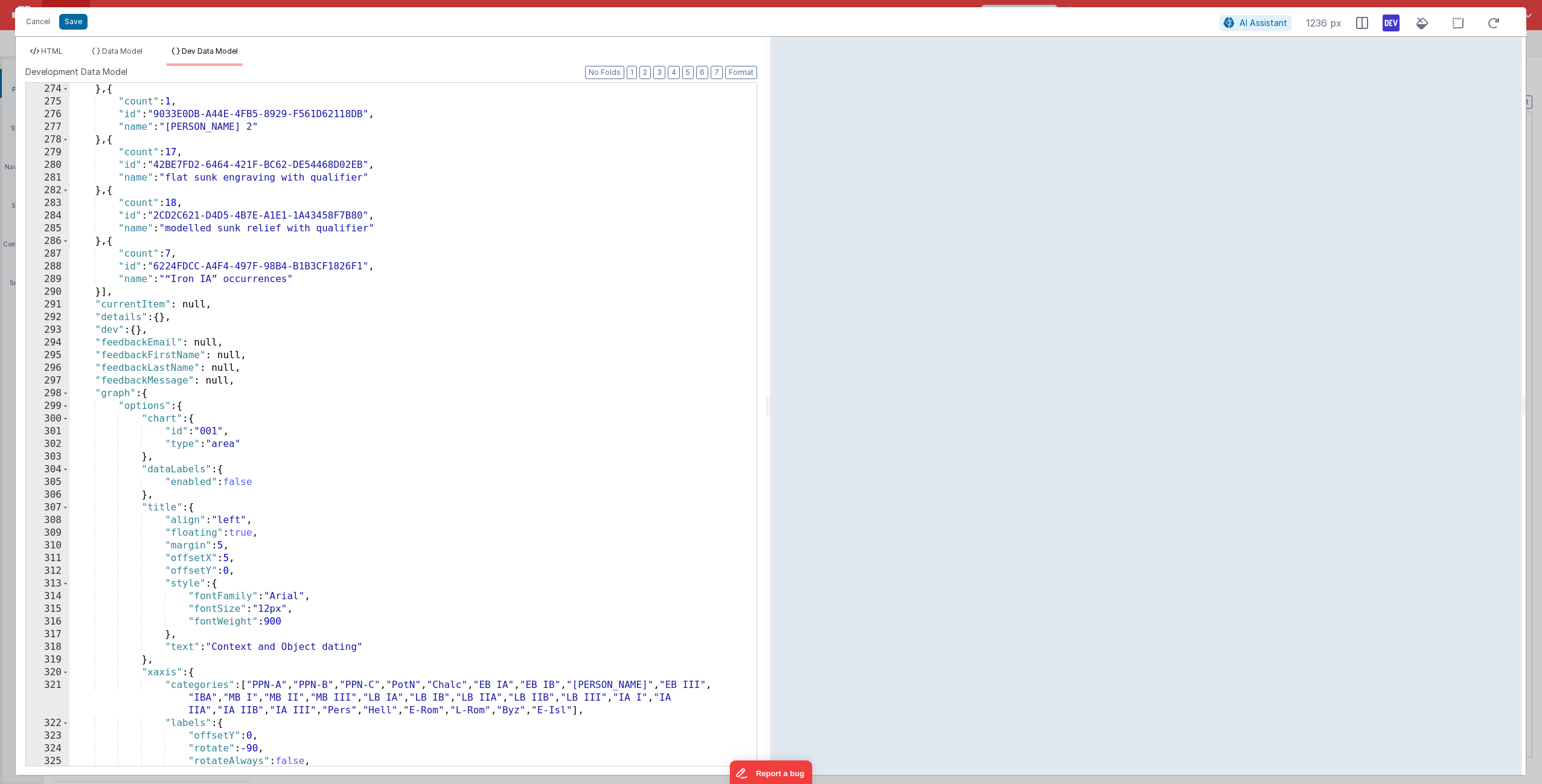
scroll to position [1722, 0]
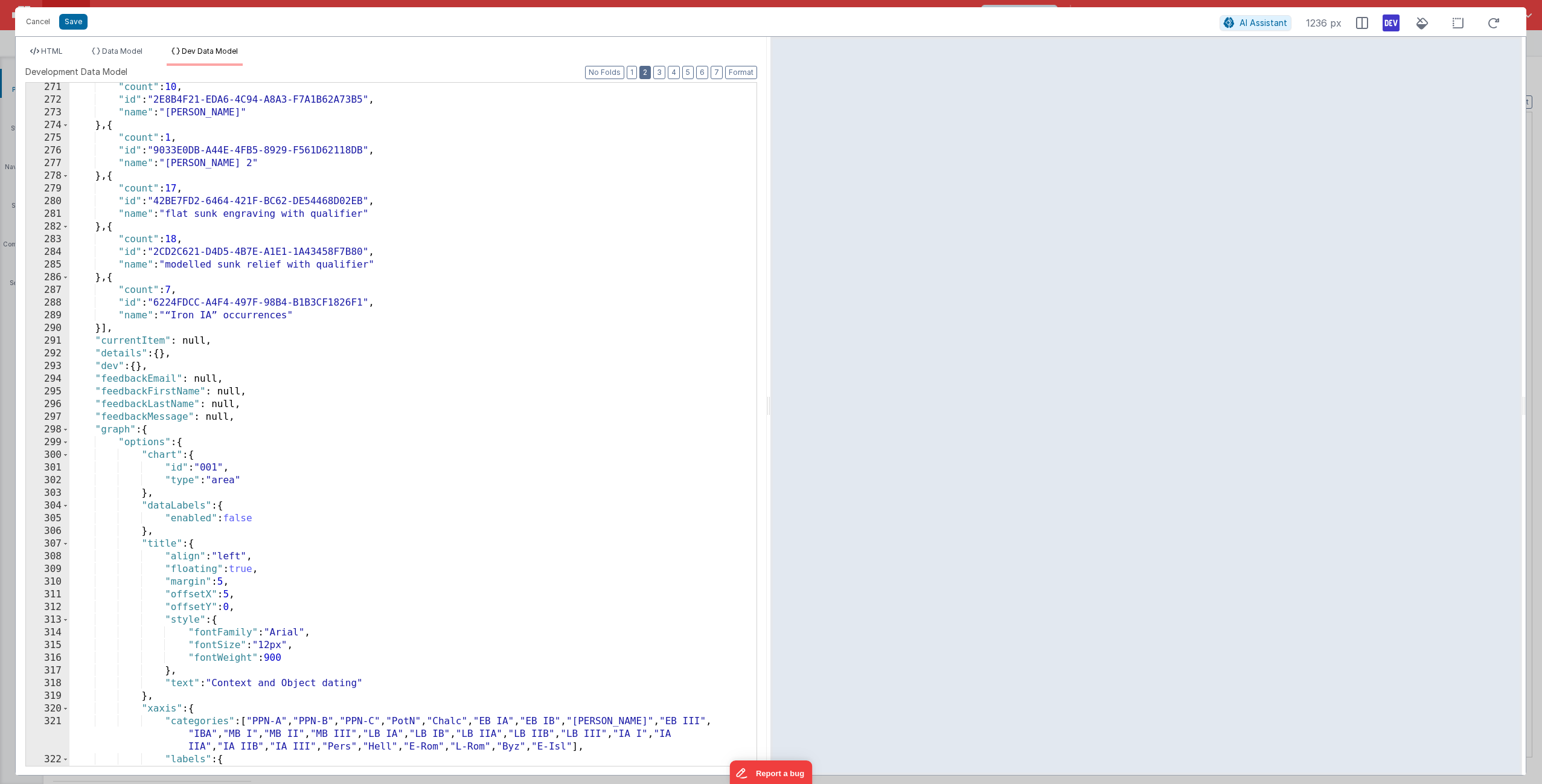
click at [651, 73] on button "2" at bounding box center [645, 73] width 12 height 13
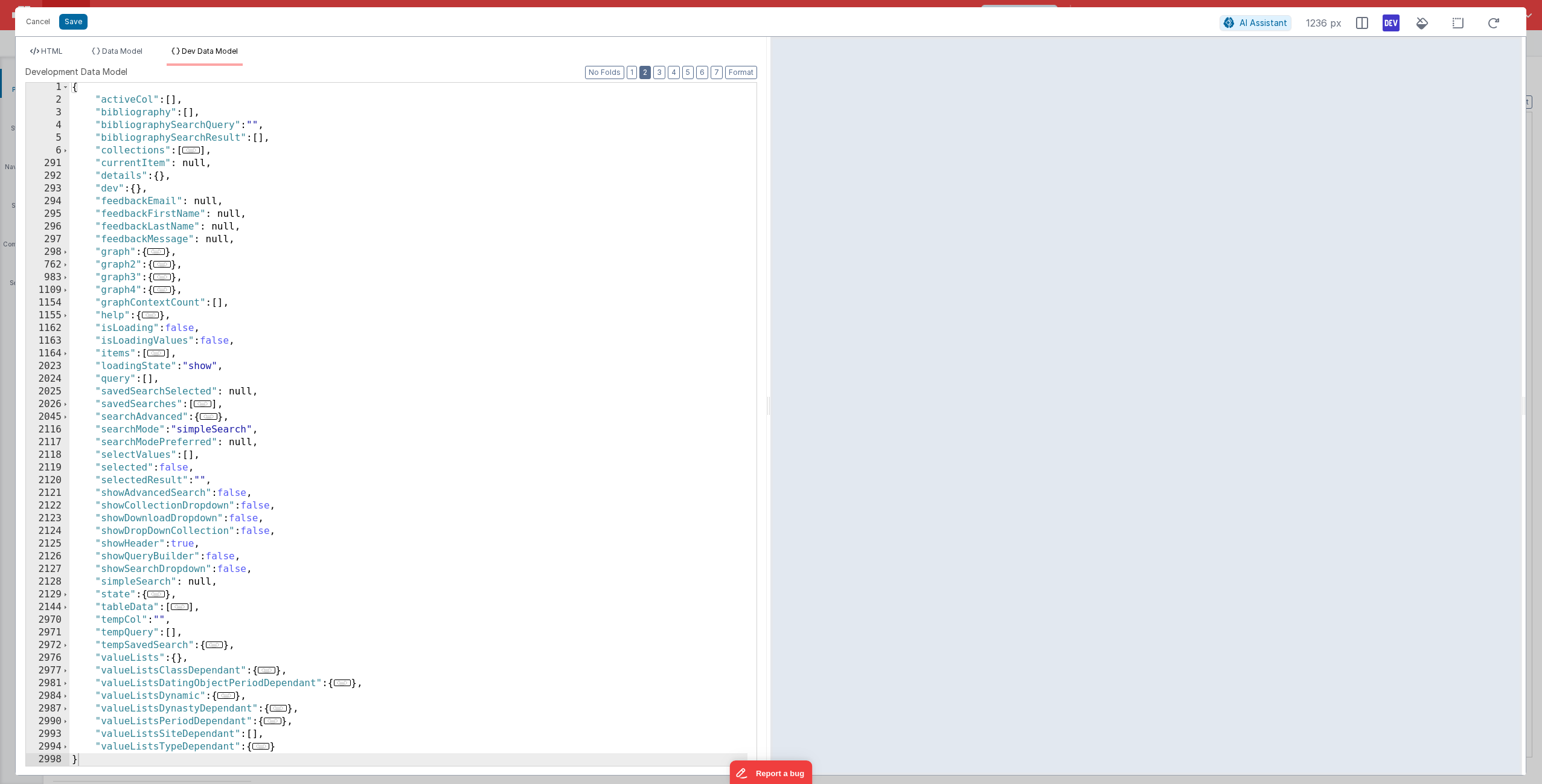
scroll to position [2, 0]
click at [63, 475] on span at bounding box center [65, 594] width 7 height 12
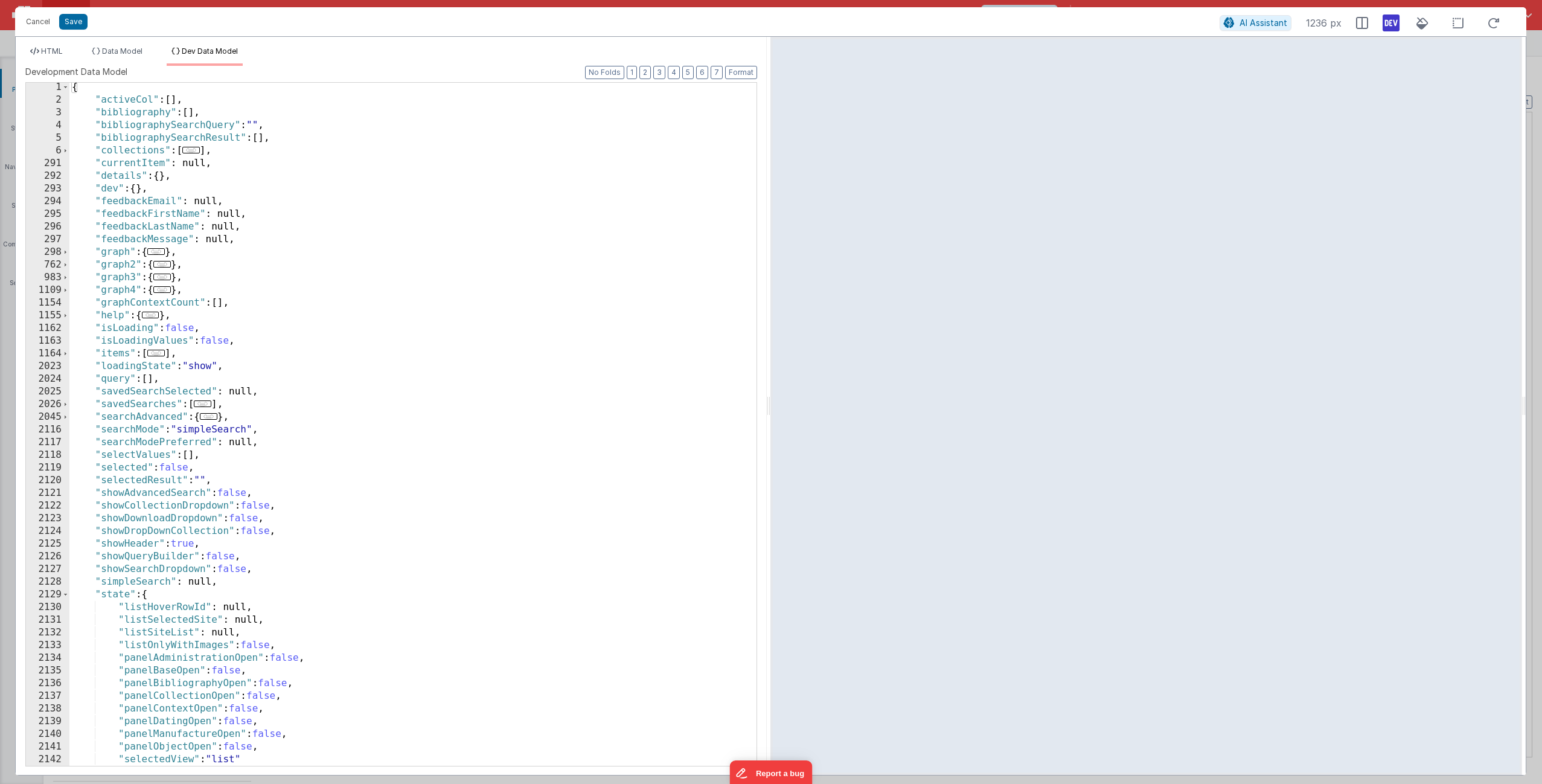
scroll to position [38, 0]
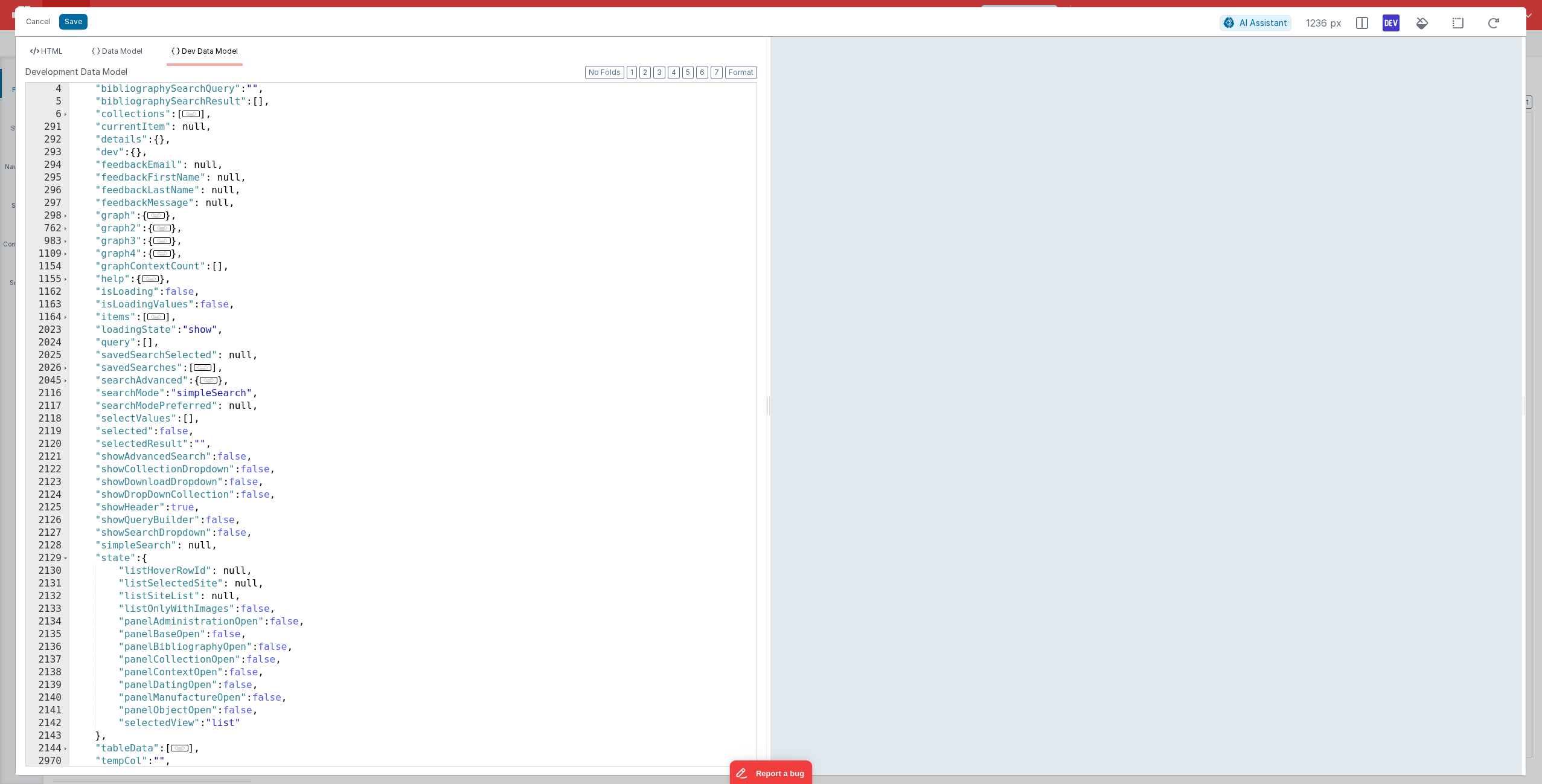
click at [255, 475] on div ""bibliographySearchQuery" : "" , "bibliographySearchResult" : [ ] , "collection…" at bounding box center [408, 437] width 678 height 708
click at [51, 51] on span "HTML" at bounding box center [52, 51] width 22 height 9
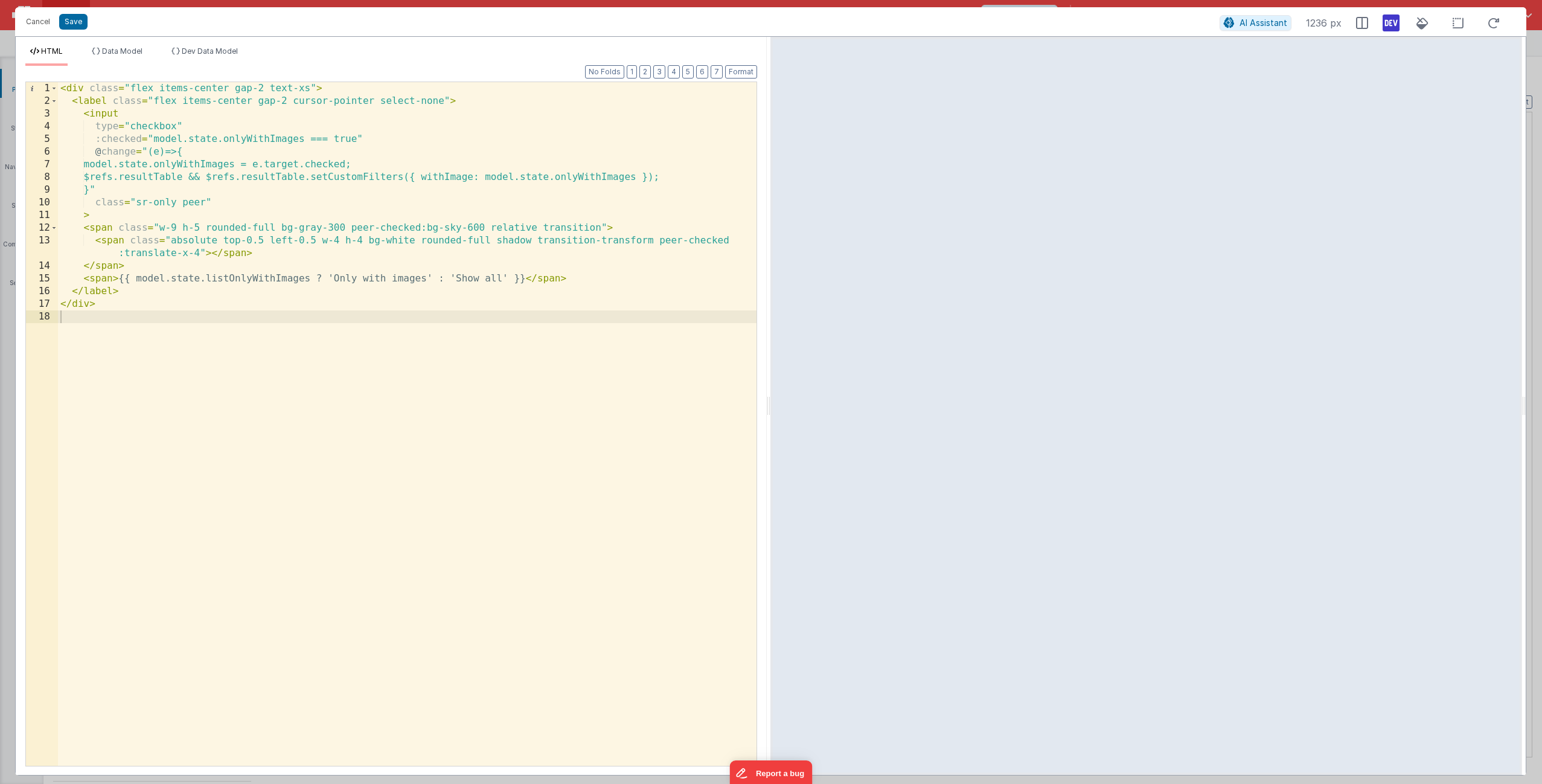
click at [191, 315] on div "< div class = "flex items-center gap-2 text-xs" > < label class = "flex items-c…" at bounding box center [407, 436] width 698 height 709
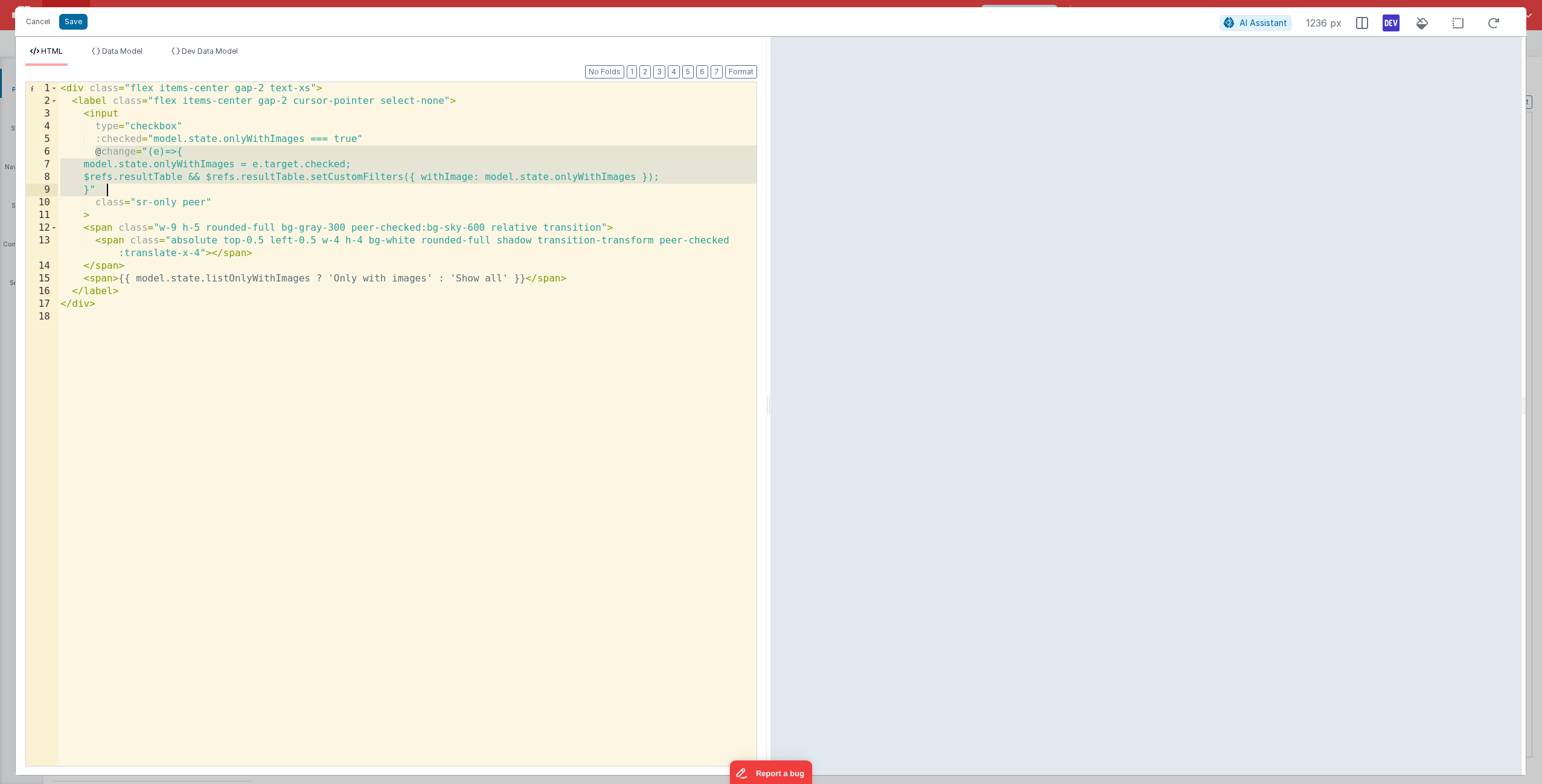
drag, startPoint x: 95, startPoint y: 152, endPoint x: 113, endPoint y: 190, distance: 42.0
click at [113, 190] on div "< div class = "flex items-center gap-2 text-xs" > < label class = "flex items-c…" at bounding box center [407, 436] width 698 height 709
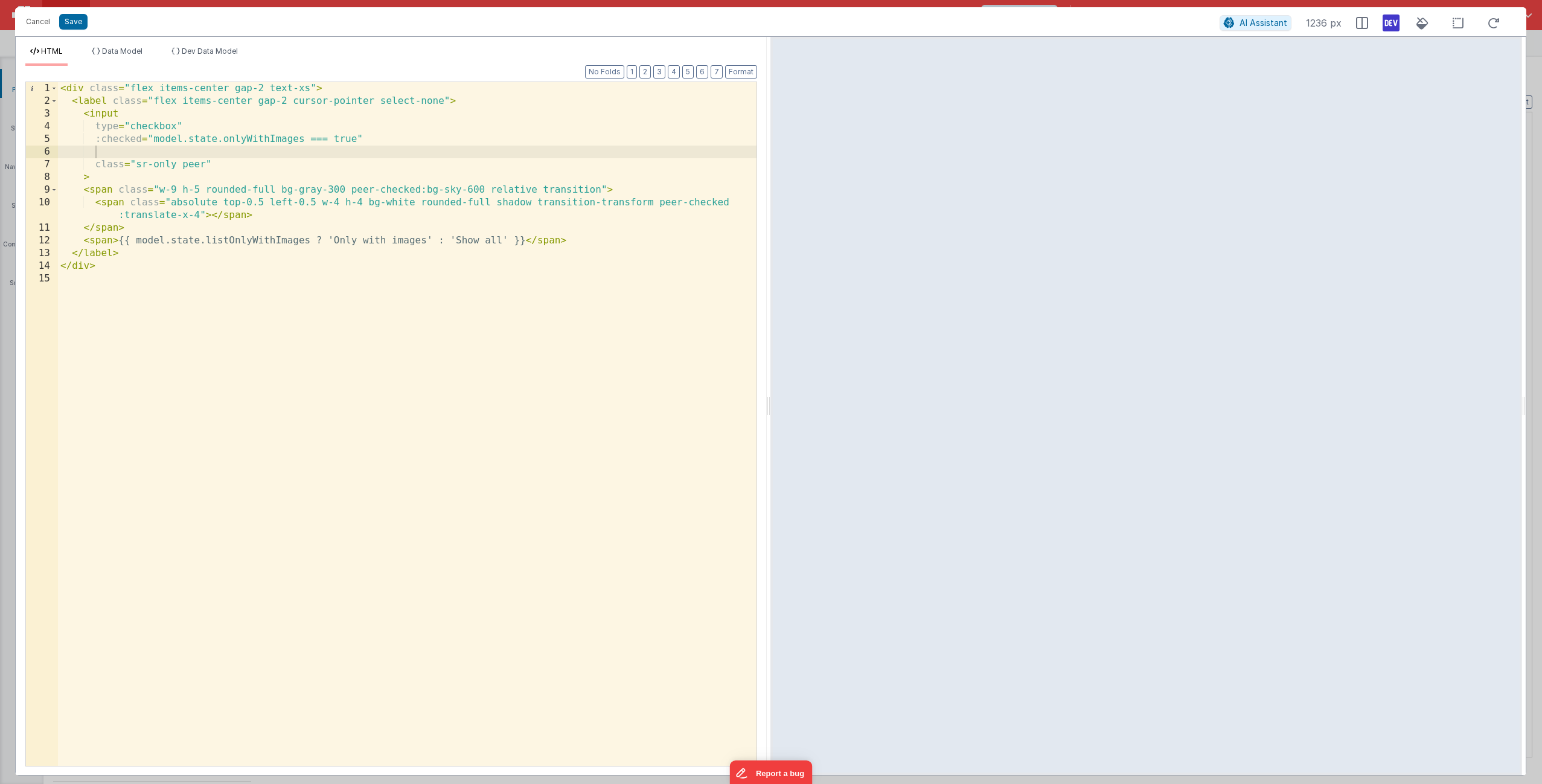
click at [363, 429] on div "< div class = "flex items-center gap-2 text-xs" > < label class = "flex items-c…" at bounding box center [407, 436] width 698 height 709
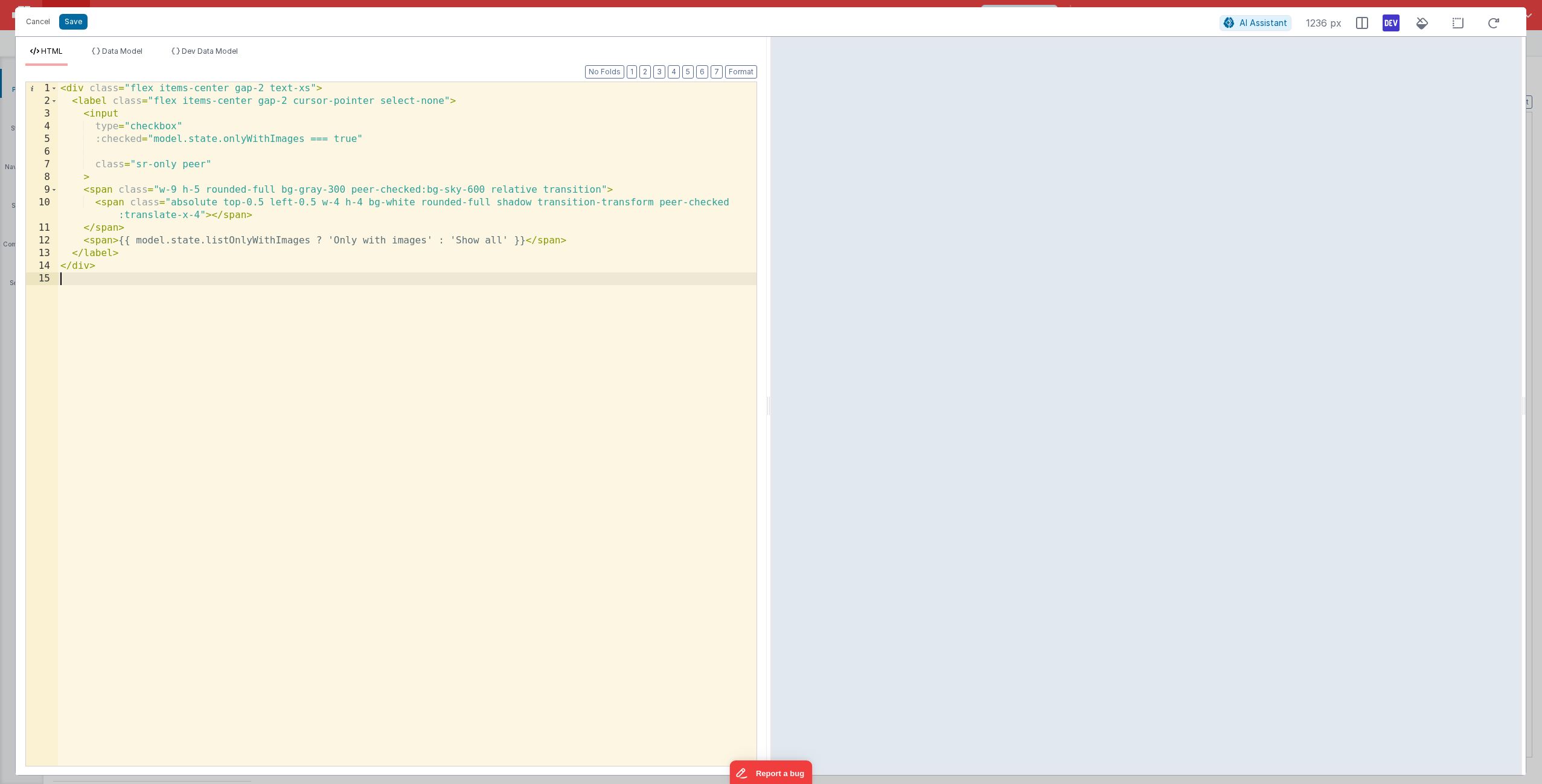
click at [178, 156] on div "< div class = "flex items-center gap-2 text-xs" > < label class = "flex items-c…" at bounding box center [407, 436] width 698 height 709
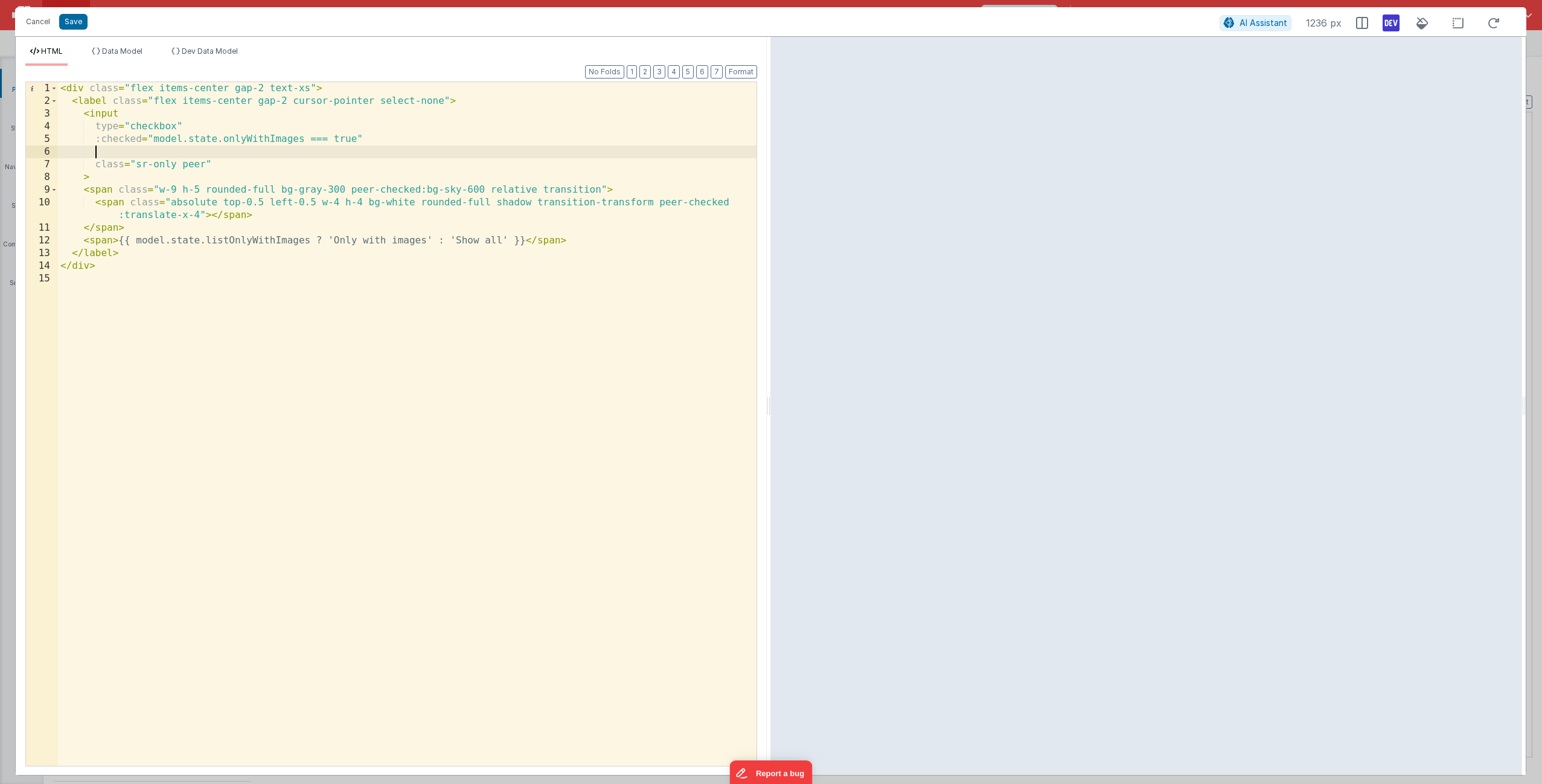
click at [146, 268] on div "< div class = "flex items-center gap-2 text-xs" > < label class = "flex items-c…" at bounding box center [407, 436] width 698 height 709
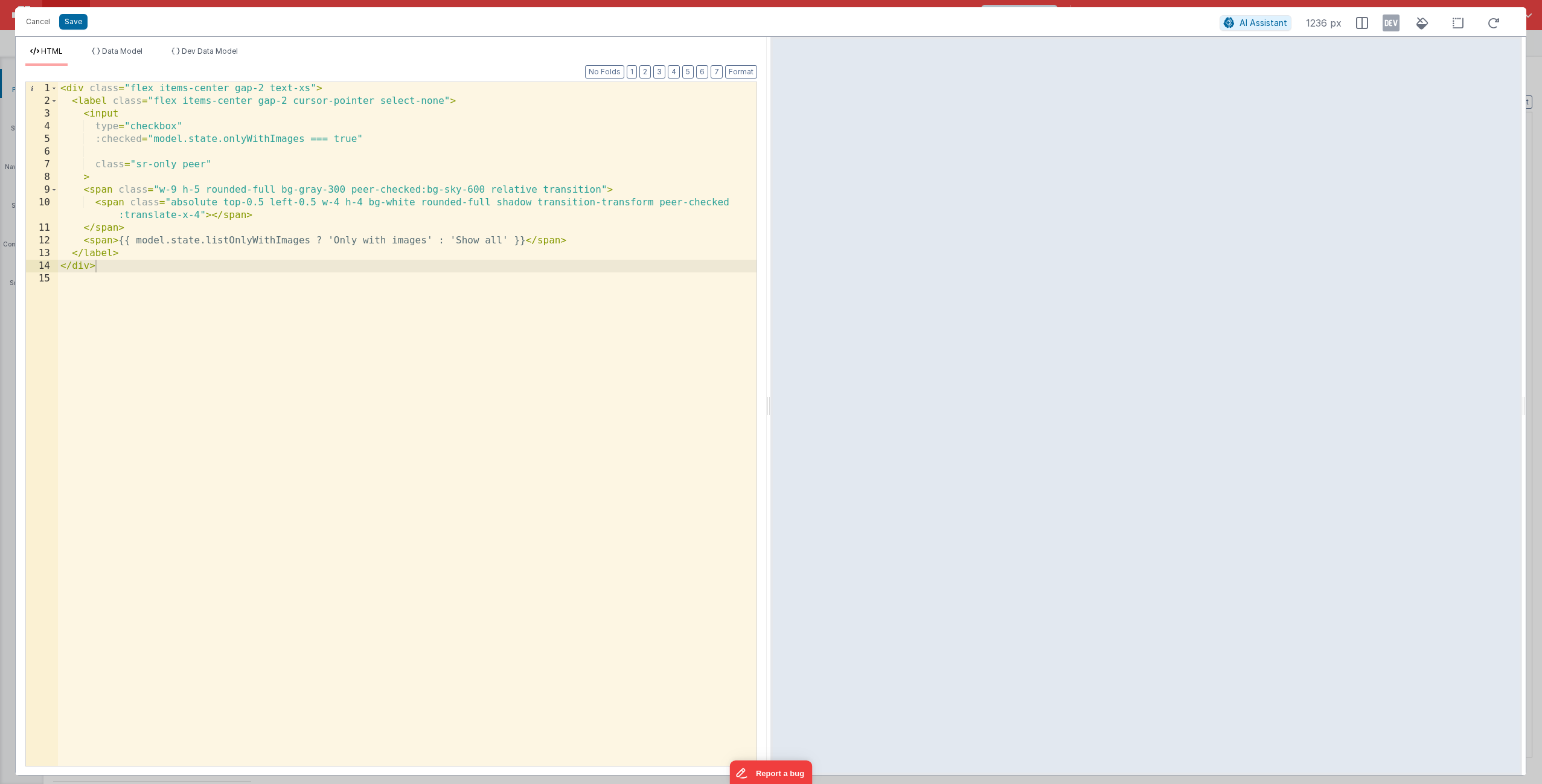
click at [869, 26] on icon at bounding box center [1391, 23] width 17 height 20
click at [869, 25] on icon at bounding box center [1391, 23] width 17 height 20
click at [266, 281] on div "< div class = "flex items-center gap-2 text-xs" > < label class = "flex items-c…" at bounding box center [407, 436] width 698 height 709
click at [78, 23] on button "Save" at bounding box center [73, 22] width 28 height 16
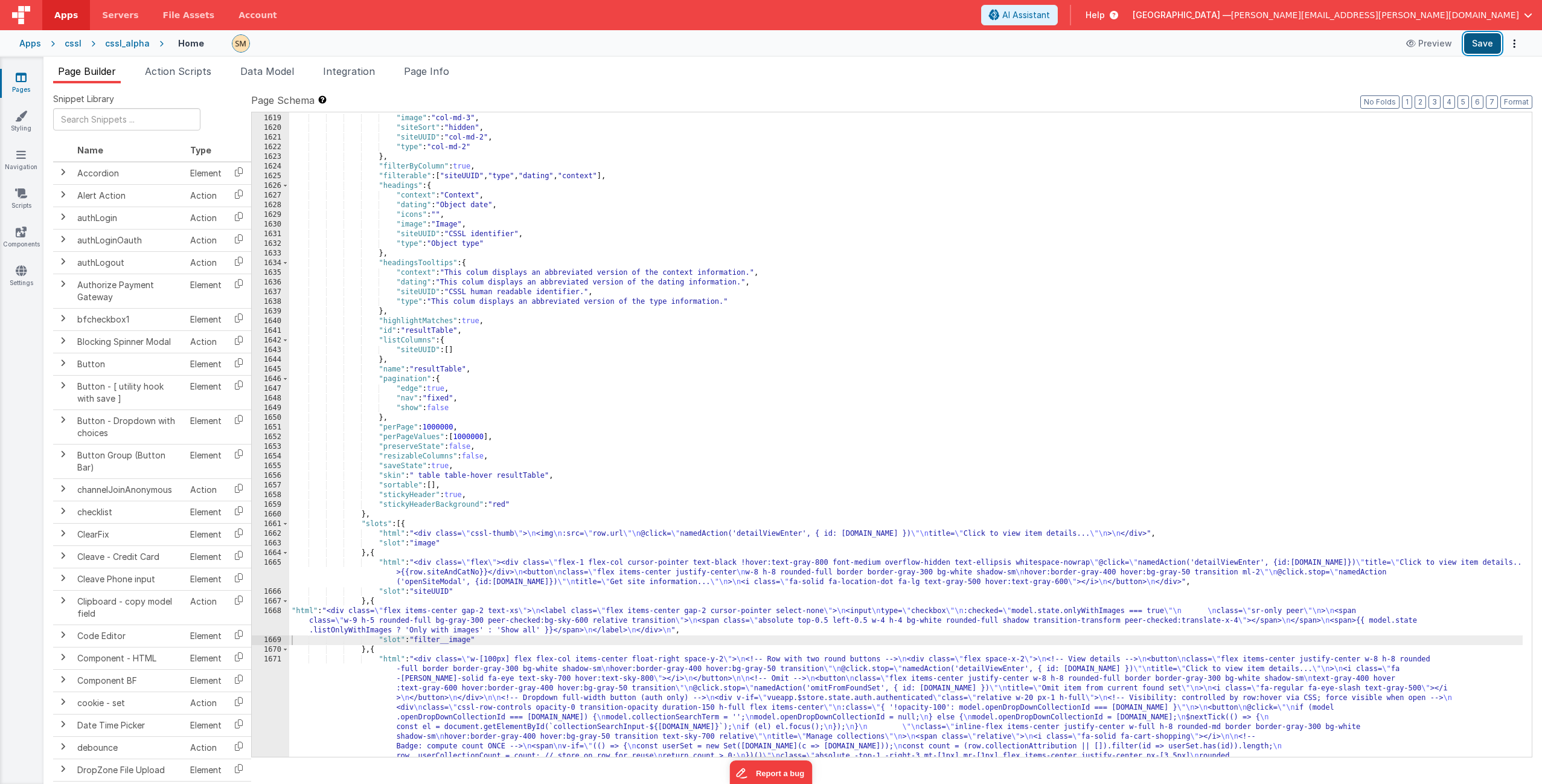
click at [869, 45] on button "Save" at bounding box center [1482, 43] width 37 height 20
click at [472, 475] on div ""id" : "hidden" , "image" : "col-md-3" , "siteSort" : "hidden" , "siteUUID" : "…" at bounding box center [906, 547] width 1234 height 886
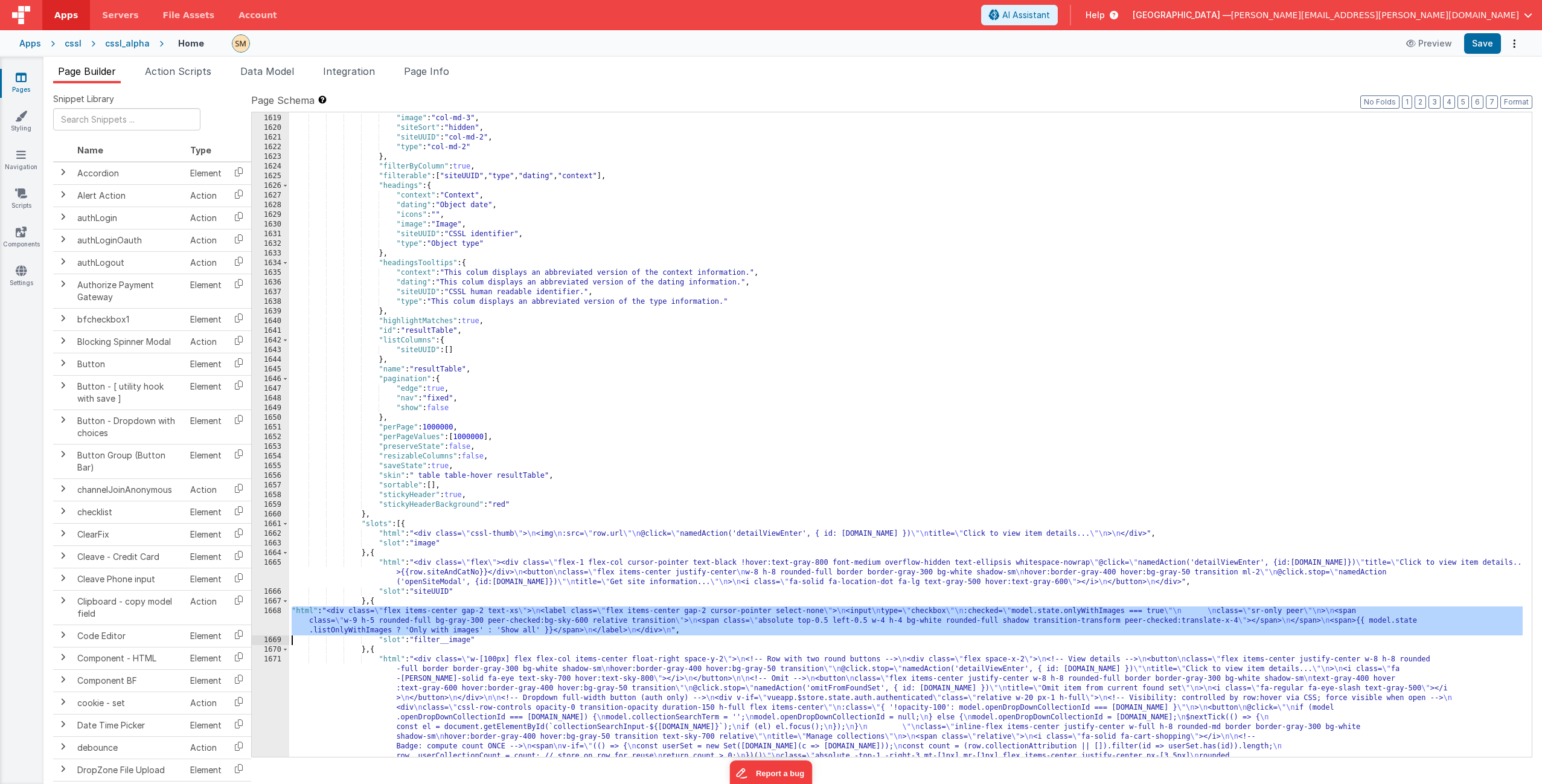
click at [272, 475] on div "1668" at bounding box center [270, 620] width 37 height 29
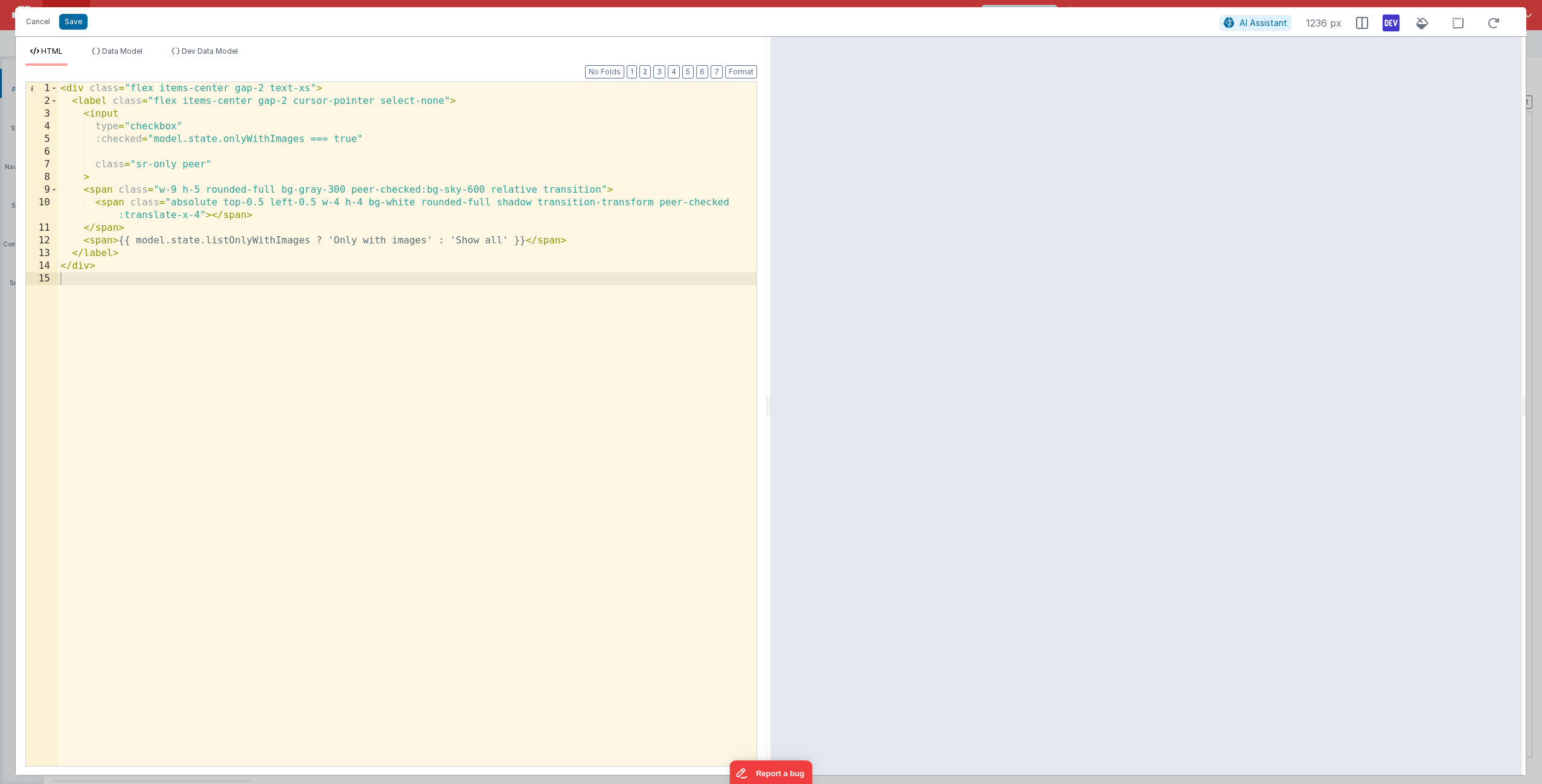
click at [385, 146] on div "< div class = "flex items-center gap-2 text-xs" > < label class = "flex items-c…" at bounding box center [407, 436] width 698 height 709
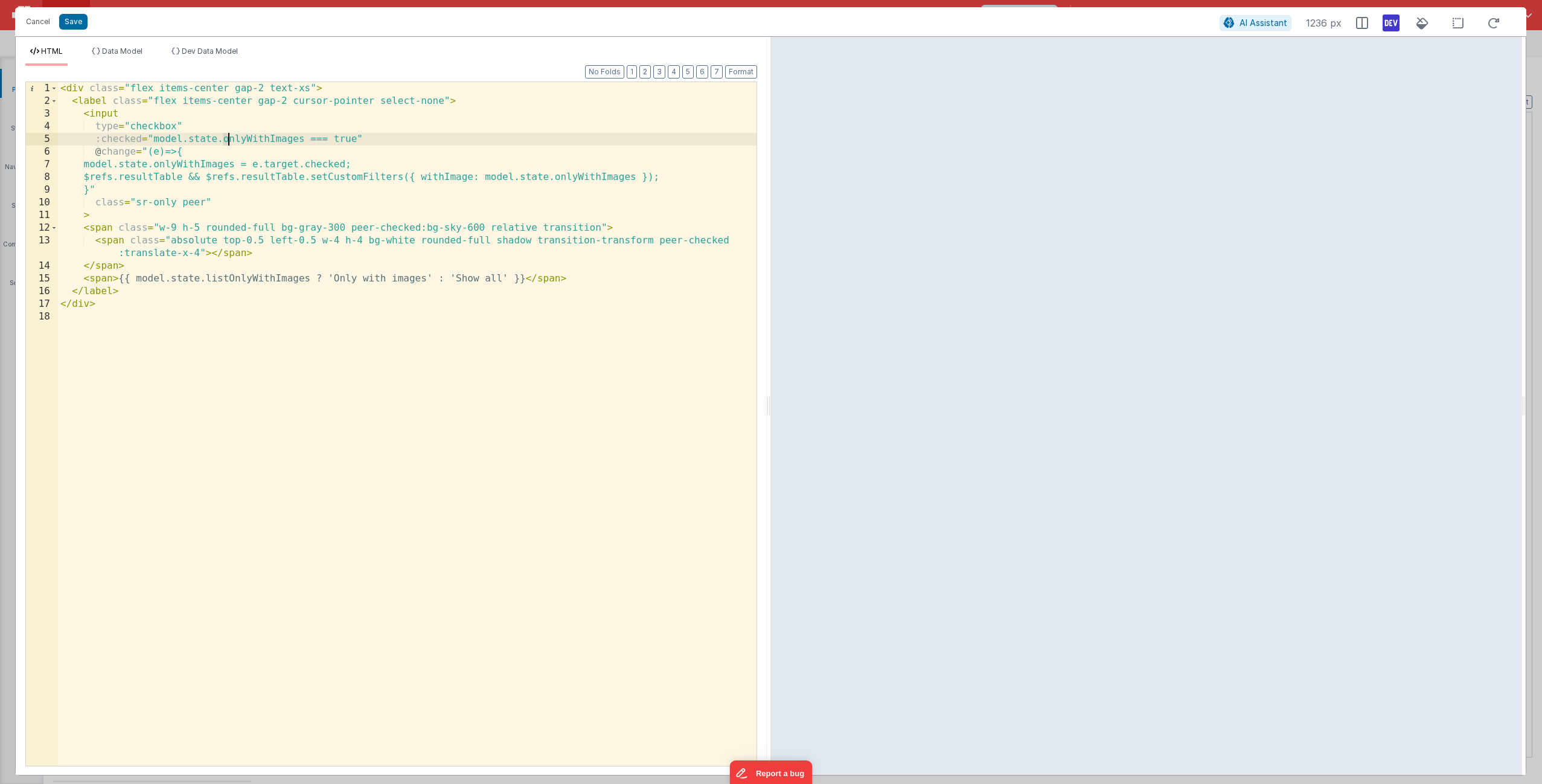
click at [227, 140] on div "< div class = "flex items-center gap-2 text-xs" > < label class = "flex items-c…" at bounding box center [407, 436] width 698 height 709
click at [246, 279] on div "< div class = "flex items-center gap-2 text-xs" > < label class = "flex items-c…" at bounding box center [407, 436] width 698 height 709
click at [241, 138] on div "< div class = "flex items-center gap-2 text-xs" > < label class = "flex items-c…" at bounding box center [407, 436] width 698 height 709
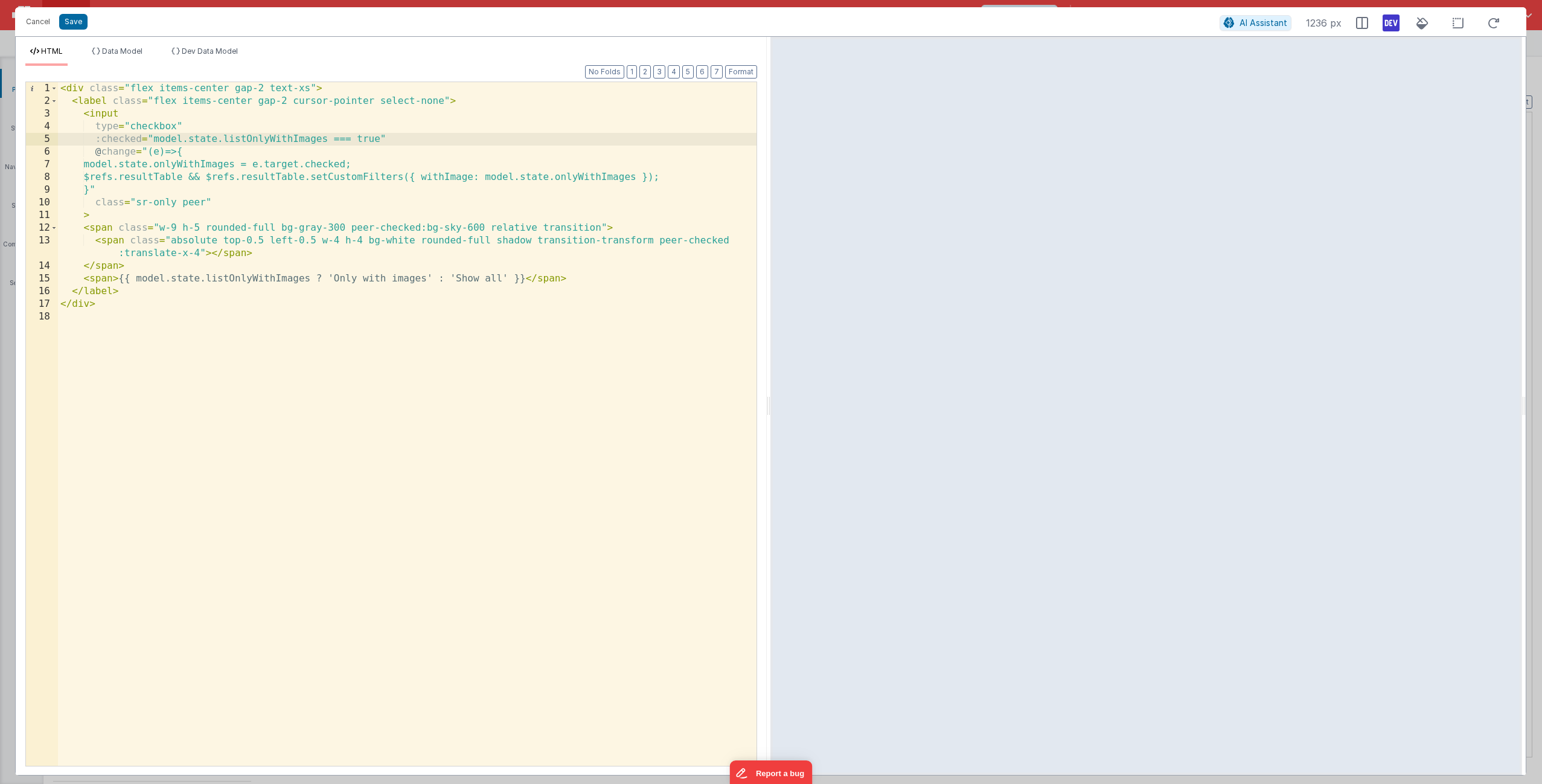
click at [230, 166] on div "< div class = "flex items-center gap-2 text-xs" > < label class = "flex items-c…" at bounding box center [407, 436] width 698 height 709
click at [572, 177] on div "< div class = "flex items-center gap-2 text-xs" > < label class = "flex items-c…" at bounding box center [407, 436] width 698 height 709
click at [592, 180] on div "< div class = "flex items-center gap-2 text-xs" > < label class = "flex items-c…" at bounding box center [407, 436] width 698 height 709
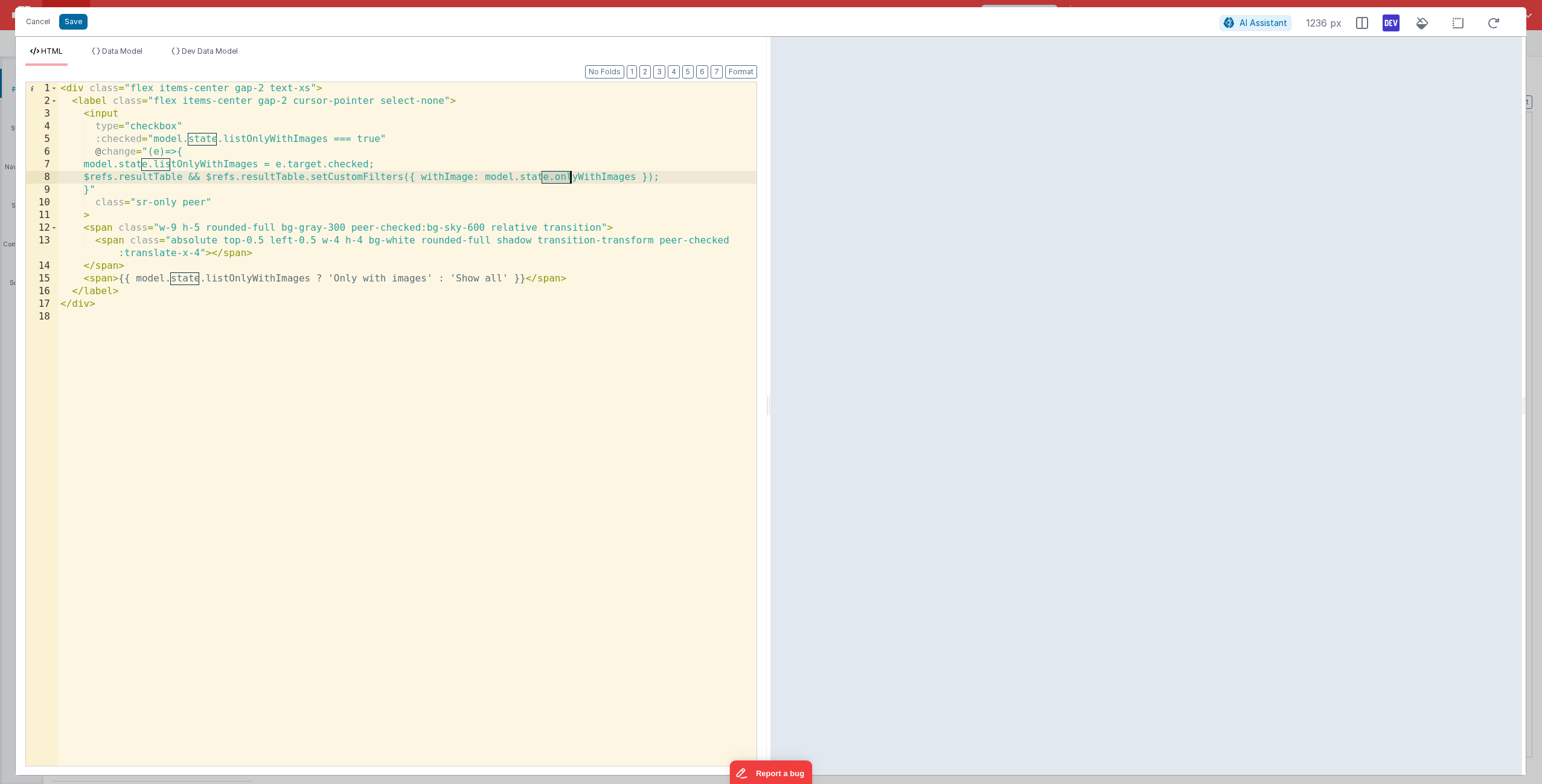
click at [592, 180] on div "< div class = "flex items-center gap-2 text-xs" > < label class = "flex items-c…" at bounding box center [407, 436] width 698 height 709
click at [467, 154] on div "< div class = "flex items-center gap-2 text-xs" > < label class = "flex items-c…" at bounding box center [407, 436] width 698 height 709
drag, startPoint x: 105, startPoint y: 175, endPoint x: 719, endPoint y: 175, distance: 614.0
click at [719, 175] on div "< div class = "flex items-center gap-2 text-xs" > < label class = "flex items-c…" at bounding box center [407, 436] width 698 height 709
click at [75, 21] on button "Save" at bounding box center [73, 22] width 28 height 16
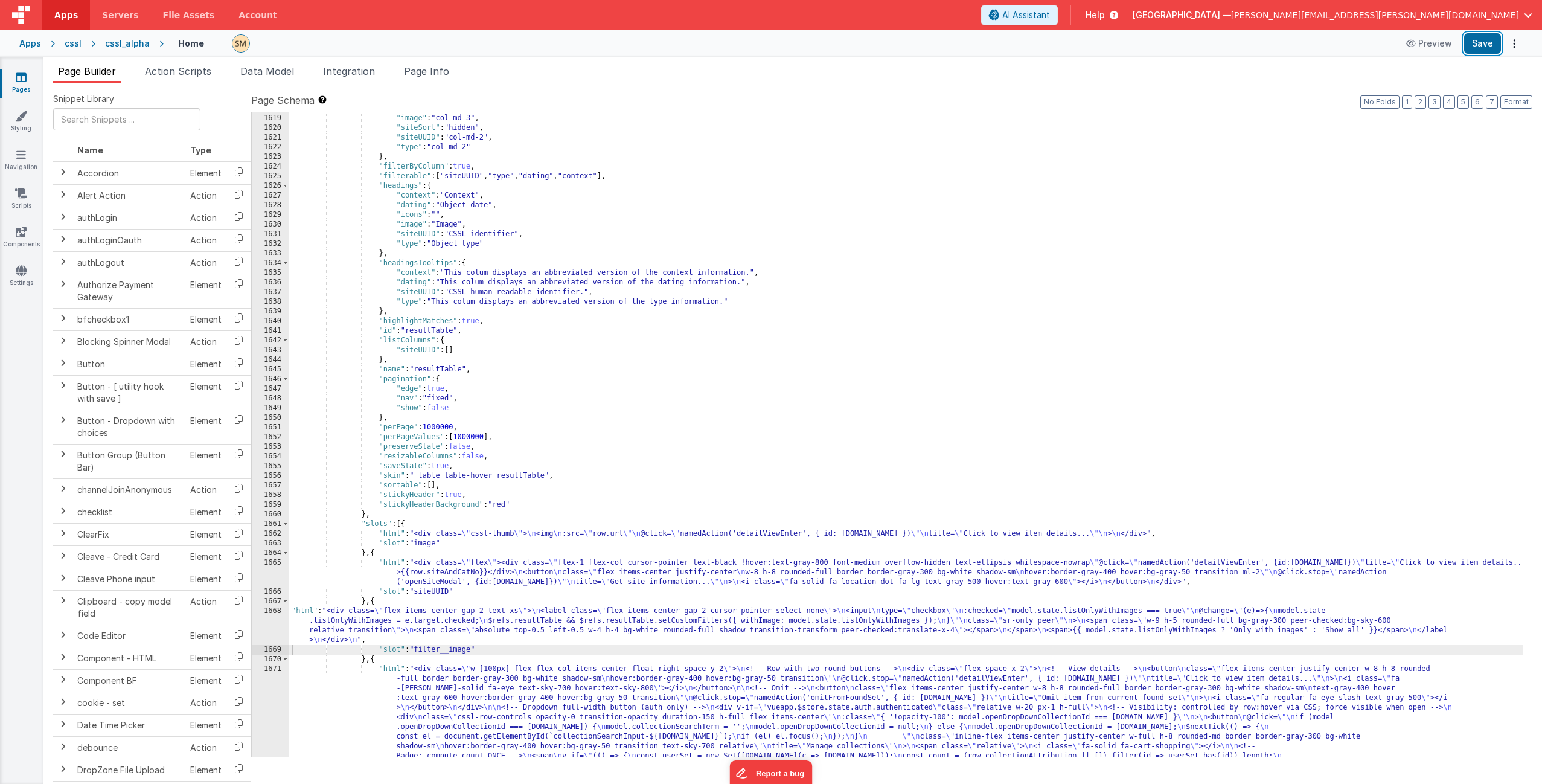
click at [1480, 42] on button "Save" at bounding box center [1482, 43] width 37 height 20
click at [265, 75] on span "Data Model" at bounding box center [267, 71] width 54 height 12
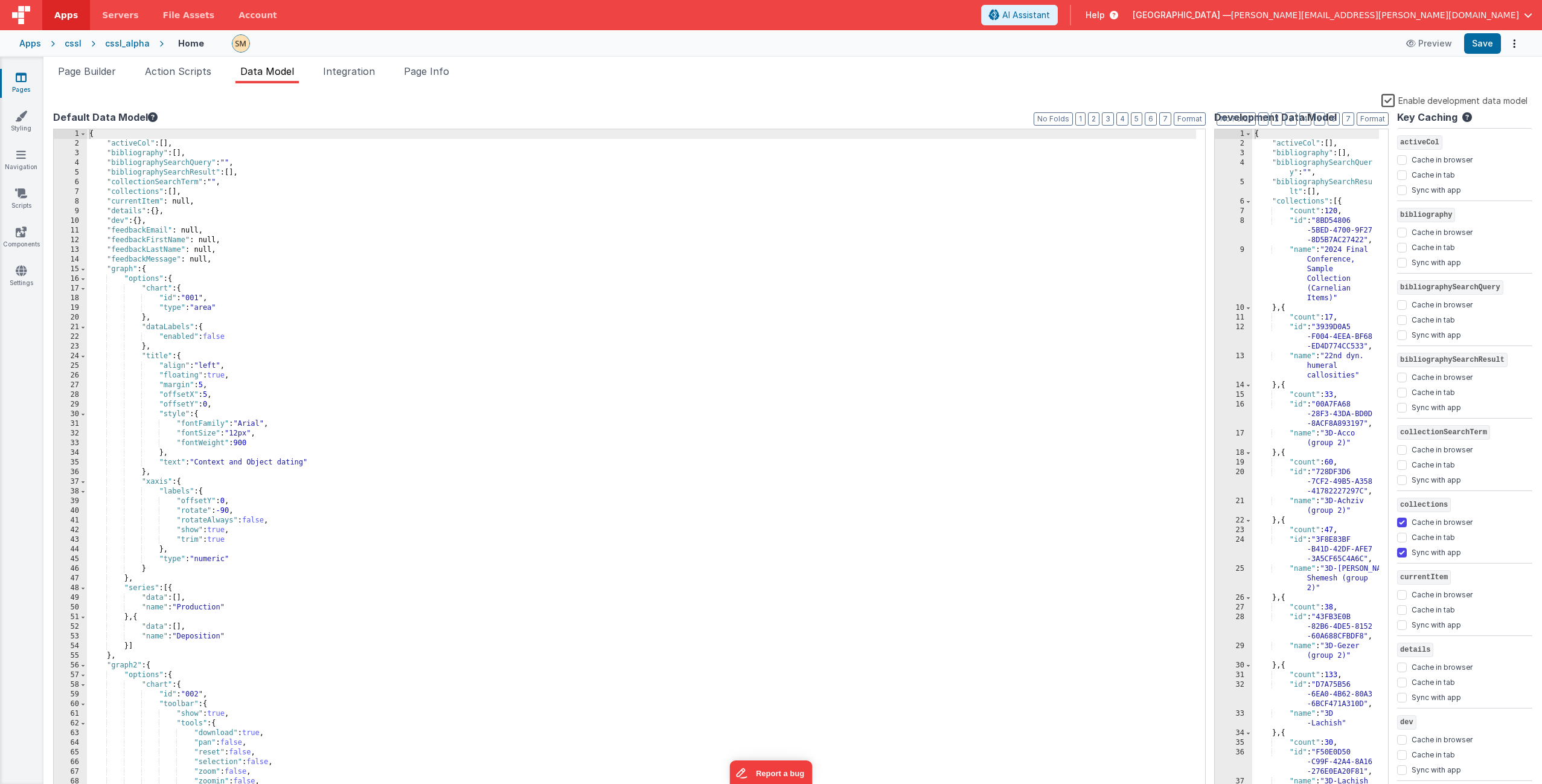
click at [1387, 100] on label "Enable development data model" at bounding box center [1454, 99] width 146 height 14
click at [0, 0] on input "Enable development data model" at bounding box center [0, 0] width 0 height 0
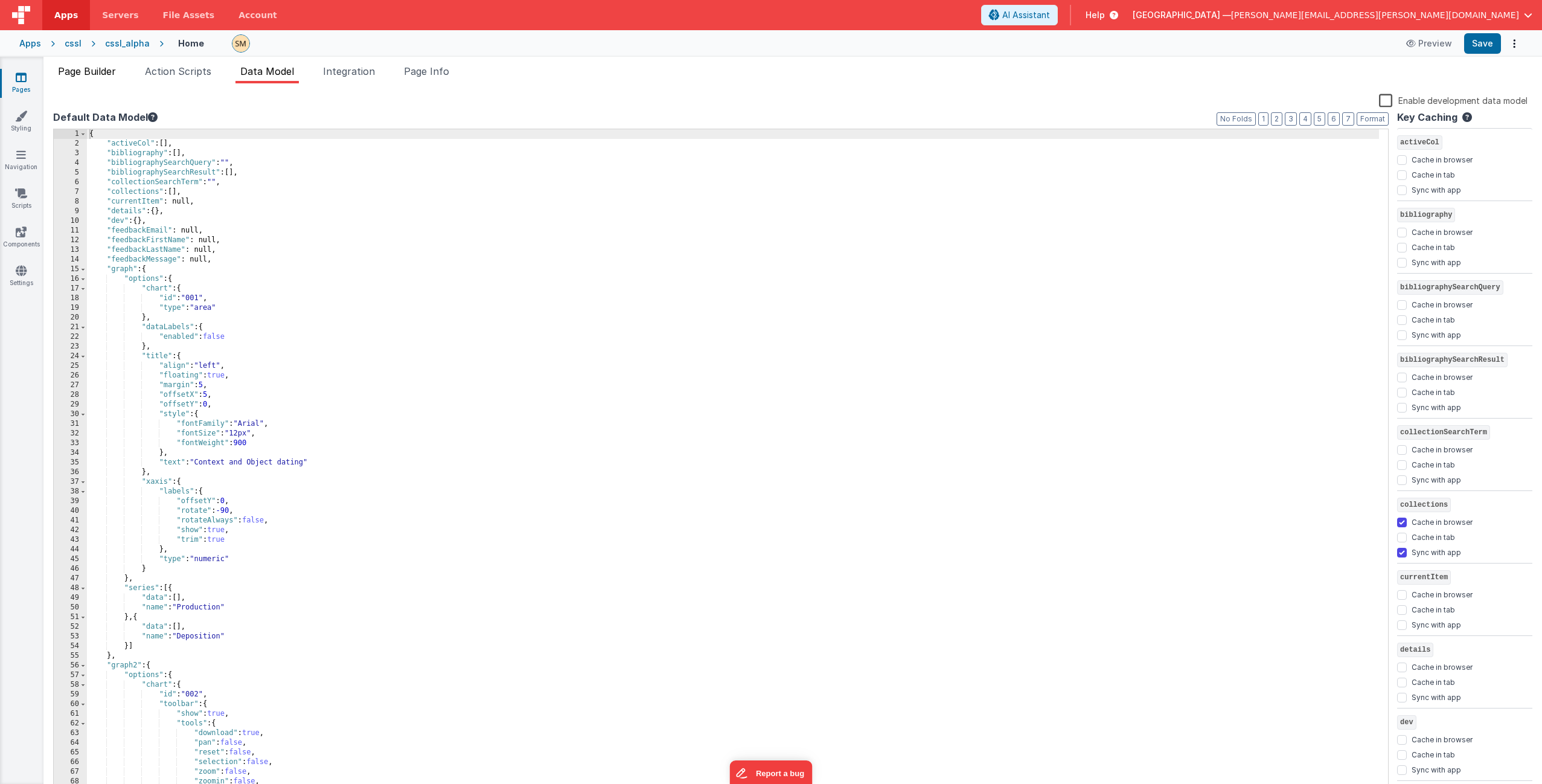
click at [85, 73] on span "Page Builder" at bounding box center [87, 71] width 58 height 12
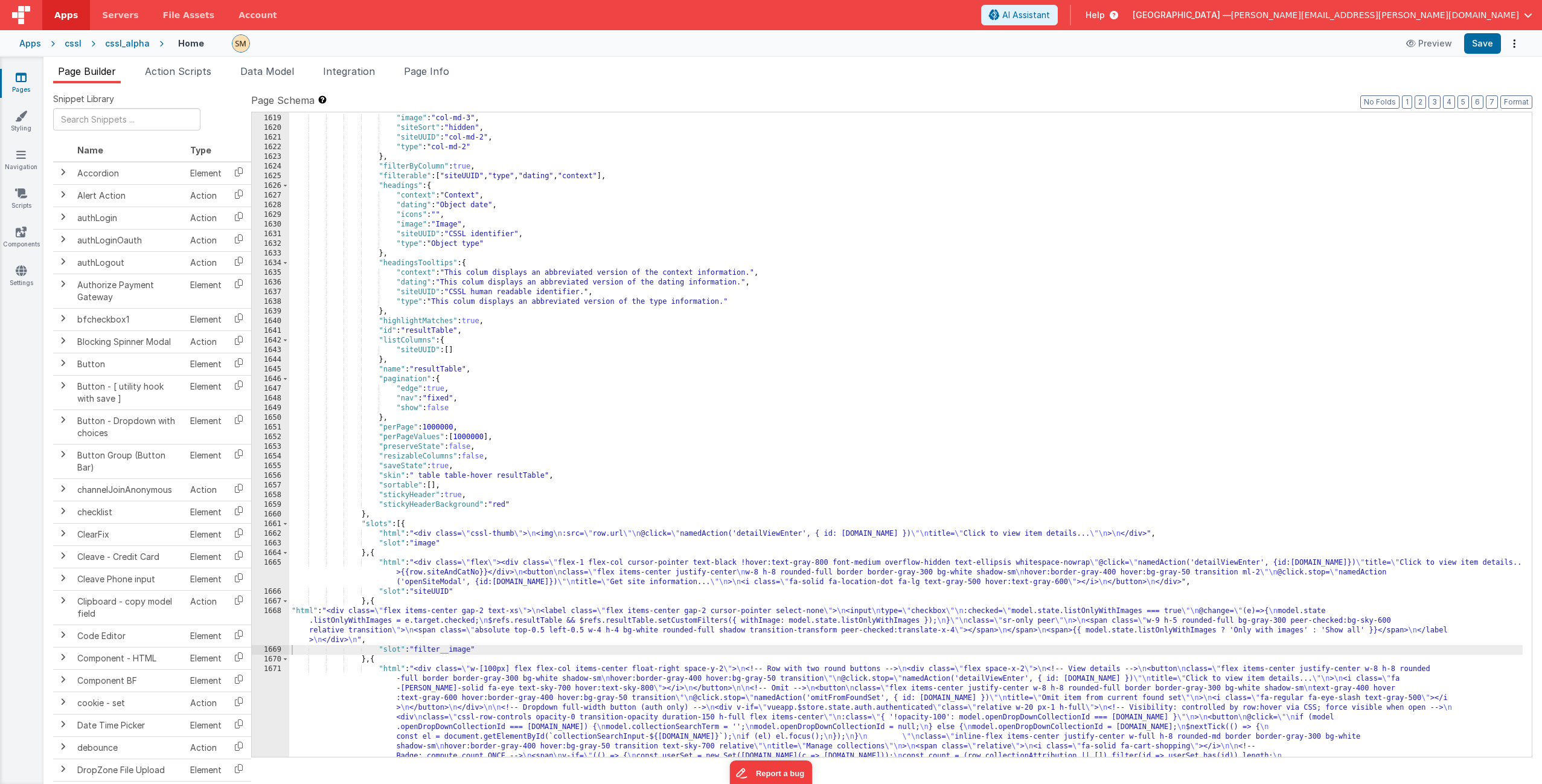
click at [1119, 14] on icon at bounding box center [1111, 15] width 13 height 12
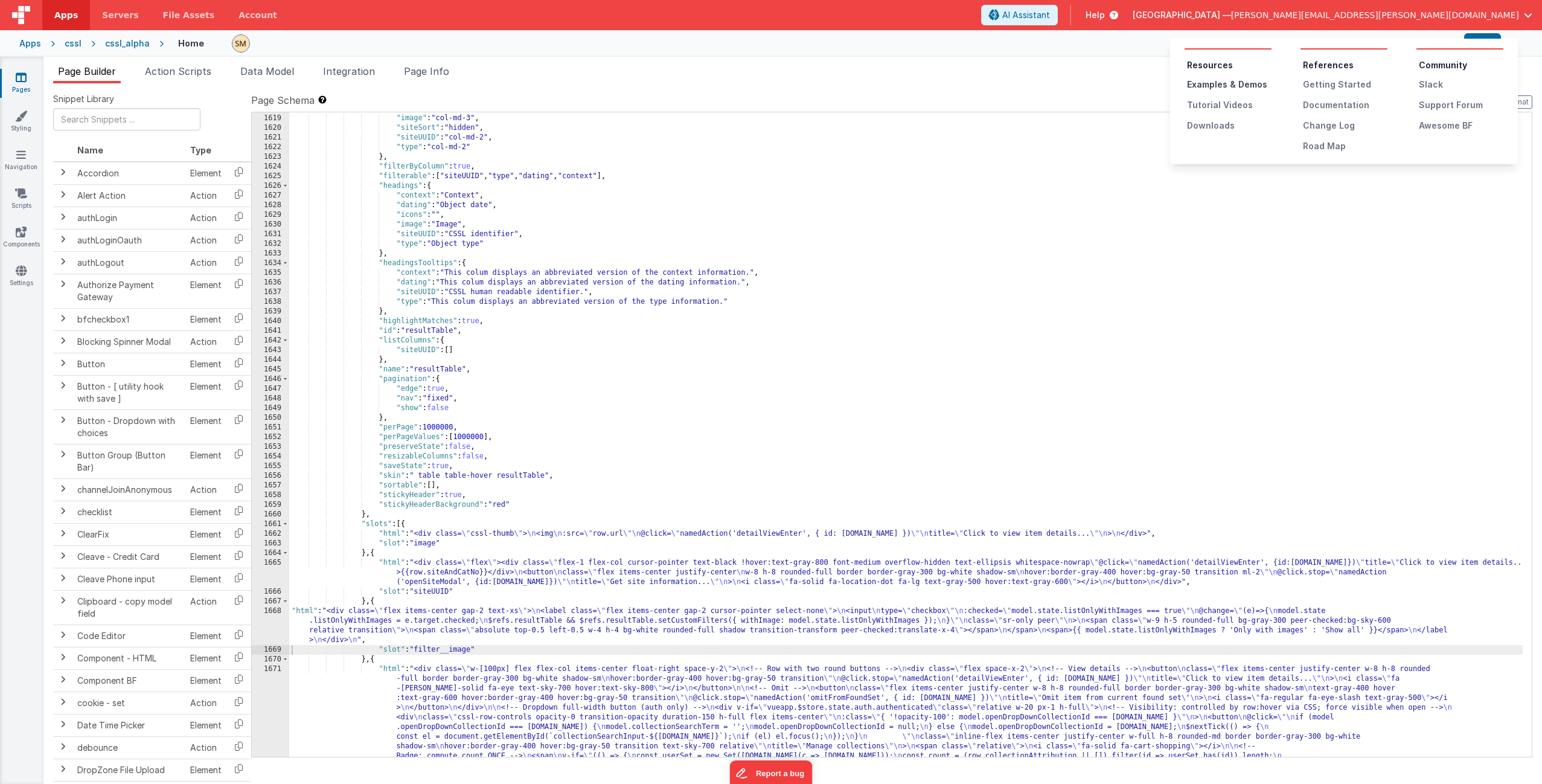
click at [1227, 82] on div "Examples & Demos" at bounding box center [1229, 84] width 84 height 12
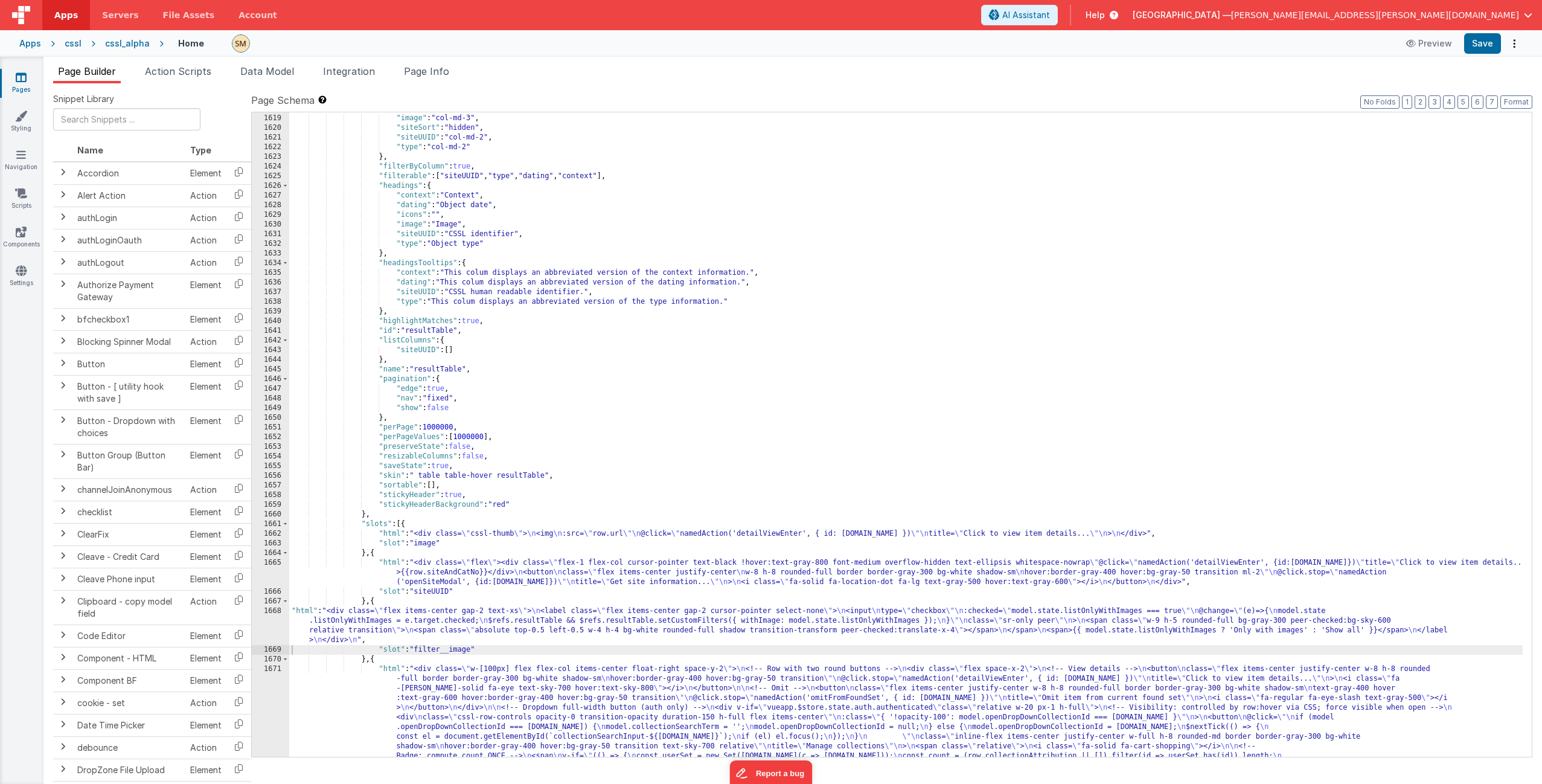
scroll to position [16824, 0]
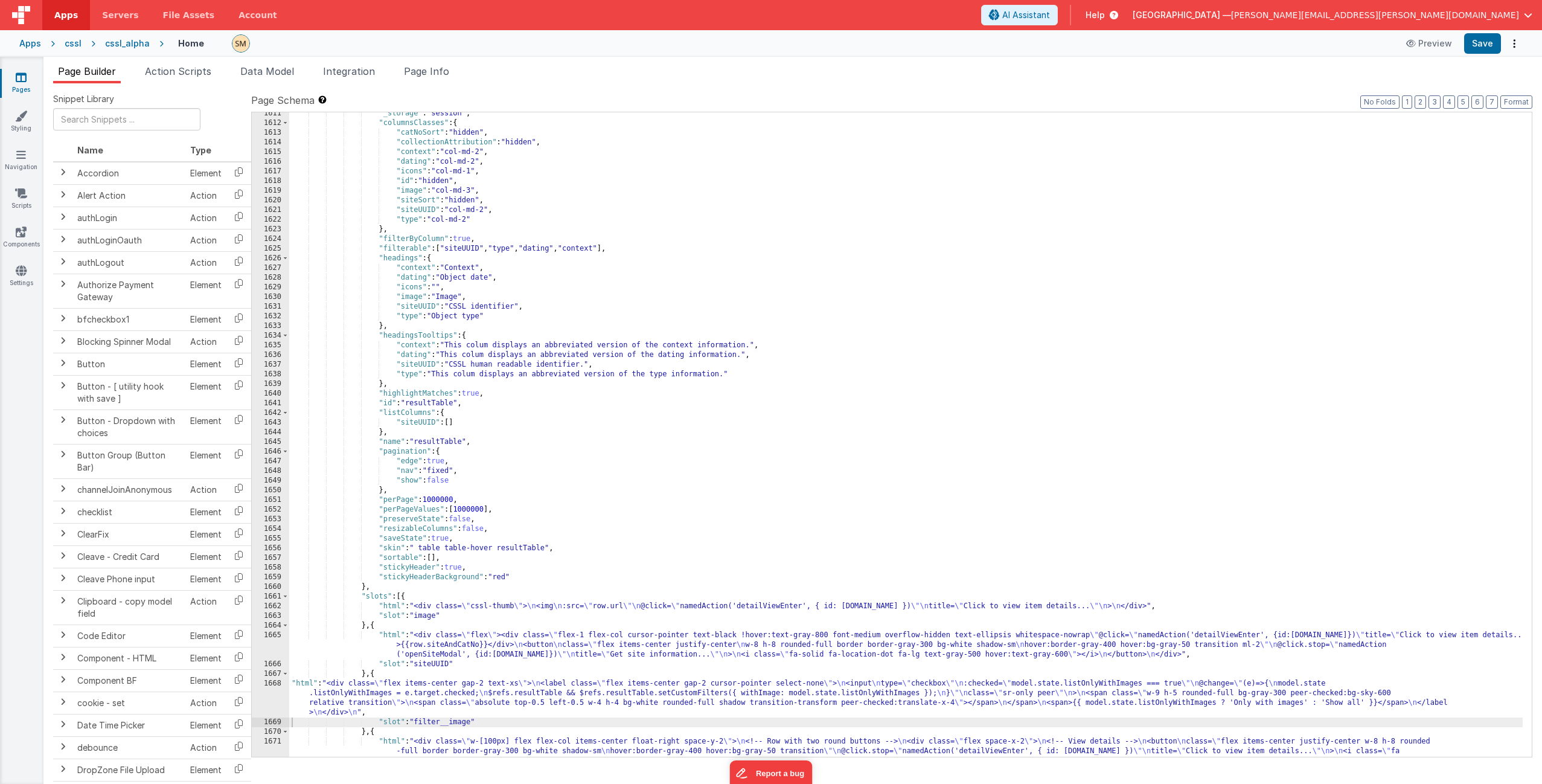
click at [635, 251] on div ""_storage" : "session" , "columnsClasses" : { "catNoSort" : "hidden" , "collect…" at bounding box center [906, 552] width 1234 height 886
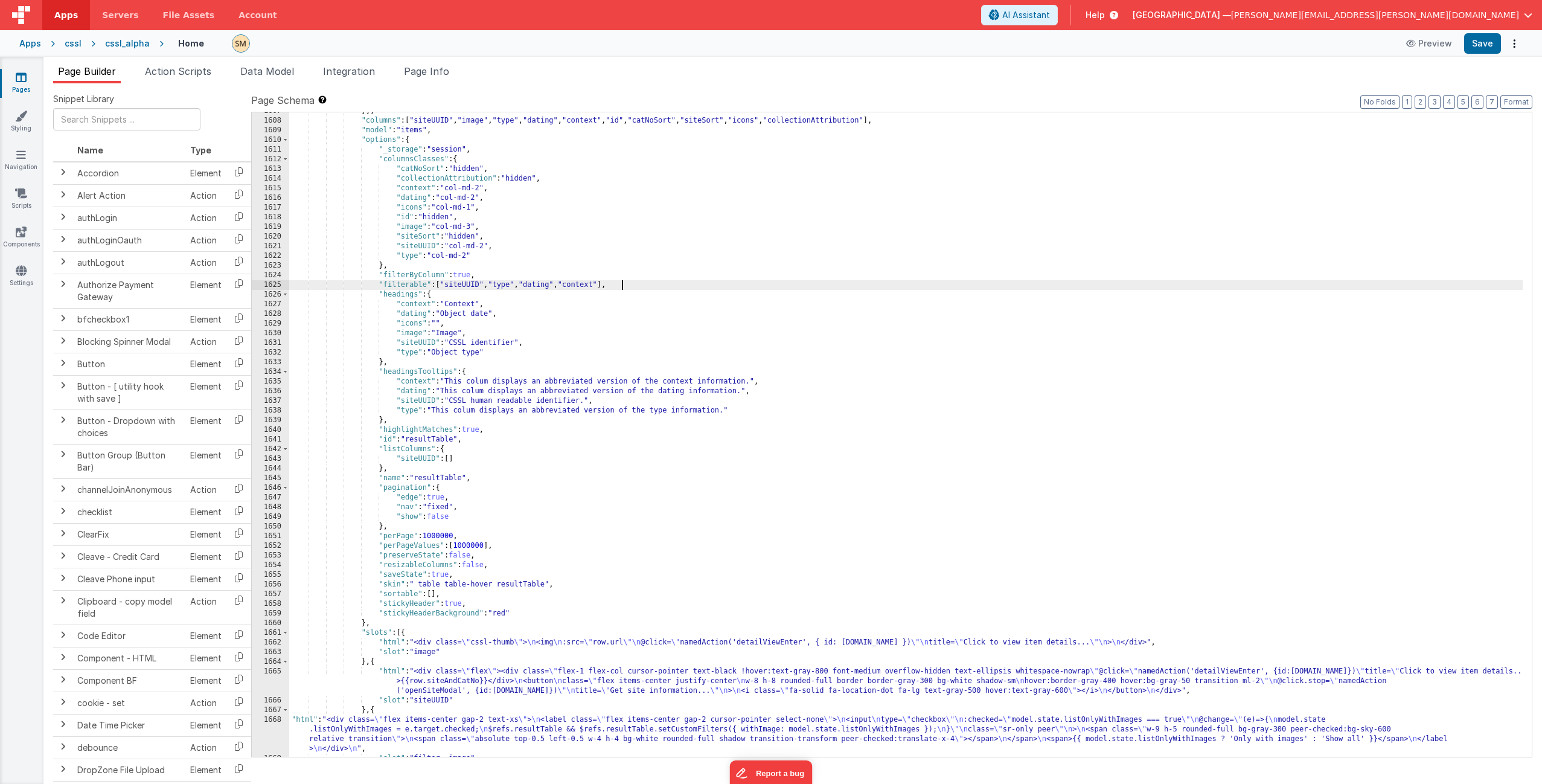
scroll to position [16751, 0]
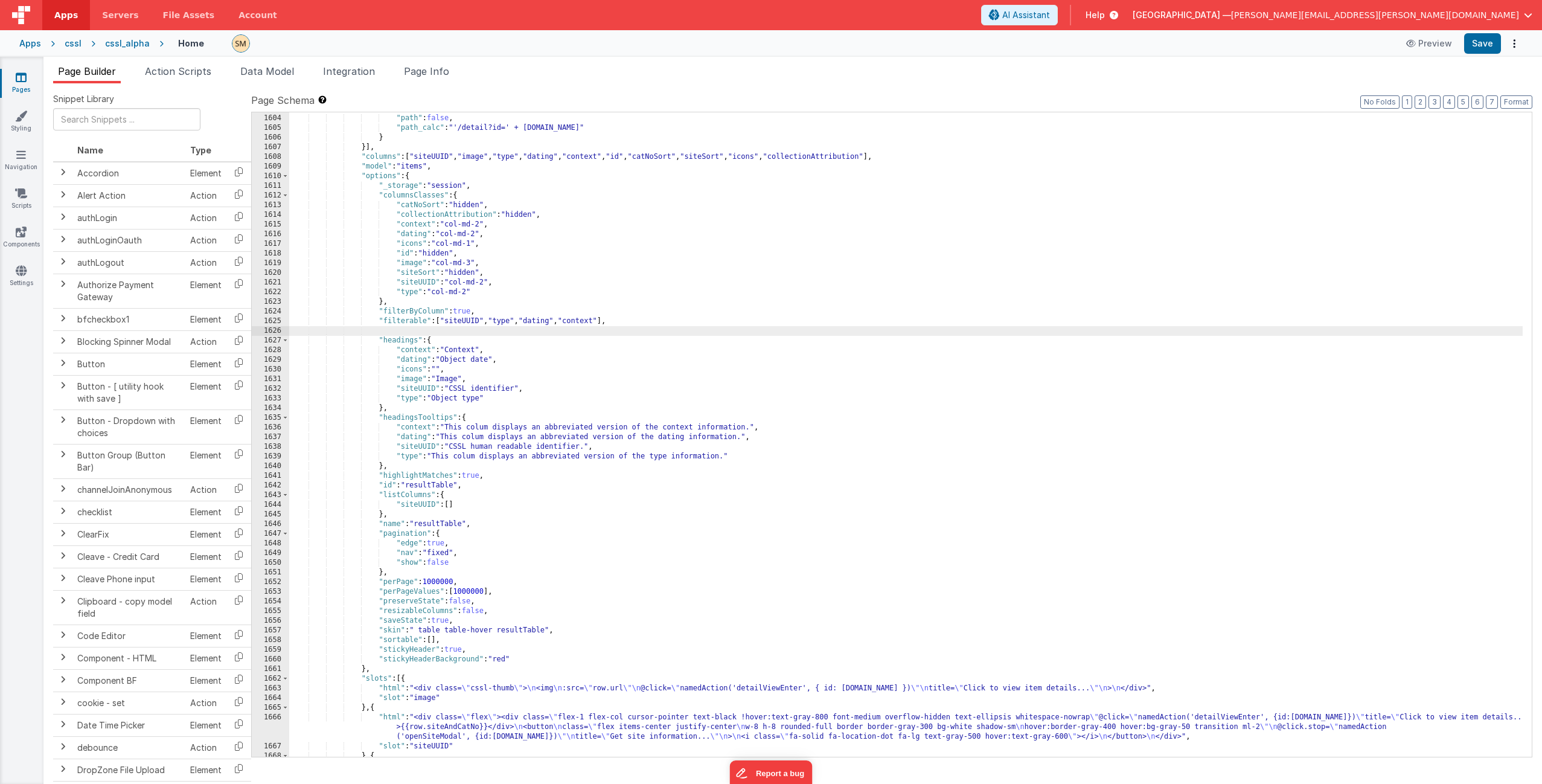
click at [636, 327] on div ""options" : { "path" : false , "path_calc" : "'/detail?id=' + this.params.row.i…" at bounding box center [906, 436] width 1234 height 664
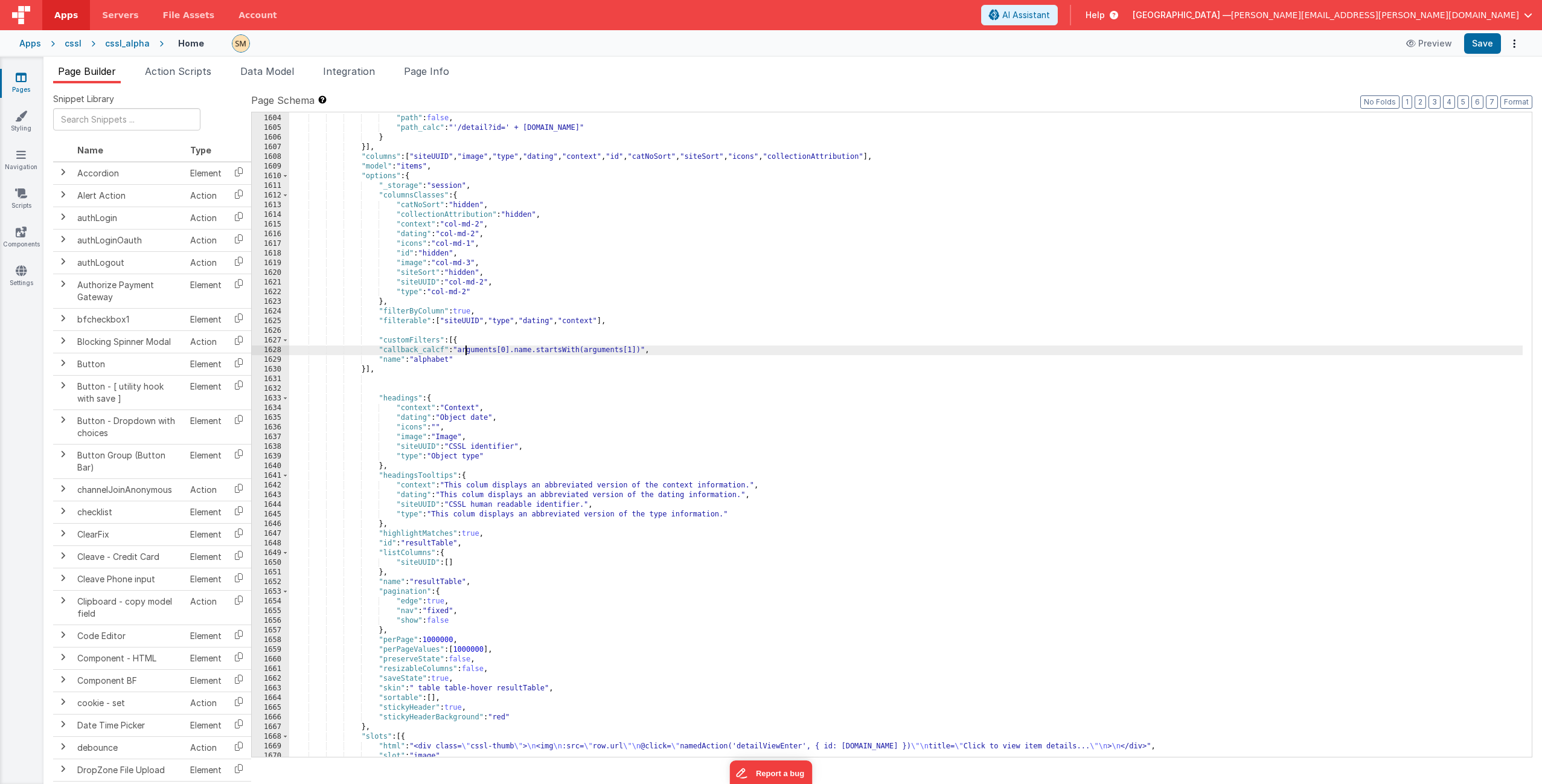
click at [467, 351] on div ""options" : { "path" : false , "path_calc" : "'/detail?id=' + this.params.row.i…" at bounding box center [906, 436] width 1234 height 664
click at [447, 362] on div ""options" : { "path" : false , "path_calc" : "'/detail?id=' + this.params.row.i…" at bounding box center [906, 436] width 1234 height 664
drag, startPoint x: 461, startPoint y: 348, endPoint x: 643, endPoint y: 353, distance: 182.1
click at [643, 353] on div ""options" : { "path" : false , "path_calc" : "'/detail?id=' + this.params.row.i…" at bounding box center [906, 436] width 1234 height 664
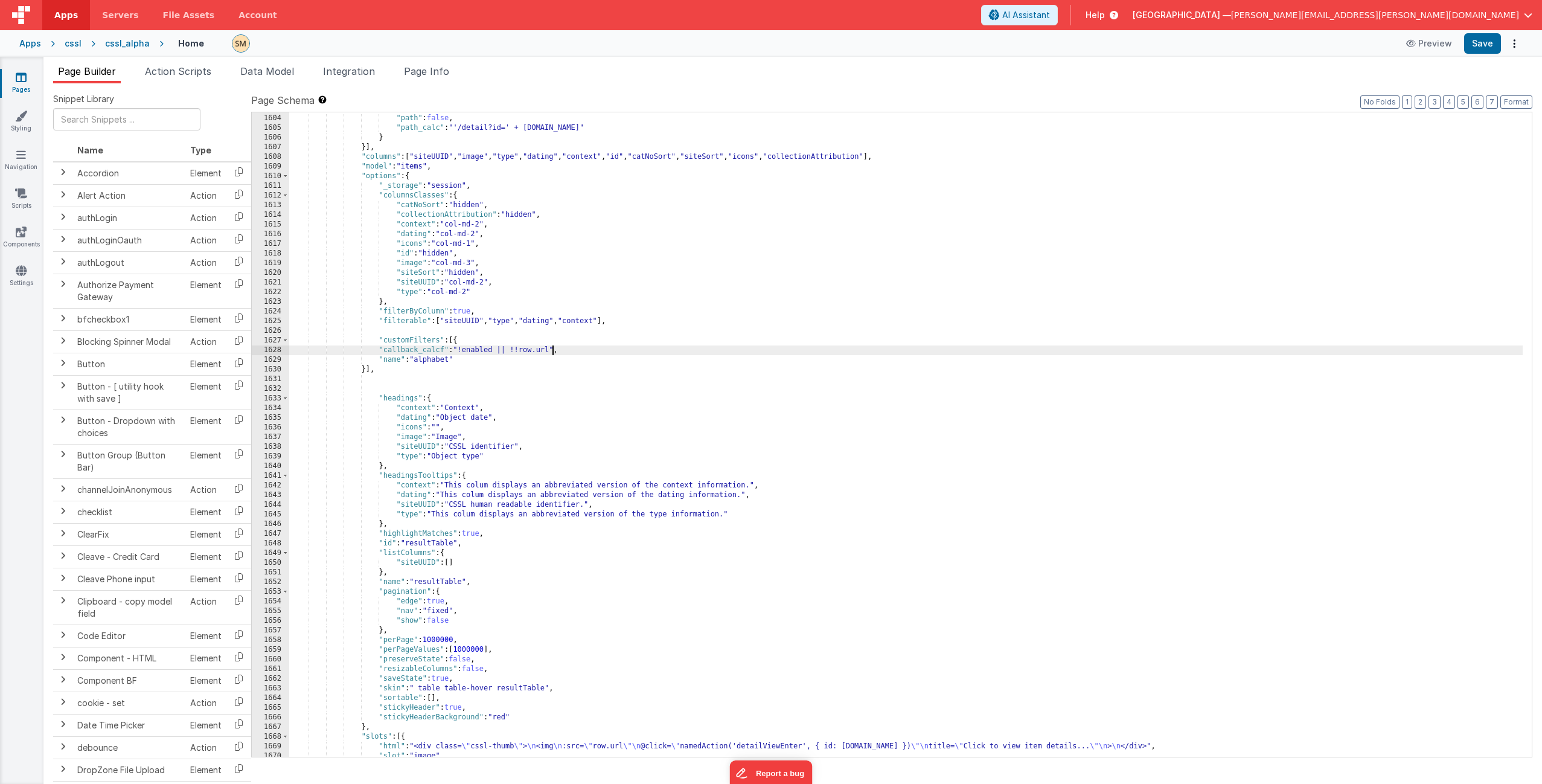
click at [425, 361] on div ""options" : { "path" : false , "path_calc" : "'/detail?id=' + this.params.row.i…" at bounding box center [906, 436] width 1234 height 664
click at [1478, 46] on button "Save" at bounding box center [1482, 43] width 37 height 20
drag, startPoint x: 552, startPoint y: 350, endPoint x: 489, endPoint y: 361, distance: 64.0
click at [461, 353] on div ""options" : { "path" : false , "path_calc" : "'/detail?id=' + this.params.row.i…" at bounding box center [906, 436] width 1234 height 664
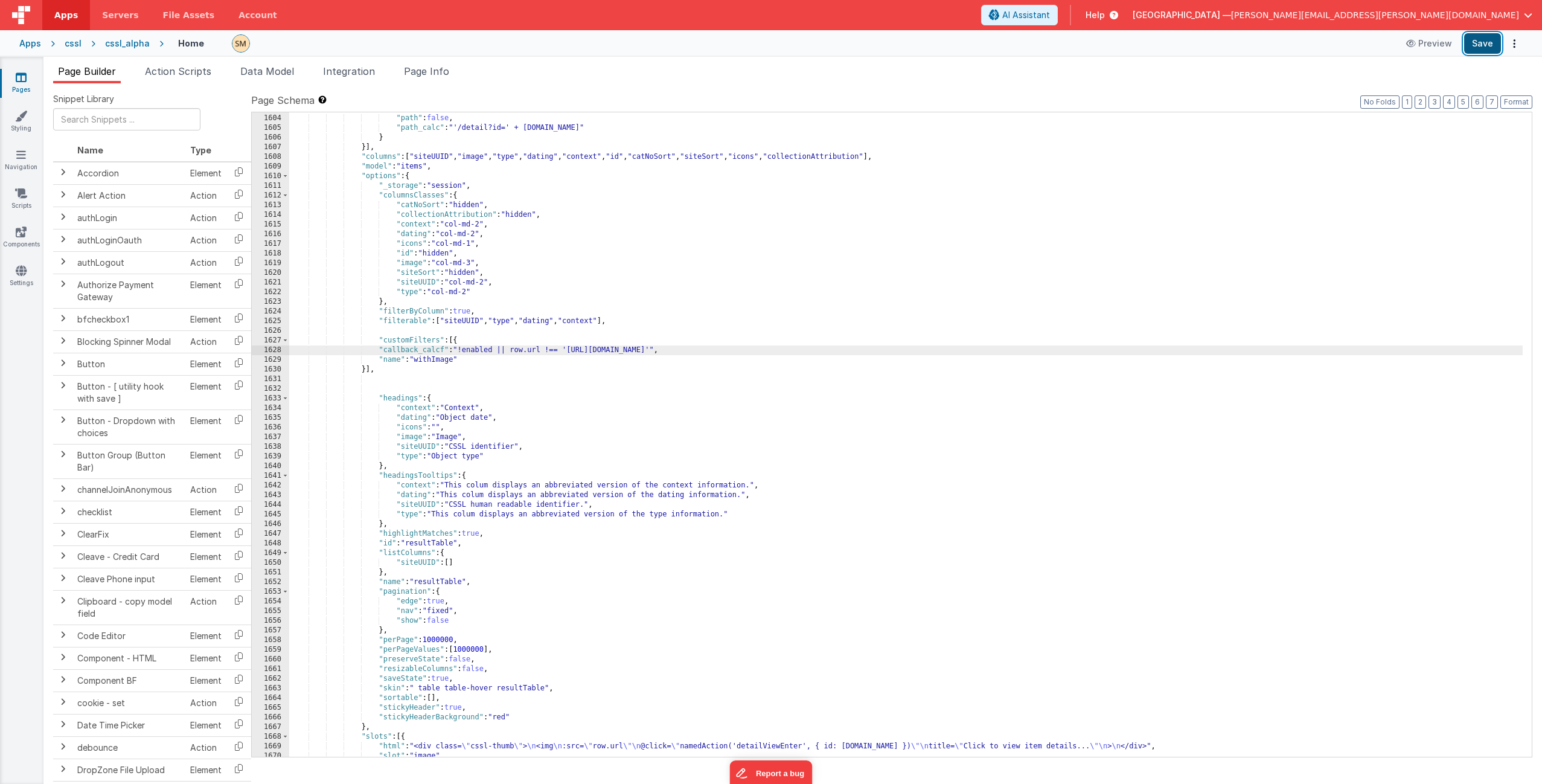
click at [1479, 45] on button "Save" at bounding box center [1482, 43] width 37 height 20
click at [461, 347] on div ""options" : { "path" : false , "path_calc" : "'/detail?id=' + this.params.row.i…" at bounding box center [906, 436] width 1234 height 664
drag, startPoint x: 461, startPoint y: 349, endPoint x: 813, endPoint y: 349, distance: 352.0
click at [813, 349] on div ""options" : { "path" : false , "path_calc" : "'/detail?id=' + this.params.row.i…" at bounding box center [906, 436] width 1234 height 664
click at [439, 350] on div ""options" : { "path" : false , "path_calc" : "'/detail?id=' + this.params.row.i…" at bounding box center [906, 436] width 1234 height 664
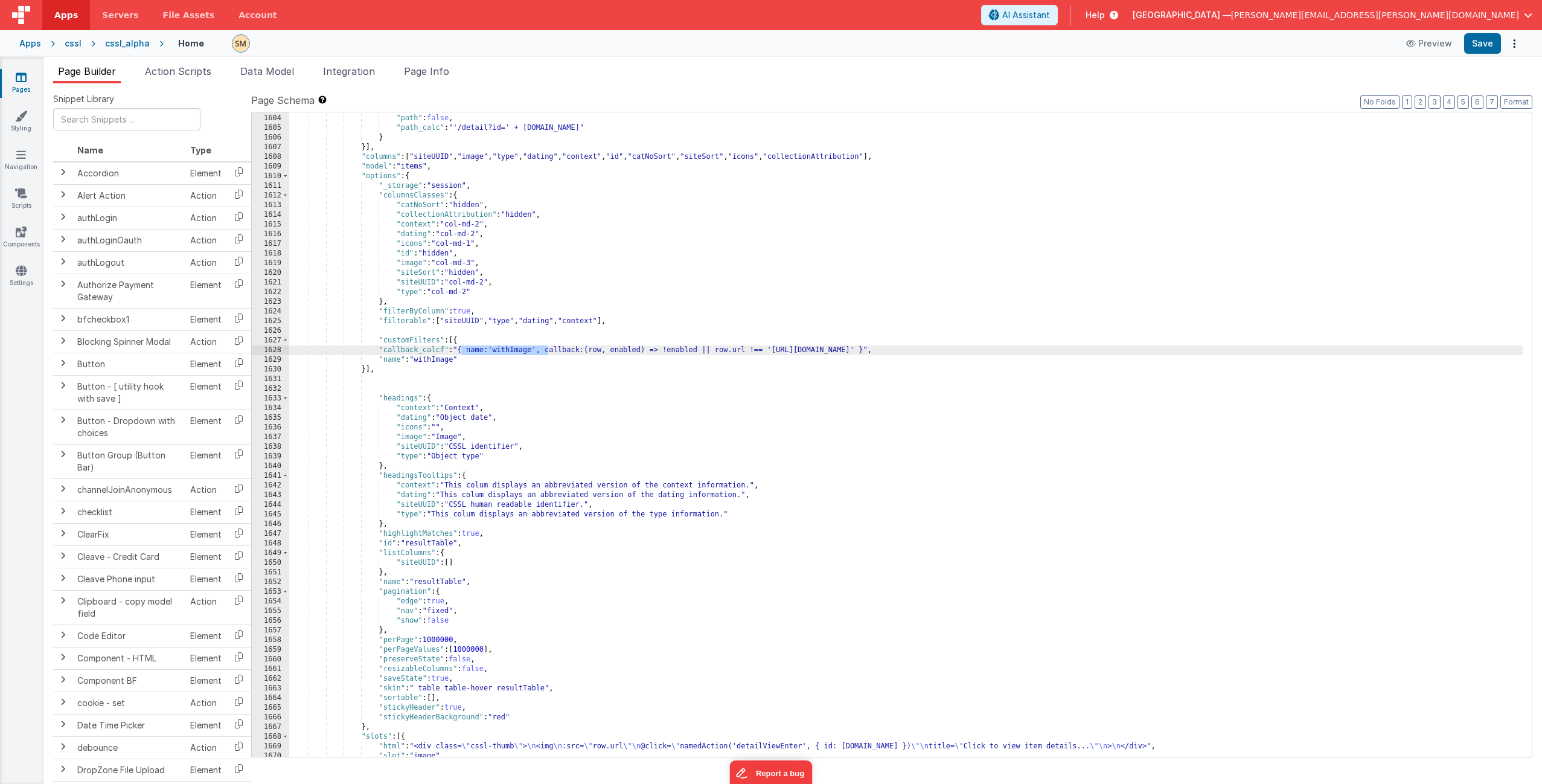
drag, startPoint x: 548, startPoint y: 349, endPoint x: 463, endPoint y: 351, distance: 85.0
click at [463, 351] on div ""options" : { "path" : false , "path_calc" : "'/detail?id=' + this.params.row.i…" at bounding box center [906, 436] width 1234 height 664
click at [937, 353] on div ""options" : { "path" : false , "path_calc" : "'/detail?id=' + this.params.row.i…" at bounding box center [906, 436] width 1234 height 664
drag, startPoint x: 499, startPoint y: 352, endPoint x: 460, endPoint y: 353, distance: 39.0
click at [460, 353] on div ""options" : { "path" : false , "path_calc" : "'/detail?id=' + this.params.row.i…" at bounding box center [906, 436] width 1234 height 664
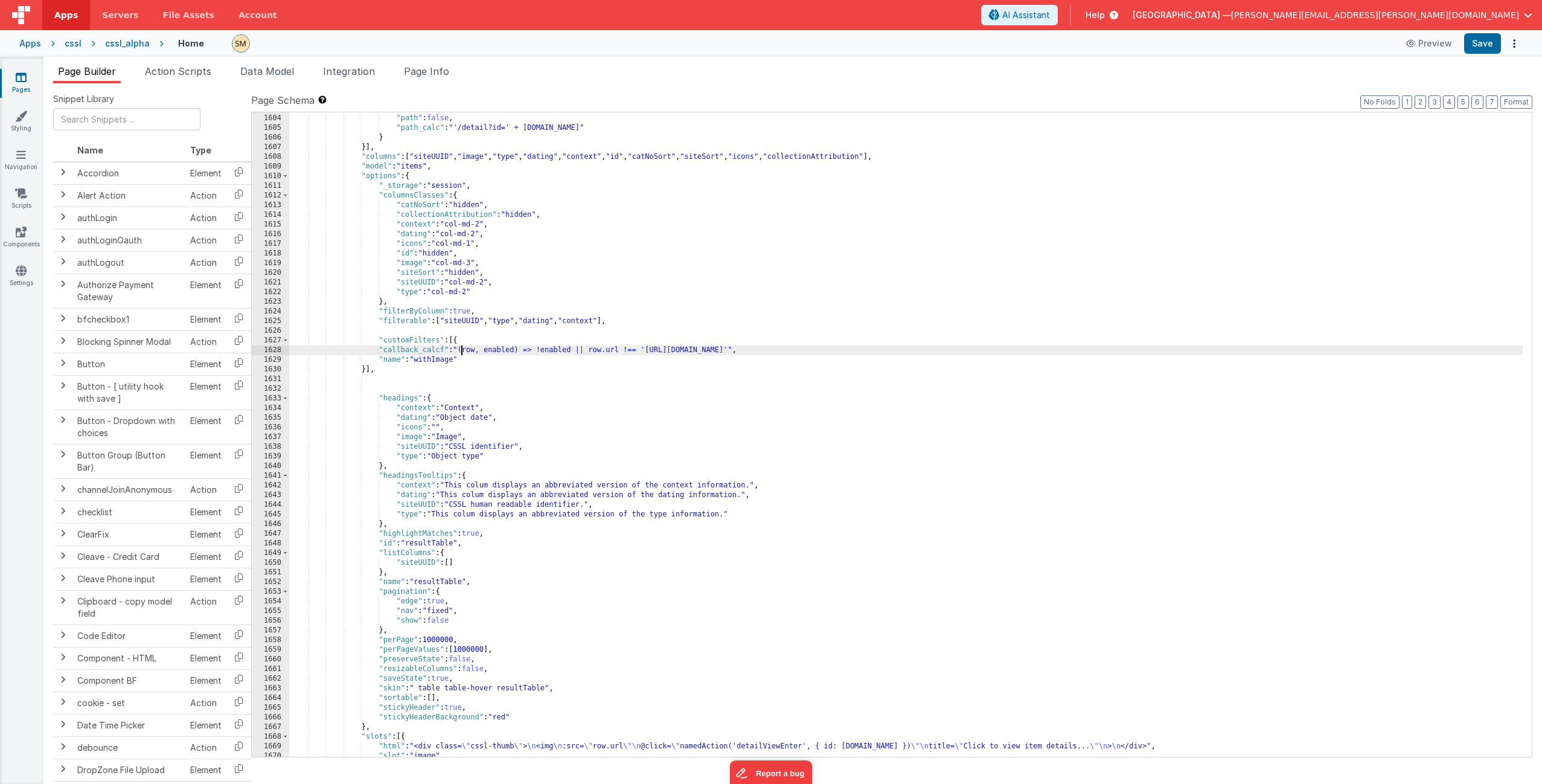
click at [440, 357] on div ""options" : { "path" : false , "path_calc" : "'/detail?id=' + this.params.row.i…" at bounding box center [906, 436] width 1234 height 664
click at [441, 349] on div ""options" : { "path" : false , "path_calc" : "'/detail?id=' + this.params.row.i…" at bounding box center [906, 436] width 1234 height 664
click at [1487, 46] on button "Save" at bounding box center [1482, 43] width 37 height 20
click at [461, 351] on div ""options" : { "path" : false , "path_calc" : "'/detail?id=' + this.params.row.i…" at bounding box center [906, 436] width 1234 height 664
drag, startPoint x: 461, startPoint y: 351, endPoint x: 891, endPoint y: 352, distance: 430.0
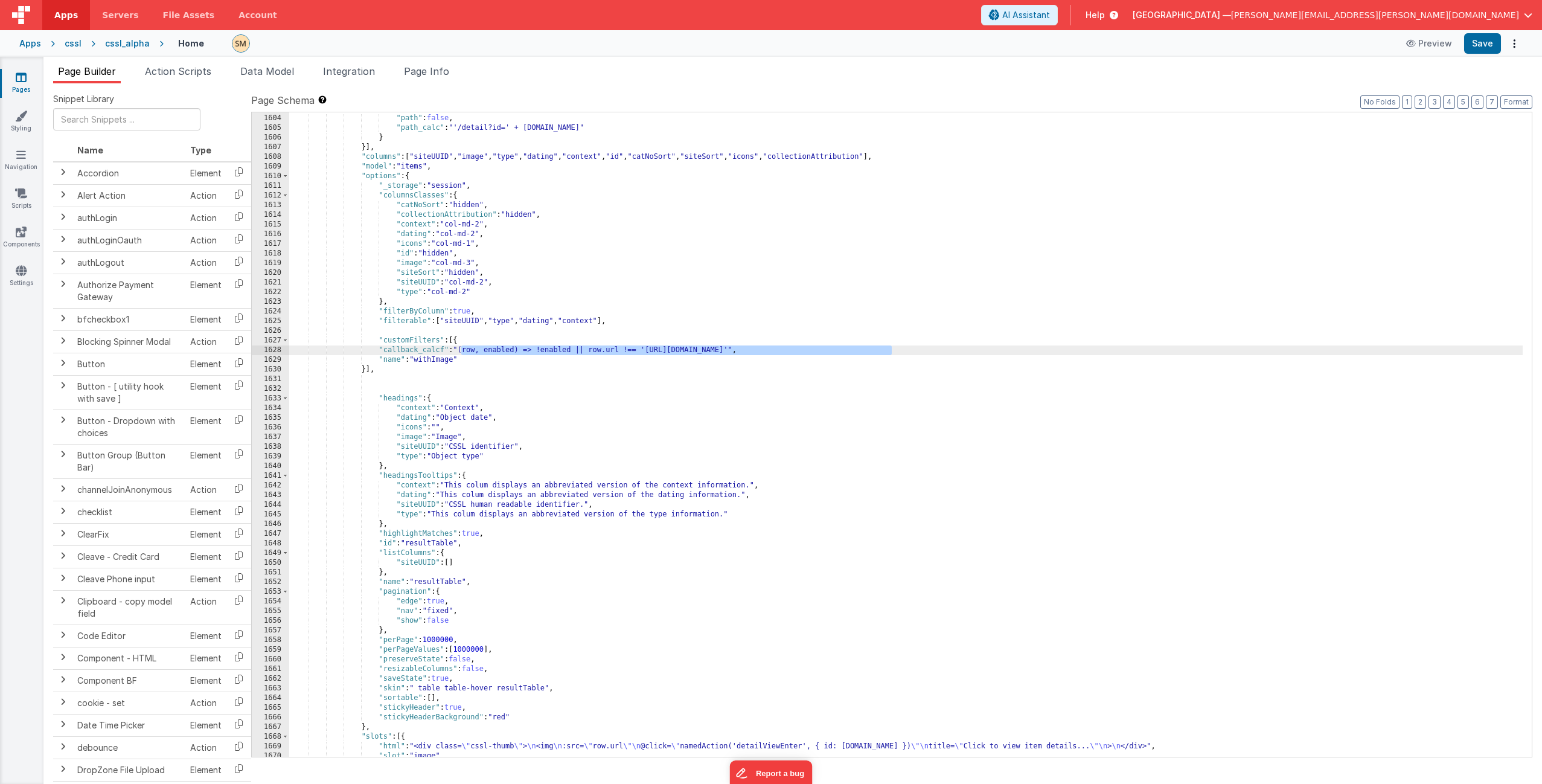
click at [891, 352] on div ""options" : { "path" : false , "path_calc" : "'/detail?id=' + this.params.row.i…" at bounding box center [906, 436] width 1234 height 664
click at [1484, 46] on button "Save" at bounding box center [1482, 43] width 37 height 20
click at [444, 350] on div ""options" : { "path" : false , "path_calc" : "'/detail?id=' + this.params.row.i…" at bounding box center [906, 436] width 1234 height 664
click at [1491, 43] on button "Save" at bounding box center [1482, 43] width 37 height 20
click at [487, 326] on div ""options" : { "path" : false , "path_calc" : "'/detail?id=' + this.params.row.i…" at bounding box center [906, 436] width 1234 height 664
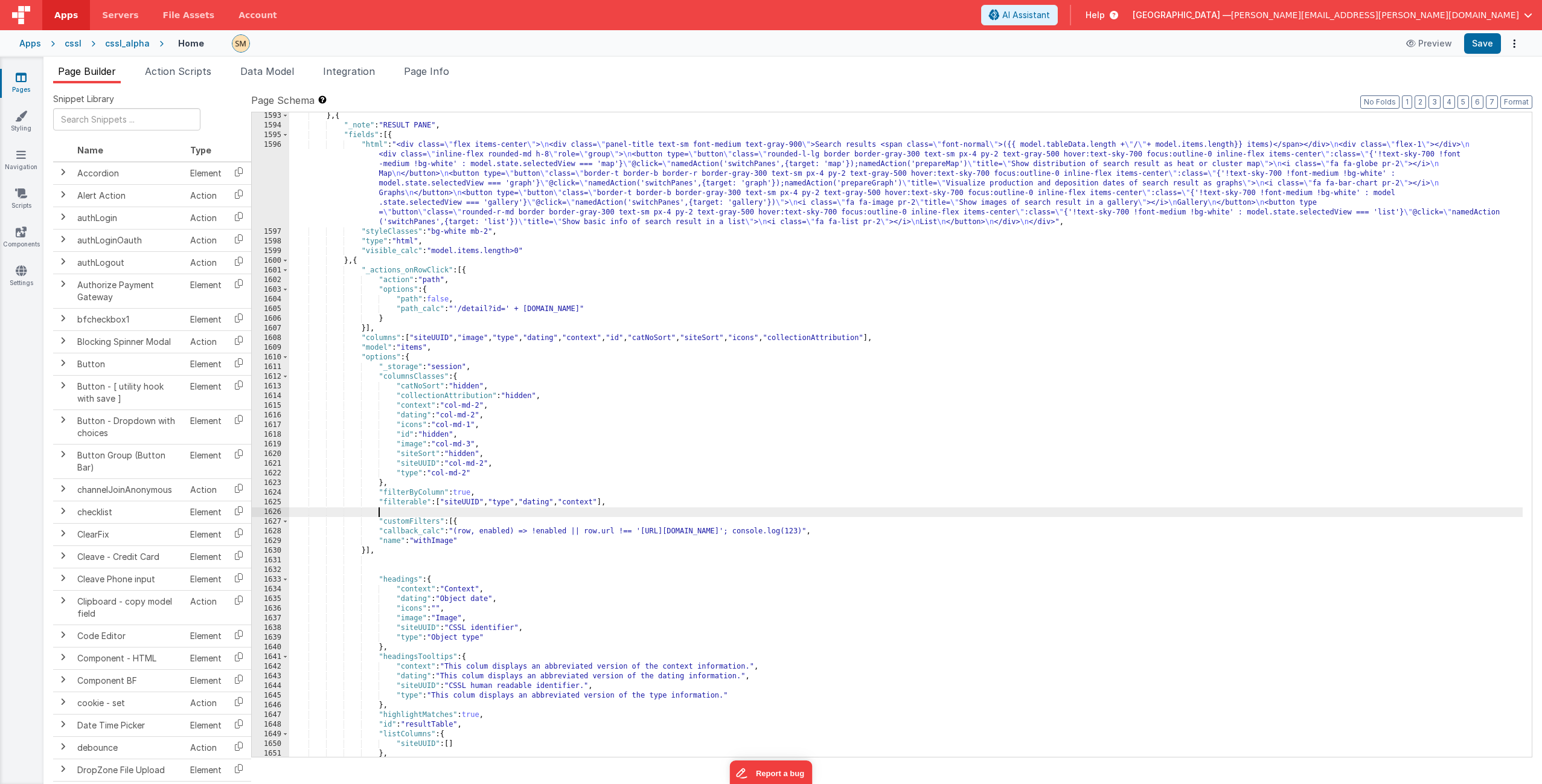
scroll to position [16570, 0]
click at [444, 340] on div "} , { "_note" : "RESULT PANE" , "fields" : [{ "html" : "<div class= \" flex ite…" at bounding box center [906, 443] width 1234 height 664
click at [421, 260] on div "} , { "_note" : "RESULT PANE" , "fields" : [{ "html" : "<div class= \" flex ite…" at bounding box center [906, 443] width 1234 height 664
paste input "siteAndCatN"
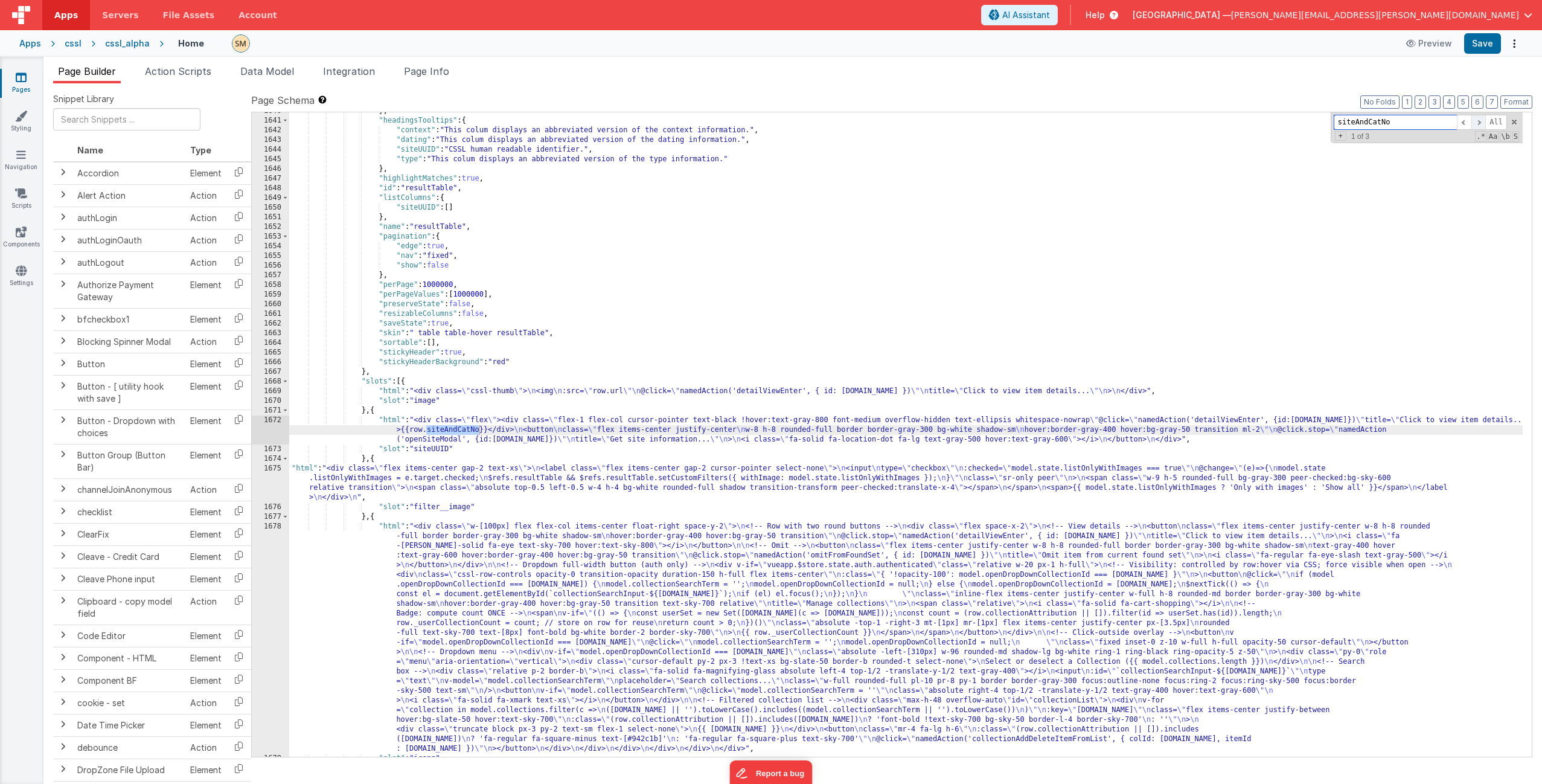
type input "siteAndCatNo"
click at [1481, 122] on span at bounding box center [1479, 122] width 14 height 15
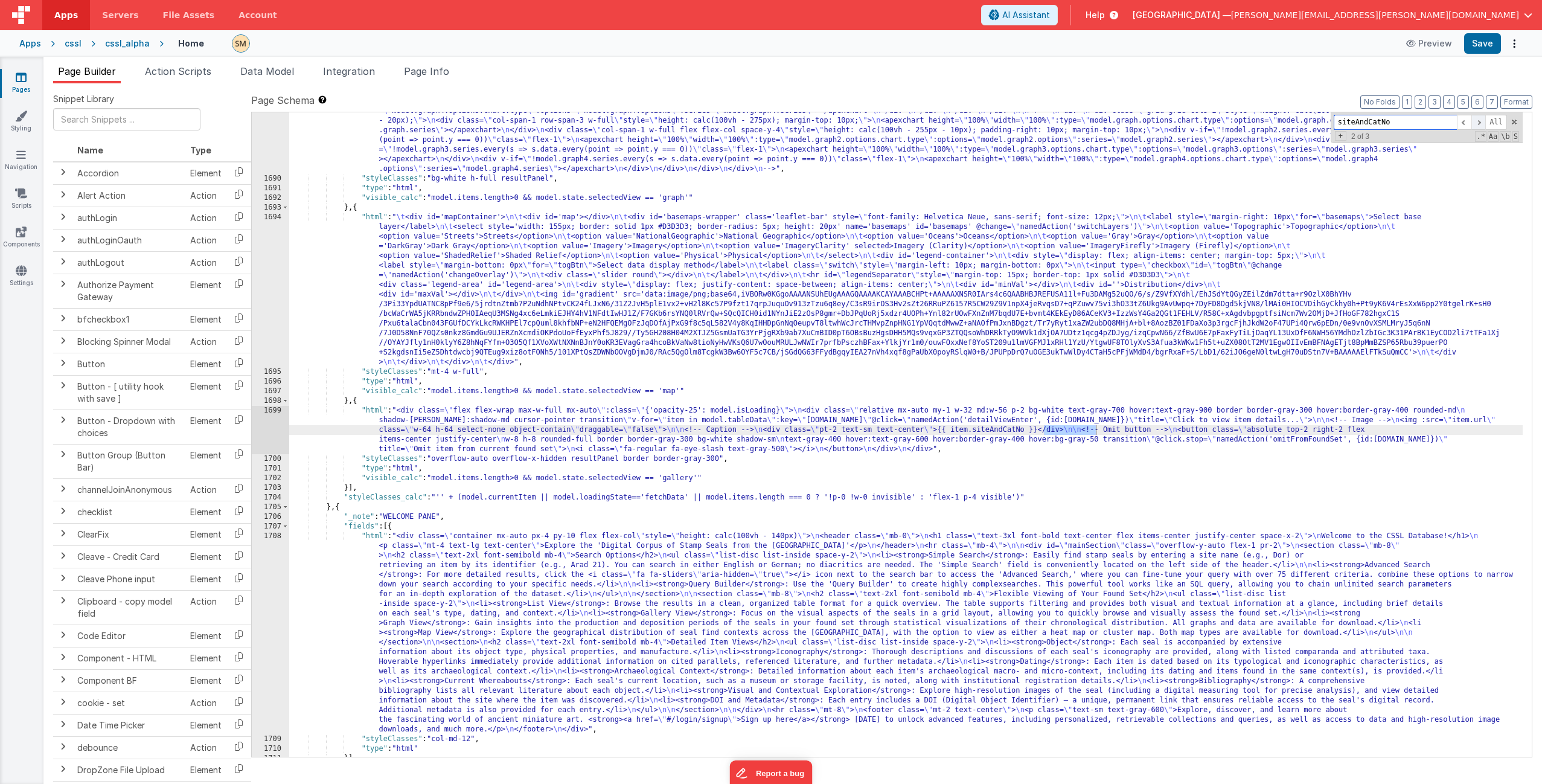
click at [1481, 122] on span at bounding box center [1479, 122] width 14 height 15
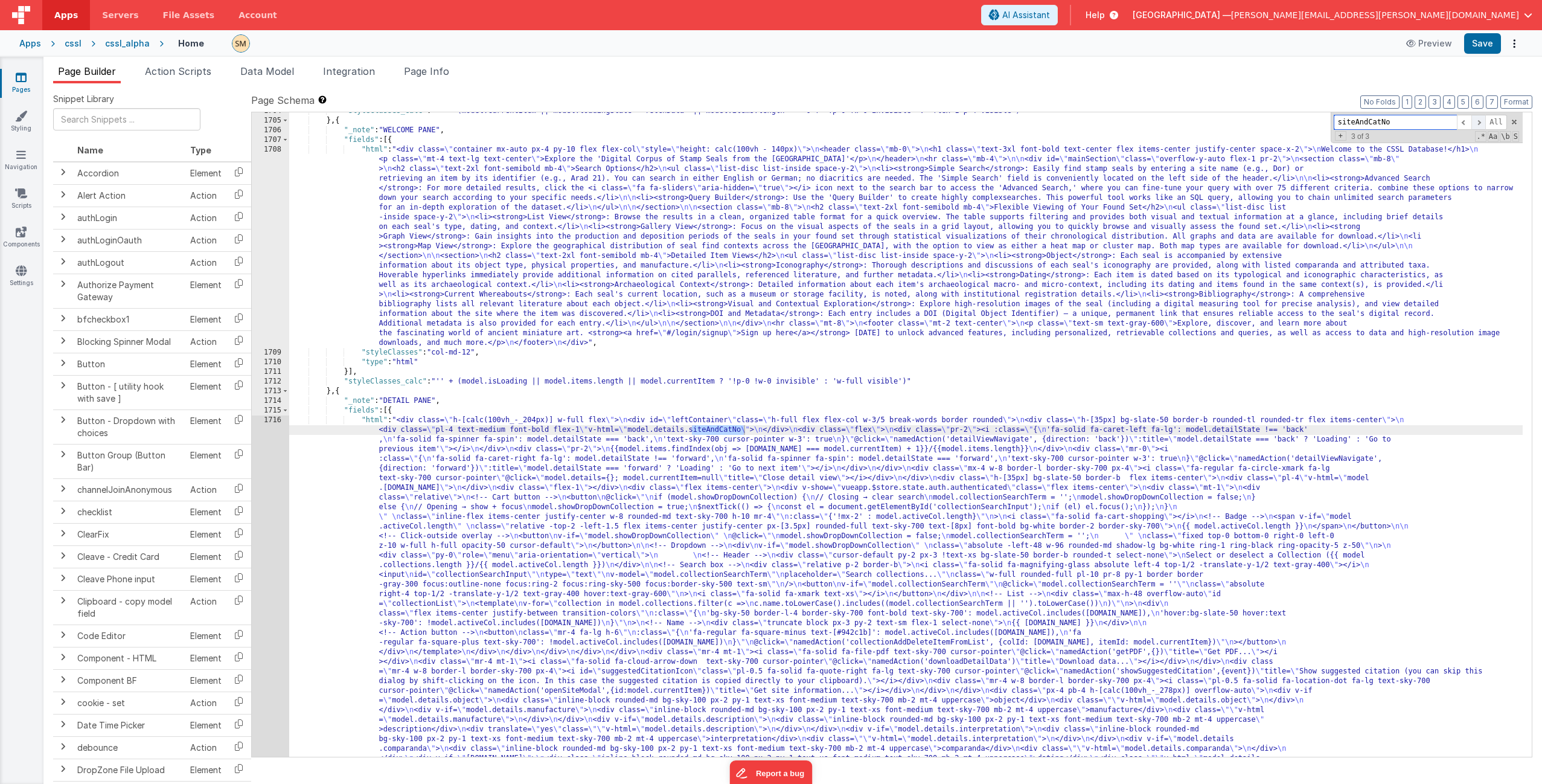
click at [1481, 122] on span at bounding box center [1479, 122] width 14 height 15
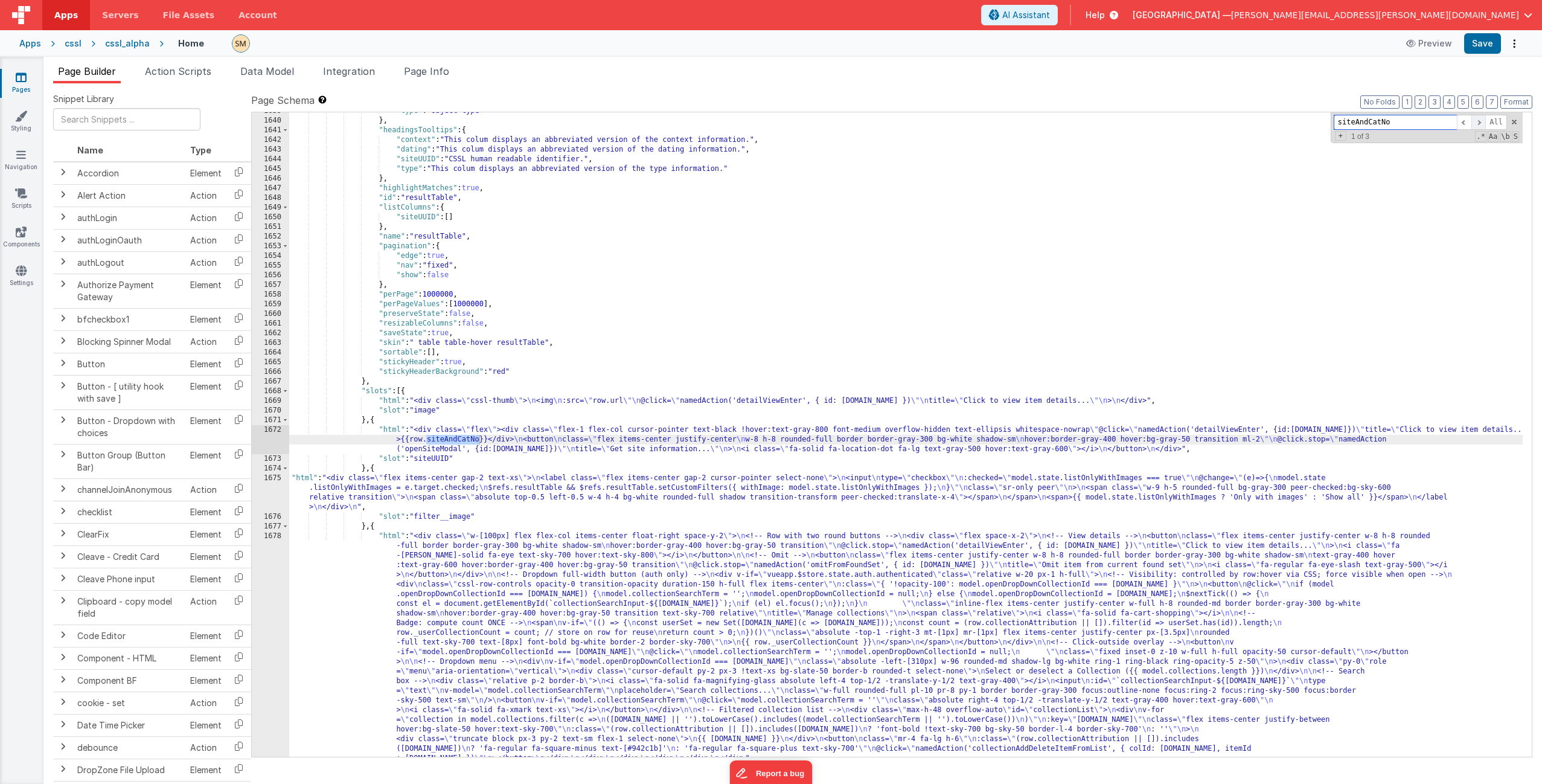
scroll to position [17097, 0]
click at [1481, 122] on span at bounding box center [1479, 122] width 14 height 15
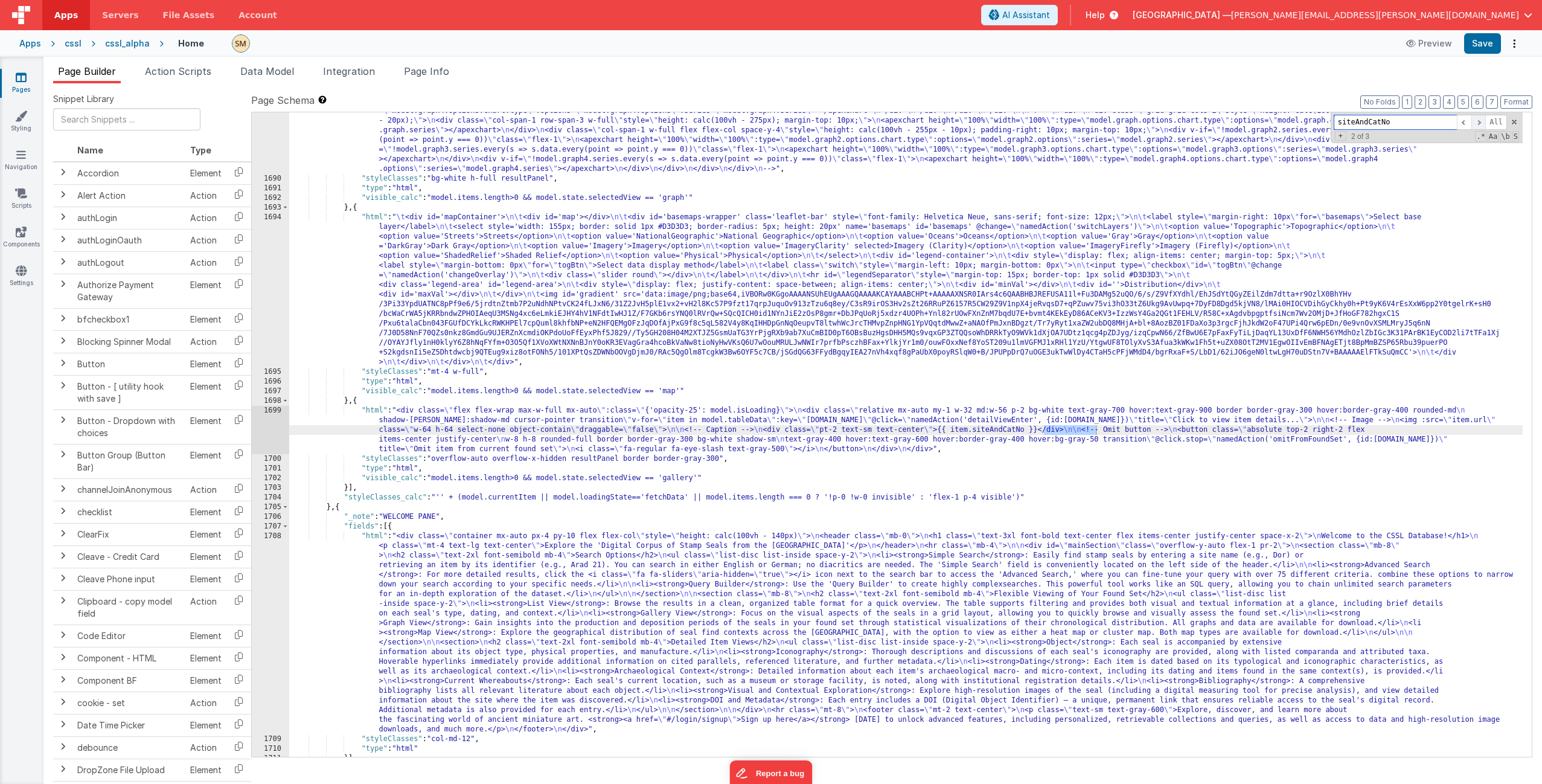
scroll to position [17908, 0]
click at [1481, 122] on span at bounding box center [1479, 122] width 14 height 15
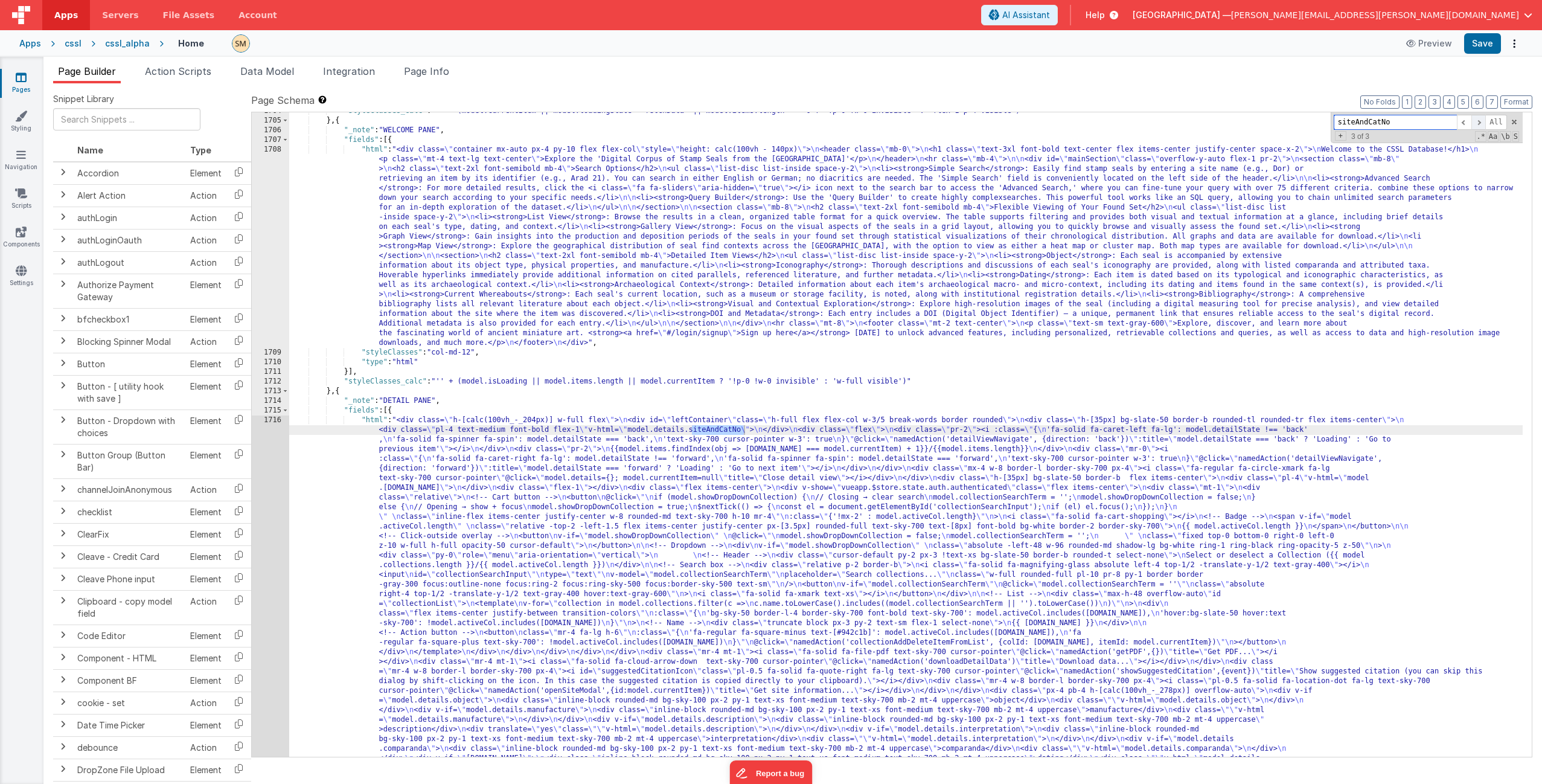
scroll to position [18294, 0]
click at [1481, 122] on span at bounding box center [1479, 122] width 14 height 15
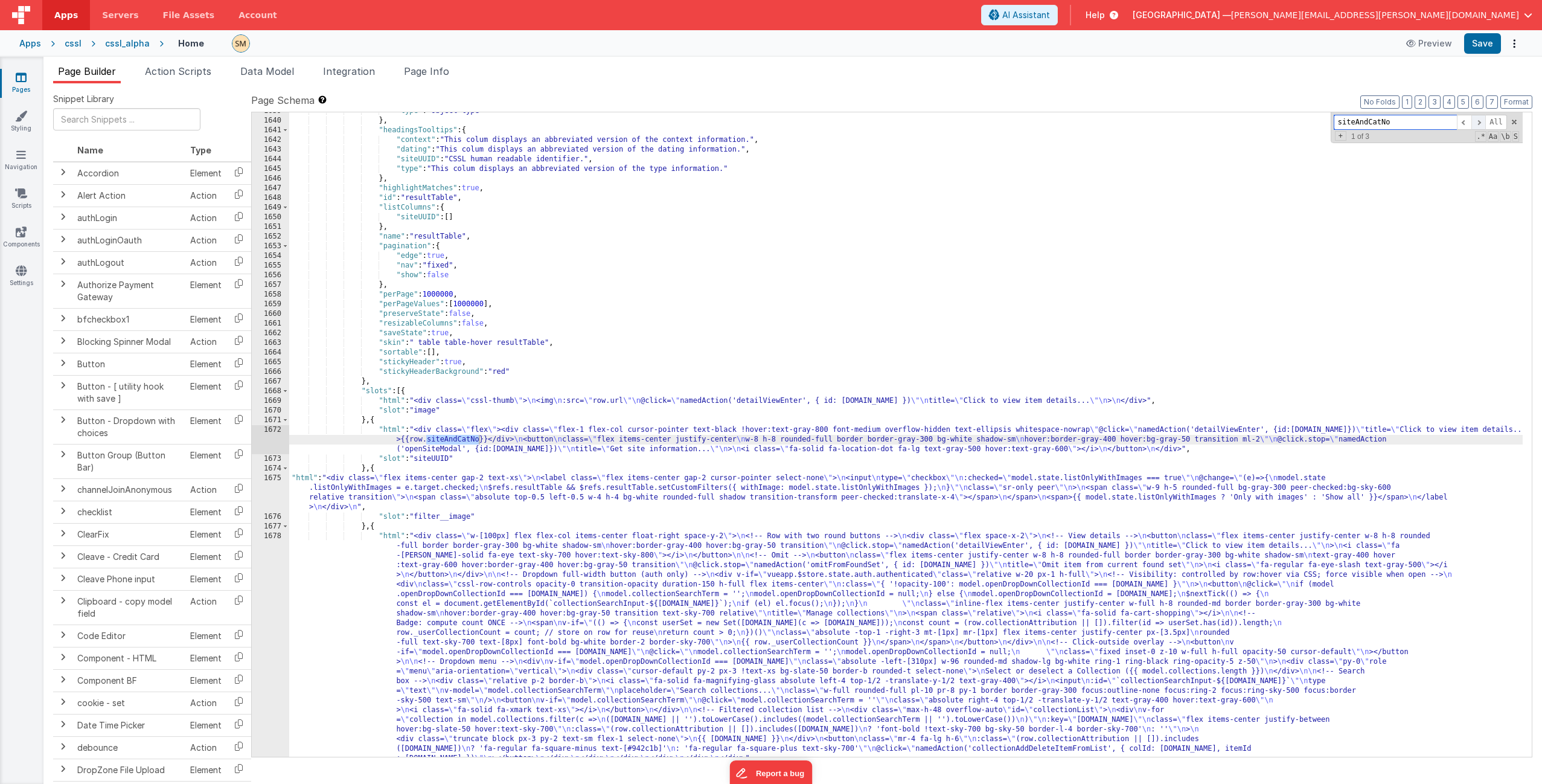
scroll to position [17097, 0]
click at [1481, 122] on span at bounding box center [1479, 122] width 14 height 15
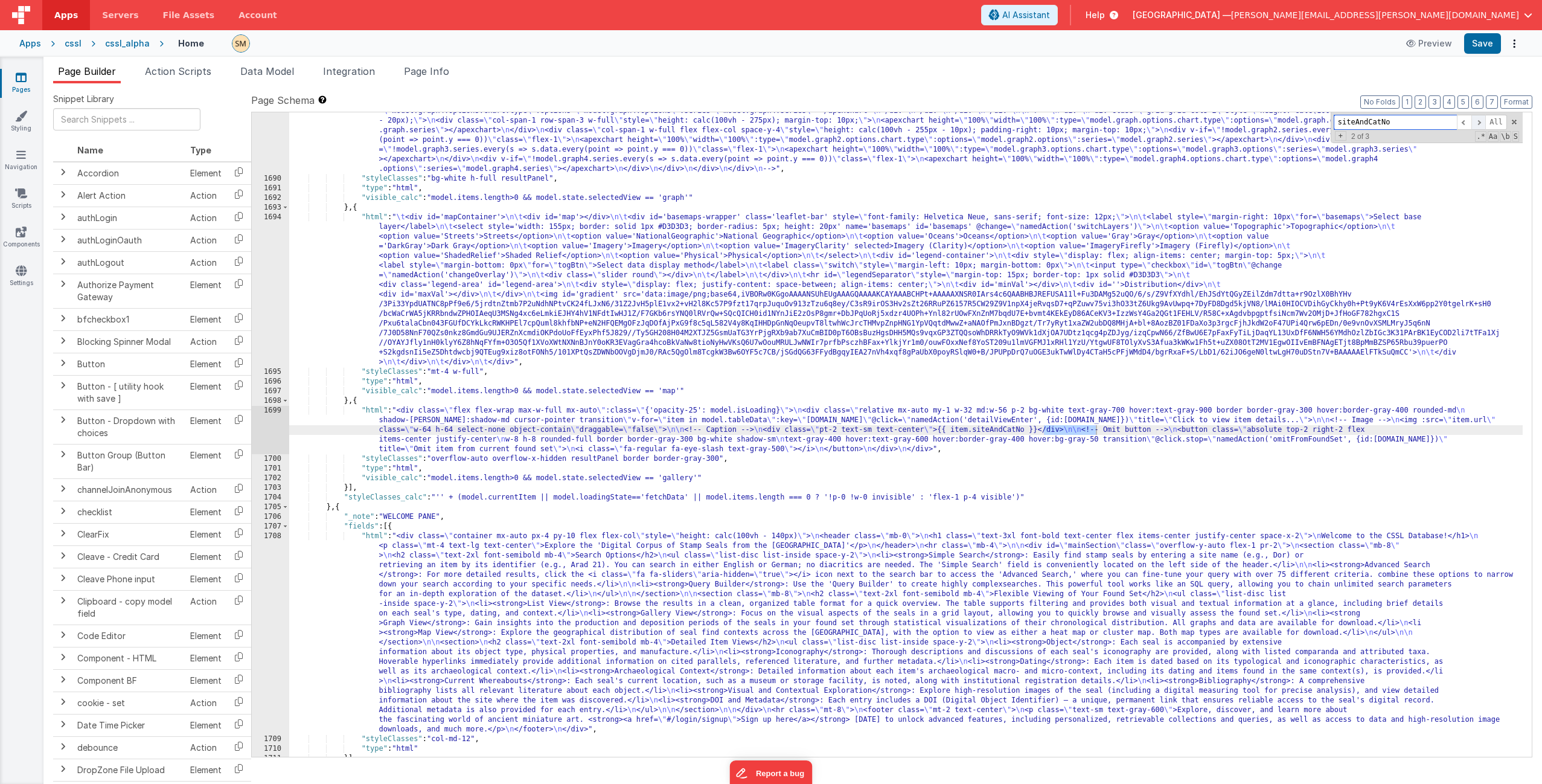
scroll to position [17908, 0]
click at [1481, 122] on span at bounding box center [1479, 122] width 14 height 15
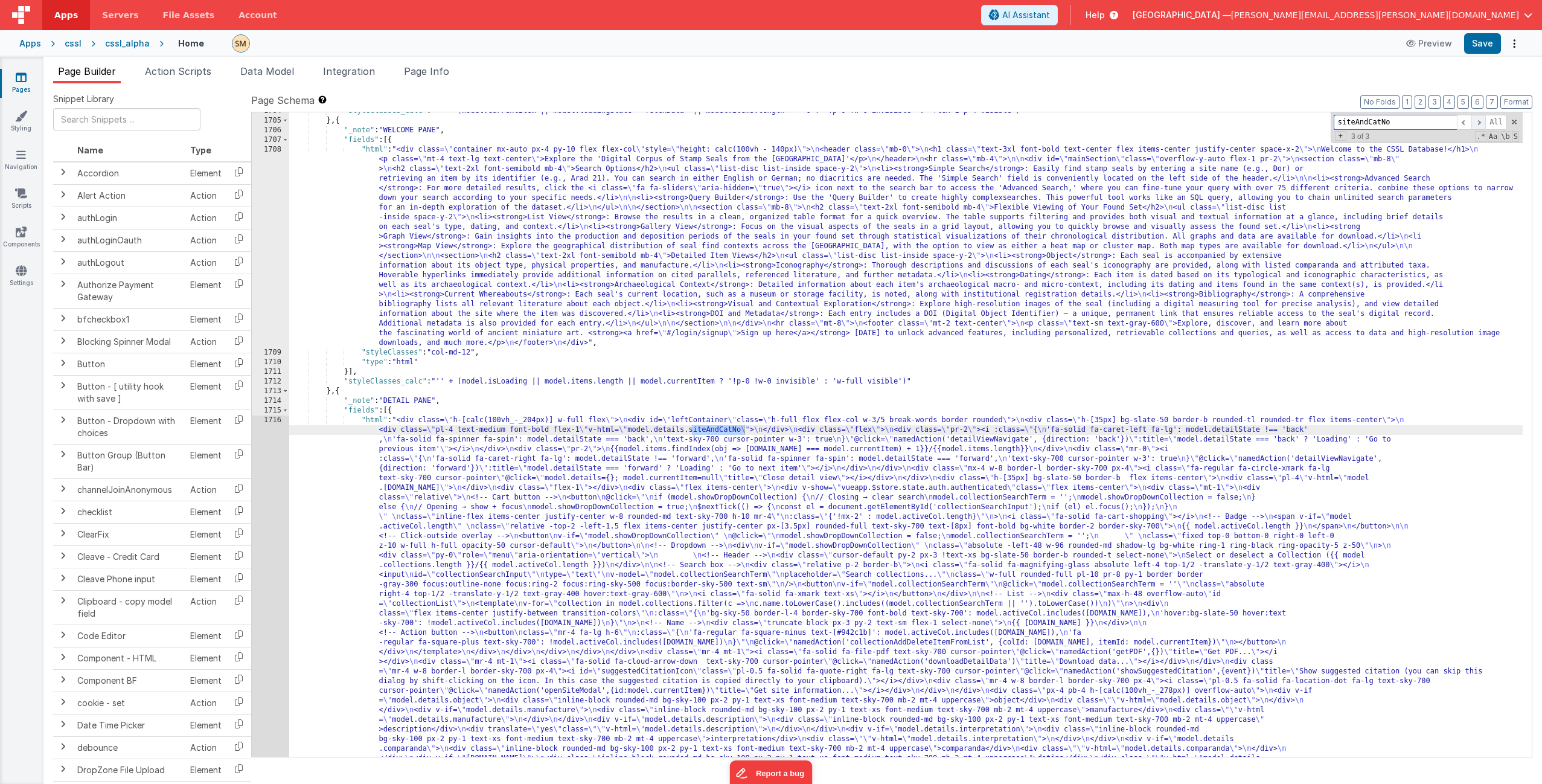
scroll to position [18294, 0]
click at [1464, 122] on span at bounding box center [1464, 122] width 14 height 15
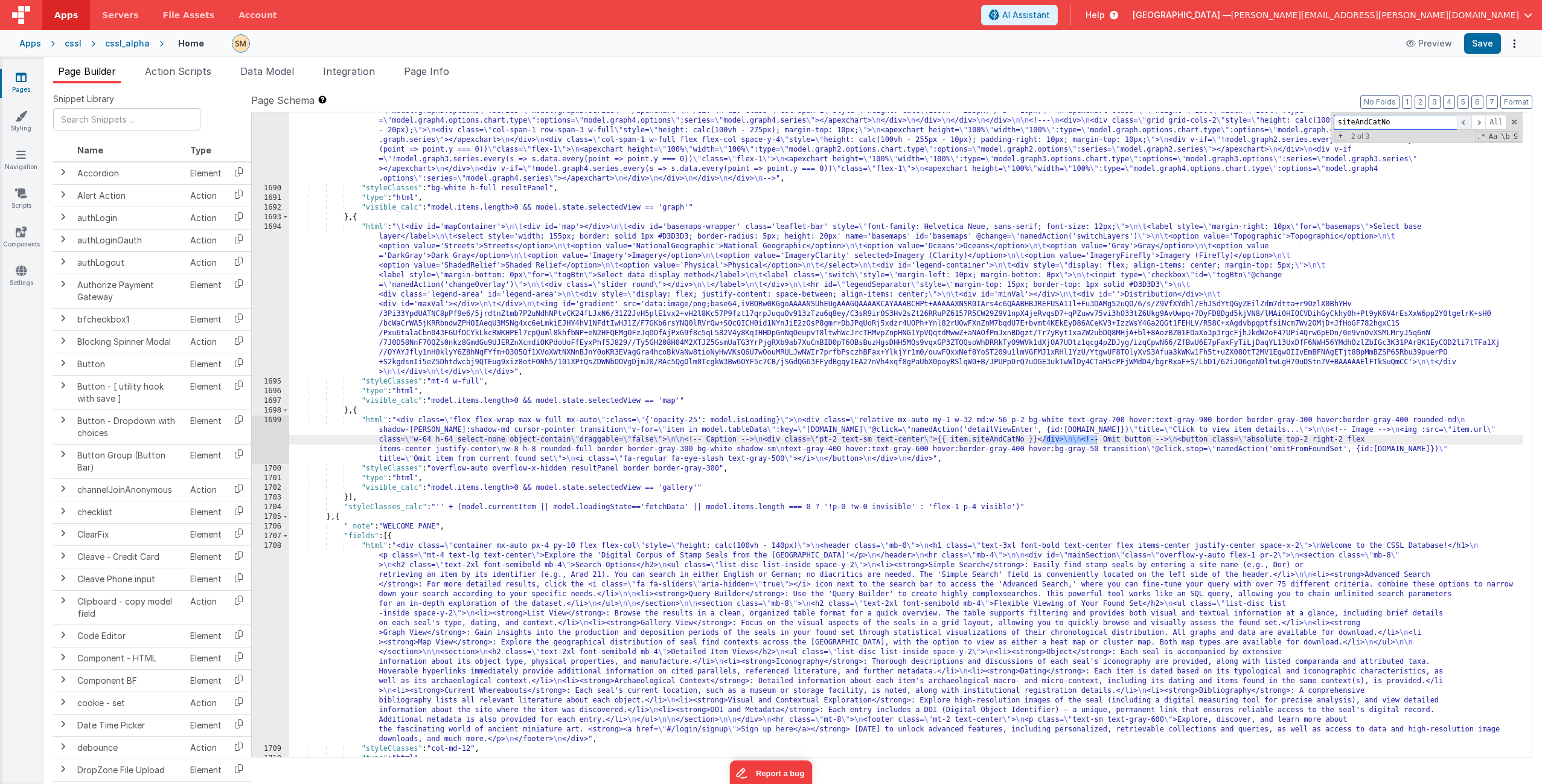
scroll to position [17898, 0]
click at [1464, 122] on span at bounding box center [1464, 122] width 14 height 15
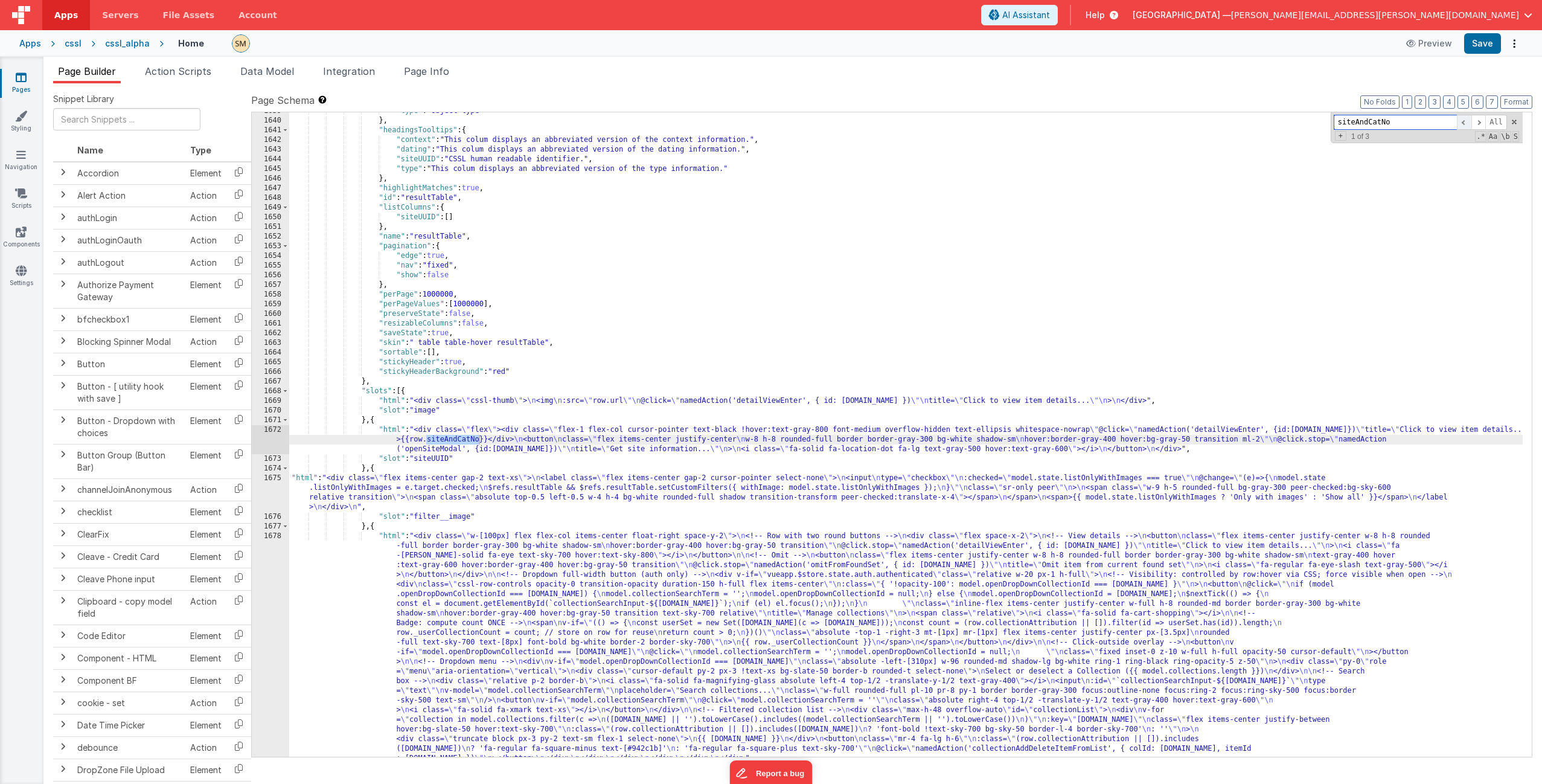
scroll to position [17097, 0]
click at [426, 73] on span "Page Info" at bounding box center [426, 71] width 45 height 12
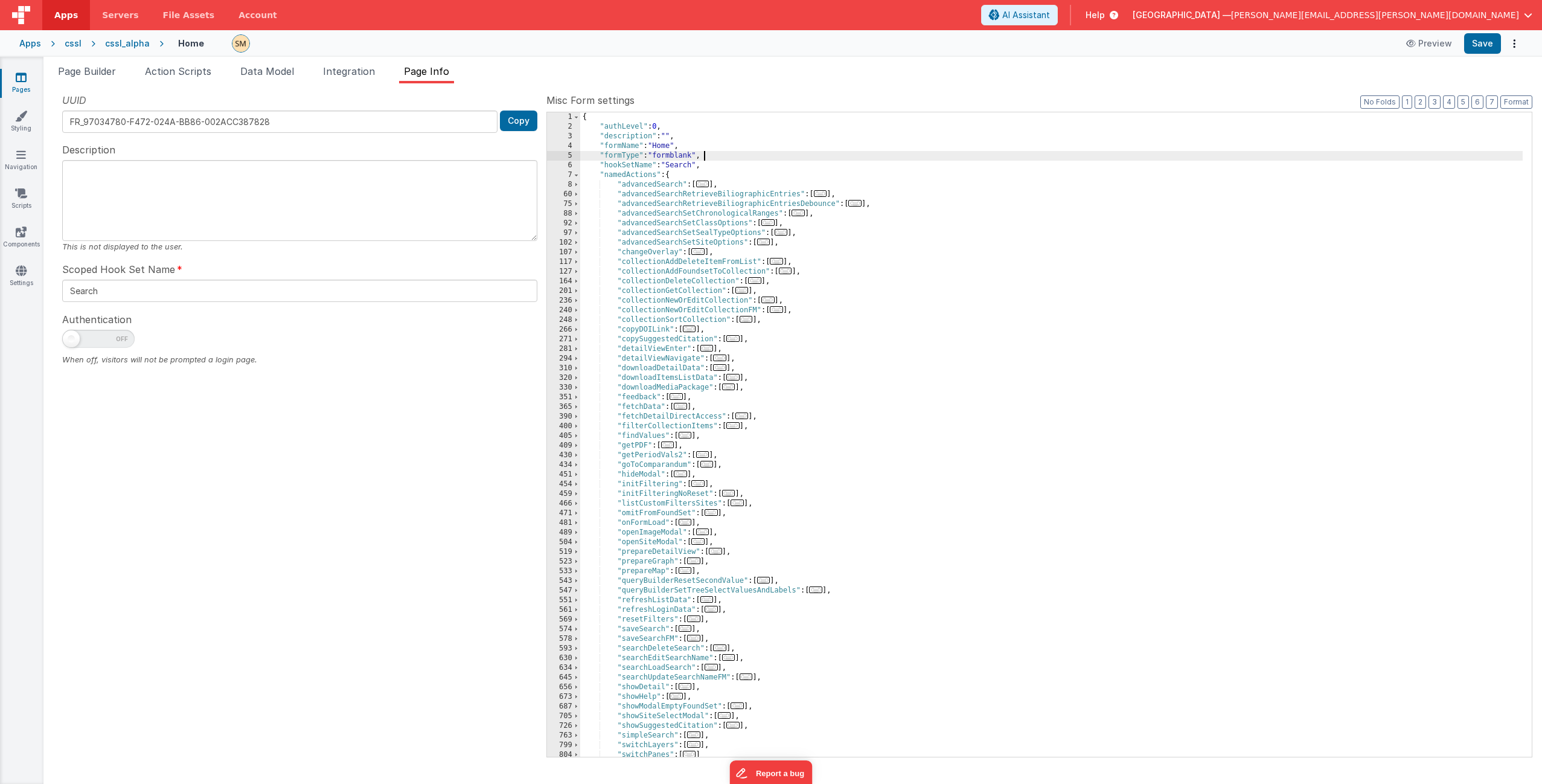
click at [1180, 157] on div "{ "authLevel" : 0 , "description" : "" , "formName" : "Home" , "formType" : "fo…" at bounding box center [1052, 444] width 942 height 664
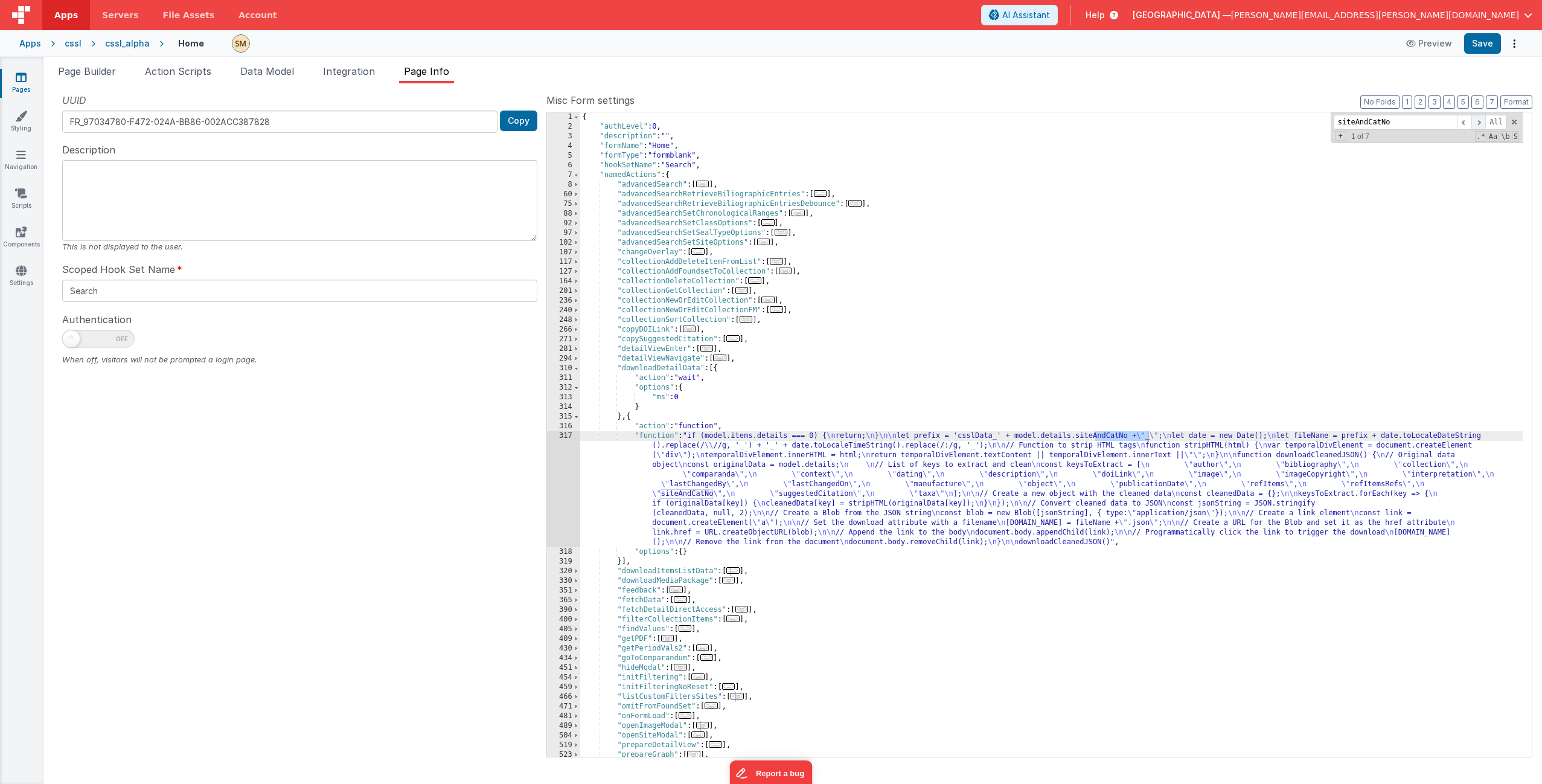
type input "siteAndCatNo"
click at [1481, 124] on span at bounding box center [1479, 122] width 14 height 15
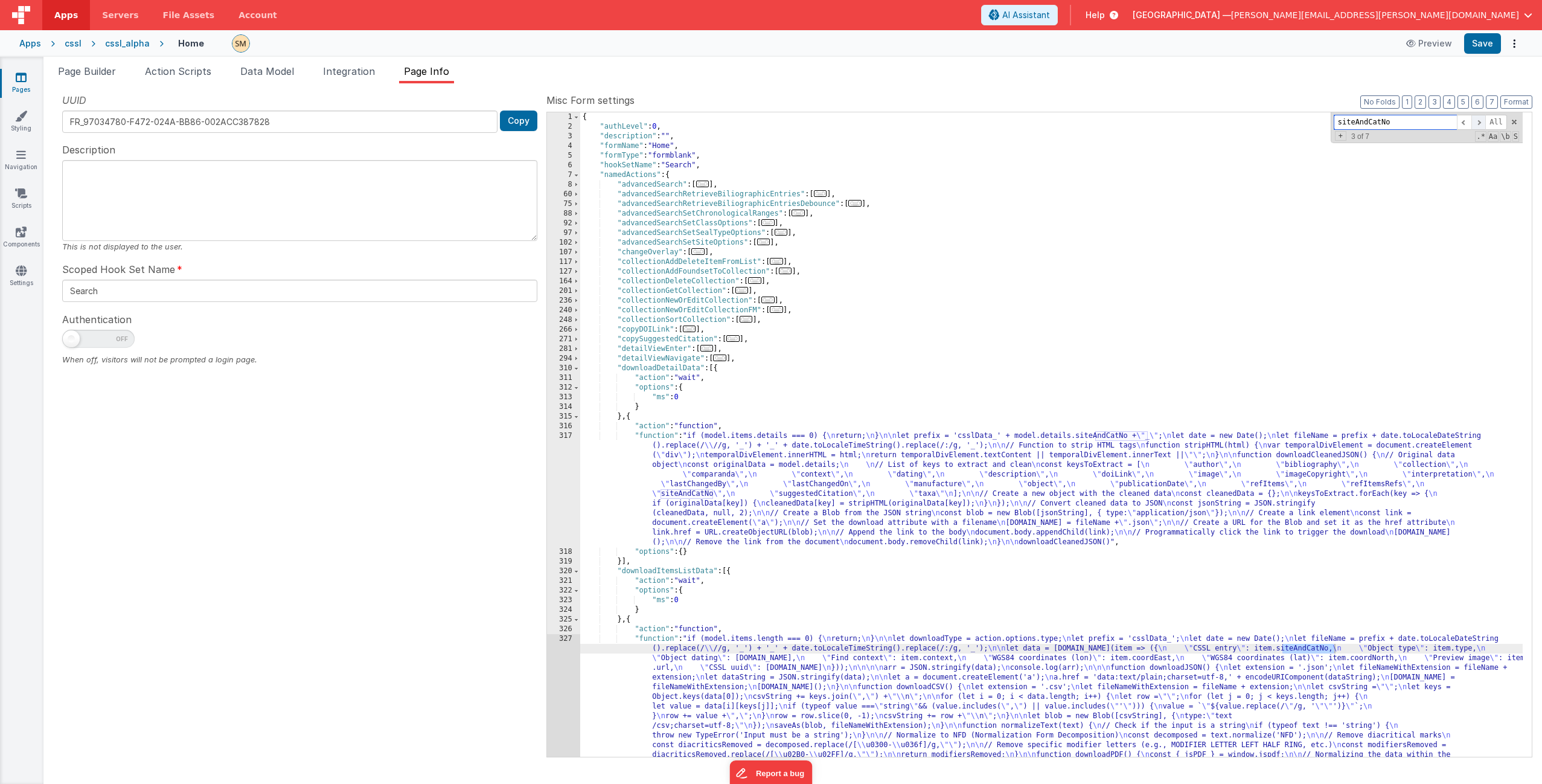
click at [1481, 124] on span at bounding box center [1479, 122] width 14 height 15
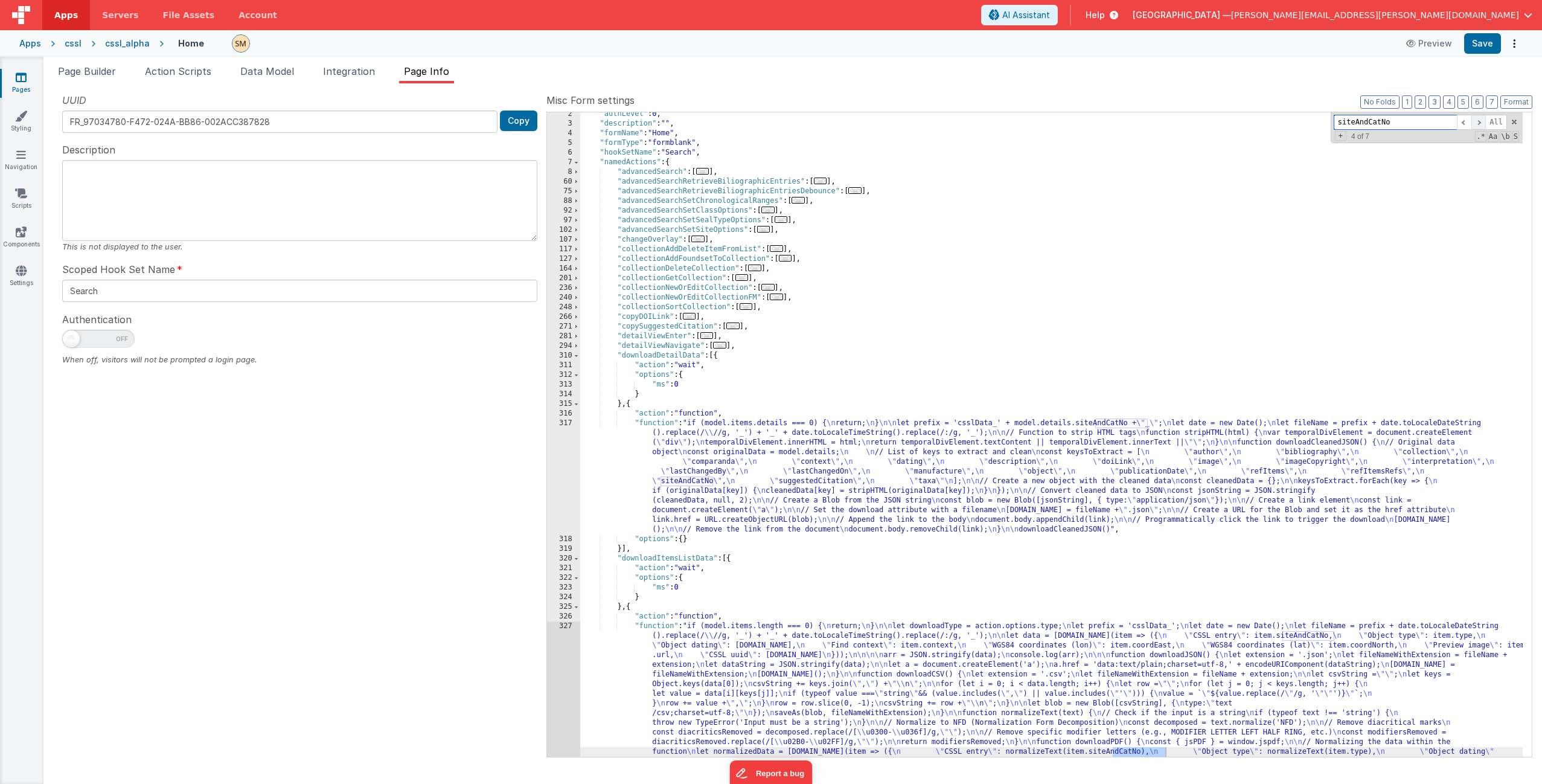
scroll to position [12, 0]
click at [1481, 124] on span at bounding box center [1479, 122] width 14 height 15
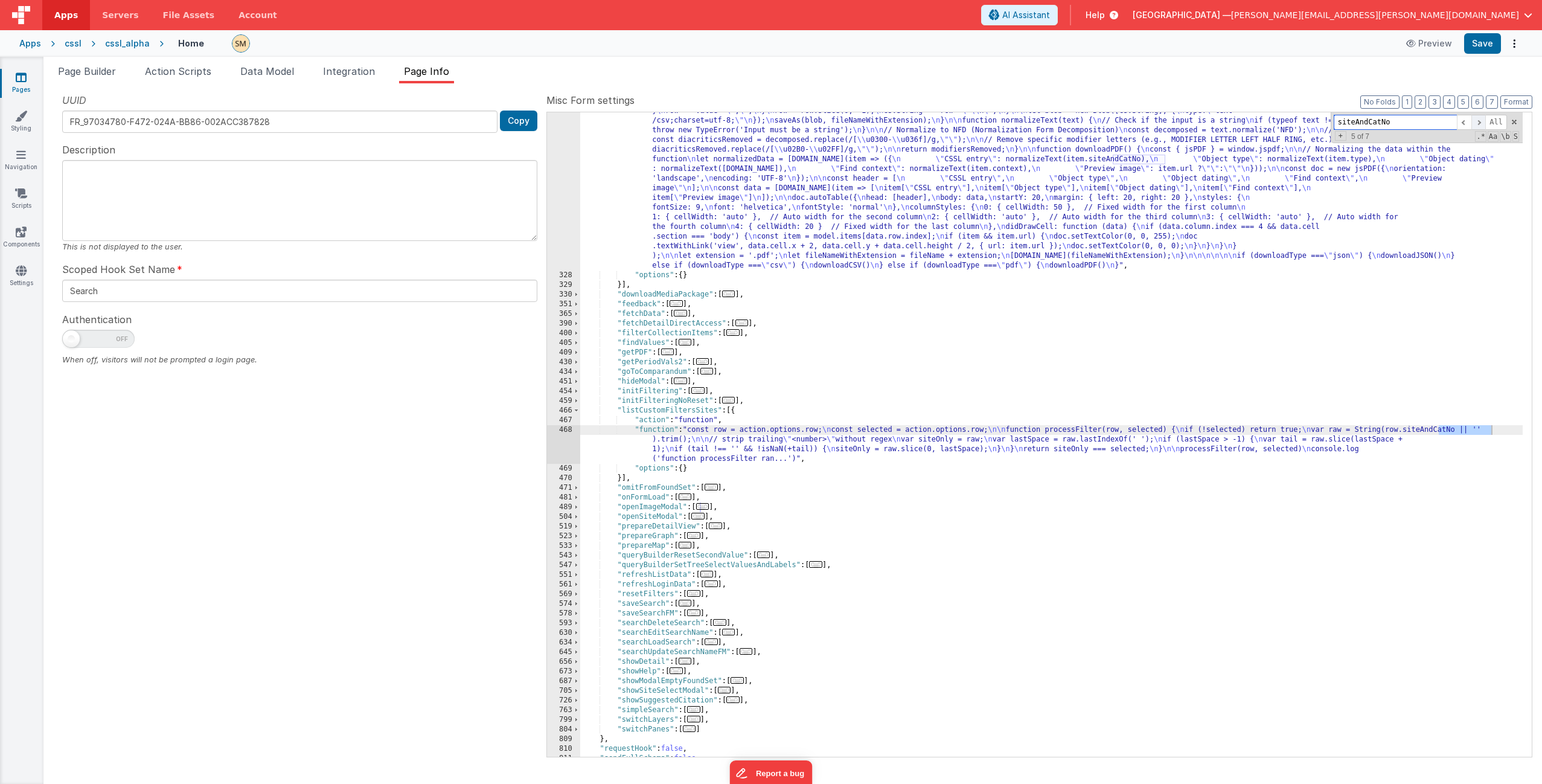
scroll to position [605, 0]
click at [706, 446] on div ""function" : "if (model.items.length === 0) { \n return; \n } \n\n let download…" at bounding box center [1052, 476] width 942 height 895
click at [639, 413] on div ""function" : "if (model.items.length === 0) { \n return; \n } \n\n let download…" at bounding box center [1052, 476] width 942 height 895
click at [653, 435] on div ""function" : "if (model.items.length === 0) { \n return; \n } \n\n let download…" at bounding box center [1052, 476] width 942 height 895
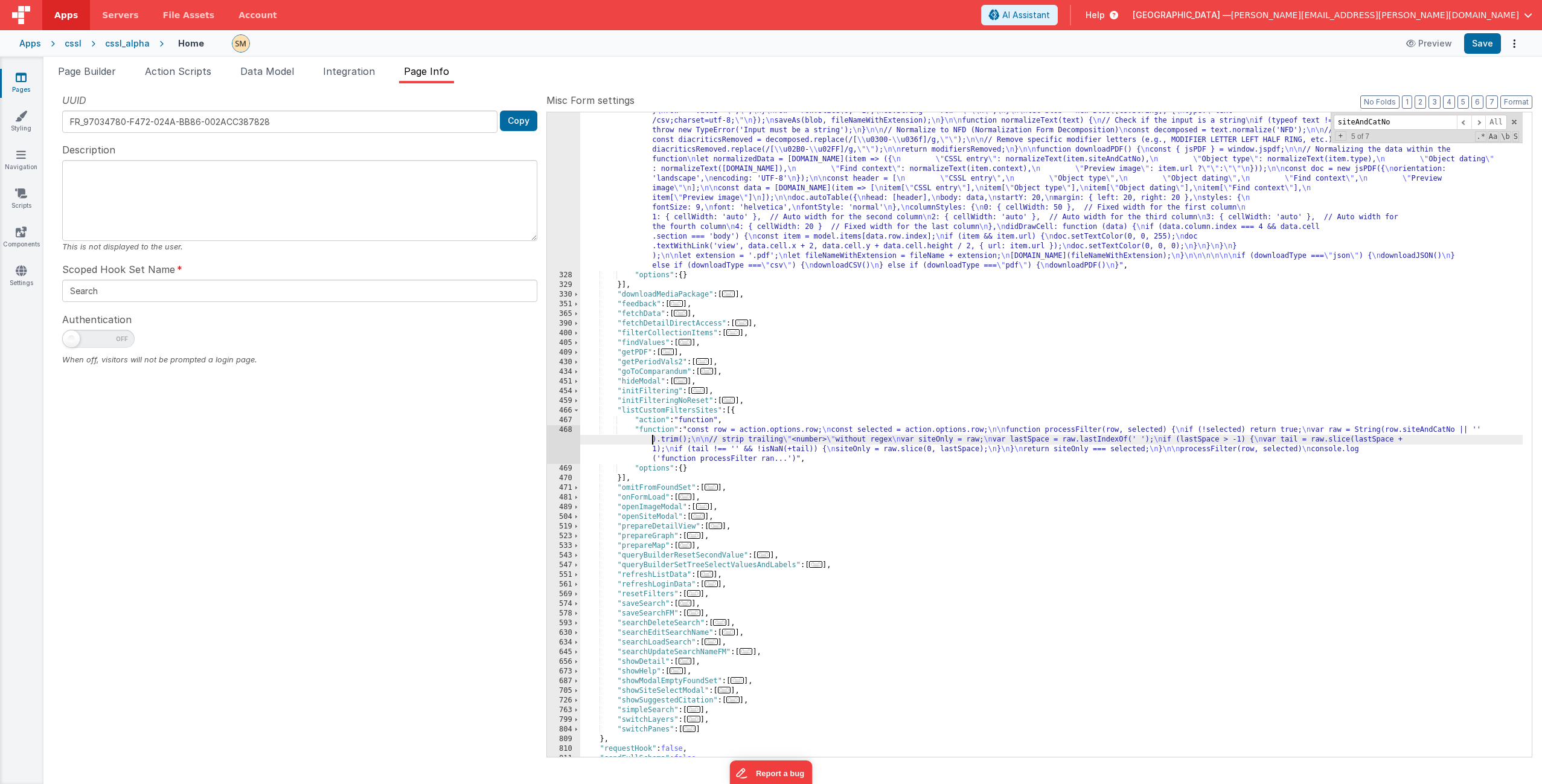
click at [567, 444] on div "468" at bounding box center [564, 444] width 33 height 39
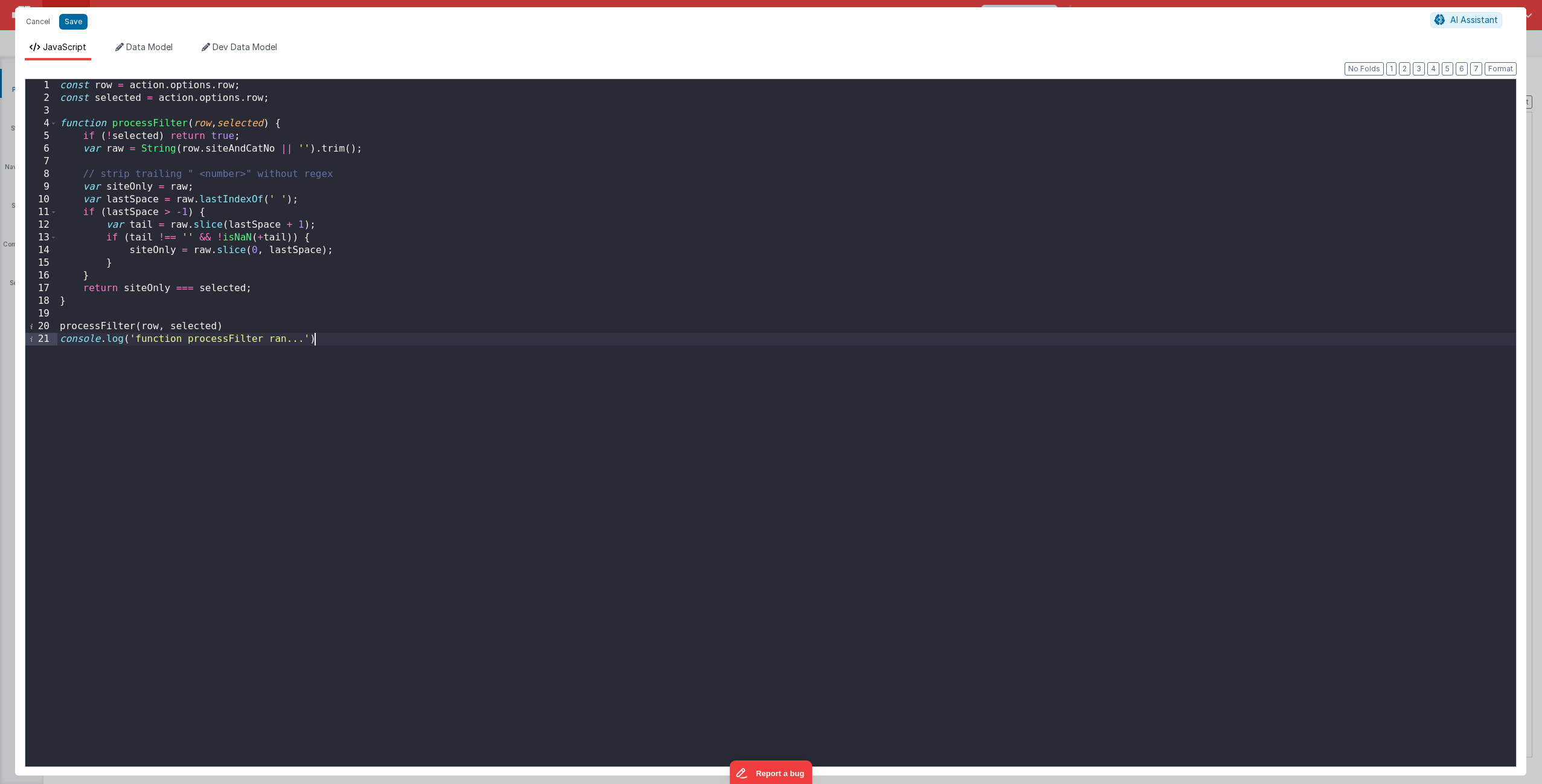
click at [342, 343] on div "const row = action . options . row ; const selected = action . options . row ; …" at bounding box center [787, 435] width 1459 height 713
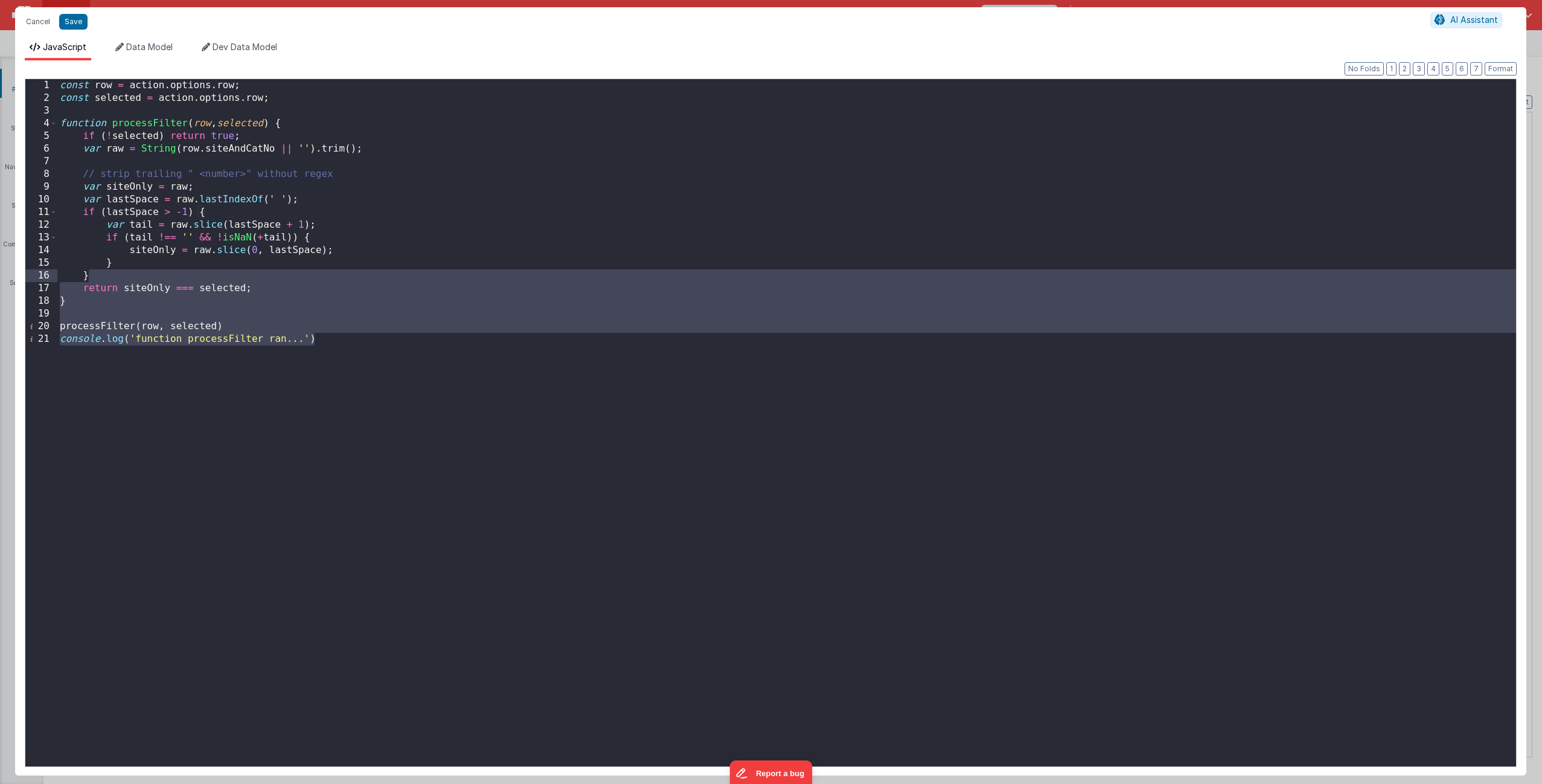
drag, startPoint x: 338, startPoint y: 340, endPoint x: 145, endPoint y: 273, distance: 204.3
click at [145, 273] on div "const row = action . options . row ; const selected = action . options . row ; …" at bounding box center [787, 435] width 1459 height 713
click at [219, 151] on div "const row = action . options . row ; const selected = action . options . row ; …" at bounding box center [787, 435] width 1459 height 713
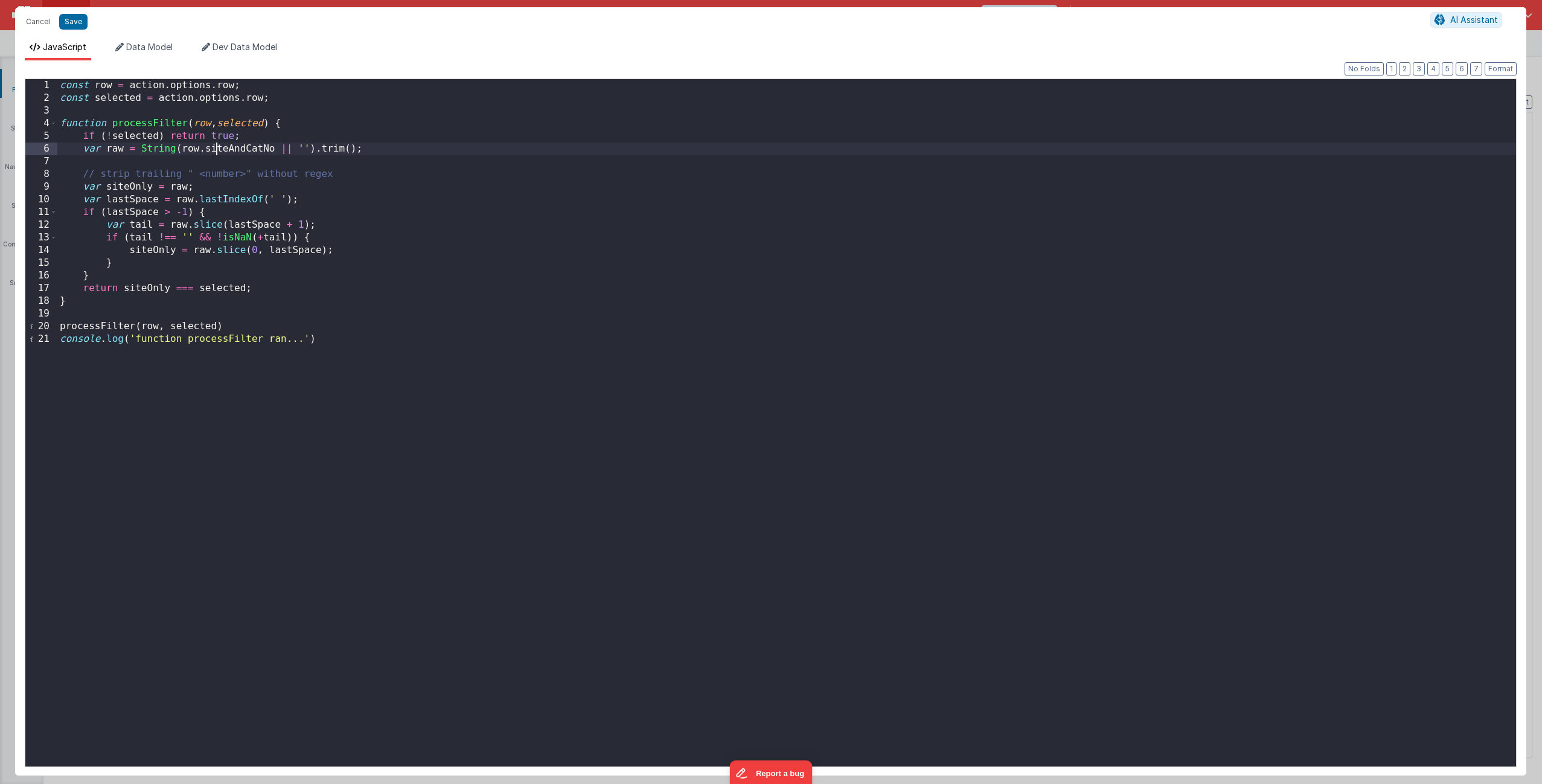
click at [219, 151] on div "const row = action . options . row ; const selected = action . options . row ; …" at bounding box center [787, 435] width 1459 height 713
click at [346, 347] on div "const row = action . options . row ; const selected = action . options . row ; …" at bounding box center [787, 435] width 1459 height 713
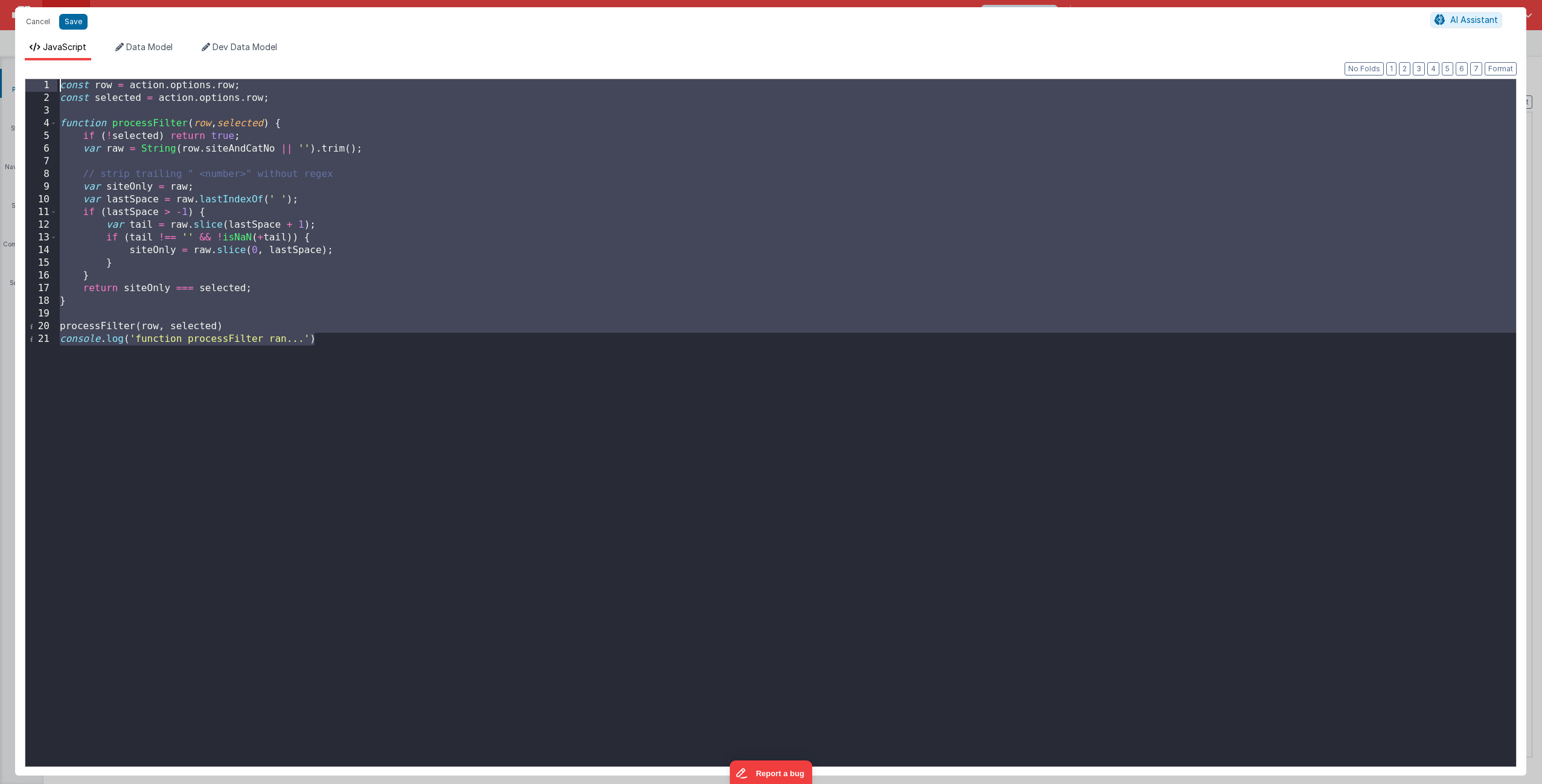
drag, startPoint x: 343, startPoint y: 348, endPoint x: 48, endPoint y: 69, distance: 406.0
click at [46, 63] on div "Format 7 6 5 4 3 2 1 No Folds 1 2 3 4 5 6 7 8 9 10 11 12 13 14 15 16 17 18 19 2…" at bounding box center [770, 418] width 1511 height 715
click at [209, 340] on div "const row = action . options . row ; const selected = action . options . row ; …" at bounding box center [787, 435] width 1459 height 713
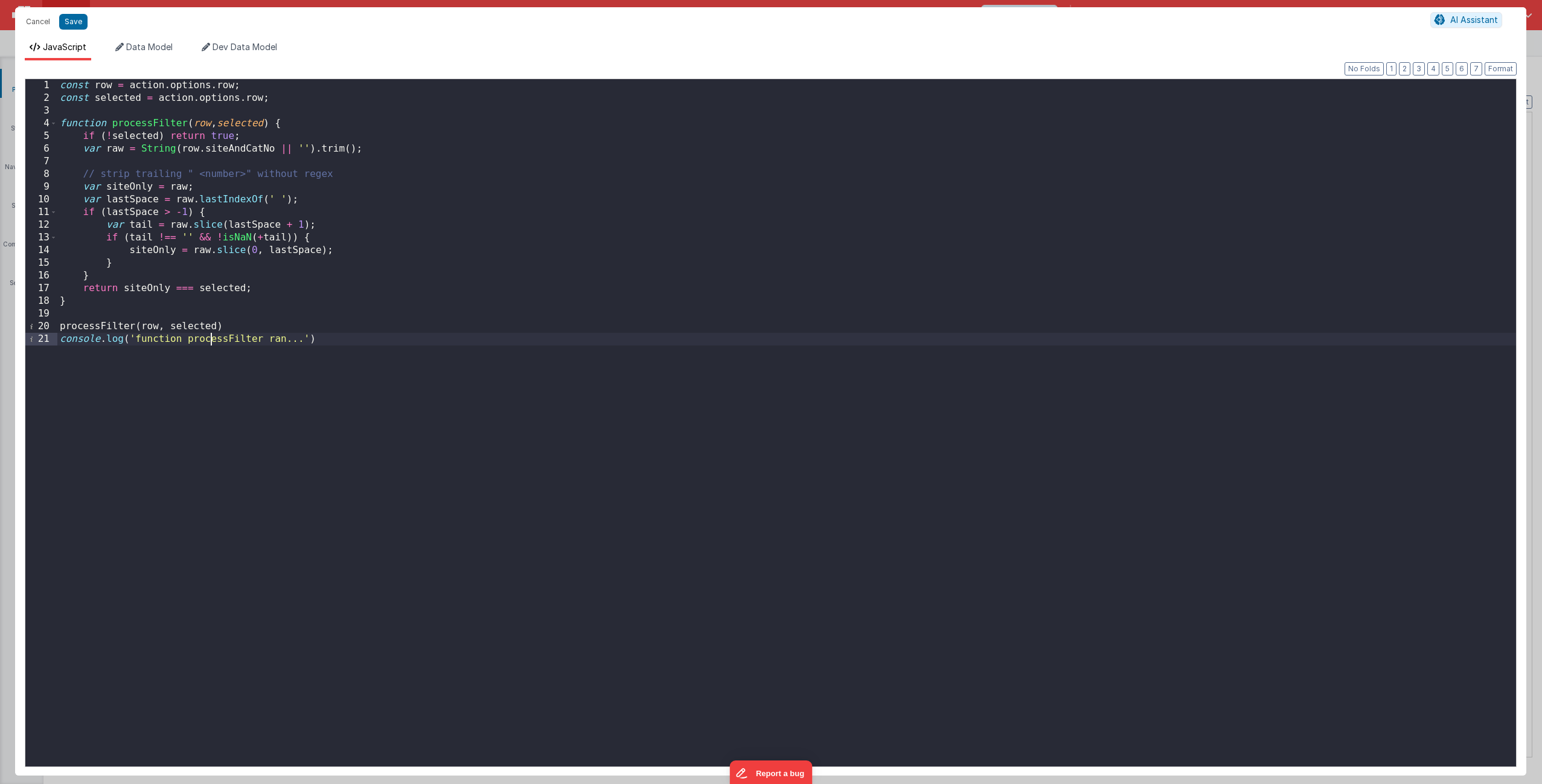
click at [209, 340] on div "const row = action . options . row ; const selected = action . options . row ; …" at bounding box center [787, 435] width 1459 height 713
click at [33, 20] on button "Cancel" at bounding box center [37, 22] width 36 height 17
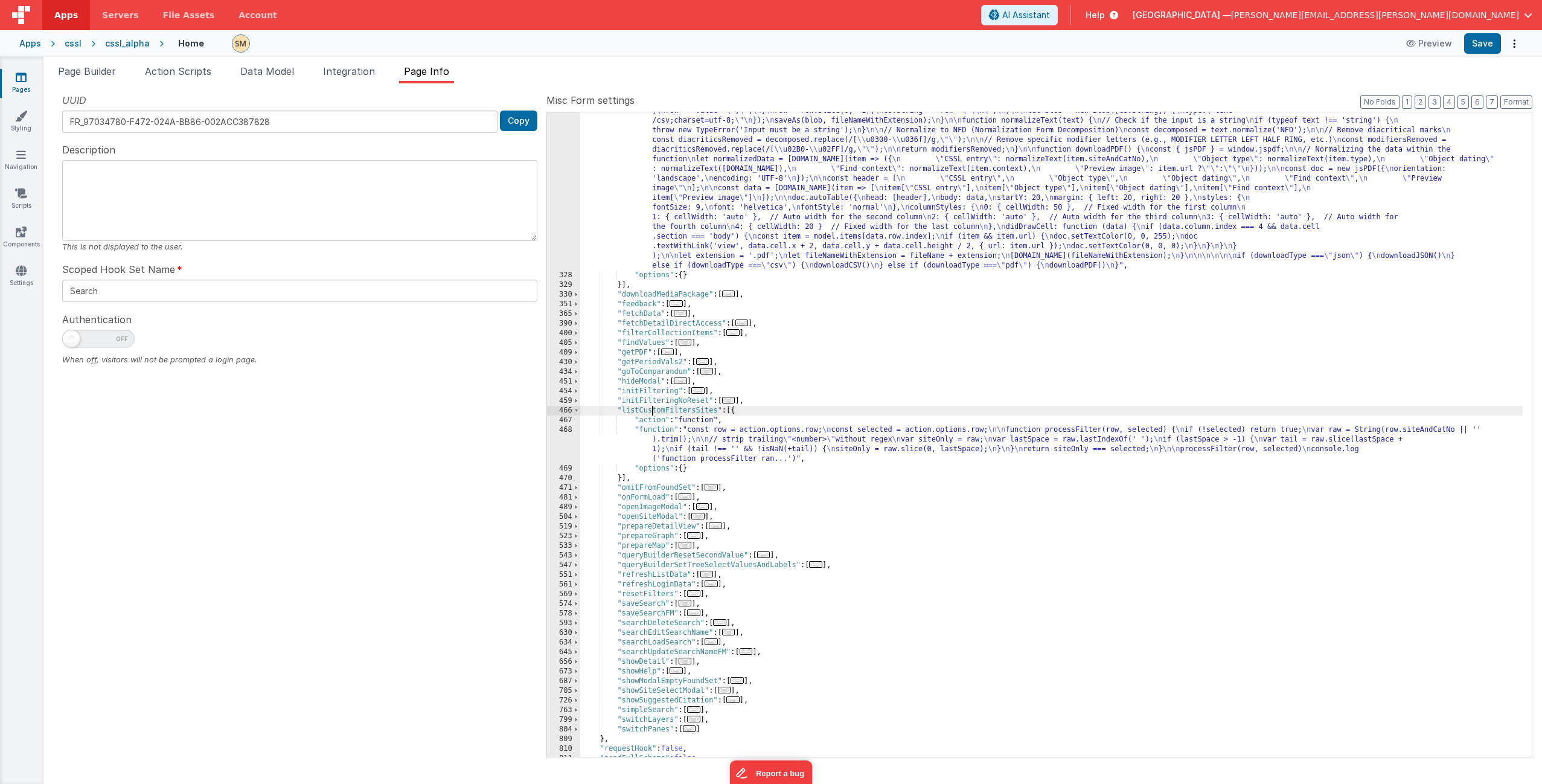
click at [651, 410] on div ""function" : "if (model.items.length === 0) { \n return; \n } \n\n let download…" at bounding box center [1052, 476] width 942 height 895
click at [110, 73] on span "Page Builder" at bounding box center [87, 71] width 58 height 12
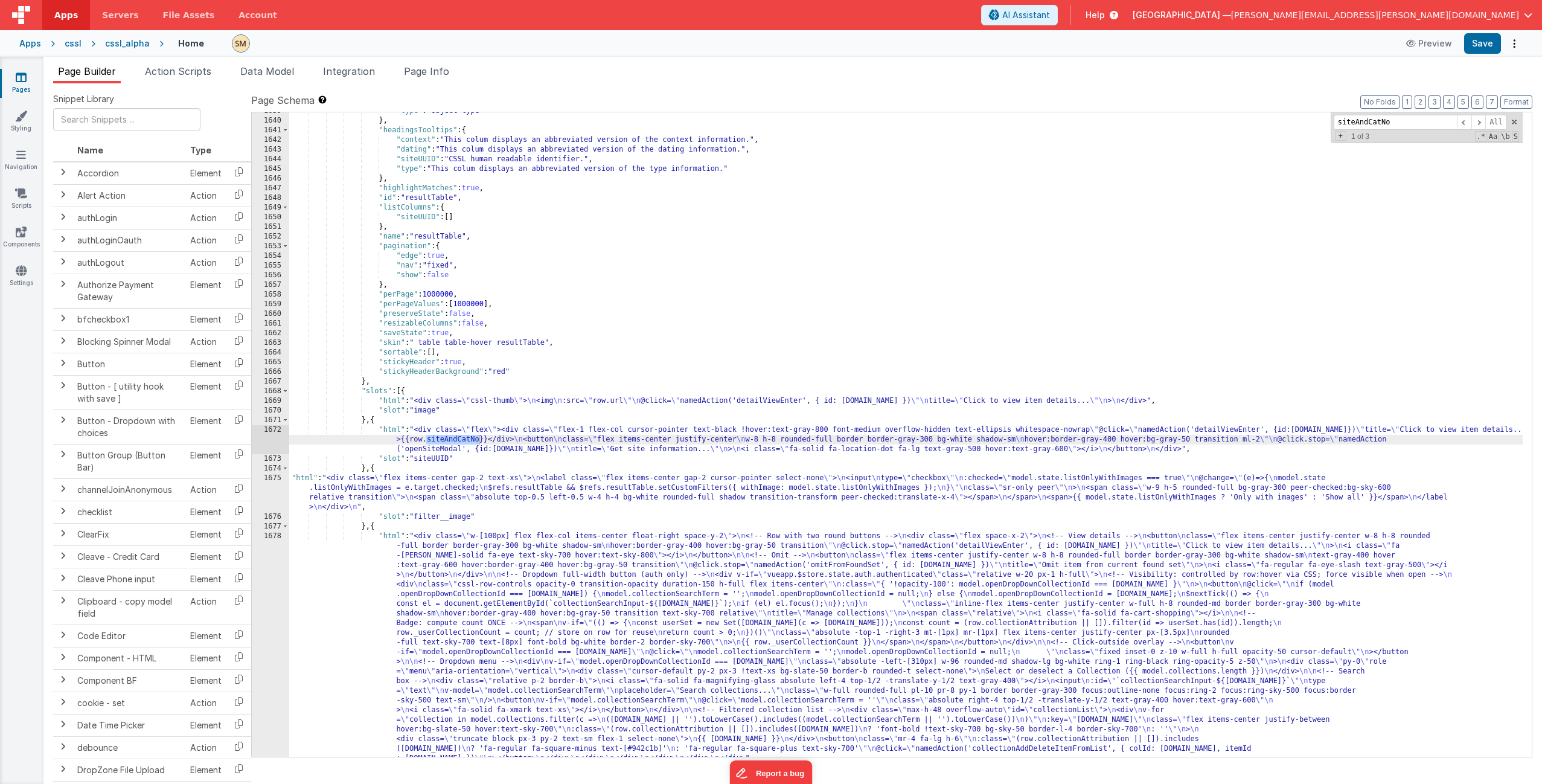
click at [473, 292] on div ""type" : "Object type" } , "headingsTooltips" : { "context" : "This colum displ…" at bounding box center [906, 549] width 1234 height 886
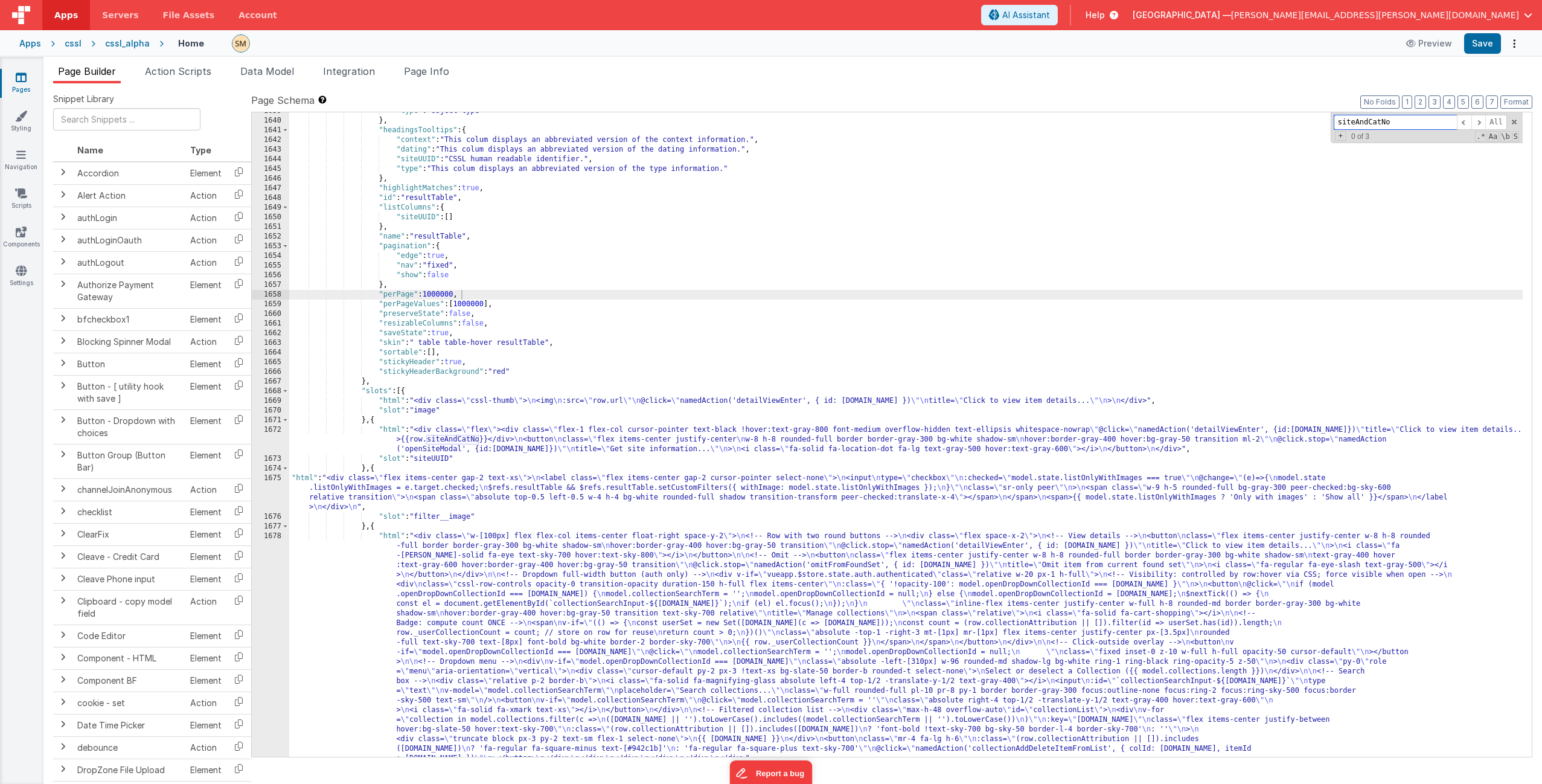
paste input "listCustomFiltersSites"
type input "listCustomFiltersSites"
click at [442, 69] on span "Page Info" at bounding box center [426, 71] width 45 height 12
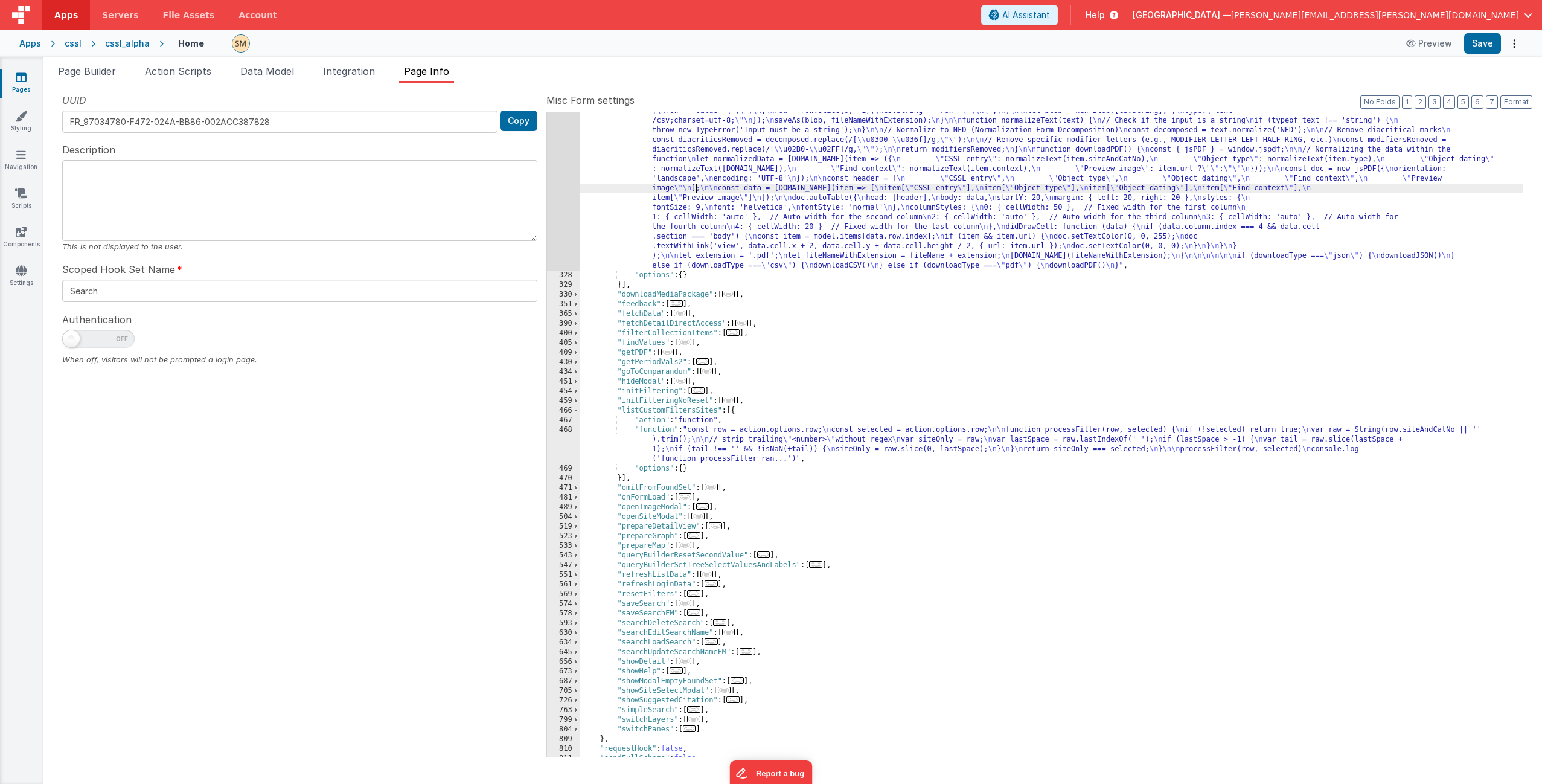
click at [697, 191] on div ""function" : "if (model.items.length === 0) { \n return; \n } \n\n let download…" at bounding box center [1052, 476] width 942 height 895
paste input "listCustomFiltersSites"
type input "listCustomFiltersSites"
click at [105, 75] on span "Page Builder" at bounding box center [87, 71] width 58 height 12
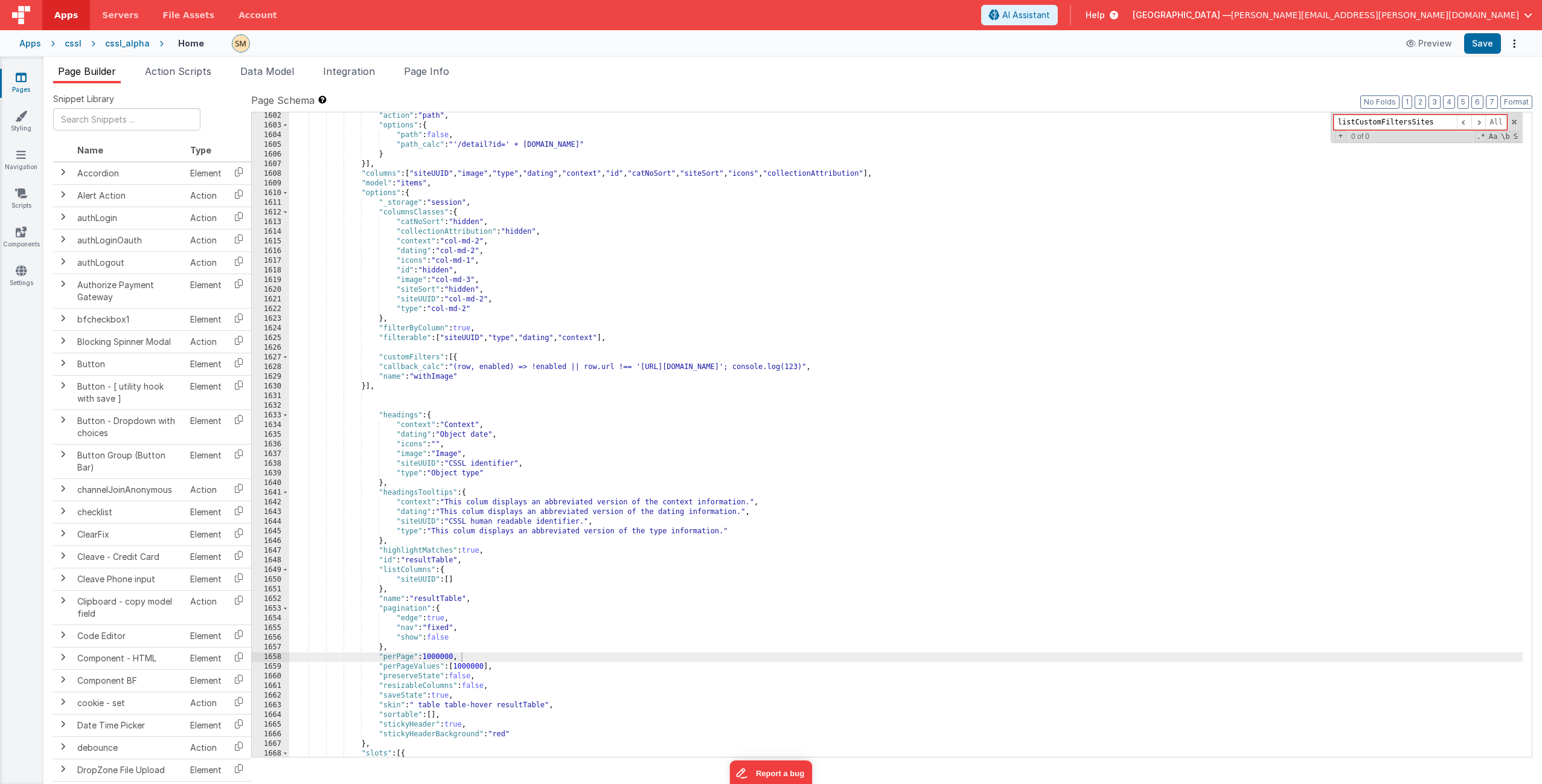
scroll to position [16734, 0]
click at [521, 368] on div ""action" : "path" , "options" : { "path" : false , "path_calc" : "'/detail?id='…" at bounding box center [906, 443] width 1234 height 664
click at [514, 377] on div ""action" : "path" , "options" : { "path" : false , "path_calc" : "'/detail?id='…" at bounding box center [906, 443] width 1234 height 664
click at [535, 312] on div ""action" : "path" , "options" : { "path" : false , "path_calc" : "'/detail?id='…" at bounding box center [906, 443] width 1234 height 664
paste input "siteAndCatNo"
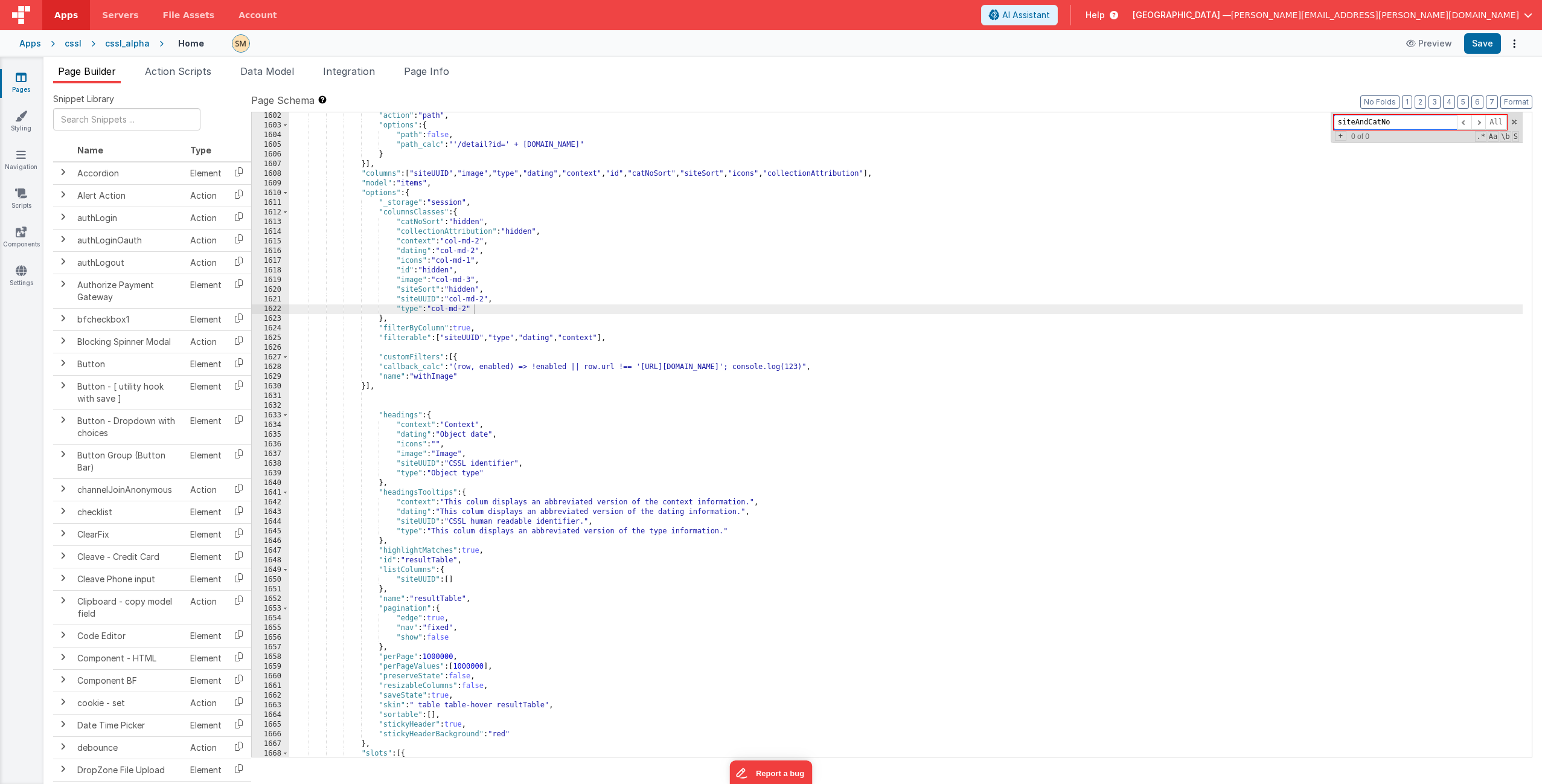
scroll to position [17106, 0]
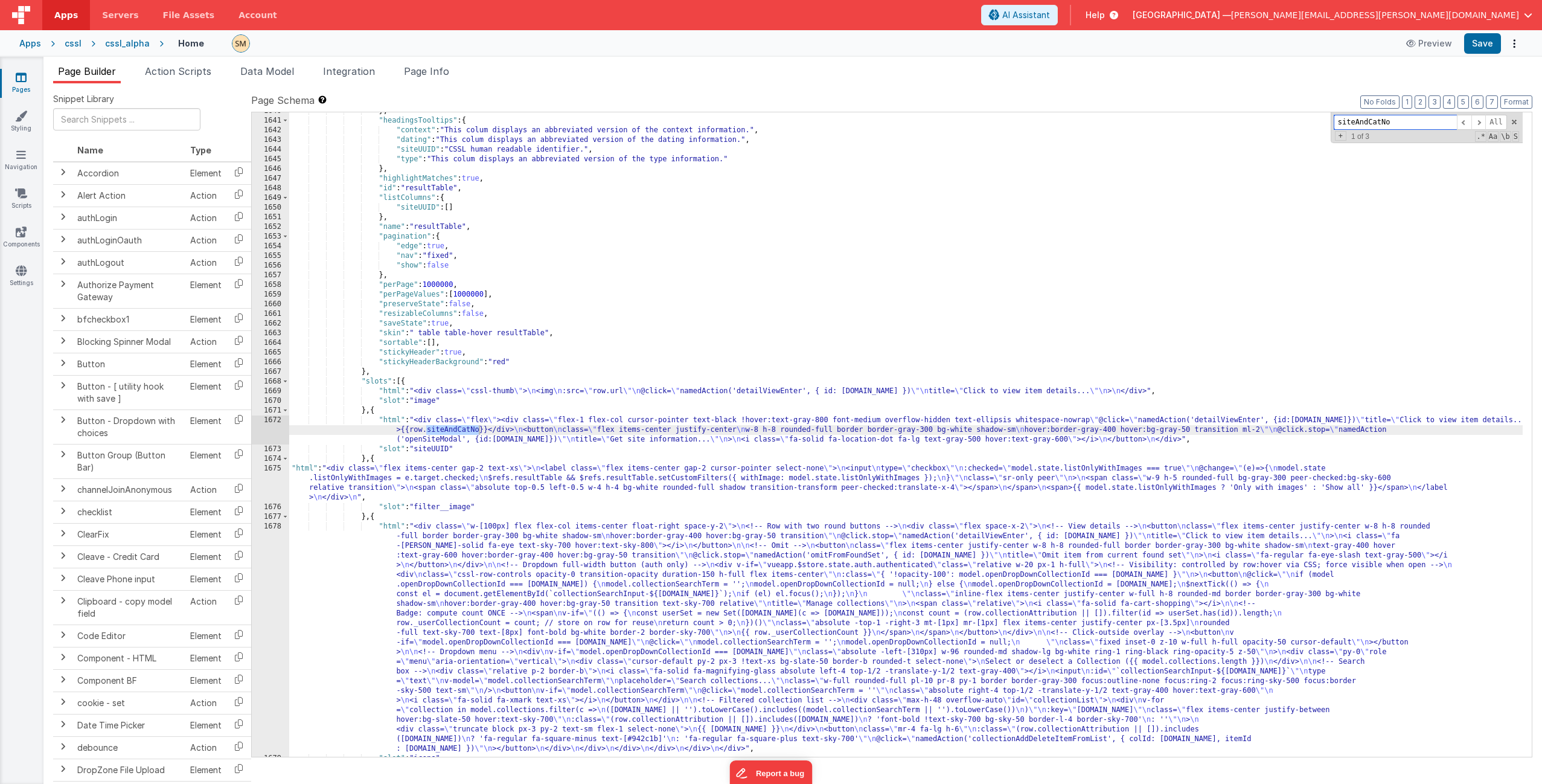
type input "siteAndCatNo"
click at [429, 430] on div "} , "headingsTooltips" : { "context" : "This colum displays an abbreviated vers…" at bounding box center [906, 438] width 1234 height 664
click at [272, 431] on div "1672" at bounding box center [270, 430] width 37 height 29
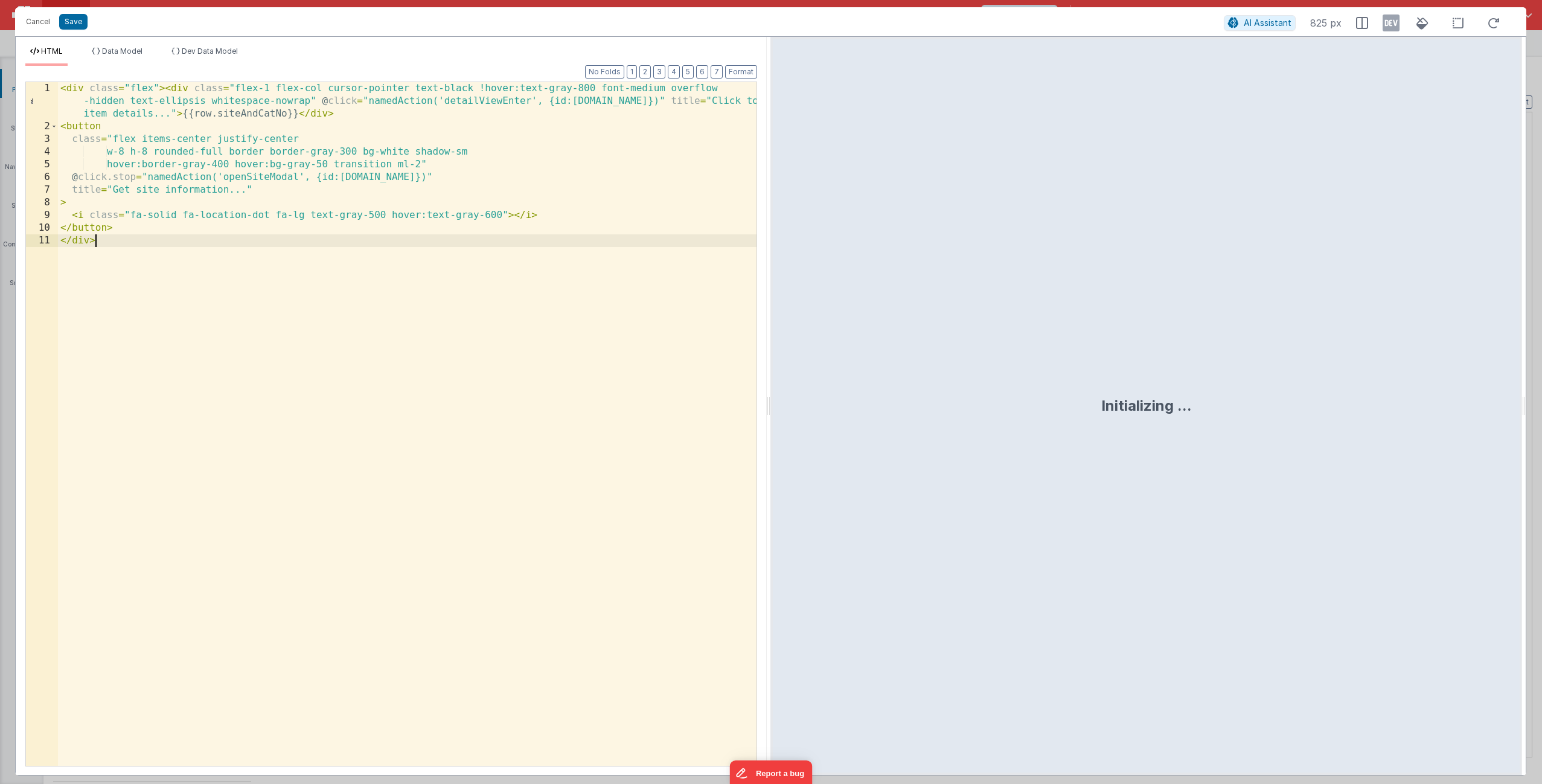
click at [332, 455] on div "< div class = "flex" > < div class = "flex-1 flex-col cursor-pointer text-black…" at bounding box center [407, 449] width 698 height 734
click at [249, 112] on div "< div class = "flex" > < div class = "flex-1 flex-col cursor-pointer text-black…" at bounding box center [407, 449] width 698 height 734
click at [31, 22] on button "Cancel" at bounding box center [37, 22] width 36 height 17
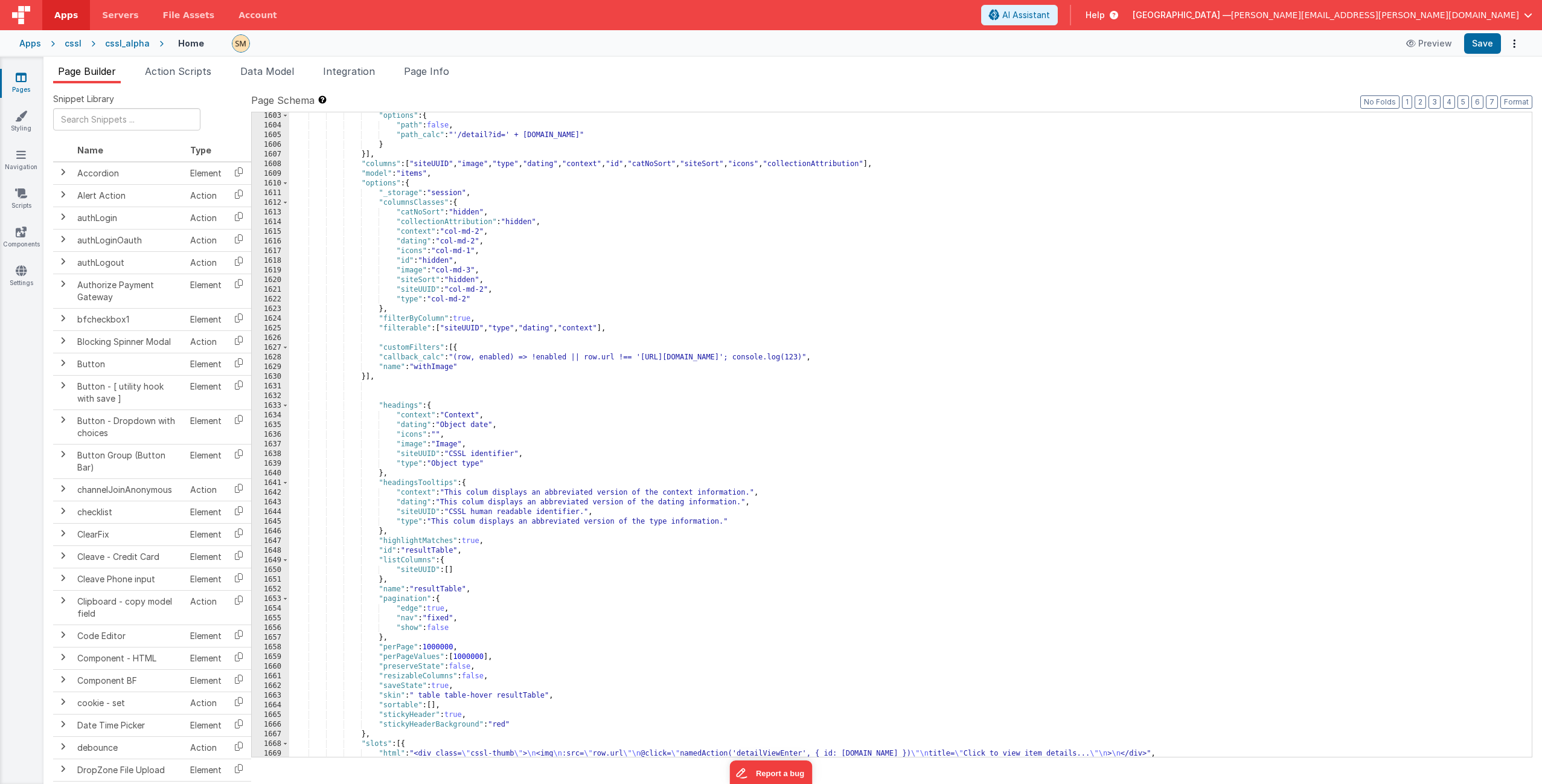
scroll to position [16744, 0]
click at [552, 212] on div ""options" : { "path" : false , "path_calc" : "'/detail?id=' + this.params.row.i…" at bounding box center [906, 443] width 1234 height 664
click at [553, 222] on div ""options" : { "path" : false , "path_calc" : "'/detail?id=' + this.params.row.i…" at bounding box center [906, 443] width 1234 height 664
click at [465, 165] on div ""options" : { "path" : false , "path_calc" : "'/detail?id=' + this.params.row.i…" at bounding box center [906, 443] width 1234 height 664
click at [433, 160] on div ""options" : { "path" : false , "path_calc" : "'/detail?id=' + this.params.row.i…" at bounding box center [906, 443] width 1234 height 664
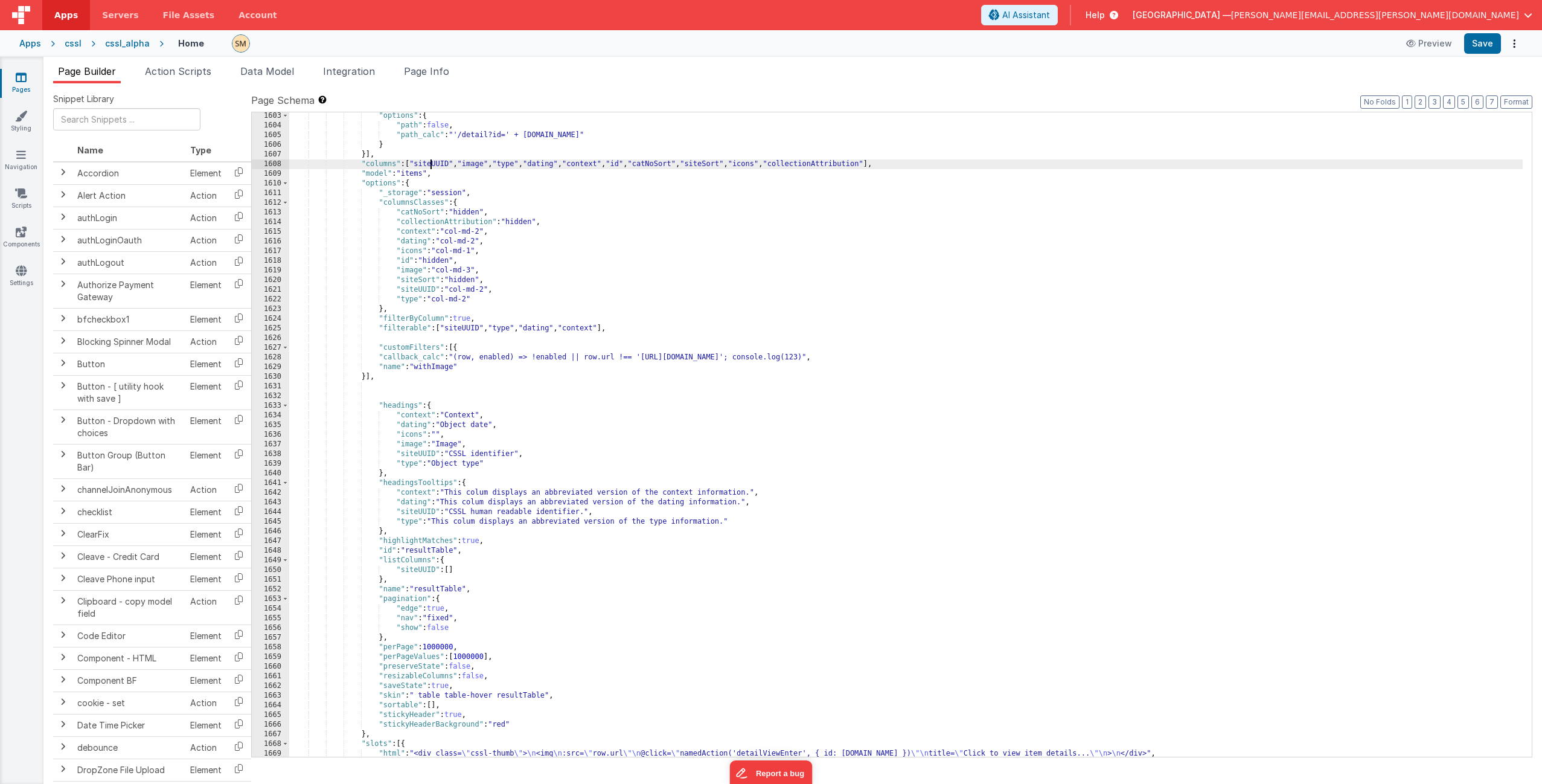
click at [433, 162] on div ""options" : { "path" : false , "path_calc" : "'/detail?id=' + this.params.row.i…" at bounding box center [906, 443] width 1234 height 664
click at [433, 163] on div ""options" : { "path" : false , "path_calc" : "'/detail?id=' + this.params.row.i…" at bounding box center [906, 443] width 1234 height 664
click at [433, 168] on div ""options" : { "path" : false , "path_calc" : "'/detail?id=' + this.params.row.i…" at bounding box center [906, 443] width 1234 height 664
click at [413, 164] on div ""options" : { "path" : false , "path_calc" : "'/detail?id=' + this.params.row.i…" at bounding box center [906, 443] width 1234 height 664
paste textarea
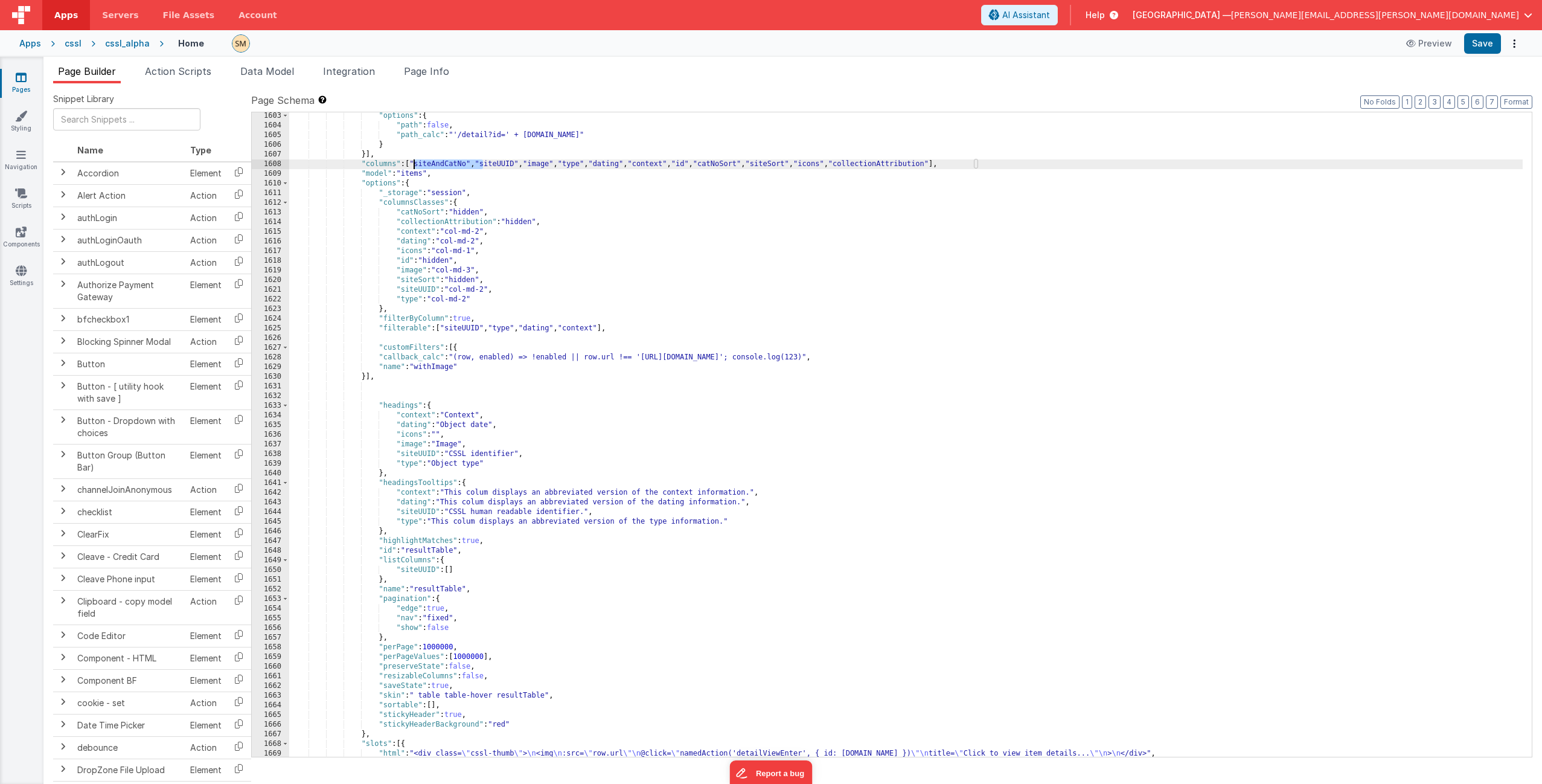
drag, startPoint x: 484, startPoint y: 166, endPoint x: 414, endPoint y: 166, distance: 70.0
click at [414, 166] on div ""options" : { "path" : false , "path_calc" : "'/detail?id=' + this.params.row.i…" at bounding box center [906, 443] width 1234 height 664
click at [418, 208] on div ""options" : { "path" : false , "path_calc" : "'/detail?id=' + this.params.row.i…" at bounding box center [906, 443] width 1234 height 664
click at [399, 211] on div ""options" : { "path" : false , "path_calc" : "'/detail?id=' + this.params.row.i…" at bounding box center [906, 443] width 1234 height 664
click at [396, 213] on div ""options" : { "path" : false , "path_calc" : "'/detail?id=' + this.params.row.i…" at bounding box center [906, 443] width 1234 height 664
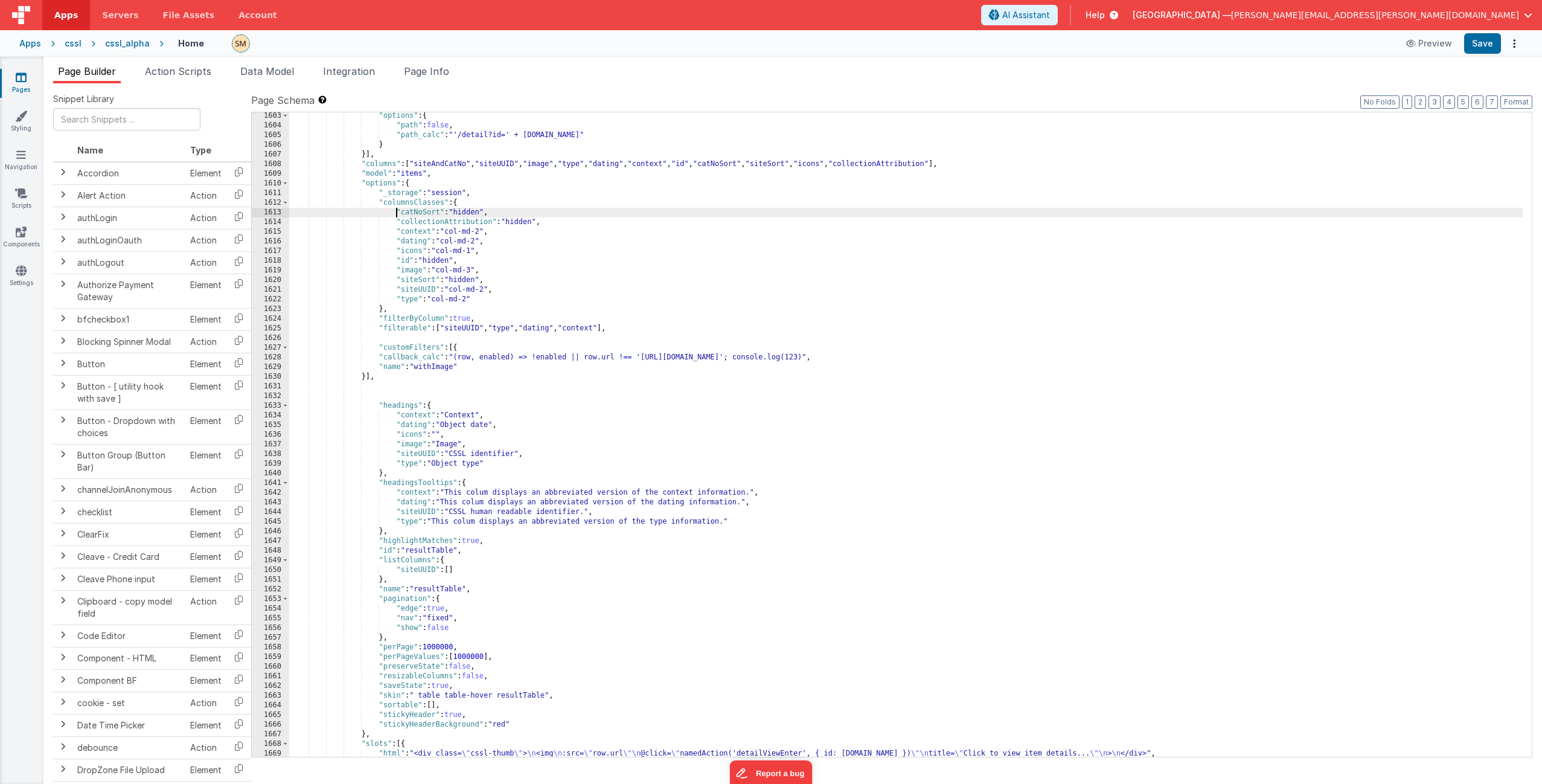
click at [495, 292] on div ""options" : { "path" : false , "path_calc" : "'/detail?id=' + this.params.row.i…" at bounding box center [906, 443] width 1234 height 664
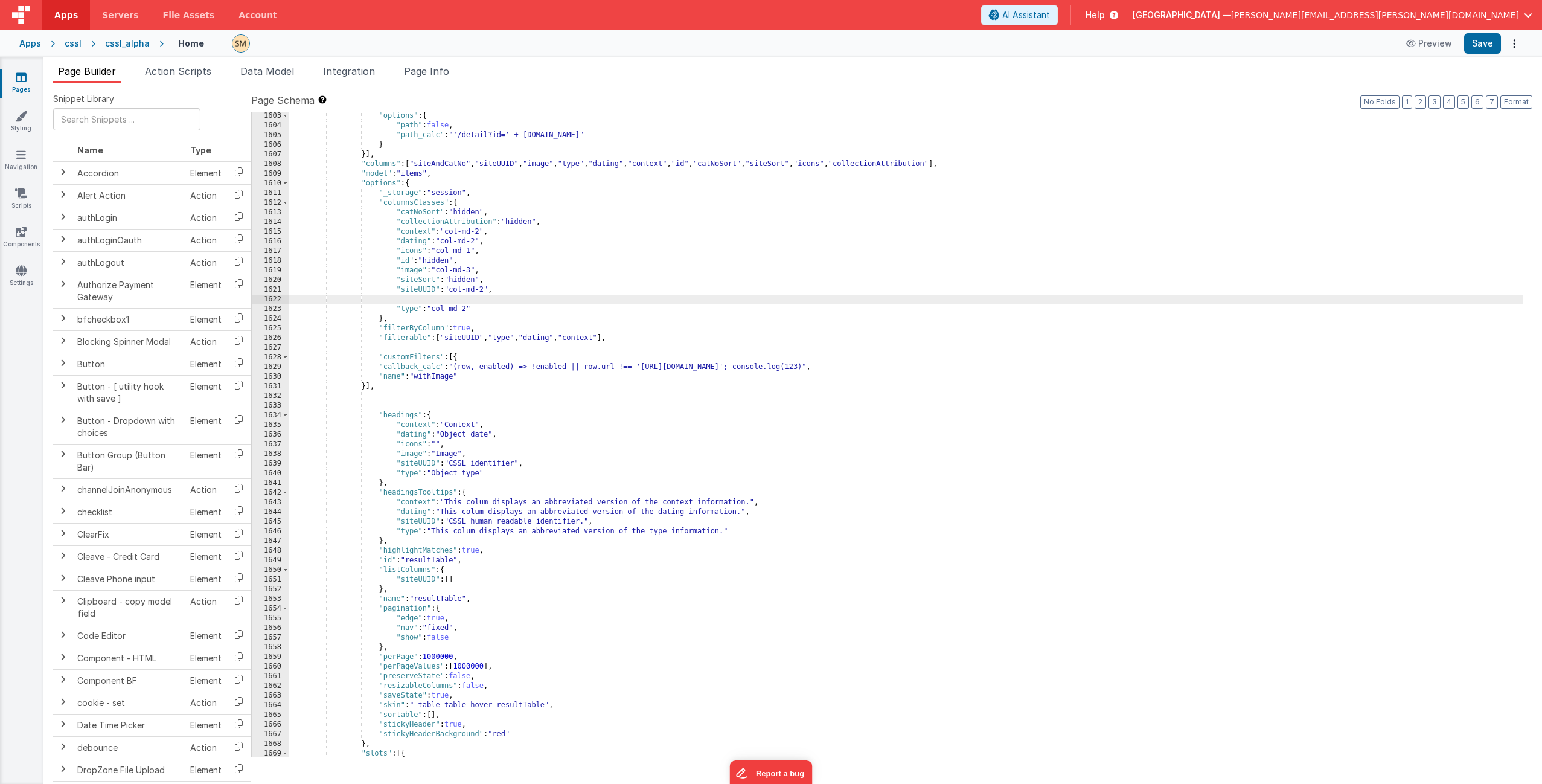
paste textarea
drag, startPoint x: 506, startPoint y: 293, endPoint x: 448, endPoint y: 289, distance: 58.1
click at [448, 289] on div ""options" : { "path" : false , "path_calc" : "'/detail?id=' + this.params.row.i…" at bounding box center [906, 443] width 1234 height 664
click at [499, 302] on div ""options" : { "path" : false , "path_calc" : "'/detail?id=' + this.params.row.i…" at bounding box center [906, 443] width 1234 height 664
click at [518, 369] on div ""options" : { "path" : false , "path_calc" : "'/detail?id=' + this.params.row.i…" at bounding box center [906, 443] width 1234 height 664
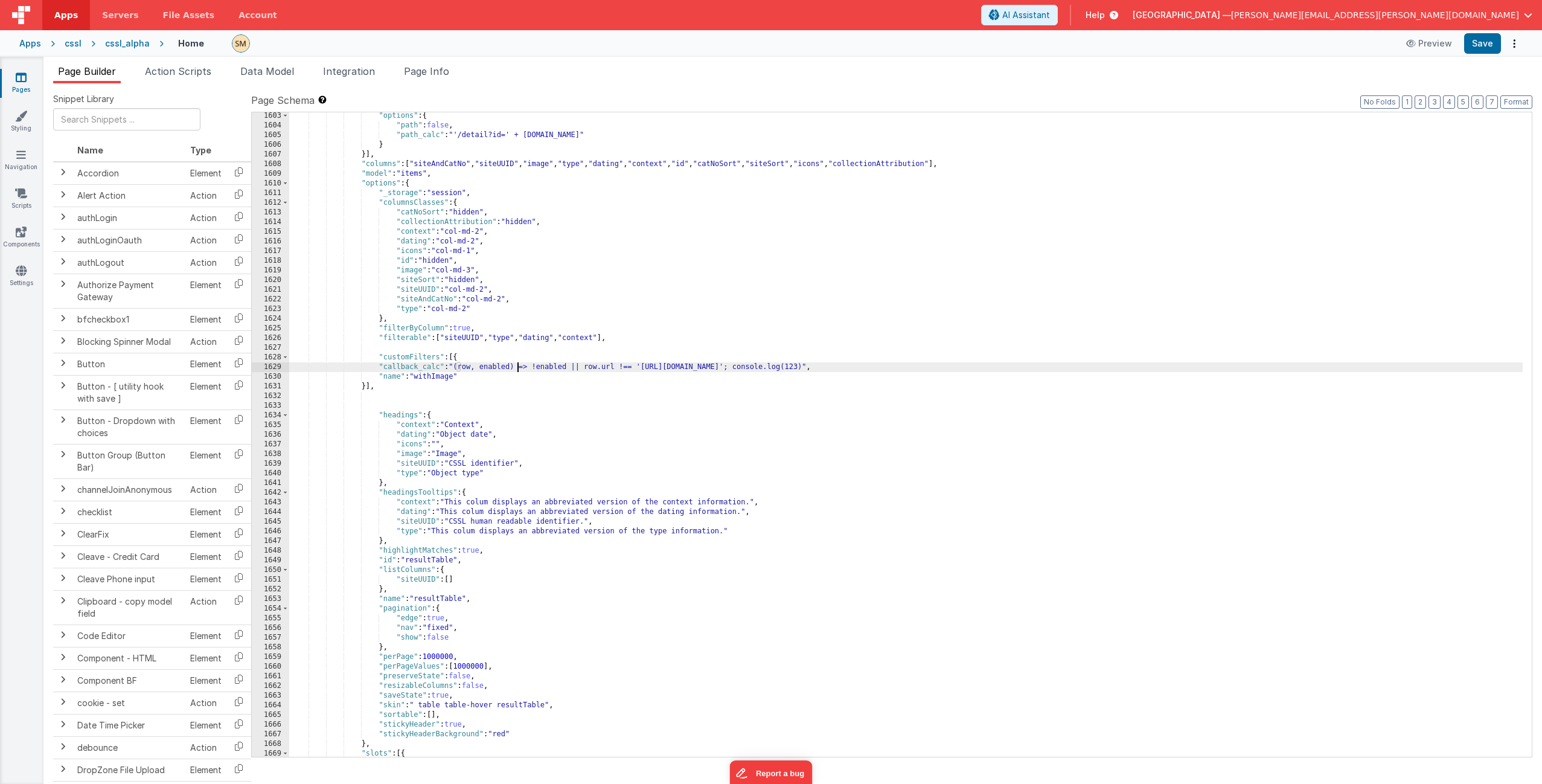
click at [508, 300] on div ""options" : { "path" : false , "path_calc" : "'/detail?id=' + this.params.row.i…" at bounding box center [906, 443] width 1234 height 664
click at [504, 300] on div ""options" : { "path" : false , "path_calc" : "'/detail?id=' + this.params.row.i…" at bounding box center [906, 443] width 1234 height 664
drag, startPoint x: 505, startPoint y: 300, endPoint x: 468, endPoint y: 301, distance: 37.0
click at [468, 301] on div ""options" : { "path" : false , "path_calc" : "'/detail?id=' + this.params.row.i…" at bounding box center [906, 443] width 1234 height 664
click at [1488, 41] on button "Save" at bounding box center [1482, 43] width 37 height 20
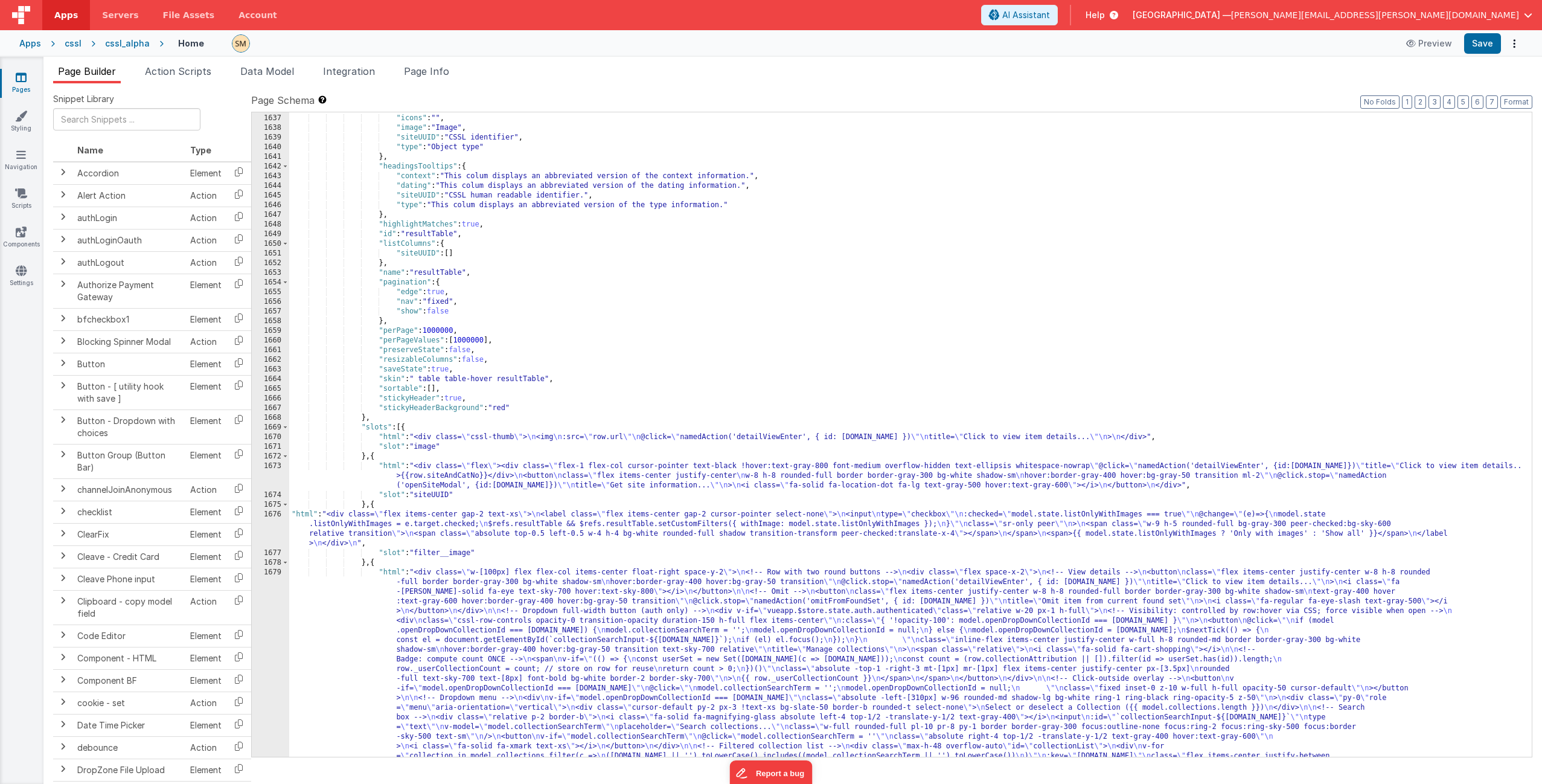
scroll to position [17070, 0]
click at [382, 533] on div ""dating" : "Object date" , "icons" : "" , "image" : "Image" , "siteUUID" : "CSS…" at bounding box center [906, 547] width 1234 height 886
click at [278, 524] on div "1676" at bounding box center [270, 529] width 37 height 39
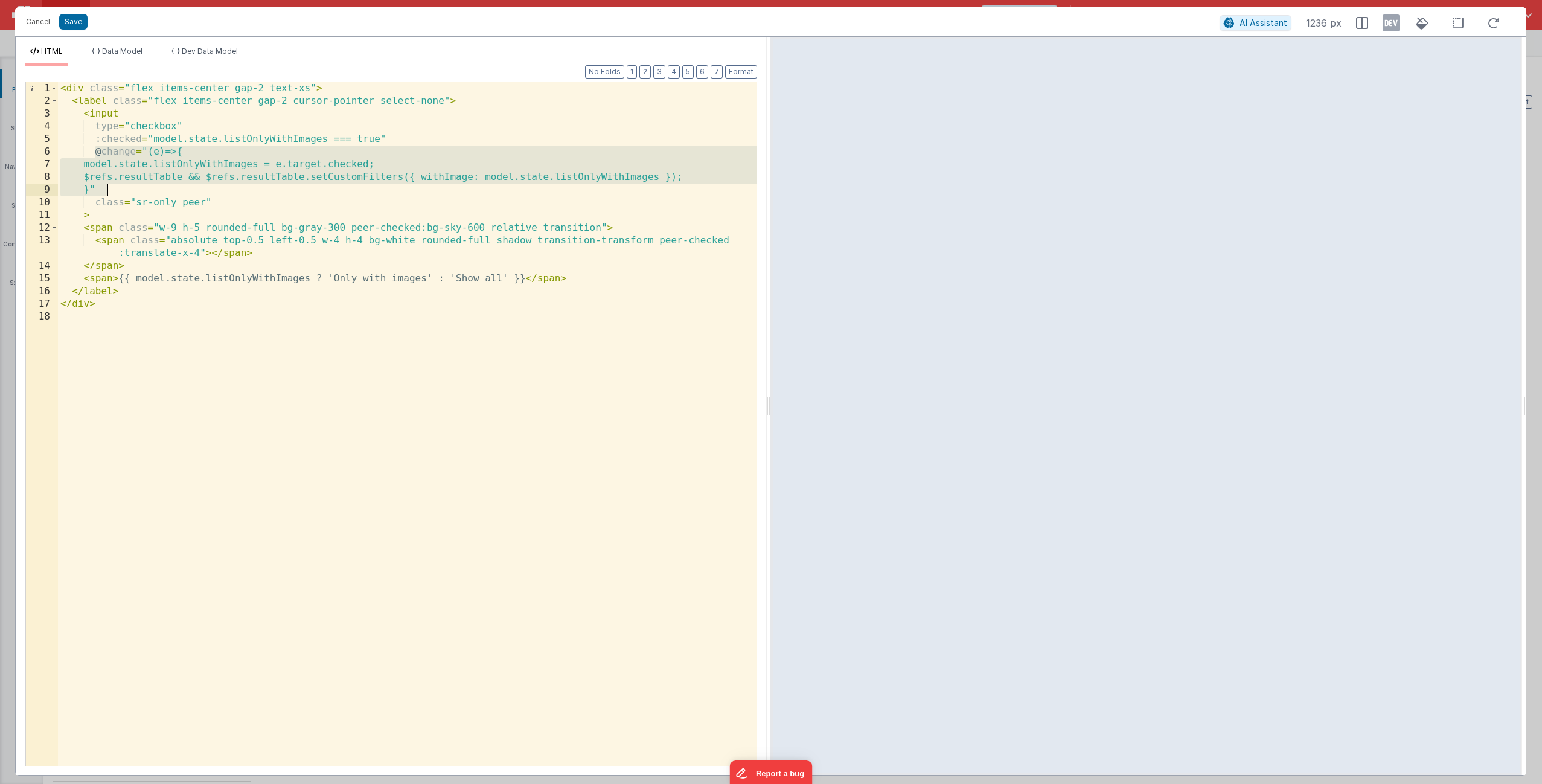
drag, startPoint x: 96, startPoint y: 148, endPoint x: 109, endPoint y: 190, distance: 44.0
click at [109, 190] on div "< div class = "flex items-center gap-2 text-xs" > < label class = "flex items-c…" at bounding box center [407, 436] width 698 height 709
click at [524, 195] on div "< div class = "flex items-center gap-2 text-xs" > < label class = "flex items-c…" at bounding box center [407, 436] width 698 height 709
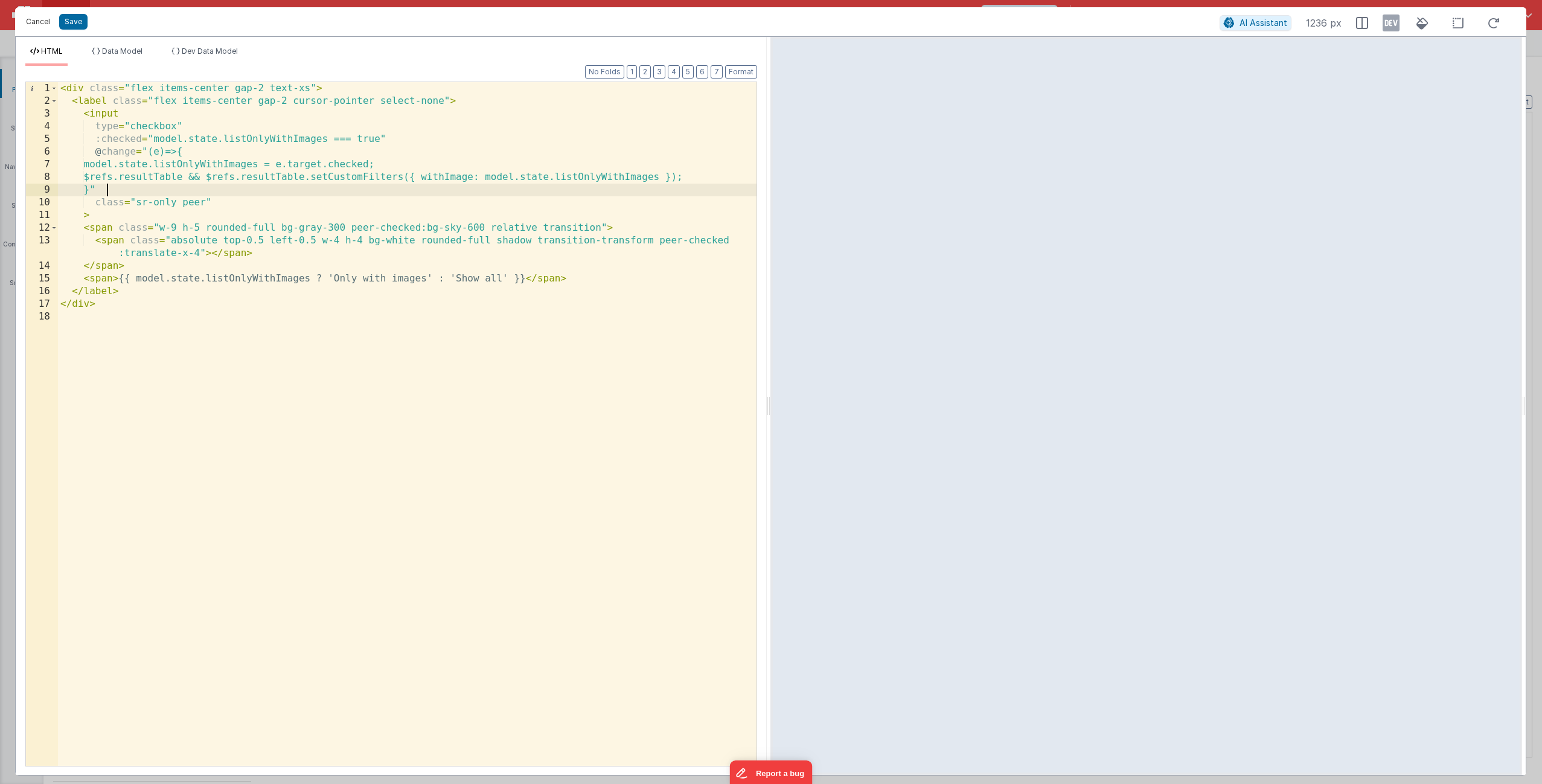
click at [40, 23] on button "Cancel" at bounding box center [37, 22] width 36 height 17
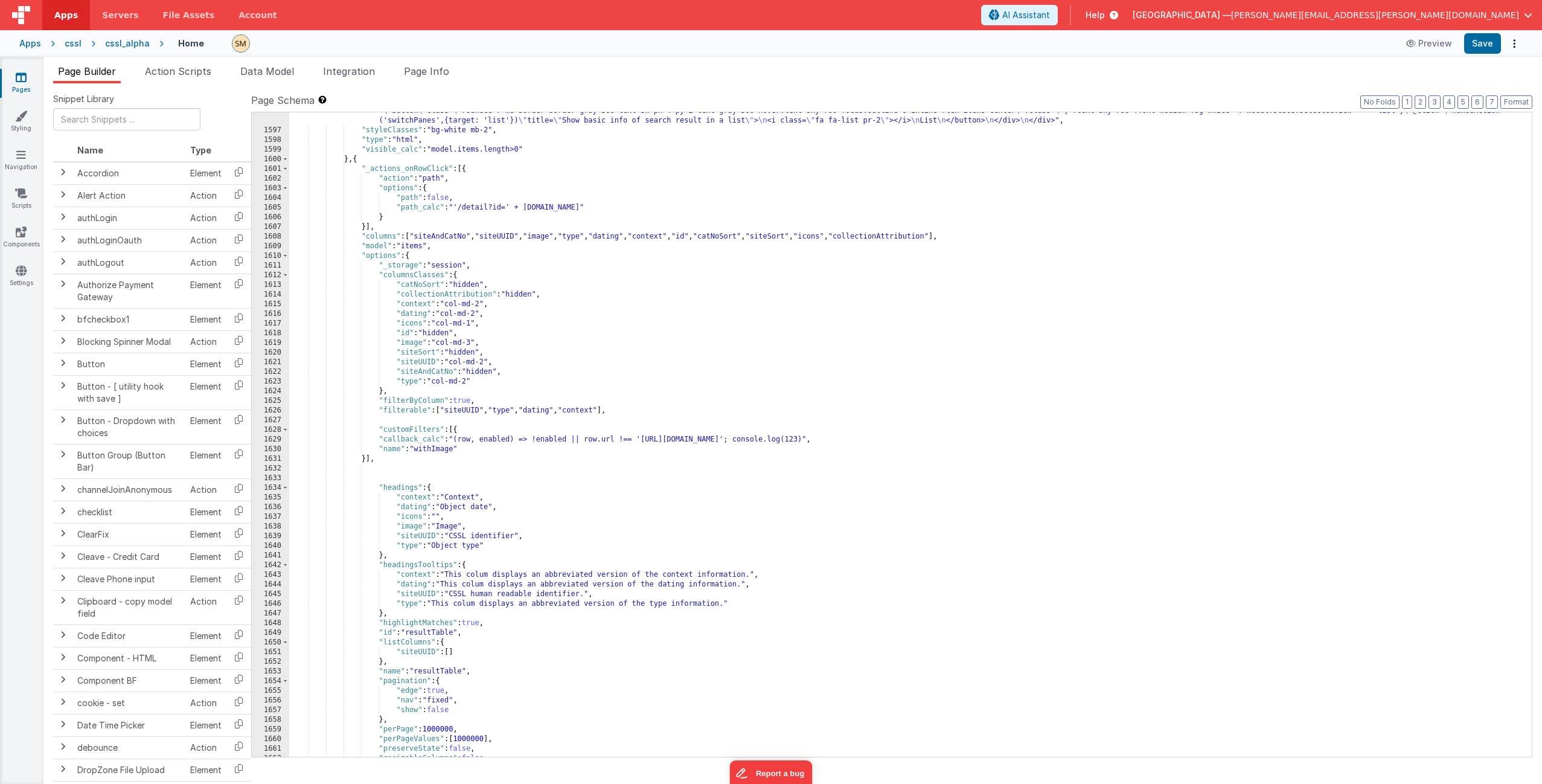
scroll to position [16671, 0]
drag, startPoint x: 456, startPoint y: 441, endPoint x: 965, endPoint y: 442, distance: 509.0
click at [965, 442] on div ""html" : "<div class= \" flex items-center \" > \n <div class= \" panel-title t…" at bounding box center [906, 409] width 1234 height 741
click at [440, 440] on div ""html" : "<div class= \" flex items-center \" > \n <div class= \" panel-title t…" at bounding box center [906, 409] width 1234 height 741
drag, startPoint x: 457, startPoint y: 440, endPoint x: 965, endPoint y: 440, distance: 508.0
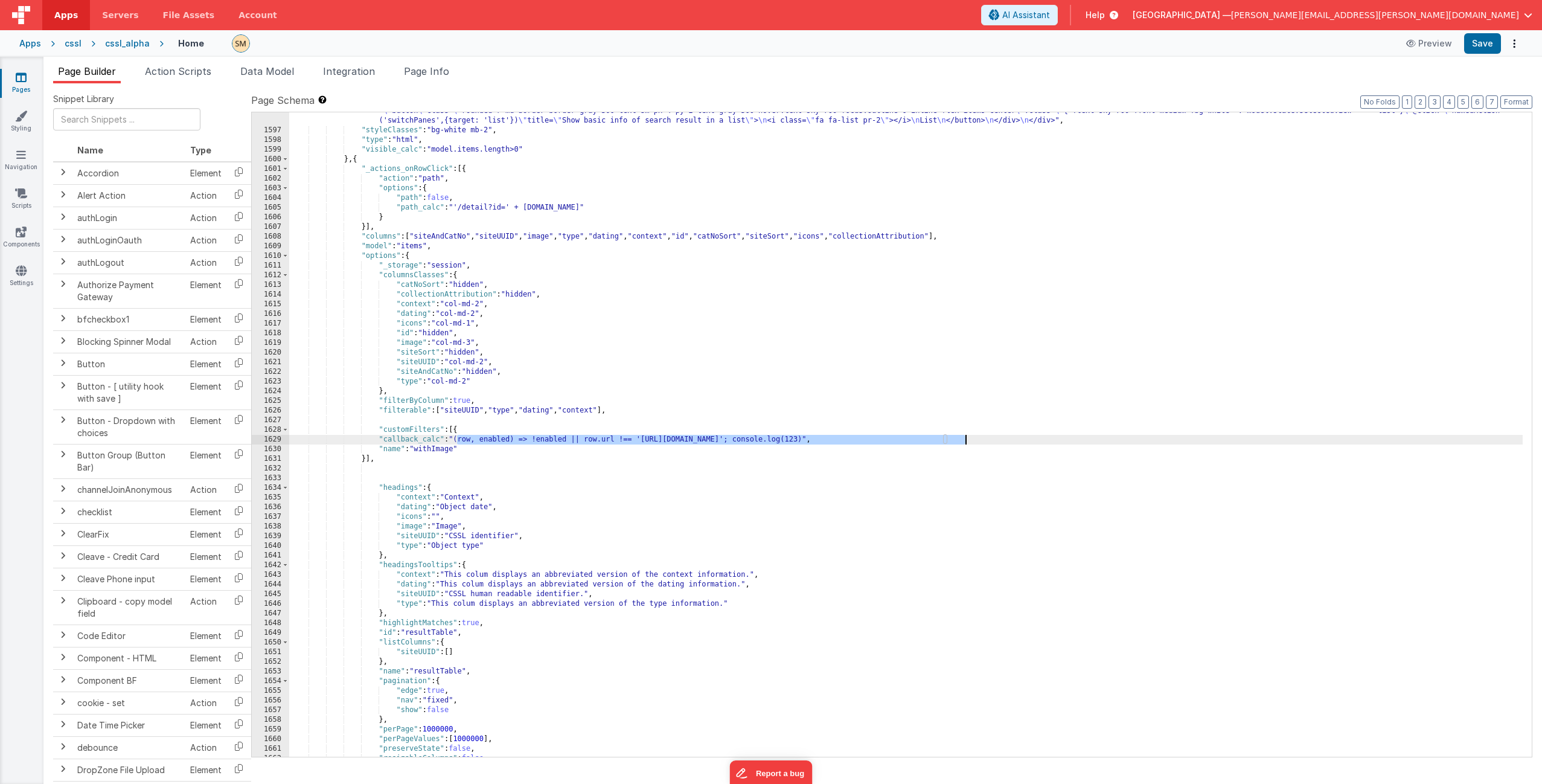
click at [965, 440] on div ""html" : "<div class= \" flex items-center \" > \n <div class= \" panel-title t…" at bounding box center [906, 409] width 1234 height 741
click at [1487, 42] on button "Save" at bounding box center [1482, 43] width 37 height 20
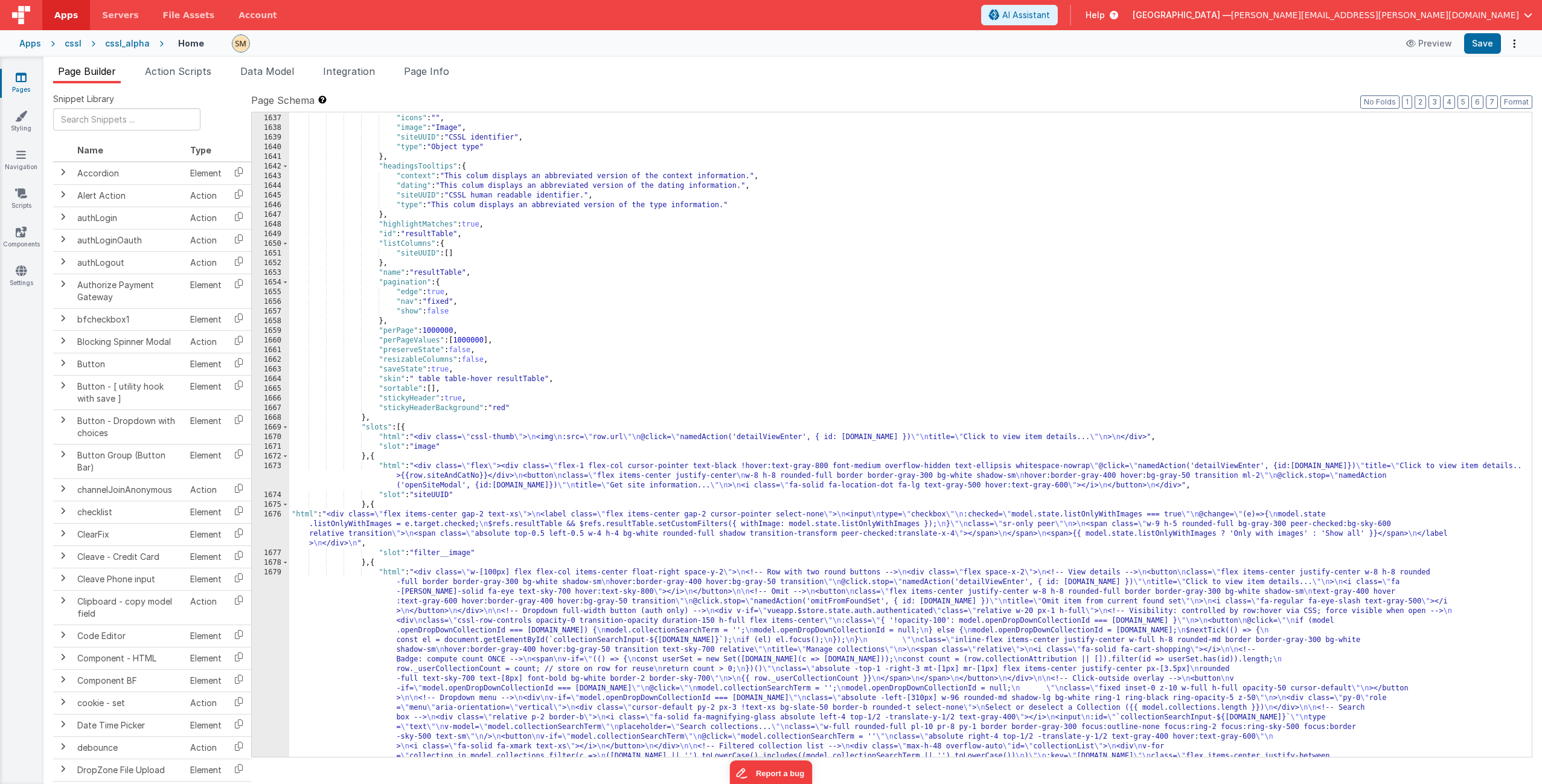
scroll to position [17251, 0]
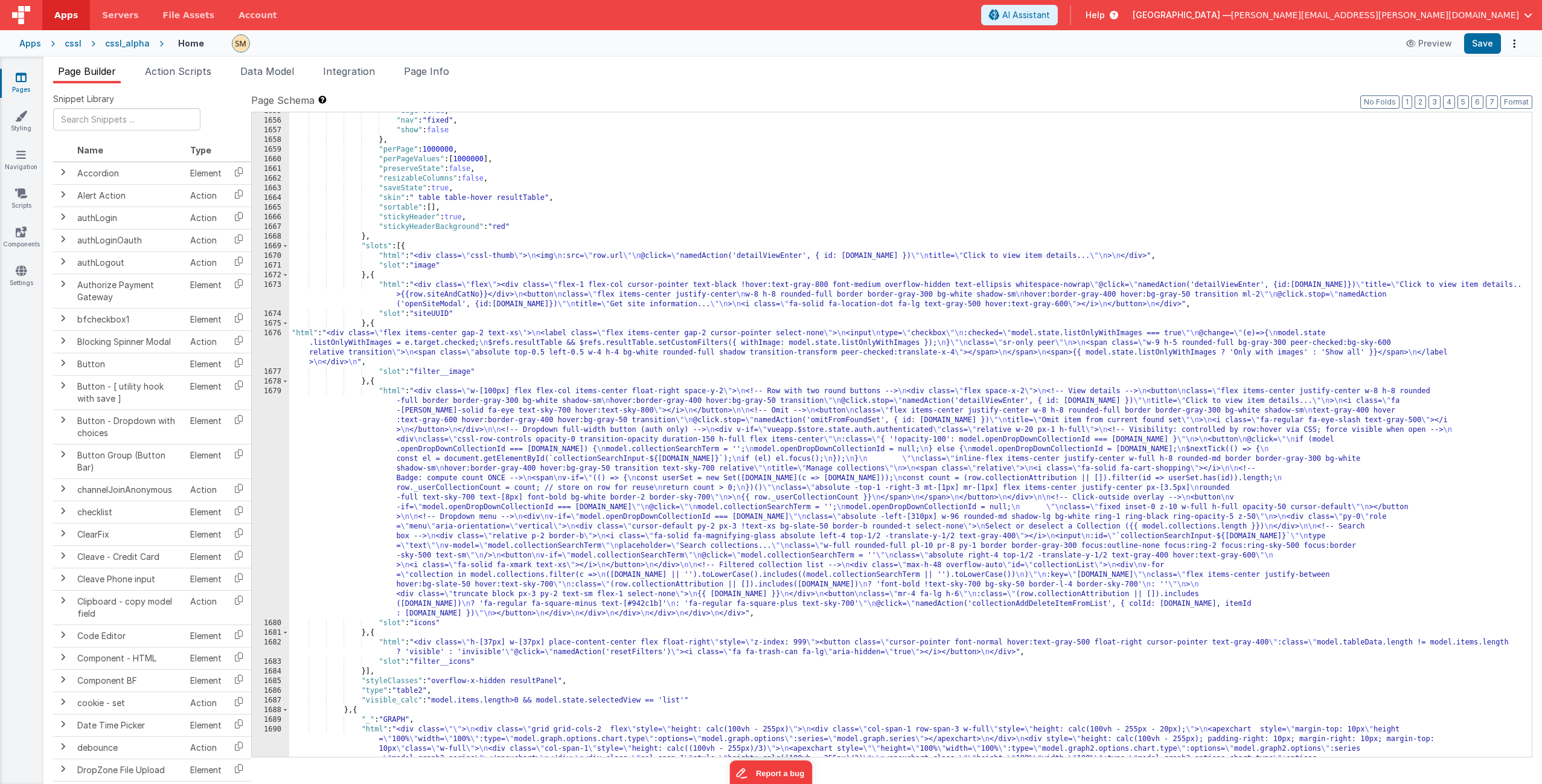
click at [415, 346] on div ""edge" : true , "nav" : "fixed" , "show" : false } , "perPage" : 1000000 , "per…" at bounding box center [906, 491] width 1234 height 770
click at [270, 344] on div "1676" at bounding box center [270, 347] width 37 height 39
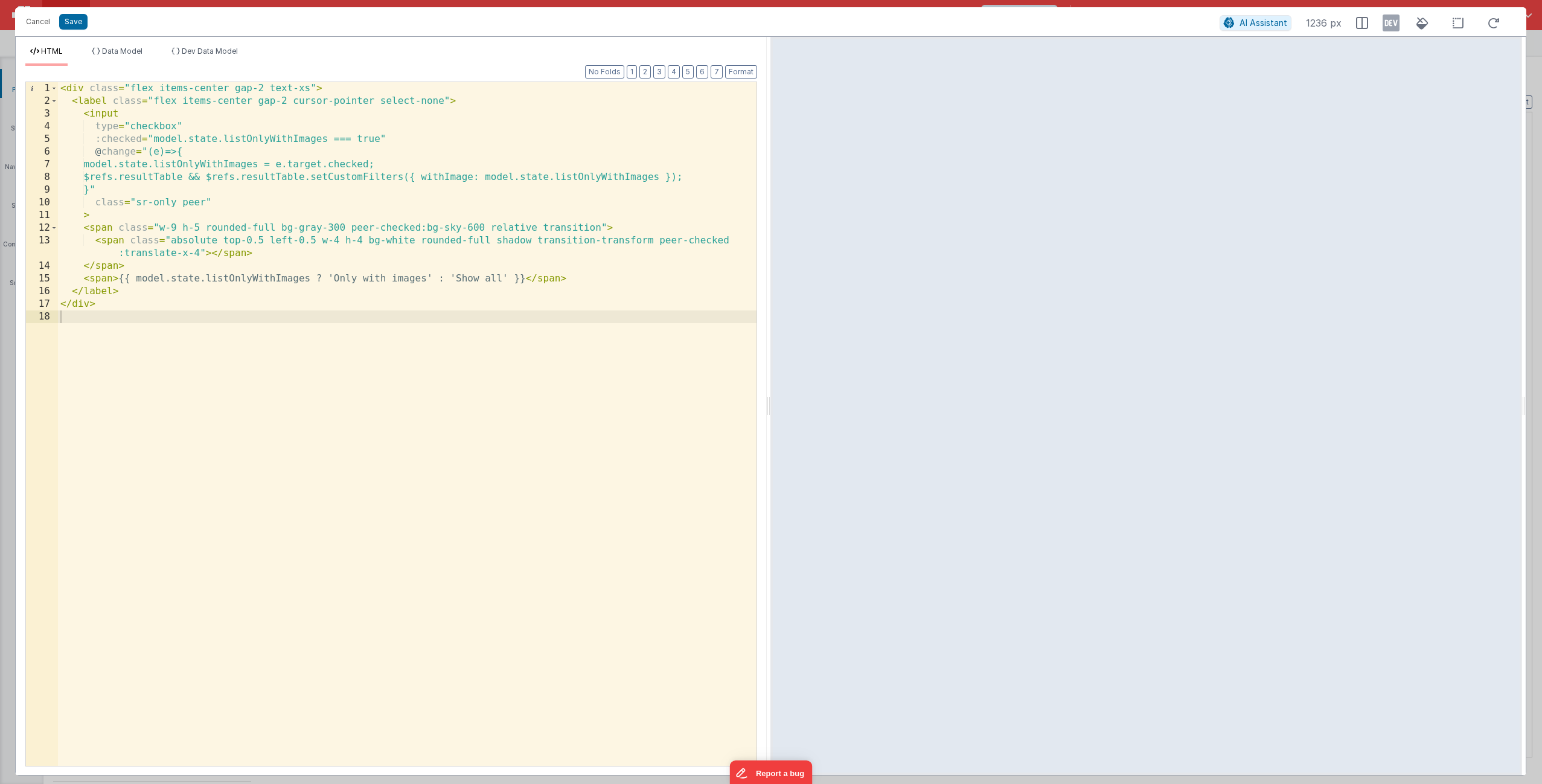
click at [473, 358] on div "< div class = "flex items-center gap-2 text-xs" > < label class = "flex items-c…" at bounding box center [407, 436] width 698 height 709
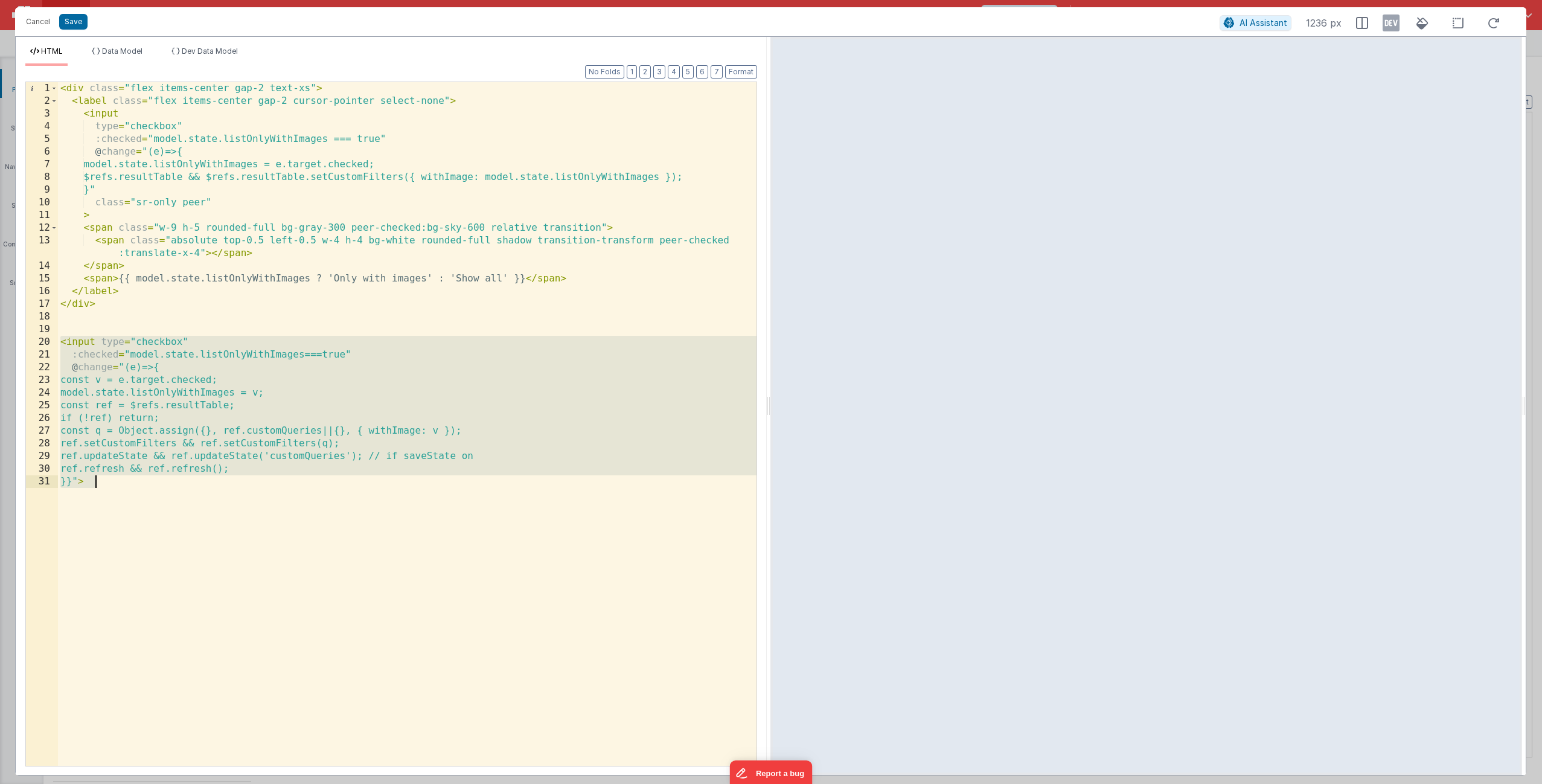
drag, startPoint x: 60, startPoint y: 341, endPoint x: 94, endPoint y: 487, distance: 149.9
click at [94, 487] on div "< div class = "flex items-center gap-2 text-xs" > < label class = "flex items-c…" at bounding box center [407, 436] width 698 height 709
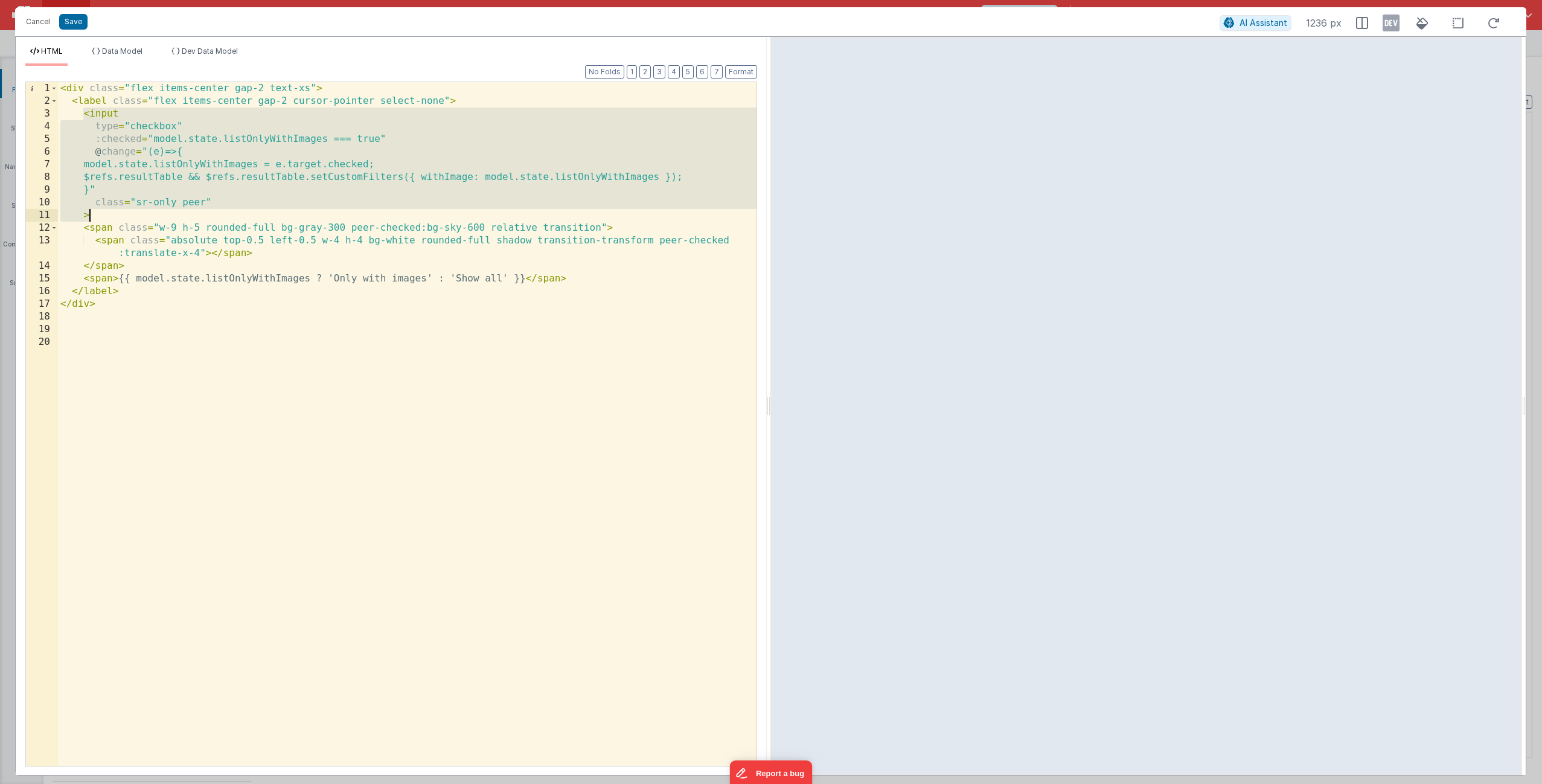
drag, startPoint x: 82, startPoint y: 116, endPoint x: 98, endPoint y: 213, distance: 98.3
click at [98, 213] on div "< div class = "flex items-center gap-2 text-xs" > < label class = "flex items-c…" at bounding box center [407, 436] width 698 height 709
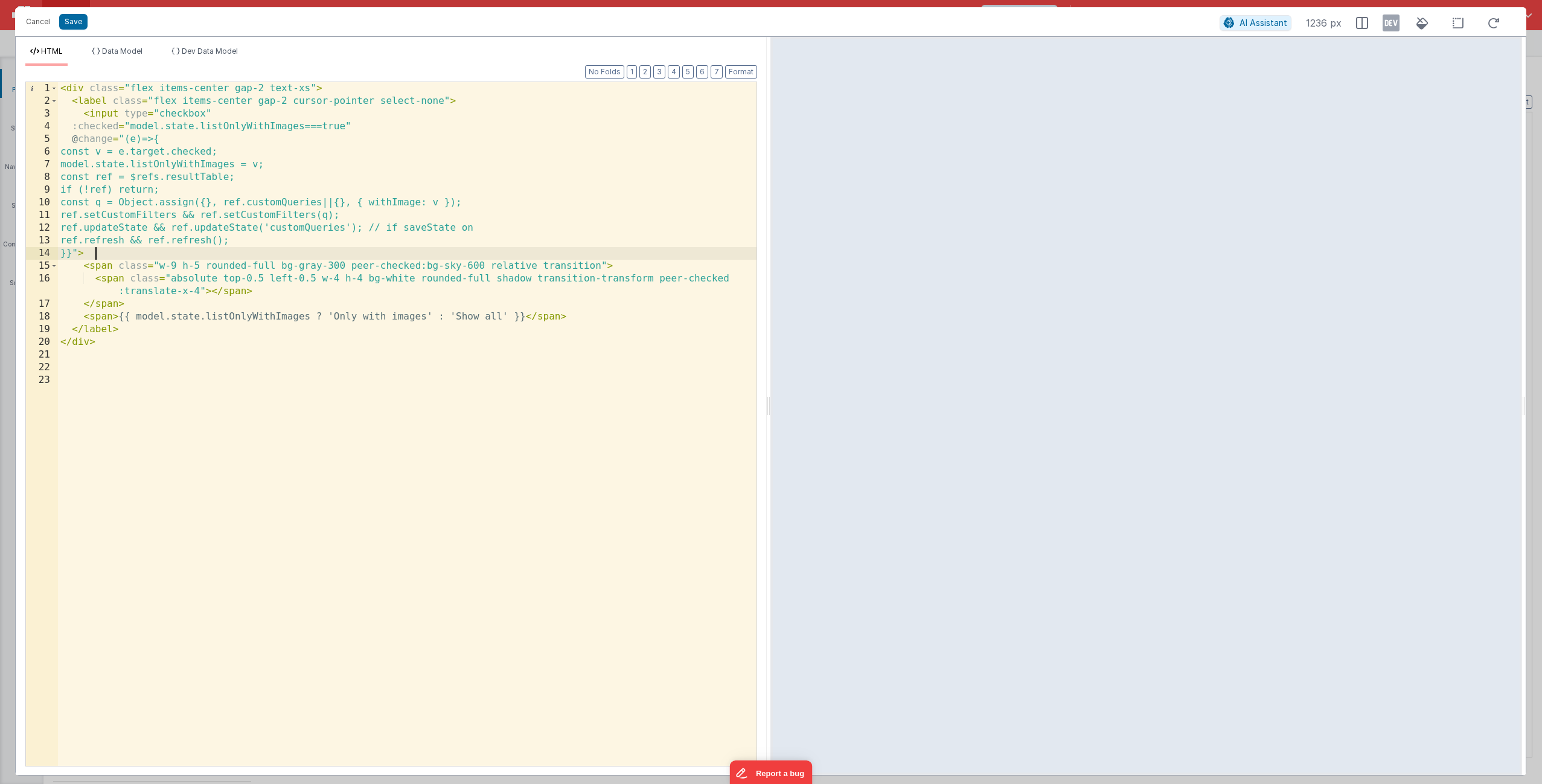
click at [435, 336] on div "< div class = "flex items-center gap-2 text-xs" > < label class = "flex items-c…" at bounding box center [407, 436] width 698 height 709
click at [1389, 25] on icon at bounding box center [1391, 23] width 17 height 20
click at [513, 368] on div "< div class = "flex items-center gap-2 text-xs" > < label class = "flex items-c…" at bounding box center [407, 436] width 698 height 709
click at [75, 22] on button "Save" at bounding box center [73, 22] width 28 height 16
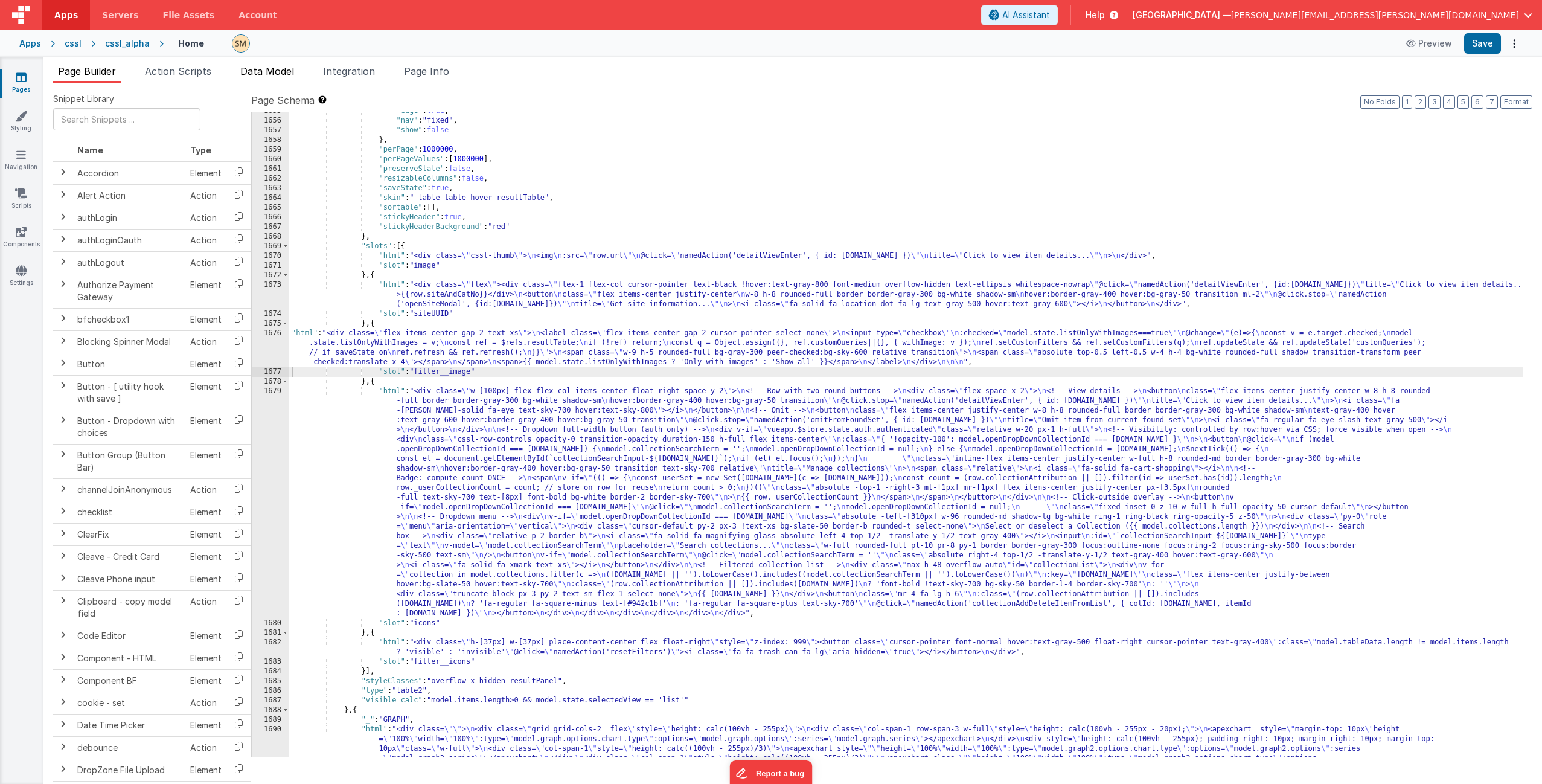
click at [282, 71] on span "Data Model" at bounding box center [267, 71] width 54 height 12
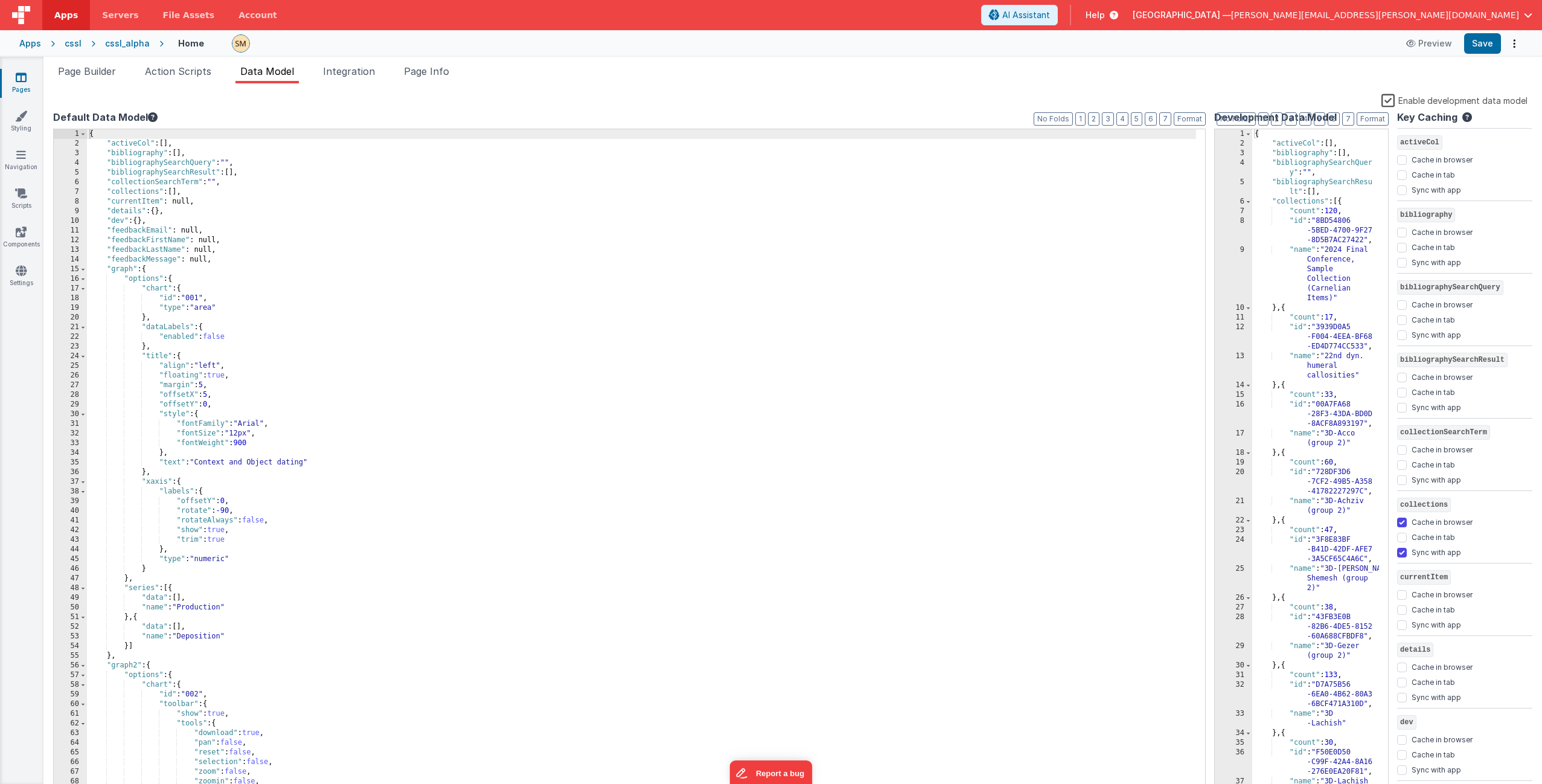
click at [1394, 100] on label "Enable development data model" at bounding box center [1454, 99] width 146 height 14
click at [0, 0] on input "Enable development data model" at bounding box center [0, 0] width 0 height 0
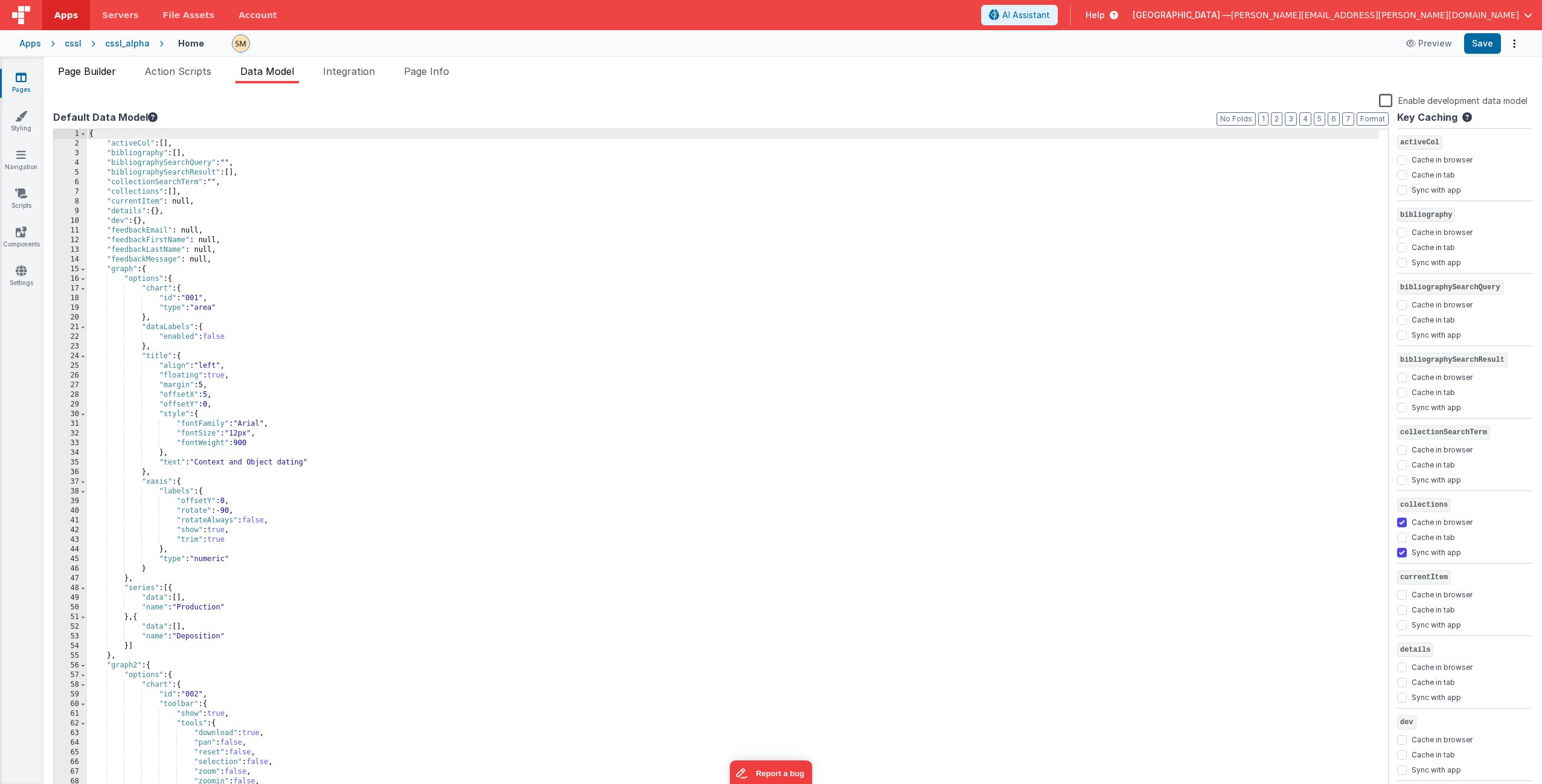
click at [103, 73] on span "Page Builder" at bounding box center [87, 71] width 58 height 12
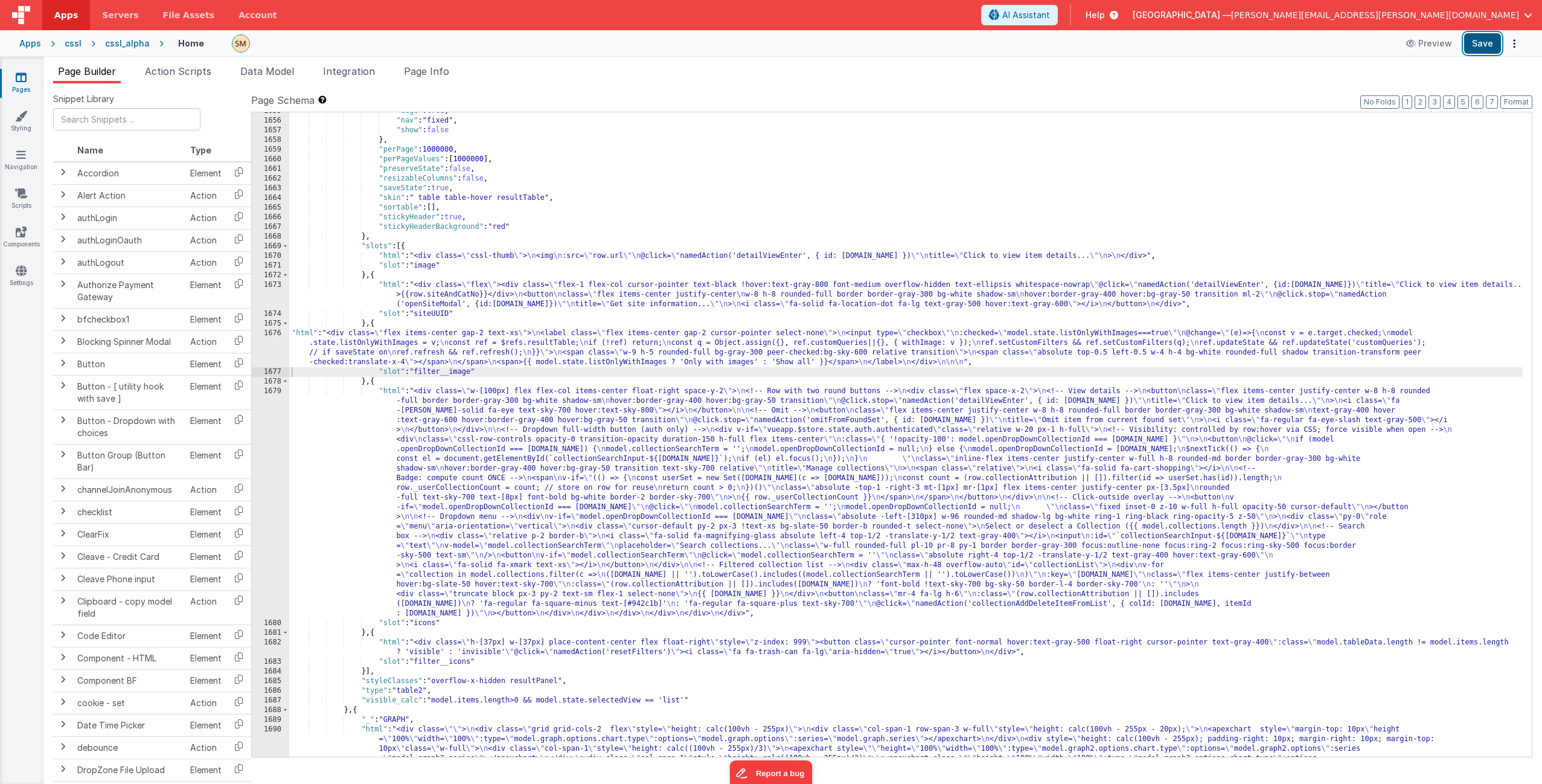
click at [1488, 45] on button "Save" at bounding box center [1482, 43] width 37 height 20
click at [416, 341] on div ""edge" : true , "nav" : "fixed" , "show" : false } , "perPage" : 1000000 , "per…" at bounding box center [906, 491] width 1234 height 770
click at [267, 351] on div "1676" at bounding box center [270, 347] width 37 height 39
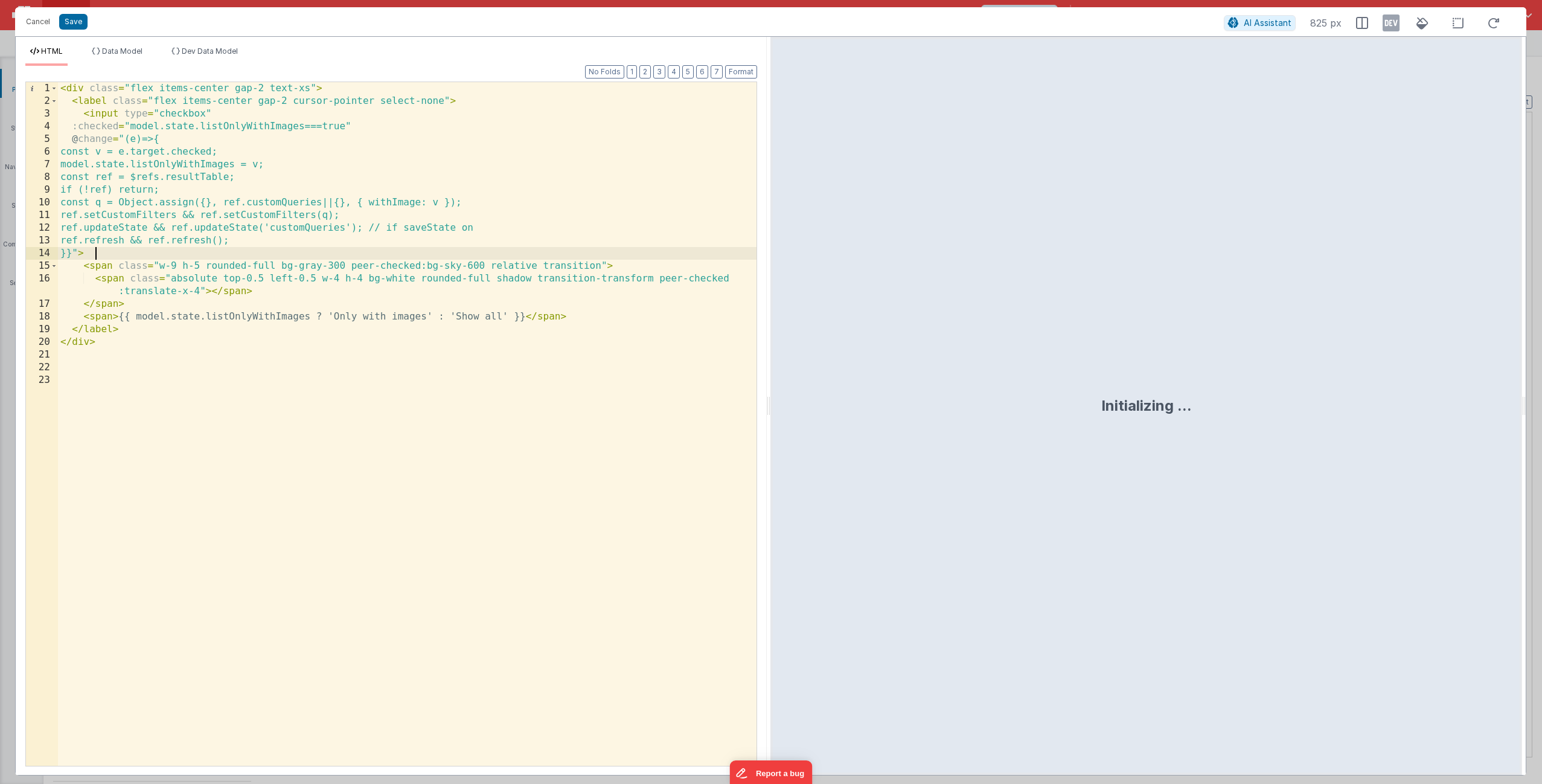
click at [273, 255] on div "< div class = "flex items-center gap-2 text-xs" > < label class = "flex items-c…" at bounding box center [407, 436] width 698 height 709
drag, startPoint x: 175, startPoint y: 255, endPoint x: 98, endPoint y: 254, distance: 77.0
click at [98, 254] on div "< div class = "flex items-center gap-2 text-xs" > < label class = "flex items-c…" at bounding box center [407, 436] width 698 height 709
click at [86, 319] on div "< div class = "flex items-center gap-2 text-xs" > < label class = "flex items-c…" at bounding box center [407, 436] width 698 height 709
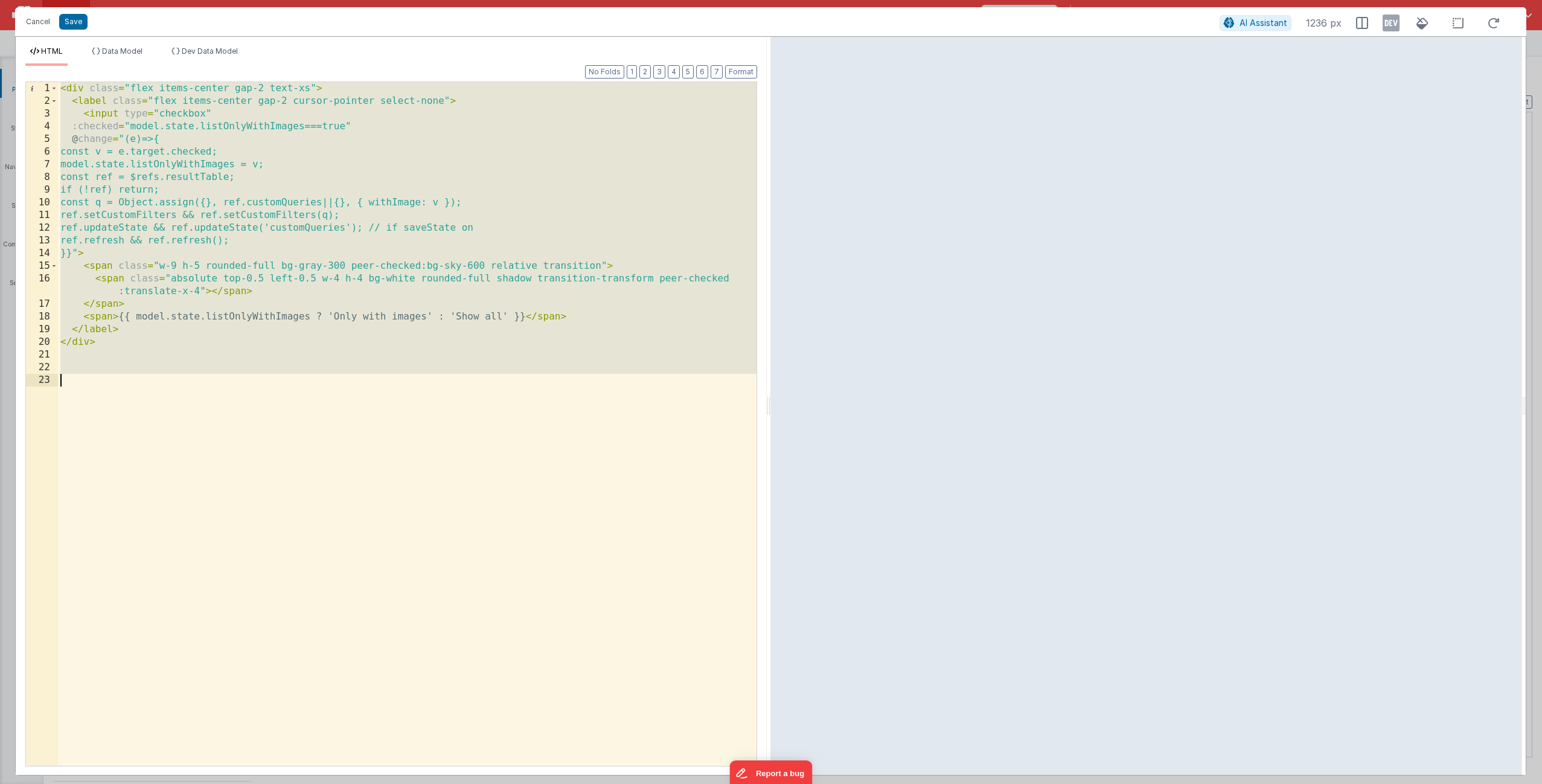
click at [604, 243] on div "< div class = "flex items-center gap-2 text-xs" > < label class = "flex items-c…" at bounding box center [407, 436] width 698 height 709
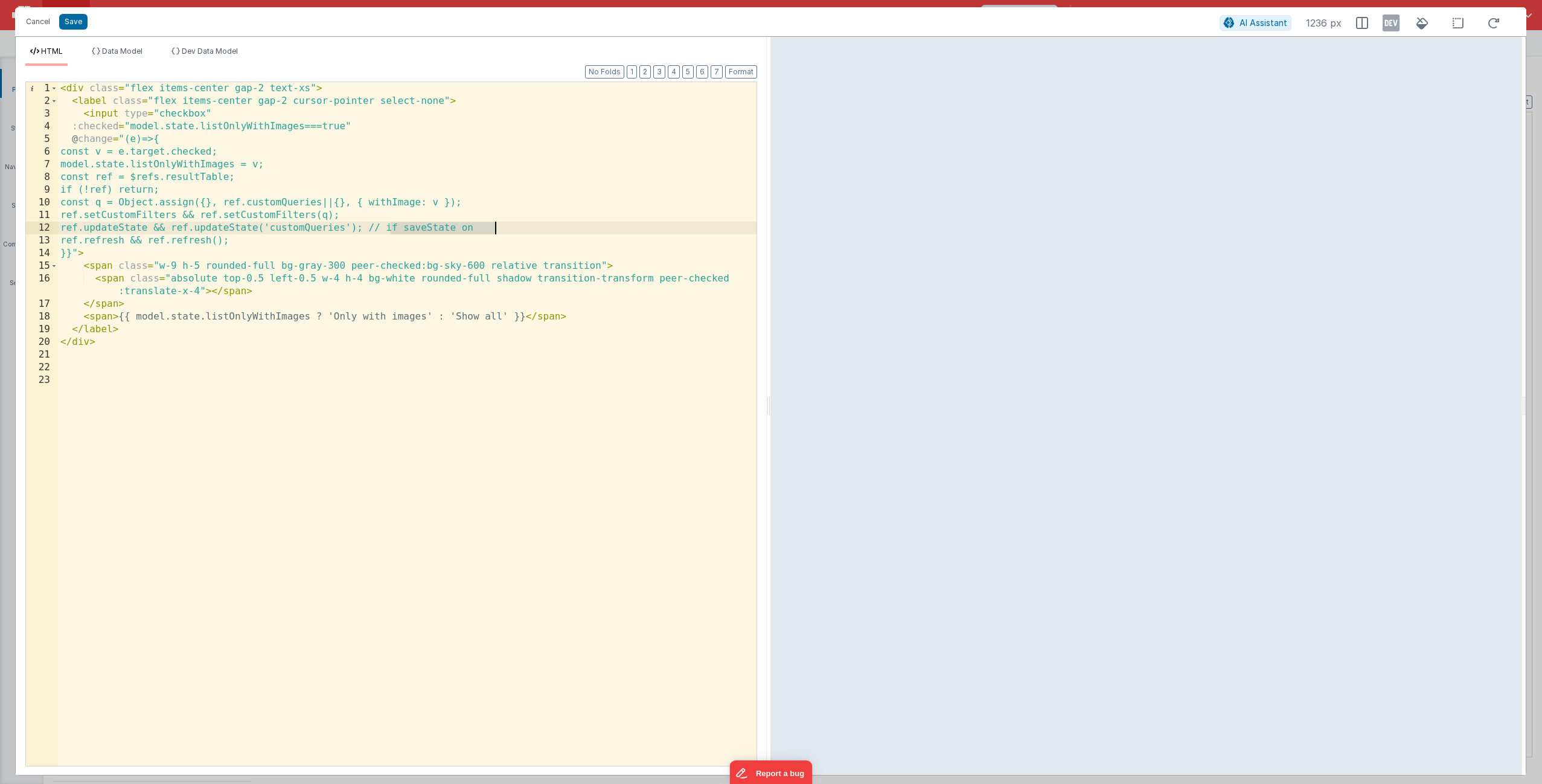
drag, startPoint x: 391, startPoint y: 227, endPoint x: 506, endPoint y: 228, distance: 115.0
click at [506, 228] on div "< div class = "flex items-center gap-2 text-xs" > < label class = "flex items-c…" at bounding box center [407, 436] width 698 height 709
click at [397, 392] on div "< div class = "flex items-center gap-2 text-xs" > < label class = "flex items-c…" at bounding box center [407, 436] width 698 height 709
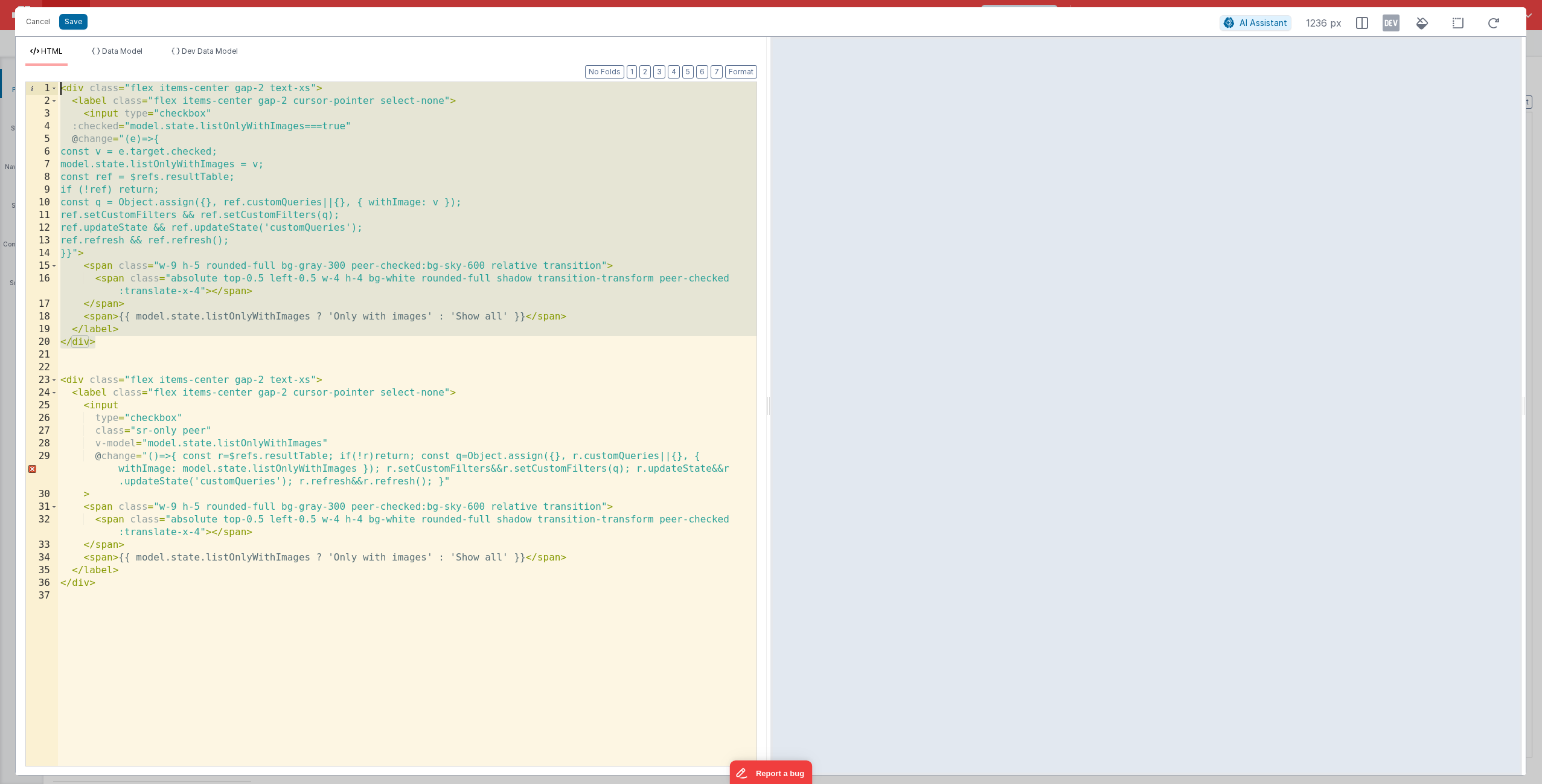
drag, startPoint x: 102, startPoint y: 347, endPoint x: 26, endPoint y: 47, distance: 309.5
click at [26, 47] on div "HTML Data Model Dev Data Model Format 7 6 5 4 3 2 1 No Folds 1 2 3 4 5 6 7 8 9 …" at bounding box center [391, 410] width 751 height 728
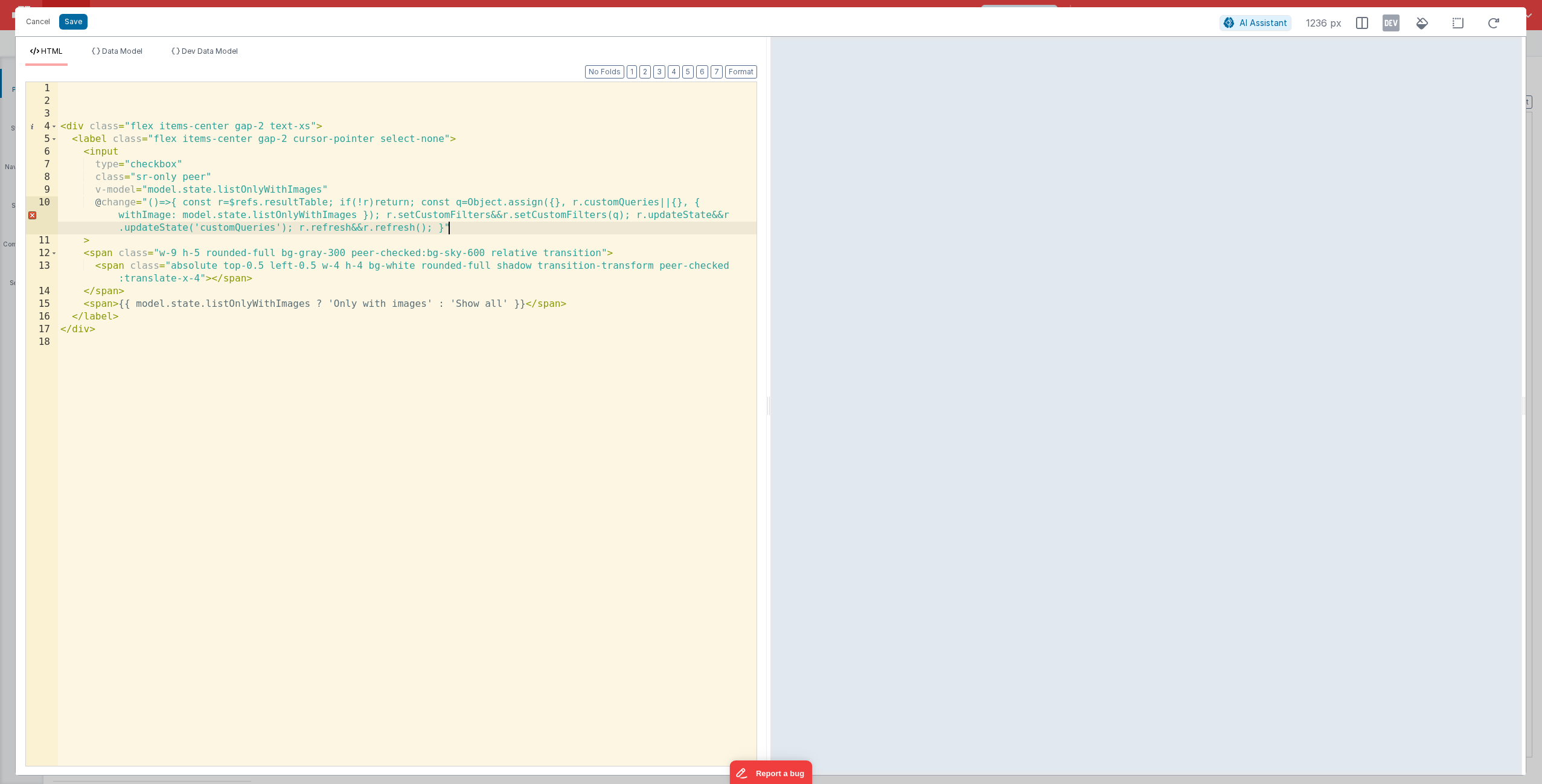
click at [480, 228] on div "< div class = "flex items-center gap-2 text-xs" > < label class = "flex items-c…" at bounding box center [407, 436] width 698 height 709
click at [92, 244] on div "< div class = "flex items-center gap-2 text-xs" > < label class = "flex items-c…" at bounding box center [407, 436] width 698 height 709
drag, startPoint x: 91, startPoint y: 241, endPoint x: 152, endPoint y: 244, distance: 61.1
click at [152, 244] on div "< div class = "flex items-center gap-2 text-xs" > < label class = "flex items-c…" at bounding box center [407, 436] width 698 height 709
click at [493, 230] on div "< div class = "flex items-center gap-2 text-xs" > < label class = "flex items-c…" at bounding box center [407, 436] width 698 height 709
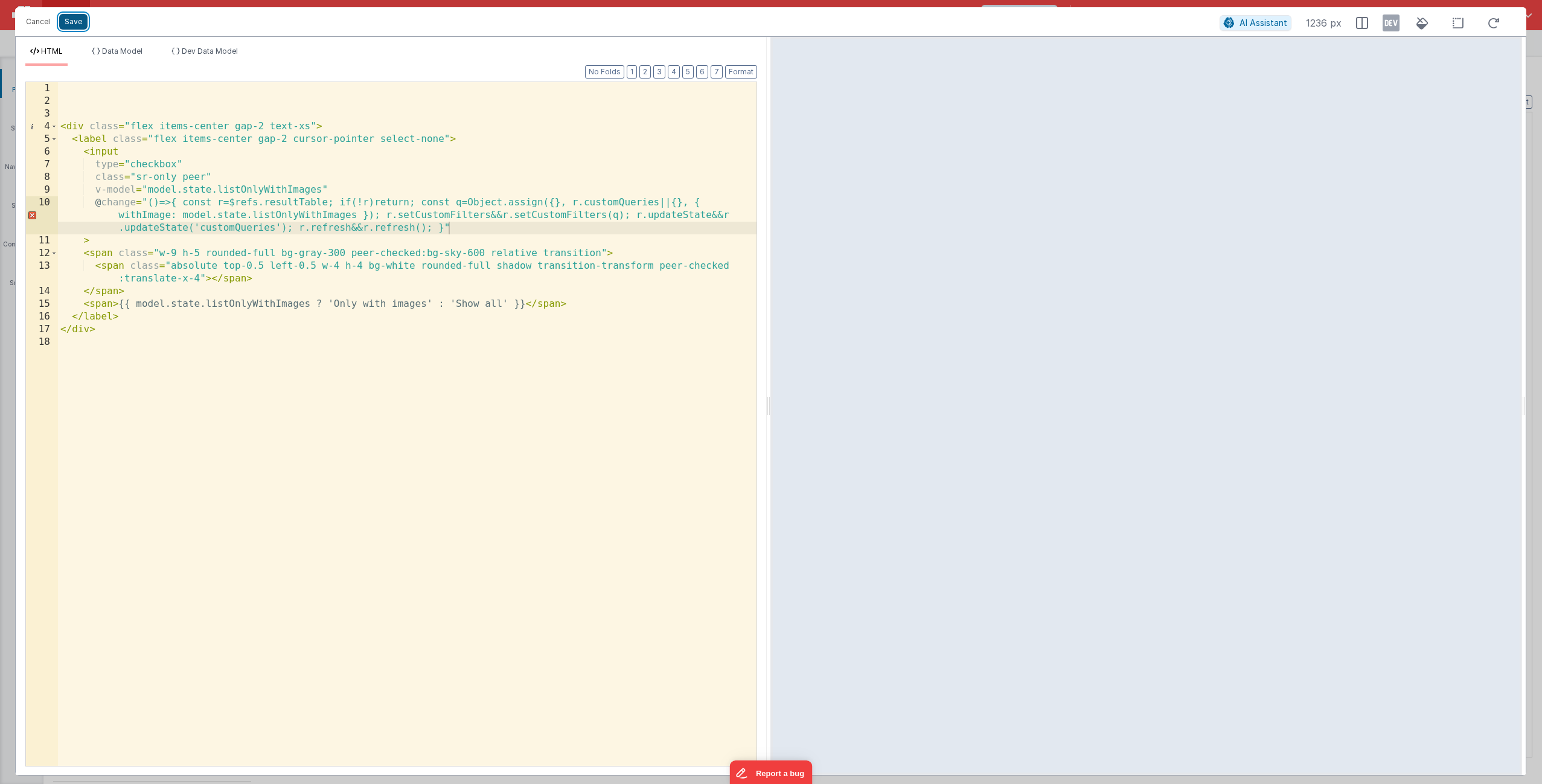
click at [77, 24] on button "Save" at bounding box center [73, 22] width 28 height 16
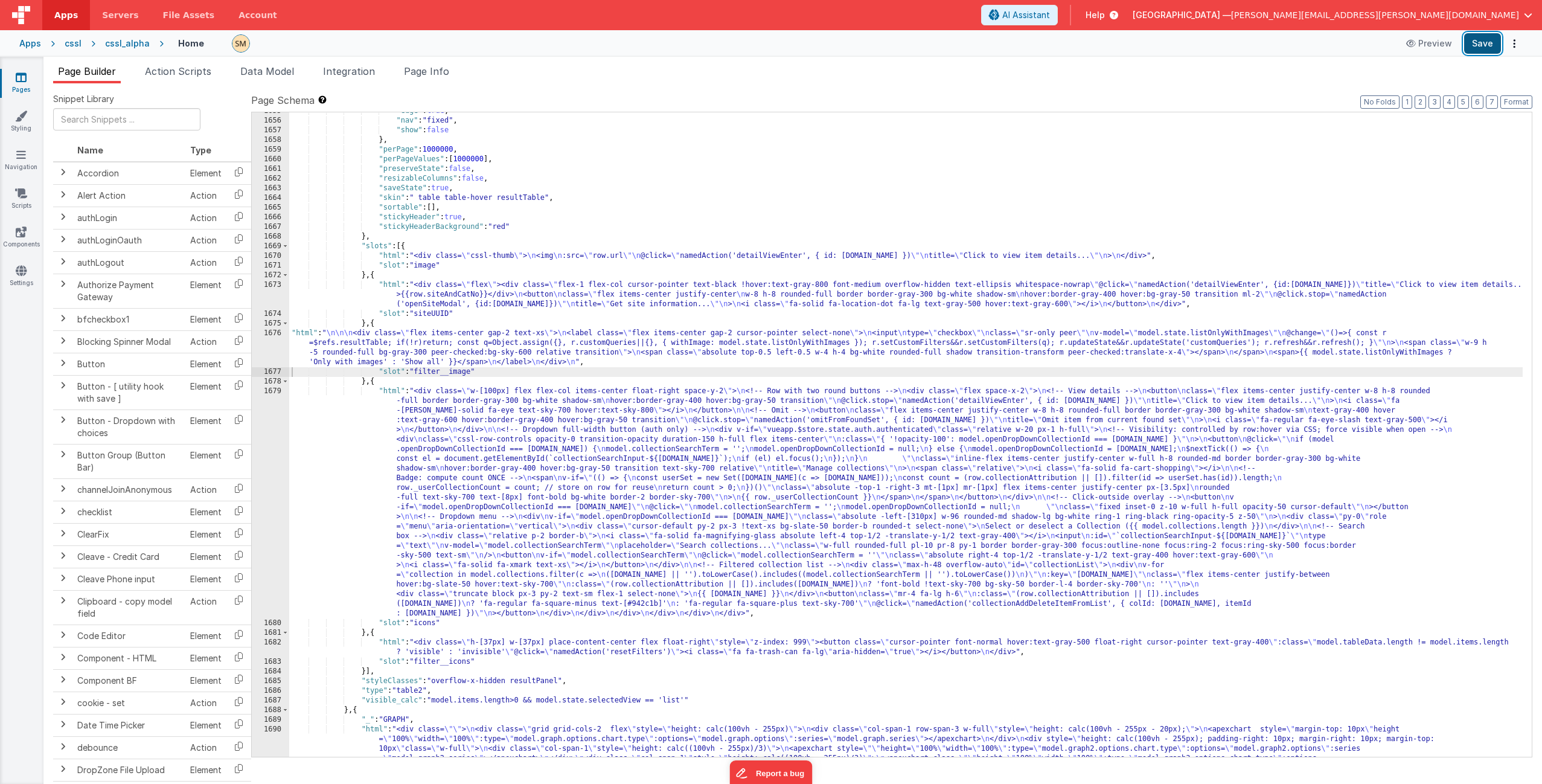
click at [1479, 46] on button "Save" at bounding box center [1482, 43] width 37 height 20
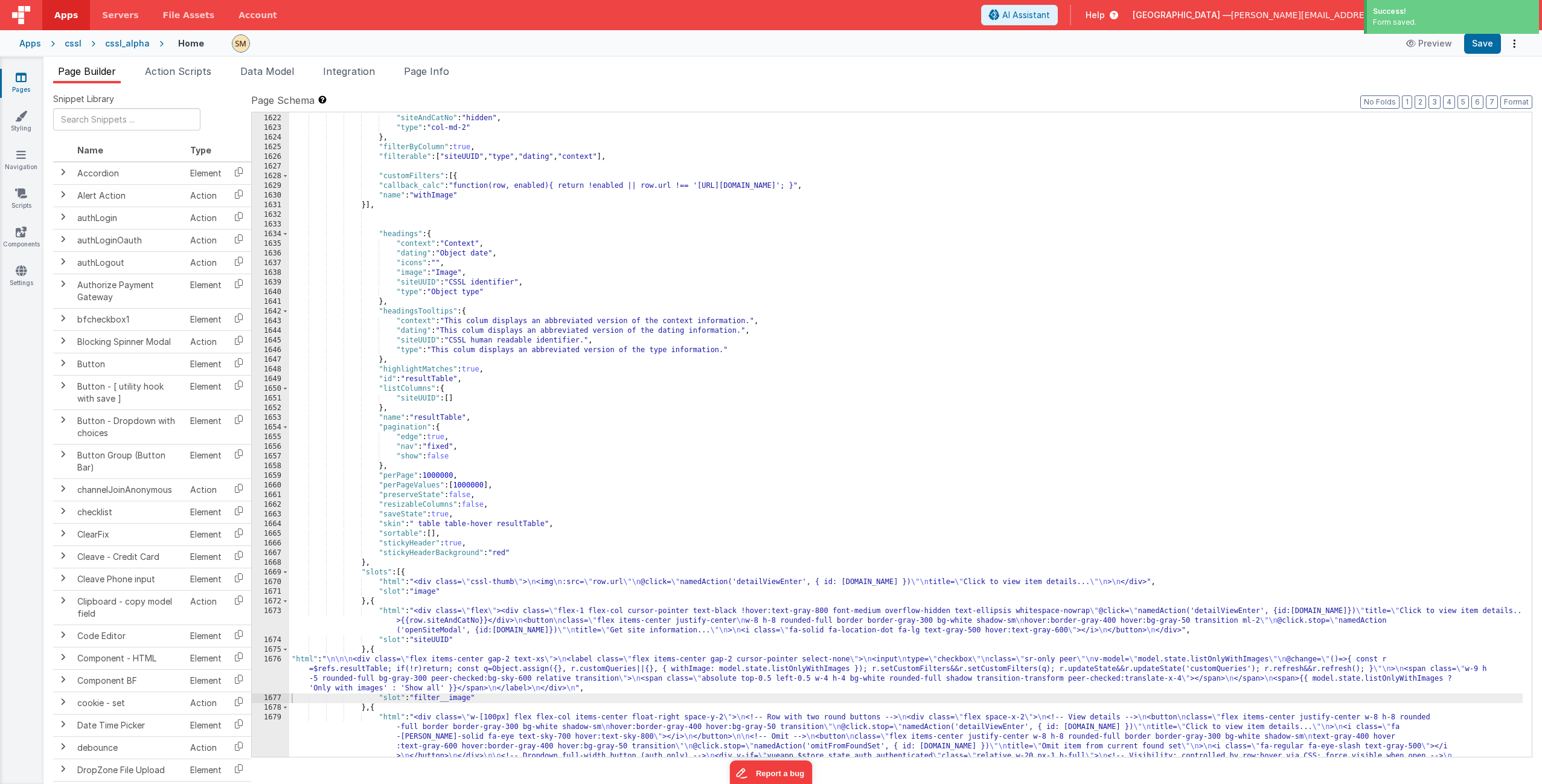
scroll to position [16925, 0]
click at [73, 43] on div "cssl" at bounding box center [73, 43] width 17 height 12
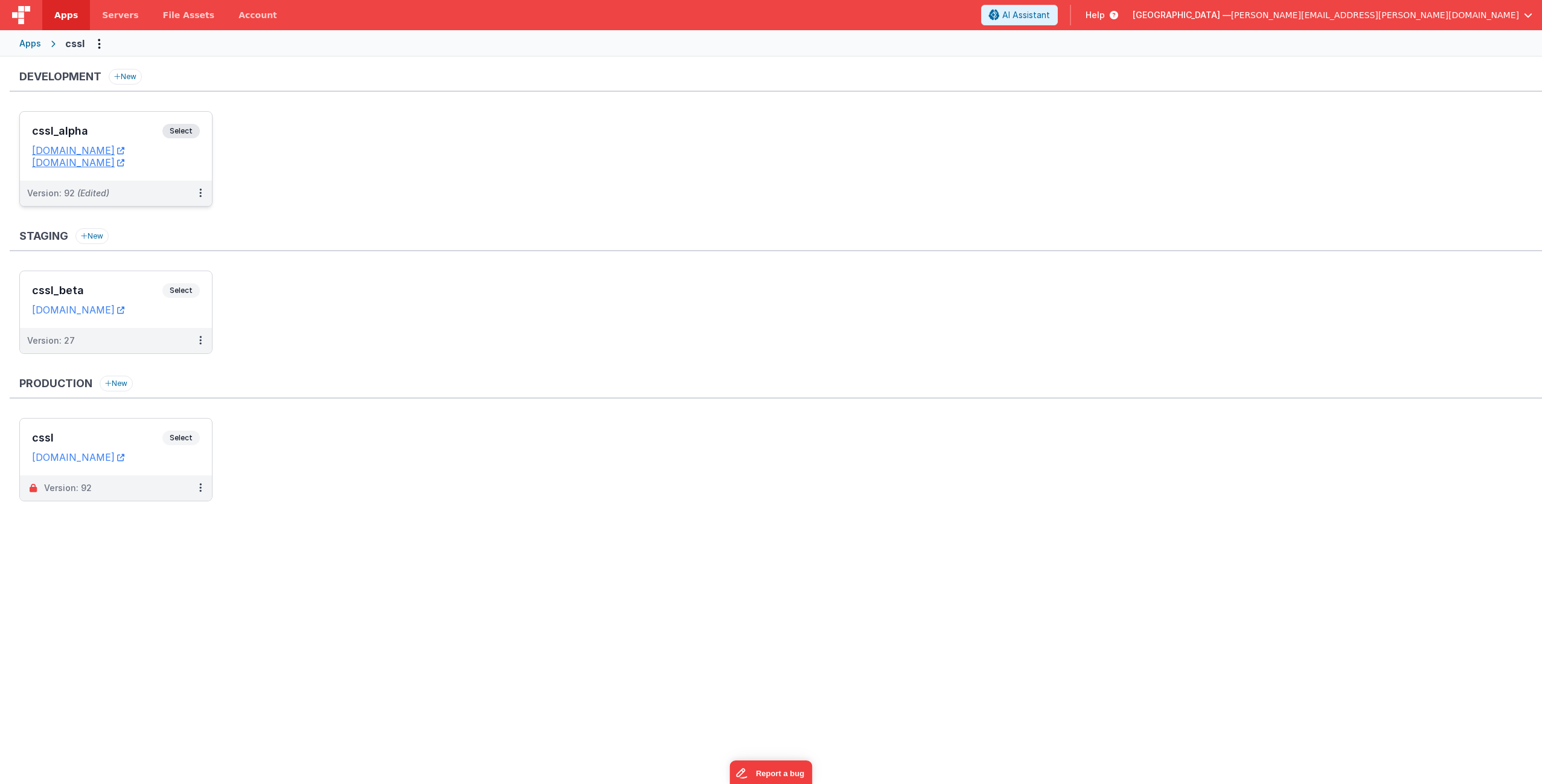
click at [182, 133] on span "Select" at bounding box center [181, 131] width 37 height 14
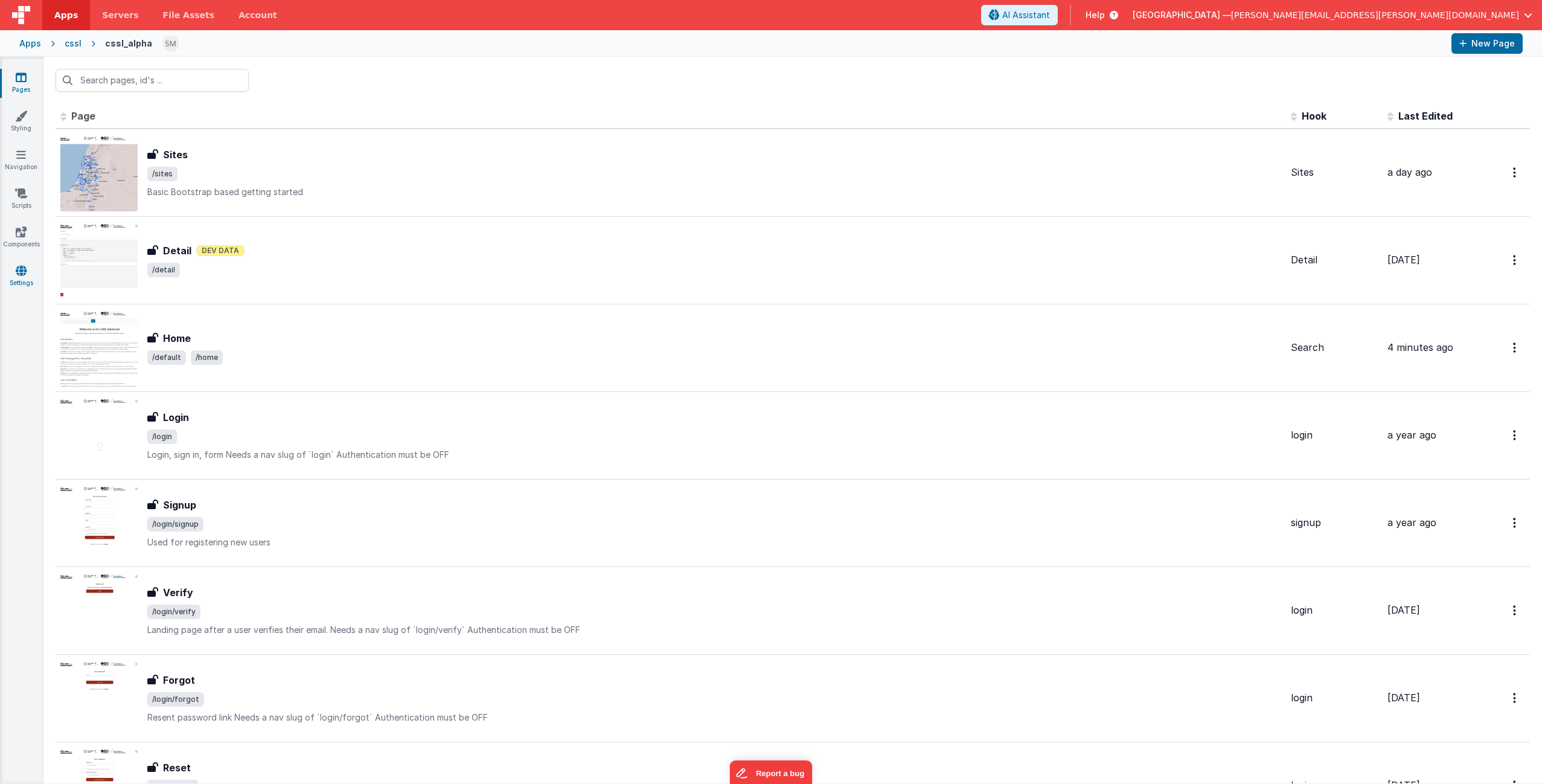
click at [23, 266] on icon at bounding box center [21, 270] width 11 height 12
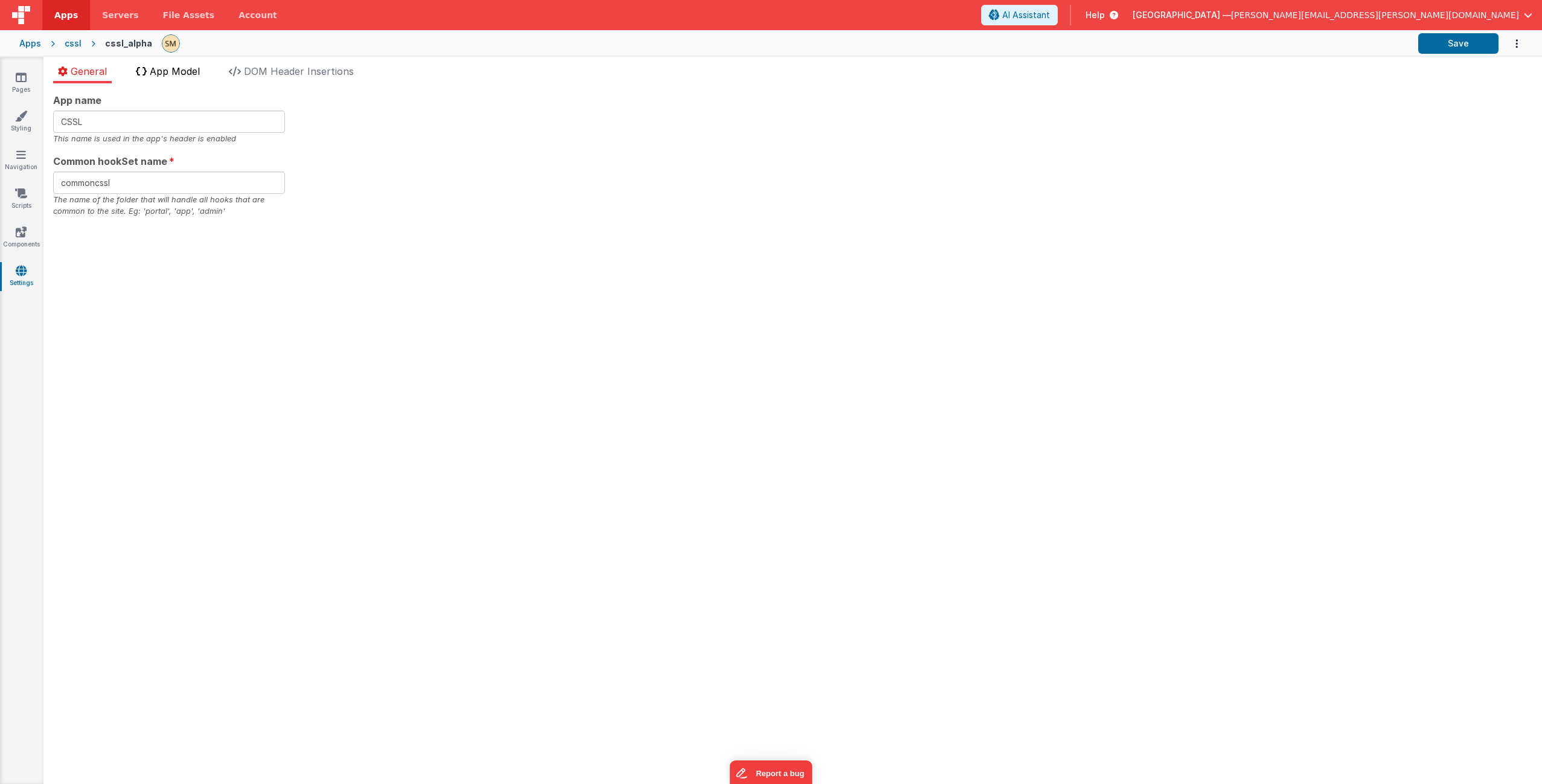
click at [160, 71] on span "App Model" at bounding box center [175, 71] width 50 height 12
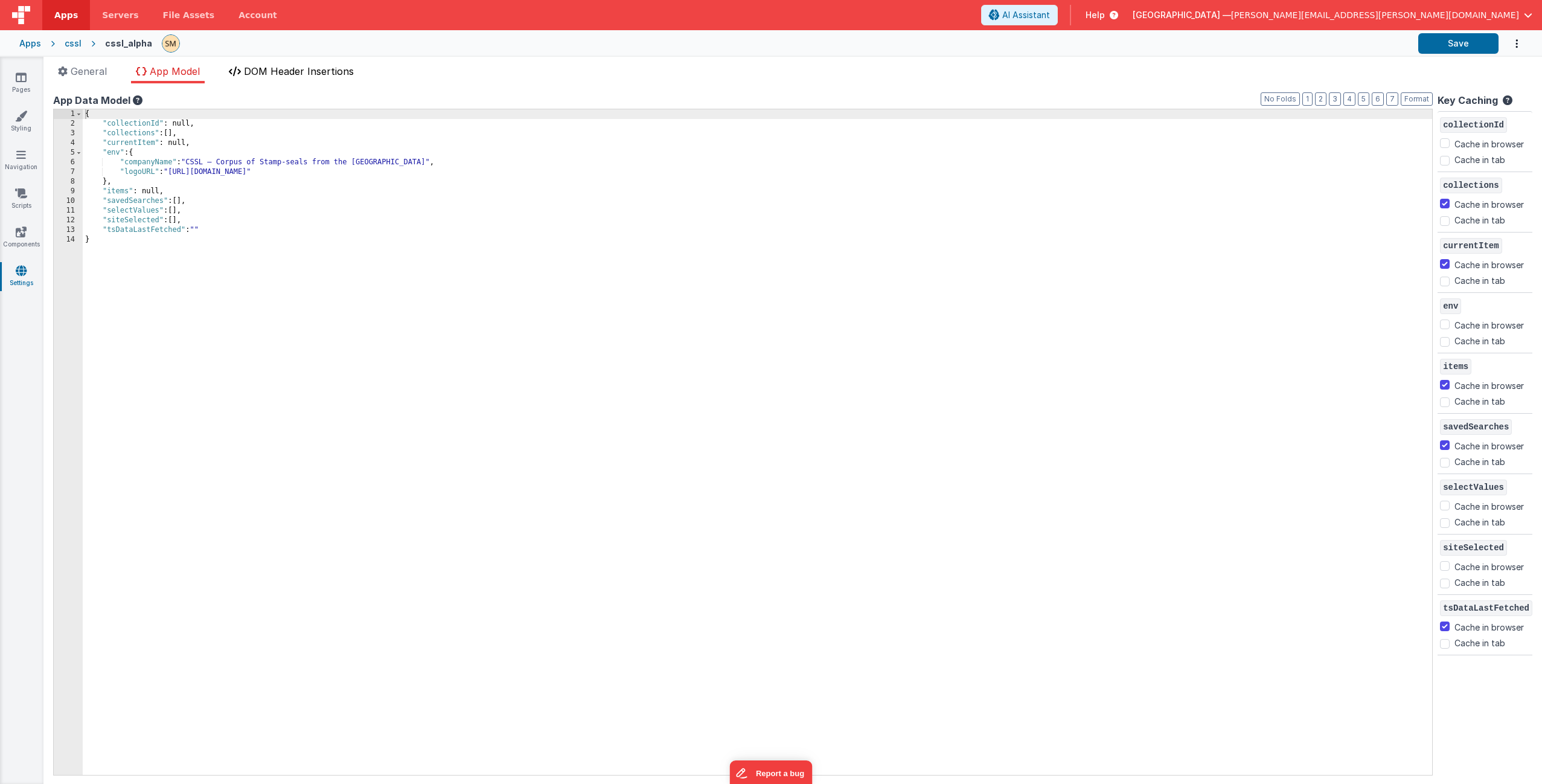
click at [291, 75] on span "DOM Header Insertions" at bounding box center [299, 71] width 110 height 12
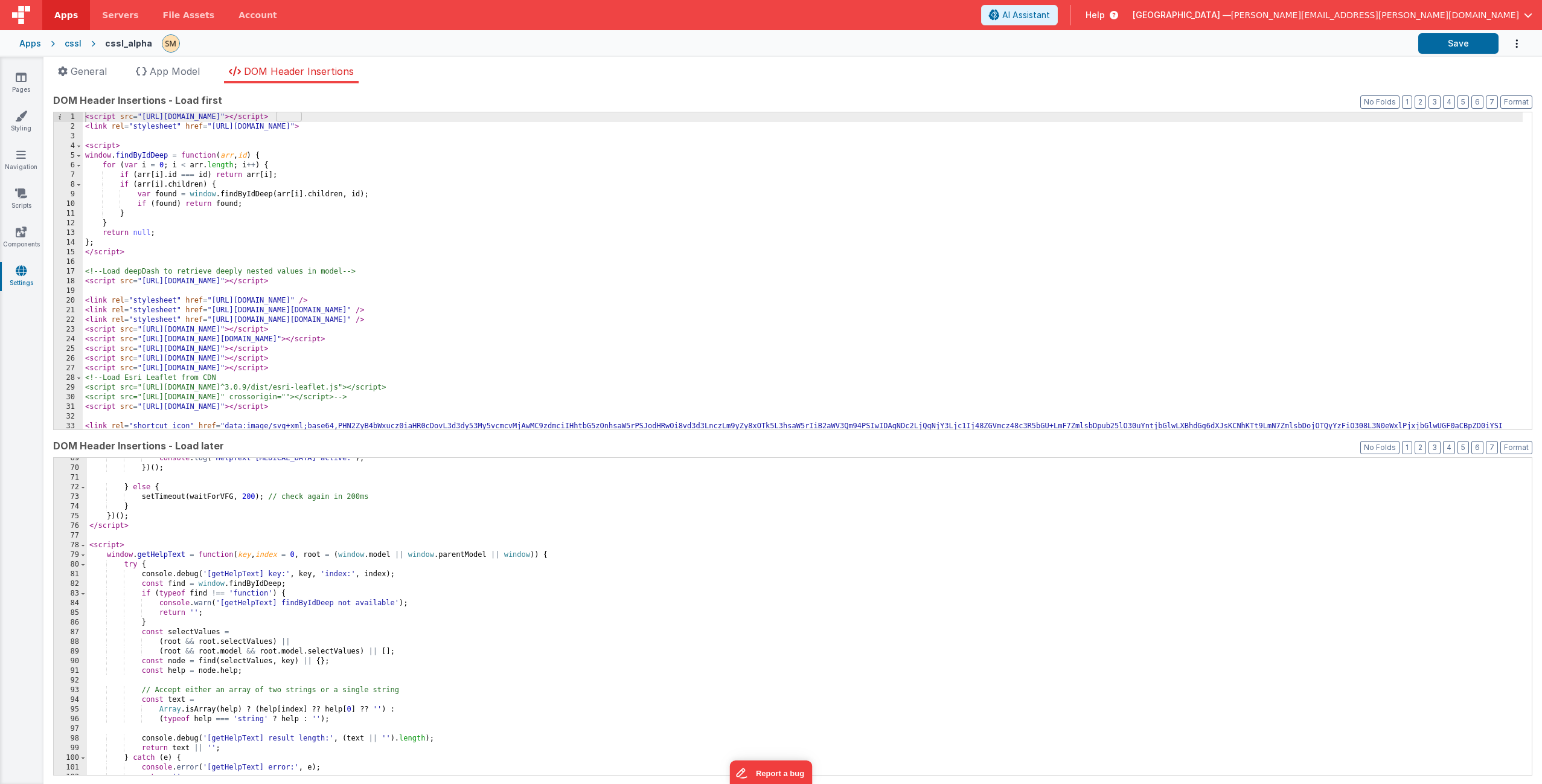
scroll to position [698, 0]
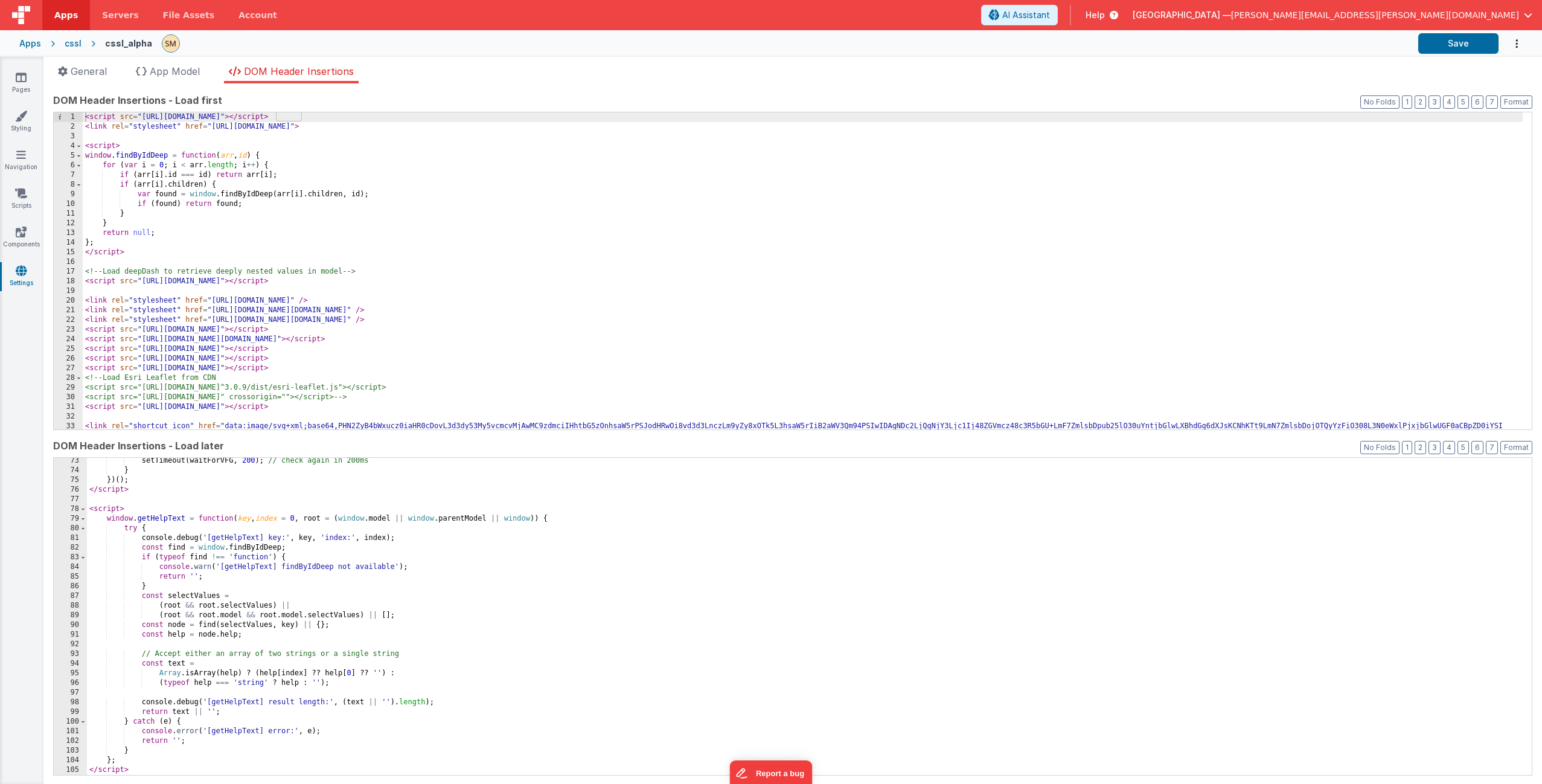
click at [444, 698] on div "setTimeout ( waitForVFG , 200 ) ; // check again in 200ms } }) ( ) ; </ script …" at bounding box center [805, 624] width 1436 height 336
drag, startPoint x: 442, startPoint y: 700, endPoint x: 141, endPoint y: 703, distance: 301.0
click at [141, 703] on div "setTimeout ( waitForVFG , 200 ) ; // check again in 200ms } }) ( ) ; </ script …" at bounding box center [805, 624] width 1436 height 336
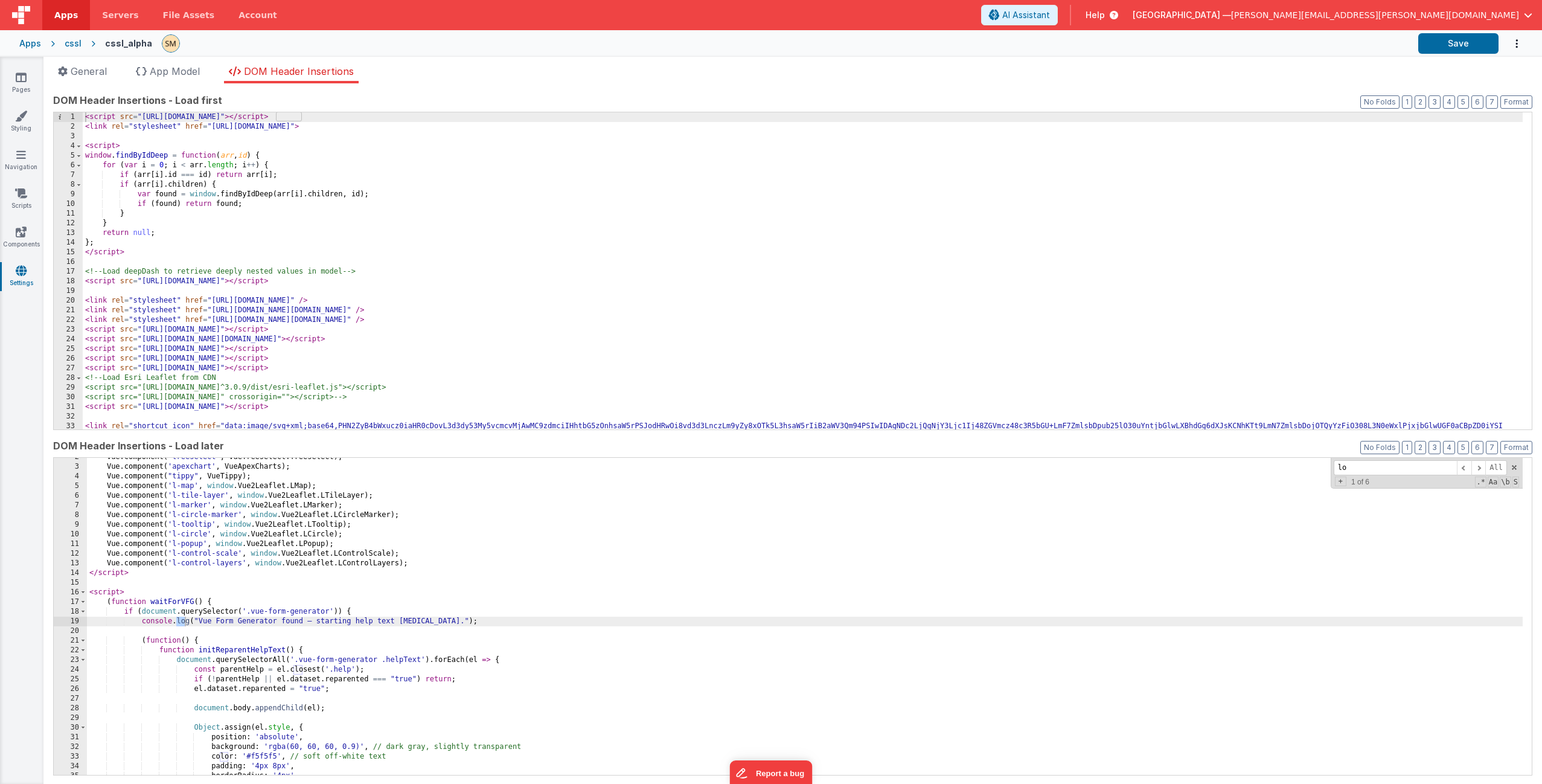
scroll to position [16, 0]
click at [1471, 467] on span at bounding box center [1479, 467] width 14 height 15
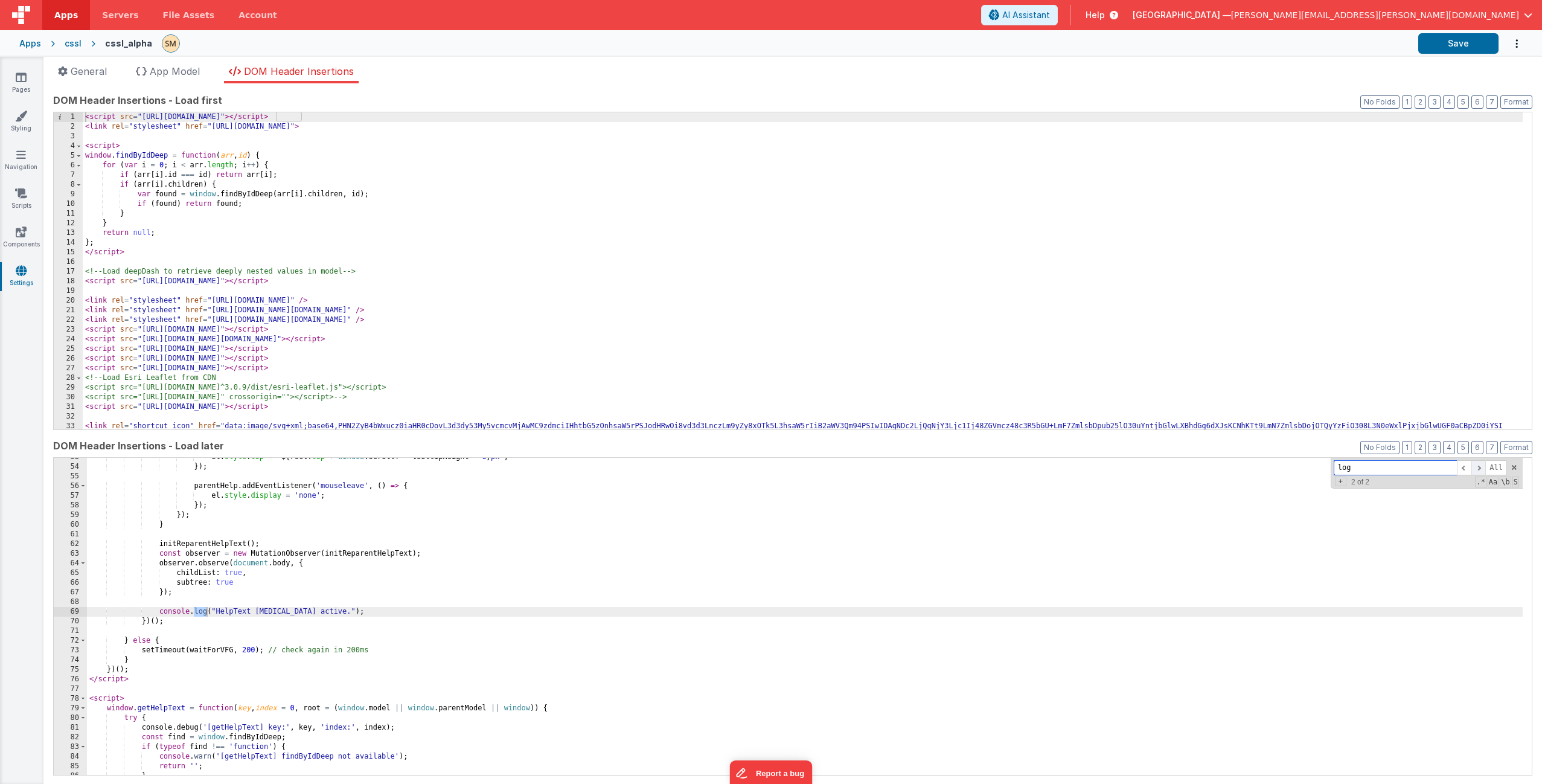
click at [1471, 465] on span at bounding box center [1479, 467] width 14 height 15
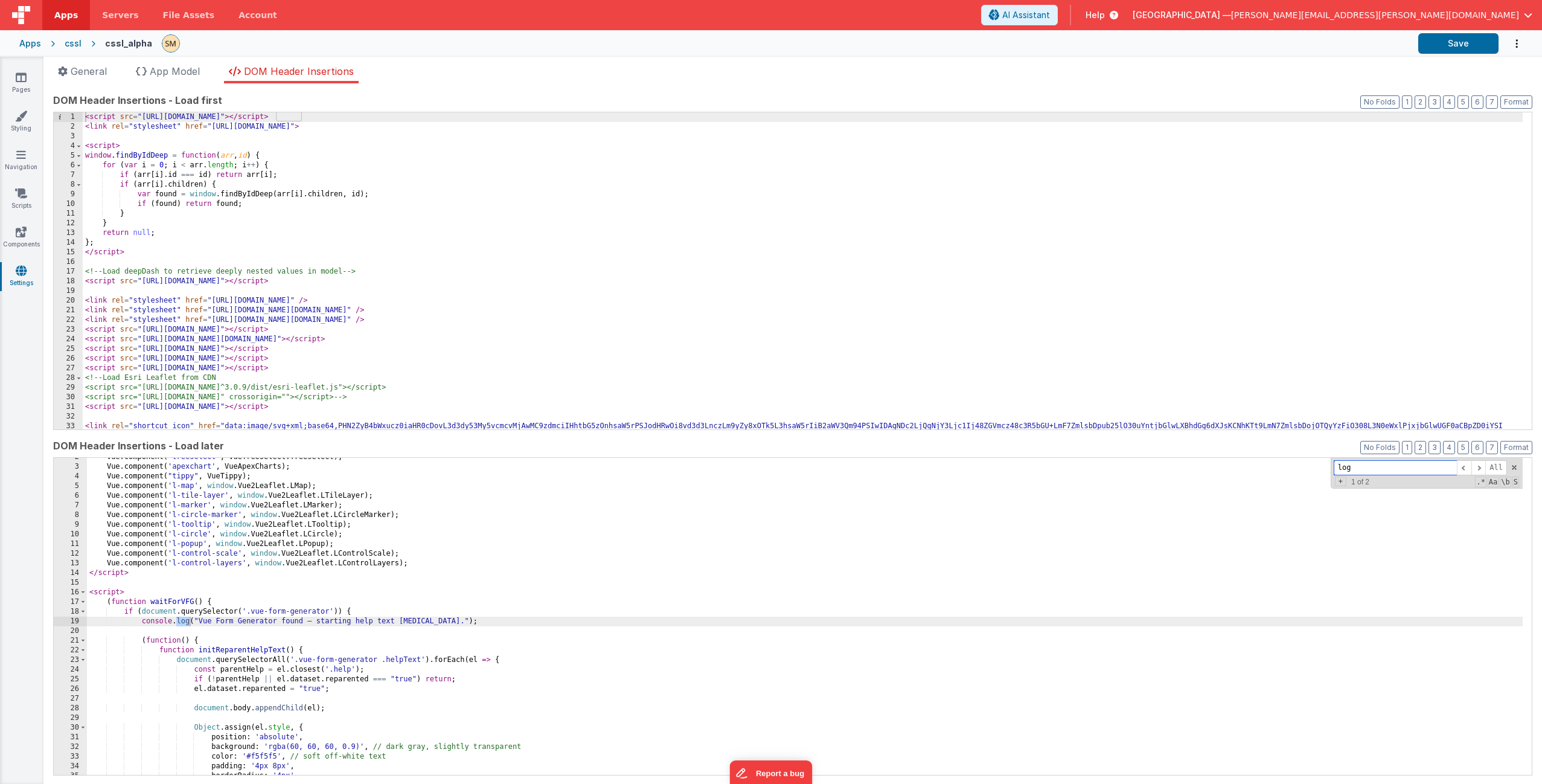
drag, startPoint x: 1350, startPoint y: 467, endPoint x: 1303, endPoint y: 469, distance: 47.0
click at [1303, 469] on div "Vue . component ( 'treeselect' , VueTreeselect . Treeselect ) ; Vue . component…" at bounding box center [805, 616] width 1436 height 317
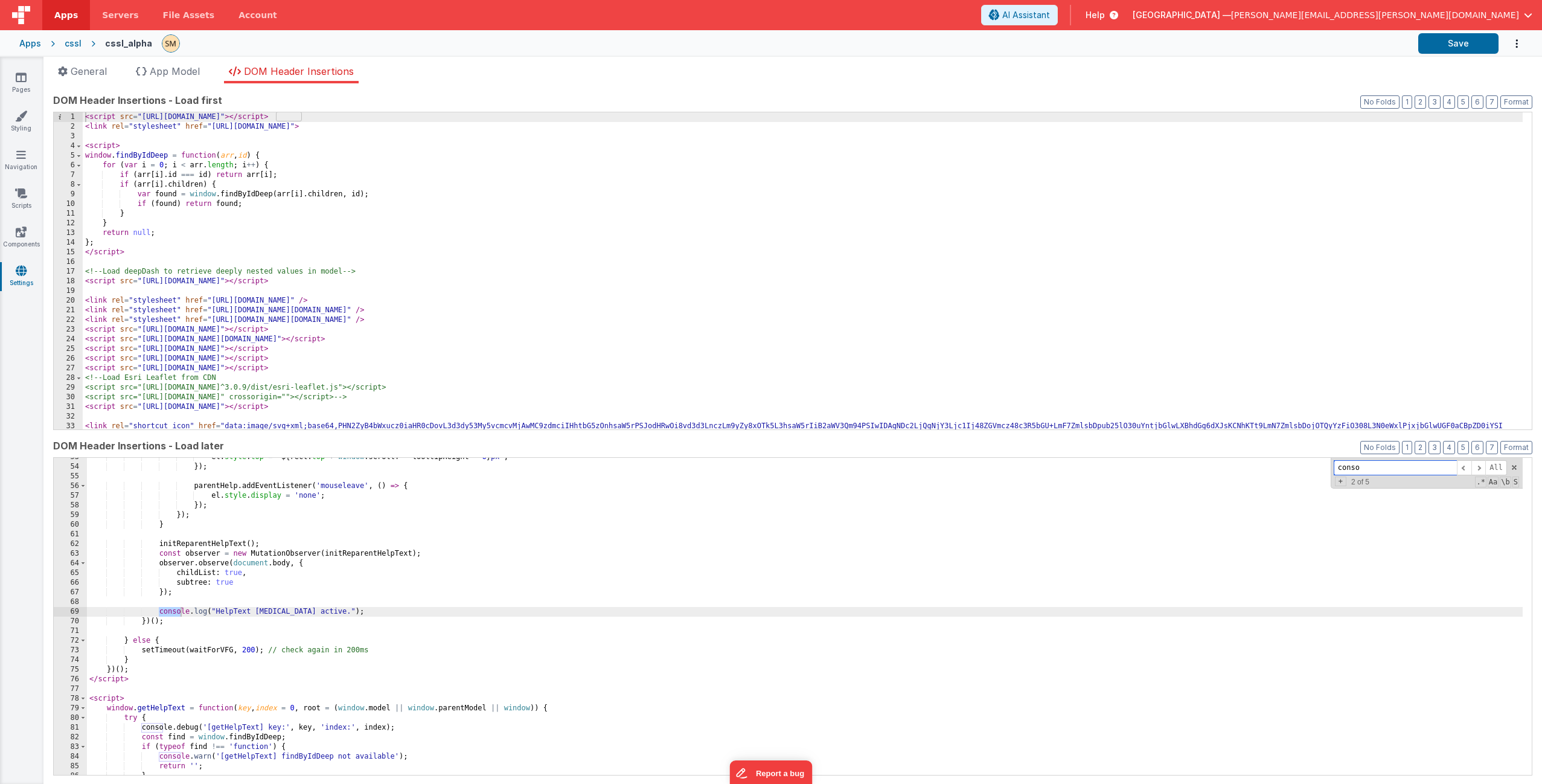
scroll to position [508, 0]
type input "console"
click at [1471, 469] on span at bounding box center [1479, 467] width 14 height 15
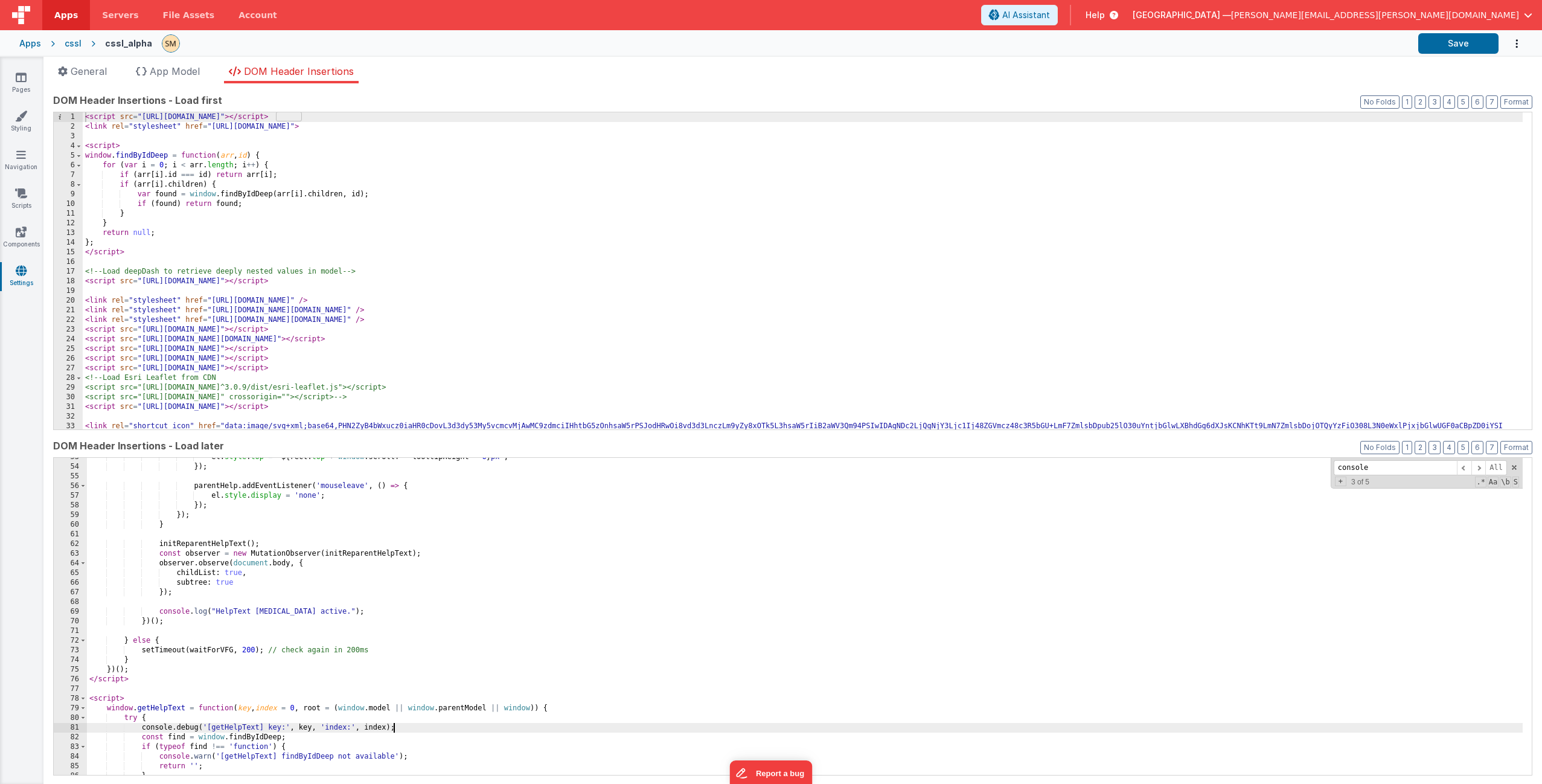
click at [423, 727] on div "el . style . top = ` ${ rect . top + window . scrollY - tooltipHeight - 6 } px …" at bounding box center [805, 620] width 1436 height 336
drag, startPoint x: 415, startPoint y: 727, endPoint x: 56, endPoint y: 723, distance: 359.0
click at [56, 723] on div "53 54 55 56 57 58 59 60 61 62 63 64 65 66 67 68 69 70 71 72 73 74 75 76 77 78 7…" at bounding box center [793, 616] width 1479 height 318
click at [1471, 468] on span at bounding box center [1479, 467] width 14 height 15
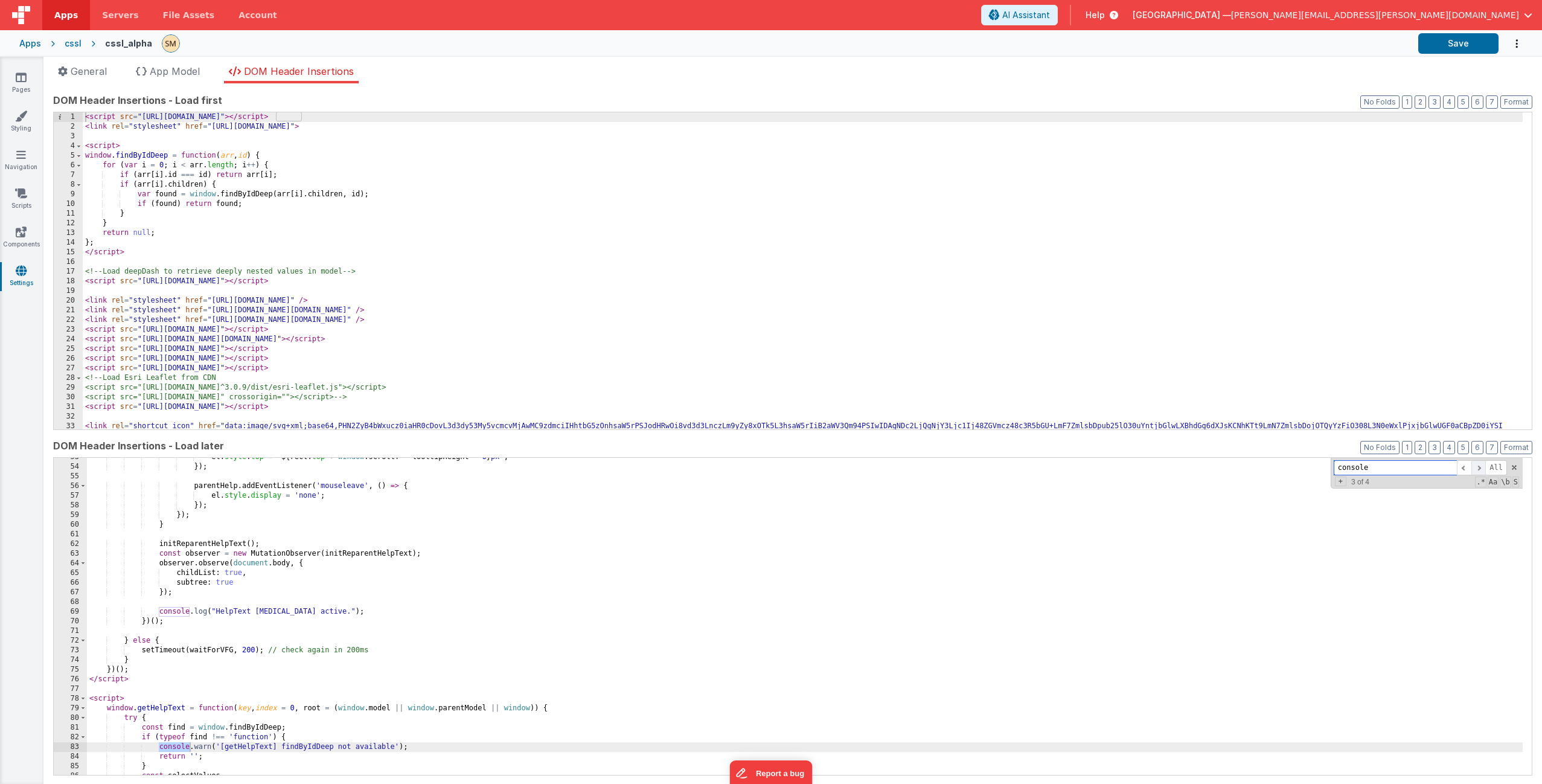
click at [1471, 468] on span at bounding box center [1479, 467] width 14 height 15
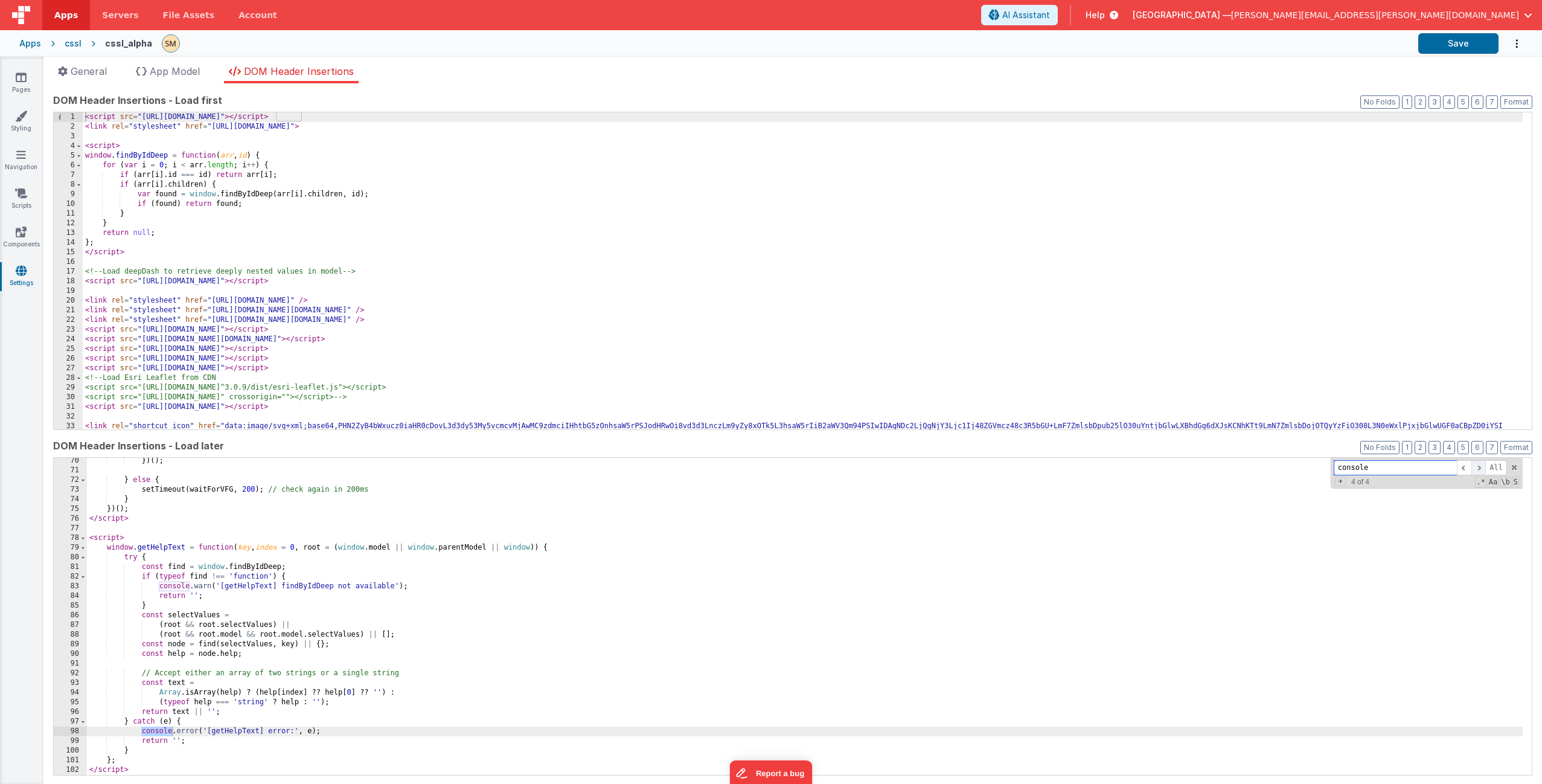
click at [1471, 468] on span at bounding box center [1479, 467] width 14 height 15
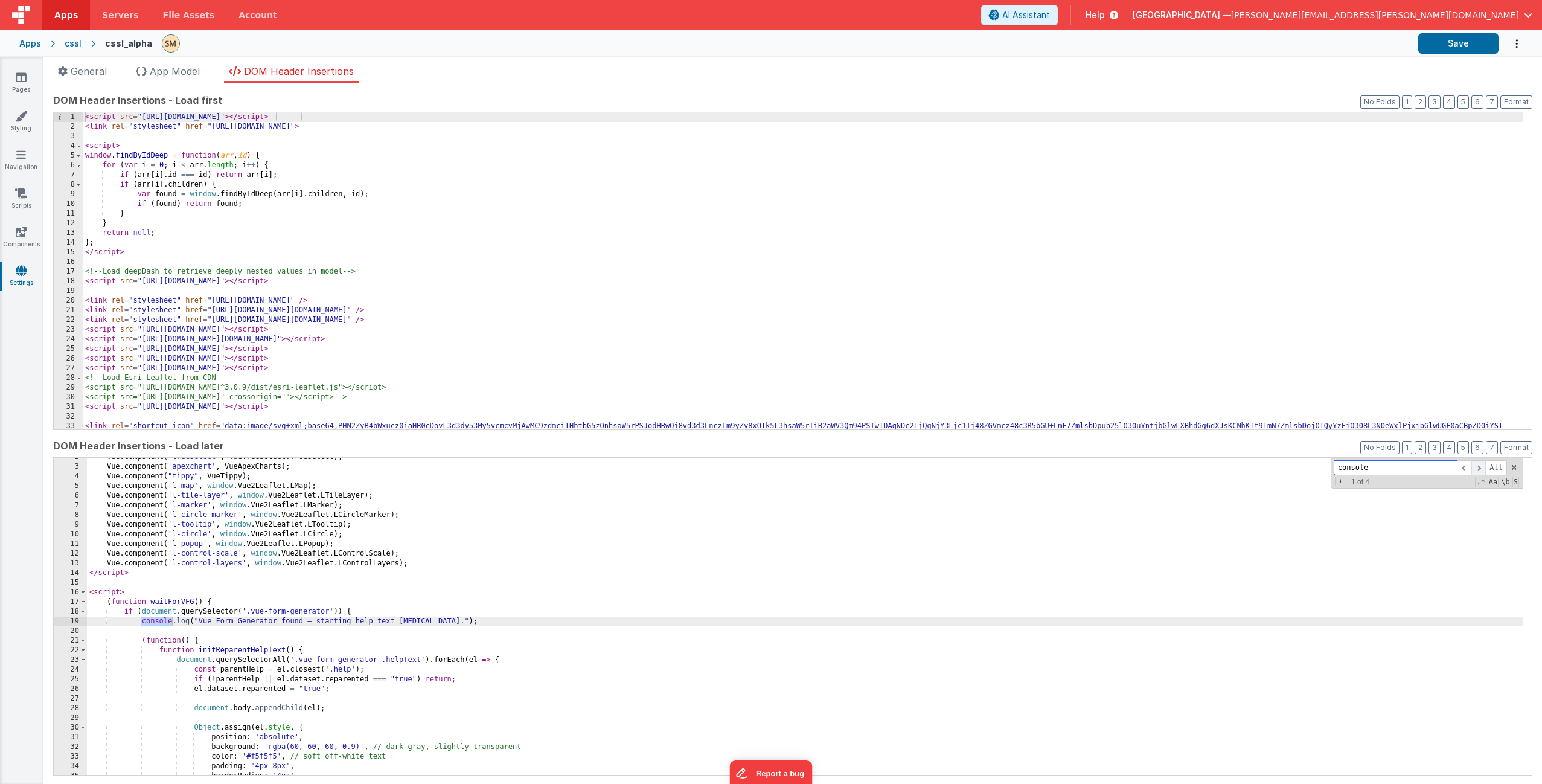
scroll to position [16, 0]
click at [1461, 46] on button "Save" at bounding box center [1458, 43] width 81 height 20
click at [21, 72] on icon at bounding box center [21, 77] width 11 height 12
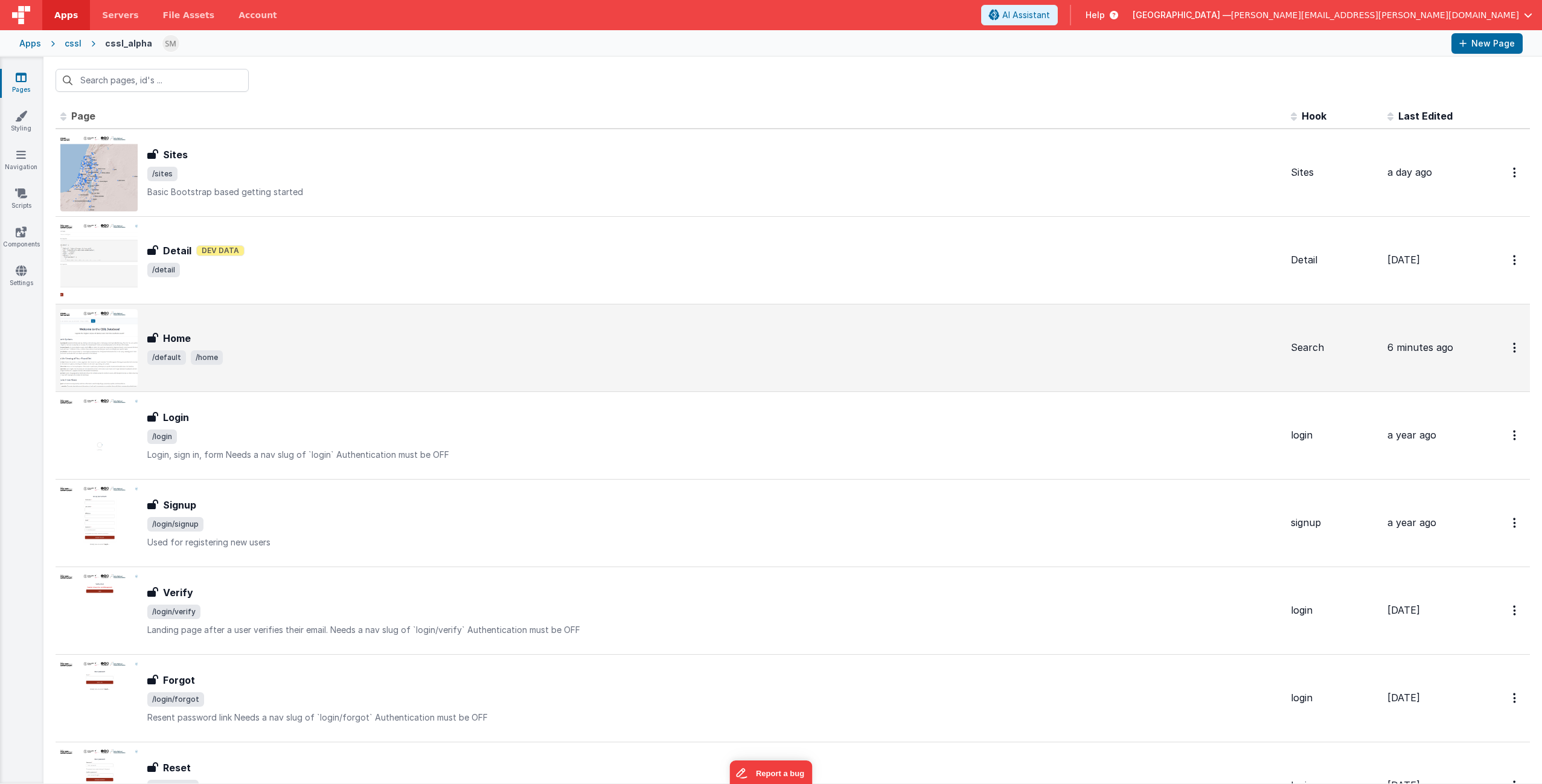
click at [257, 344] on div "Home" at bounding box center [714, 338] width 1134 height 14
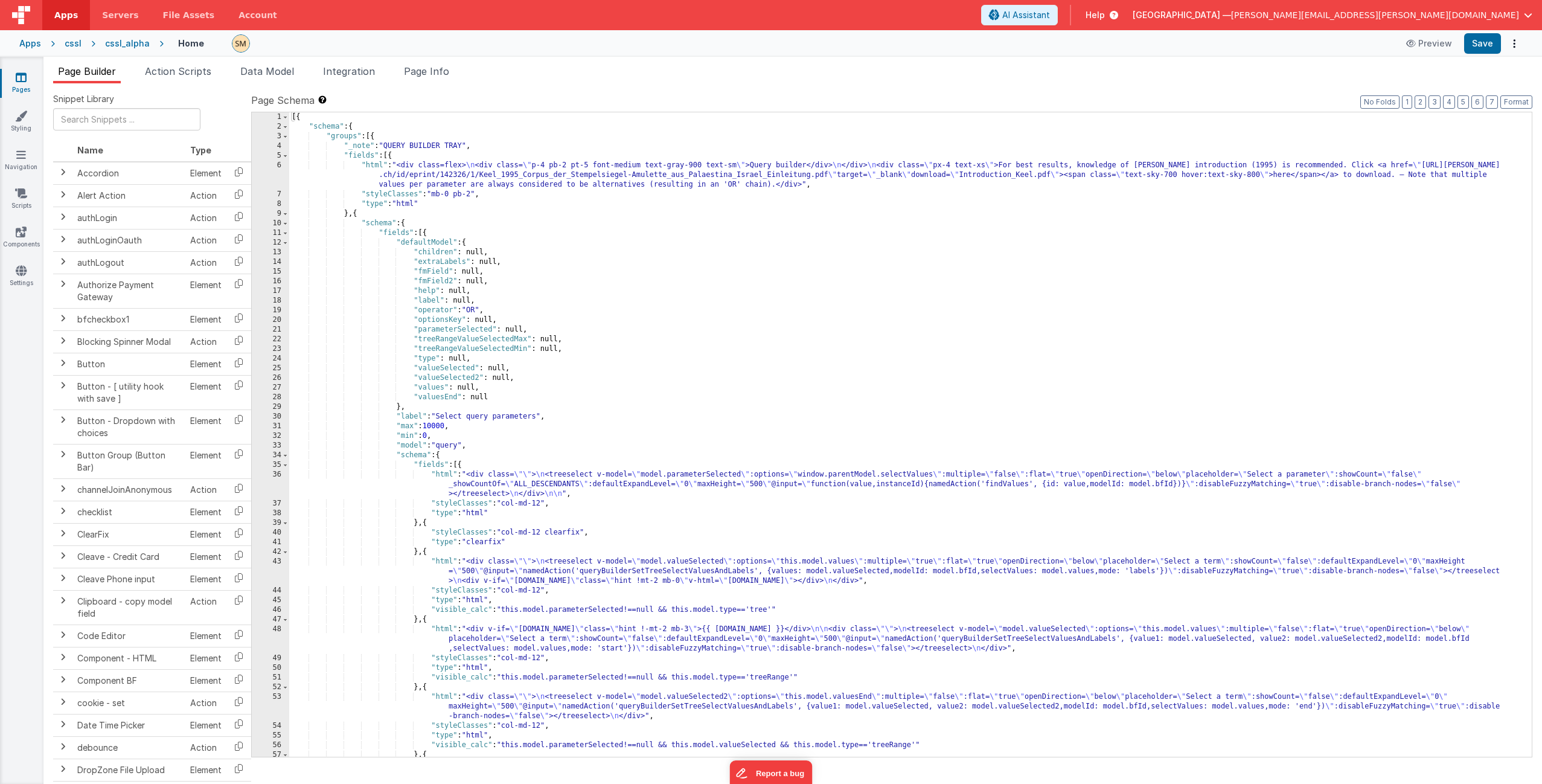
click at [476, 473] on div "[{ "schema" : { "groups" : [{ "_note" : "QUERY BUILDER TRAY" , "fields" : [{ "h…" at bounding box center [906, 444] width 1234 height 664
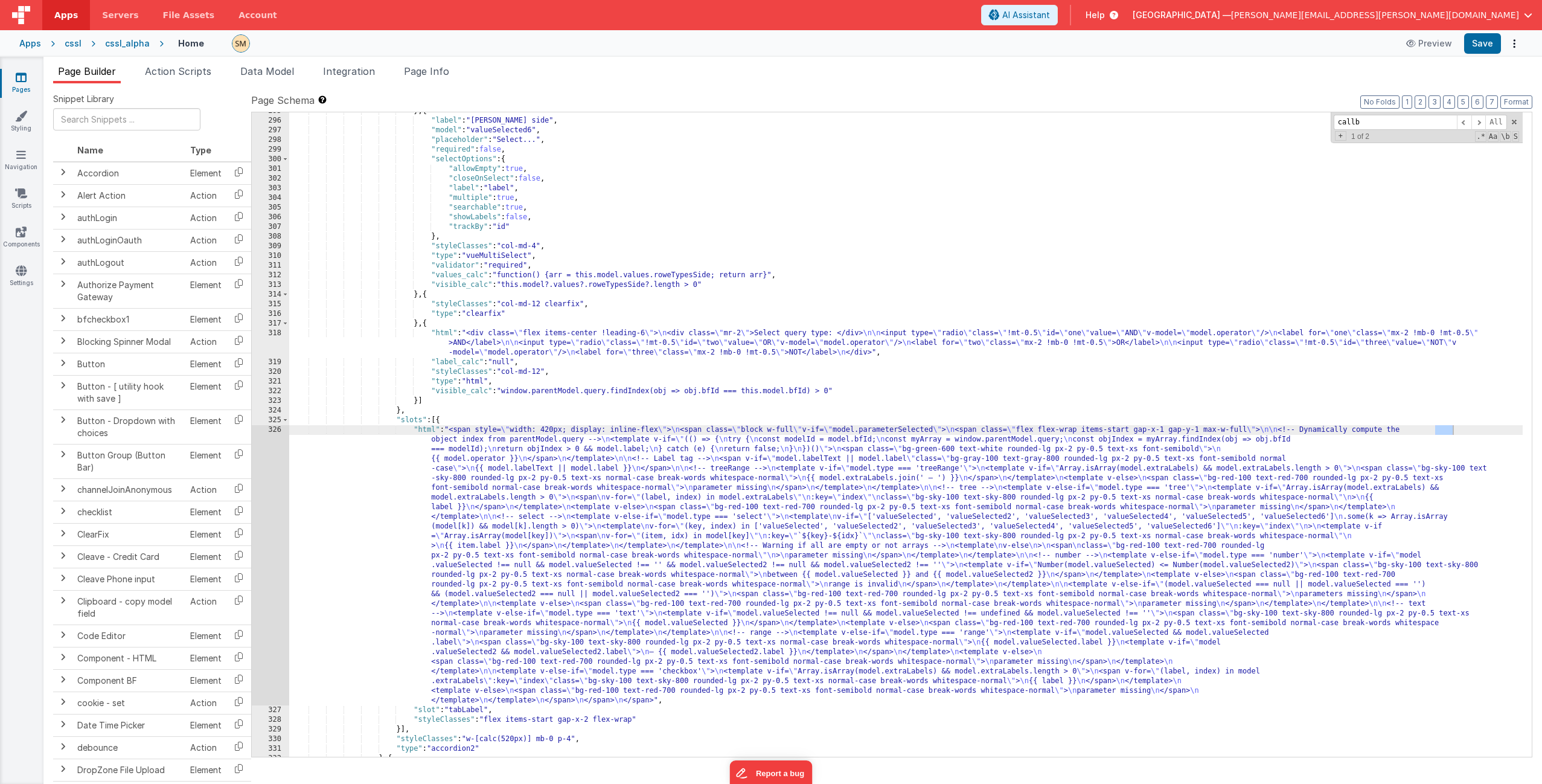
scroll to position [16652, 0]
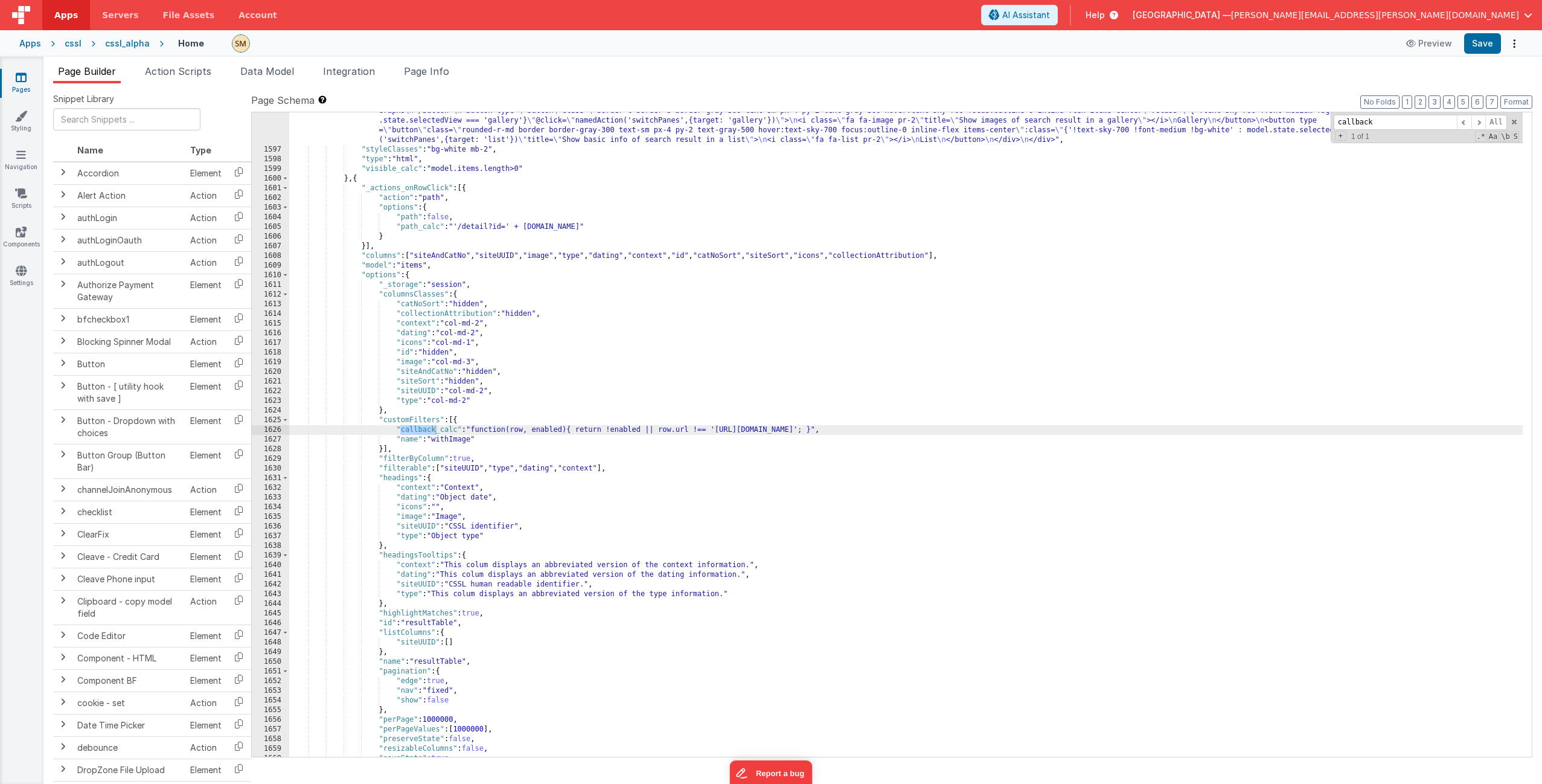
type input "callback"
click at [456, 431] on div ""html" : "<div class= \" flex items-center \" > \n <div class= \" panel-title t…" at bounding box center [906, 429] width 1234 height 741
drag, startPoint x: 480, startPoint y: 428, endPoint x: 979, endPoint y: 431, distance: 499.0
click at [979, 431] on div ""html" : "<div class= \" flex items-center \" > \n <div class= \" panel-title t…" at bounding box center [906, 429] width 1234 height 741
drag, startPoint x: 475, startPoint y: 429, endPoint x: 398, endPoint y: 431, distance: 77.0
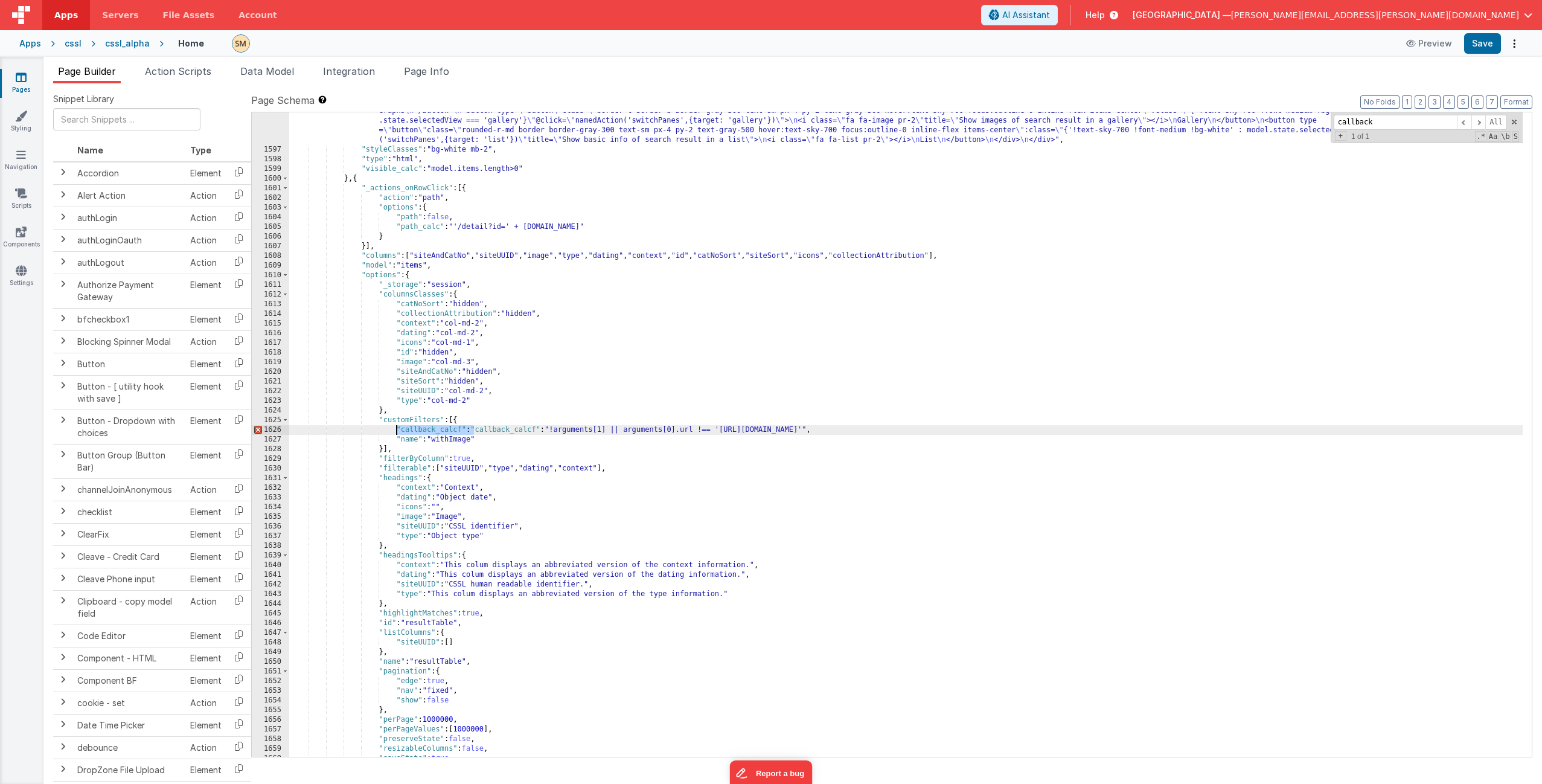
click at [398, 431] on div ""html" : "<div class= \" flex items-center \" > \n <div class= \" panel-title t…" at bounding box center [906, 429] width 1234 height 741
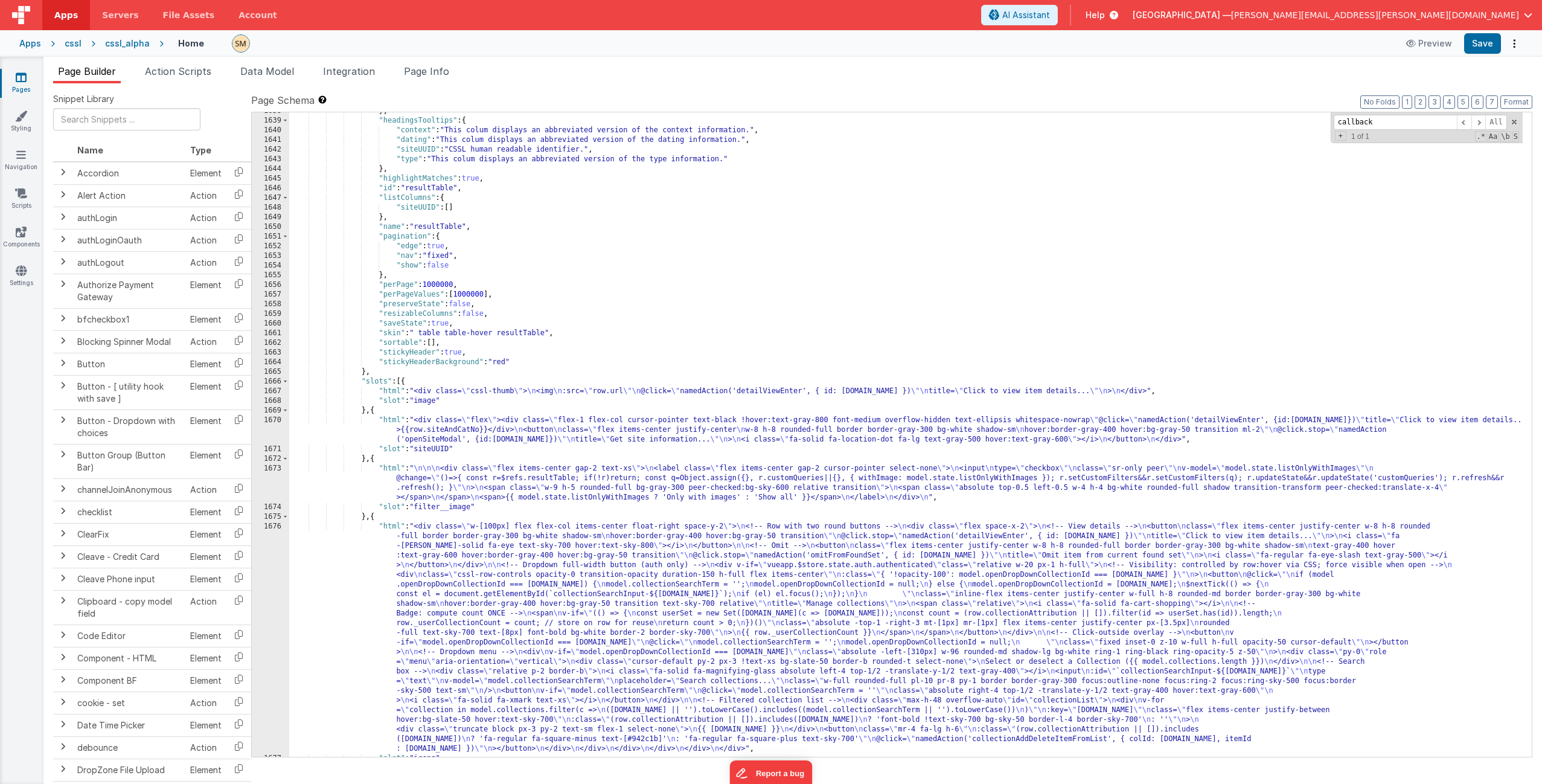
scroll to position [17087, 0]
click at [435, 489] on div "} , "headingsTooltips" : { "context" : "This colum displays an abbreviated vers…" at bounding box center [906, 438] width 1234 height 664
click at [273, 482] on div "1673" at bounding box center [270, 483] width 37 height 39
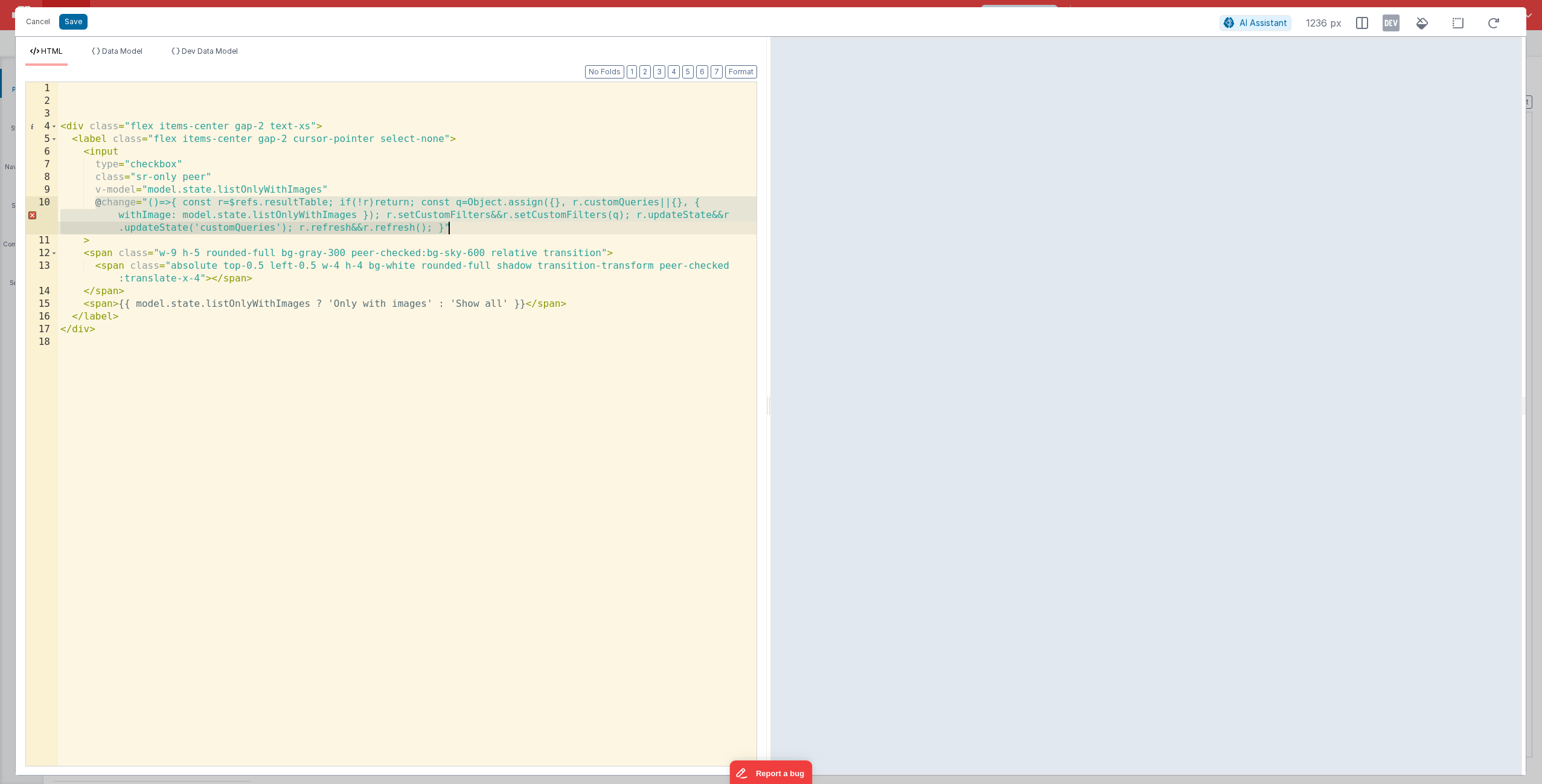
drag, startPoint x: 94, startPoint y: 202, endPoint x: 463, endPoint y: 228, distance: 369.9
click at [463, 228] on div "< div class = "flex items-center gap-2 text-xs" > < label class = "flex items-c…" at bounding box center [407, 436] width 698 height 709
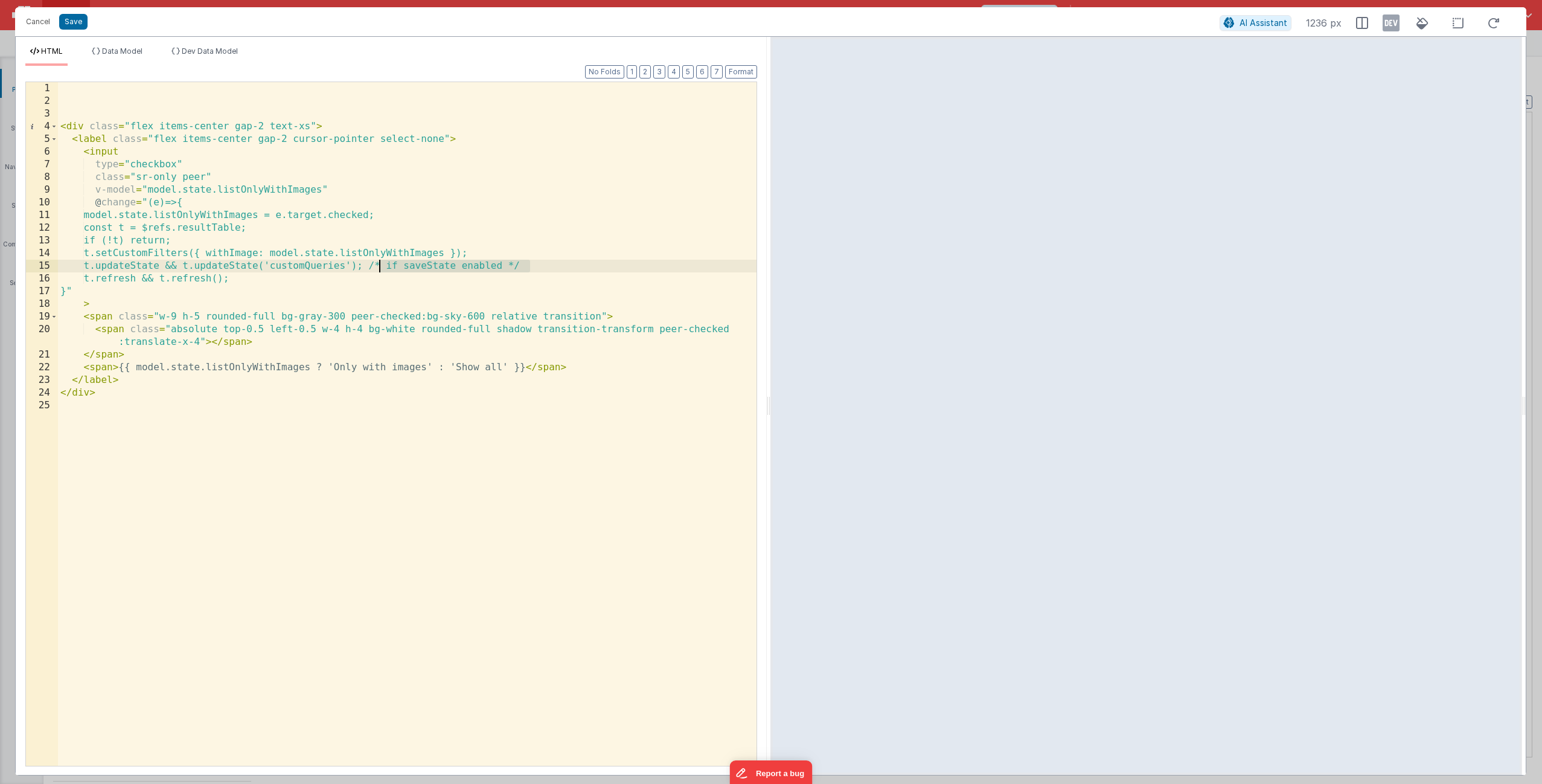
drag, startPoint x: 529, startPoint y: 264, endPoint x: 380, endPoint y: 269, distance: 149.1
click at [380, 269] on div "< div class = "flex items-center gap-2 text-xs" > < label class = "flex items-c…" at bounding box center [407, 436] width 698 height 709
click at [74, 22] on button "Save" at bounding box center [73, 22] width 28 height 16
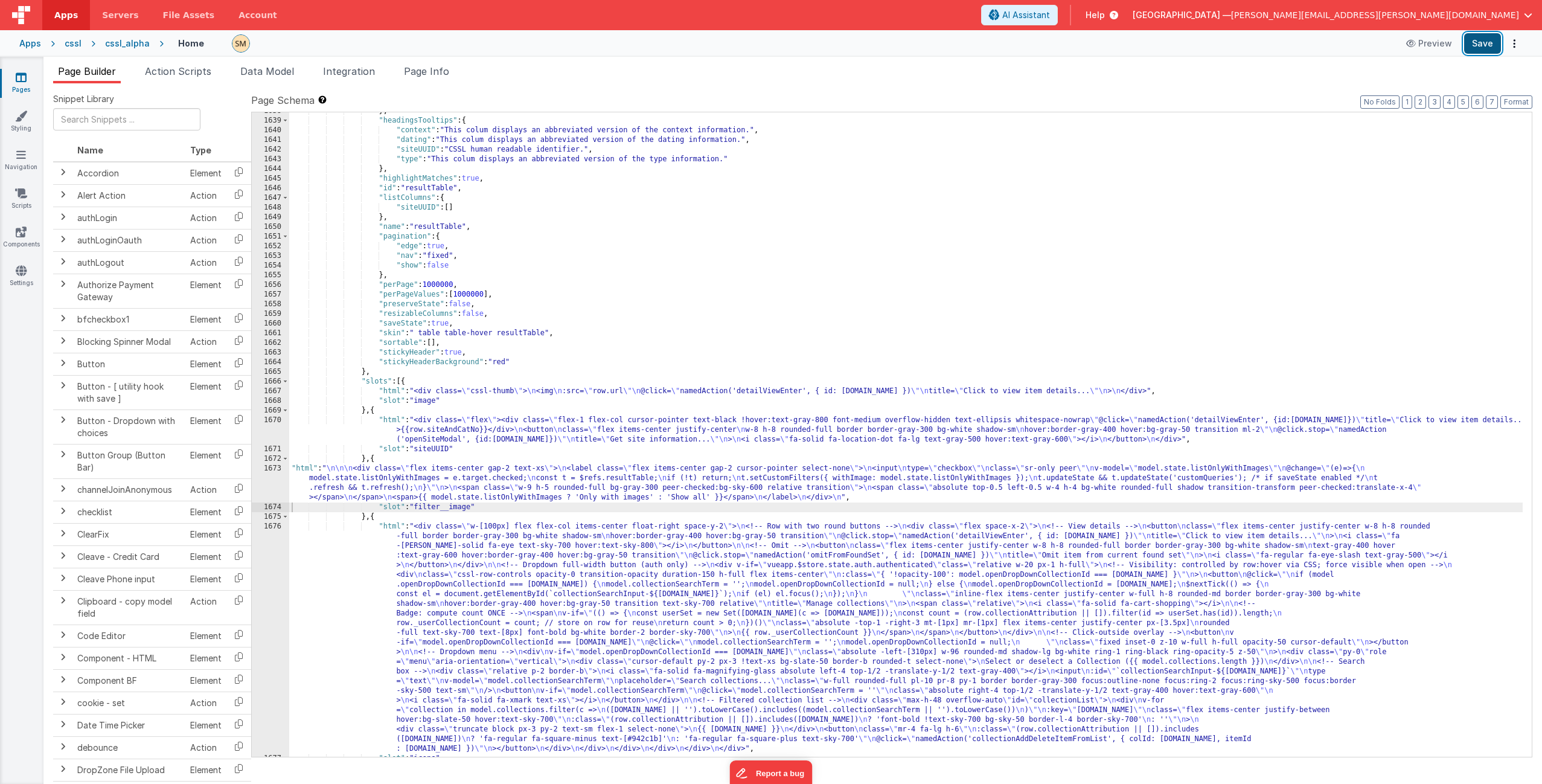
click at [1485, 43] on button "Save" at bounding box center [1482, 43] width 37 height 20
click at [465, 480] on div "} , "headingsTooltips" : { "context" : "This colum displays an abbreviated vers…" at bounding box center [906, 438] width 1234 height 664
click at [269, 486] on div "1673" at bounding box center [270, 483] width 37 height 39
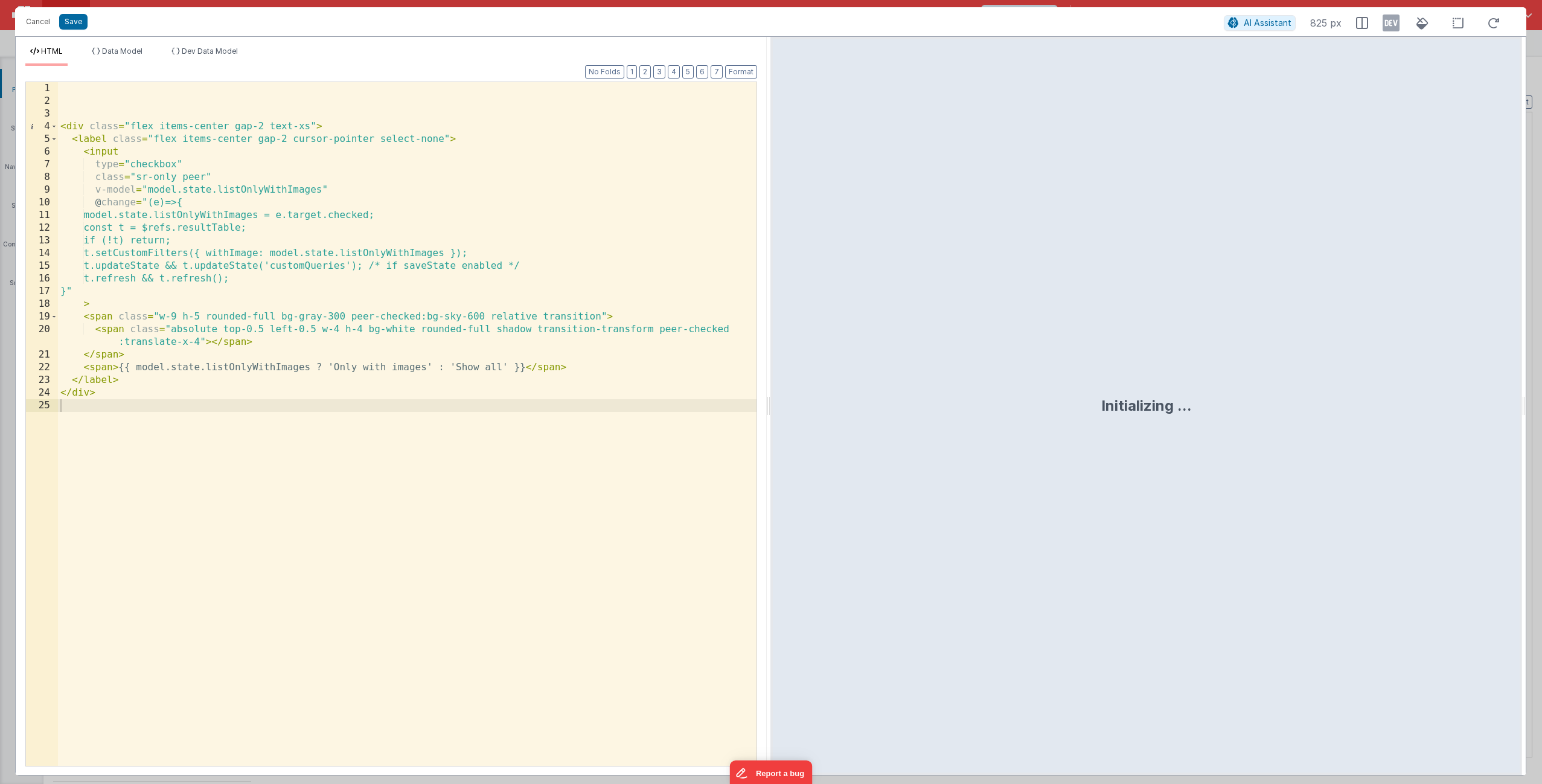
click at [269, 486] on div "< div class = "flex items-center gap-2 text-xs" > < label class = "flex items-c…" at bounding box center [407, 436] width 698 height 709
click at [269, 485] on div "< div class = "flex items-center gap-2 text-xs" > < label class = "flex items-c…" at bounding box center [407, 436] width 698 height 709
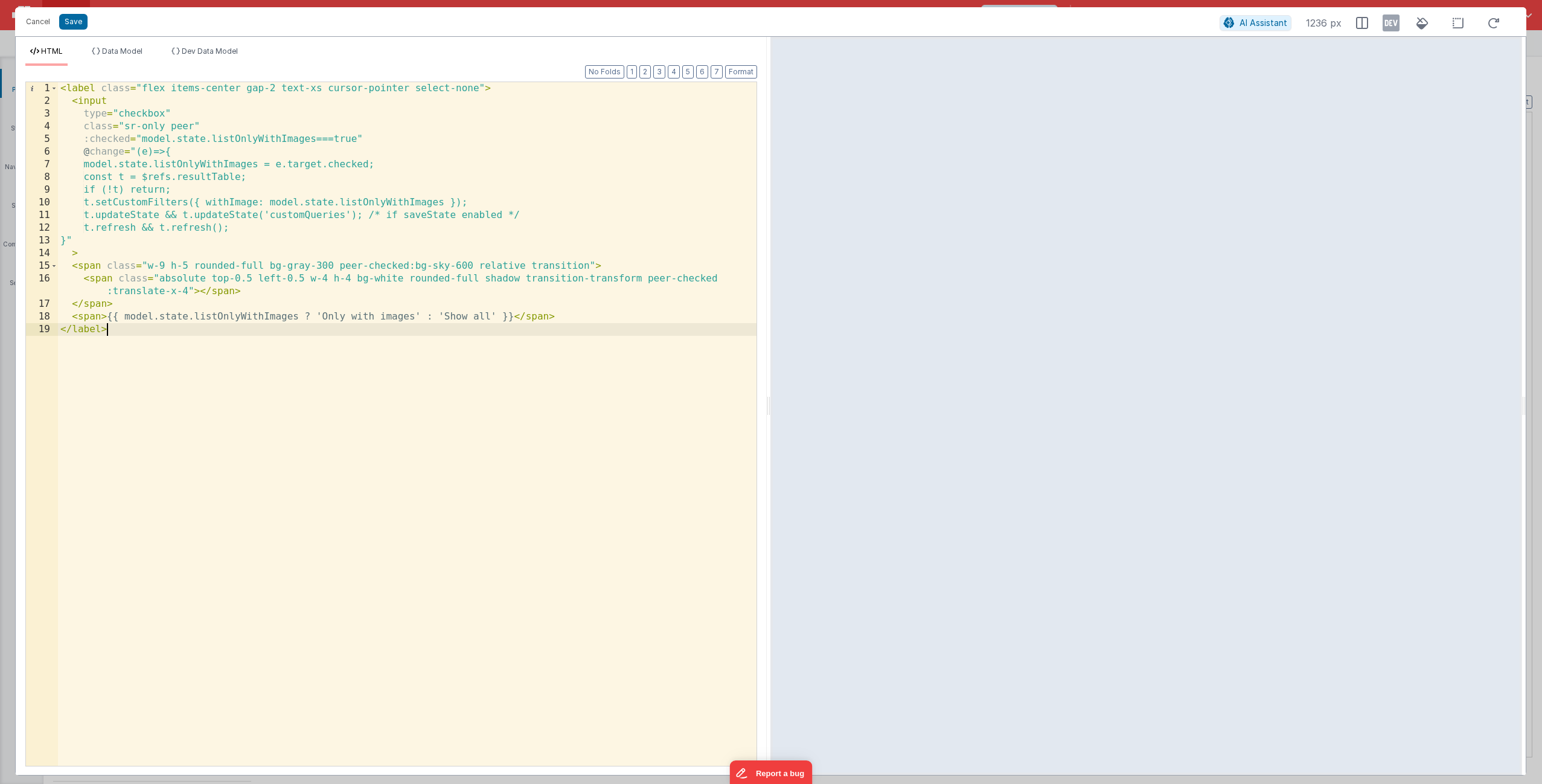
click at [558, 438] on div "< label class = "flex items-center gap-2 text-xs cursor-pointer select-none" > …" at bounding box center [407, 436] width 698 height 709
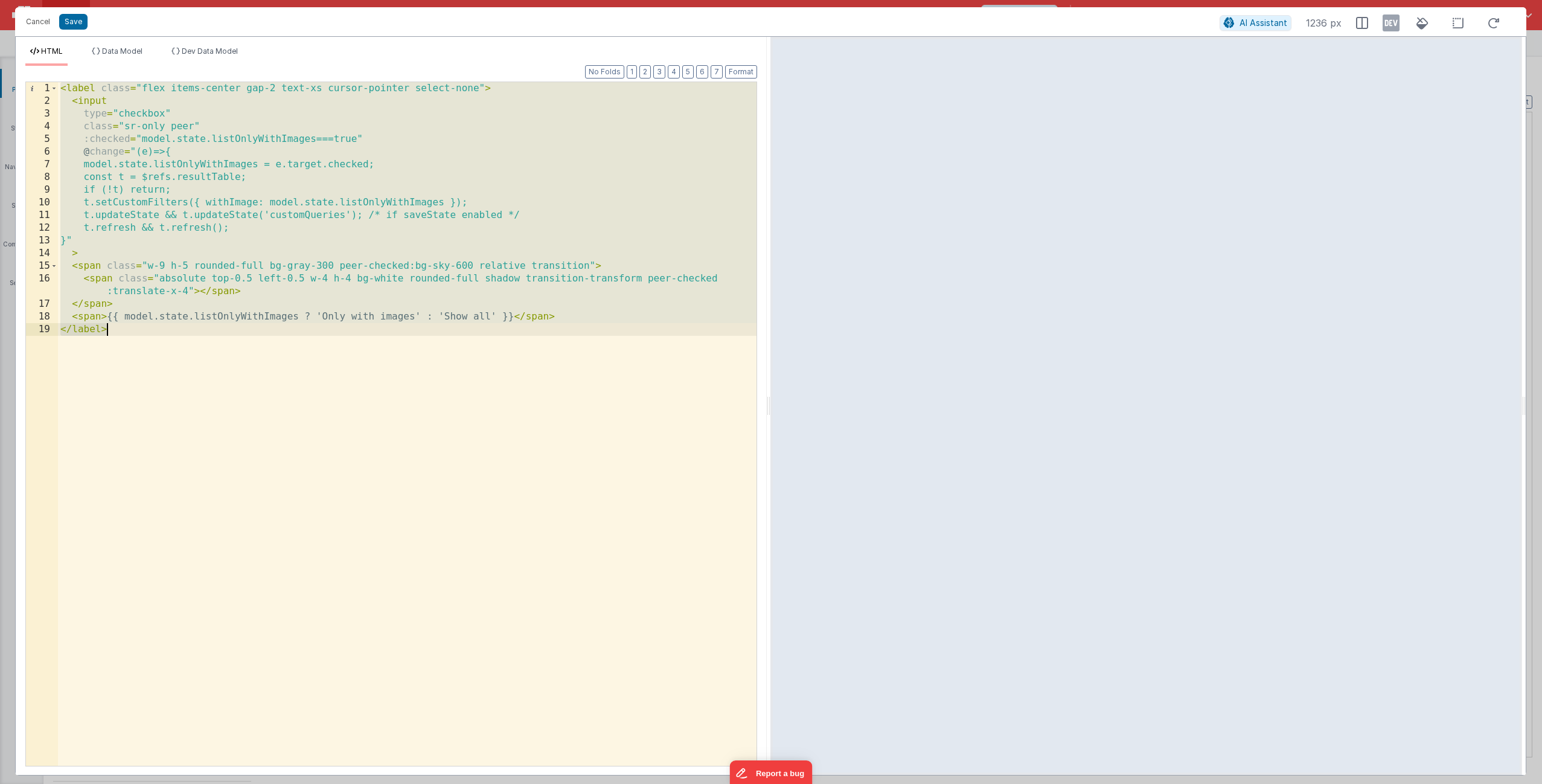
click at [547, 433] on div "< label class = "flex items-center gap-2 text-xs cursor-pointer select-none" > …" at bounding box center [407, 436] width 698 height 709
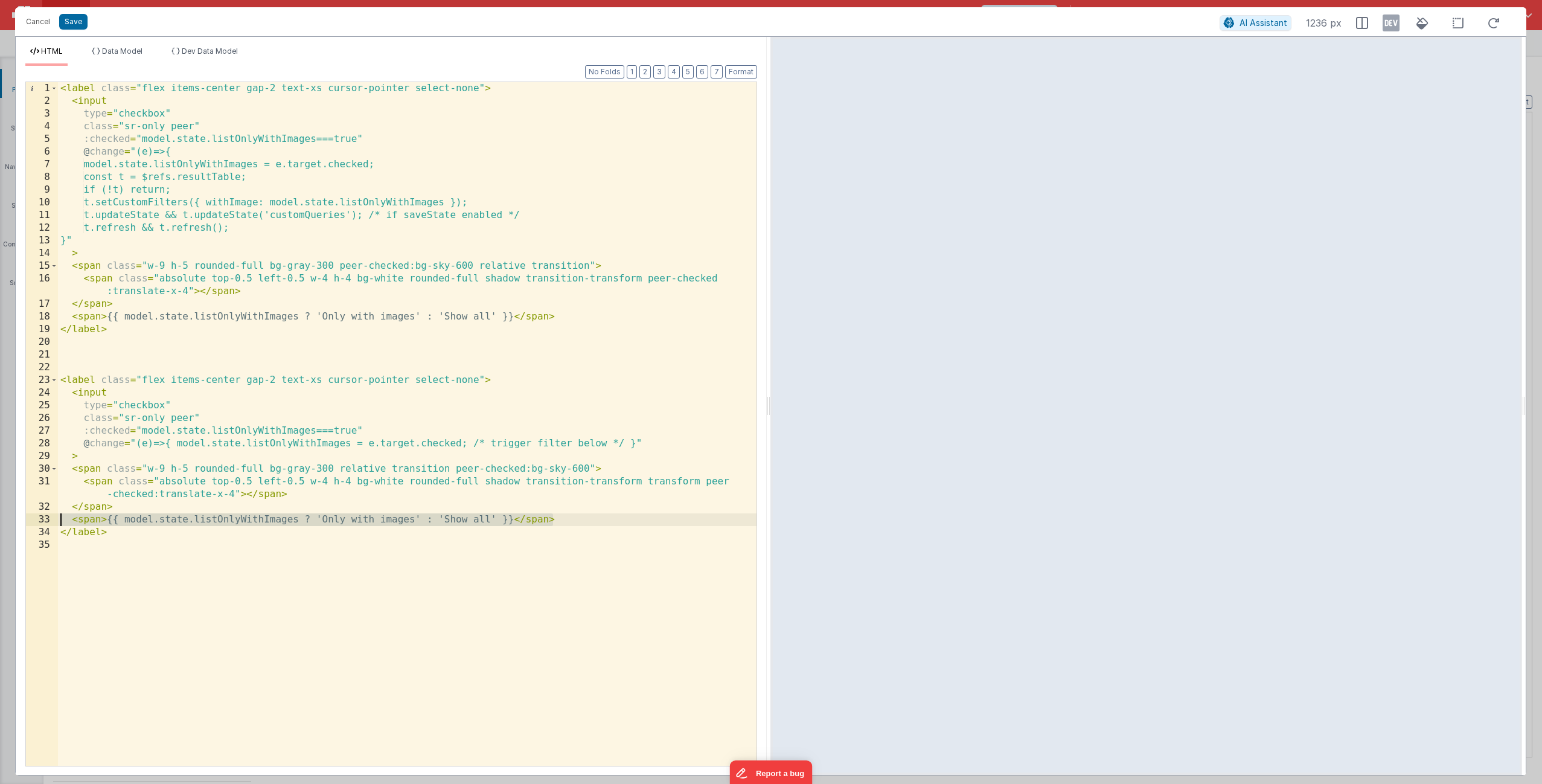
drag, startPoint x: 579, startPoint y: 522, endPoint x: 48, endPoint y: 519, distance: 531.0
click at [48, 519] on div "1 2 3 4 5 6 7 8 9 10 11 12 13 14 15 16 17 18 19 20 21 22 23 24 25 26 27 28 29 3…" at bounding box center [391, 424] width 732 height 685
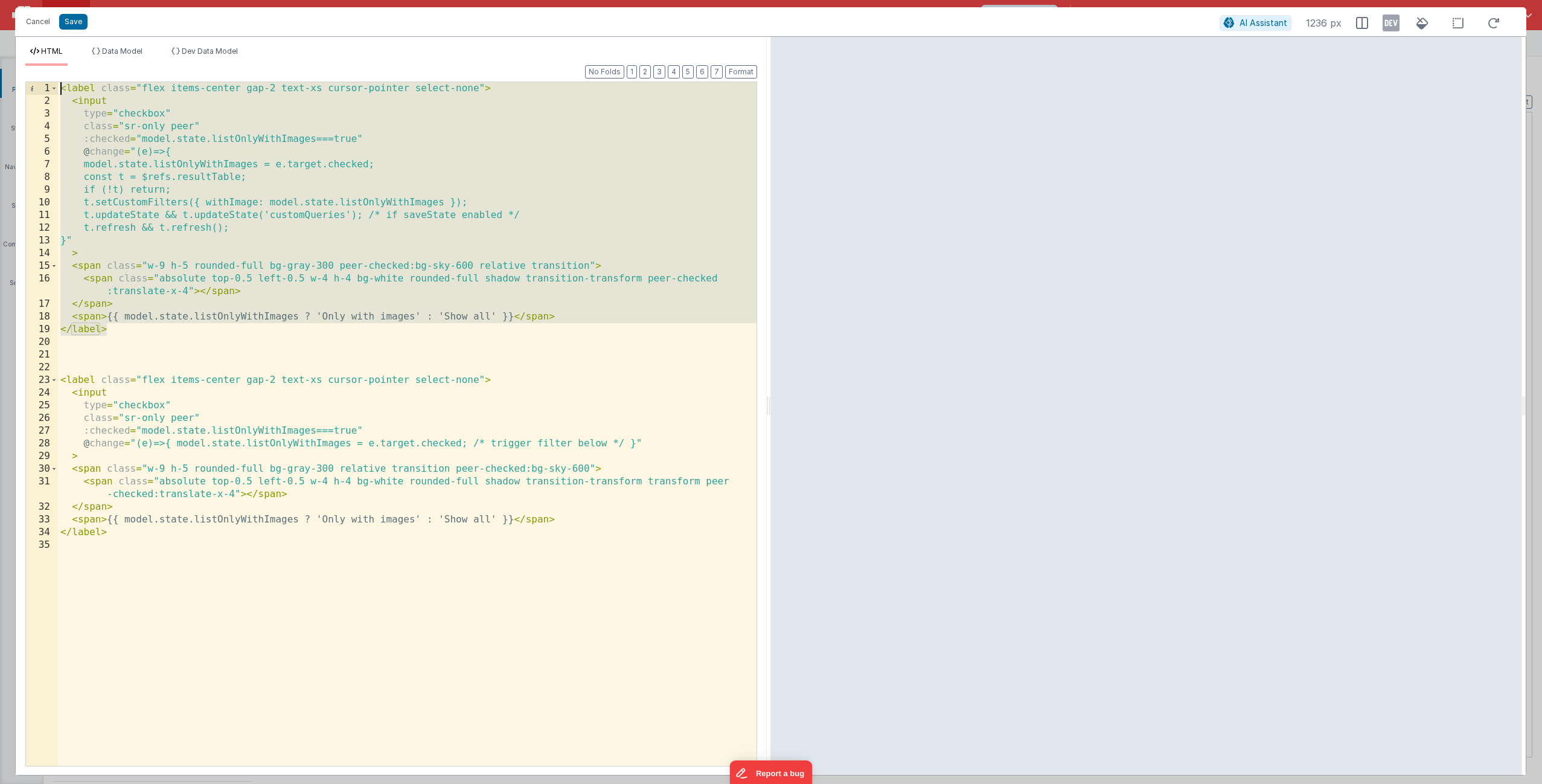
drag, startPoint x: 109, startPoint y: 333, endPoint x: 19, endPoint y: 65, distance: 282.7
click at [19, 65] on div "HTML Data Model Dev Data Model Format 7 6 5 4 3 2 1 No Folds 1 2 3 4 5 6 7 8 9 …" at bounding box center [391, 410] width 751 height 728
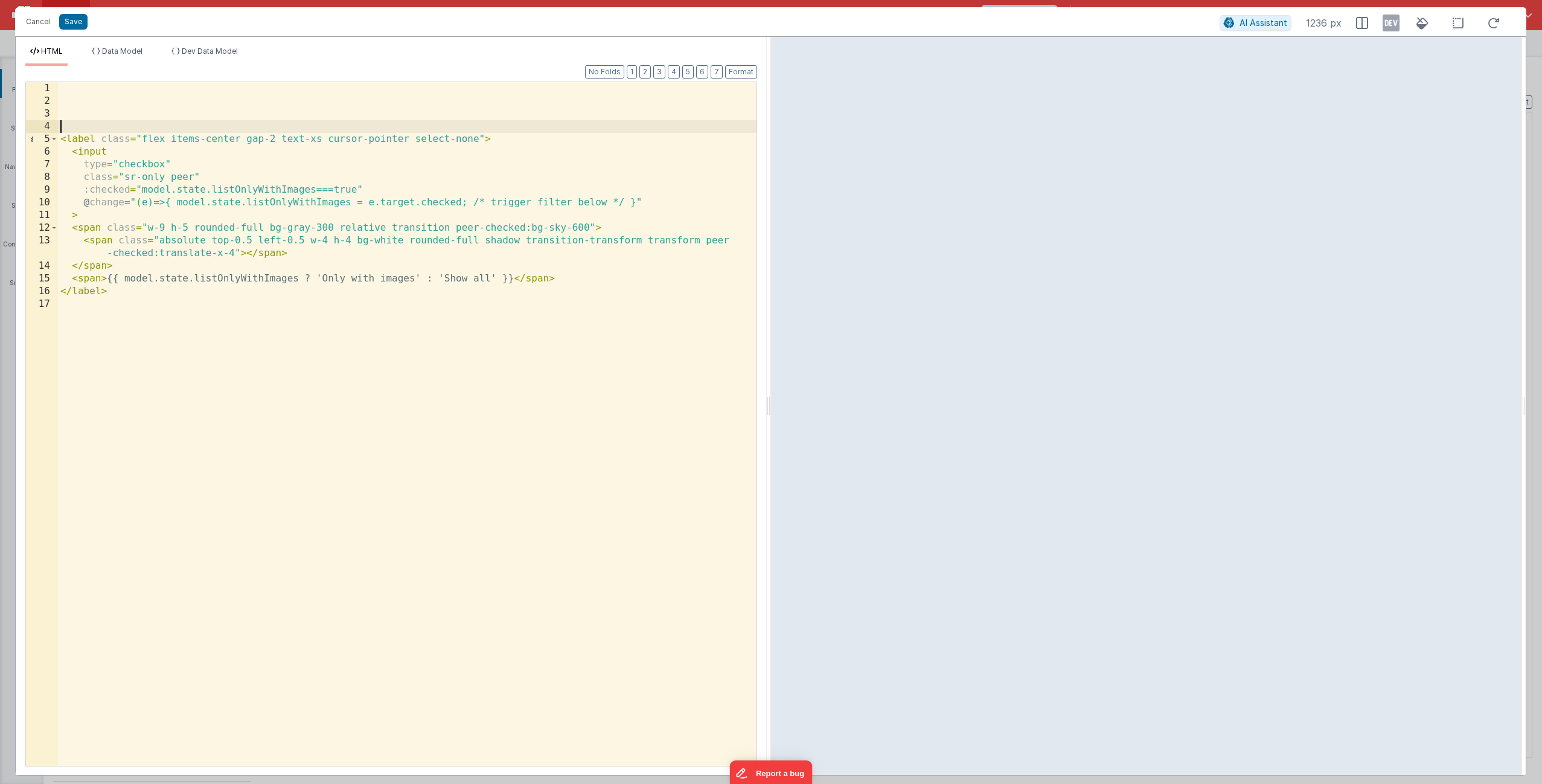
click at [562, 129] on div "< label class = "flex items-center gap-2 text-xs cursor-pointer select-none" > …" at bounding box center [407, 436] width 698 height 709
click at [526, 94] on div "< label class = "flex items-center gap-2 text-xs cursor-pointer select-none" > …" at bounding box center [407, 436] width 698 height 709
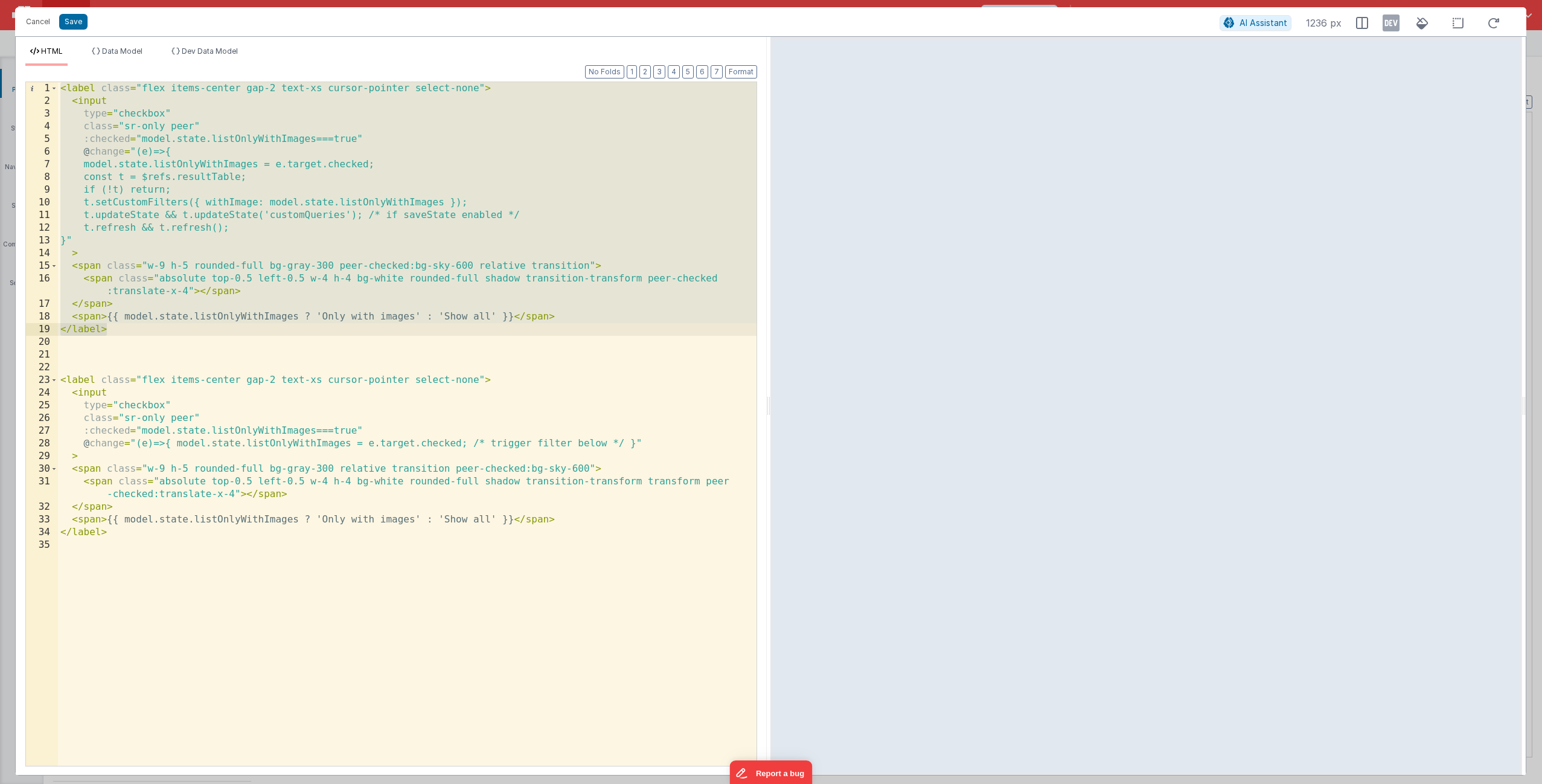
click at [229, 446] on div "< label class = "flex items-center gap-2 text-xs cursor-pointer select-none" > …" at bounding box center [407, 436] width 698 height 709
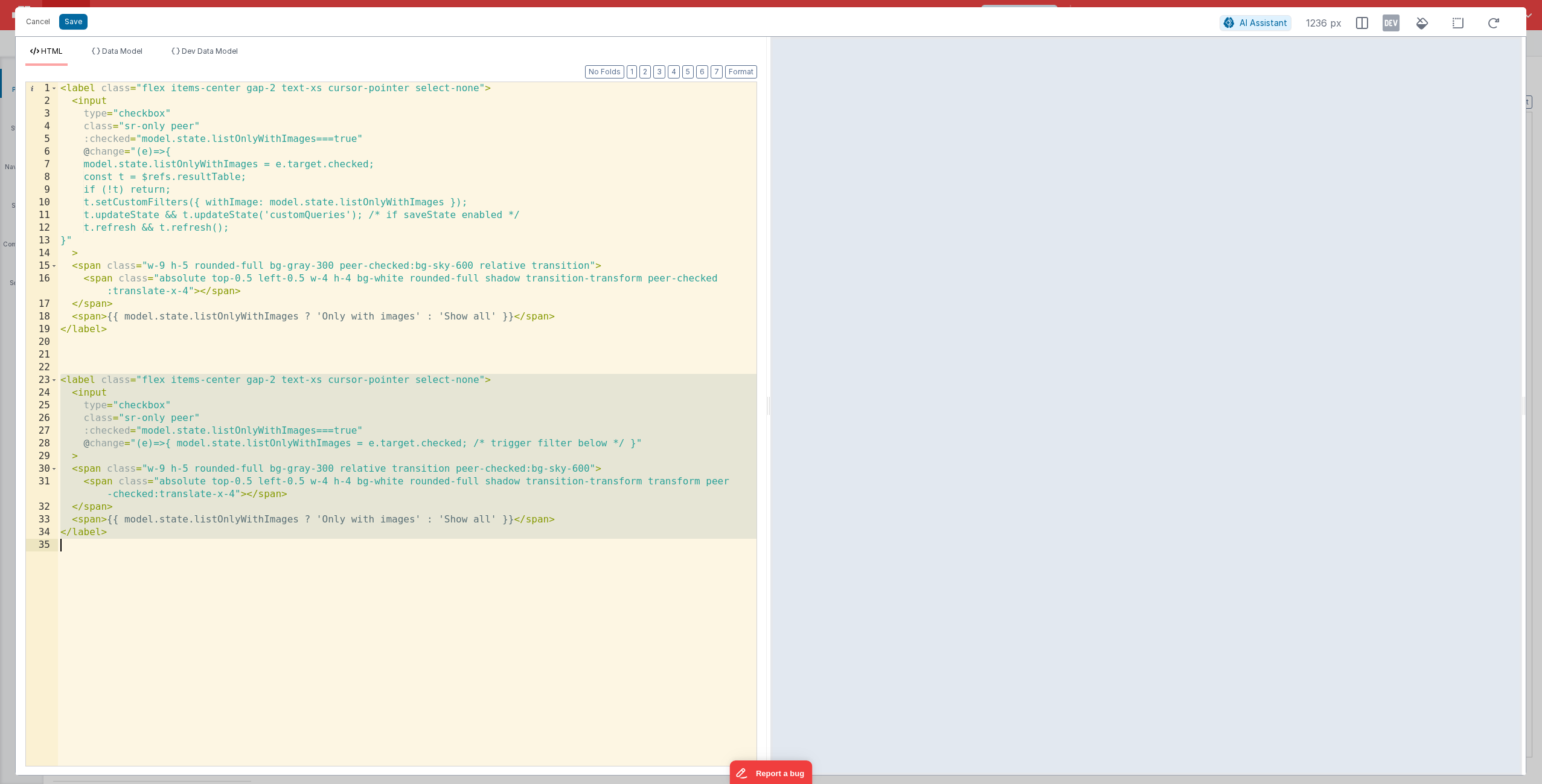
drag, startPoint x: 62, startPoint y: 380, endPoint x: 124, endPoint y: 550, distance: 181.0
click at [124, 550] on div "< label class = "flex items-center gap-2 text-xs cursor-pointer select-none" > …" at bounding box center [407, 436] width 698 height 709
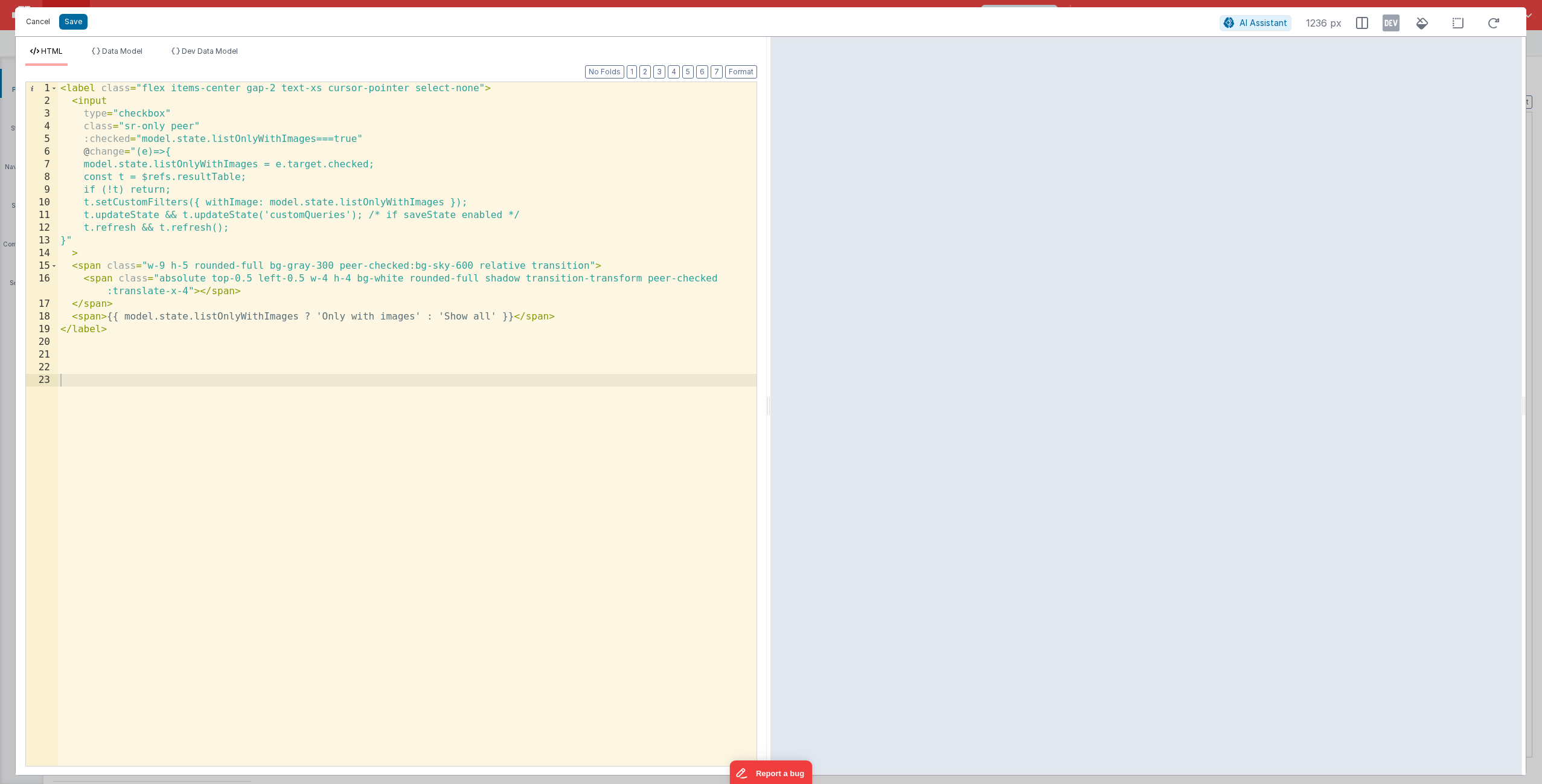
click at [46, 21] on button "Cancel" at bounding box center [37, 22] width 36 height 17
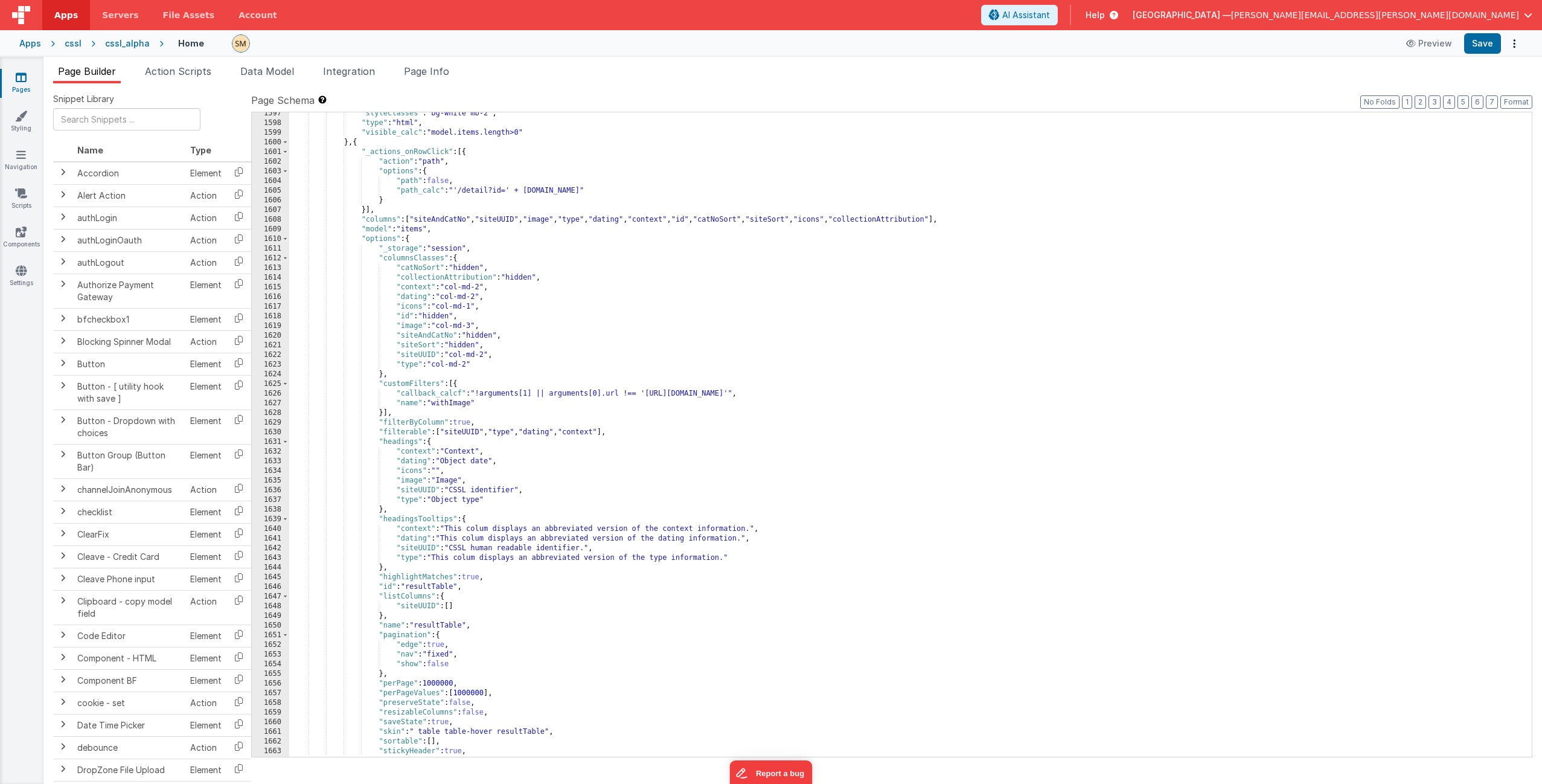
scroll to position [16761, 0]
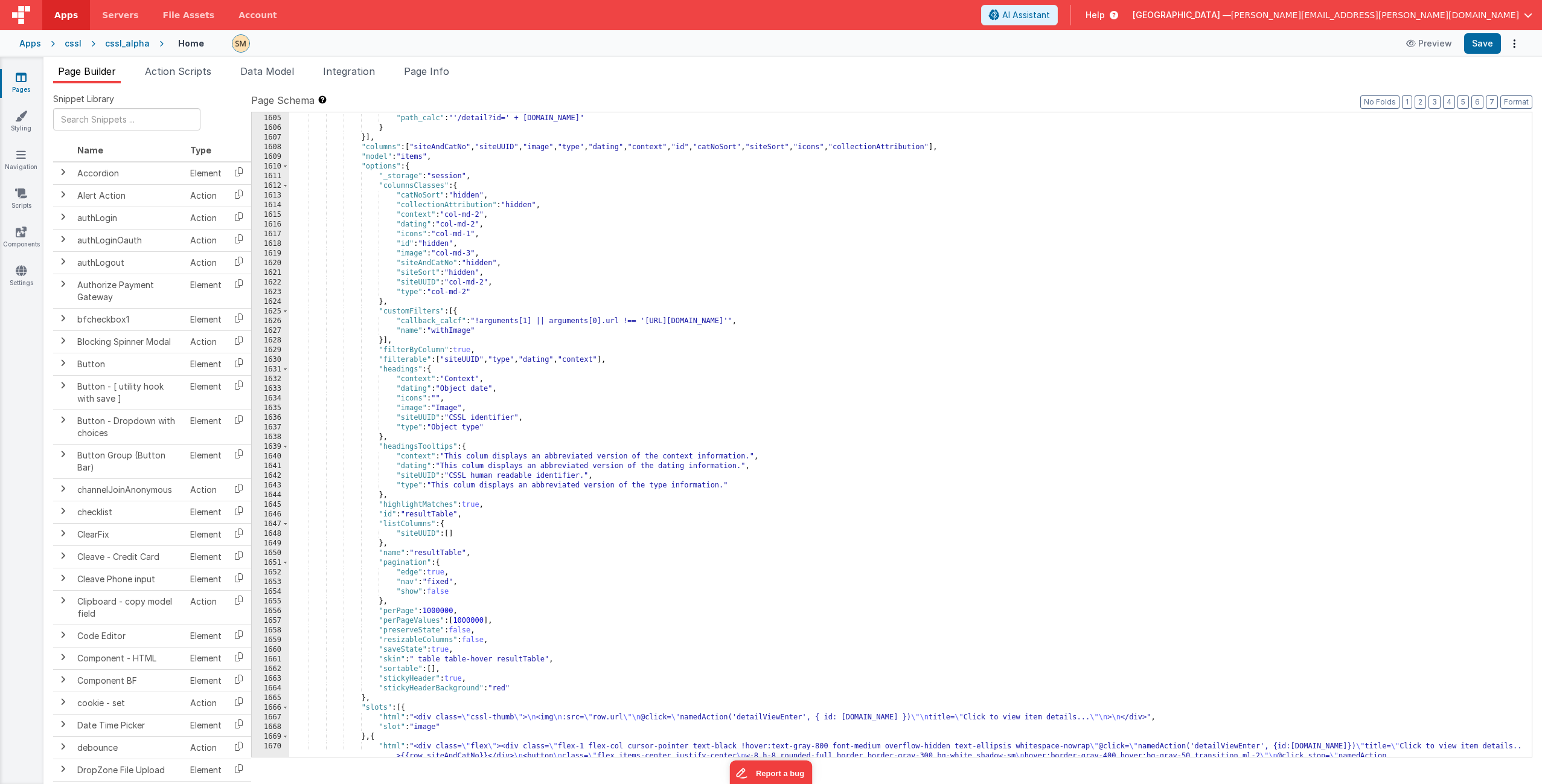
click at [484, 325] on div ""path" : false , "path_calc" : "'/detail?id=' + this.params.row.id" } }] , "col…" at bounding box center [906, 446] width 1234 height 683
click at [489, 334] on div ""path" : false , "path_calc" : "'/detail?id=' + this.params.row.id" } }] , "col…" at bounding box center [906, 446] width 1234 height 683
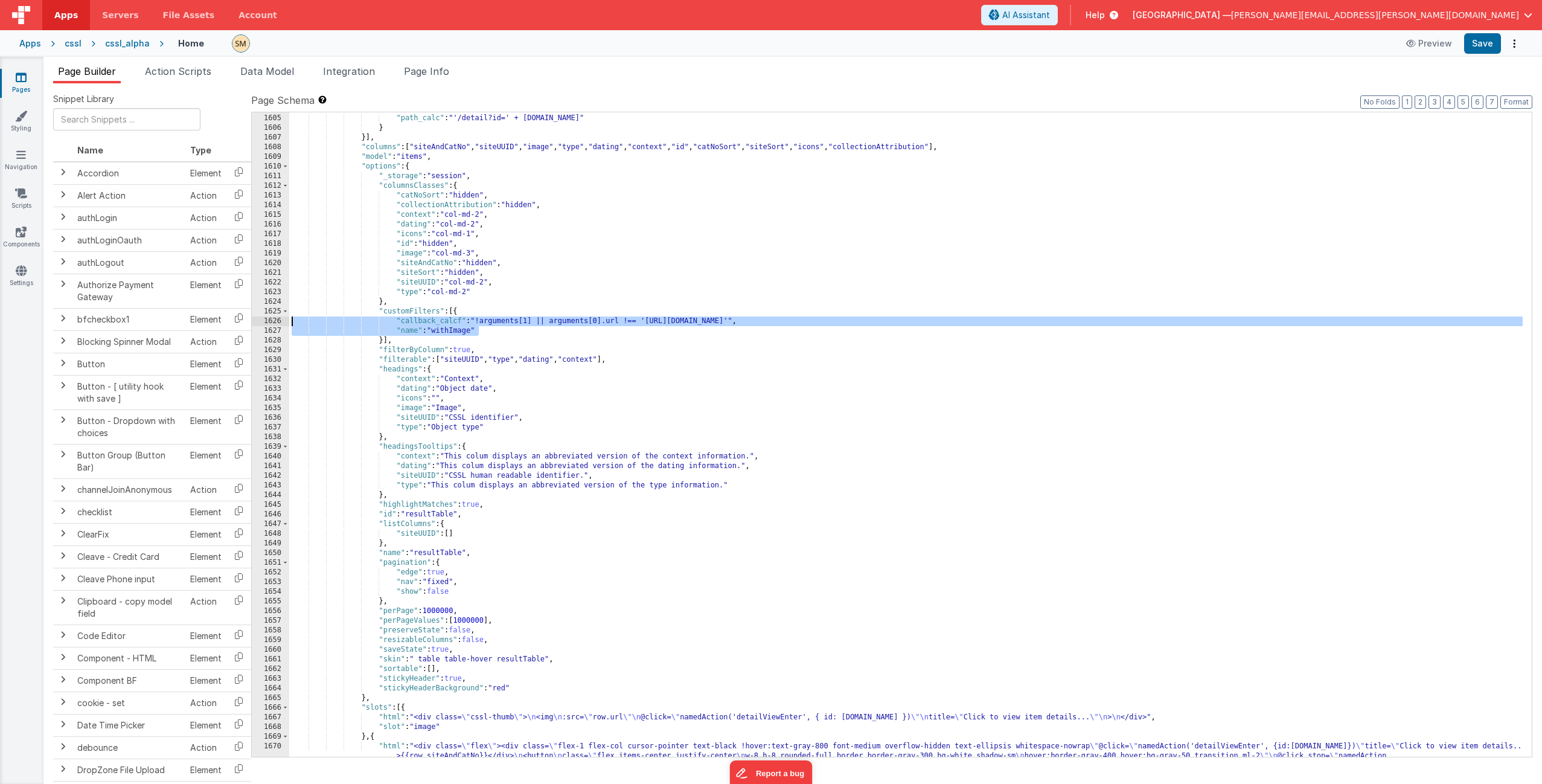
drag, startPoint x: 489, startPoint y: 334, endPoint x: 285, endPoint y: 321, distance: 204.4
click at [285, 321] on div "1604 1605 1606 1607 1608 1609 1610 1611 1612 1613 1614 1615 1616 1617 1618 1619…" at bounding box center [892, 435] width 1282 height 645
click at [377, 312] on div ""path" : false , "path_calc" : "'/detail?id=' + this.params.row.id" } }] , "col…" at bounding box center [906, 446] width 1234 height 683
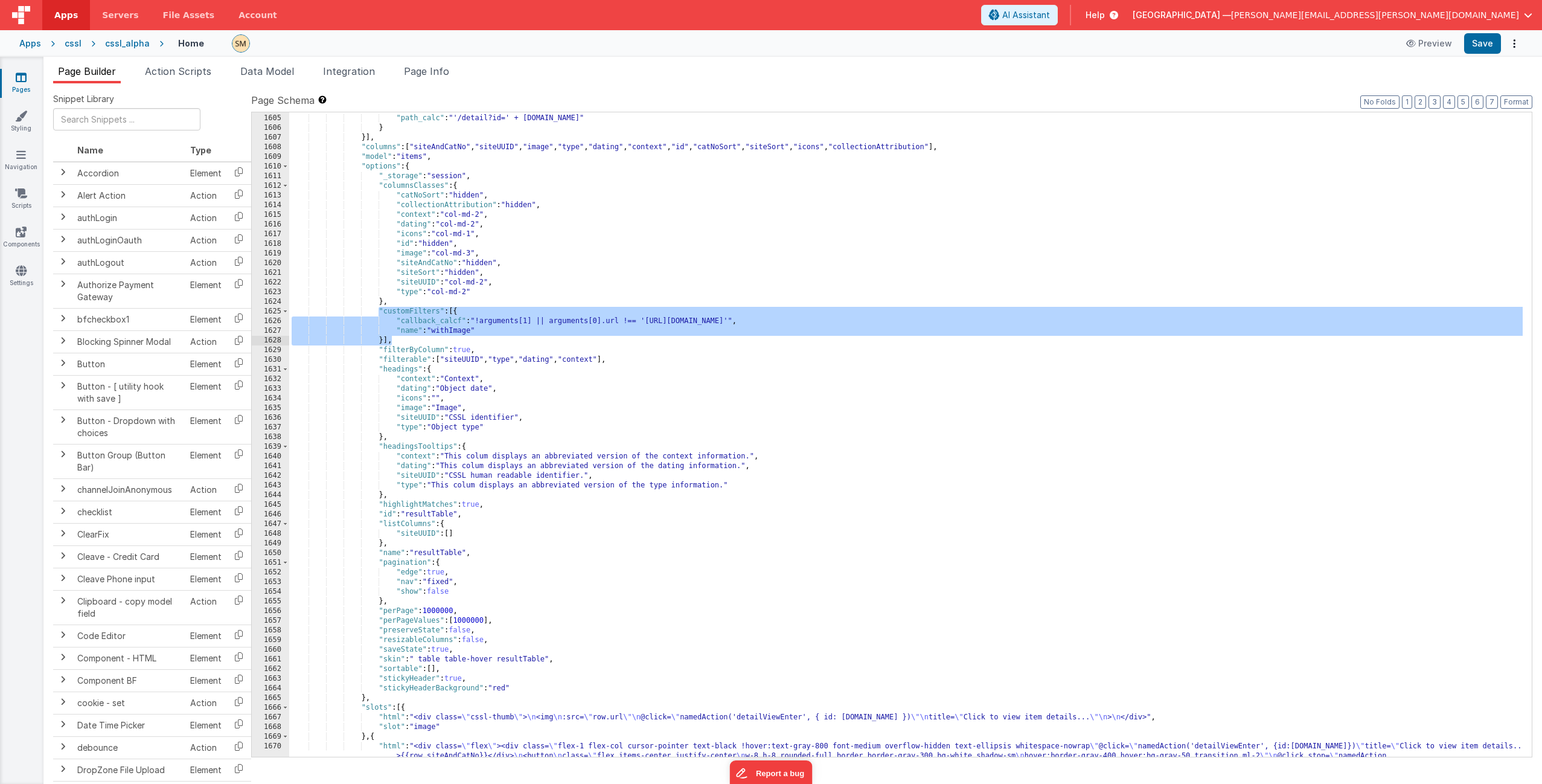
drag, startPoint x: 378, startPoint y: 312, endPoint x: 390, endPoint y: 340, distance: 30.5
click at [390, 340] on div ""path" : false , "path_calc" : "'/detail?id=' + this.params.row.id" } }] , "col…" at bounding box center [906, 446] width 1234 height 683
paste textarea
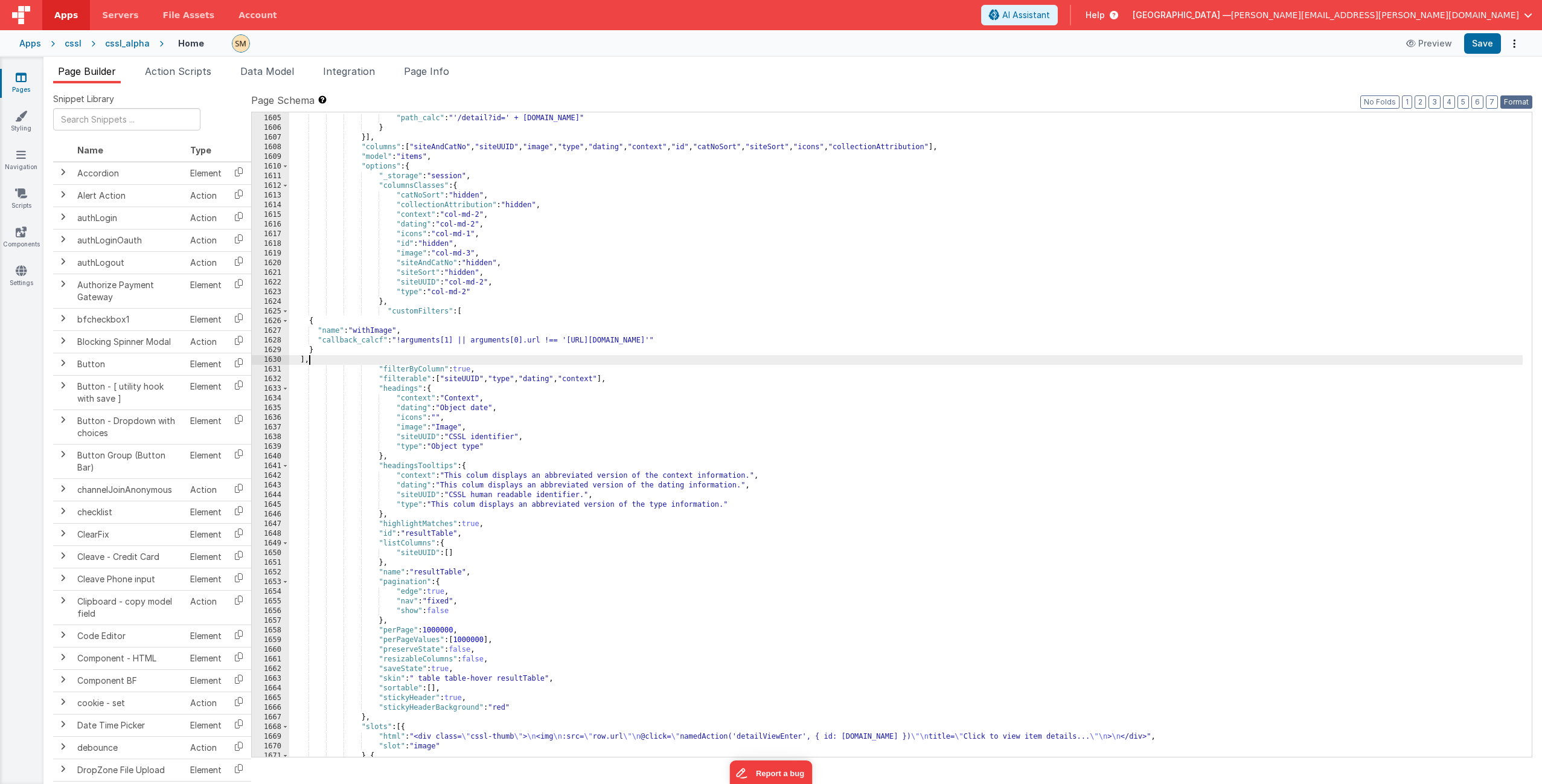
click at [1521, 104] on button "Format" at bounding box center [1516, 102] width 32 height 13
click at [1518, 101] on button "Format" at bounding box center [1516, 102] width 32 height 13
click at [982, 306] on div ""path" : false , "path_calc" : "'/detail?id=' + this.params.row.id" } }] , "col…" at bounding box center [906, 436] width 1234 height 664
click at [313, 361] on div ""path" : false , "path_calc" : "'/detail?id=' + this.params.row.id" } }] , "col…" at bounding box center [906, 436] width 1234 height 664
click at [1494, 45] on button "Save" at bounding box center [1482, 43] width 37 height 20
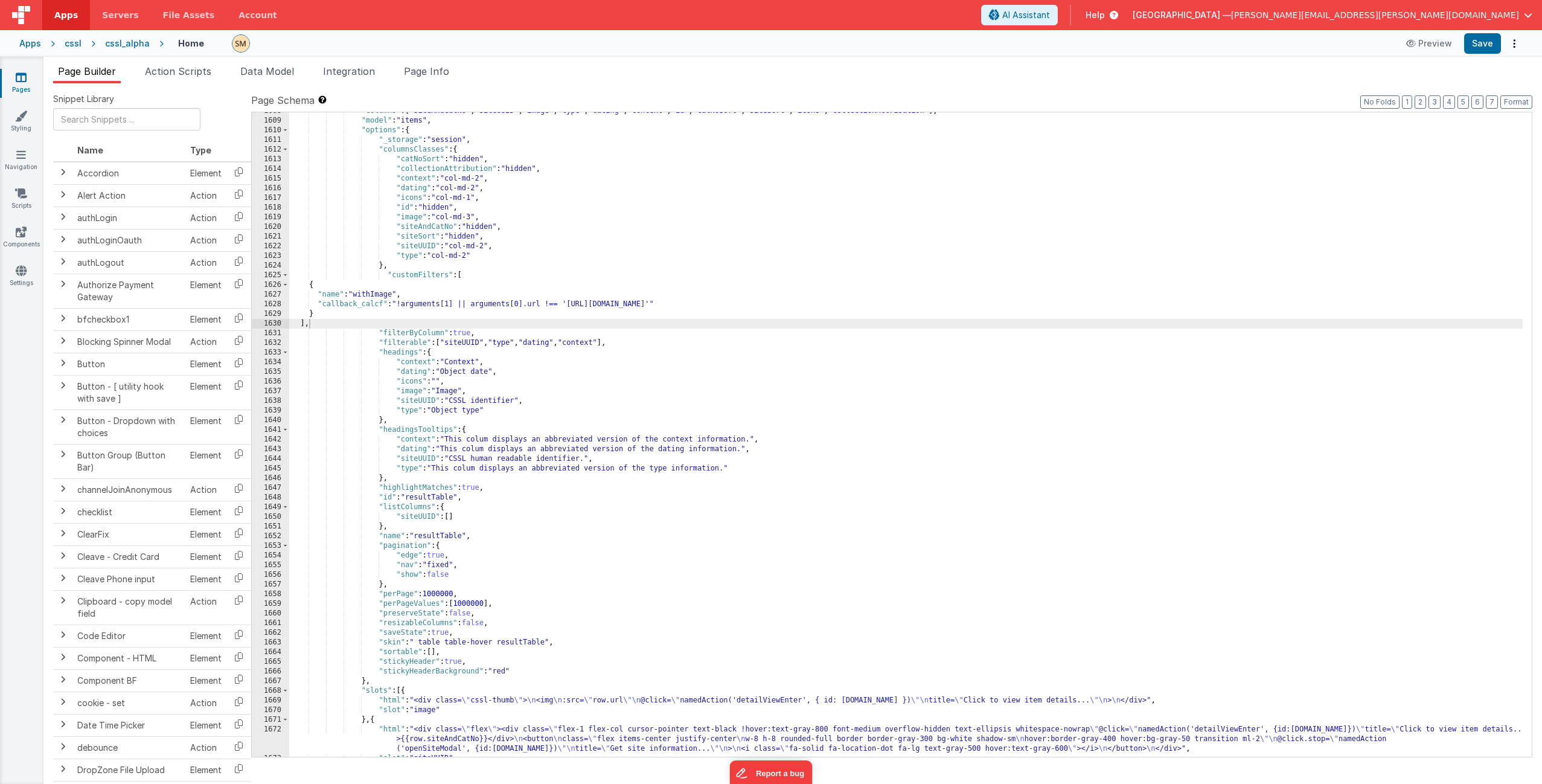
scroll to position [17087, 0]
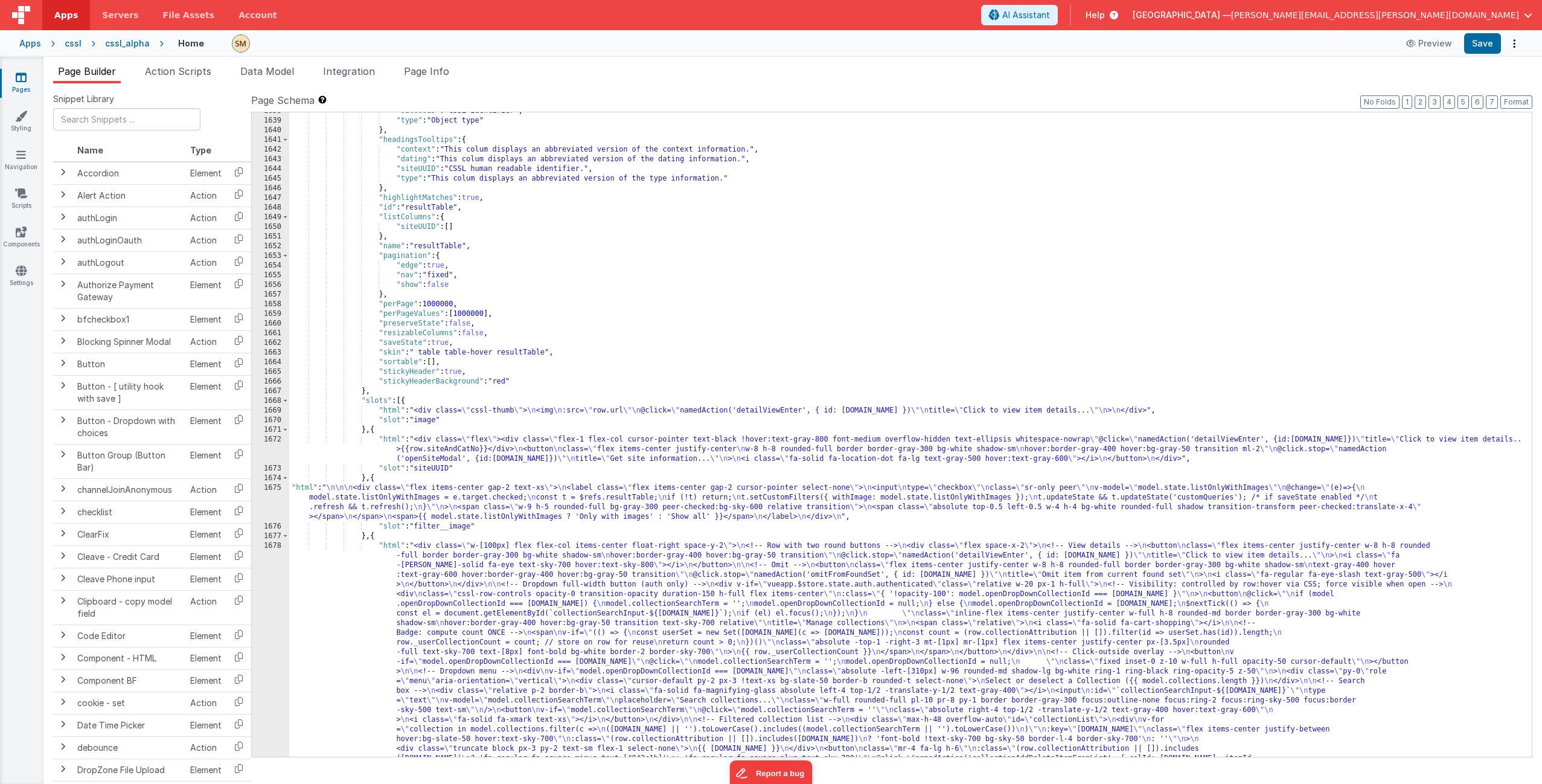
click at [439, 510] on div ""siteUUID" : "CSSL identifier" , "type" : "Object type" } , "headingsTooltips" …" at bounding box center [906, 549] width 1234 height 886
click at [272, 501] on div "1675" at bounding box center [270, 502] width 37 height 39
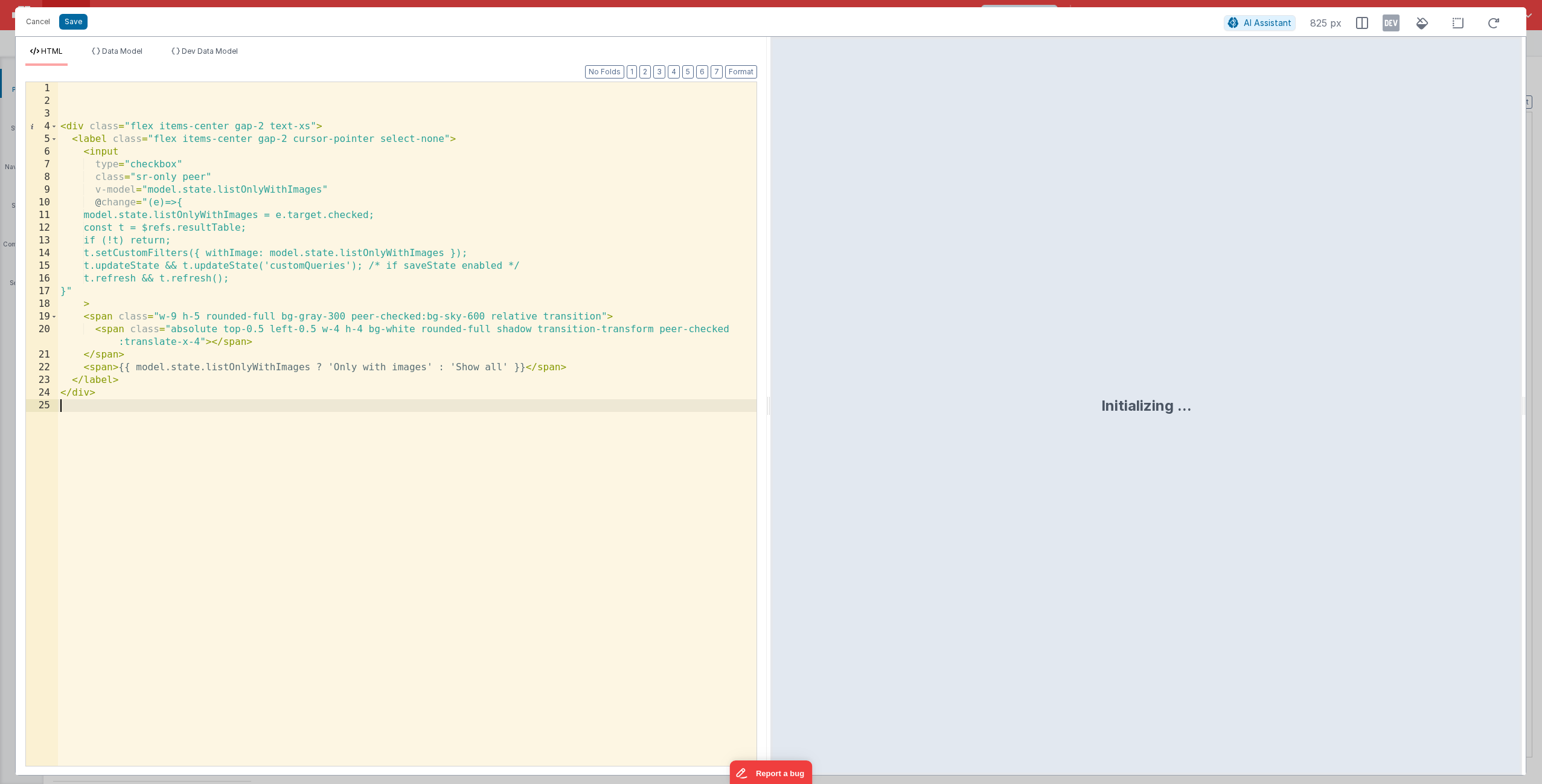
click at [300, 484] on div "< div class = "flex items-center gap-2 text-xs" > < label class = "flex items-c…" at bounding box center [407, 436] width 698 height 709
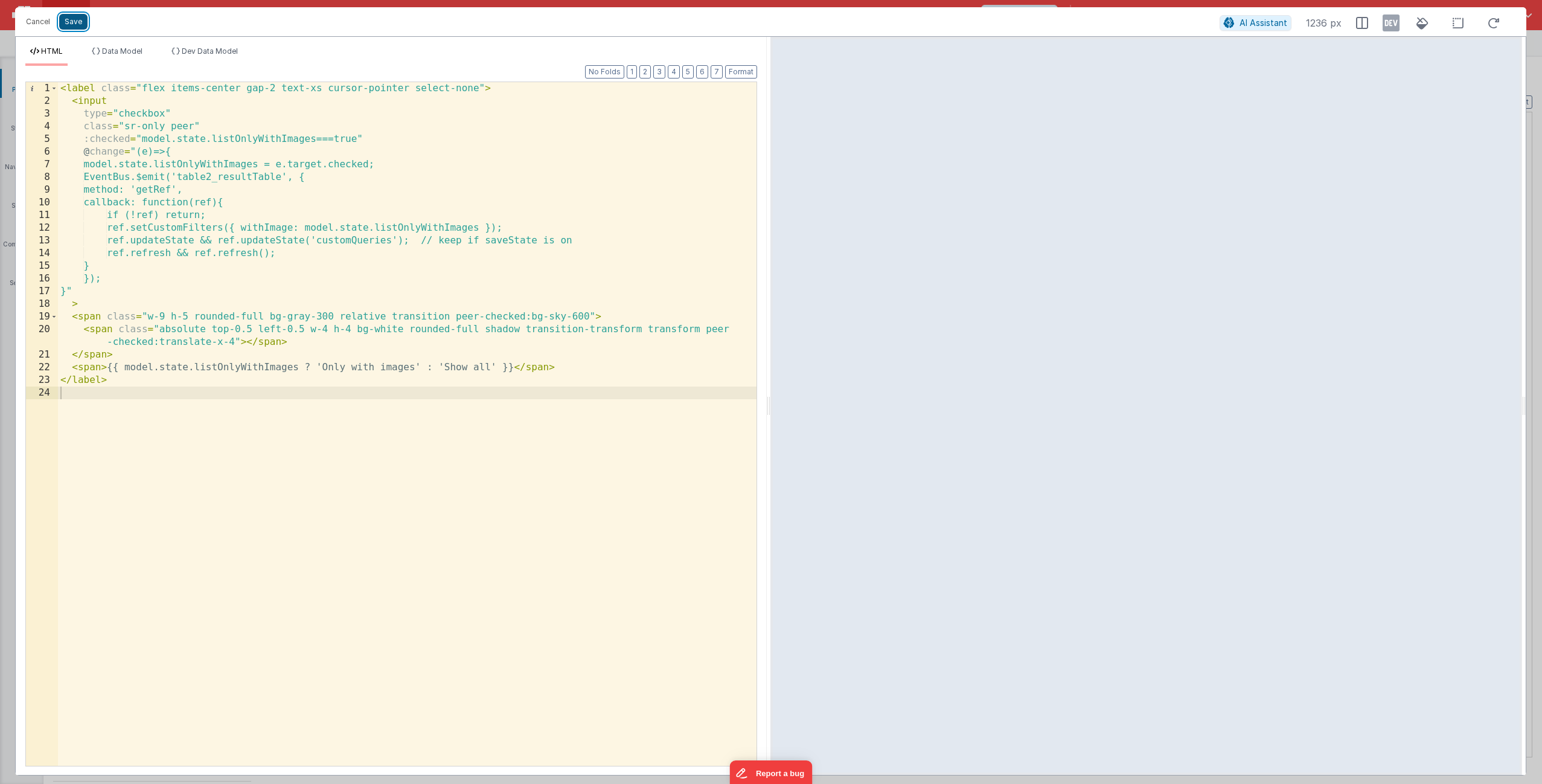
click at [79, 18] on button "Save" at bounding box center [73, 22] width 28 height 16
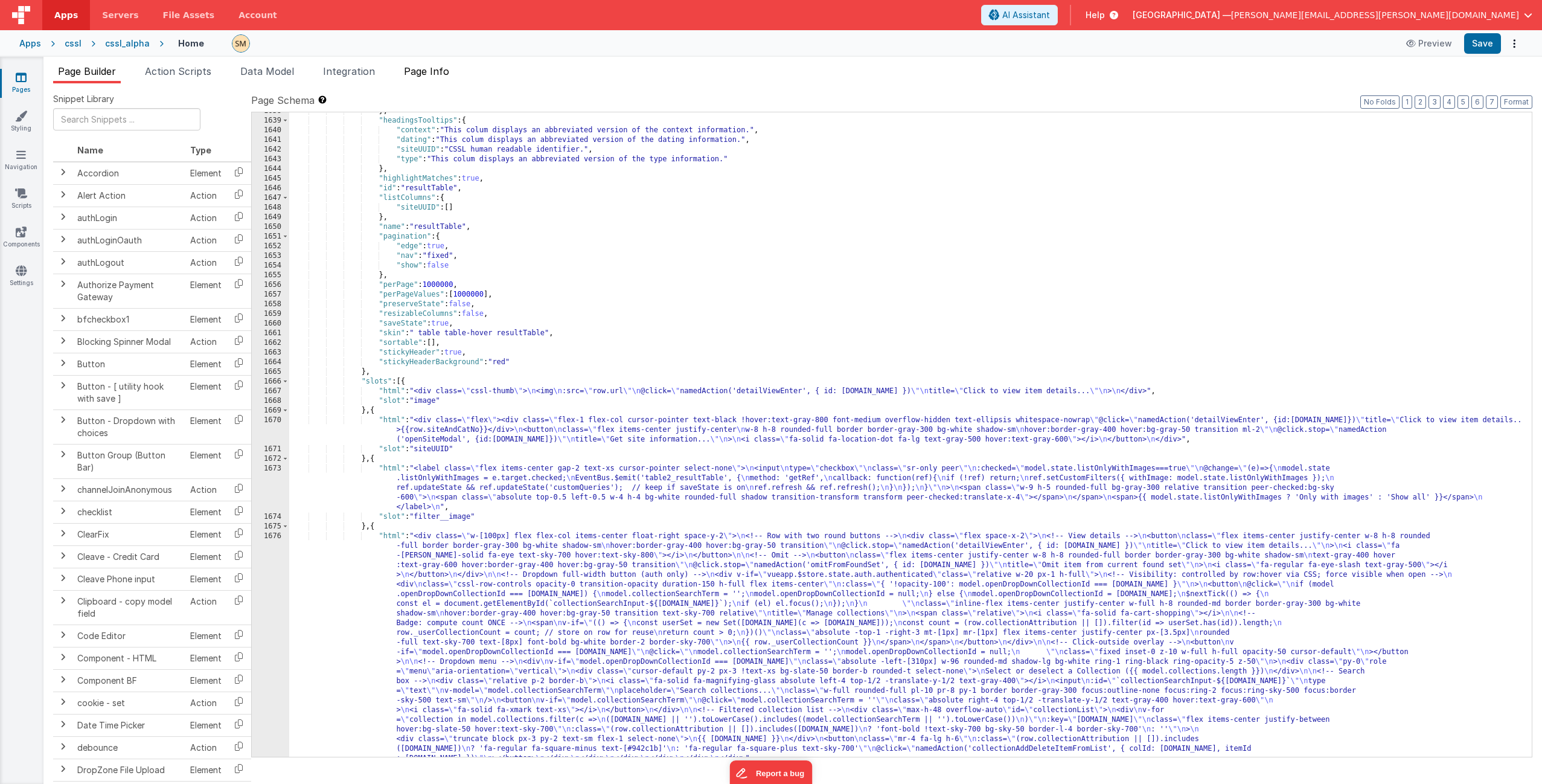
click at [437, 73] on span "Page Info" at bounding box center [426, 71] width 45 height 12
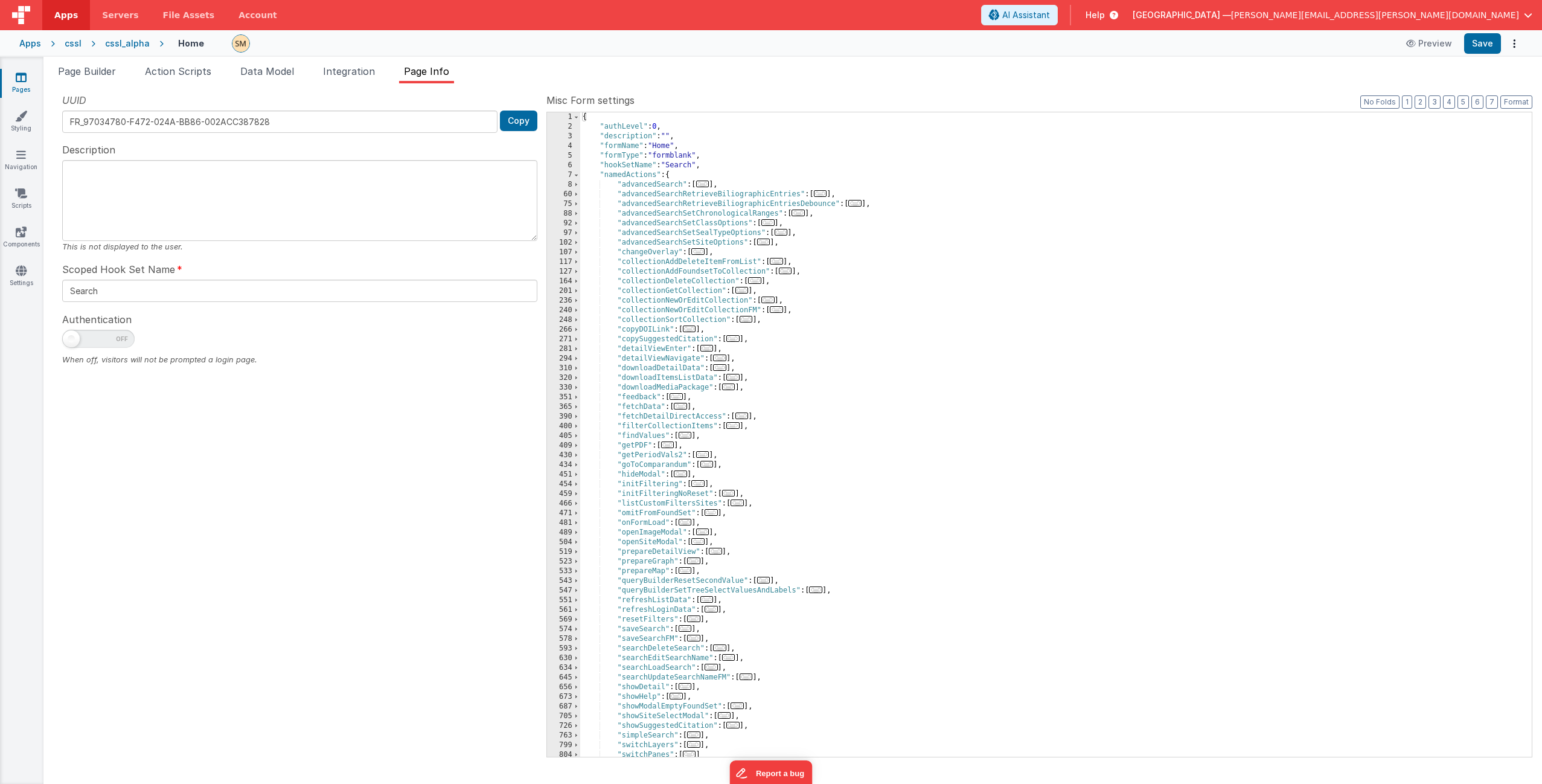
scroll to position [36, 0]
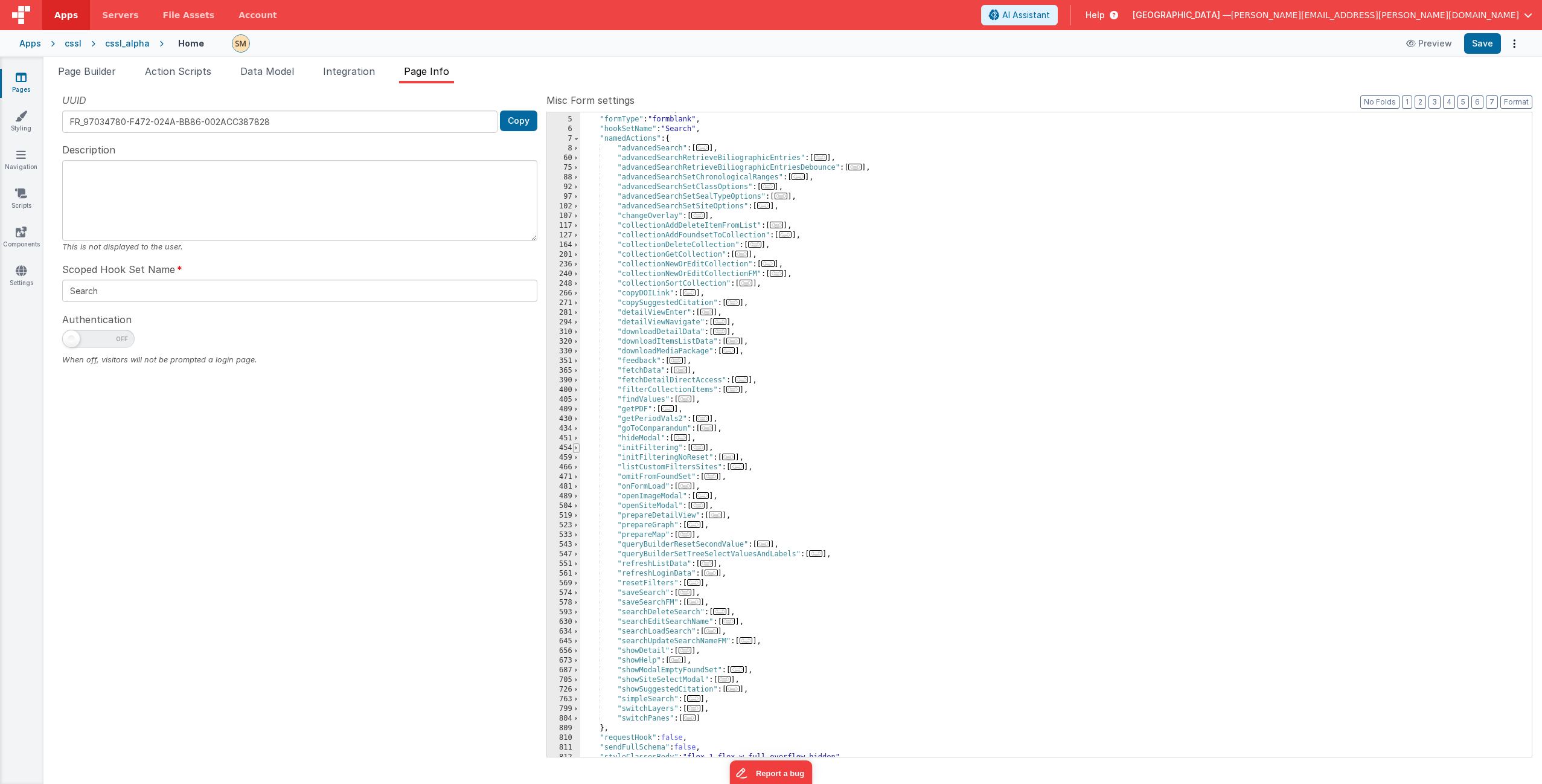
click at [577, 448] on span at bounding box center [577, 448] width 7 height 10
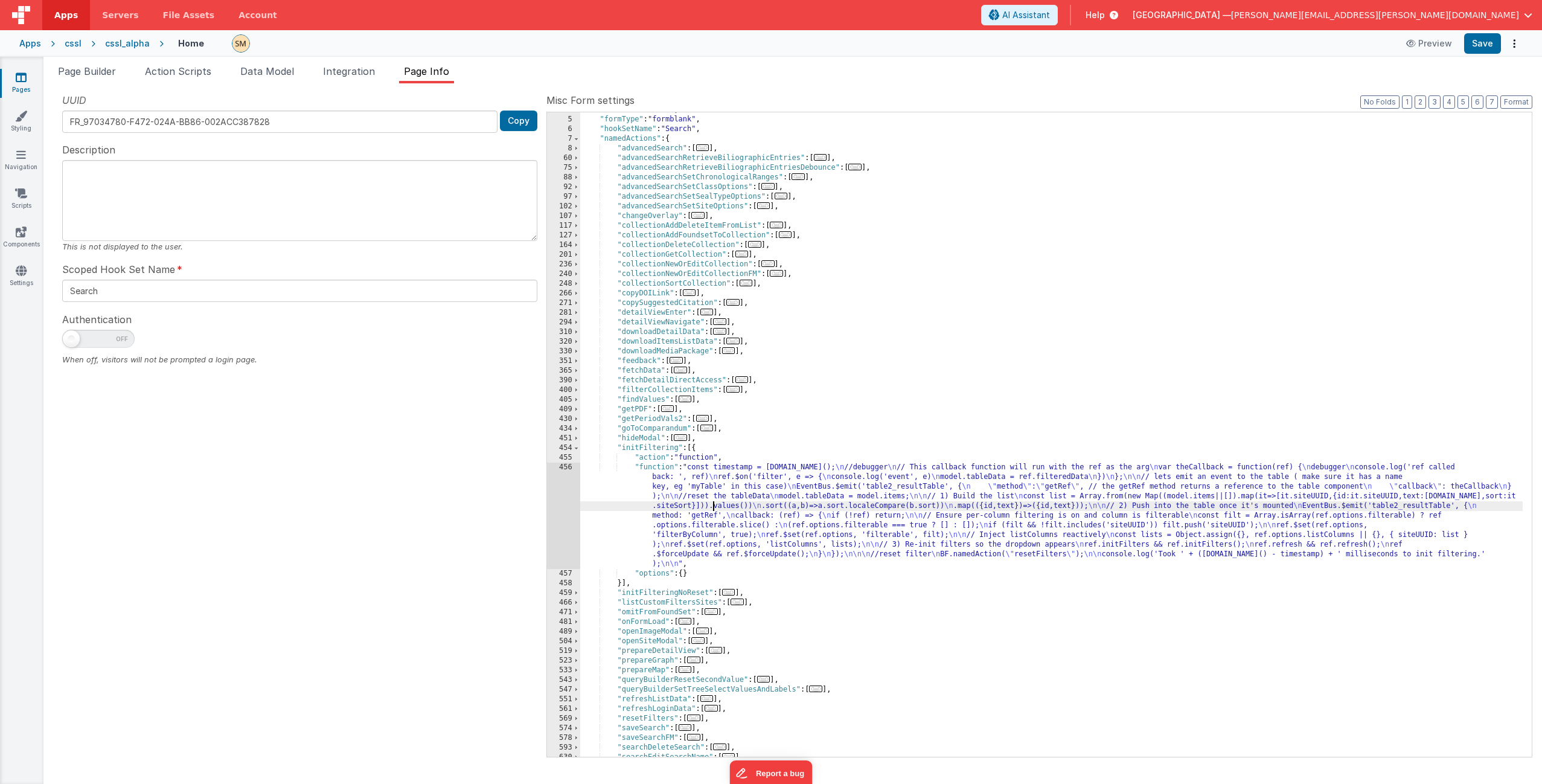
click at [715, 501] on div ""formName" : "Home" , "formType" : "formblank" , "hookSetName" : "Search" , "na…" at bounding box center [1052, 437] width 942 height 664
click at [567, 503] on div "456" at bounding box center [564, 516] width 33 height 106
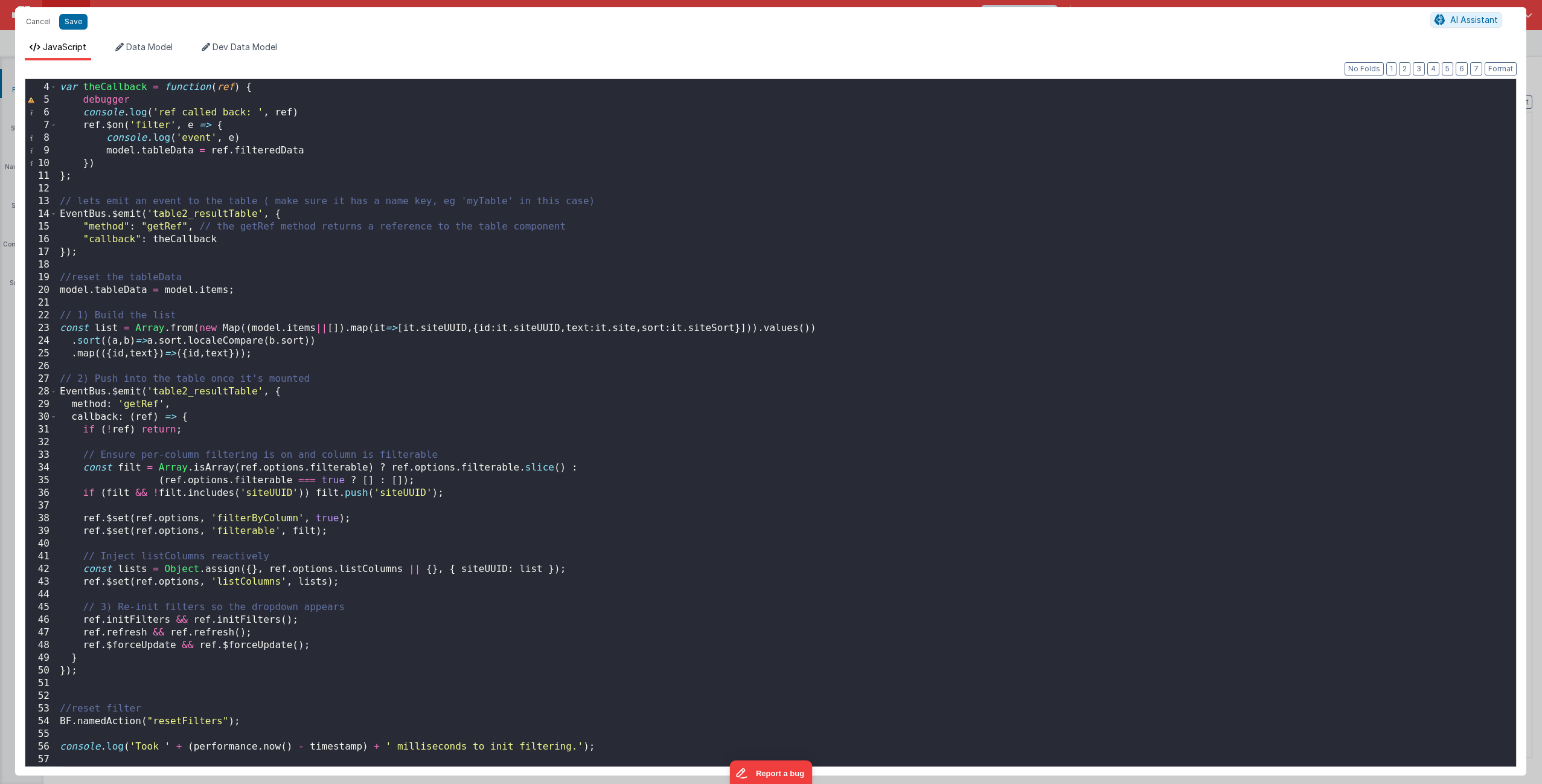
scroll to position [48, 0]
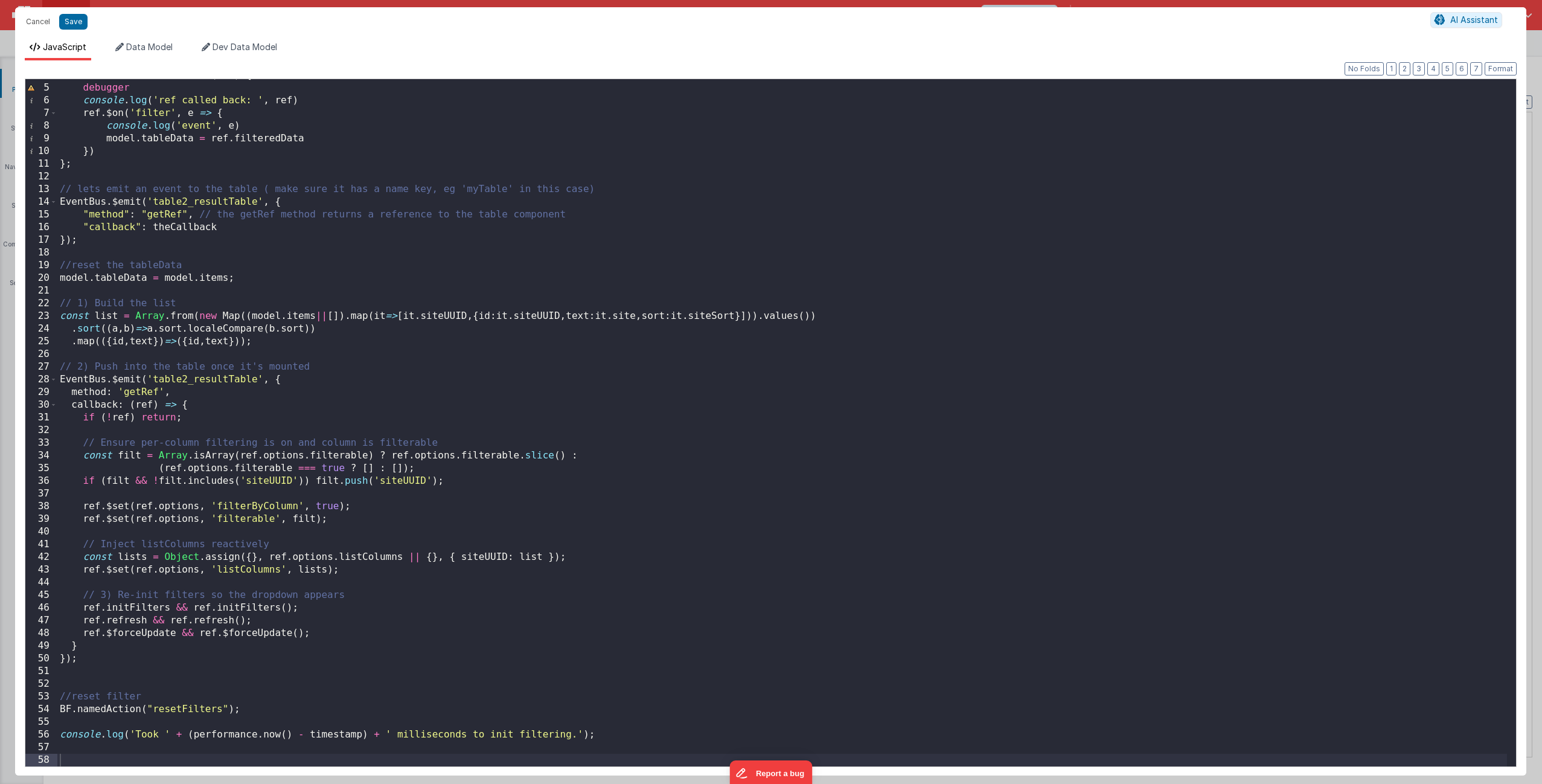
click at [354, 709] on div "var theCallback = function ( ref ) { debugger console . log ( 'ref called back:…" at bounding box center [782, 425] width 1450 height 713
click at [323, 675] on div "var theCallback = function ( ref ) { debugger console . log ( 'ref called back:…" at bounding box center [782, 425] width 1450 height 713
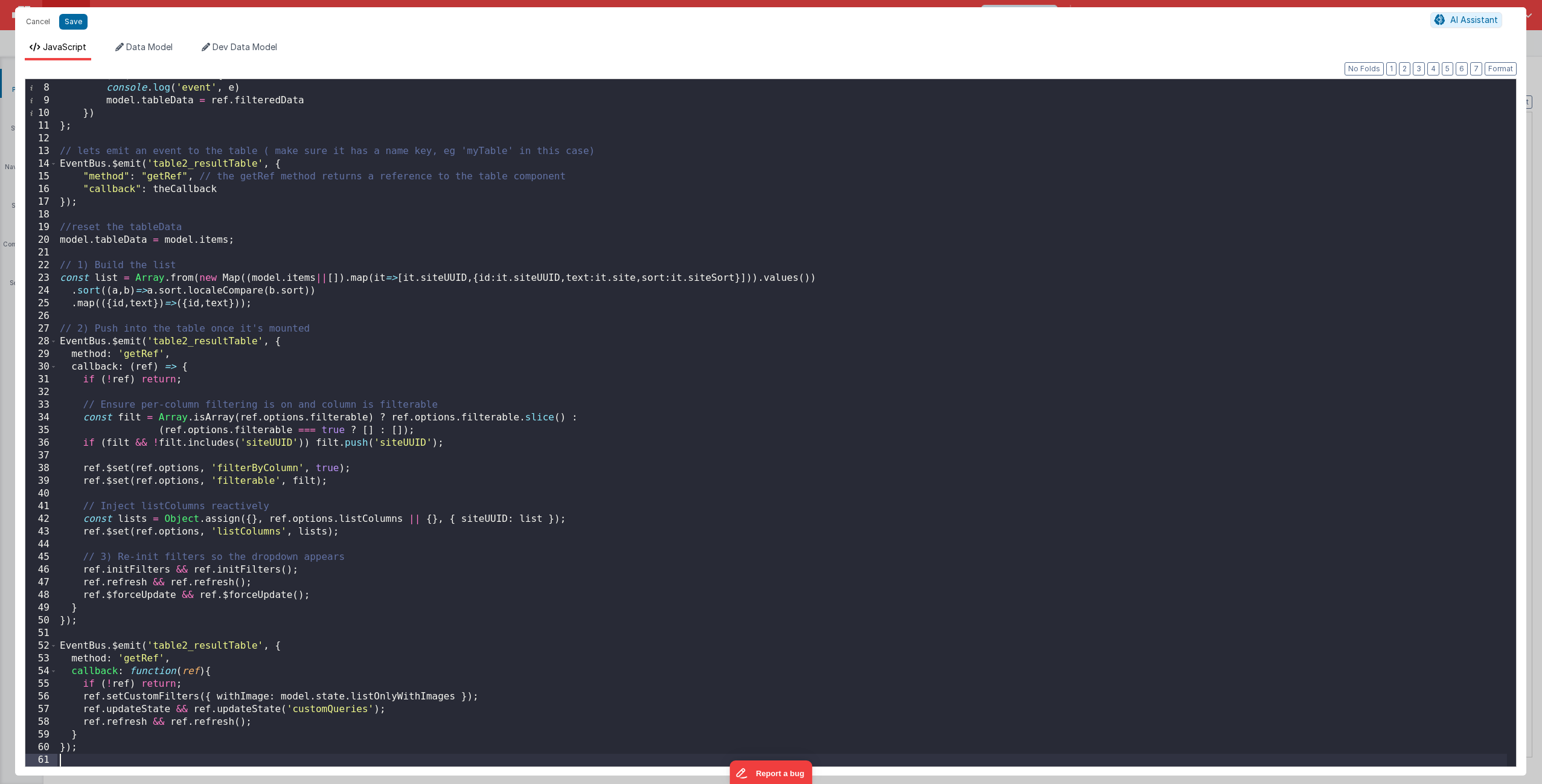
click at [339, 616] on div "ref . $on ( 'filter' , e => { console . log ( 'event' , e ) model . tableData =…" at bounding box center [782, 425] width 1450 height 713
click at [335, 622] on div "ref . $on ( 'filter' , e => { console . log ( 'event' , e ) model . tableData =…" at bounding box center [782, 425] width 1450 height 713
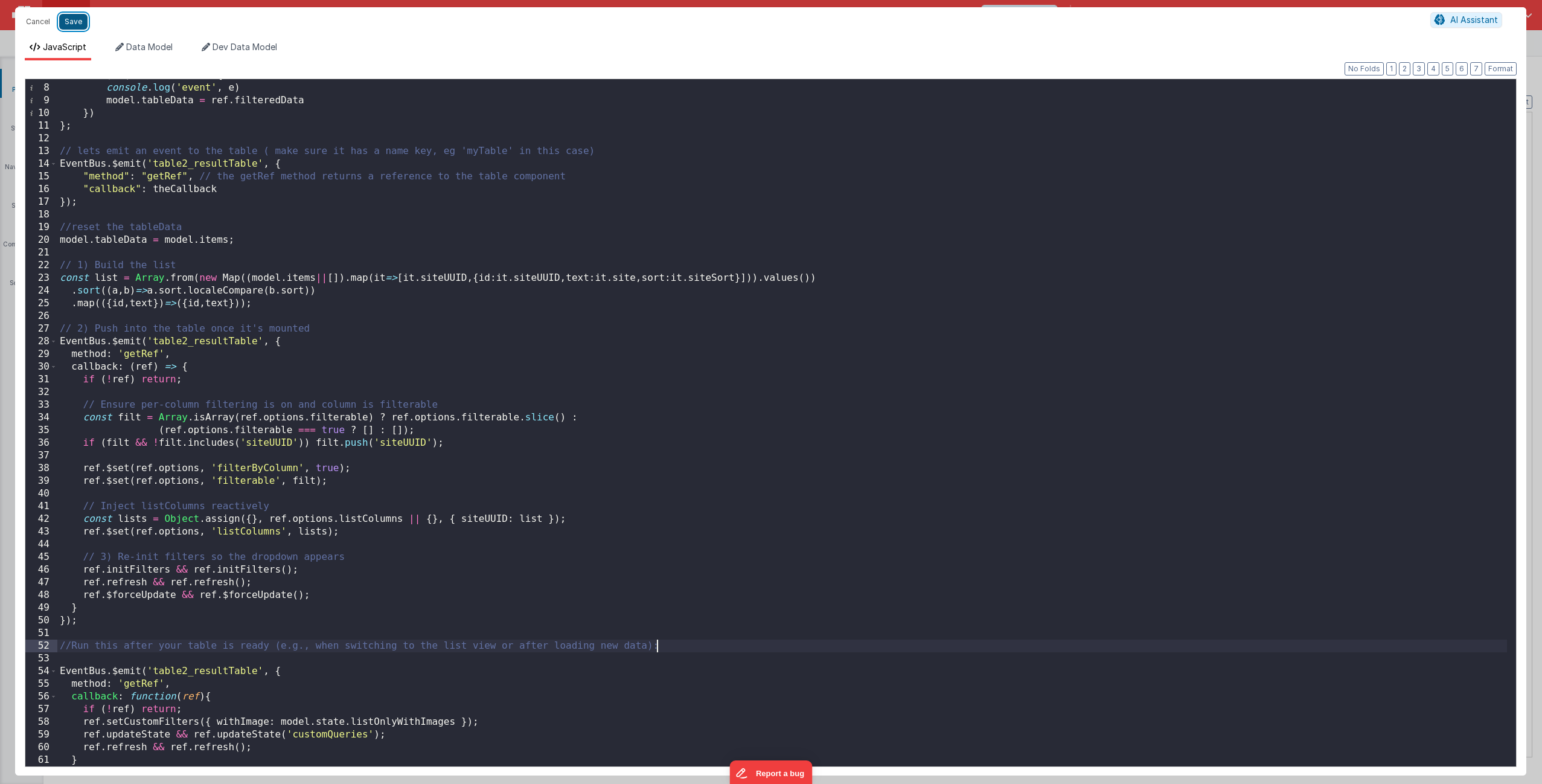
click at [68, 22] on button "Save" at bounding box center [73, 22] width 28 height 16
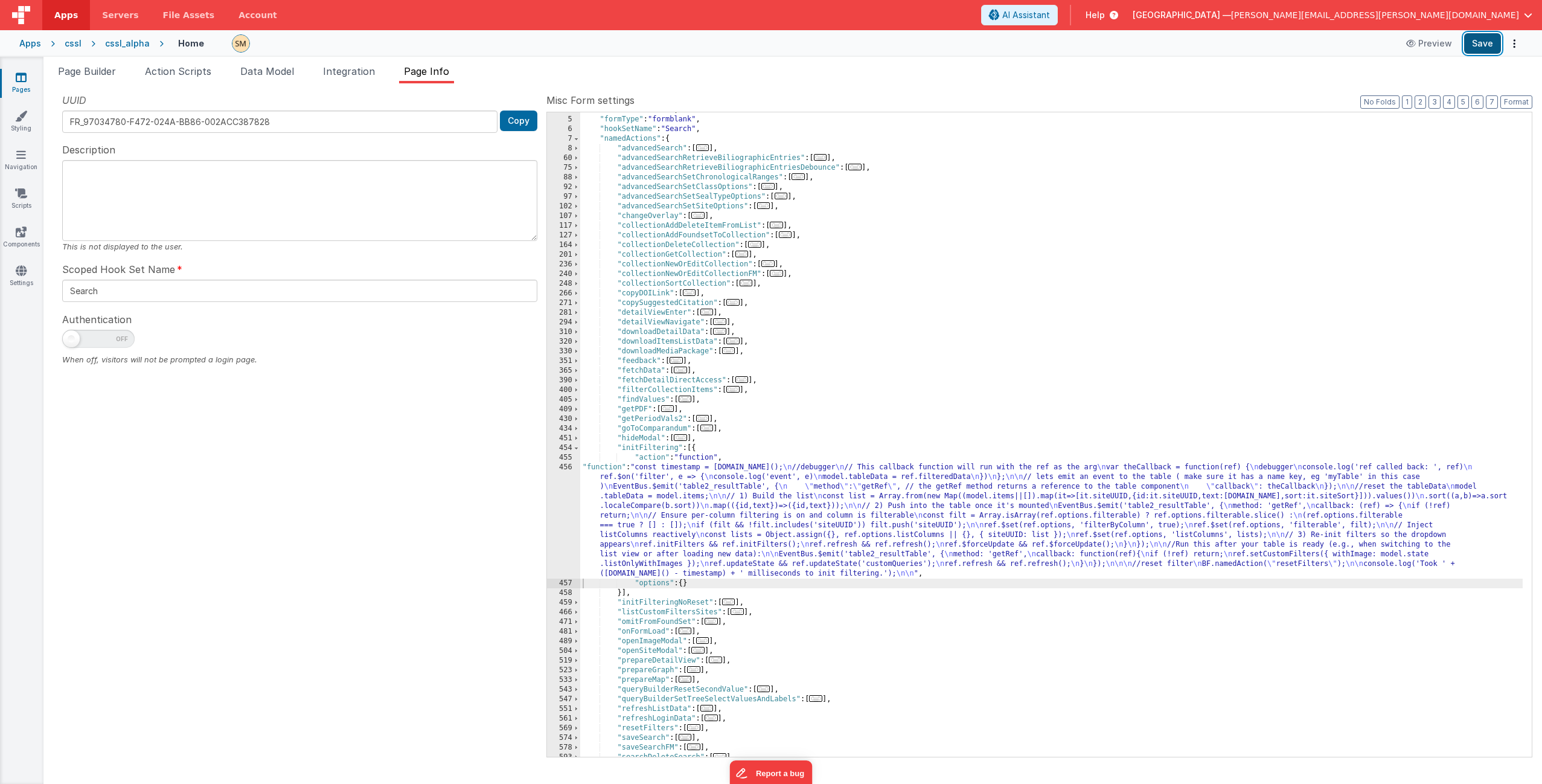
click at [1489, 44] on button "Save" at bounding box center [1482, 43] width 37 height 20
click at [96, 72] on span "Page Builder" at bounding box center [87, 71] width 58 height 12
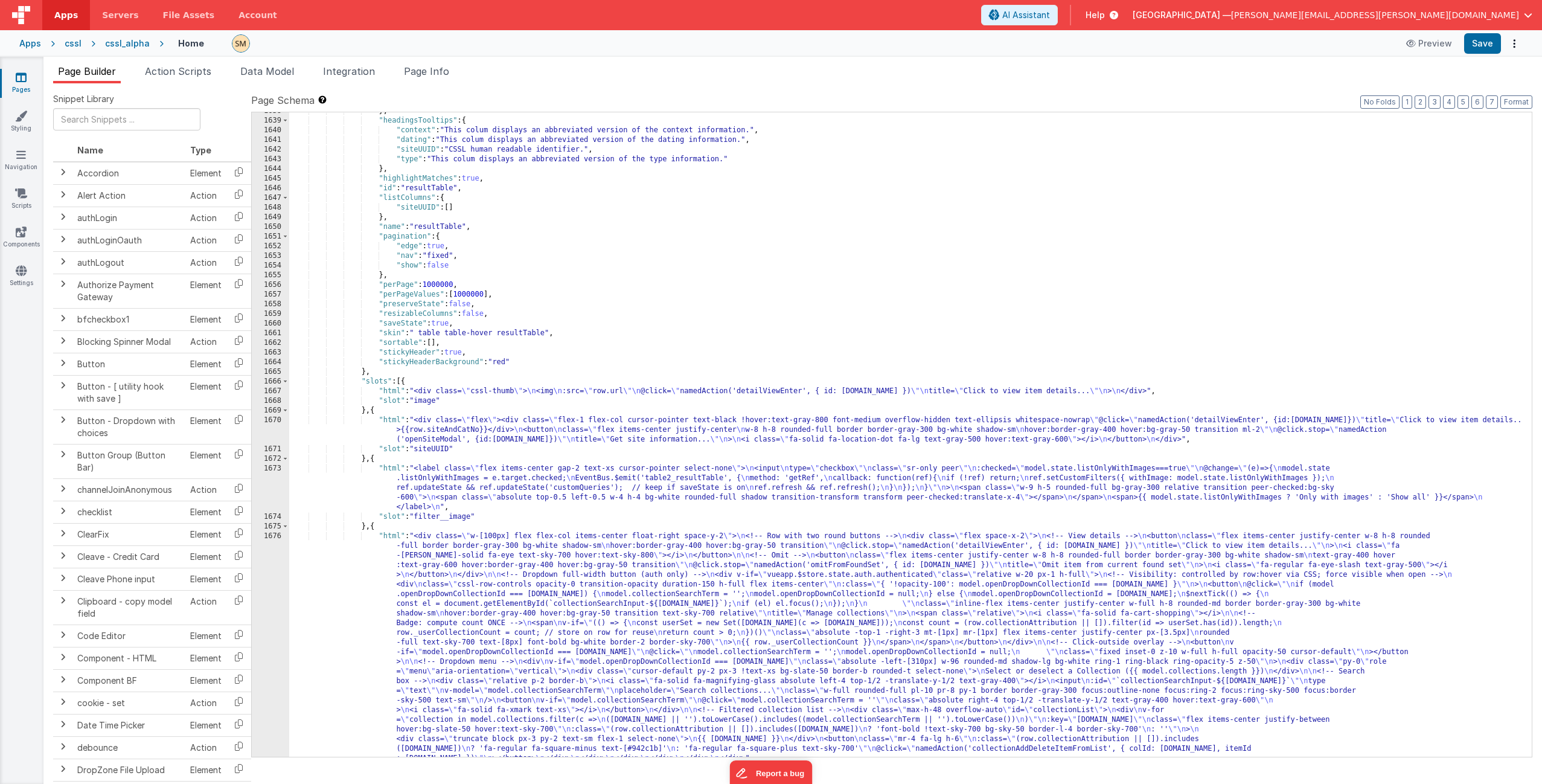
click at [476, 488] on div "} , "headingsTooltips" : { "context" : "This colum displays an abbreviated vers…" at bounding box center [906, 549] width 1234 height 886
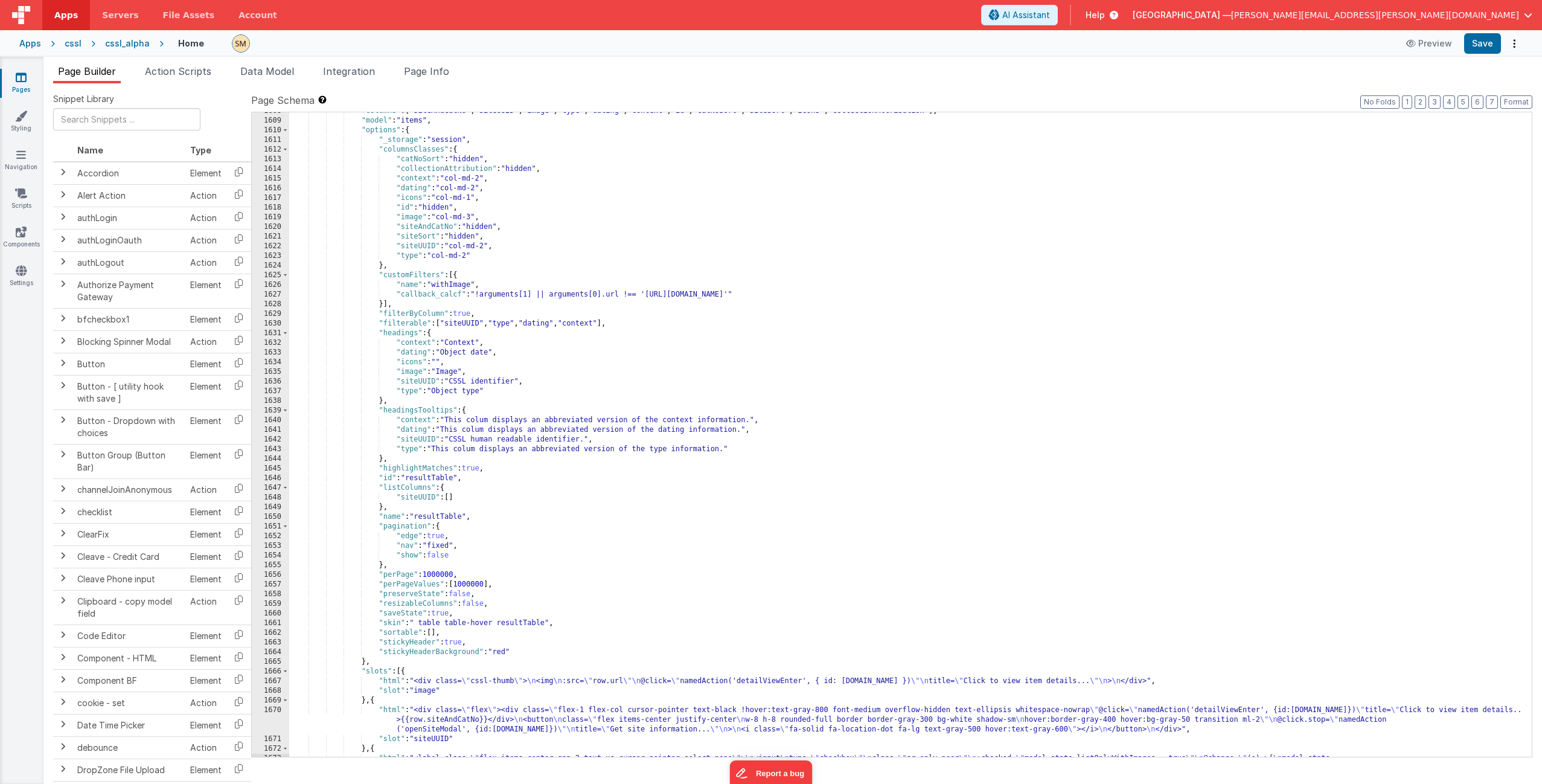
scroll to position [16797, 0]
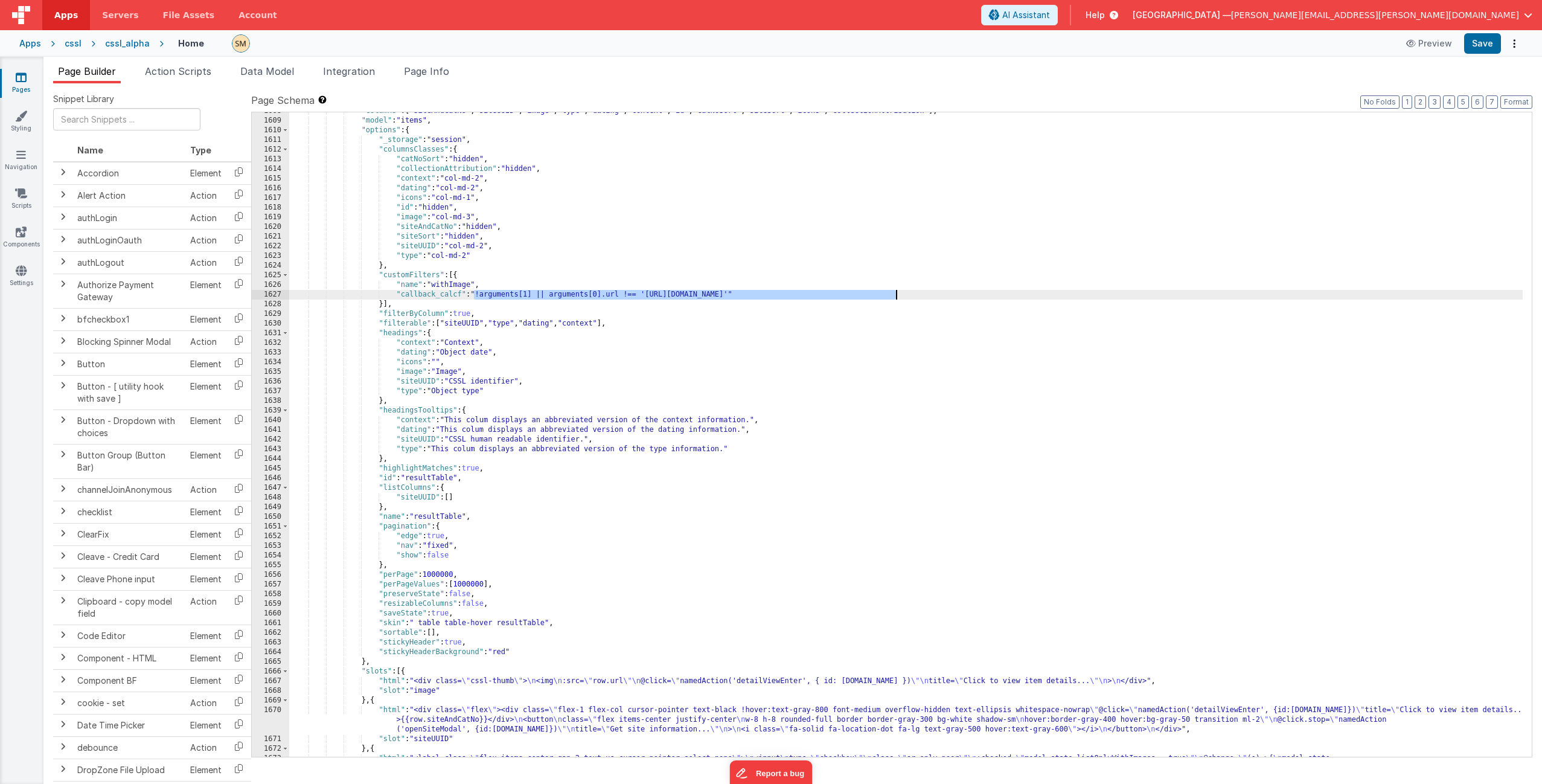
drag, startPoint x: 475, startPoint y: 294, endPoint x: 895, endPoint y: 293, distance: 420.0
click at [895, 293] on div ""columns" : [ "siteAndCatNo" , "siteUUID" , "image" , "type" , "dating" , "cont…" at bounding box center [906, 457] width 1234 height 702
drag, startPoint x: 474, startPoint y: 296, endPoint x: 396, endPoint y: 296, distance: 78.0
click at [396, 296] on div ""columns" : [ "siteAndCatNo" , "siteUUID" , "image" , "type" , "dating" , "cont…" at bounding box center [906, 457] width 1234 height 702
click at [1479, 43] on button "Save" at bounding box center [1482, 43] width 37 height 20
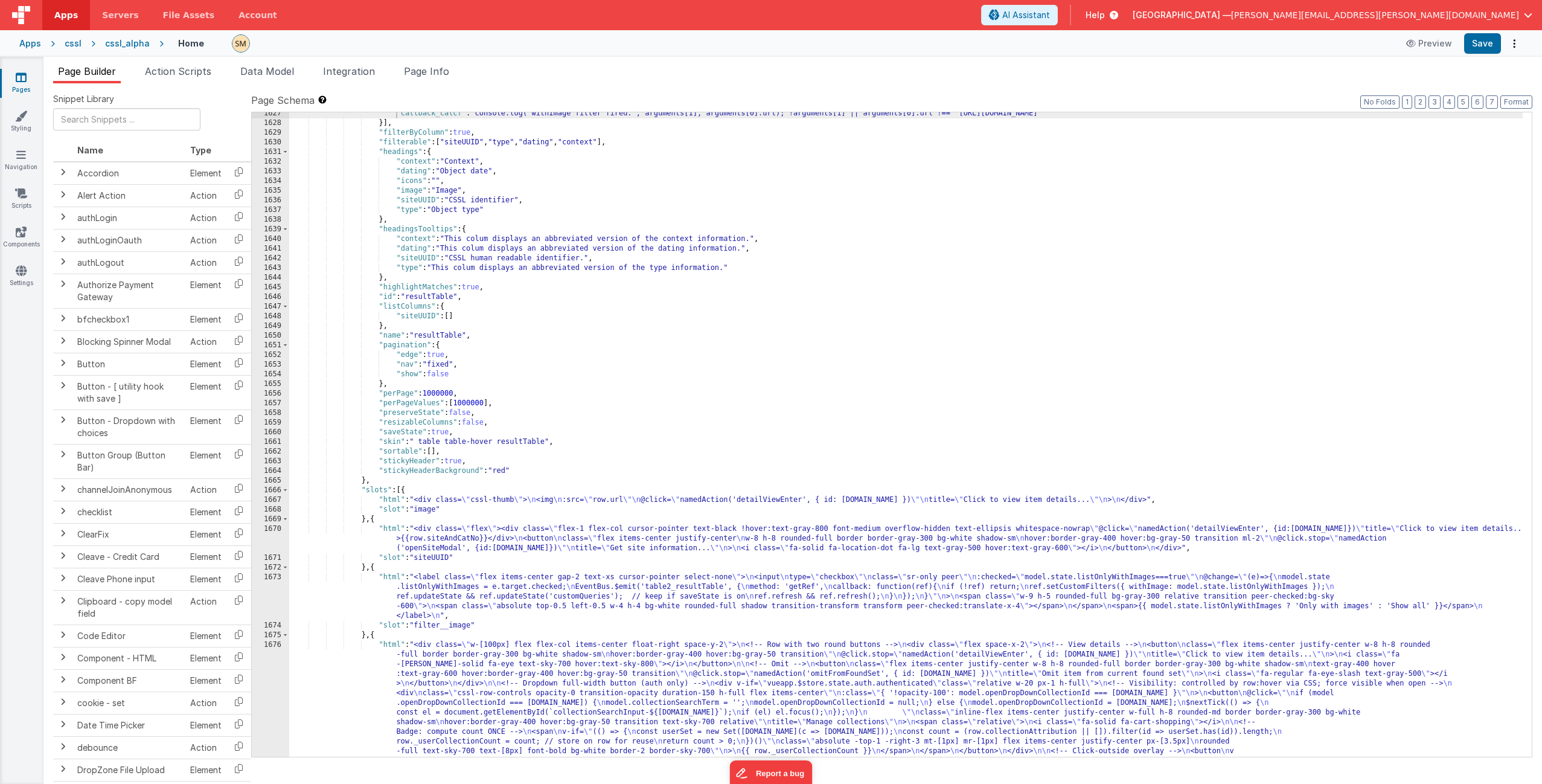
scroll to position [16978, 0]
click at [456, 590] on div ""callback_calcf" : "console.log('withImage filter fired:', arguments[1], argume…" at bounding box center [906, 552] width 1234 height 886
click at [276, 595] on div "1673" at bounding box center [270, 597] width 37 height 48
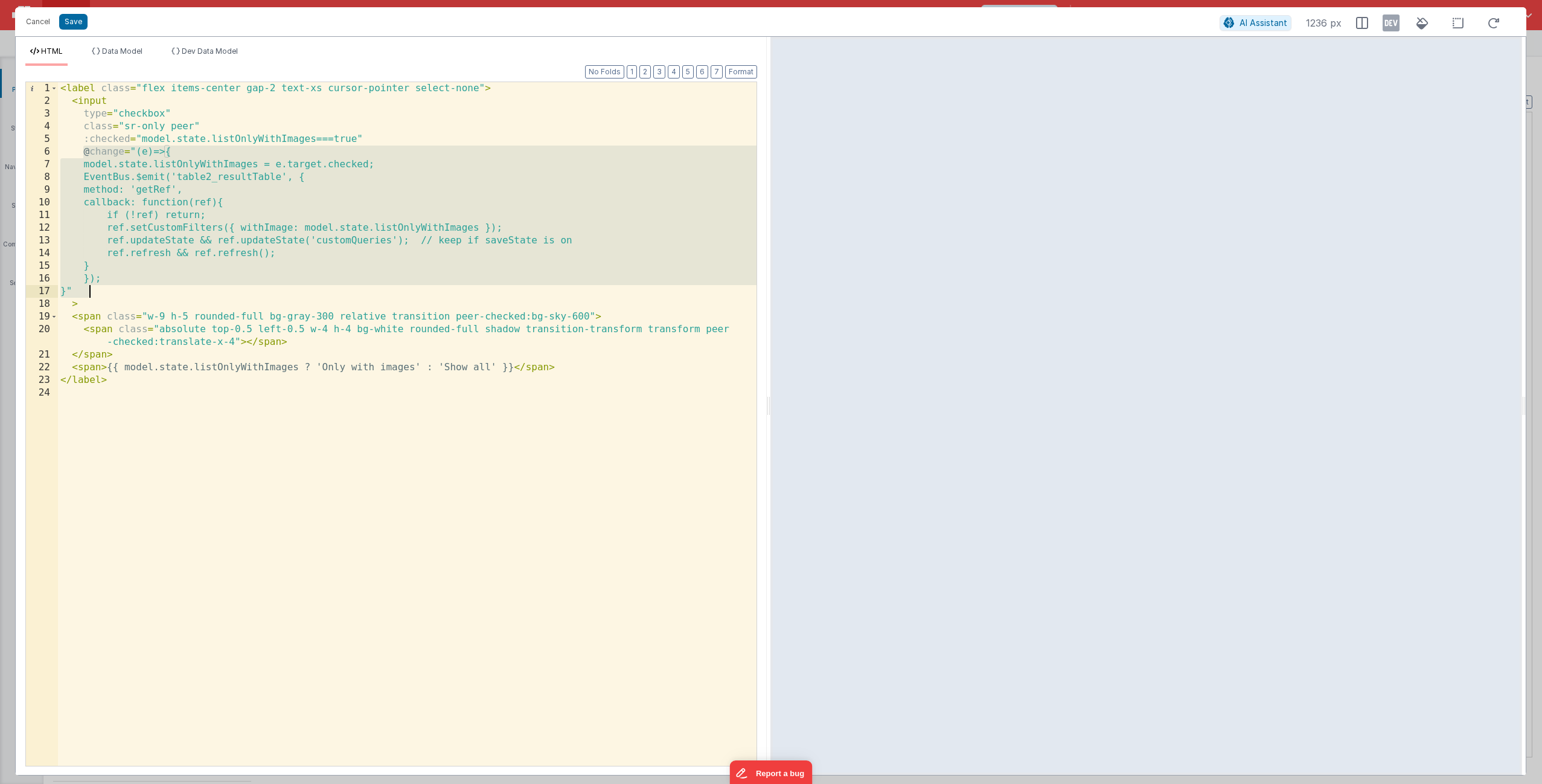
drag, startPoint x: 83, startPoint y: 146, endPoint x: 90, endPoint y: 289, distance: 143.2
click at [90, 289] on div "< label class = "flex items-center gap-2 text-xs cursor-pointer select-none" > …" at bounding box center [407, 436] width 698 height 709
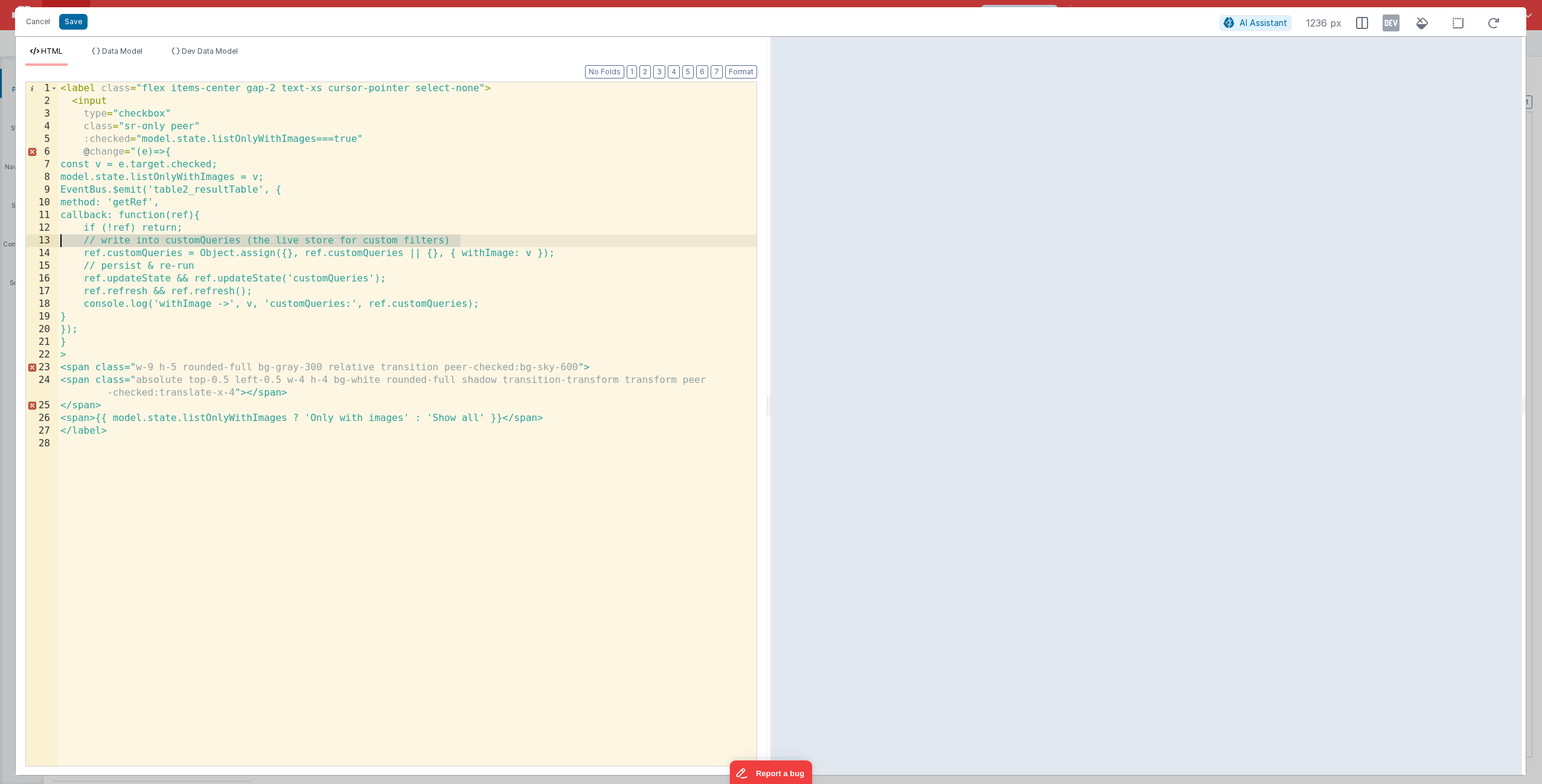
drag, startPoint x: 476, startPoint y: 240, endPoint x: 24, endPoint y: 245, distance: 452.0
click at [24, 245] on div "Format 7 6 5 4 3 2 1 No Folds 1 2 3 4 5 6 7 8 9 10 11 12 13 14 15 16 17 18 19 2…" at bounding box center [391, 420] width 751 height 709
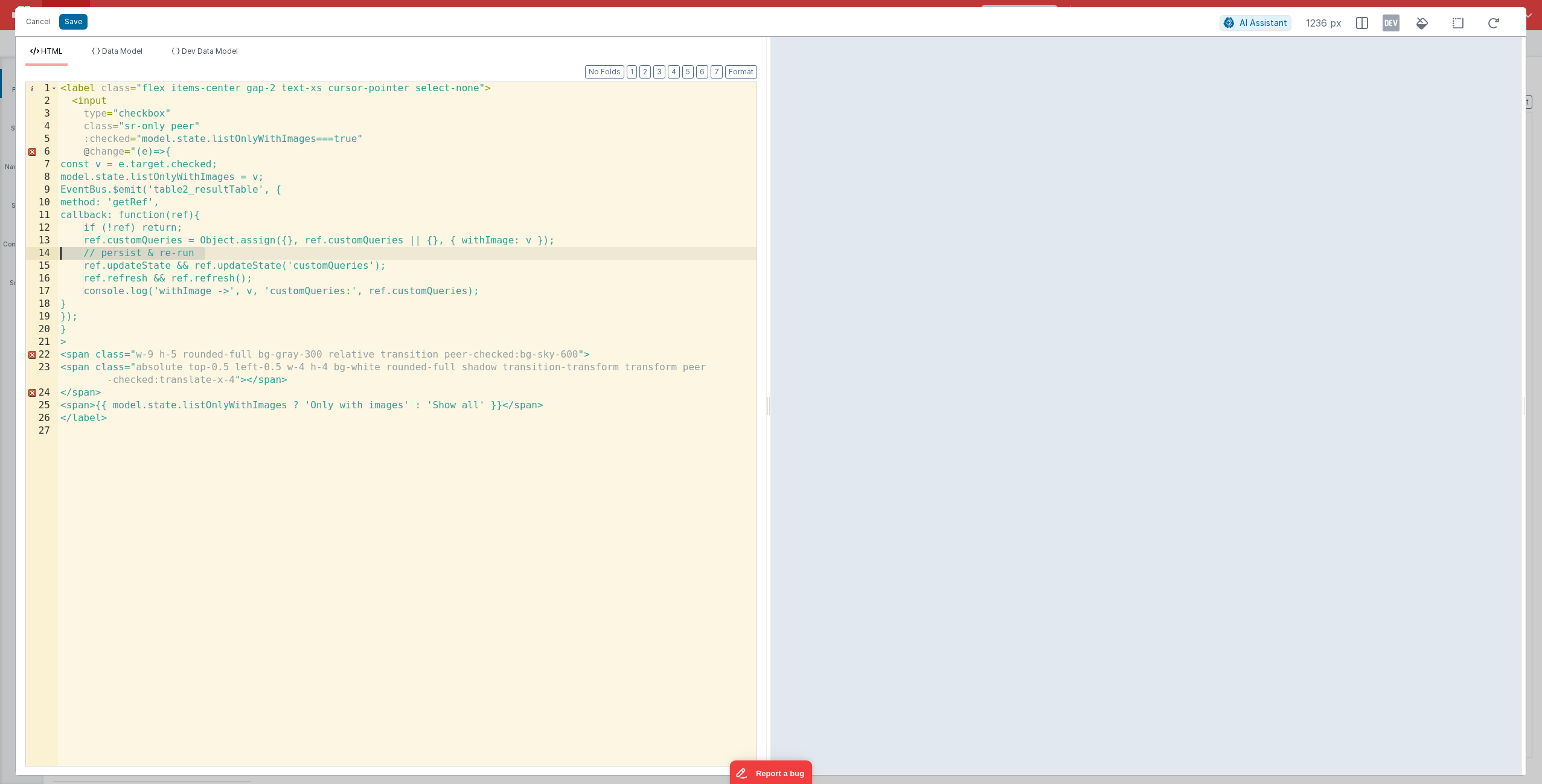
drag, startPoint x: 182, startPoint y: 247, endPoint x: 30, endPoint y: 252, distance: 152.1
click at [30, 252] on div "1 2 3 4 5 6 7 8 9 10 11 12 13 14 15 16 17 18 19 20 21 22 23 24 25 26 27 < label…" at bounding box center [391, 424] width 732 height 685
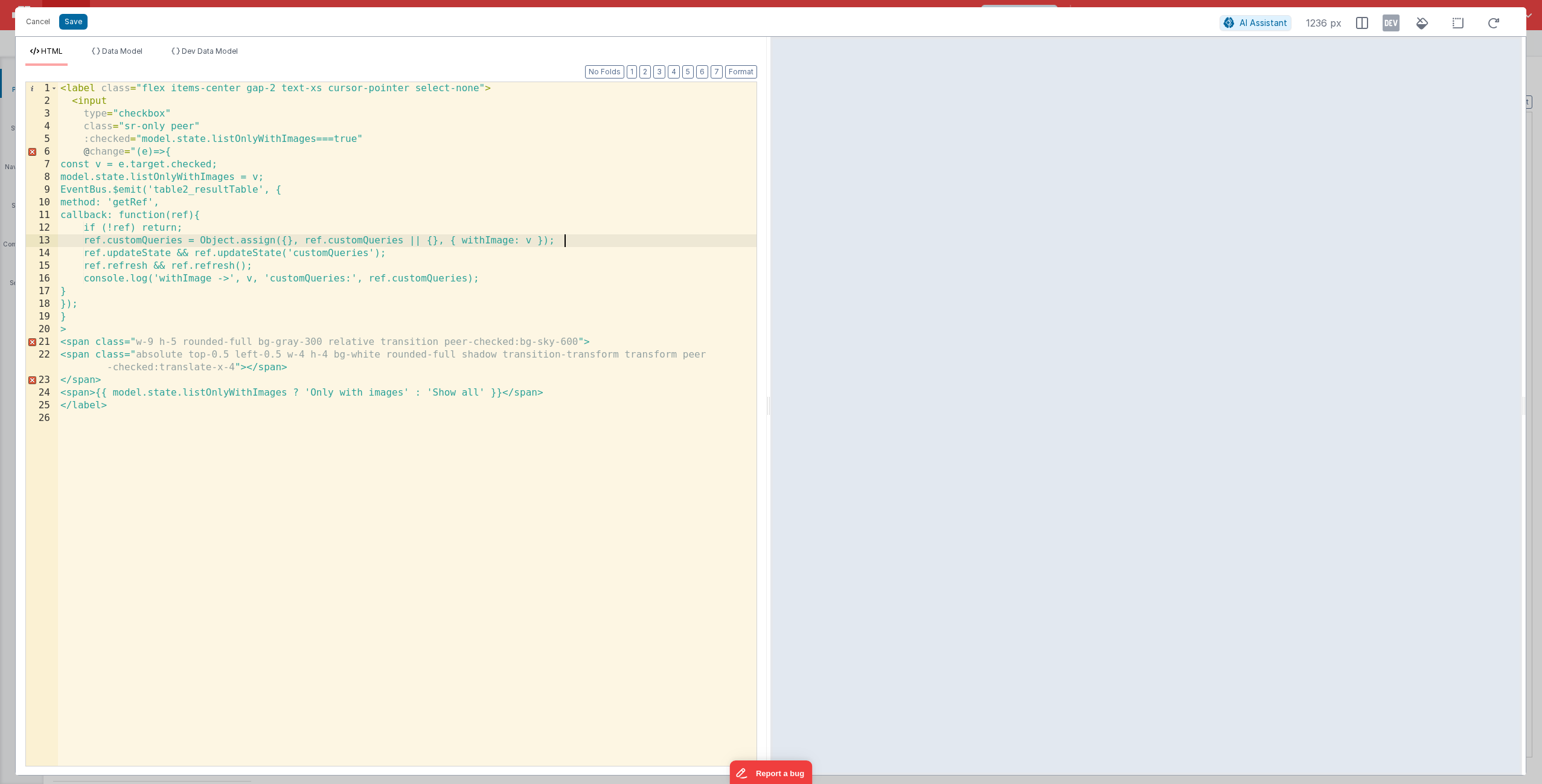
click at [66, 319] on div "< label class = "flex items-center gap-2 text-xs cursor-pointer select-none" > …" at bounding box center [407, 436] width 698 height 709
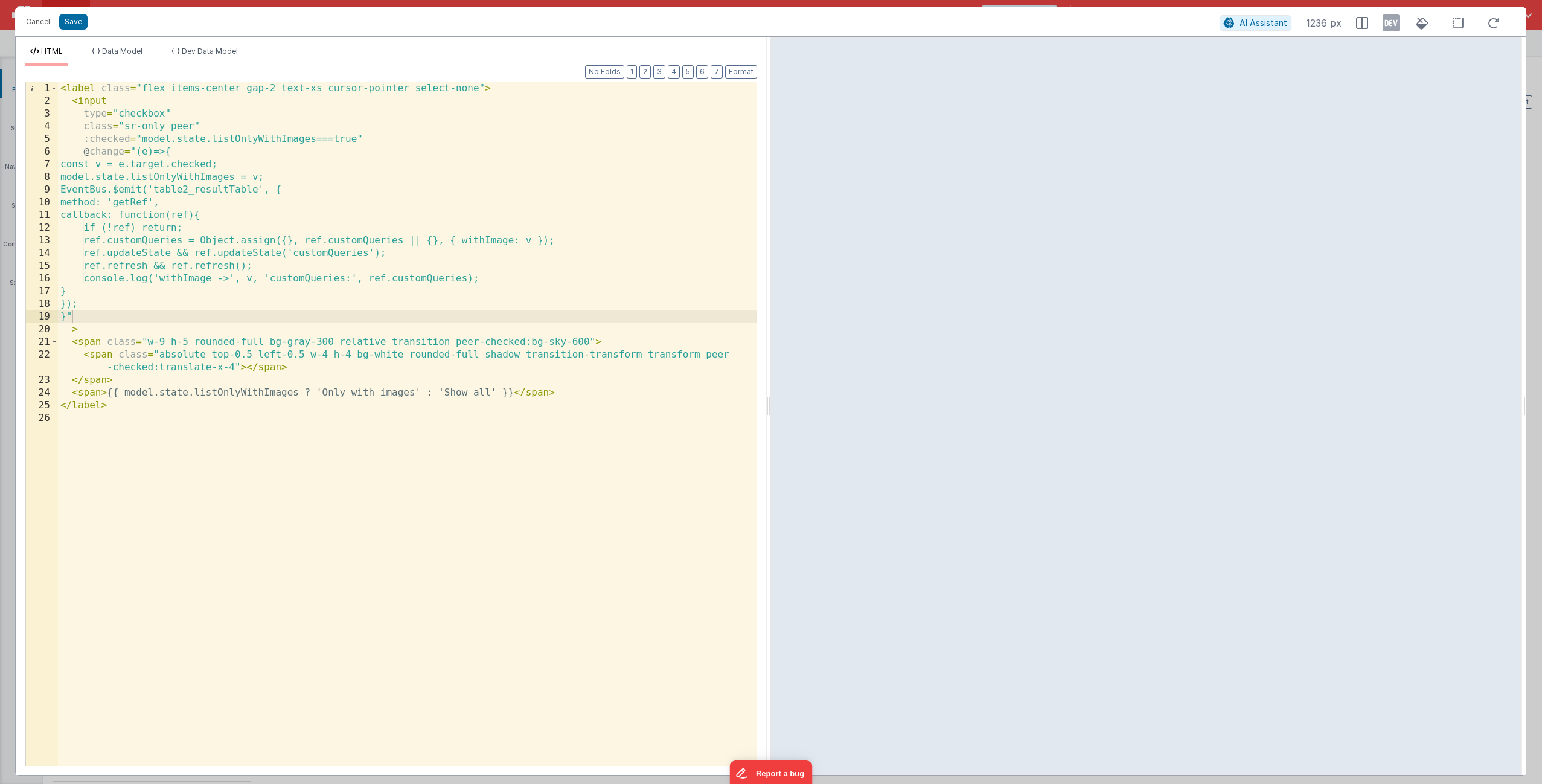
click at [491, 253] on div "< label class = "flex items-center gap-2 text-xs cursor-pointer select-none" > …" at bounding box center [407, 436] width 698 height 709
click at [75, 22] on button "Save" at bounding box center [73, 22] width 28 height 16
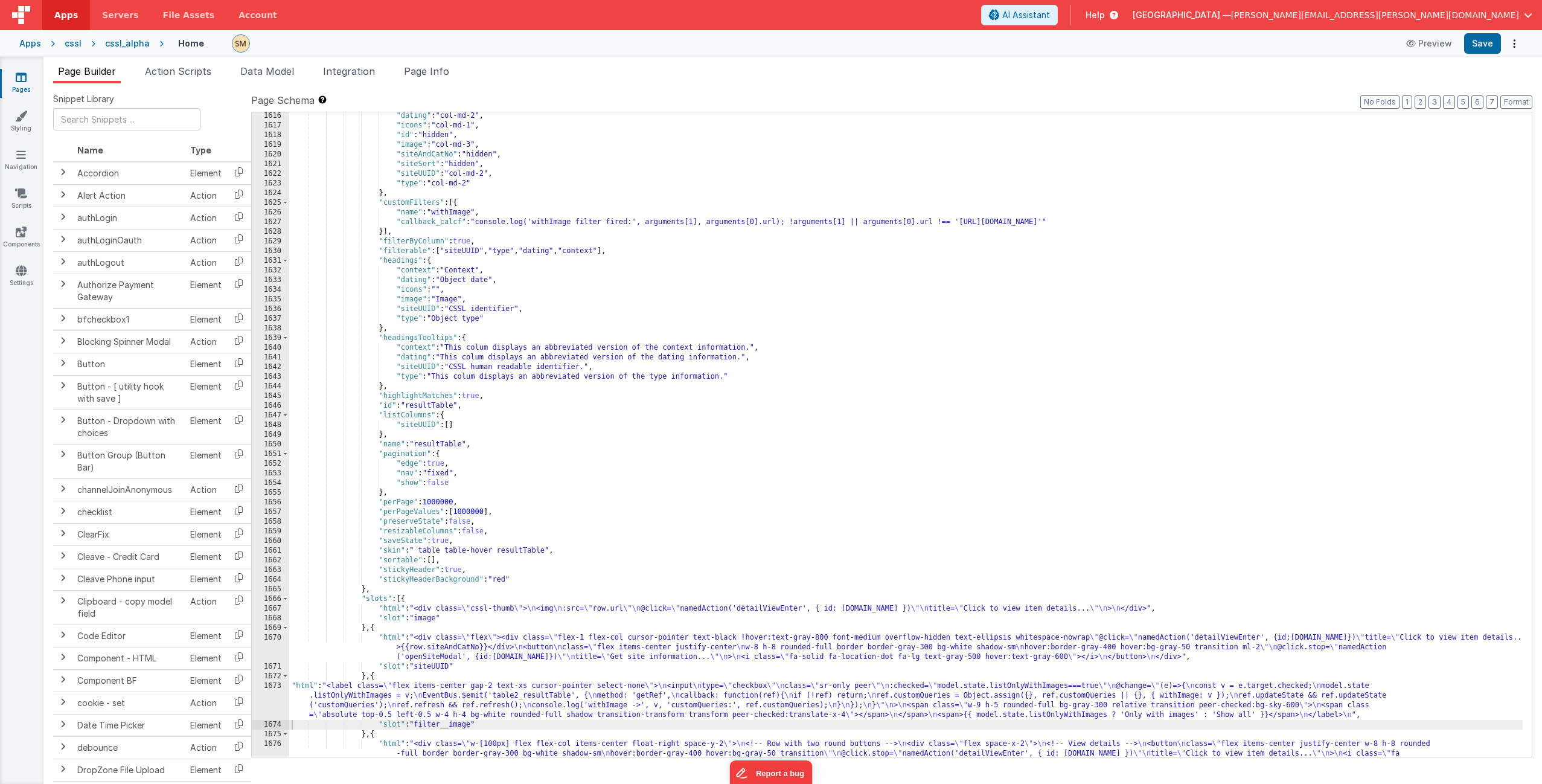
scroll to position [16870, 0]
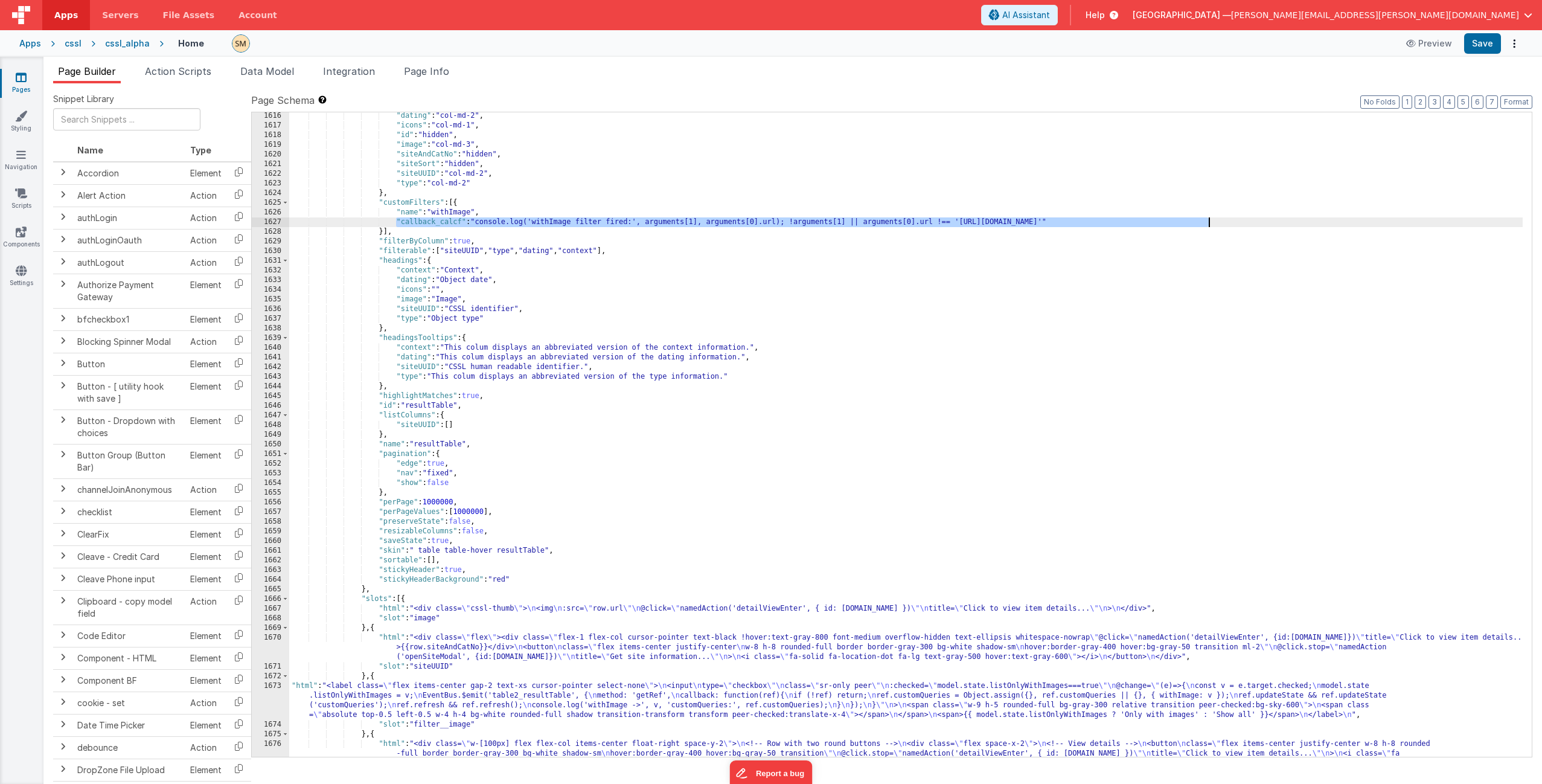
drag, startPoint x: 395, startPoint y: 223, endPoint x: 1222, endPoint y: 221, distance: 827.0
click at [1222, 221] on div ""dating" : "col-md-2" , "icons" : "col-md-1" , "id" : "hidden" , "image" : "col…" at bounding box center [906, 554] width 1234 height 886
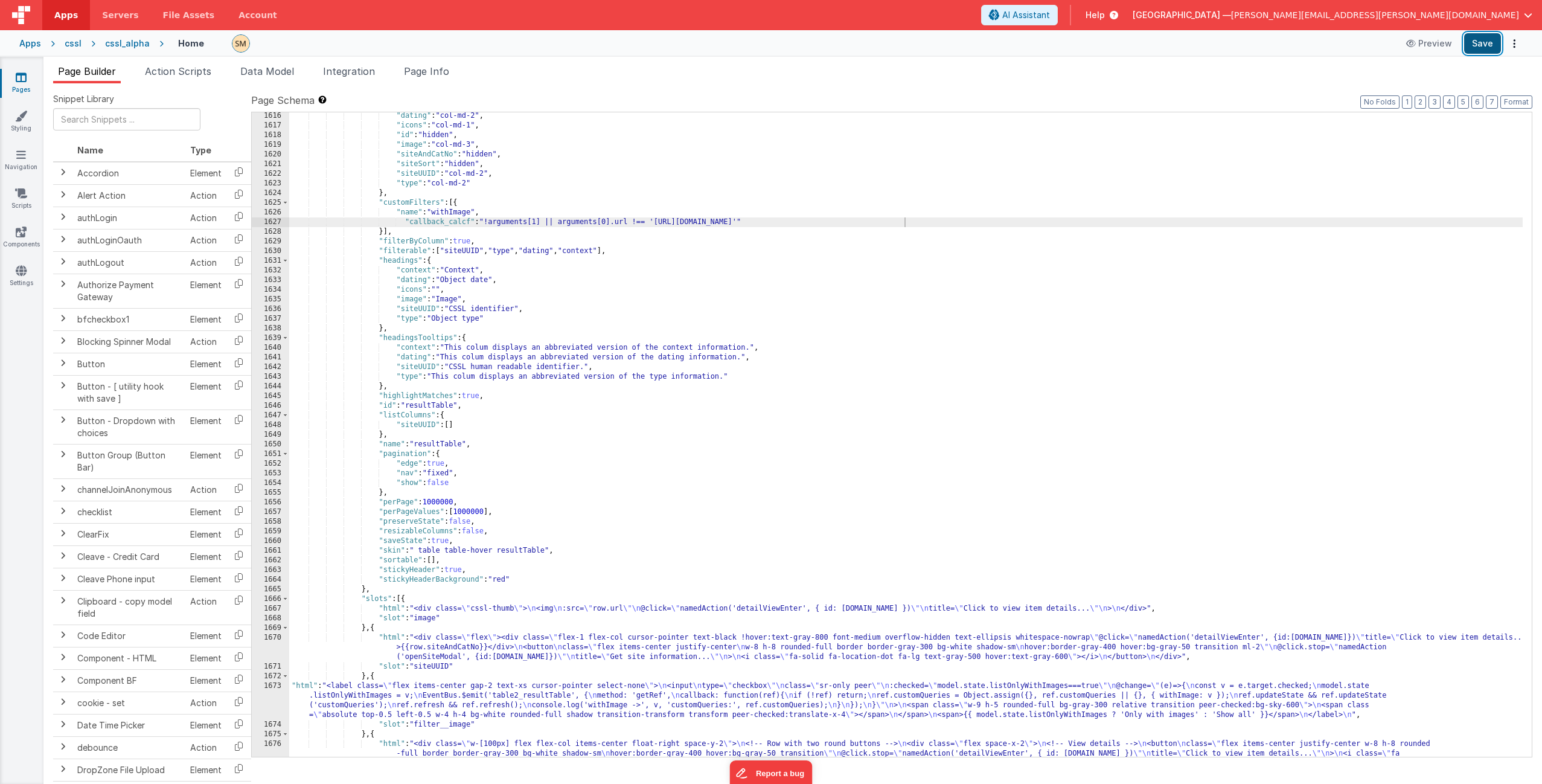
click at [1481, 45] on button "Save" at bounding box center [1482, 43] width 37 height 20
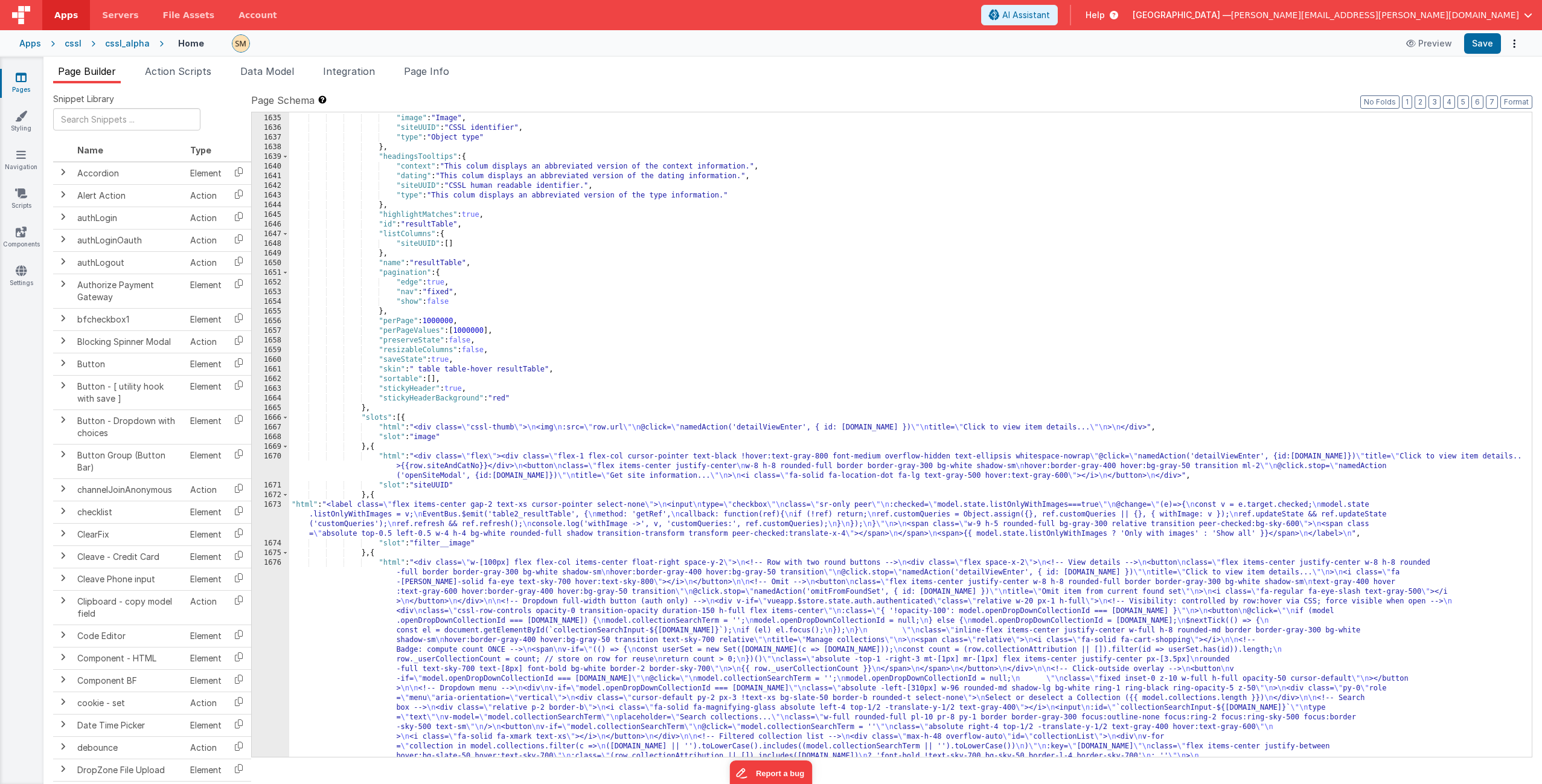
scroll to position [17014, 0]
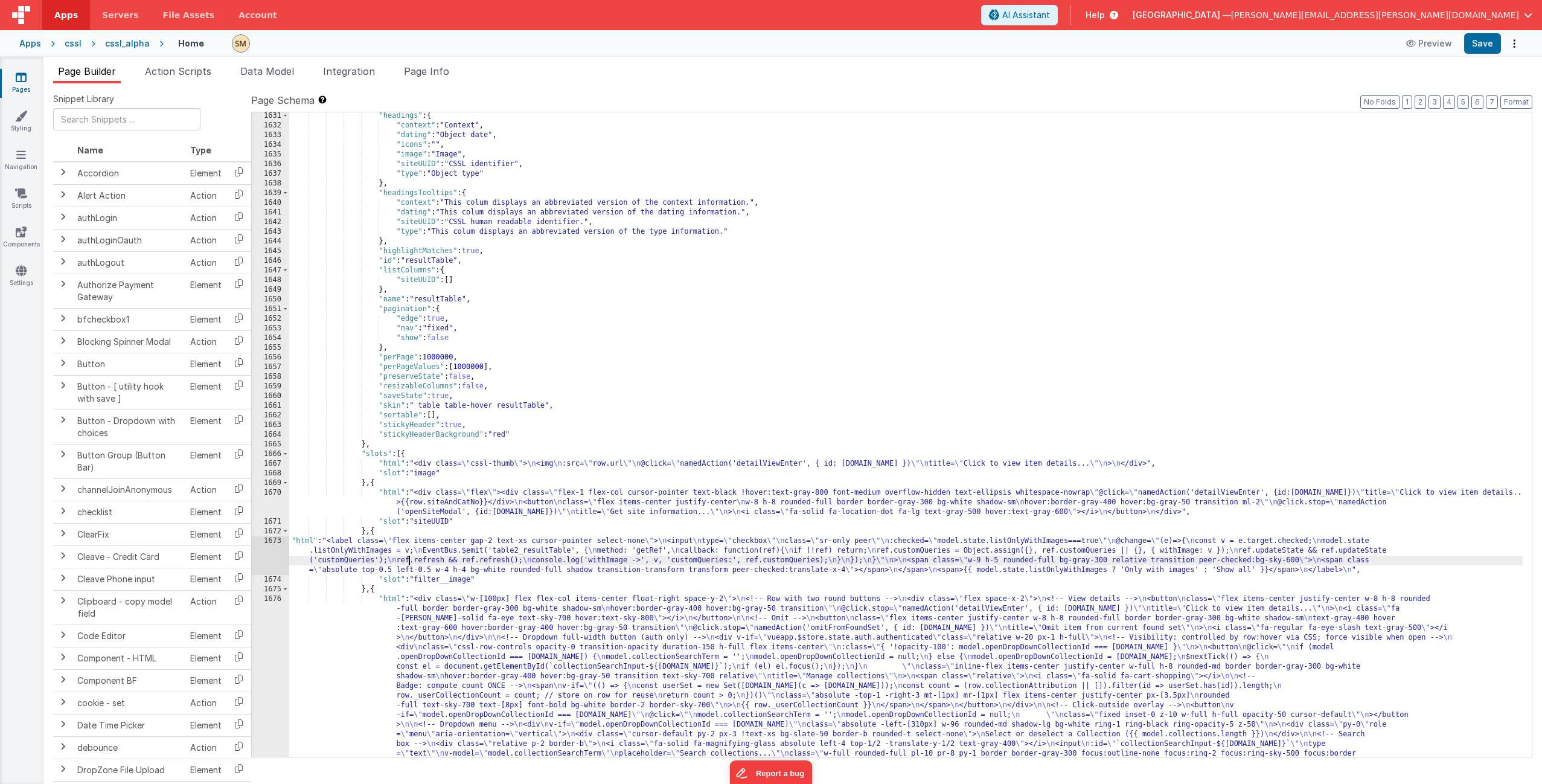
click at [408, 560] on div ""headings" : { "context" : "Context" , "dating" : "Object date" , "icons" : "" …" at bounding box center [906, 554] width 1234 height 886
click at [277, 552] on div "1673" at bounding box center [270, 555] width 37 height 39
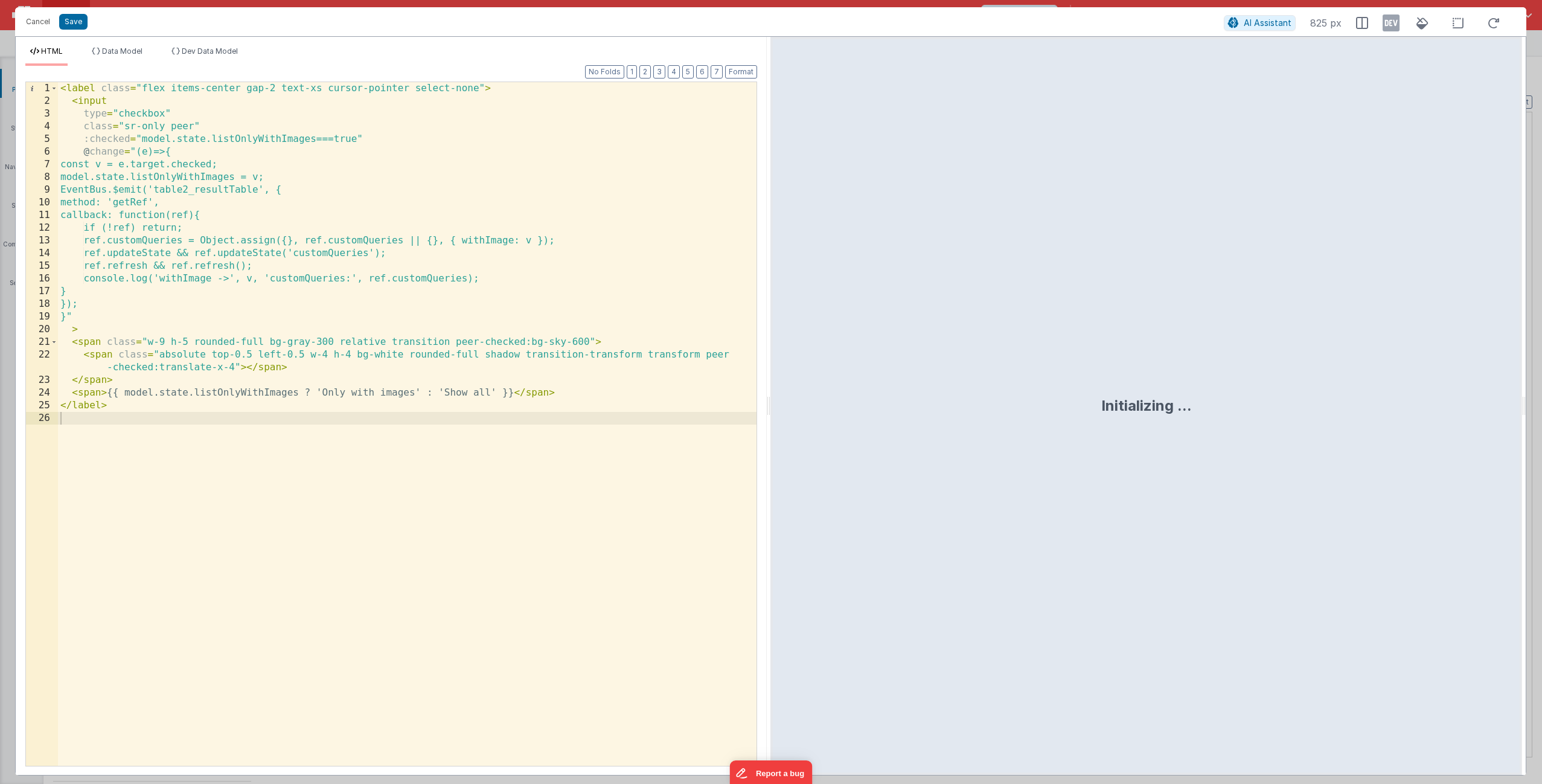
click at [283, 459] on div "< label class = "flex items-center gap-2 text-xs cursor-pointer select-none" > …" at bounding box center [407, 436] width 698 height 709
click at [742, 73] on button "Format" at bounding box center [741, 72] width 32 height 13
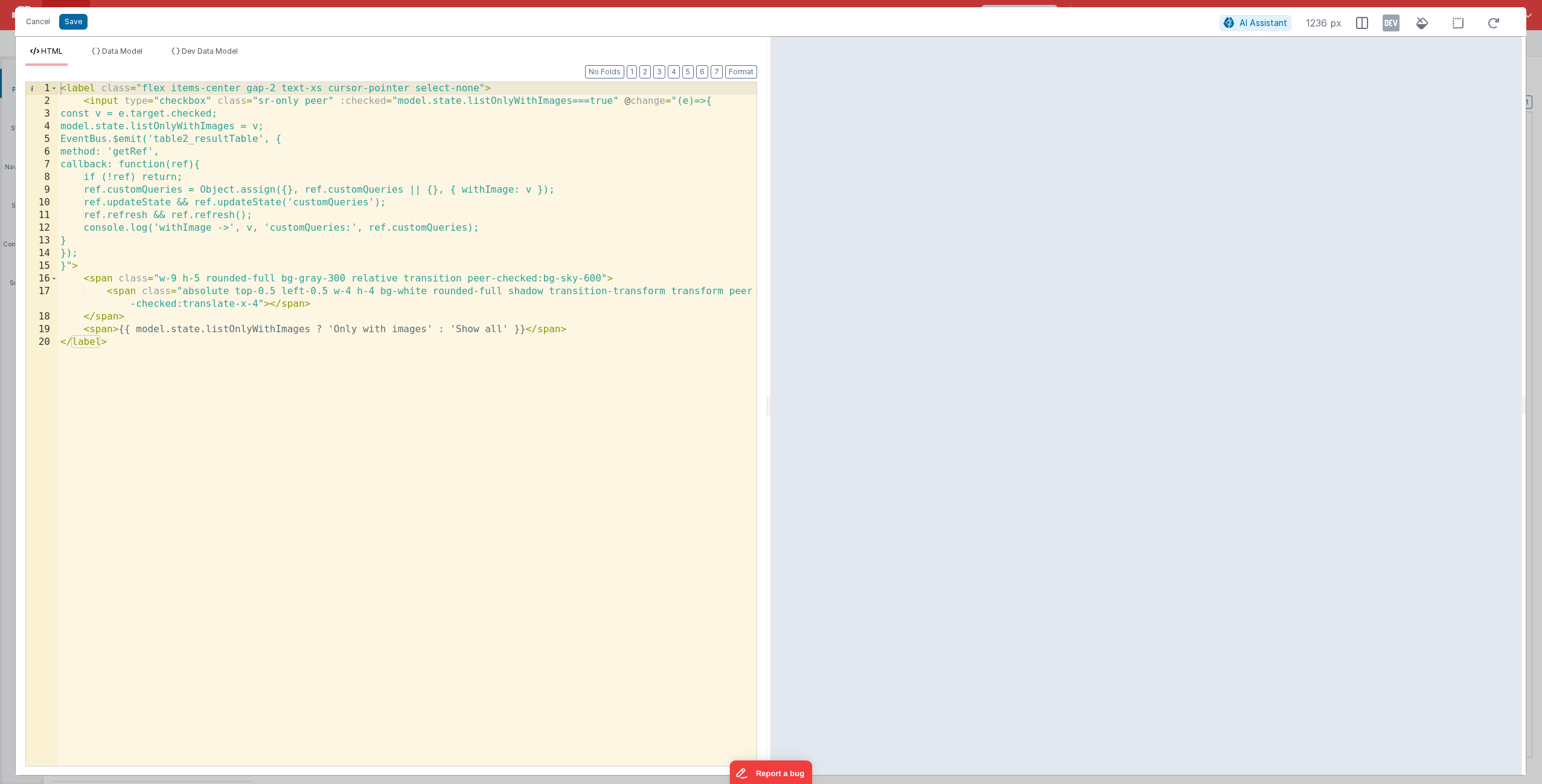
click at [632, 320] on div "< label class = "flex items-center gap-2 text-xs cursor-pointer select-none" > …" at bounding box center [407, 436] width 698 height 709
click at [617, 342] on div "< label class = "flex items-center gap-2 text-xs cursor-pointer select-none" > …" at bounding box center [407, 436] width 698 height 709
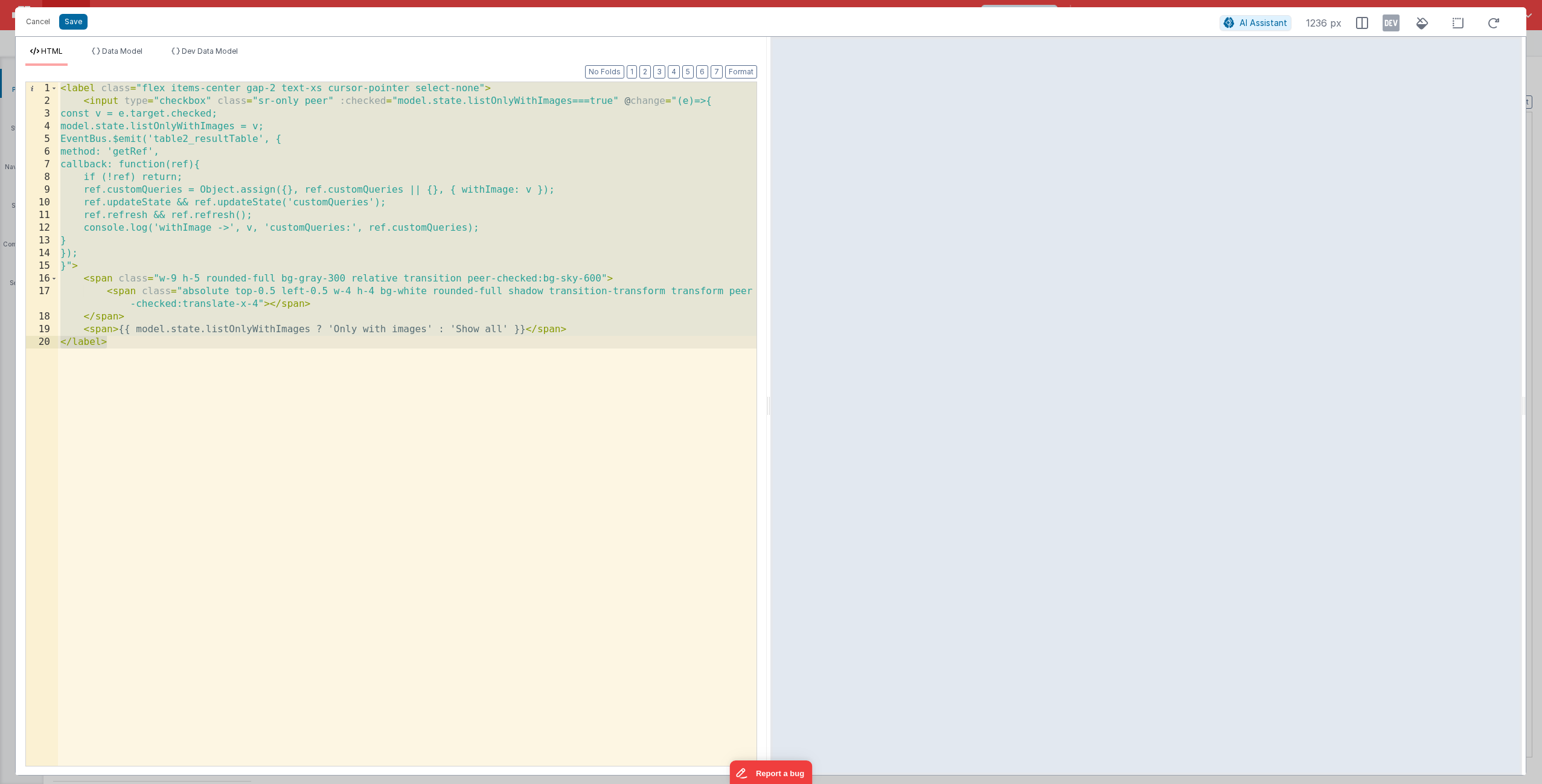
click at [180, 418] on div "< label class = "flex items-center gap-2 text-xs cursor-pointer select-none" > …" at bounding box center [407, 436] width 698 height 709
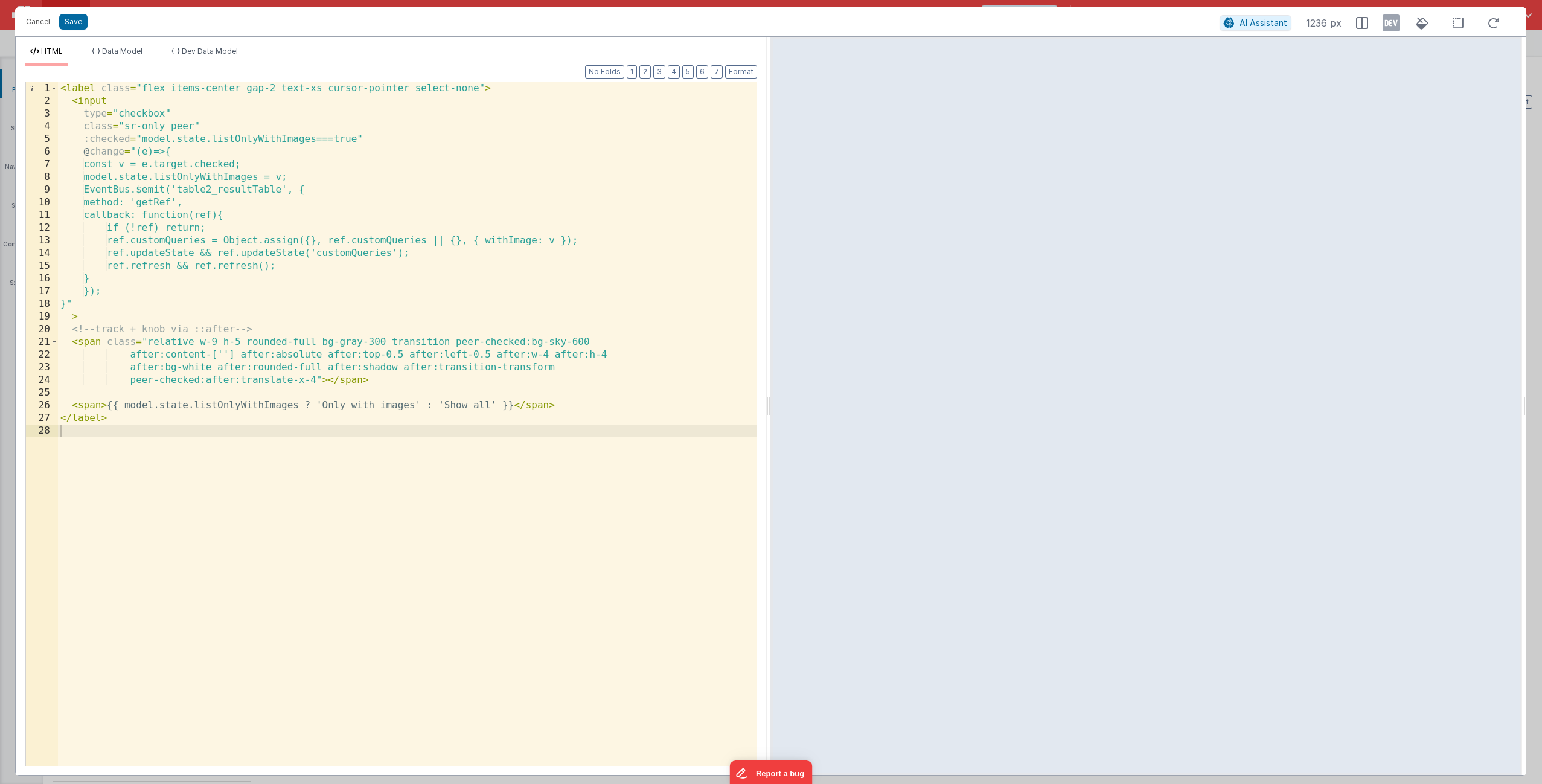
click at [488, 406] on div "< label class = "flex items-center gap-2 text-xs cursor-pointer select-none" > …" at bounding box center [407, 436] width 698 height 709
click at [346, 408] on div "< label class = "flex items-center gap-2 text-xs cursor-pointer select-none" > …" at bounding box center [407, 436] width 698 height 709
click at [457, 432] on div "< label class = "flex items-center gap-2 text-xs cursor-pointer select-none" > …" at bounding box center [407, 436] width 698 height 709
click at [74, 22] on button "Save" at bounding box center [73, 22] width 28 height 16
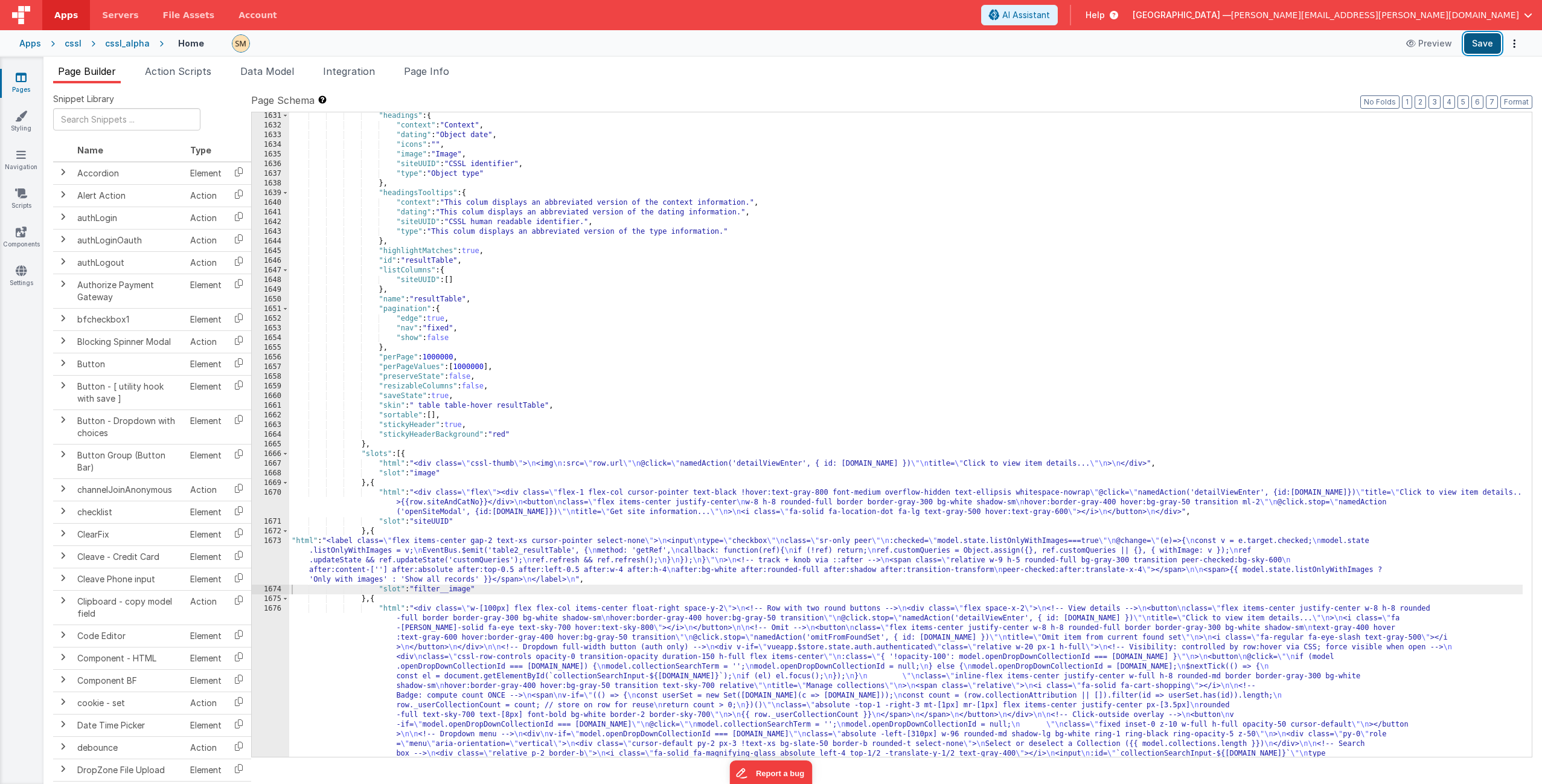
click at [1474, 43] on button "Save" at bounding box center [1482, 43] width 37 height 20
click at [441, 69] on span "Page Info" at bounding box center [426, 71] width 45 height 12
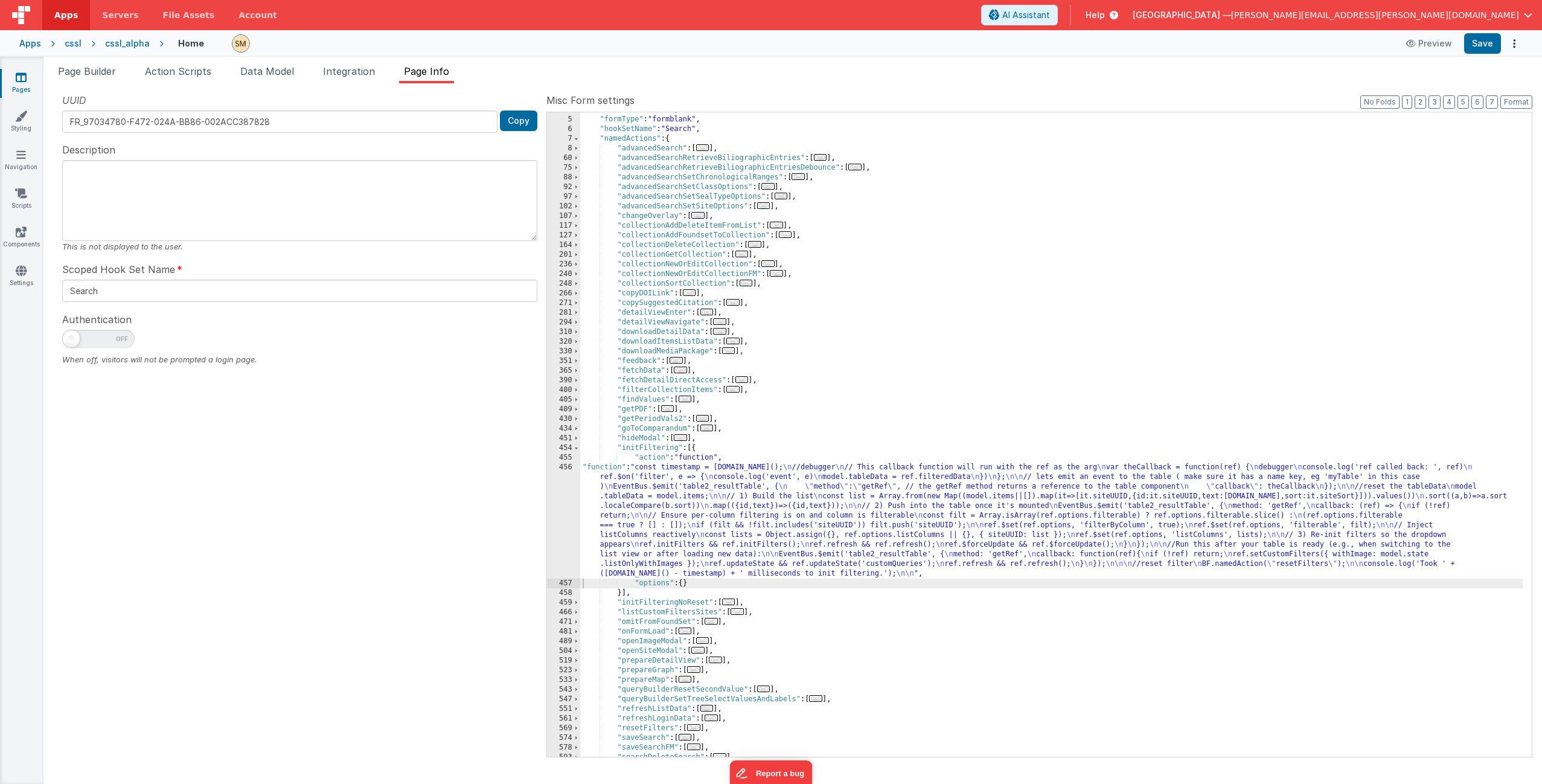
click at [569, 507] on div "456" at bounding box center [564, 520] width 33 height 116
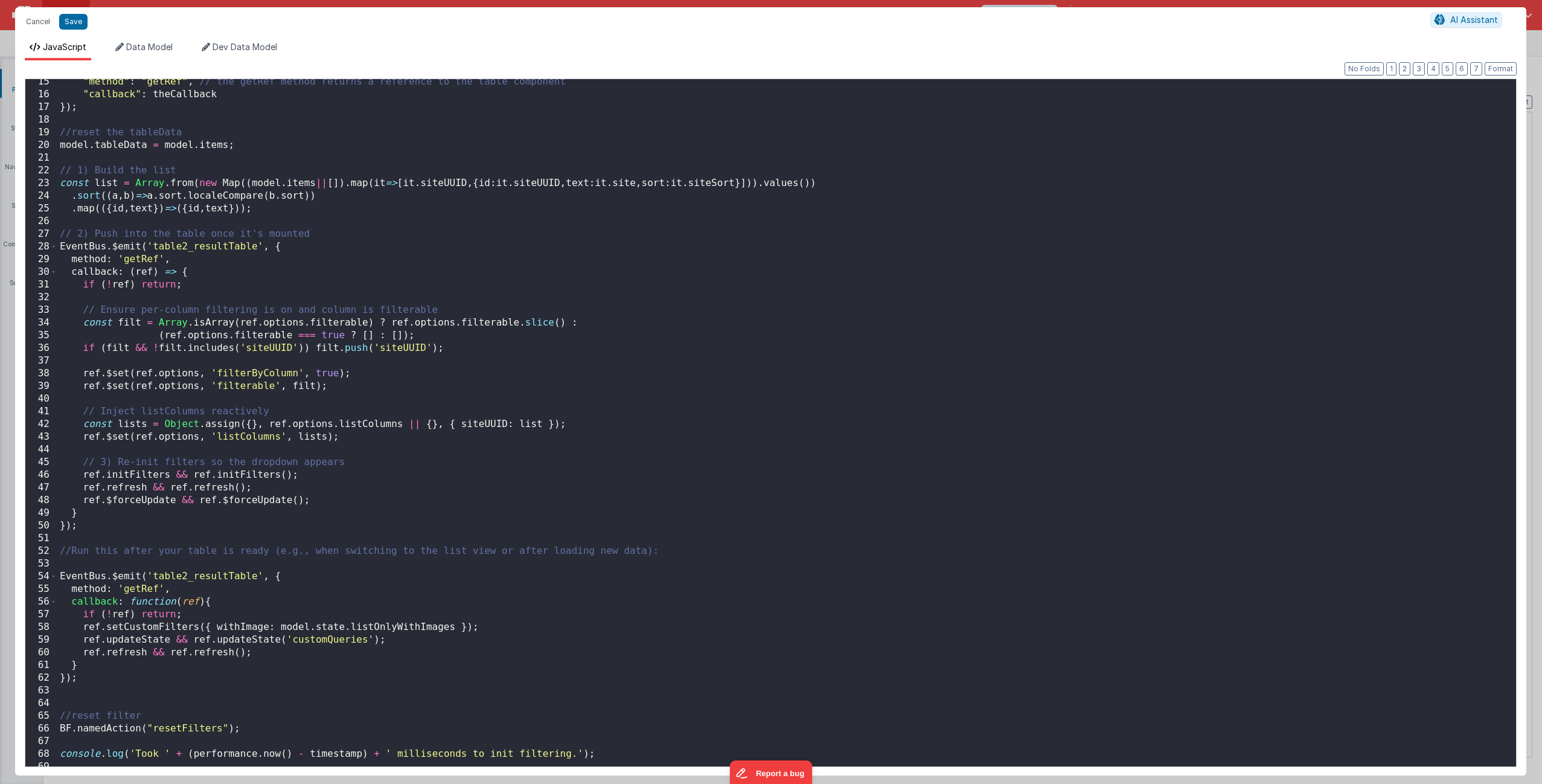
scroll to position [200, 0]
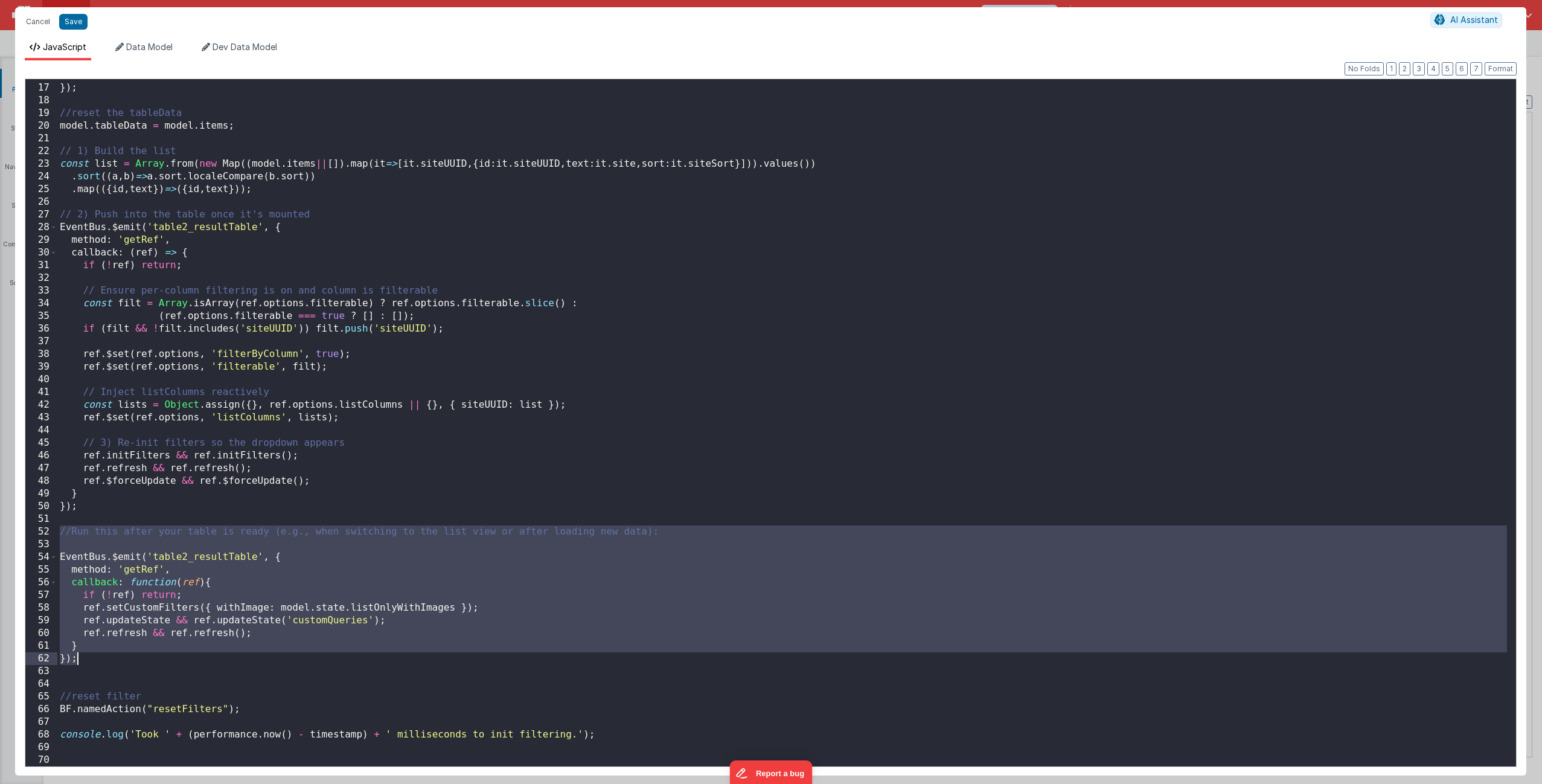
drag, startPoint x: 58, startPoint y: 531, endPoint x: 101, endPoint y: 658, distance: 134.1
click at [101, 658] on div ""callback" : theCallback }) ; //reset the tableData model . tableData = model .…" at bounding box center [782, 425] width 1450 height 713
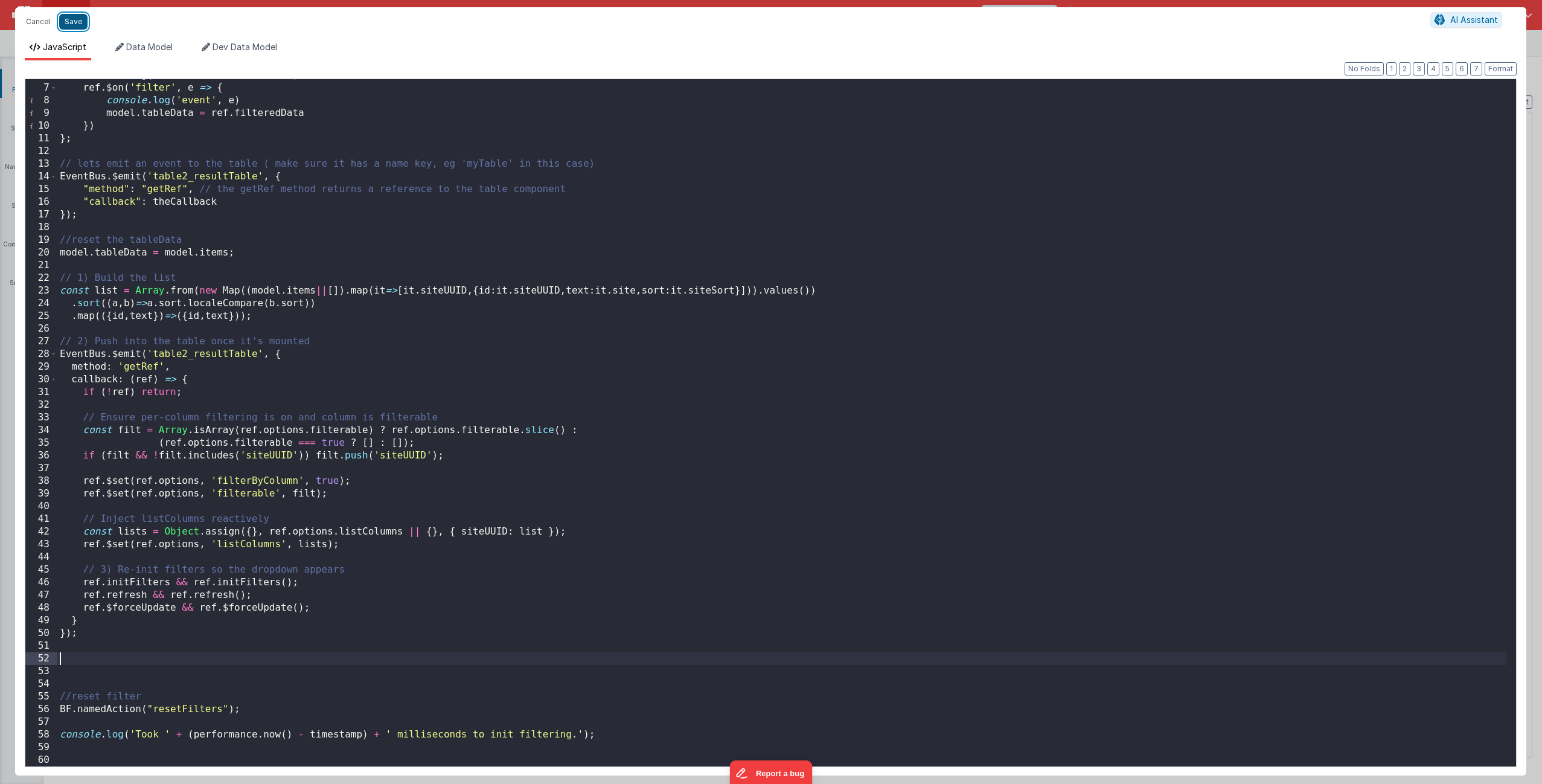
click at [73, 24] on button "Save" at bounding box center [73, 22] width 28 height 16
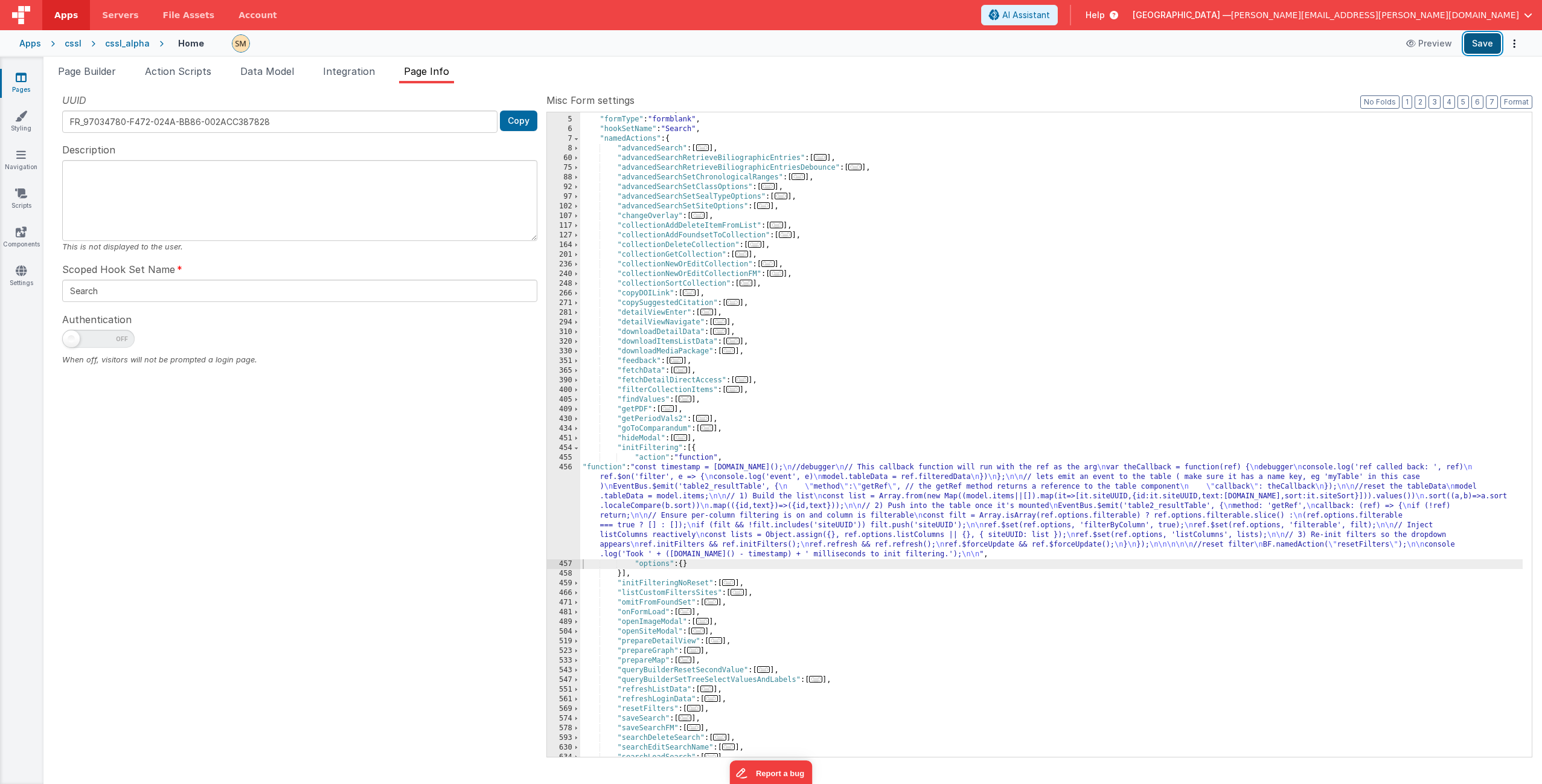
click at [1485, 45] on button "Save" at bounding box center [1482, 43] width 37 height 20
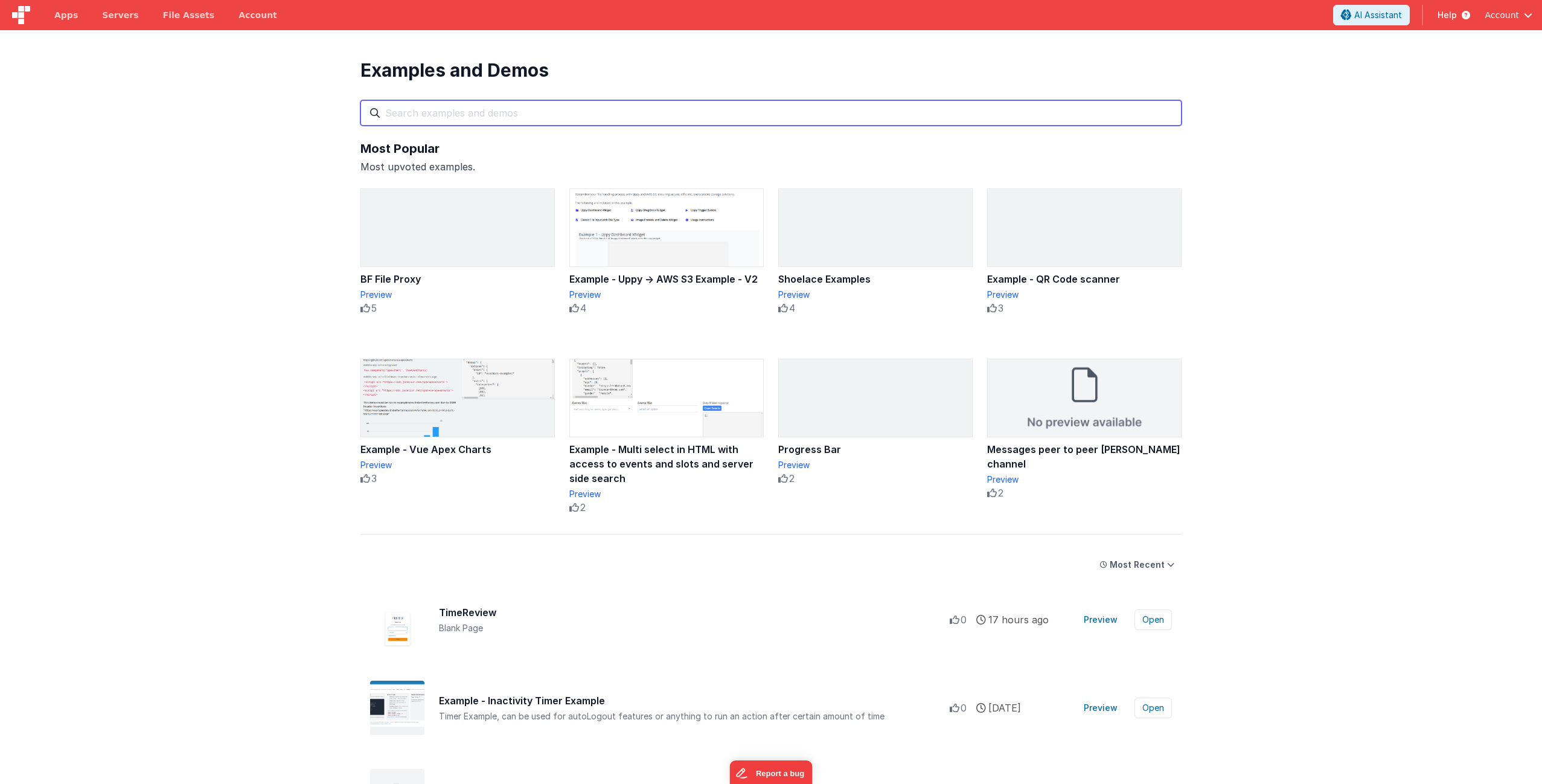
click at [403, 111] on input "text" at bounding box center [771, 113] width 821 height 26
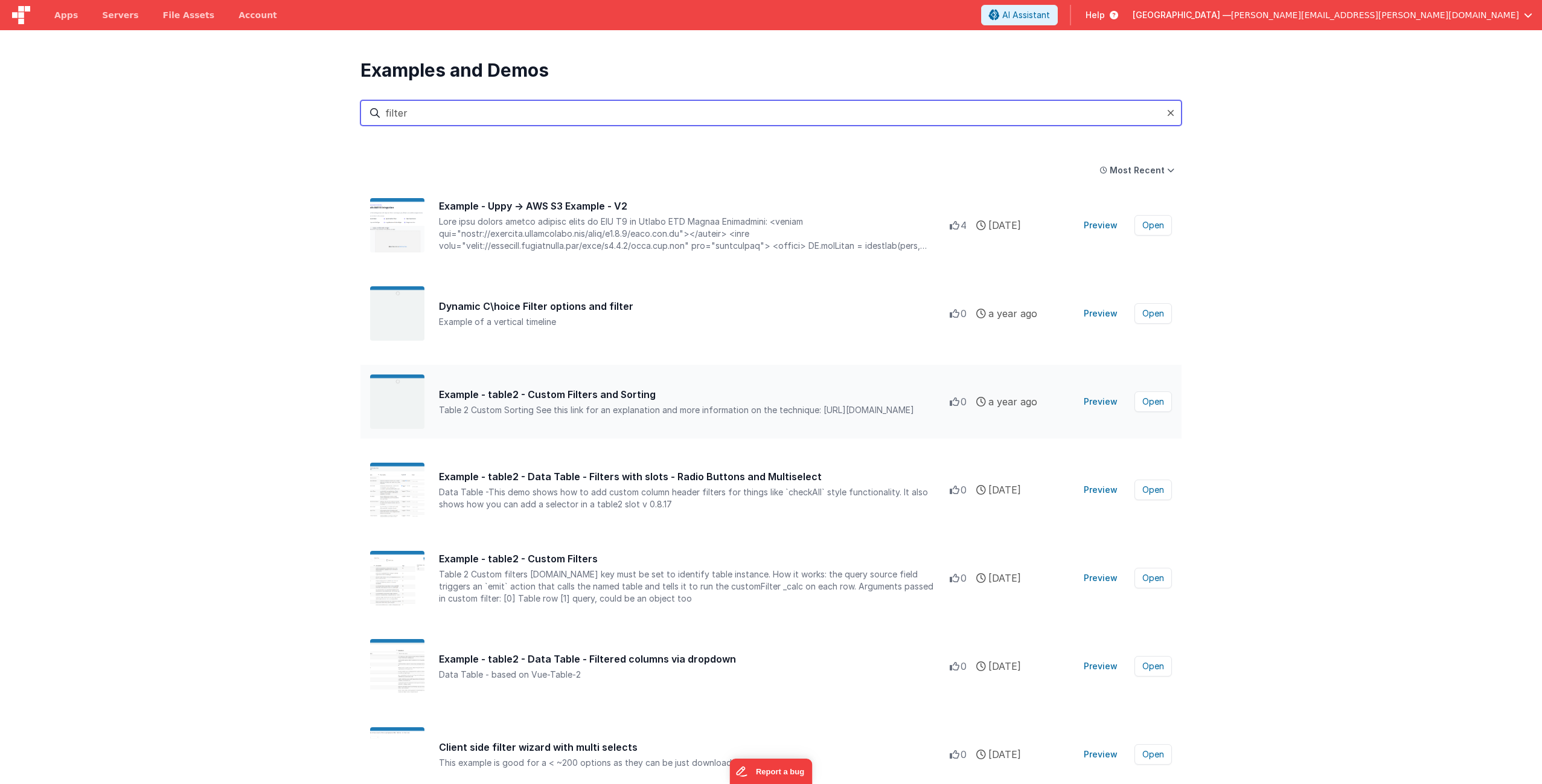
type input "filter"
click at [1105, 402] on button "Preview" at bounding box center [1101, 402] width 48 height 20
click at [604, 498] on div "Data Table -This demo shows how to add custom column header filters for things …" at bounding box center [694, 498] width 511 height 24
click at [1103, 491] on button "Preview" at bounding box center [1101, 490] width 48 height 20
click at [1158, 402] on button "Open" at bounding box center [1153, 401] width 37 height 20
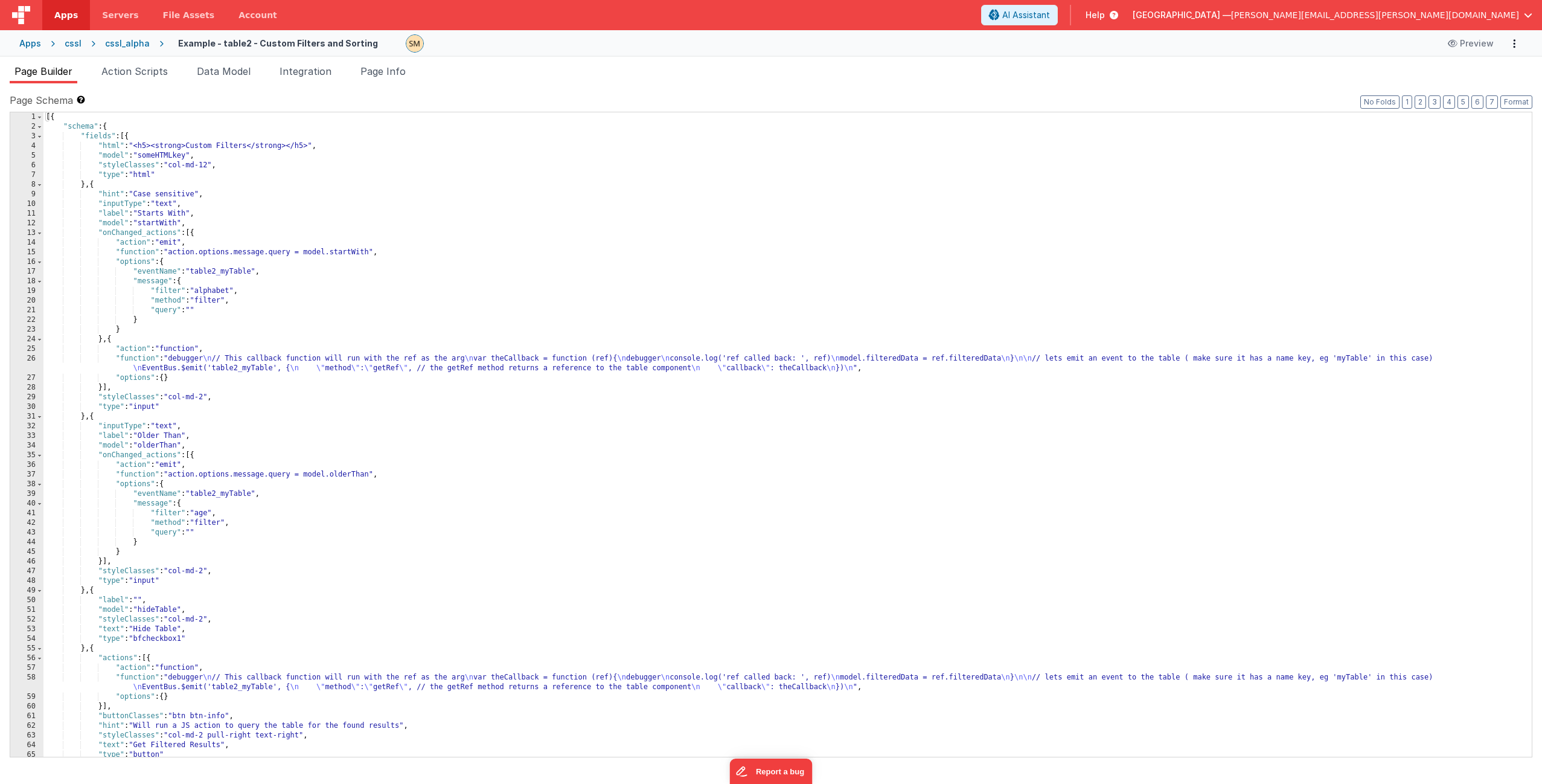
scroll to position [467, 0]
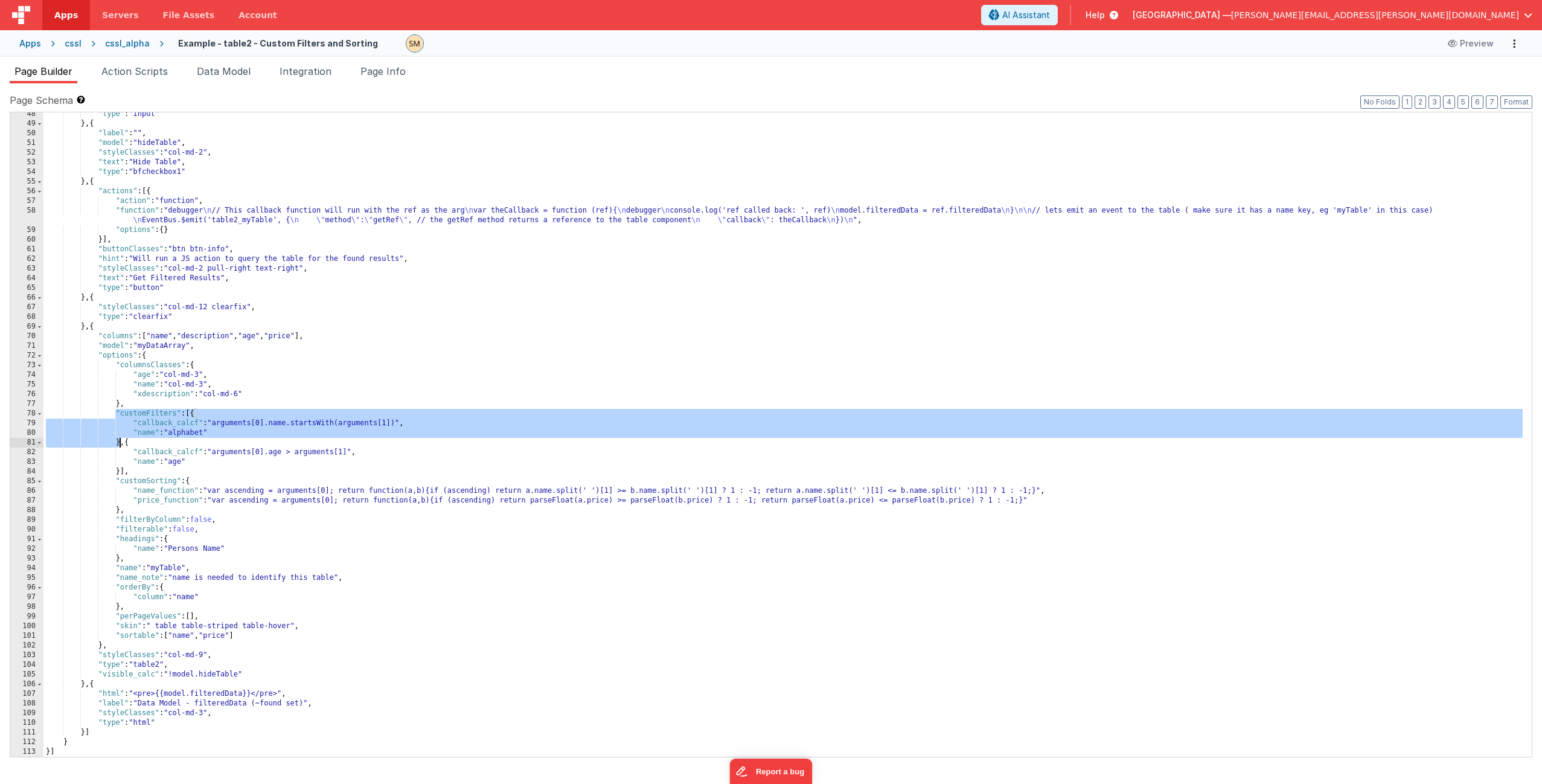
drag, startPoint x: 113, startPoint y: 412, endPoint x: 122, endPoint y: 441, distance: 30.4
click at [122, 441] on div ""type" : "input" } , { "label" : "" , "model" : "hideTable" , "styleClasses" : …" at bounding box center [783, 441] width 1479 height 664
click at [126, 444] on div ""type" : "input" } , { "label" : "" , "model" : "hideTable" , "styleClasses" : …" at bounding box center [783, 441] width 1479 height 664
drag, startPoint x: 124, startPoint y: 444, endPoint x: 115, endPoint y: 414, distance: 31.3
click at [115, 414] on div ""type" : "input" } , { "label" : "" , "model" : "hideTable" , "styleClasses" : …" at bounding box center [783, 441] width 1479 height 664
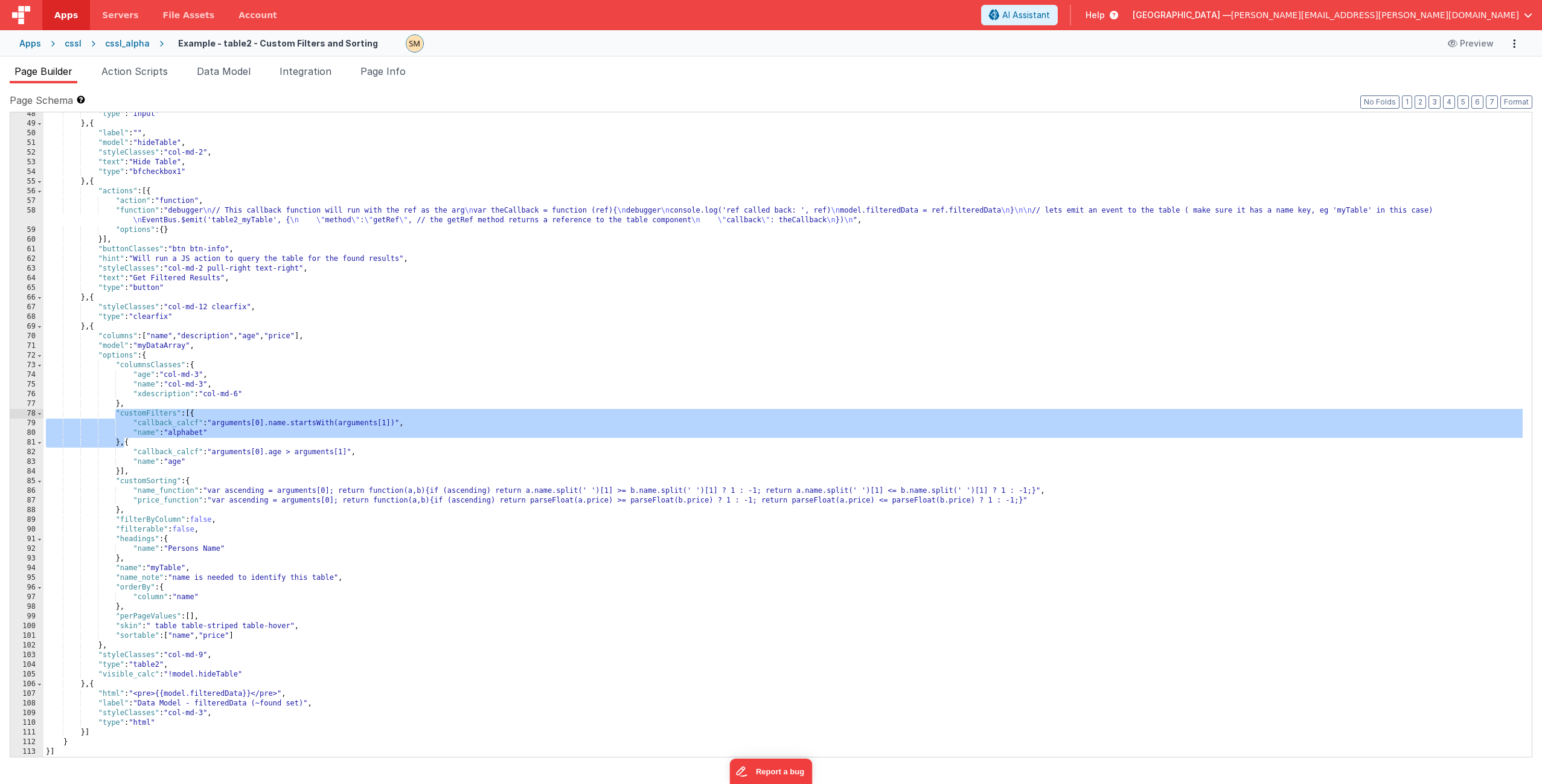
scroll to position [467, 0]
click at [132, 472] on div ""type" : "input" } , { "label" : "" , "model" : "hideTable" , "styleClasses" : …" at bounding box center [783, 441] width 1479 height 664
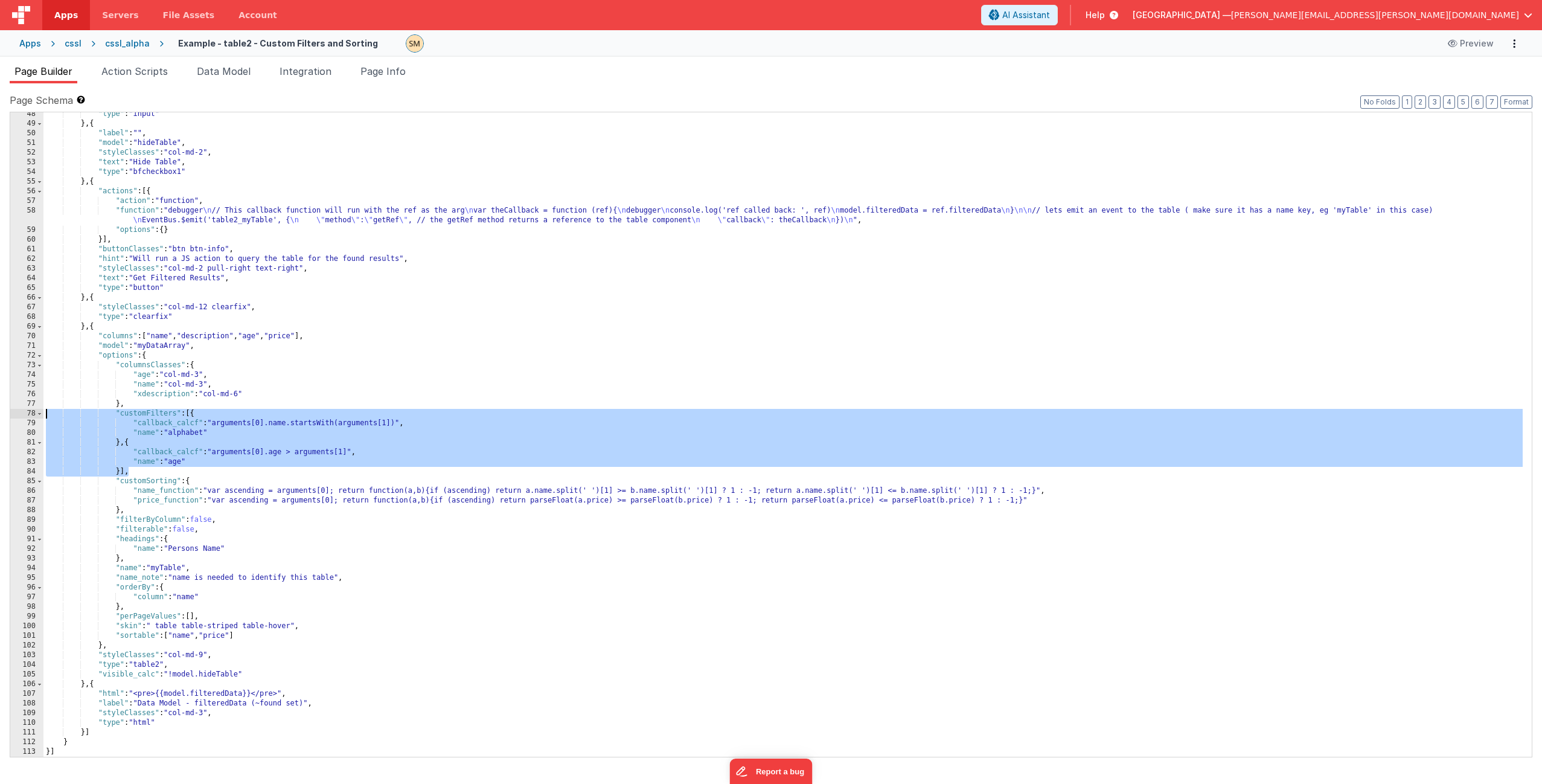
drag, startPoint x: 130, startPoint y: 472, endPoint x: 46, endPoint y: 410, distance: 104.4
click at [46, 410] on div ""type" : "input" } , { "label" : "" , "model" : "hideTable" , "styleClasses" : …" at bounding box center [783, 441] width 1479 height 664
click at [168, 74] on span "Action Scripts" at bounding box center [134, 71] width 66 height 12
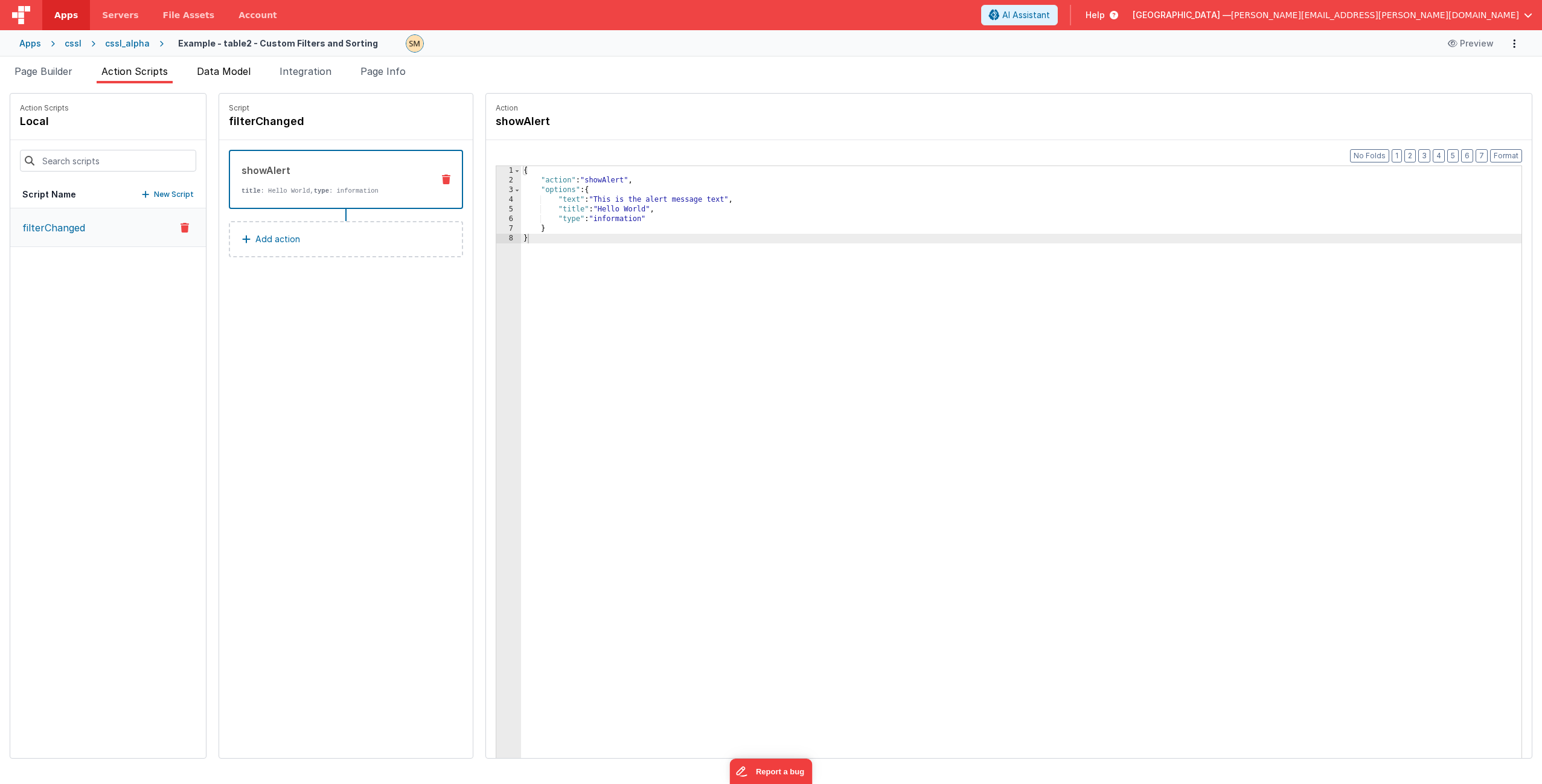
click at [255, 71] on li "Data Model" at bounding box center [223, 74] width 63 height 20
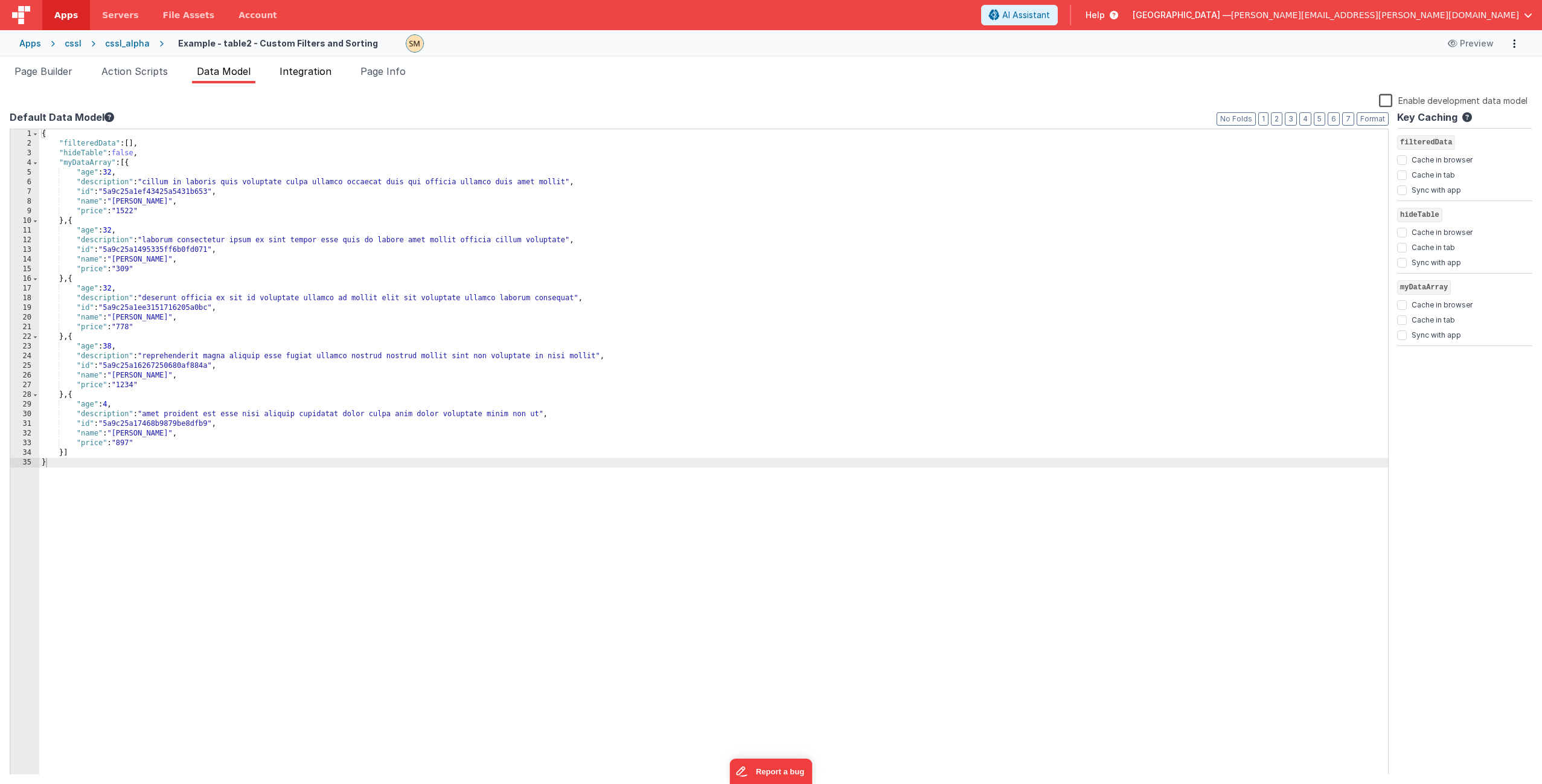
click at [310, 69] on span "Integration" at bounding box center [305, 71] width 52 height 12
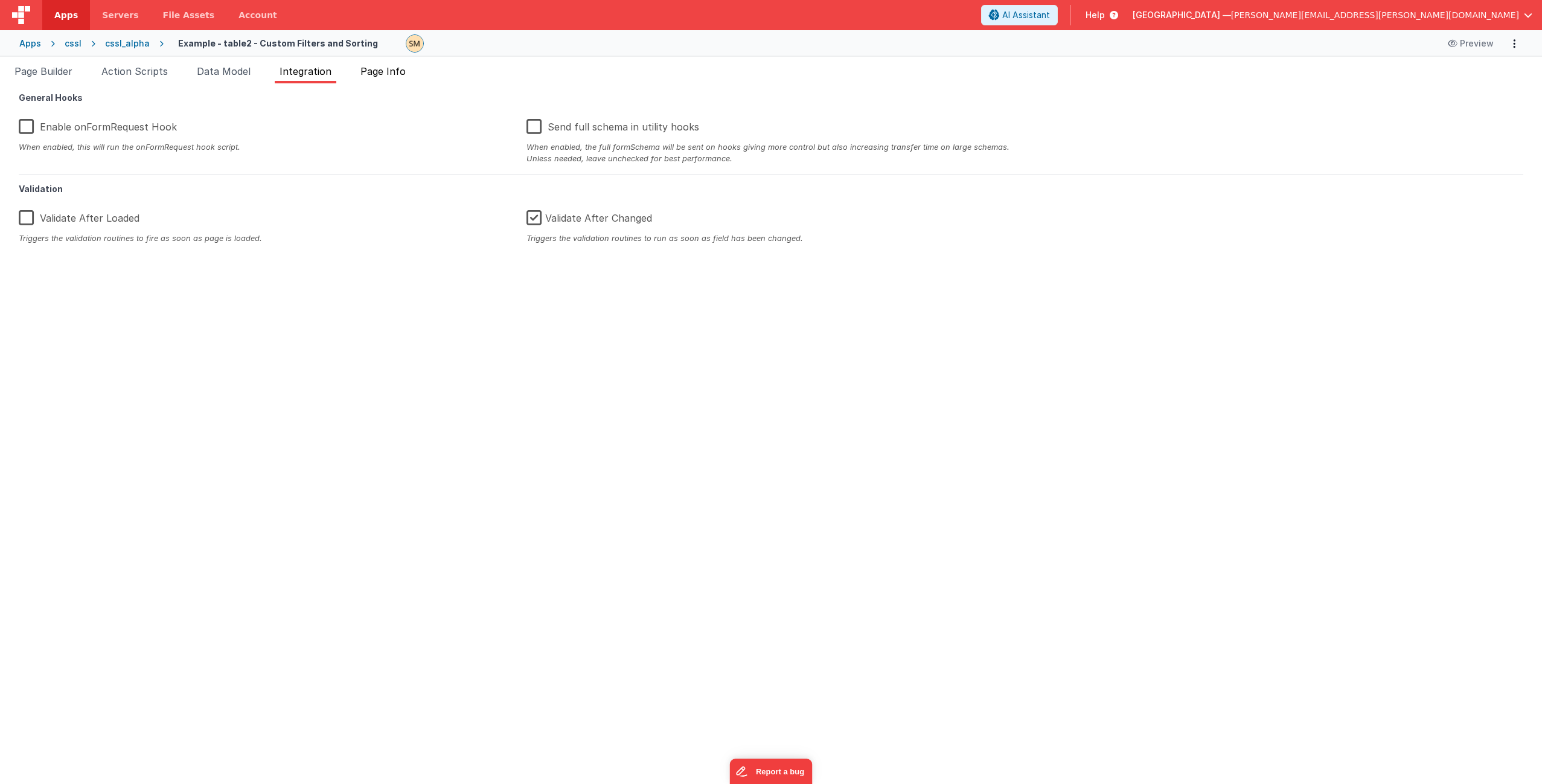
click at [381, 68] on span "Page Info" at bounding box center [383, 71] width 45 height 12
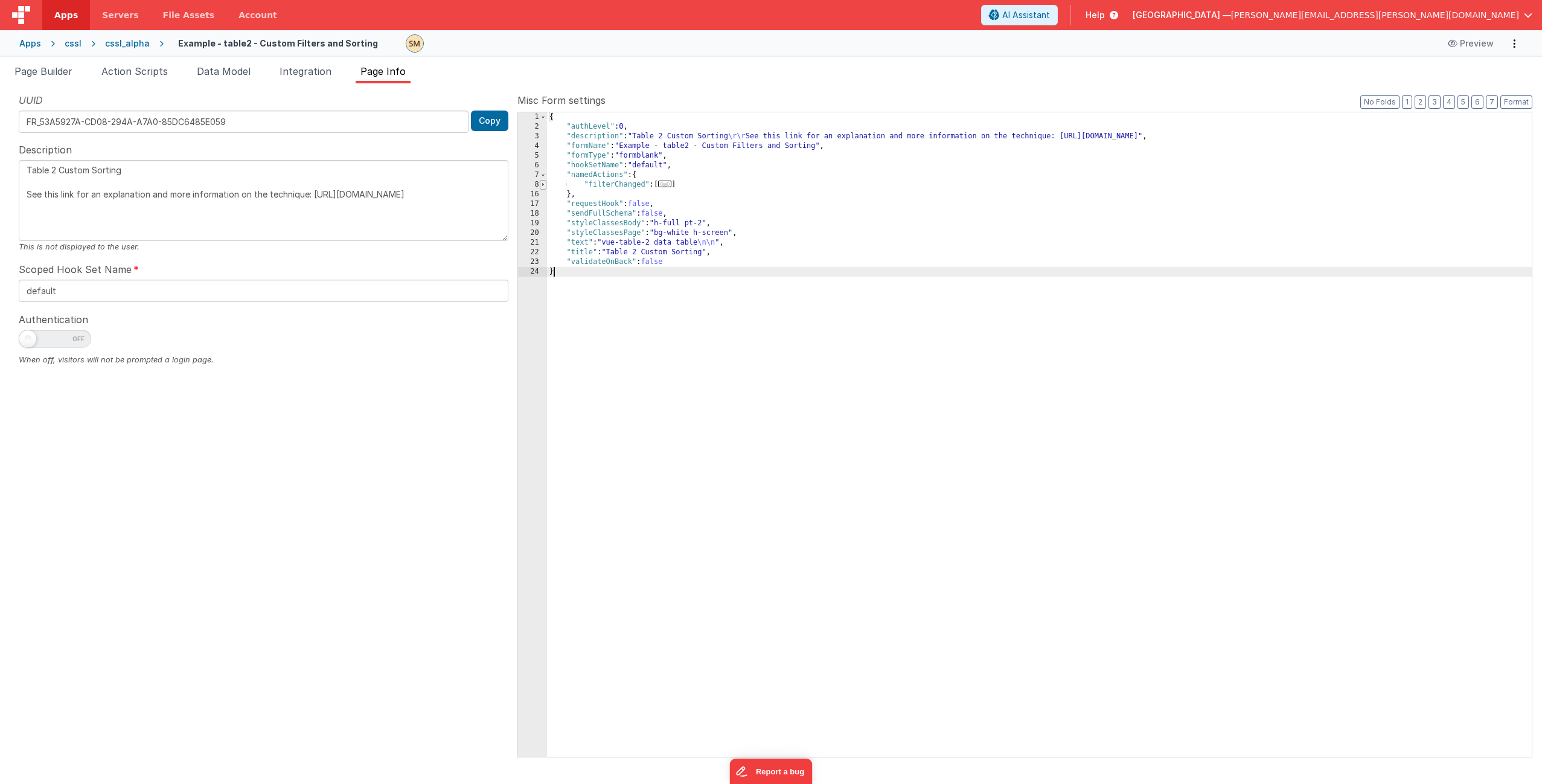
click at [544, 184] on span at bounding box center [543, 185] width 7 height 10
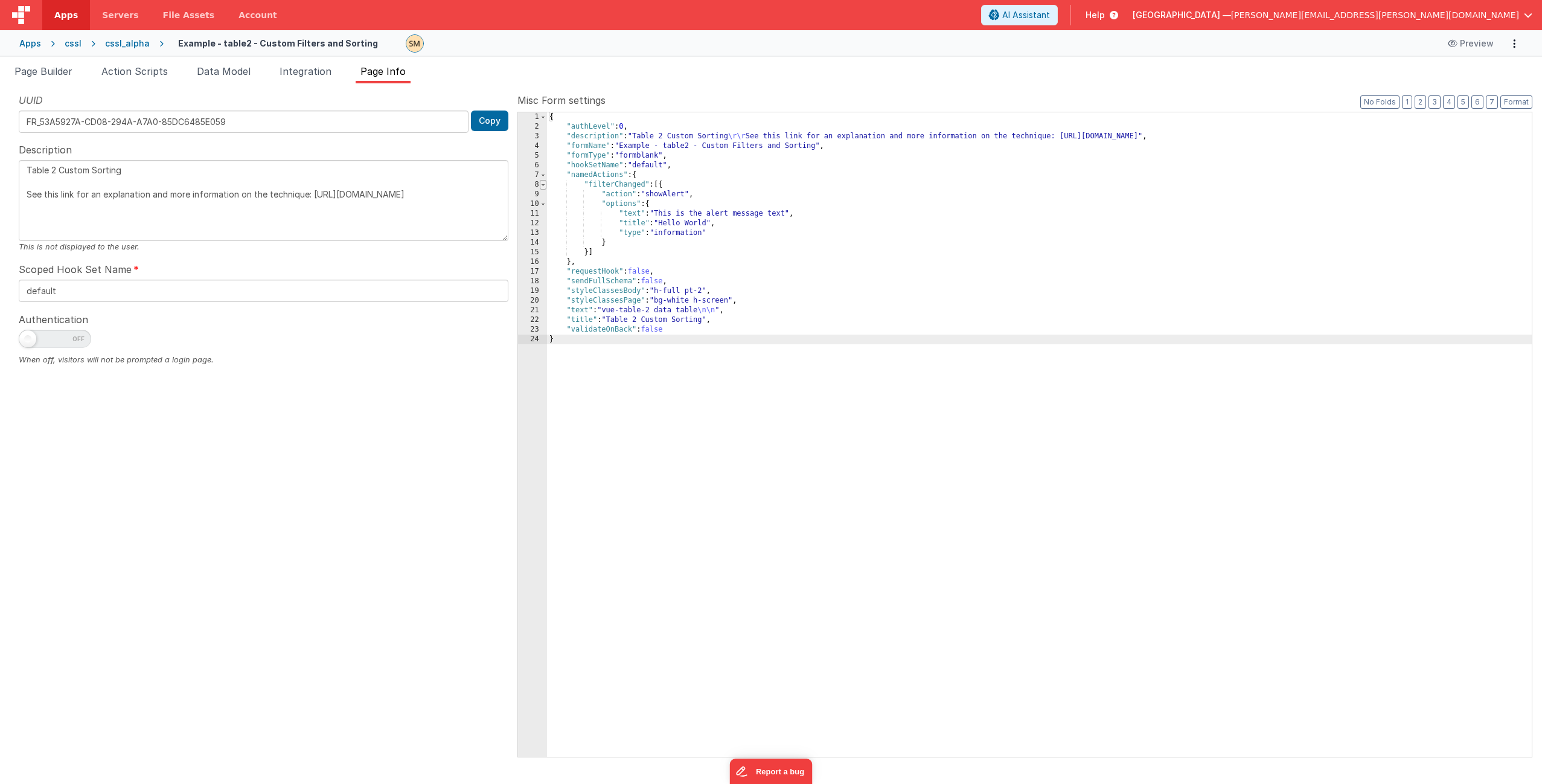
click at [544, 184] on span at bounding box center [543, 185] width 7 height 10
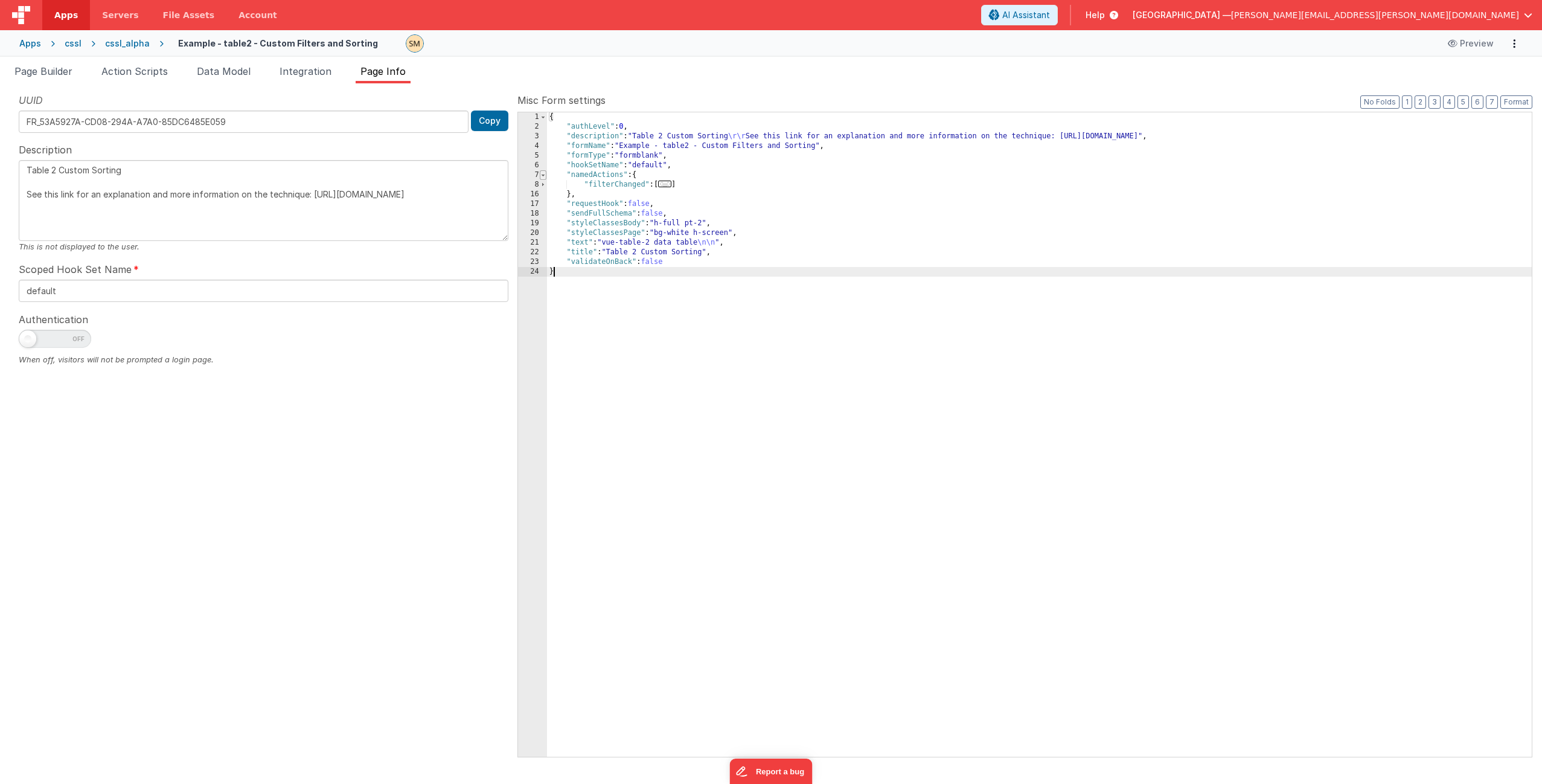
click at [545, 175] on span at bounding box center [543, 175] width 7 height 10
click at [56, 73] on span "Page Builder" at bounding box center [43, 71] width 58 height 12
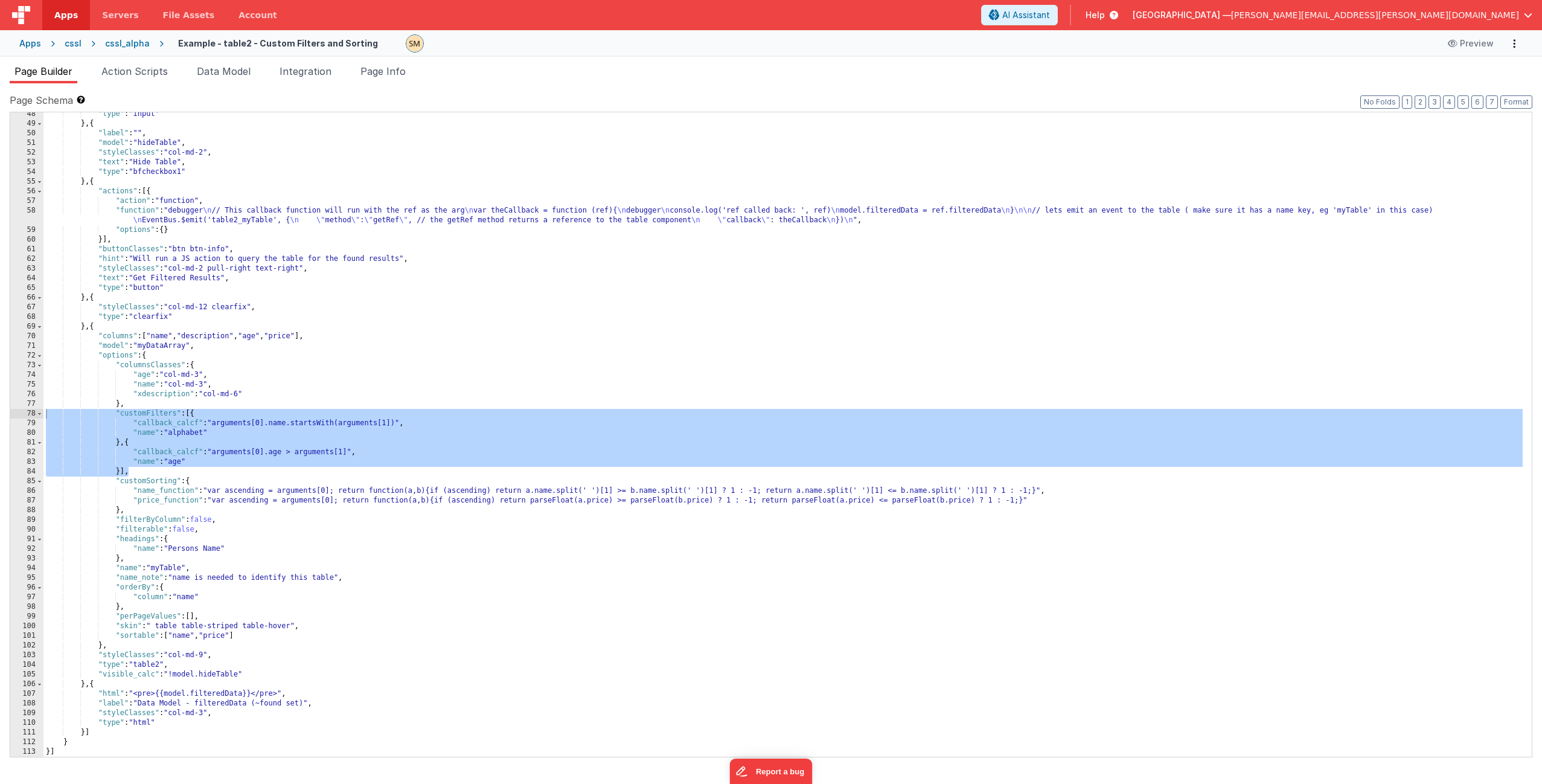
click at [308, 260] on div ""type" : "input" } , { "label" : "" , "model" : "hideTable" , "styleClasses" : …" at bounding box center [783, 441] width 1479 height 664
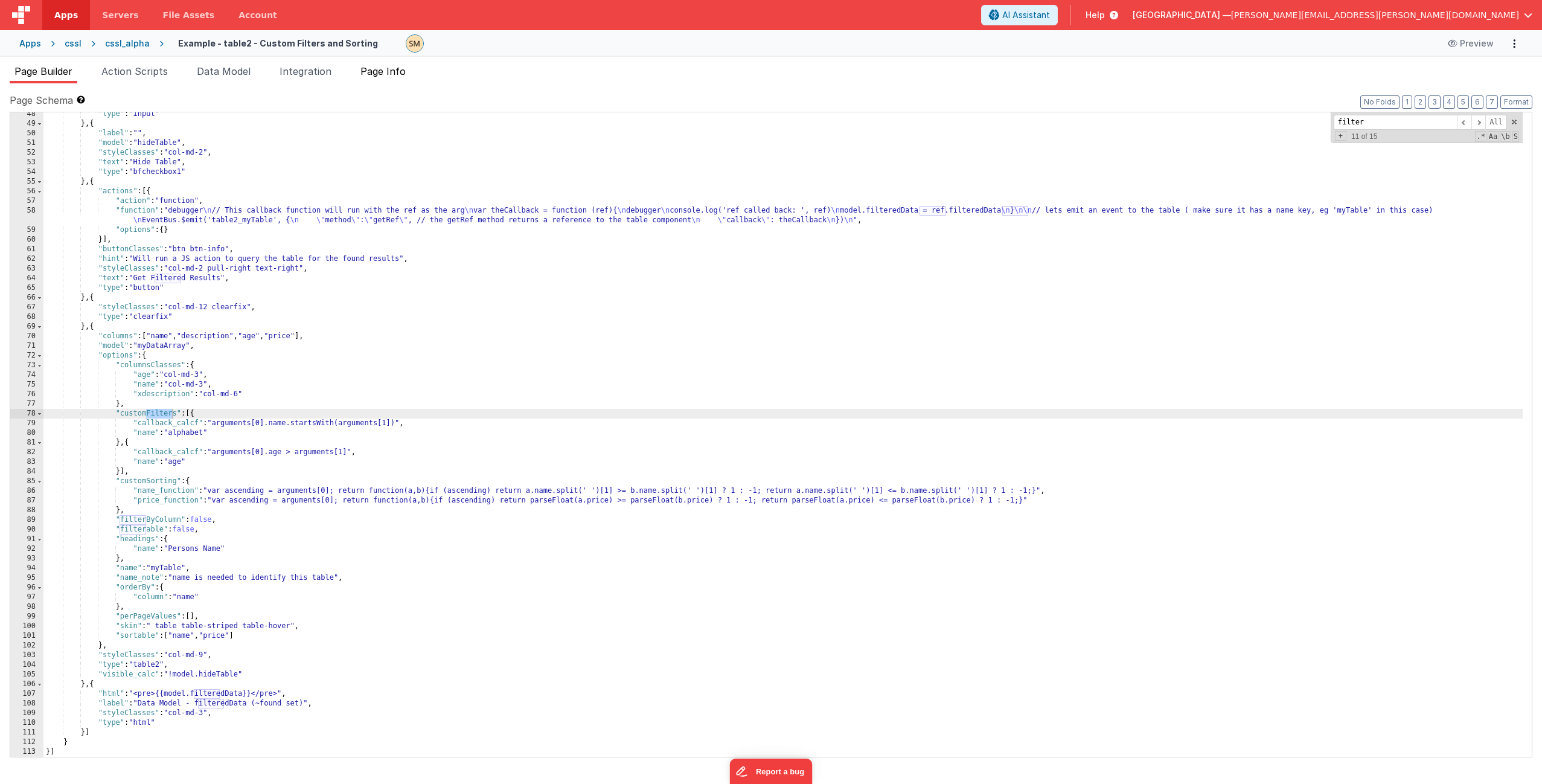
click at [387, 72] on span "Page Info" at bounding box center [383, 71] width 45 height 12
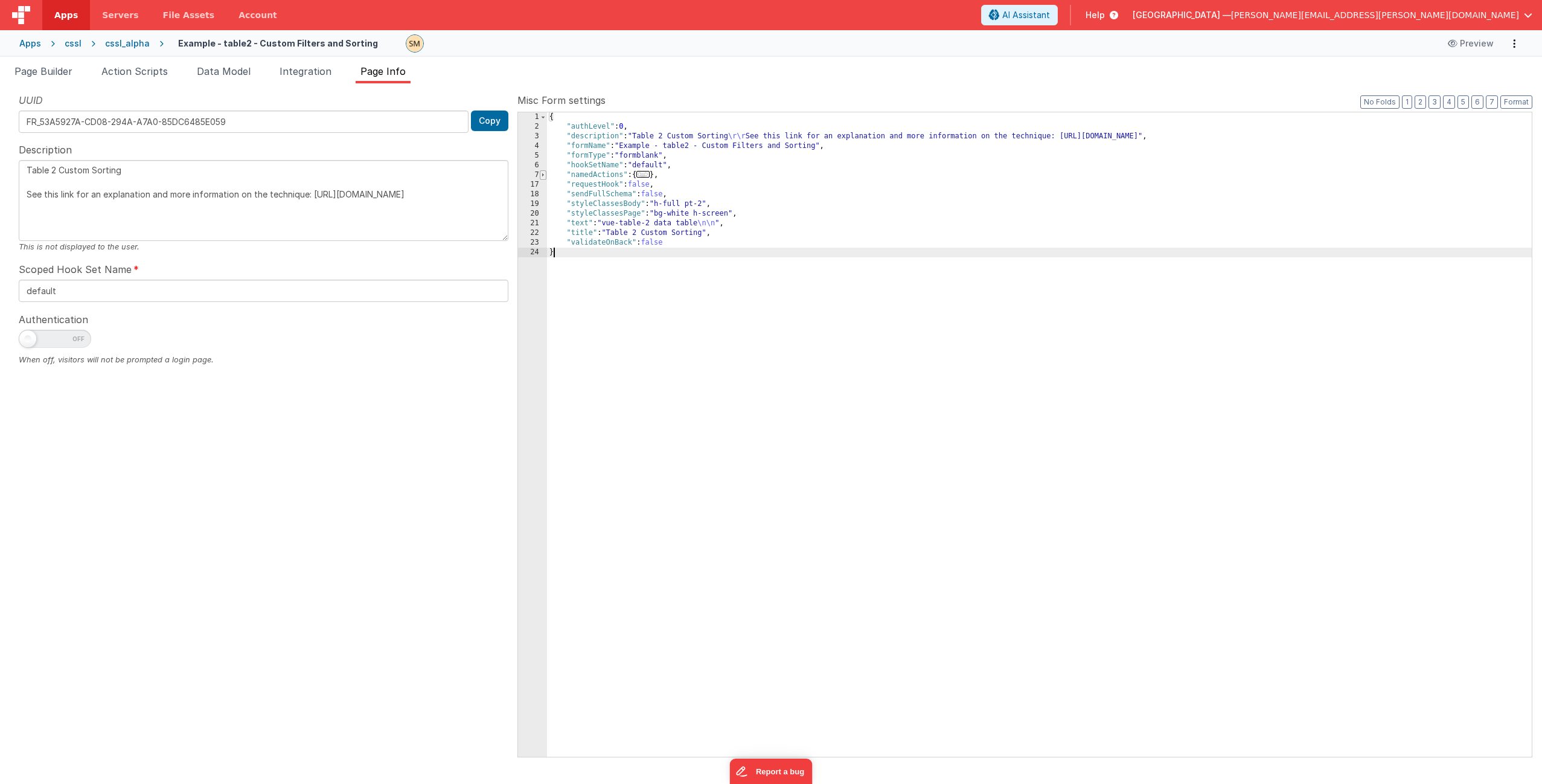
click at [543, 174] on span at bounding box center [543, 175] width 7 height 10
click at [67, 72] on span "Page Builder" at bounding box center [43, 71] width 58 height 12
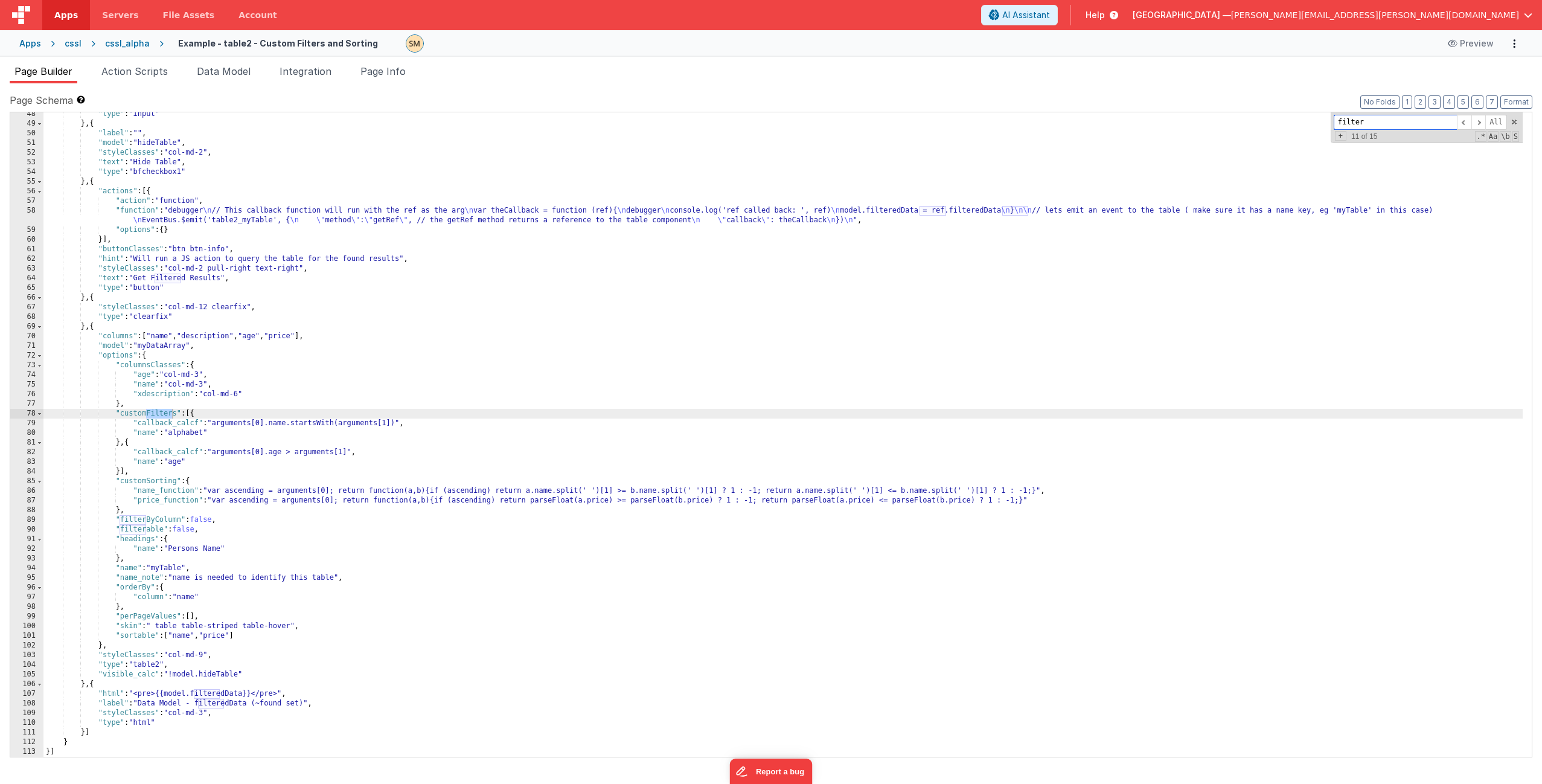
click at [1401, 121] on input "filter" at bounding box center [1395, 122] width 123 height 15
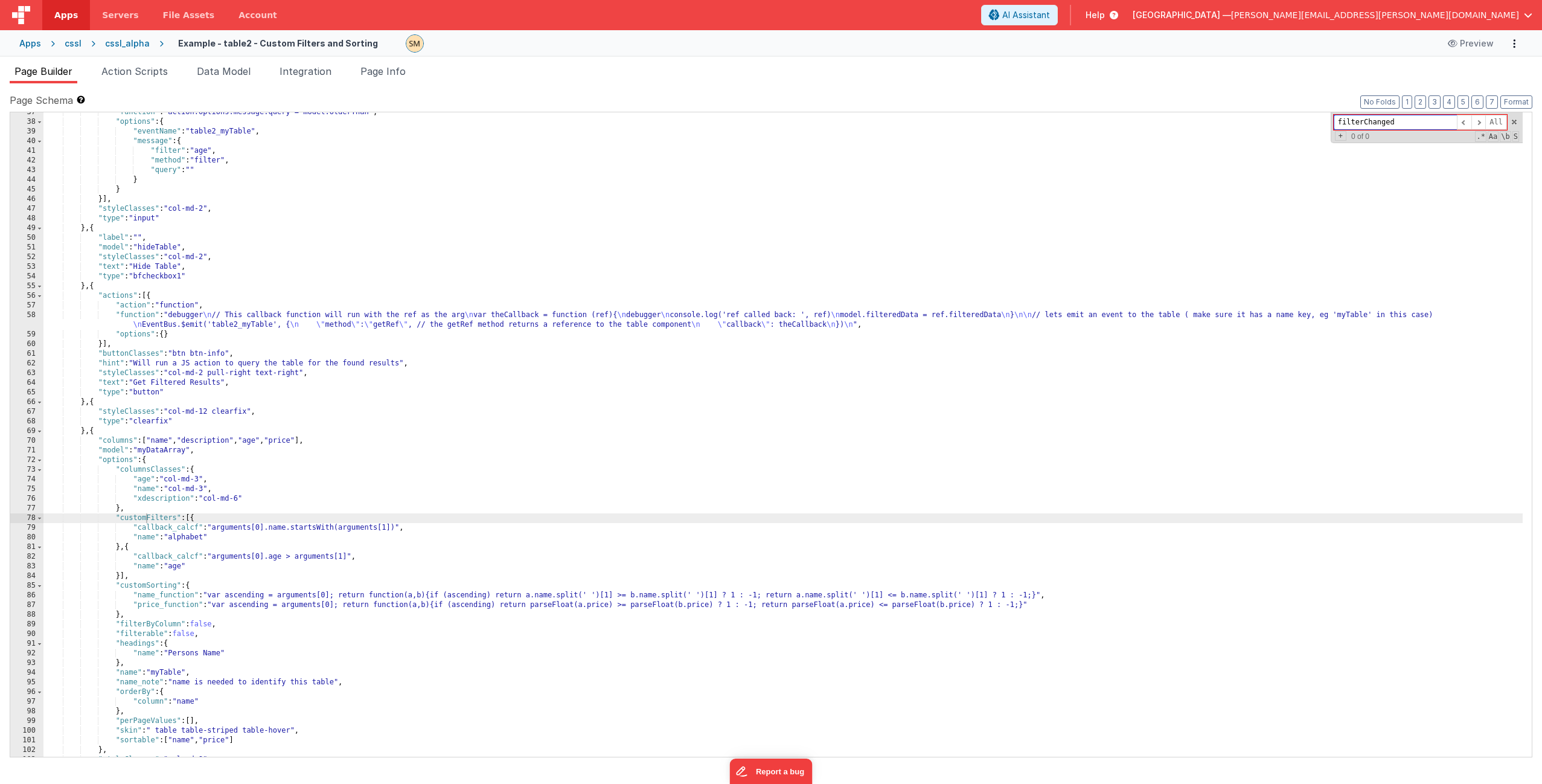
scroll to position [399, 0]
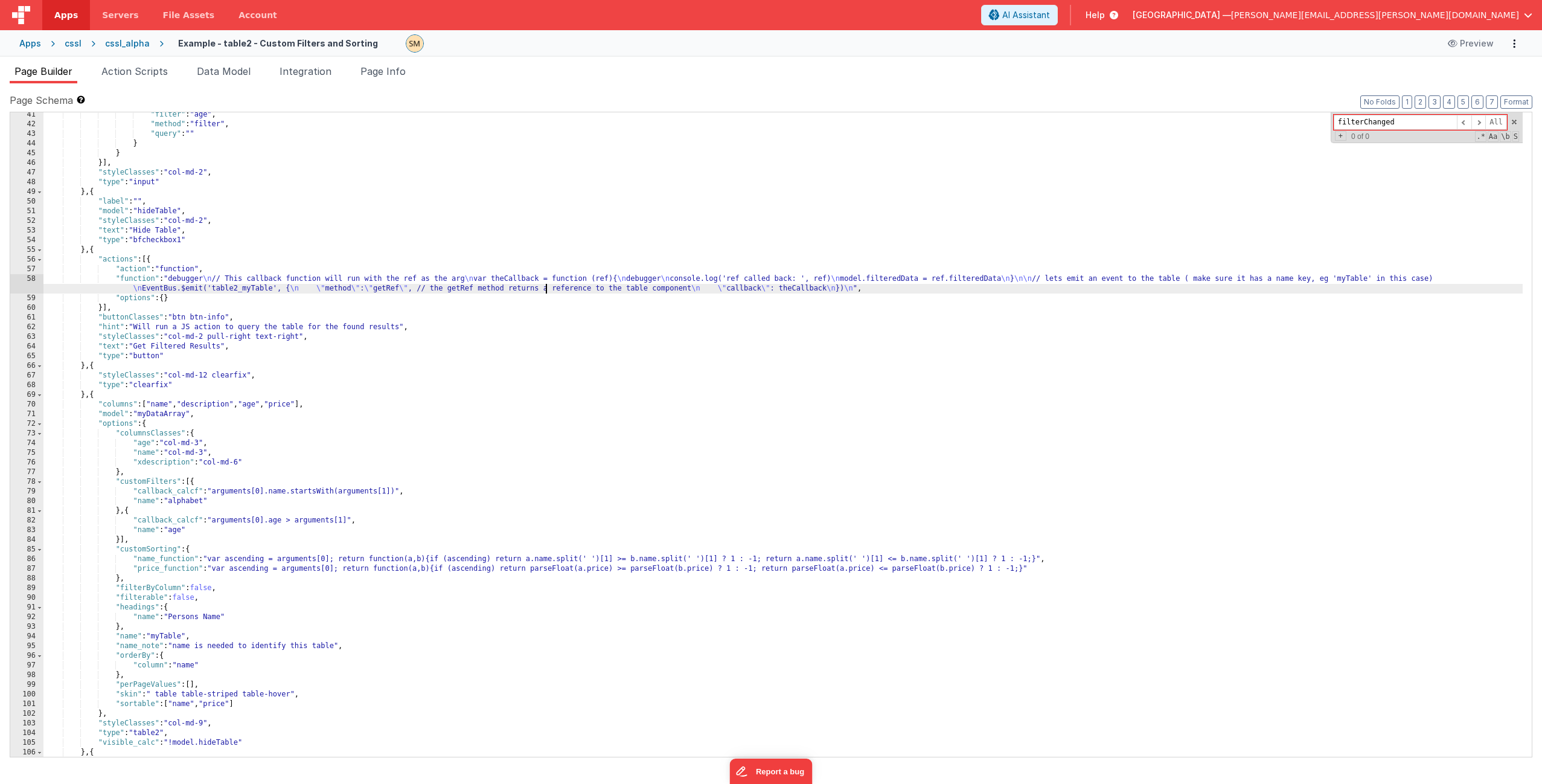
click at [545, 288] on div ""filter" : "age" , "method" : "filter" , "query" : "" } } }] , "styleClasses" :…" at bounding box center [783, 442] width 1479 height 664
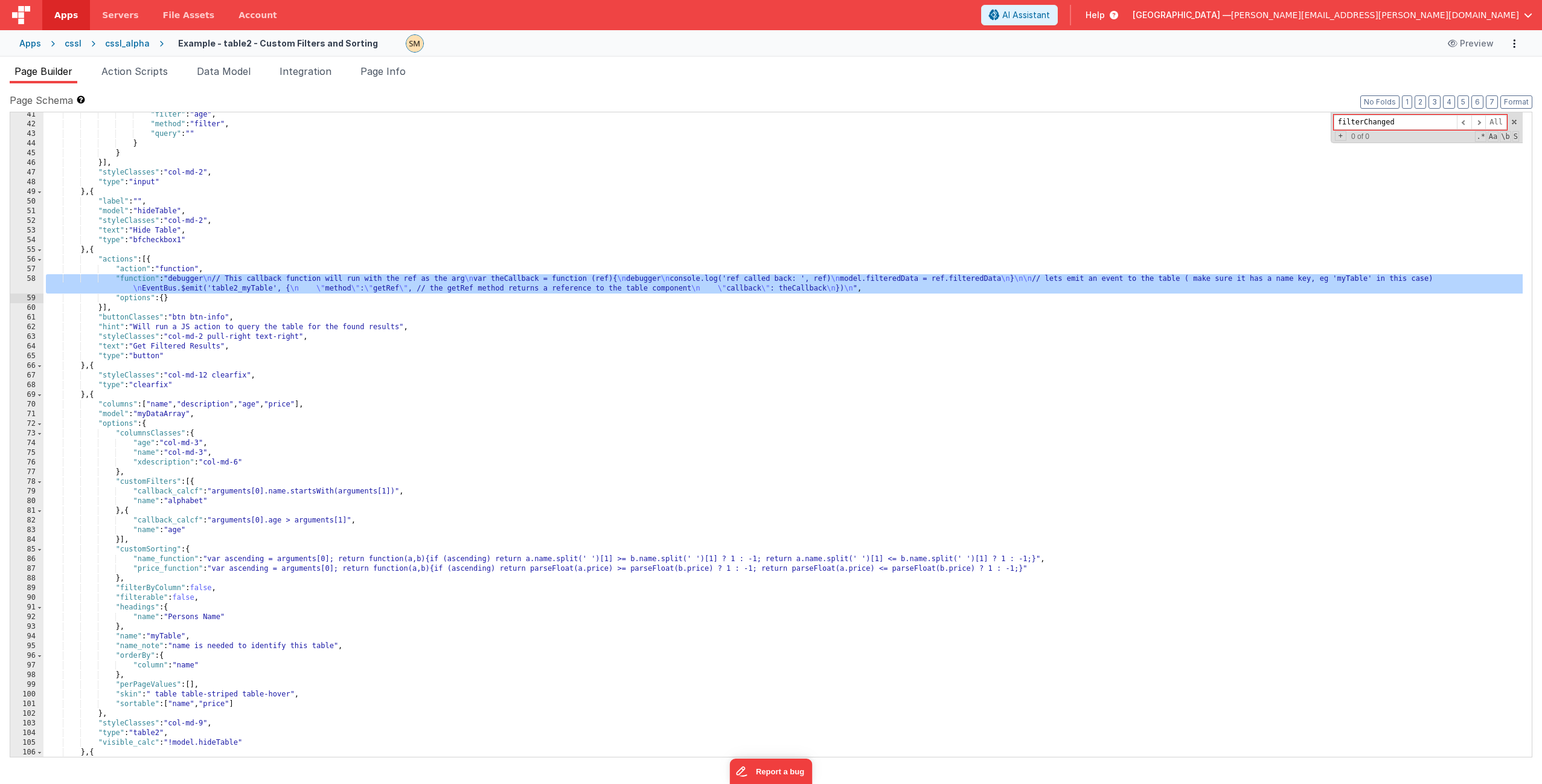
click at [33, 285] on div "58" at bounding box center [27, 284] width 33 height 20
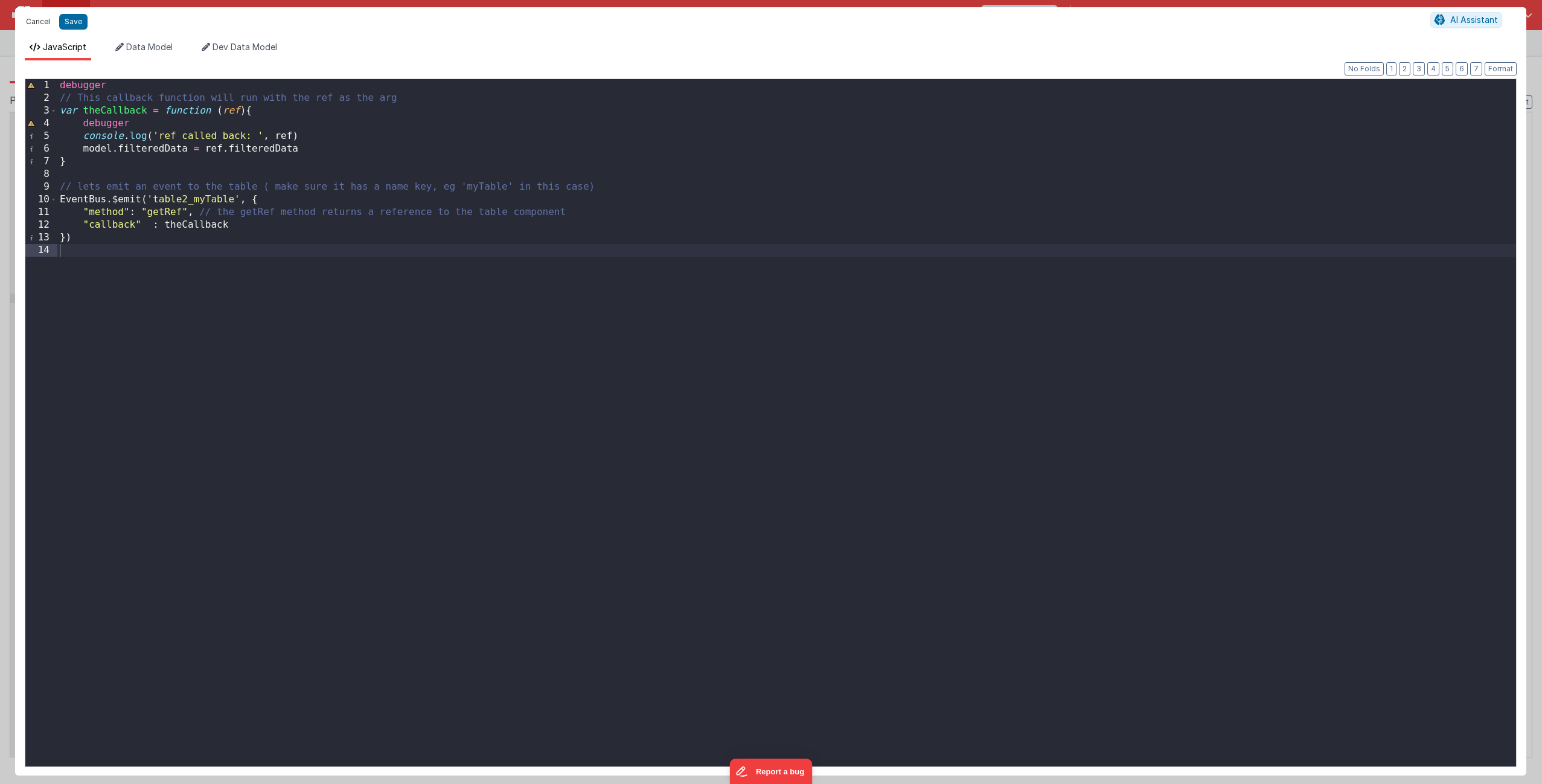
click at [48, 21] on button "Cancel" at bounding box center [37, 22] width 36 height 17
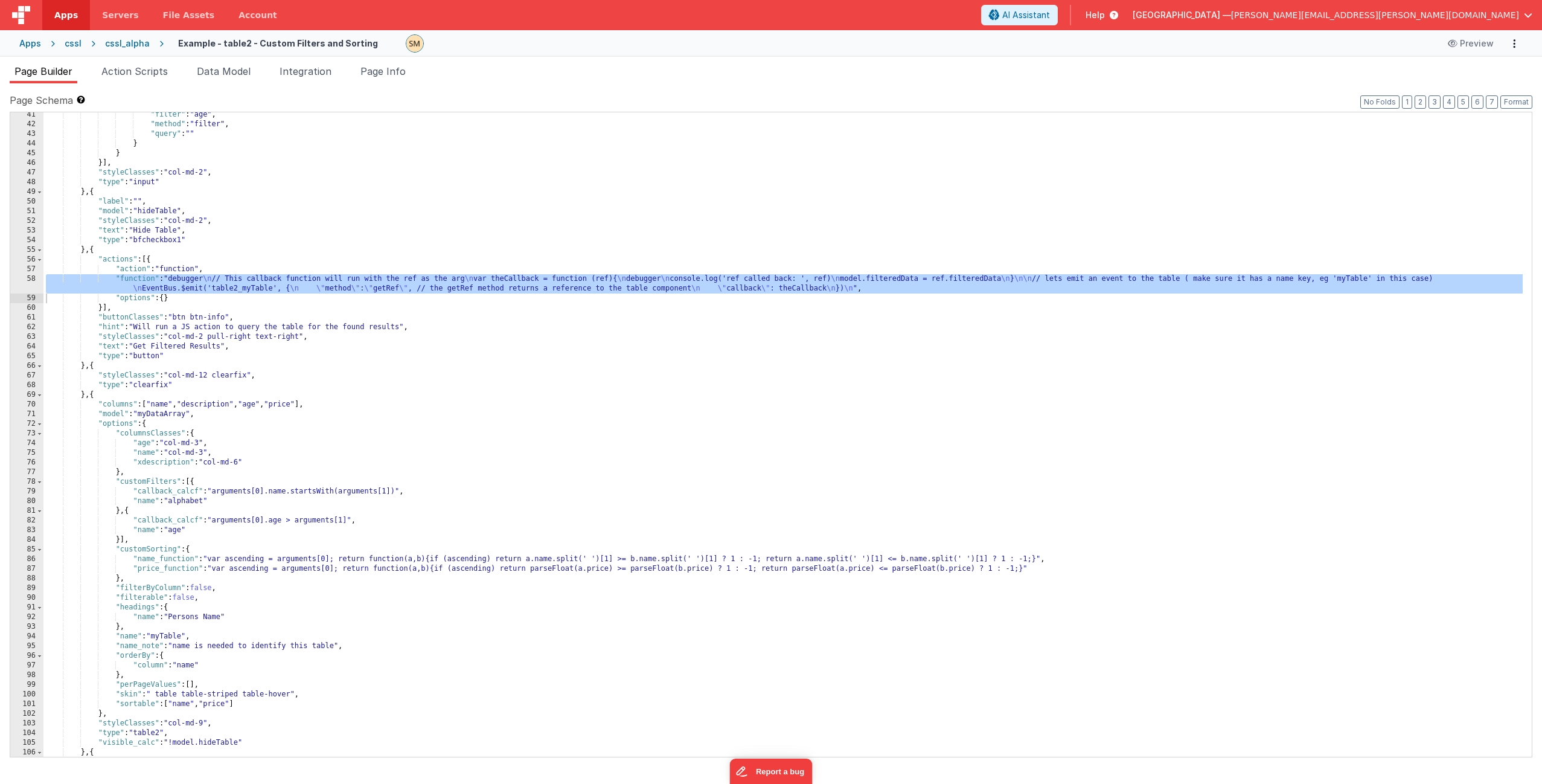
scroll to position [435, 0]
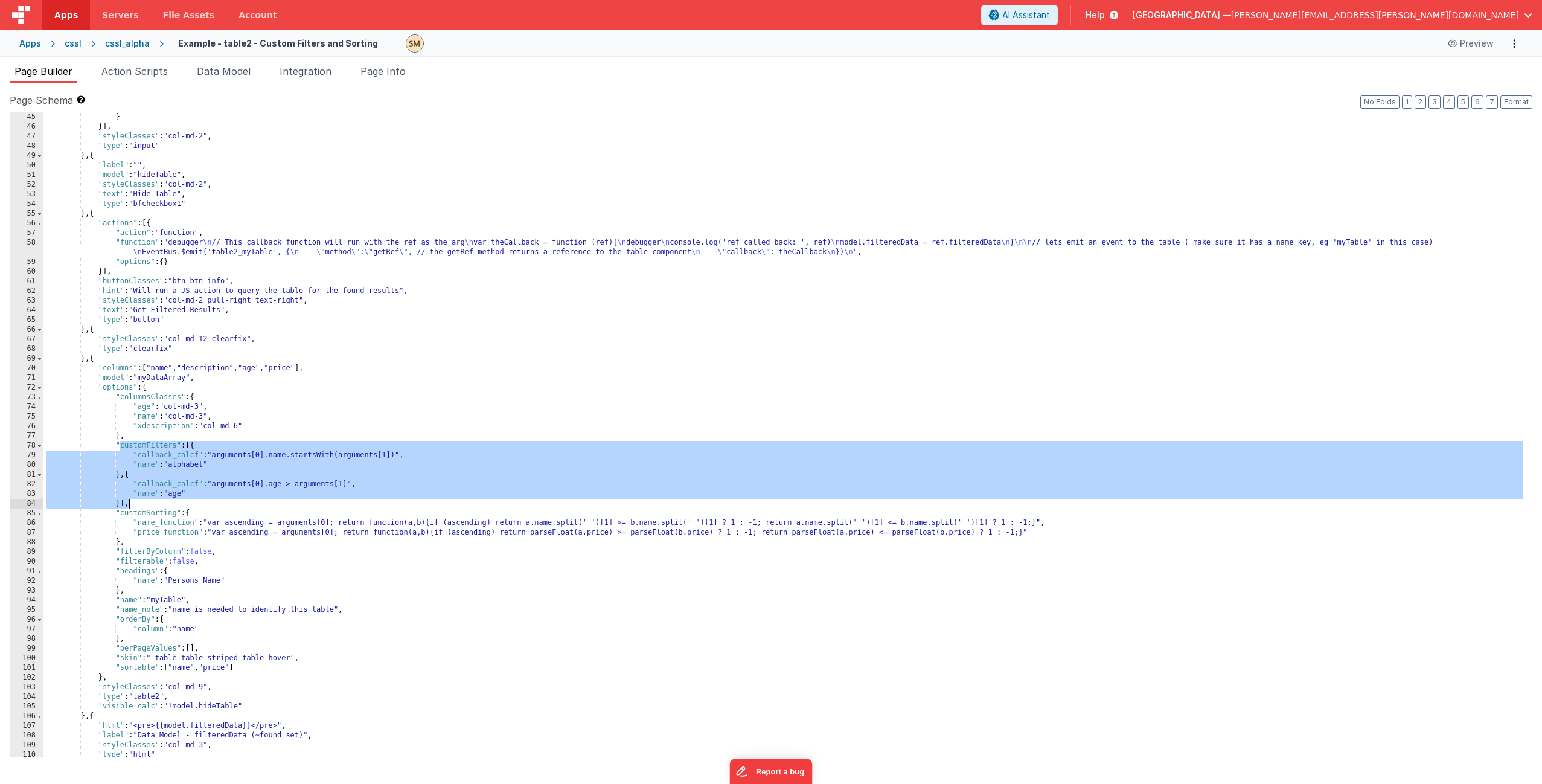
drag, startPoint x: 121, startPoint y: 446, endPoint x: 144, endPoint y: 499, distance: 57.8
click at [144, 499] on div "} }] , "styleClasses" : "col-md-2" , "type" : "input" } , { "label" : "" , "mod…" at bounding box center [783, 444] width 1479 height 664
click at [144, 499] on div "} }] , "styleClasses" : "col-md-2" , "type" : "input" } , { "label" : "" , "mod…" at bounding box center [783, 444] width 1479 height 664
drag, startPoint x: 144, startPoint y: 499, endPoint x: 114, endPoint y: 444, distance: 62.6
click at [114, 444] on div "} }] , "styleClasses" : "col-md-2" , "type" : "input" } , { "label" : "" , "mod…" at bounding box center [783, 444] width 1479 height 664
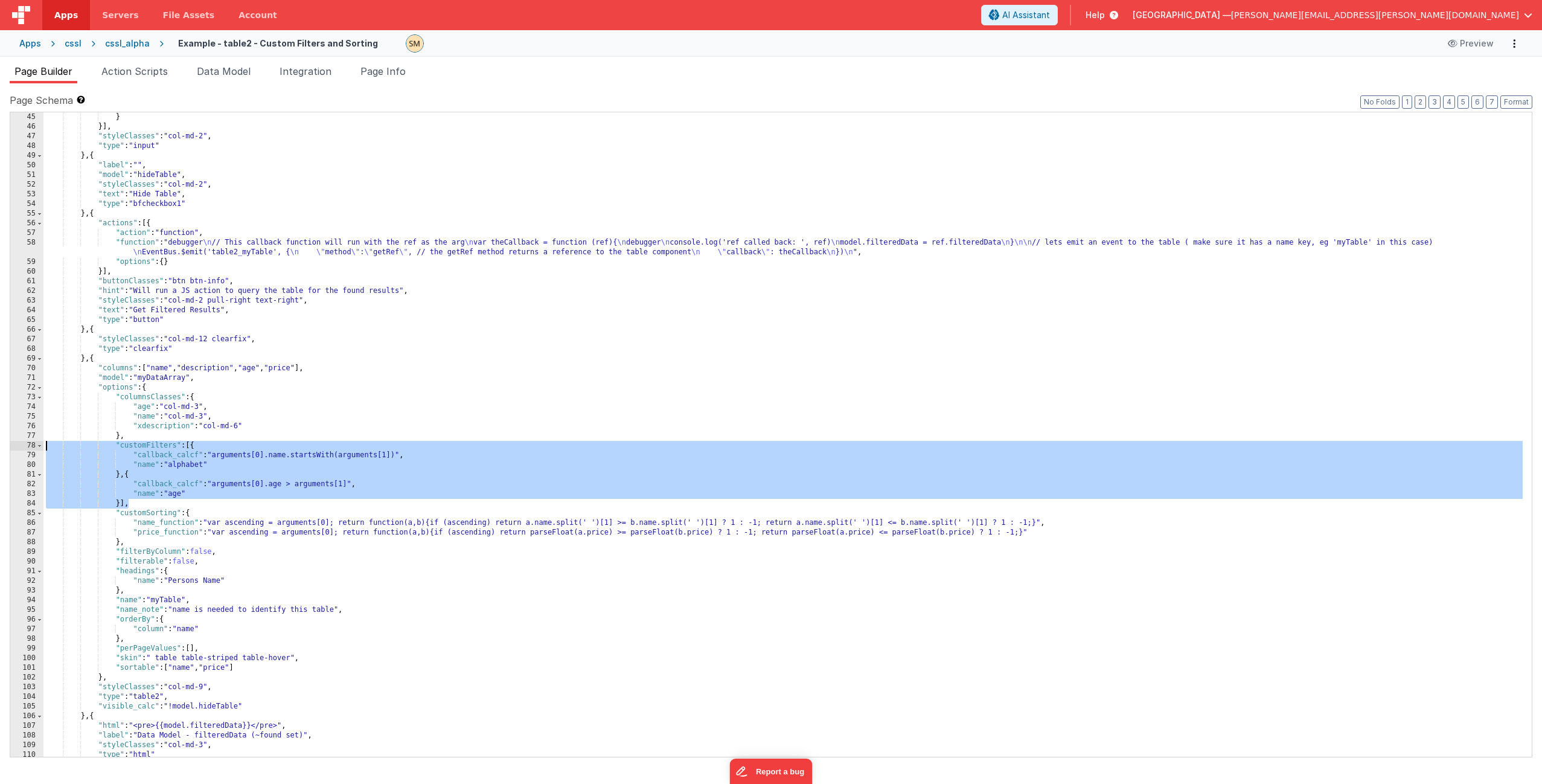
click at [47, 445] on div "} }] , "styleClasses" : "col-md-2" , "type" : "input" } , { "label" : "" , "mod…" at bounding box center [783, 444] width 1479 height 664
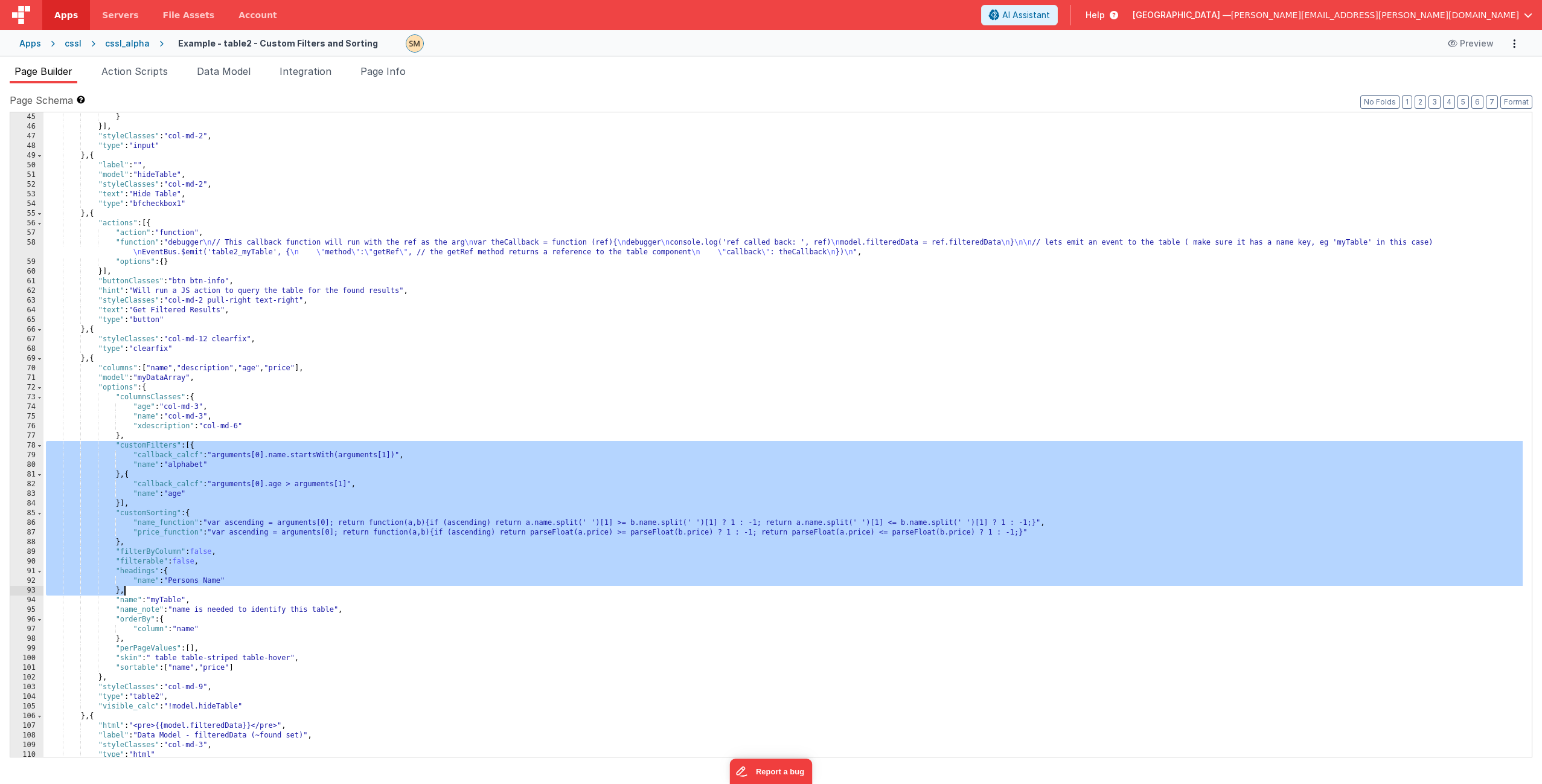
drag, startPoint x: 47, startPoint y: 445, endPoint x: 201, endPoint y: 595, distance: 215.0
click at [201, 595] on div "} }] , "styleClasses" : "col-md-2" , "type" : "input" } , { "label" : "" , "mod…" at bounding box center [783, 444] width 1479 height 664
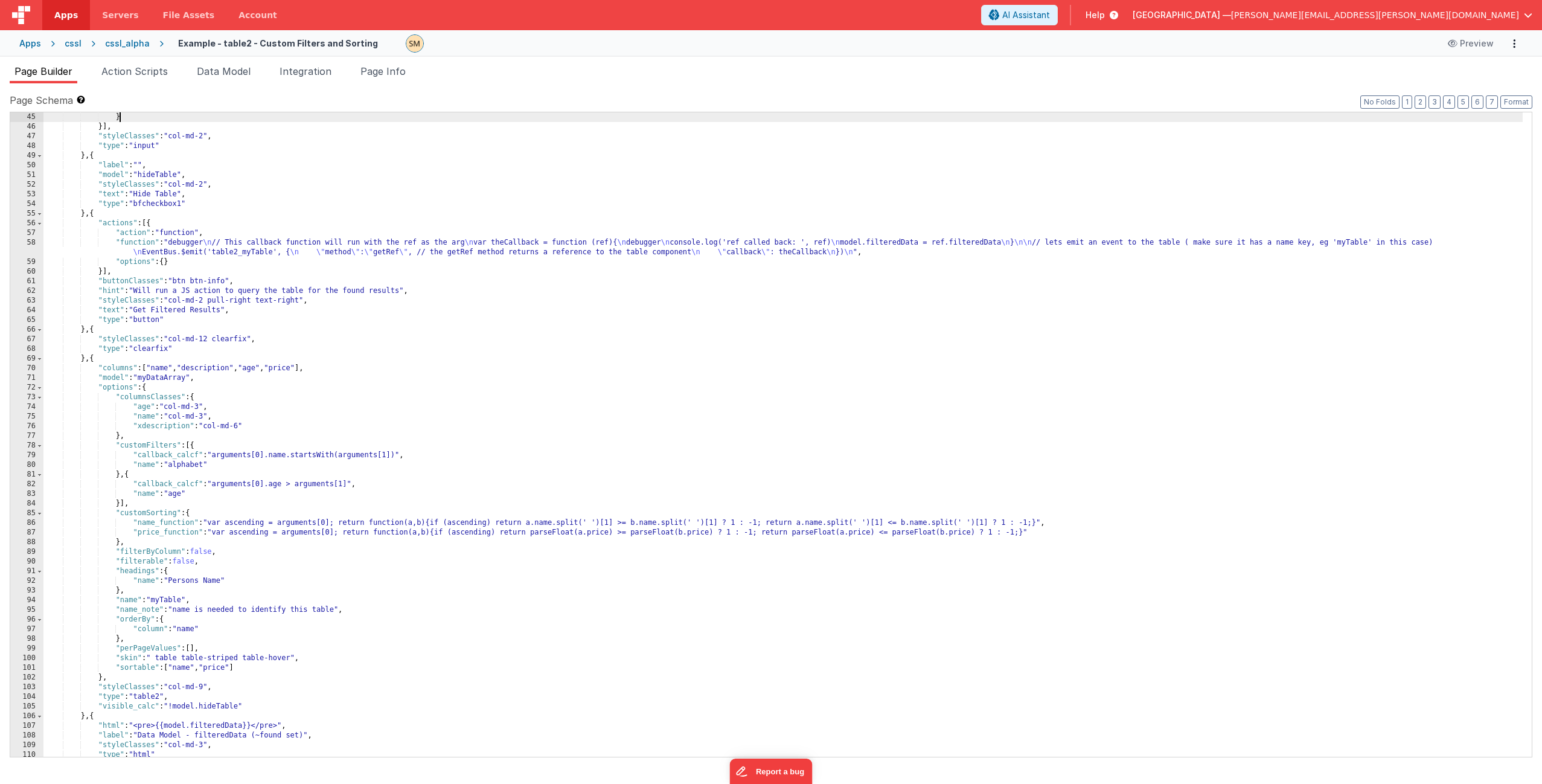
click at [272, 120] on div "} }] , "styleClasses" : "col-md-2" , "type" : "input" } , { "label" : "" , "mod…" at bounding box center [783, 444] width 1479 height 664
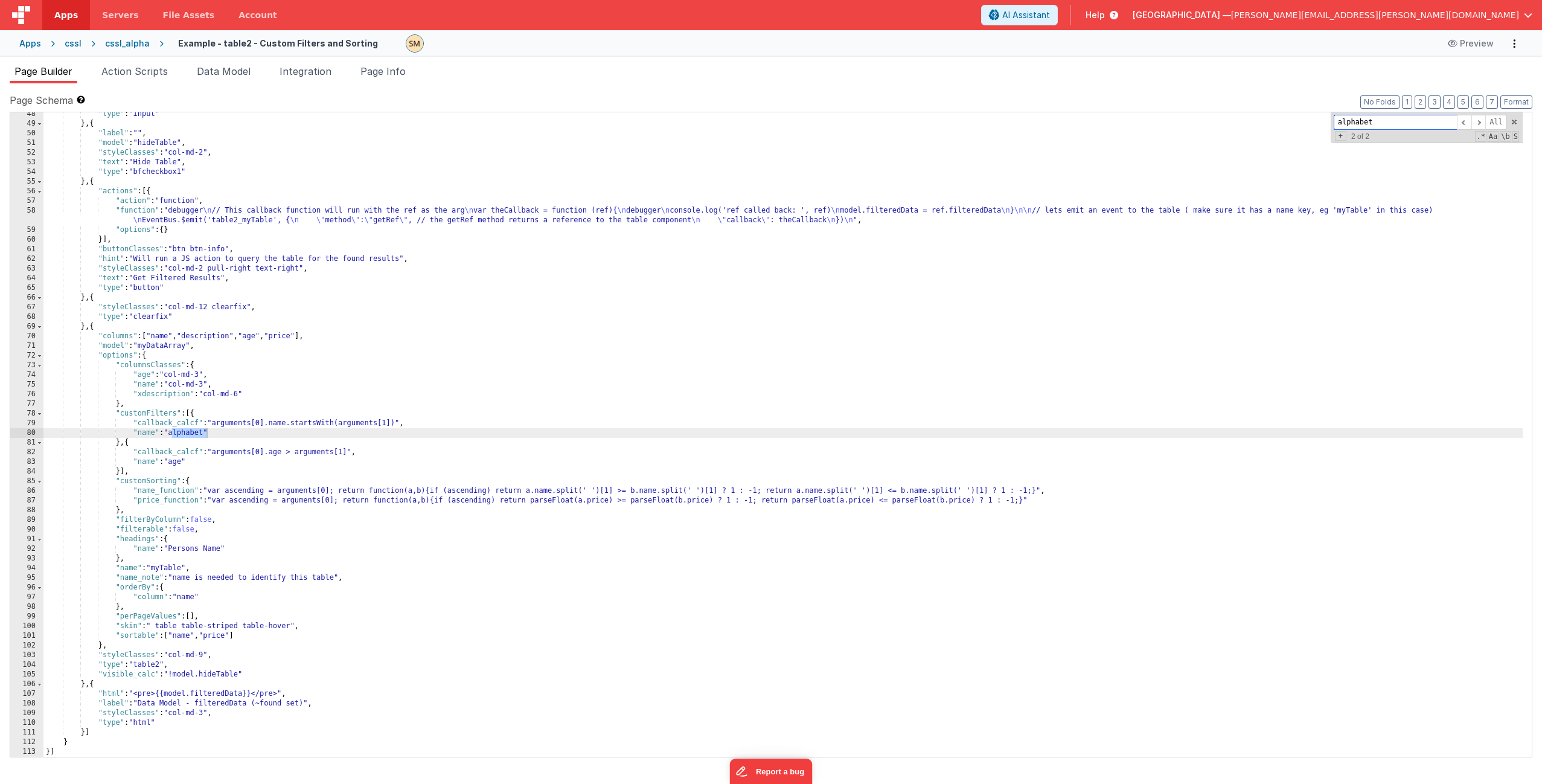
scroll to position [0, 0]
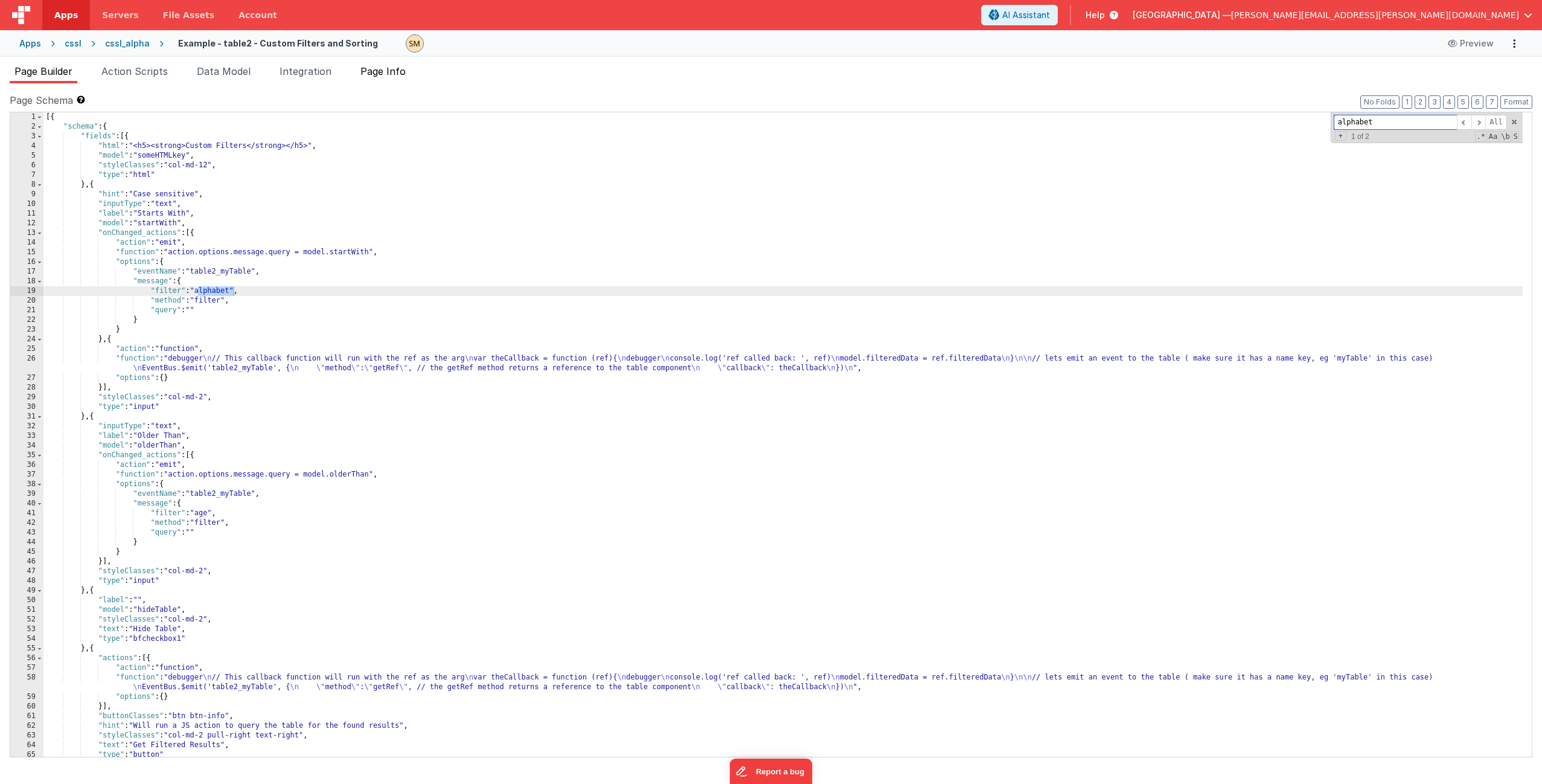
type input "alphabet"
click at [395, 77] on span "Page Info" at bounding box center [383, 71] width 45 height 12
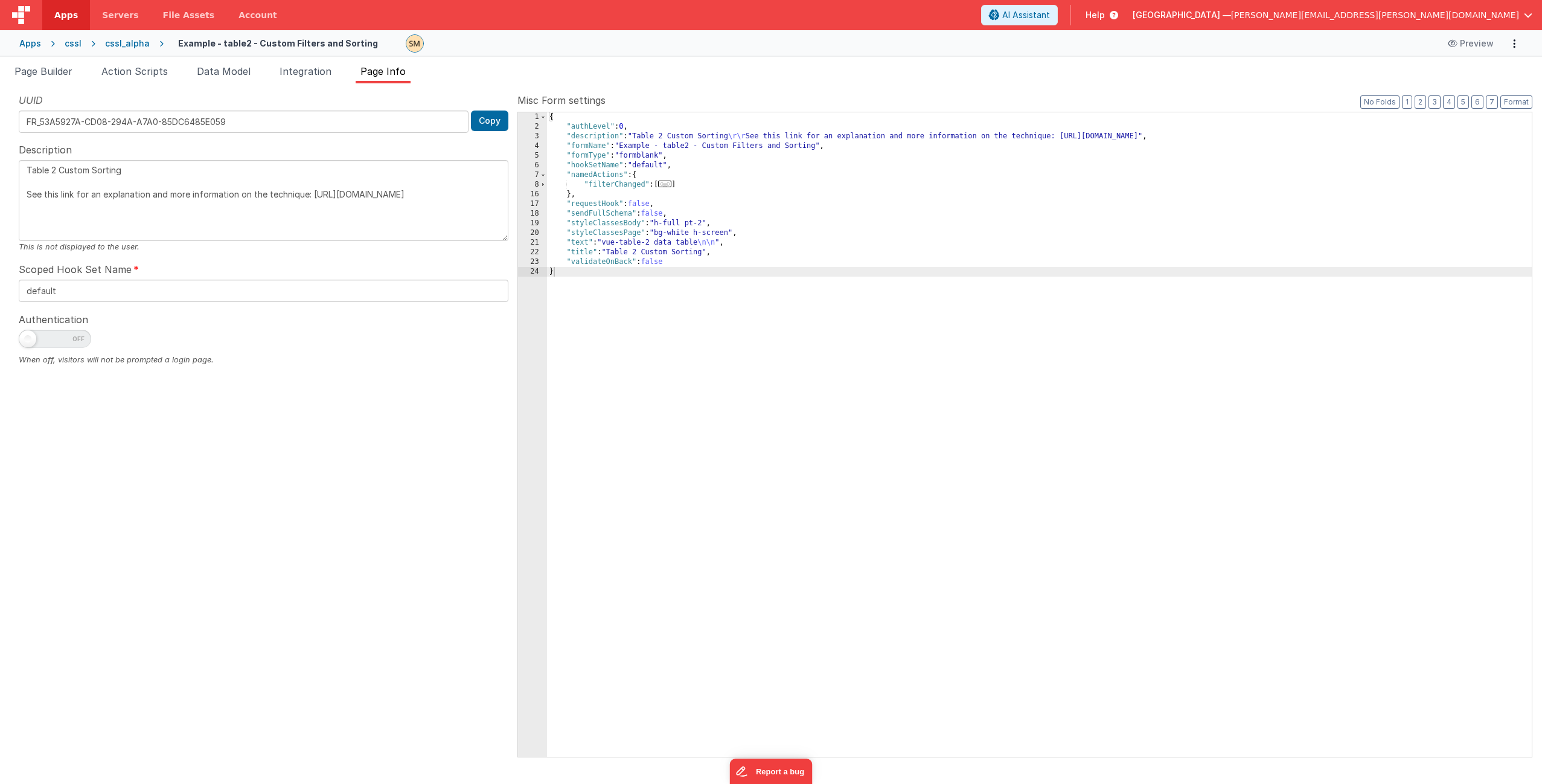
click at [588, 136] on div "{ "authLevel" : 0 , "description" : "Table 2 Custom Sorting \r\r See this link …" at bounding box center [1039, 444] width 985 height 664
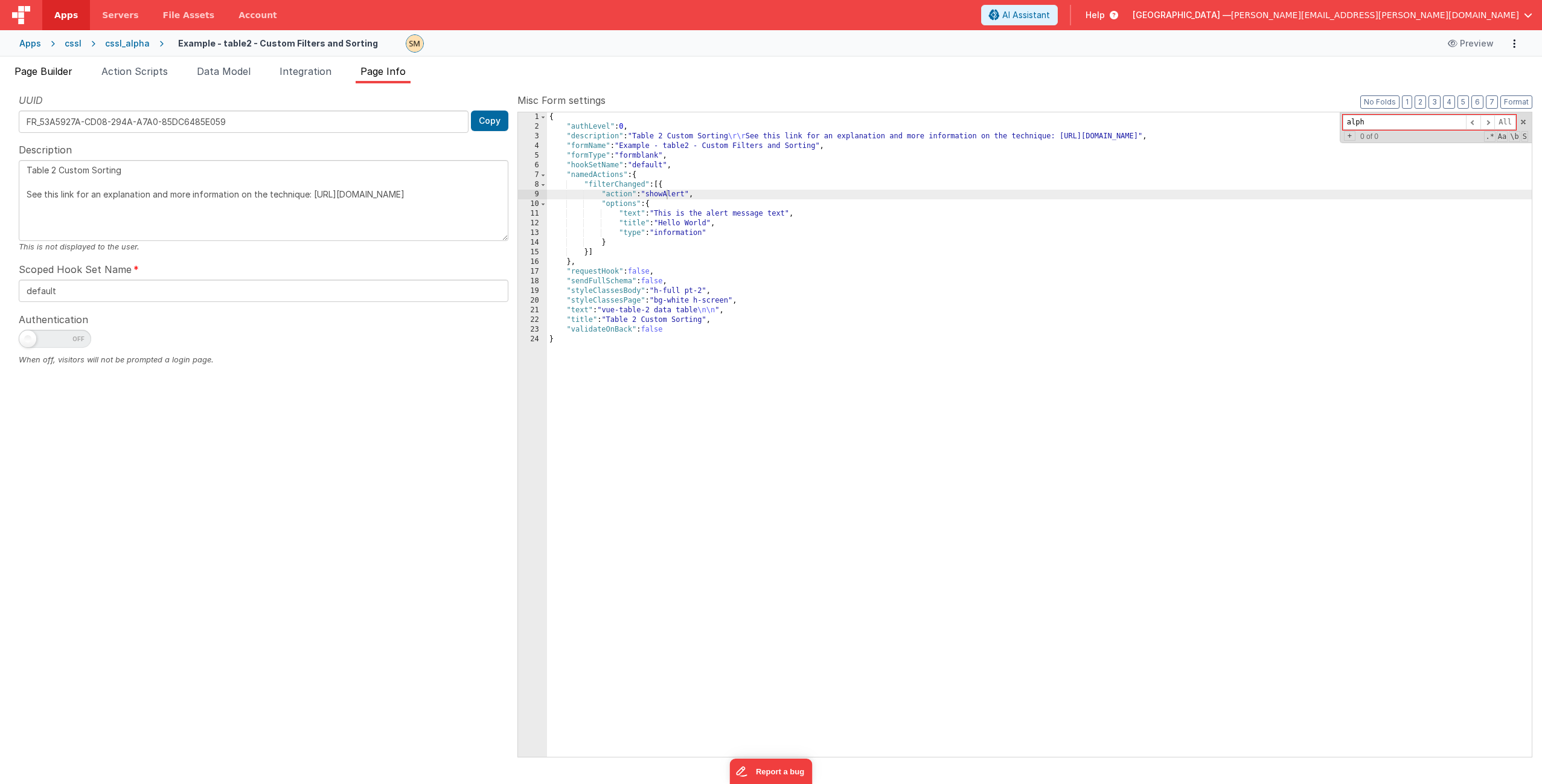
type input "alph"
click at [54, 69] on span "Page Builder" at bounding box center [43, 71] width 58 height 12
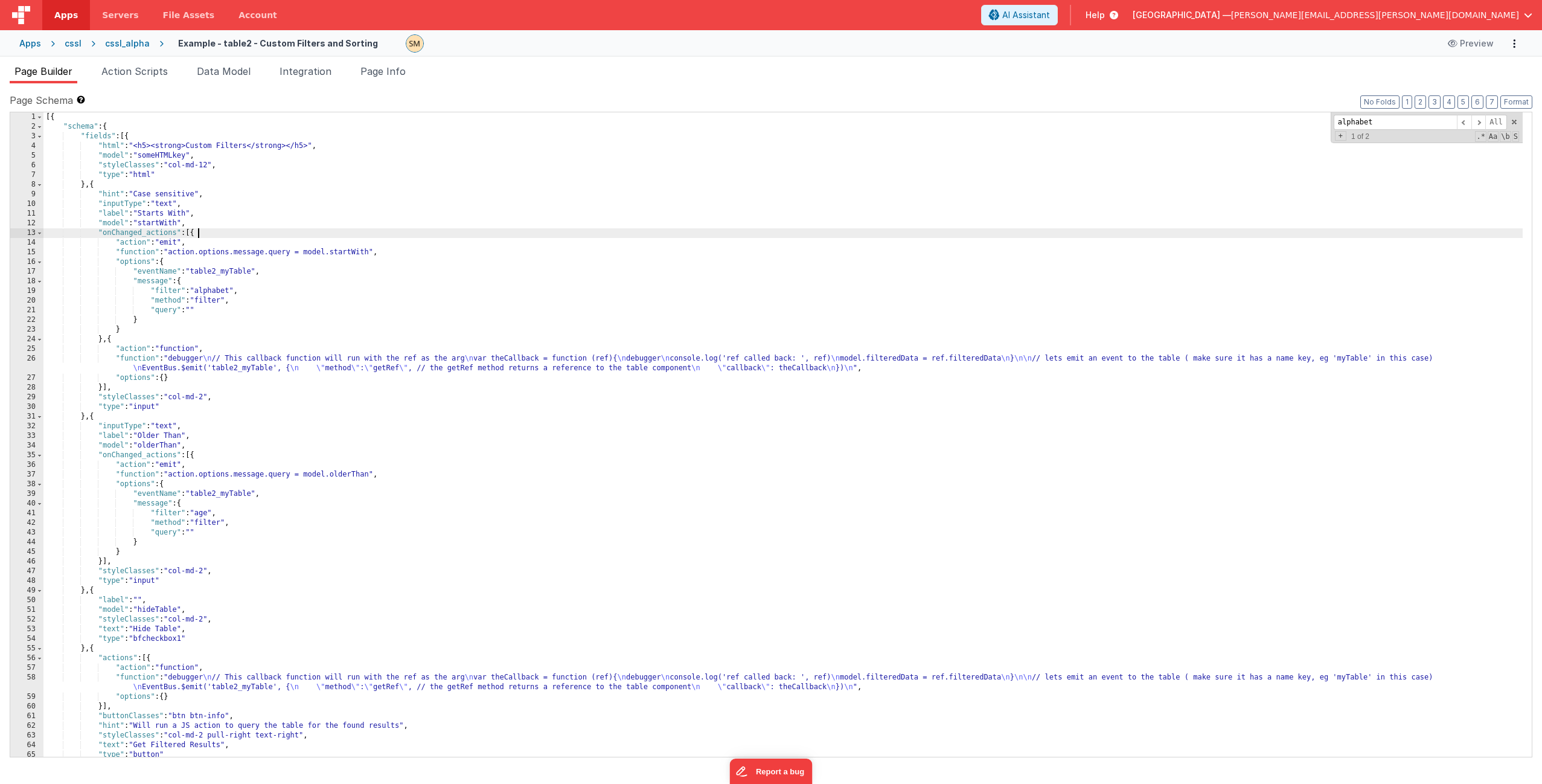
click at [349, 233] on div "[{ "schema" : { "fields" : [{ "html" : "<h5><strong>Custom Filters</strong></h5…" at bounding box center [783, 444] width 1479 height 664
click at [1479, 122] on span at bounding box center [1479, 122] width 14 height 15
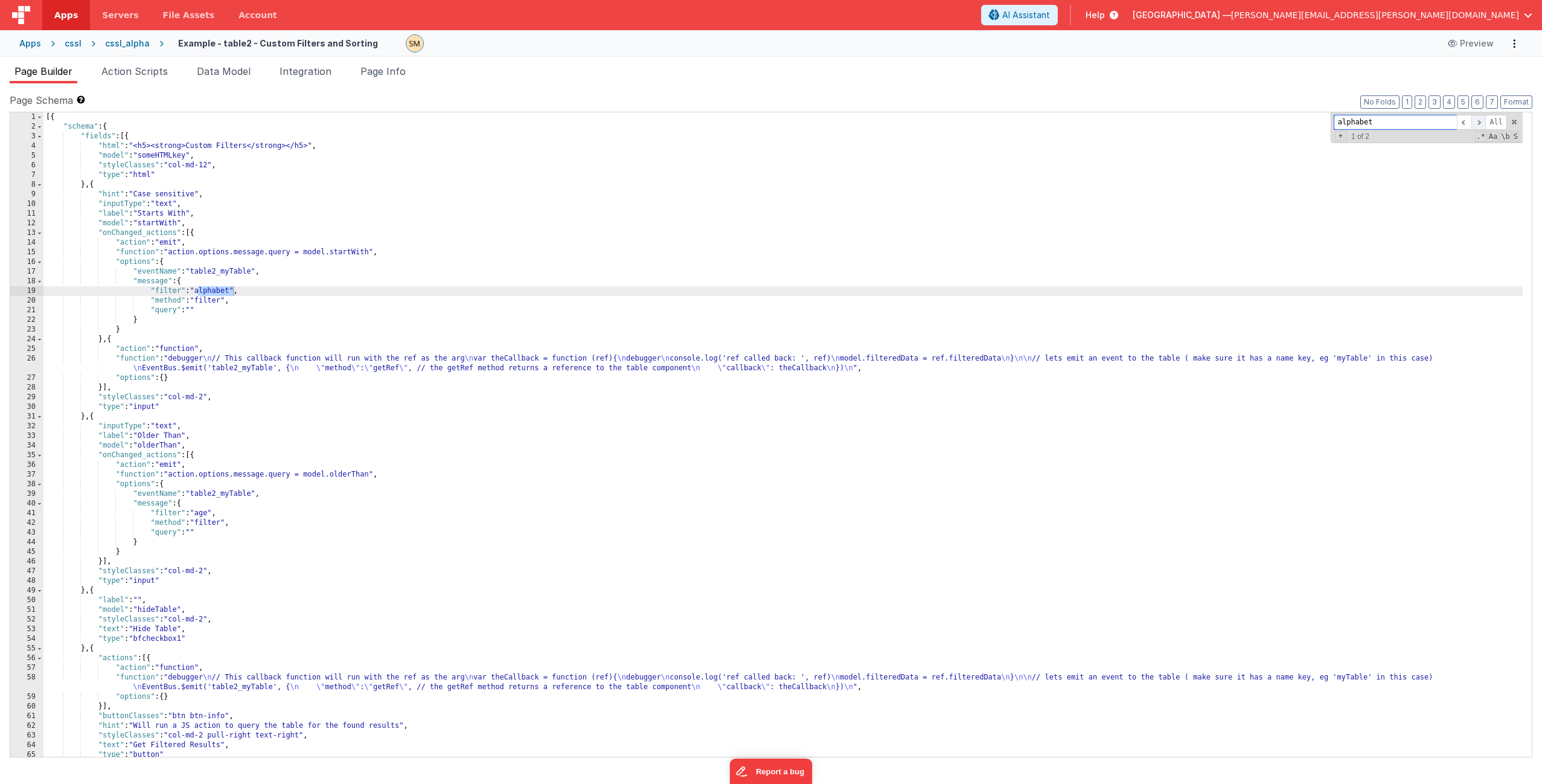
click at [1479, 122] on span at bounding box center [1479, 122] width 14 height 15
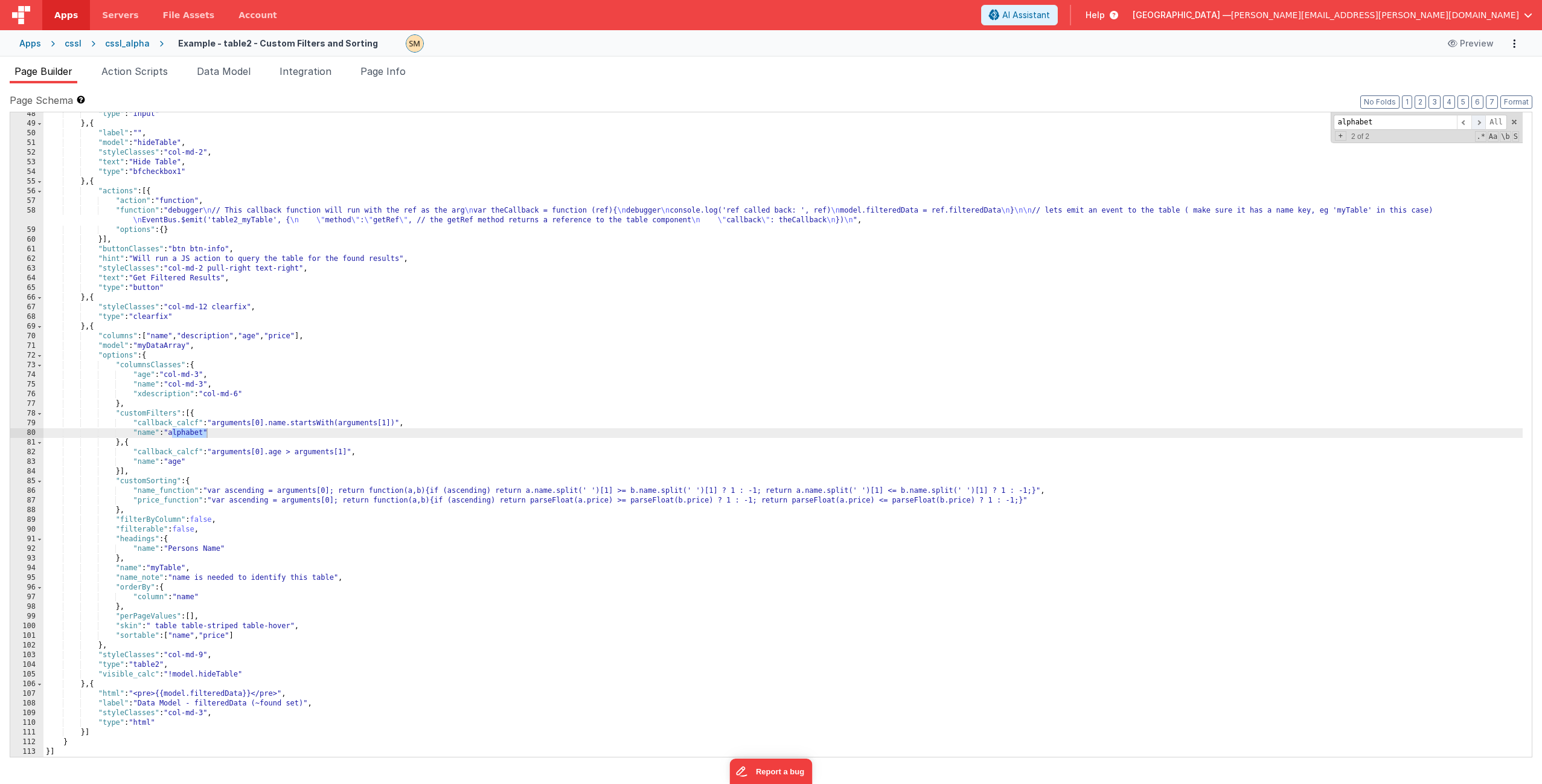
click at [1479, 122] on span at bounding box center [1479, 122] width 14 height 15
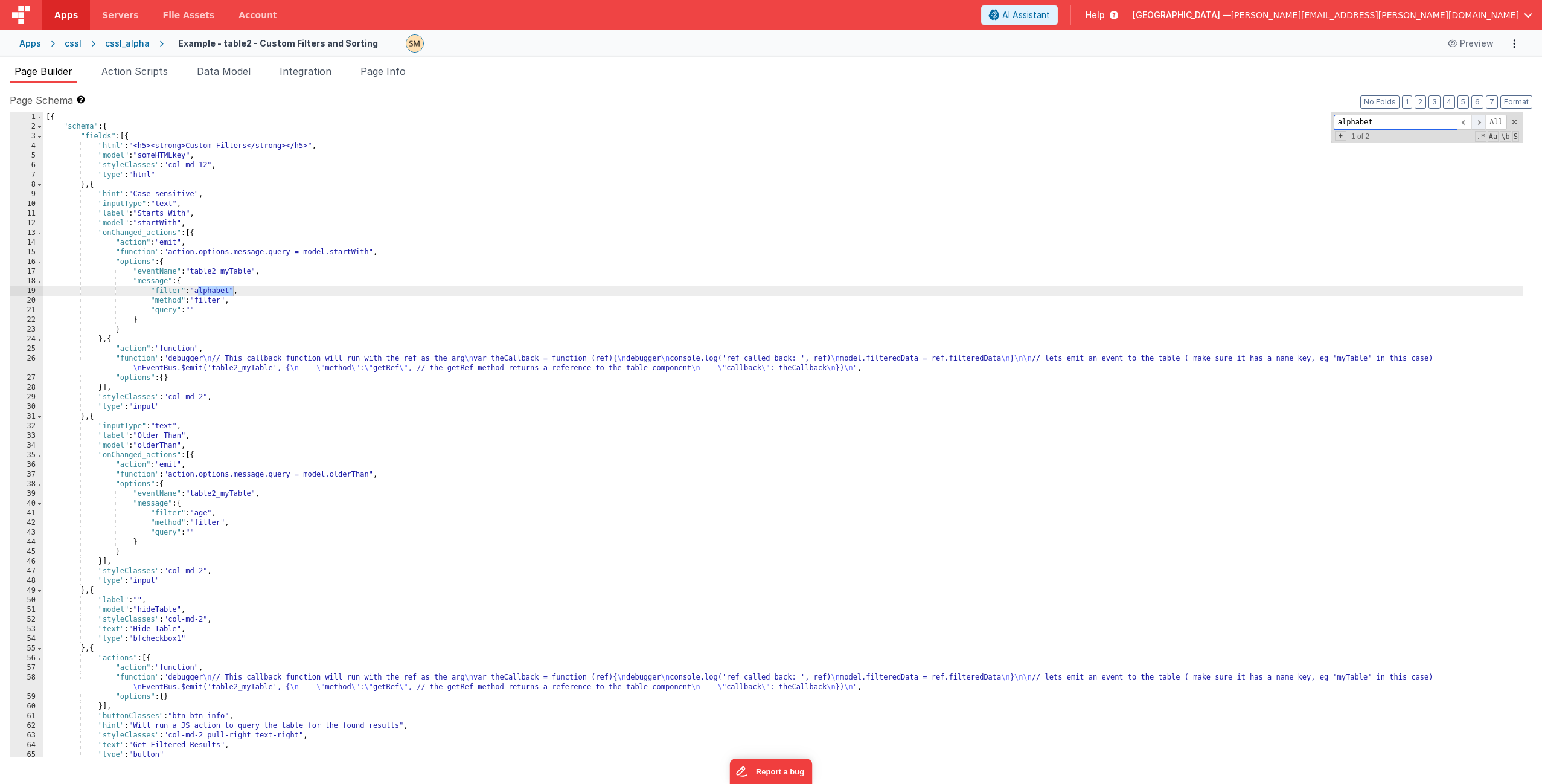
scroll to position [0, 0]
click at [1479, 122] on span at bounding box center [1479, 122] width 14 height 15
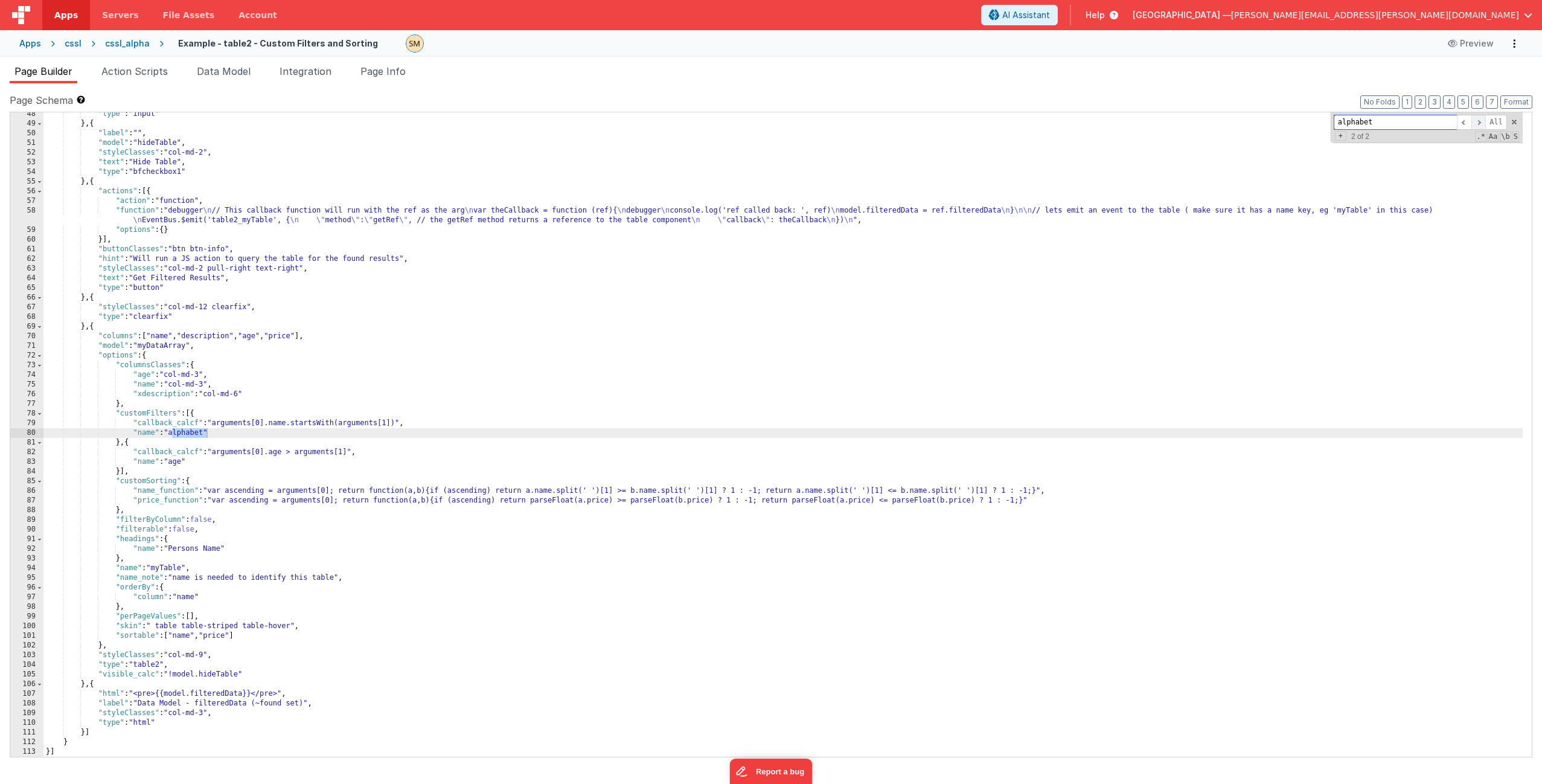
scroll to position [467, 0]
click at [536, 215] on div ""type" : "input" } , { "label" : "" , "model" : "hideTable" , "styleClasses" : …" at bounding box center [783, 441] width 1479 height 664
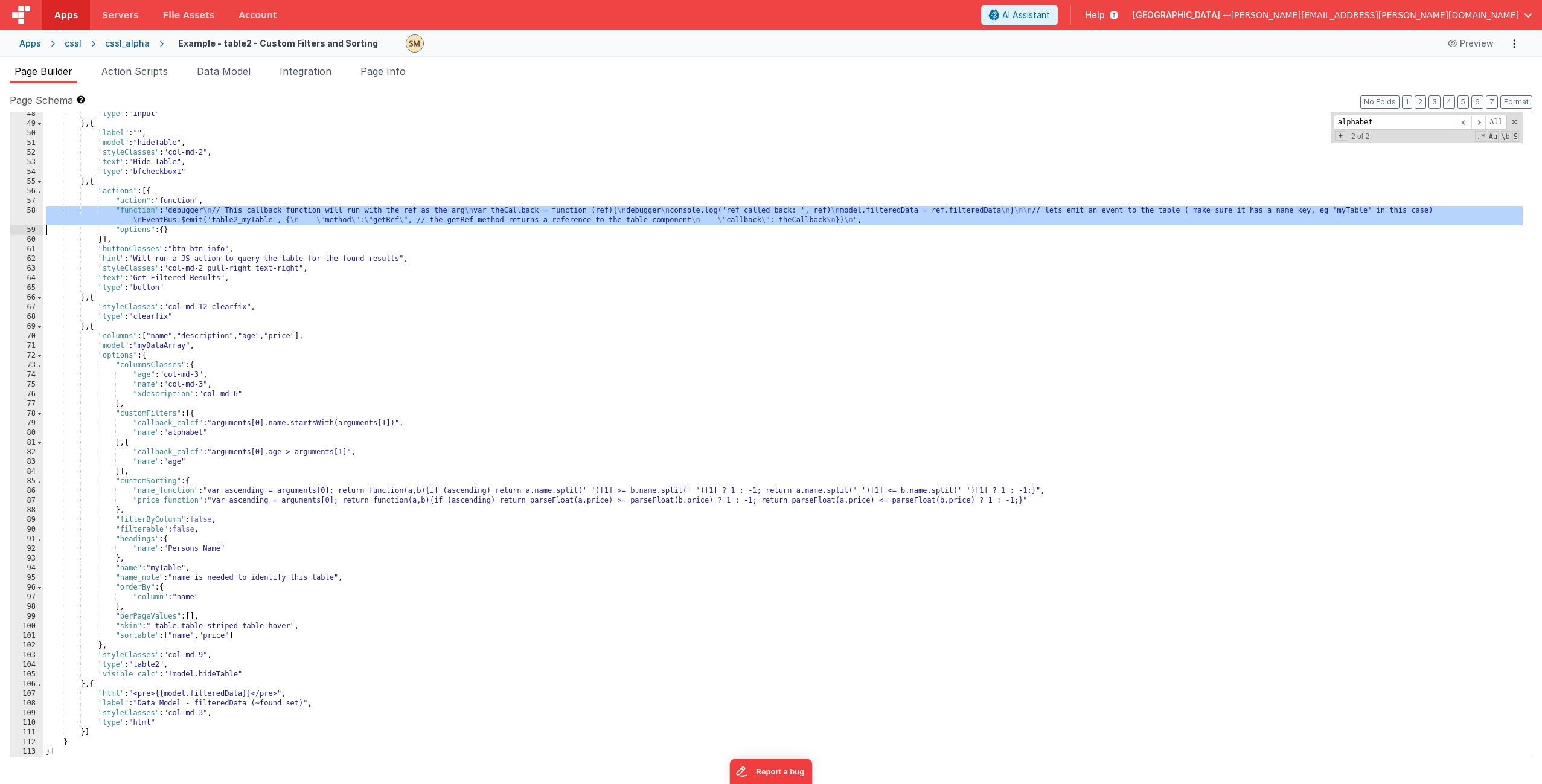
click at [30, 220] on div "58" at bounding box center [27, 216] width 33 height 20
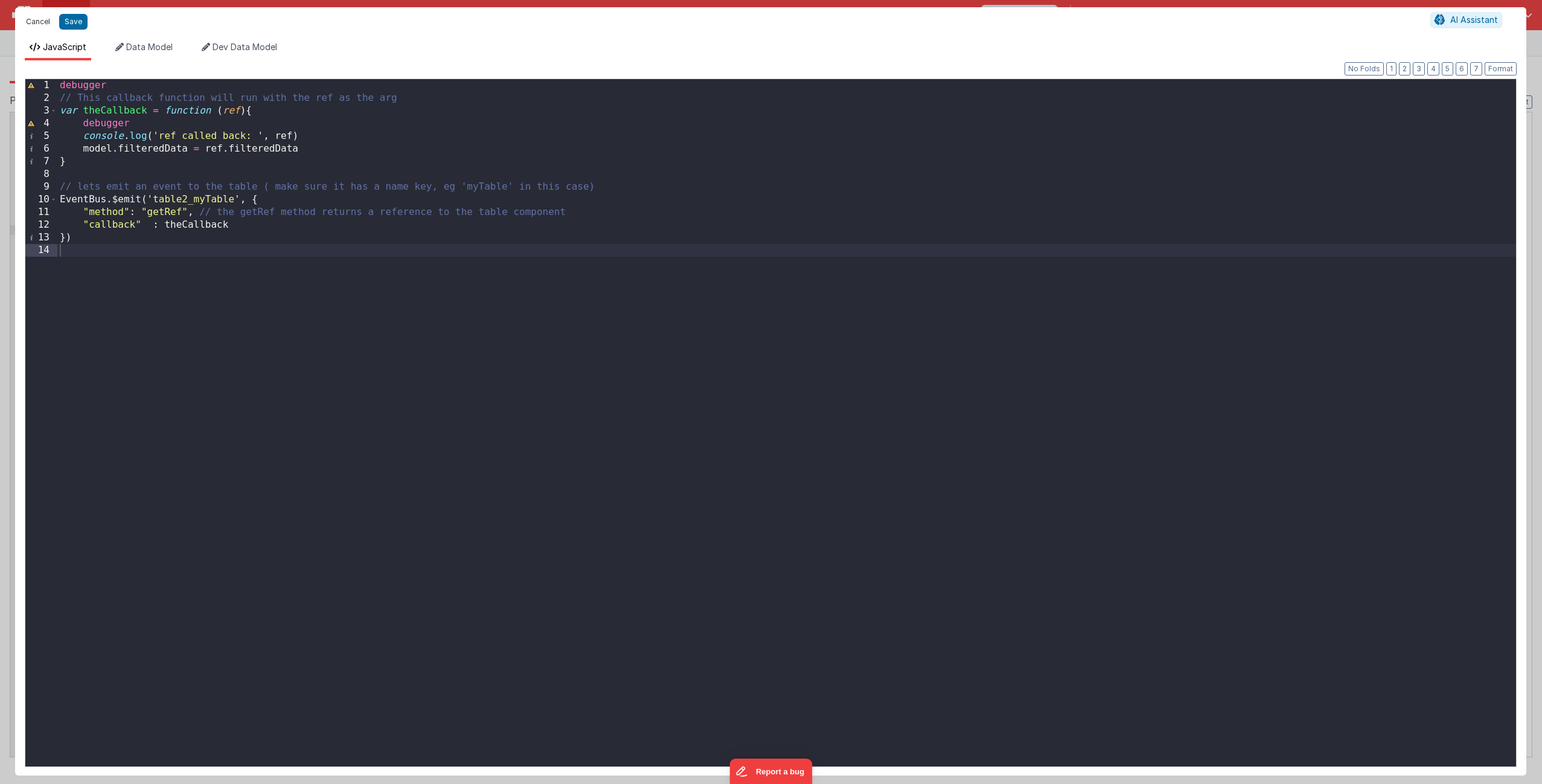
click at [45, 22] on button "Cancel" at bounding box center [37, 22] width 36 height 17
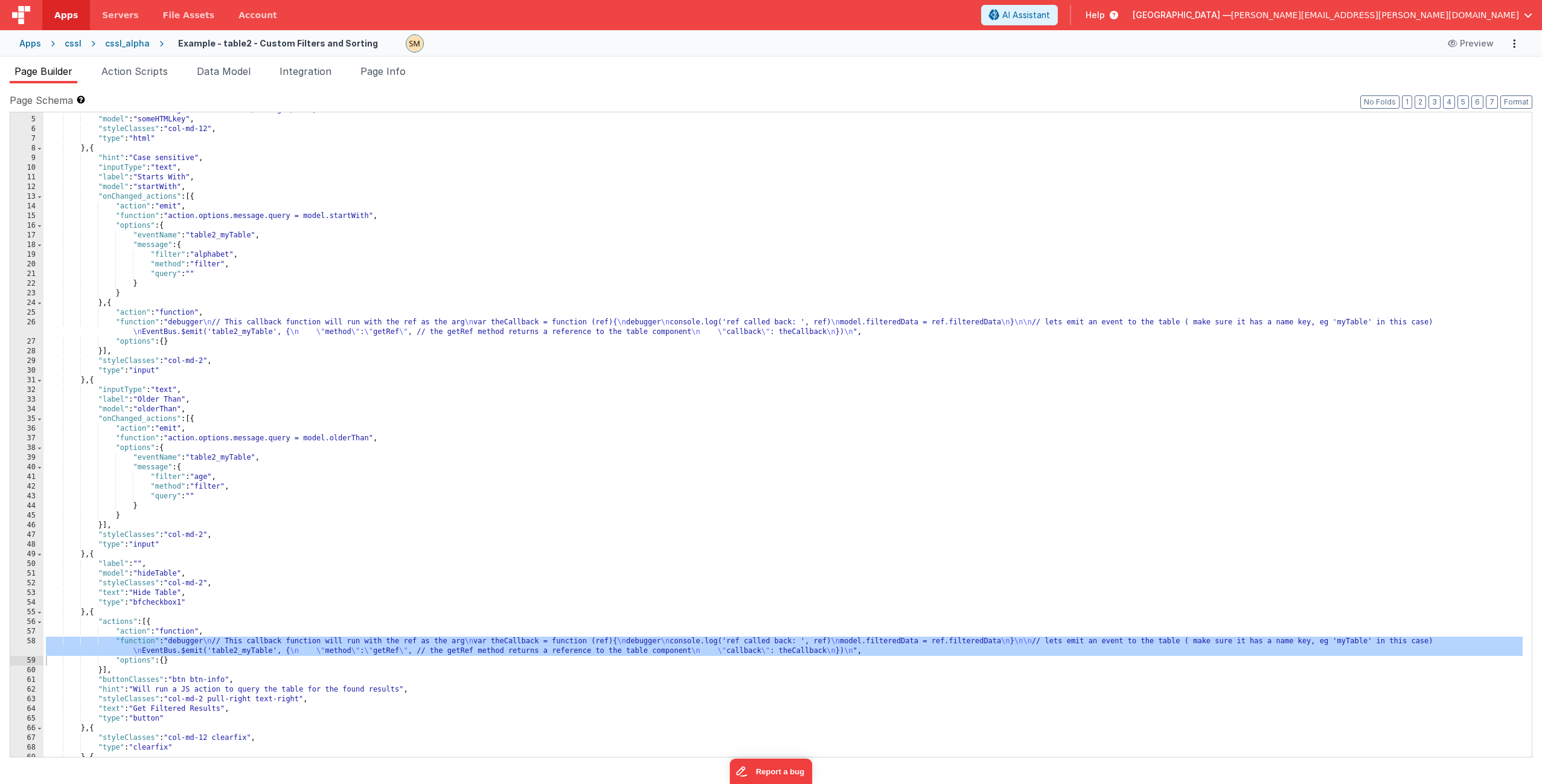
scroll to position [0, 0]
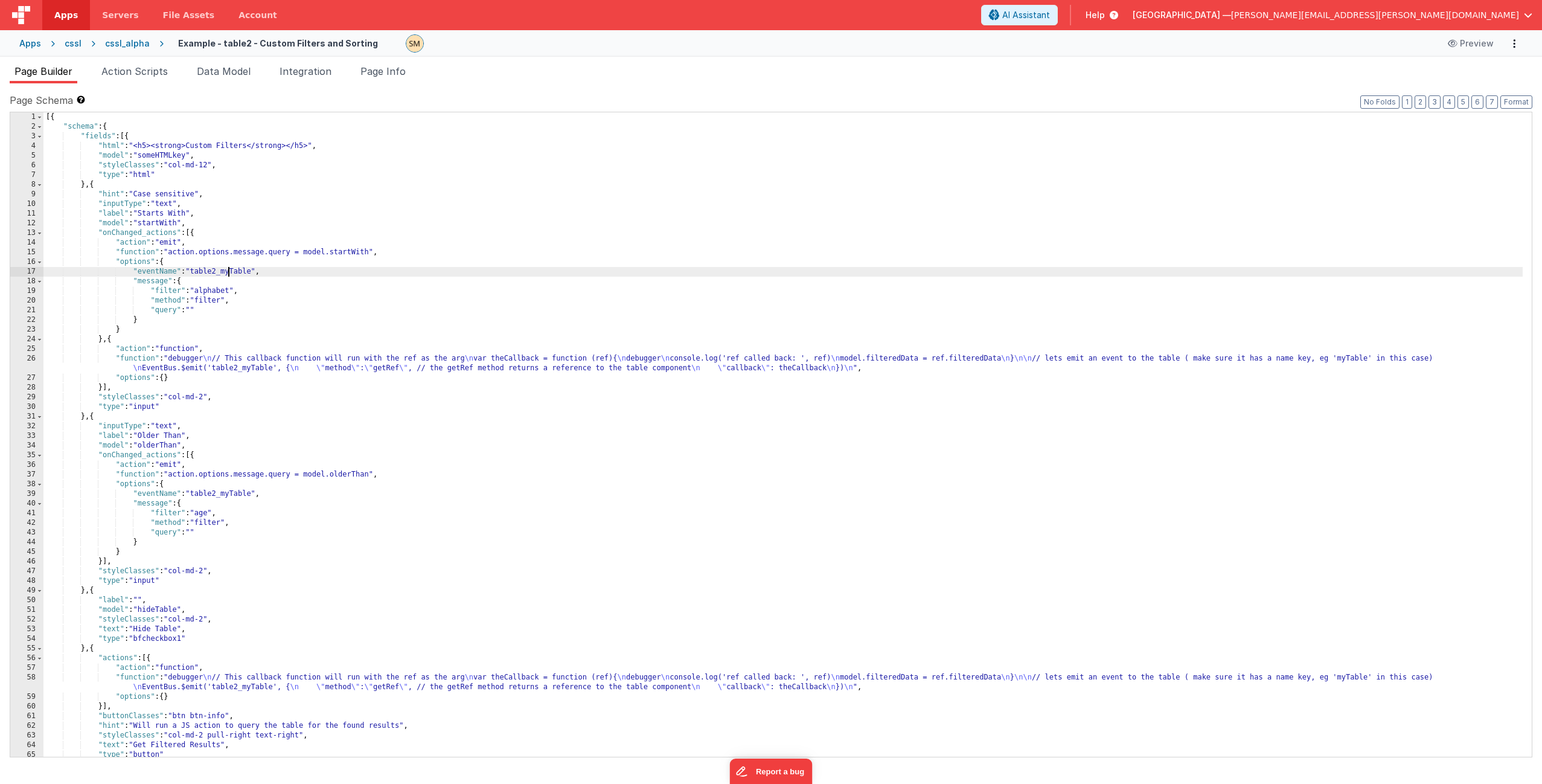
click at [230, 276] on div "[{ "schema" : { "fields" : [{ "html" : "<h5><strong>Custom Filters</strong></h5…" at bounding box center [783, 444] width 1479 height 664
click at [270, 366] on div "[{ "schema" : { "fields" : [{ "html" : "<h5><strong>Custom Filters</strong></h5…" at bounding box center [783, 444] width 1479 height 664
click at [272, 353] on div "[{ "schema" : { "fields" : [{ "html" : "<h5><strong>Custom Filters</strong></h5…" at bounding box center [783, 444] width 1479 height 664
click at [29, 365] on div "26" at bounding box center [27, 364] width 33 height 20
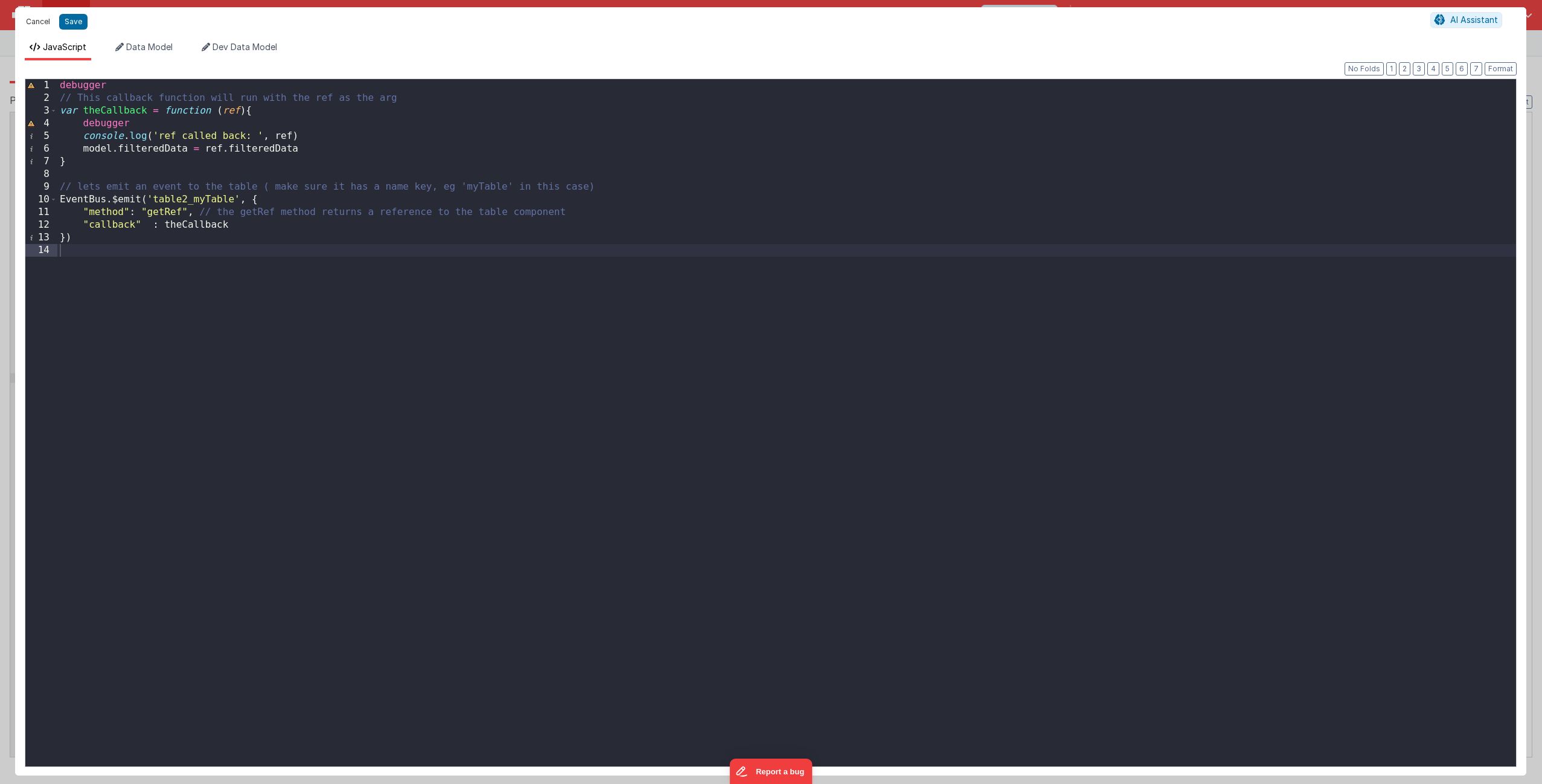
click at [37, 23] on button "Cancel" at bounding box center [37, 22] width 36 height 17
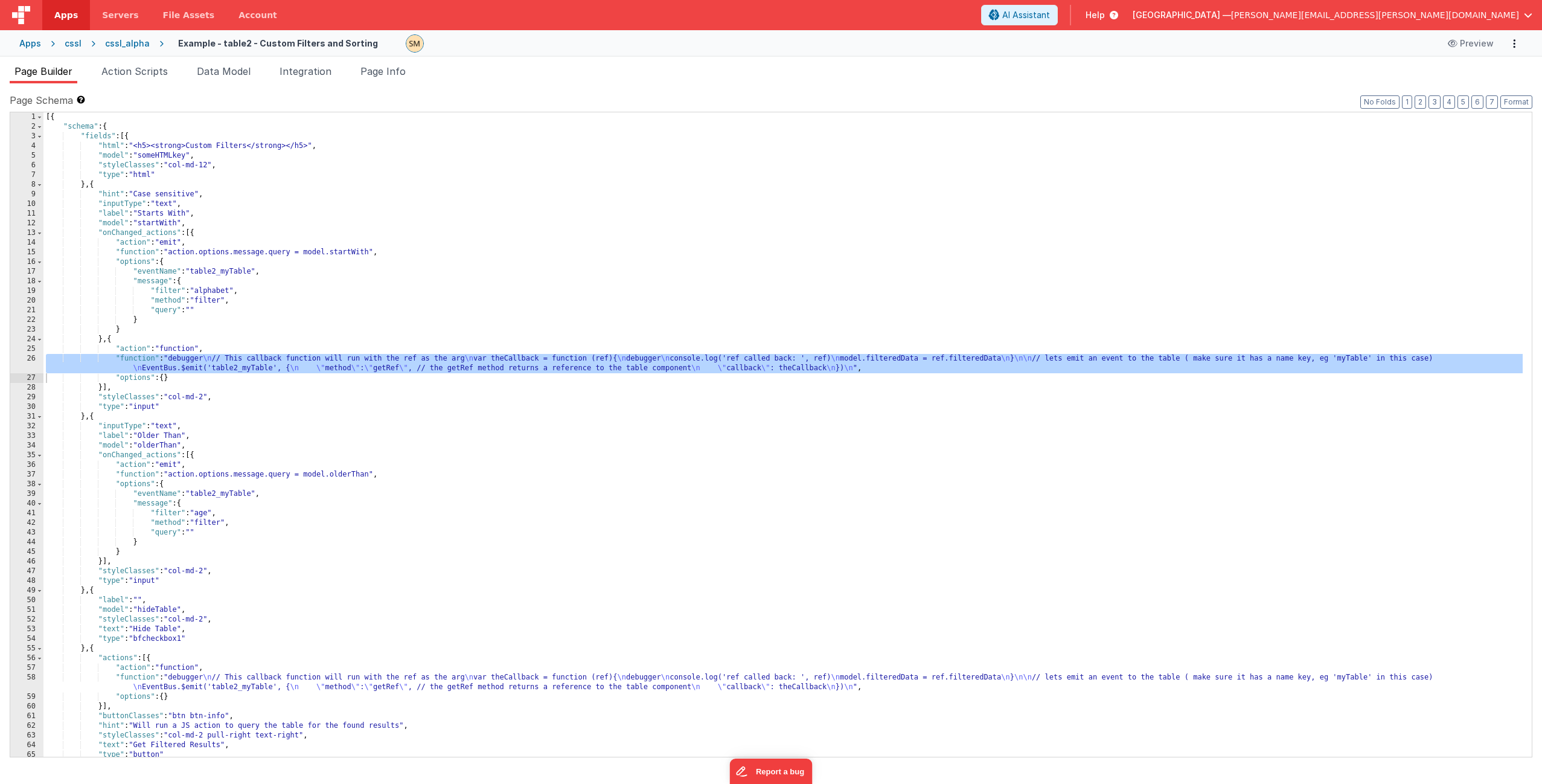
click at [141, 141] on div "[{ "schema" : { "fields" : [{ "html" : "<h5><strong>Custom Filters</strong></h5…" at bounding box center [783, 444] width 1479 height 664
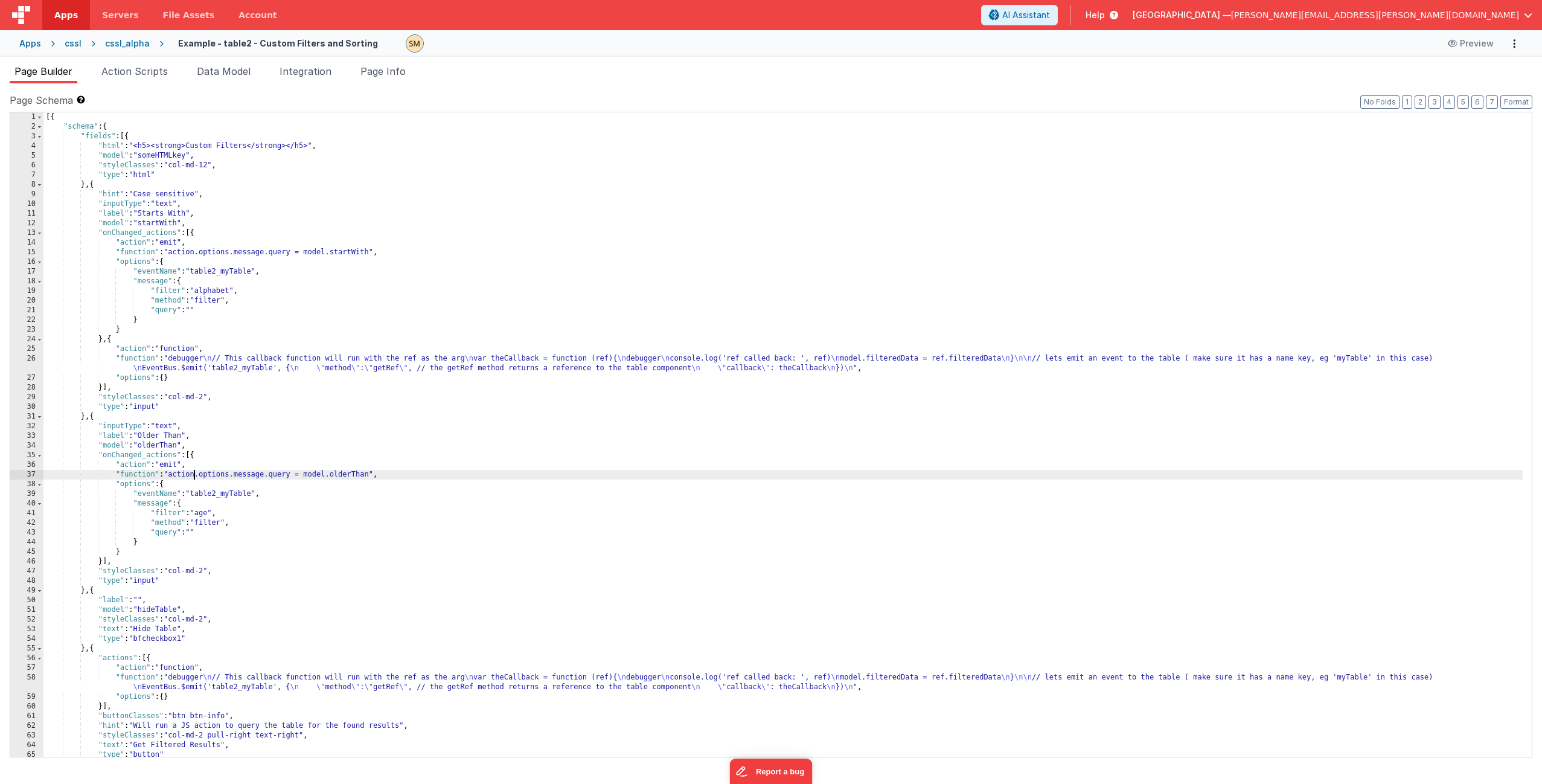
click at [194, 471] on div "[{ "schema" : { "fields" : [{ "html" : "<h5><strong>Custom Filters</strong></h5…" at bounding box center [783, 444] width 1479 height 664
click at [192, 467] on div "[{ "schema" : { "fields" : [{ "html" : "<h5><strong>Custom Filters</strong></h5…" at bounding box center [783, 444] width 1479 height 664
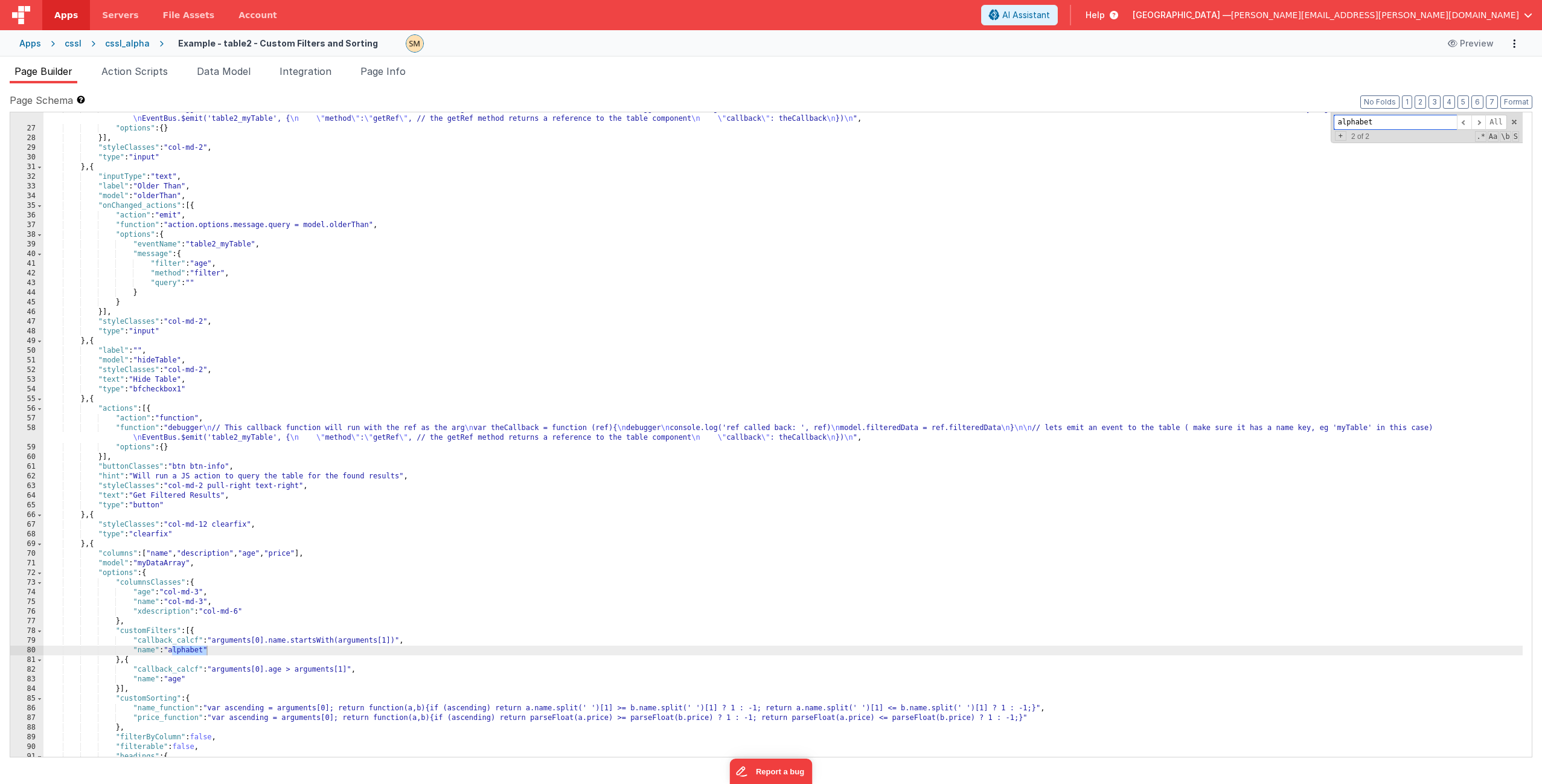
scroll to position [213, 0]
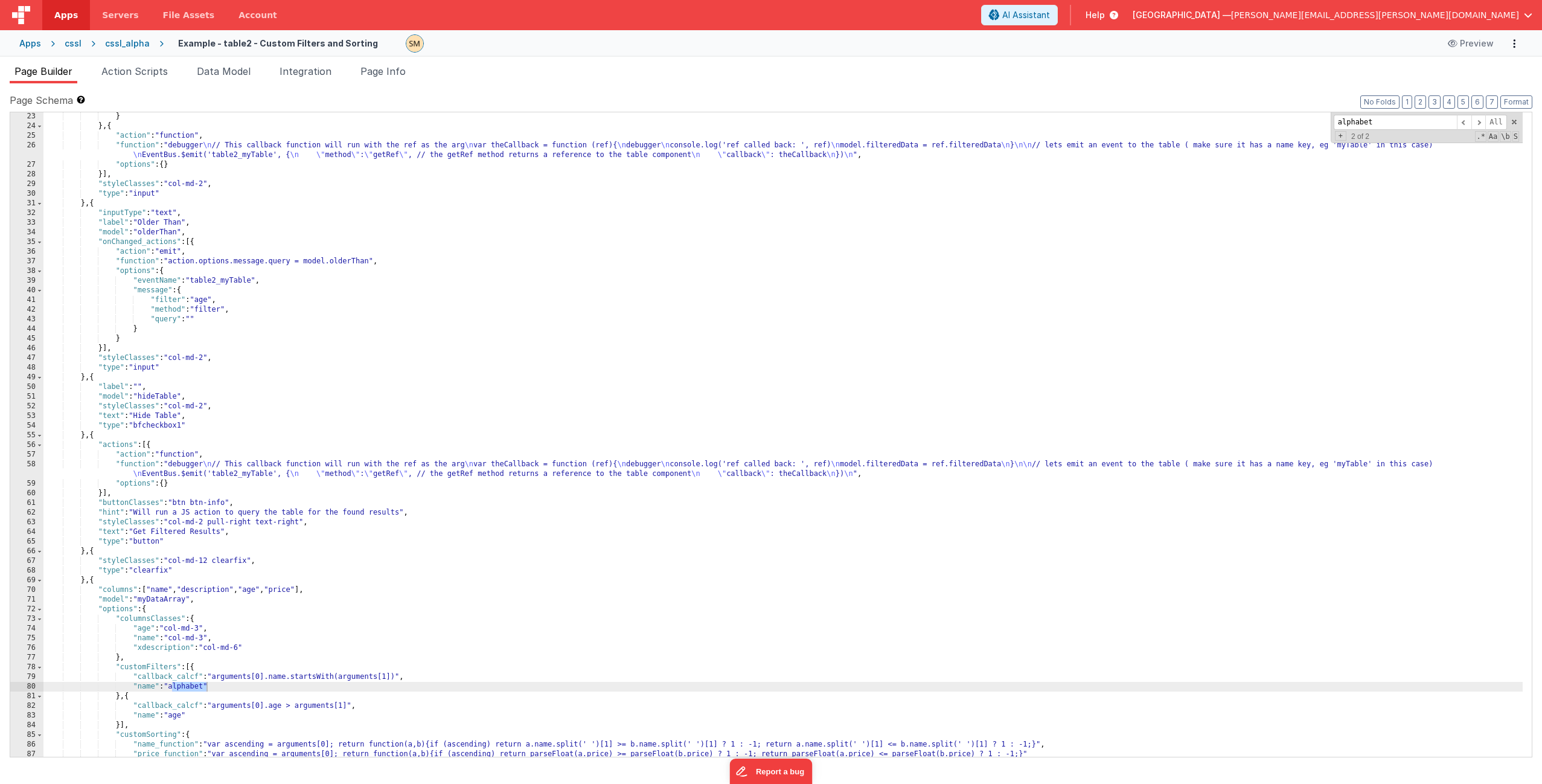
click at [94, 239] on div "} } , { "action" : "function" , "function" : "debugger \n // This callback func…" at bounding box center [783, 444] width 1479 height 664
